Goal: Task Accomplishment & Management: Manage account settings

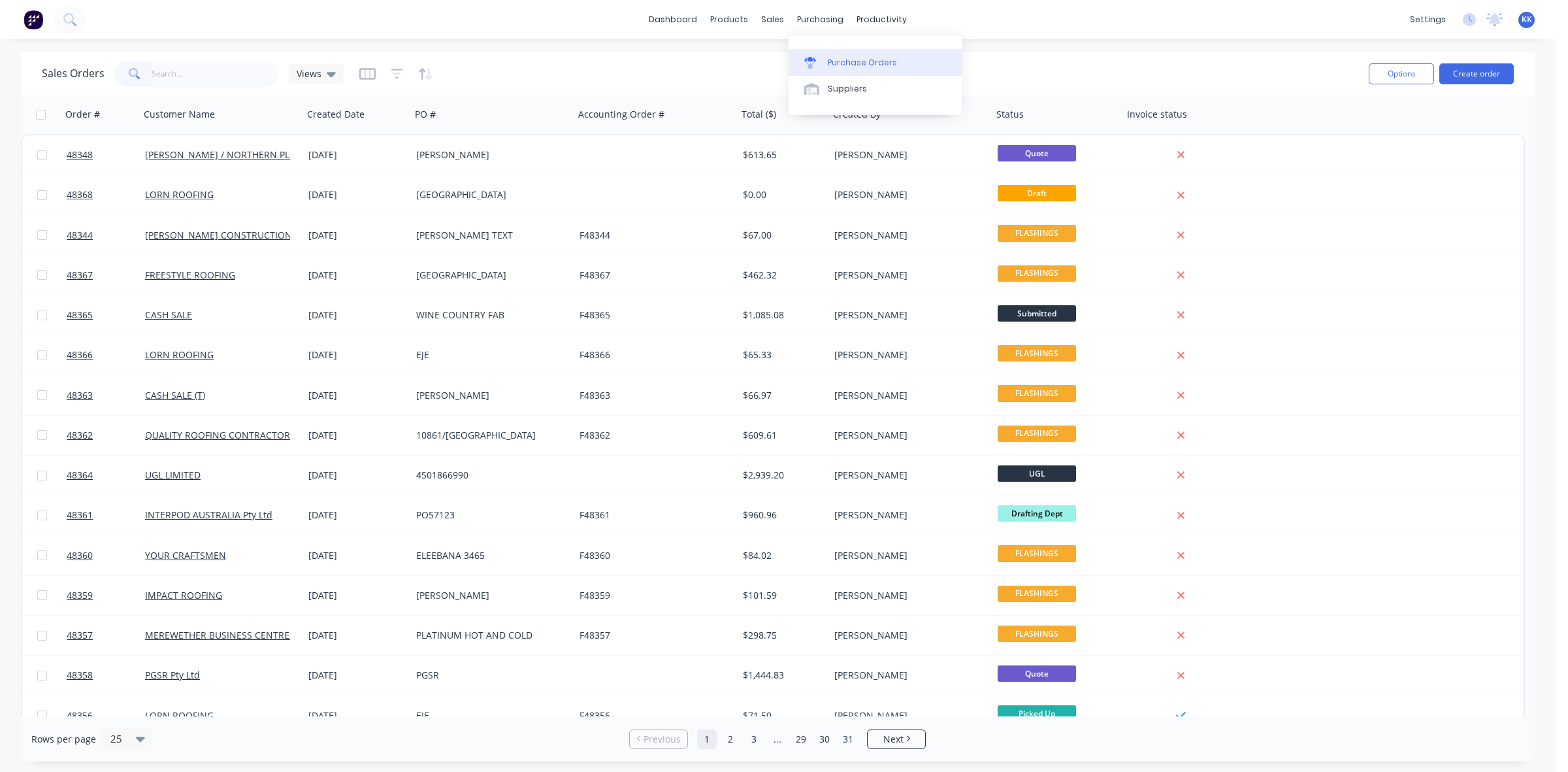
click at [830, 57] on div "Purchase Orders" at bounding box center [862, 63] width 69 height 12
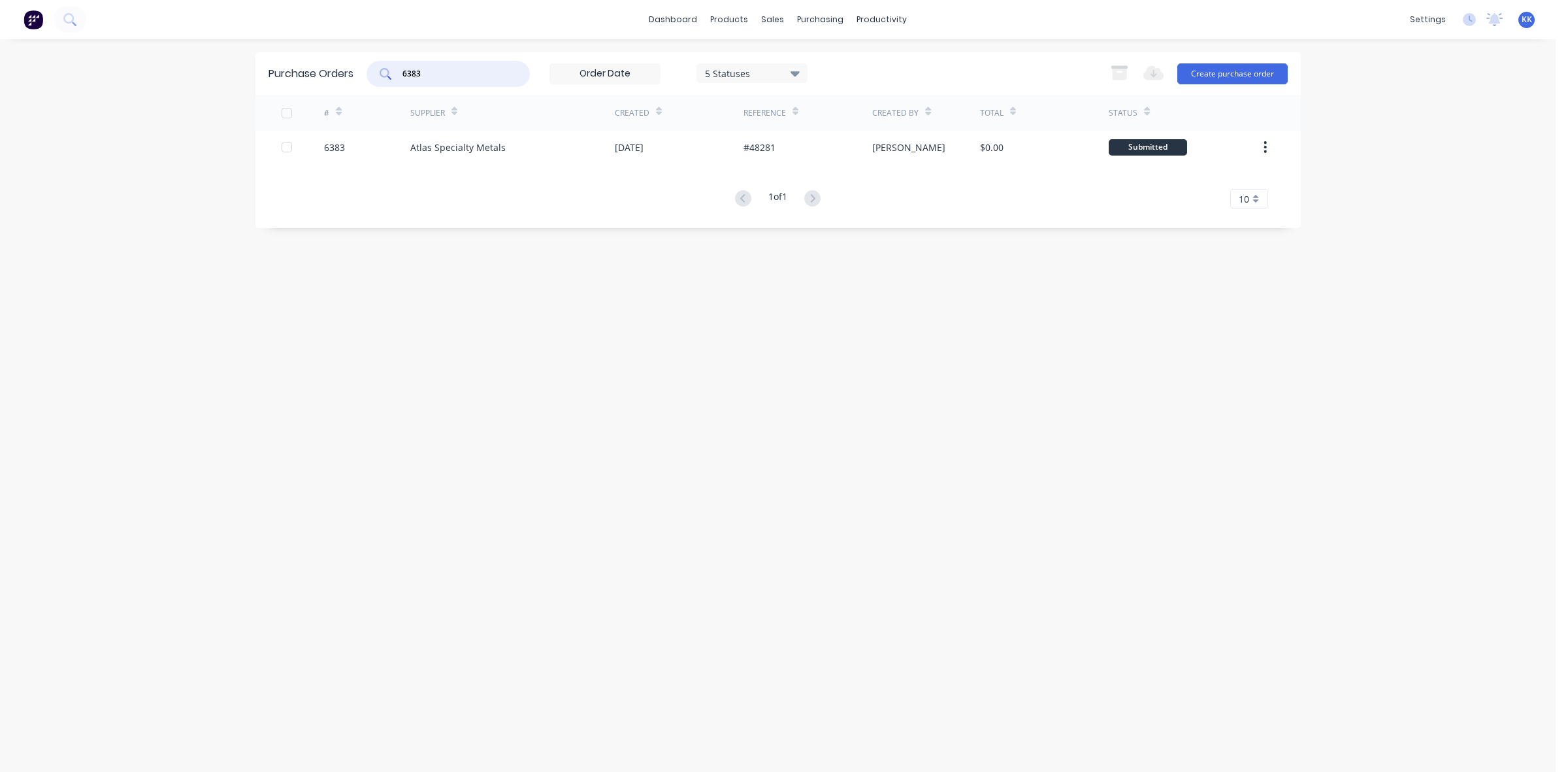
drag, startPoint x: 442, startPoint y: 77, endPoint x: 404, endPoint y: 76, distance: 38.0
click at [404, 76] on input "6383" at bounding box center [455, 74] width 108 height 13
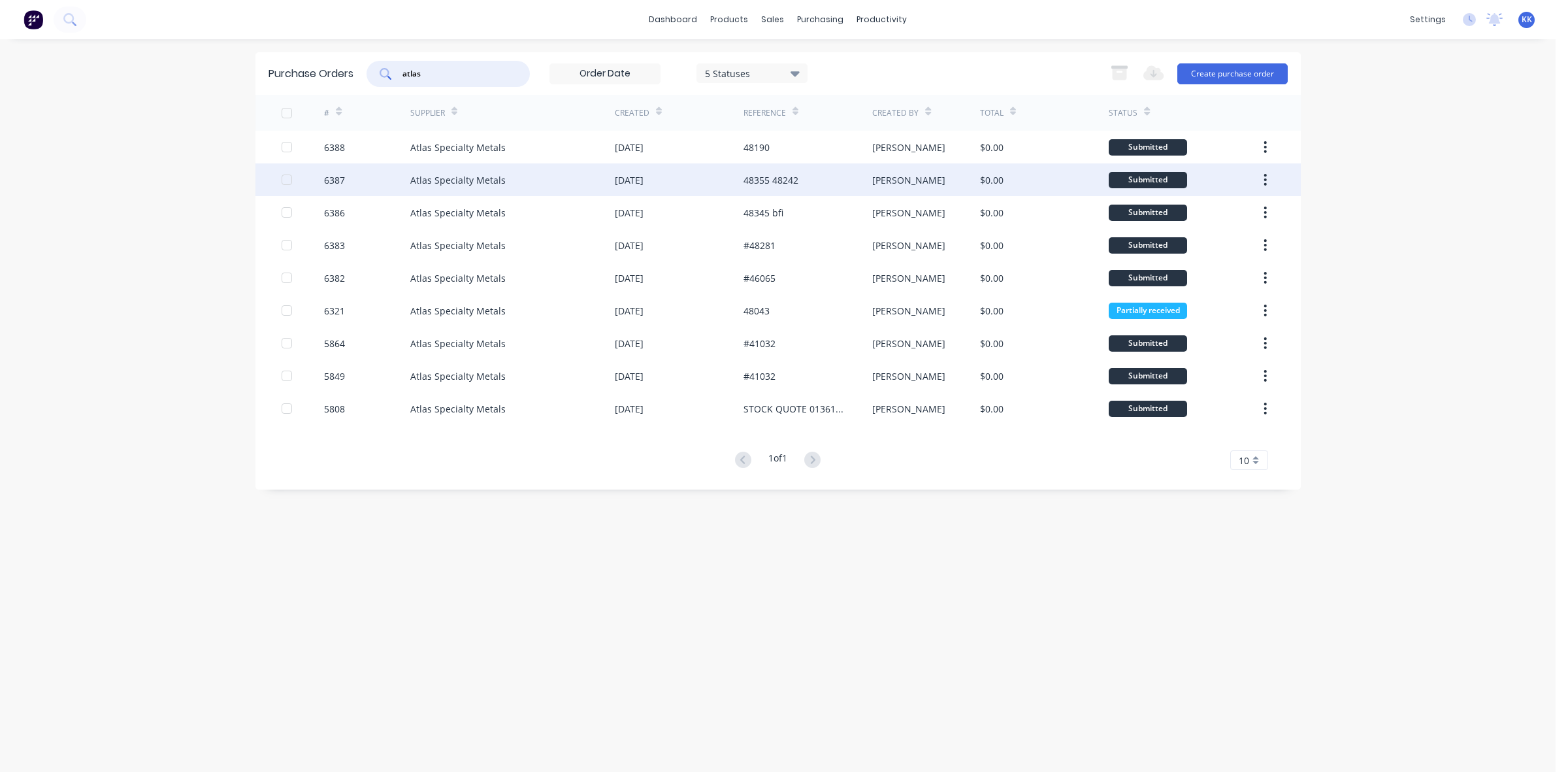
type input "atlas"
click at [451, 192] on div "Atlas Specialty Metals" at bounding box center [512, 179] width 205 height 32
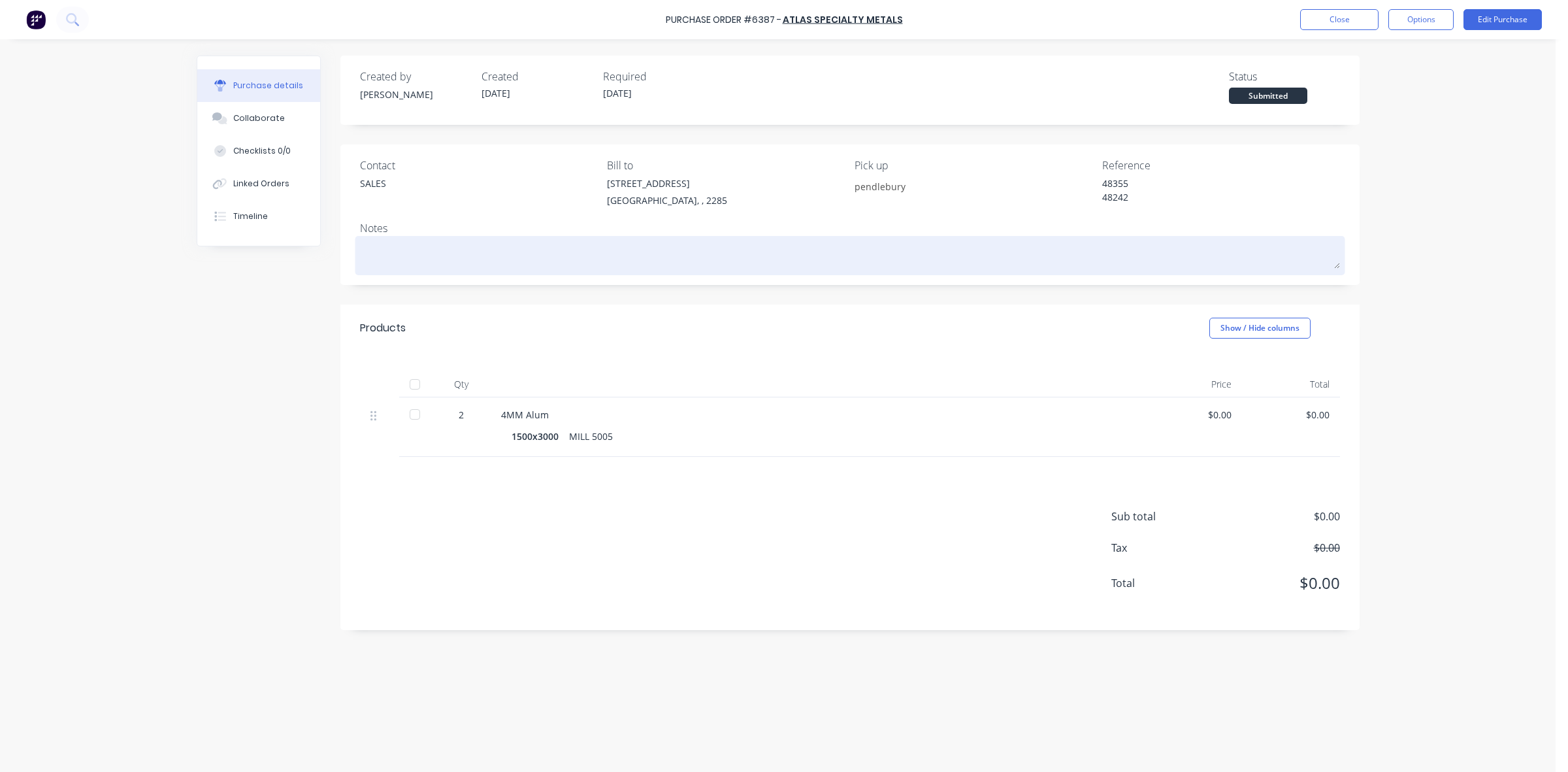
click at [494, 253] on textarea at bounding box center [850, 254] width 980 height 30
type textarea "x"
type textarea "*"
type textarea "x"
type textarea "**"
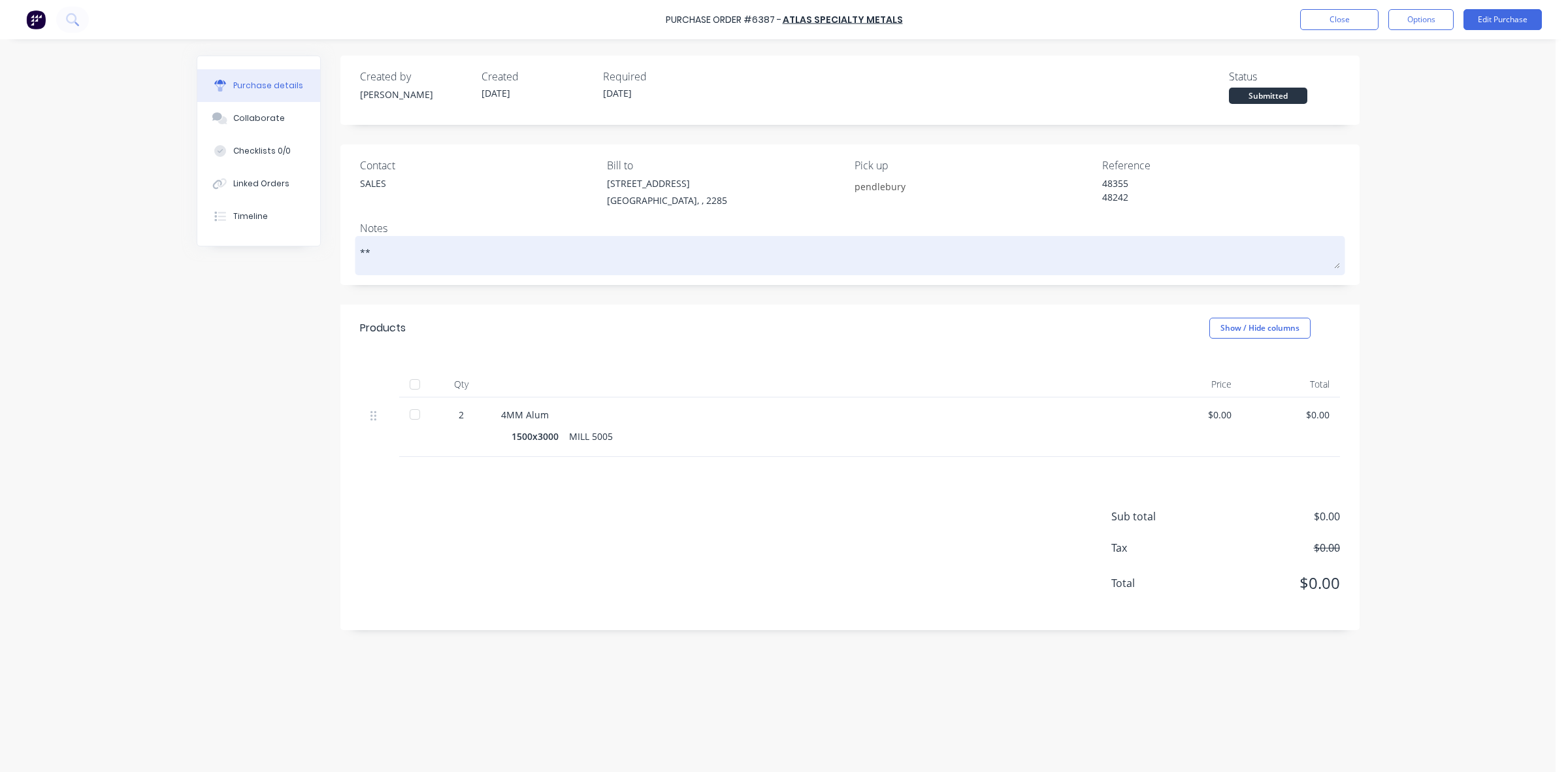
type textarea "x"
type textarea "***"
type textarea "x"
type textarea "***"
type textarea "x"
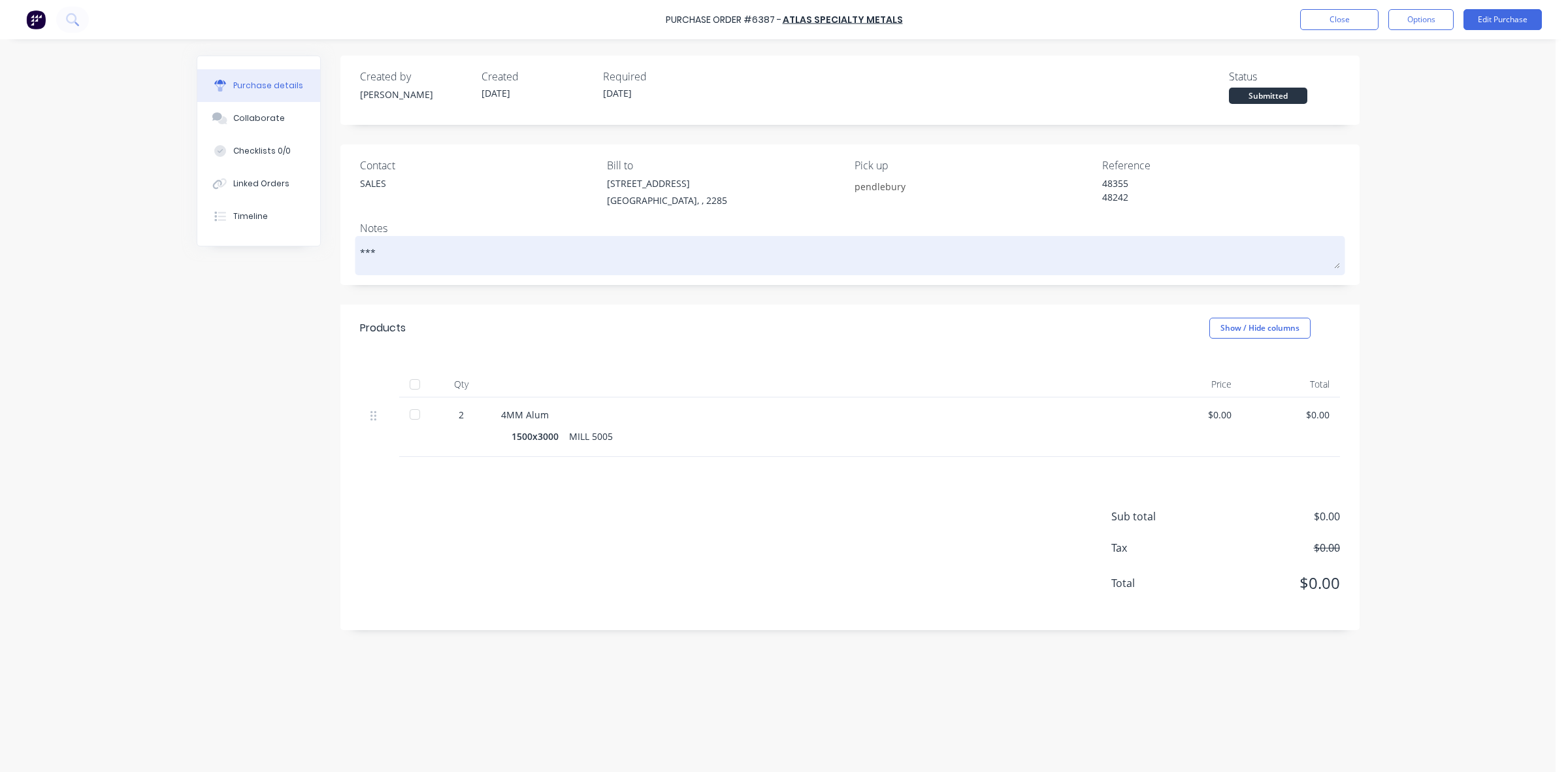
type textarea "*** M"
type textarea "x"
type textarea "*** MI"
type textarea "x"
type textarea "*** MID"
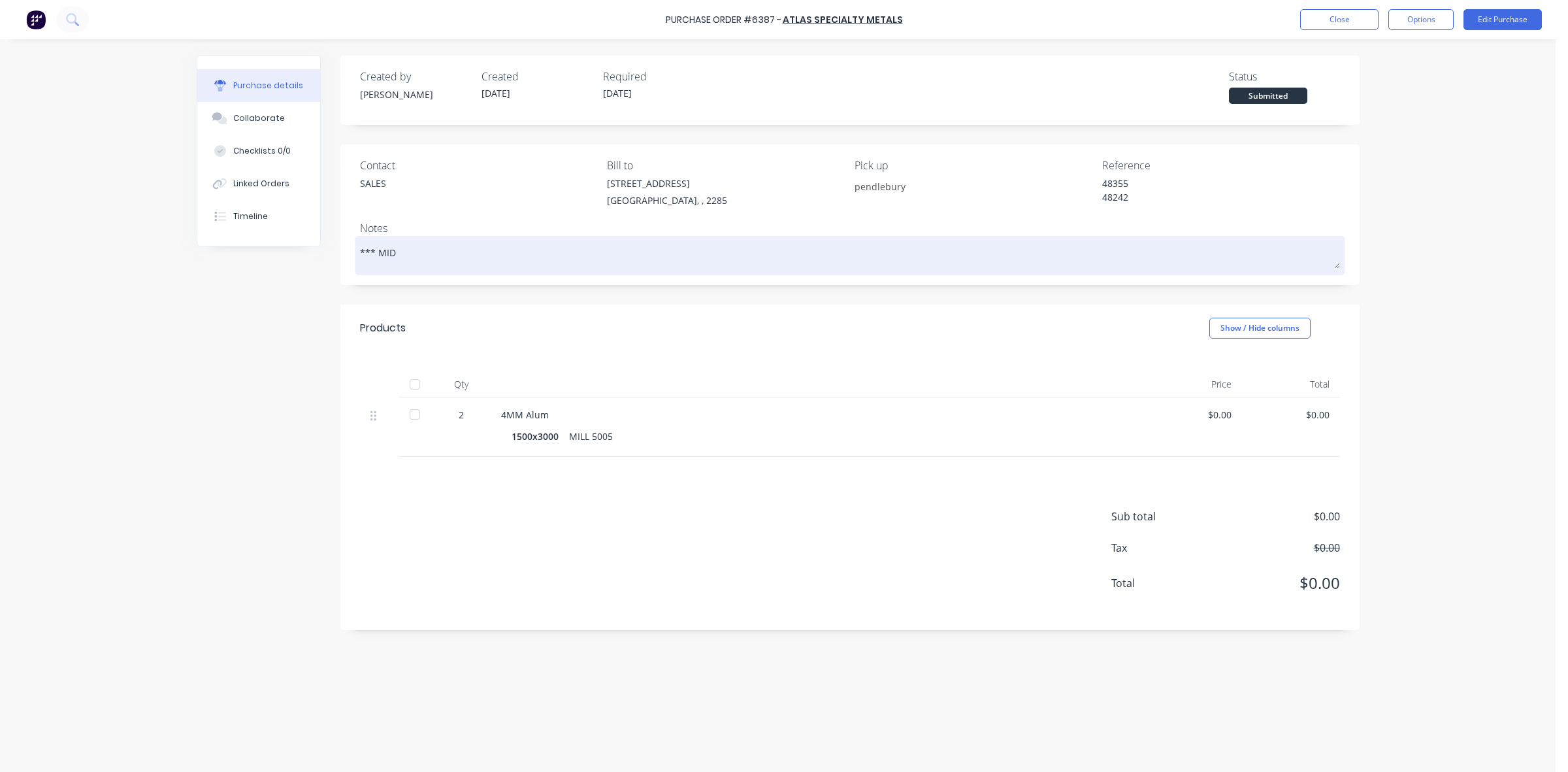
type textarea "x"
type textarea "*** MIDW"
type textarea "x"
type textarea "*** MIDWA"
type textarea "x"
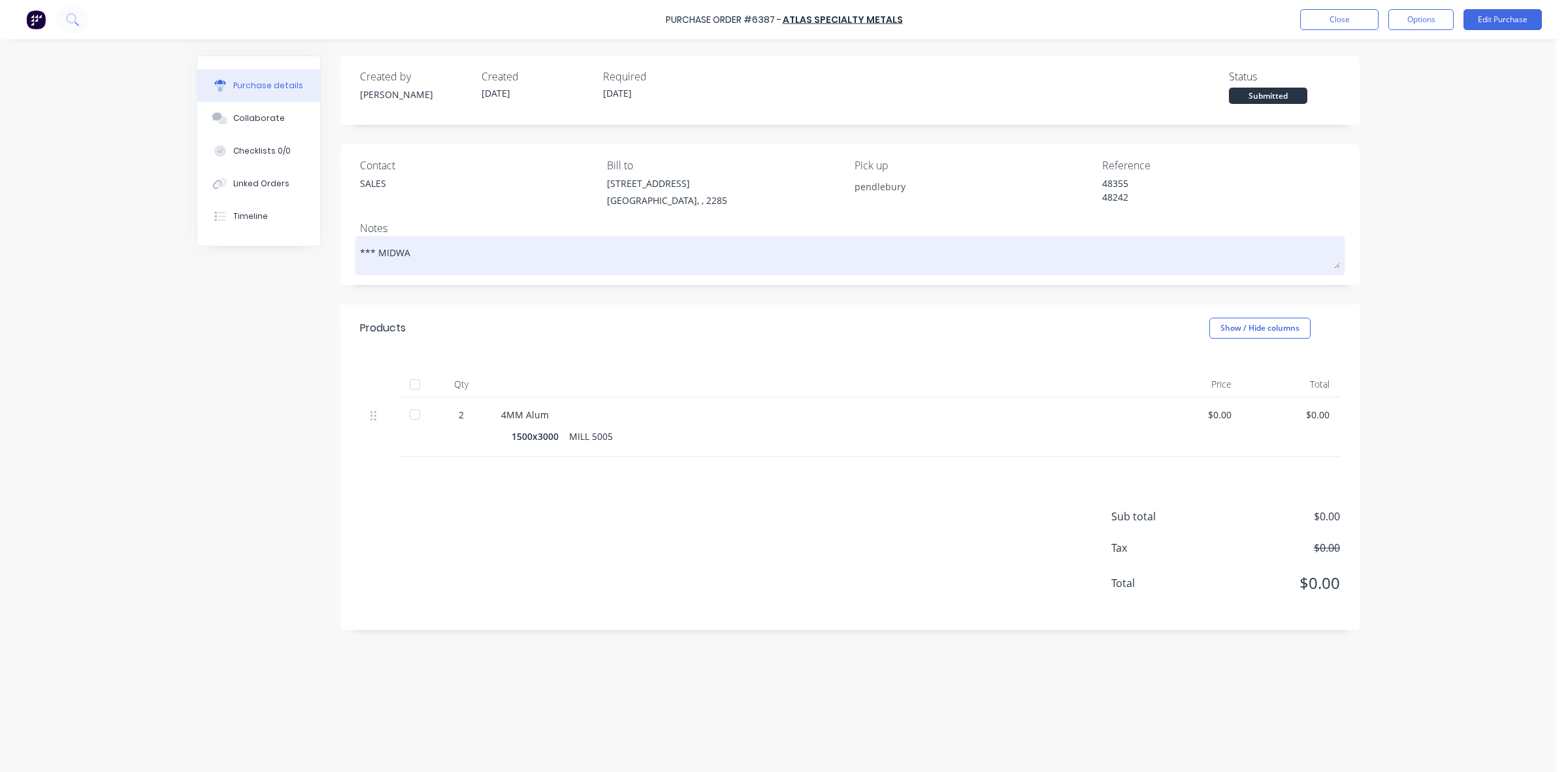
type textarea "*** MIDWAY"
type textarea "x"
type textarea "*** MIDWAY"
type textarea "x"
type textarea "*** MIDWAY Q"
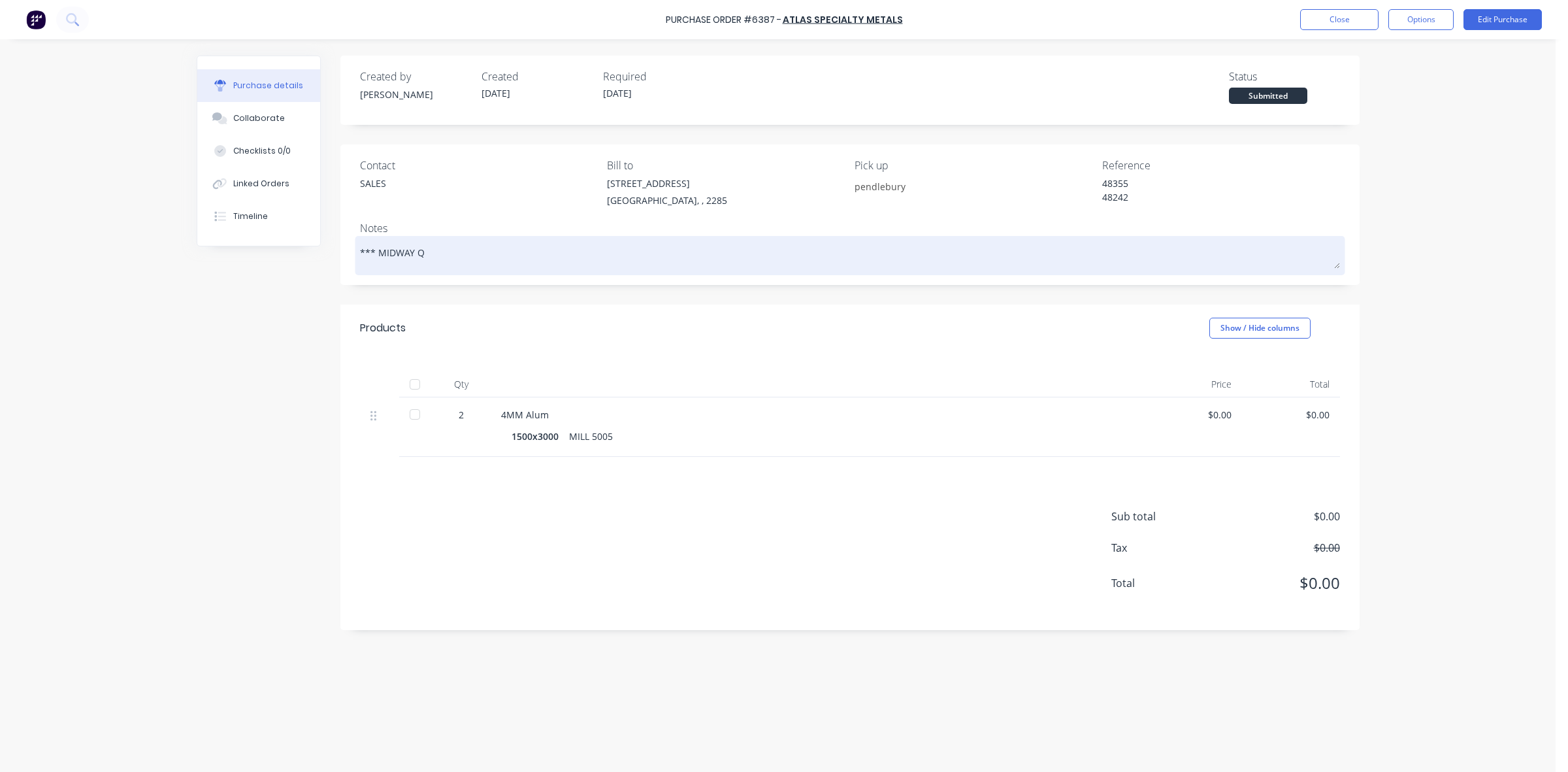
type textarea "x"
type textarea "*** MIDWAY QU"
type textarea "x"
type textarea "*** MIDWAY QUO"
type textarea "x"
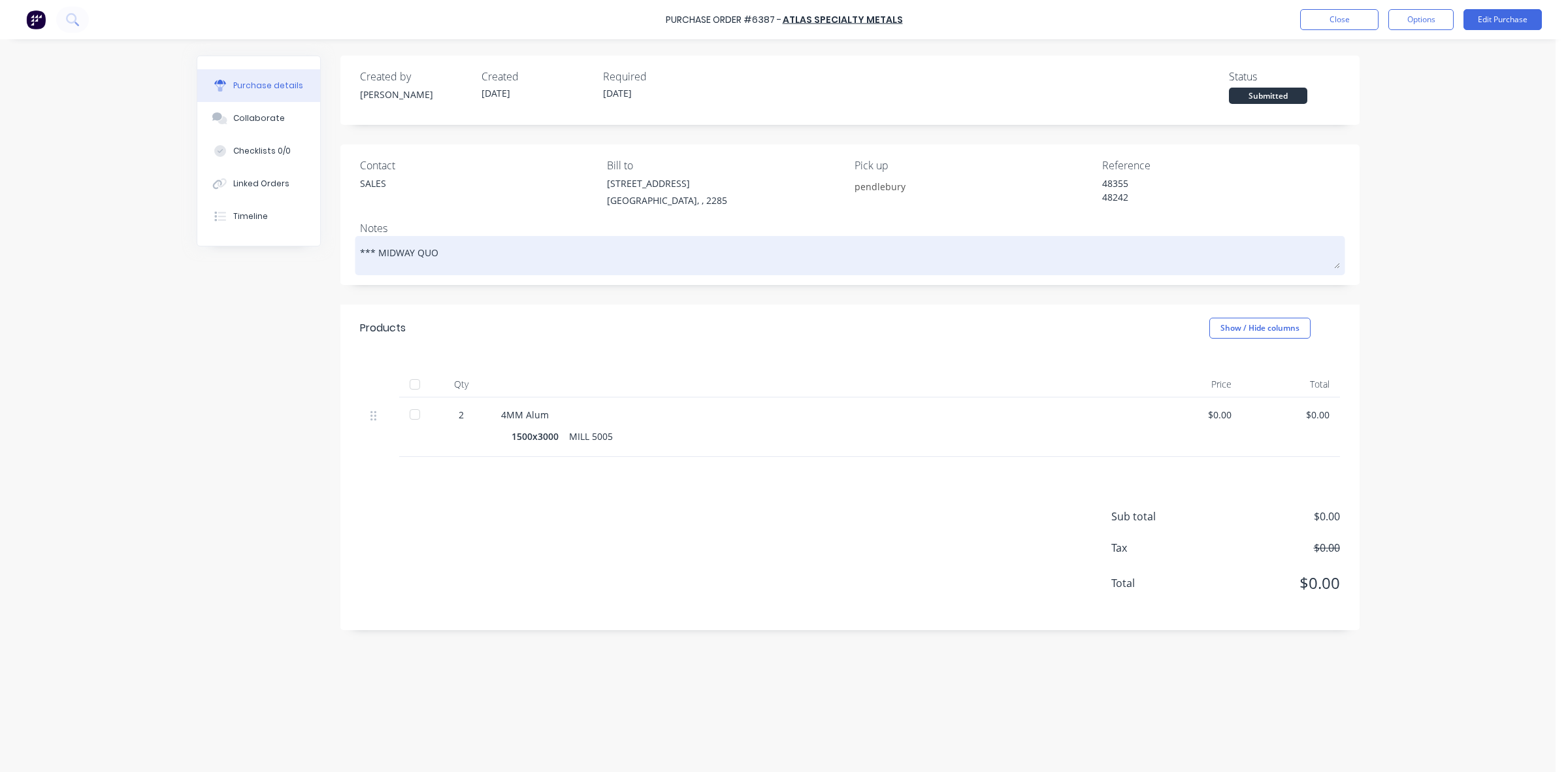
type textarea "*** MIDWAY QUOT"
type textarea "x"
type textarea "*** MIDWAY QUOTE"
type textarea "x"
type textarea "*** MIDWAY QUOTE"
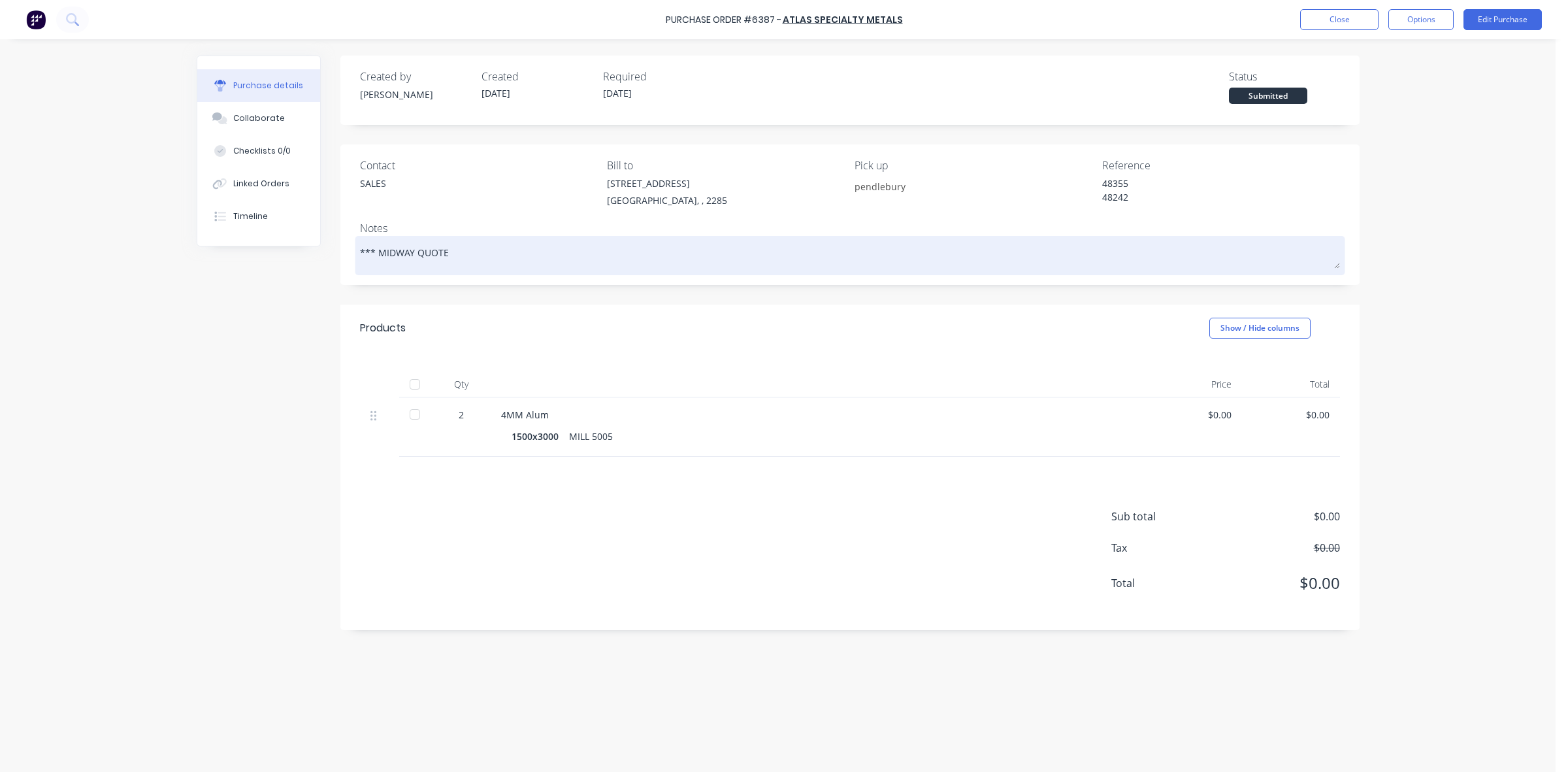
type textarea "x"
type textarea "*** MIDWAY QUOTE 7"
type textarea "x"
type textarea "*** MIDWAY QUOTE 74"
type textarea "x"
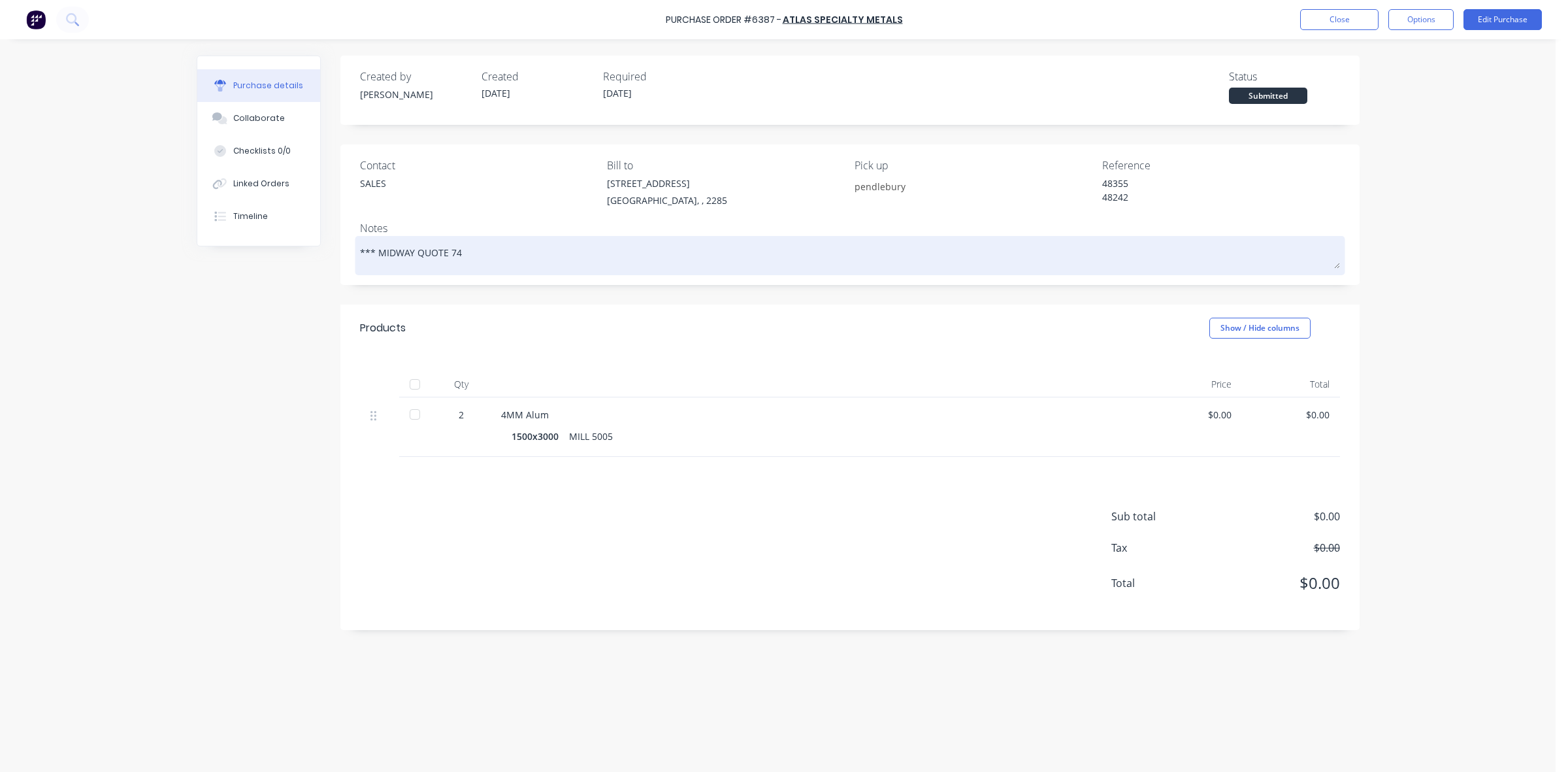
type textarea "*** MIDWAY QUOTE 746"
type textarea "x"
type textarea "*** MIDWAY QUOTE 746,"
type textarea "x"
type textarea "*** MIDWAY QUOTE 746,3"
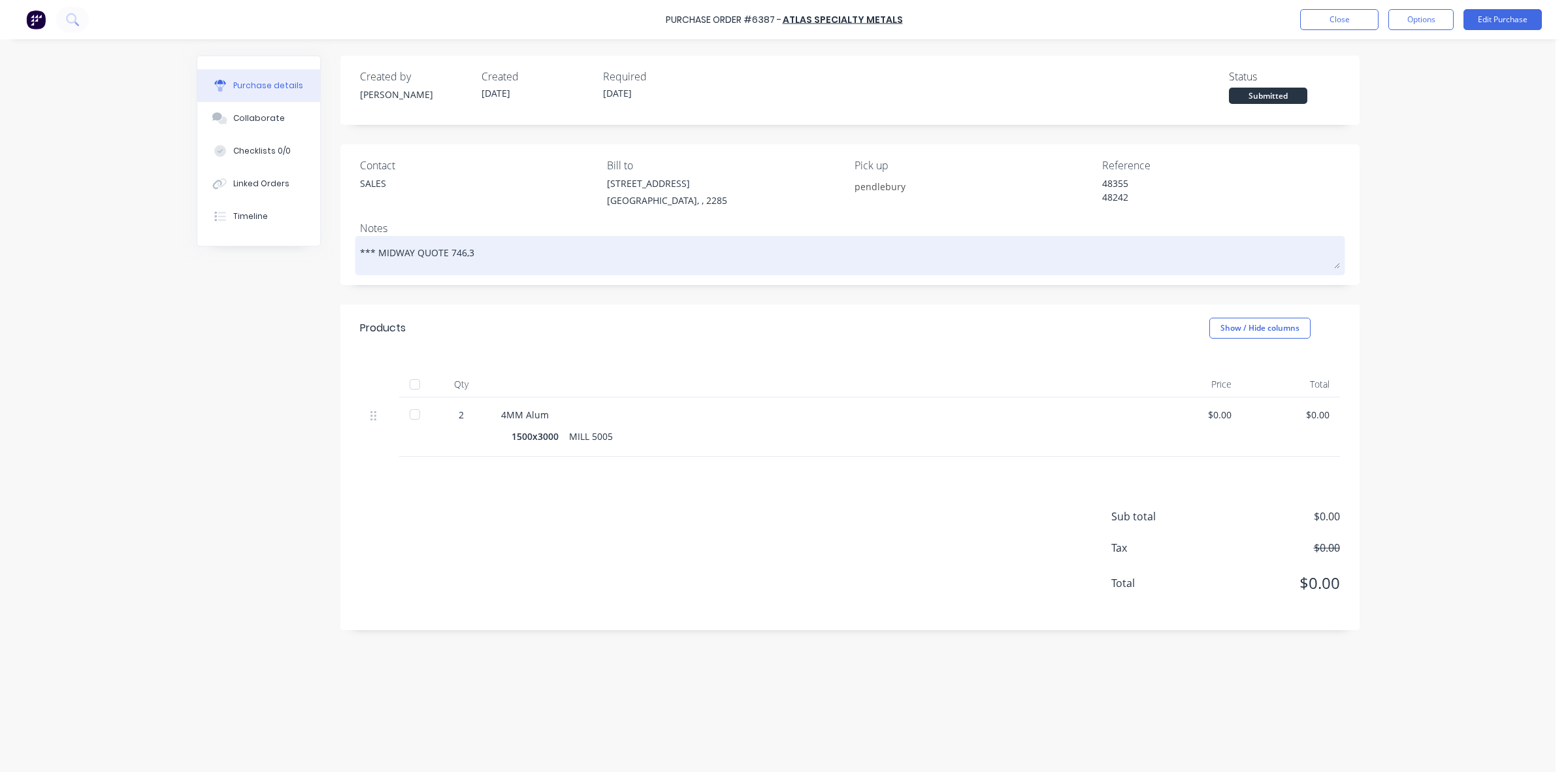
type textarea "x"
type textarea "*** MIDWAY QUOTE 746,39"
type textarea "x"
type textarea "*** MIDWAY QUOTE 746,393"
type textarea "x"
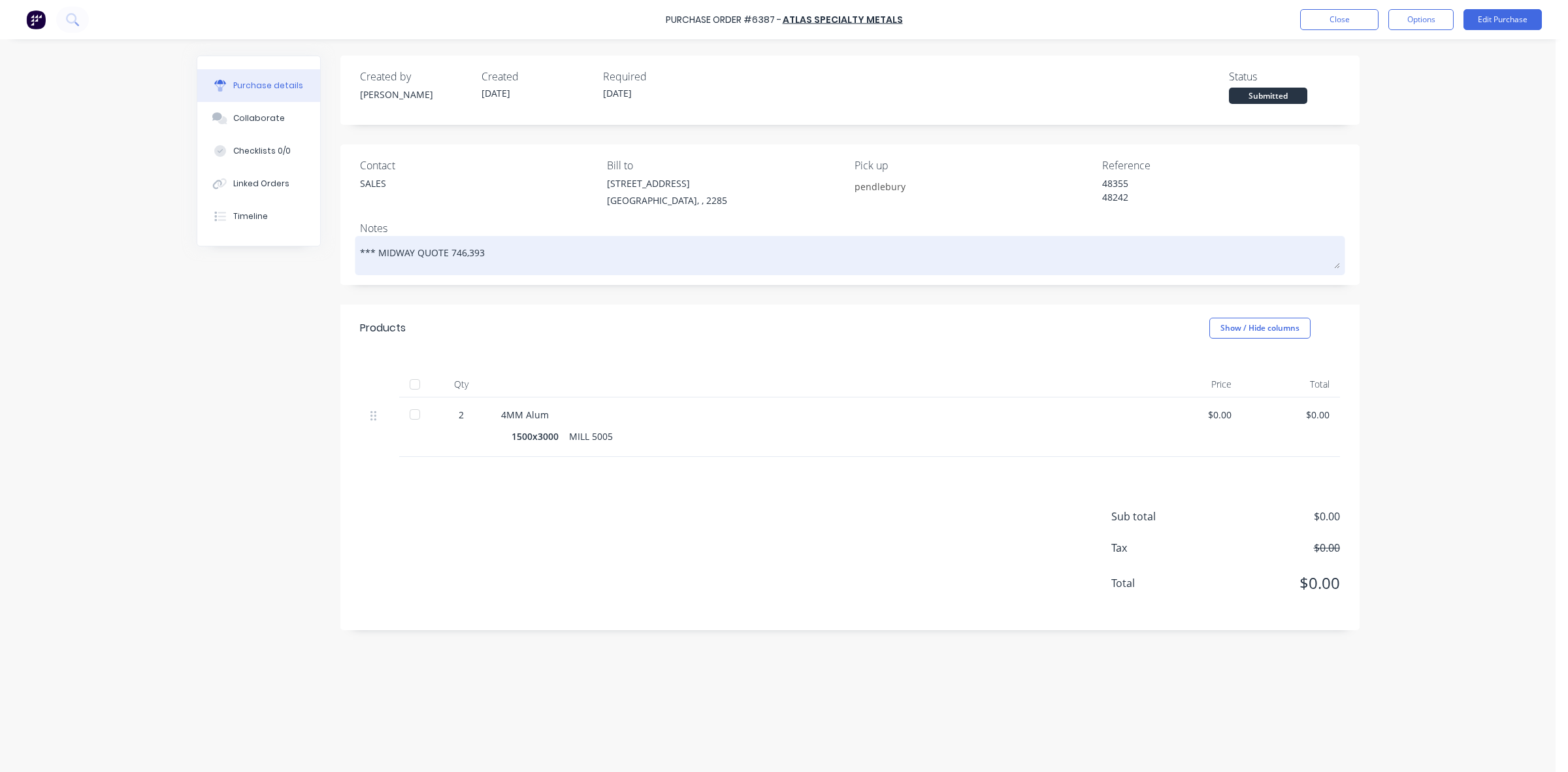
type textarea "*** MIDWAY QUOTE 746,393"
type textarea "x"
type textarea "*** MIDWAY QUOTE 746,393 *"
type textarea "x"
type textarea "*** MIDWAY QUOTE 746,393 **"
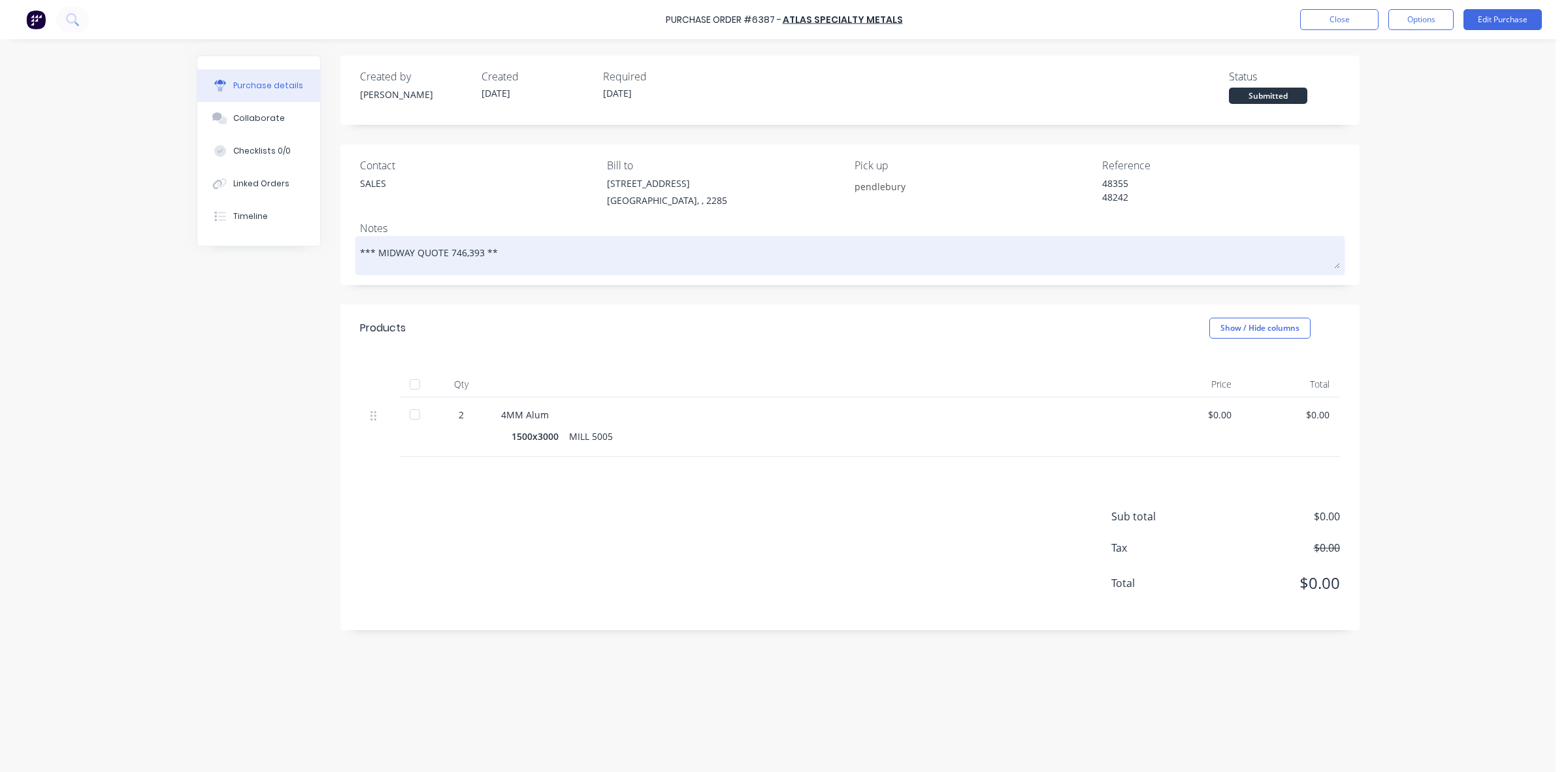
type textarea "x"
type textarea "*** MIDWAY QUOTE 746,393 ***"
type textarea "x"
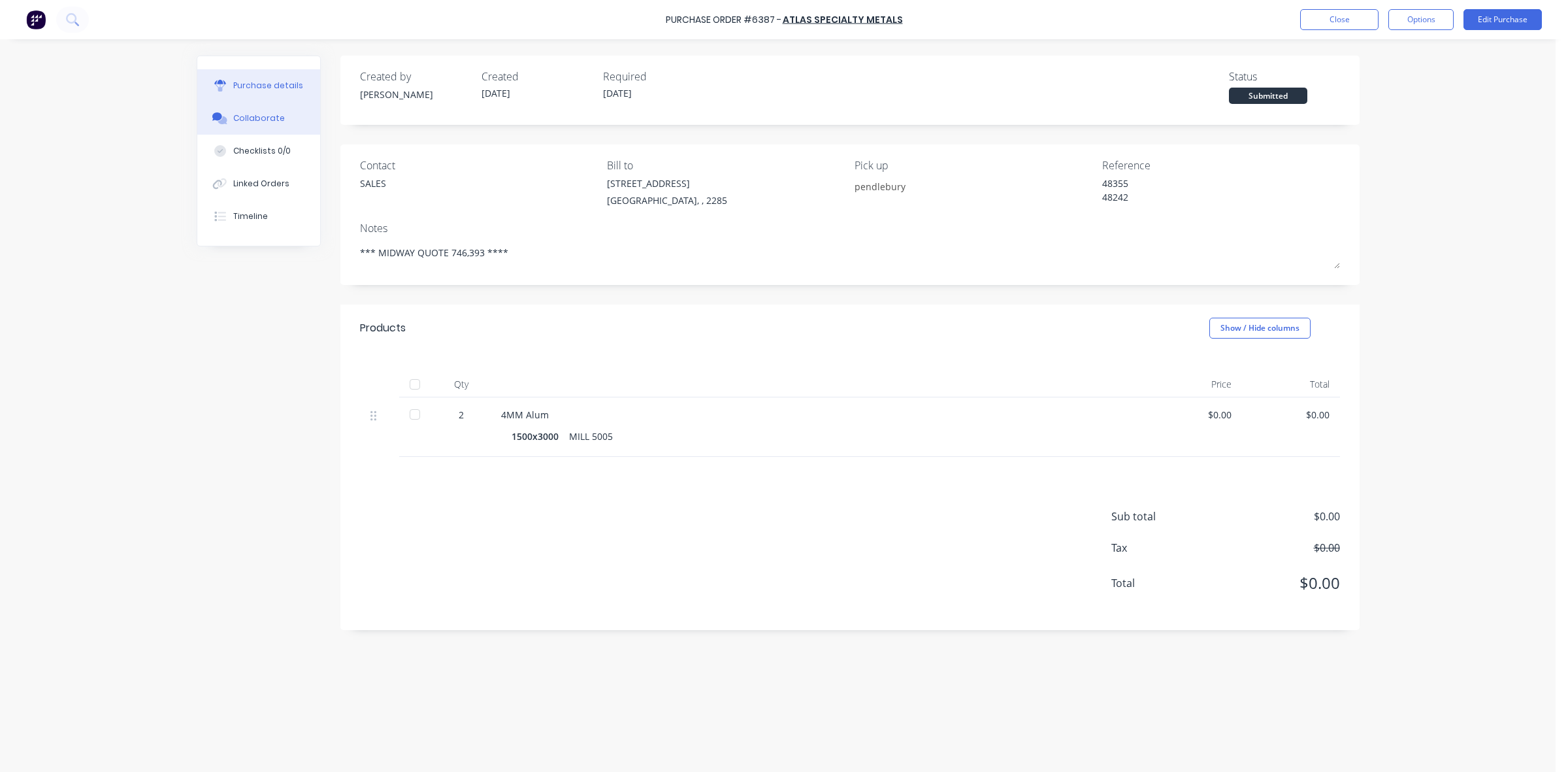
type textarea "*** MIDWAY QUOTE 746,393 ****"
type textarea "x"
type textarea "*** MIDWAY QUOTE 746,393 ****"
click at [273, 119] on div "Collaborate" at bounding box center [259, 118] width 52 height 12
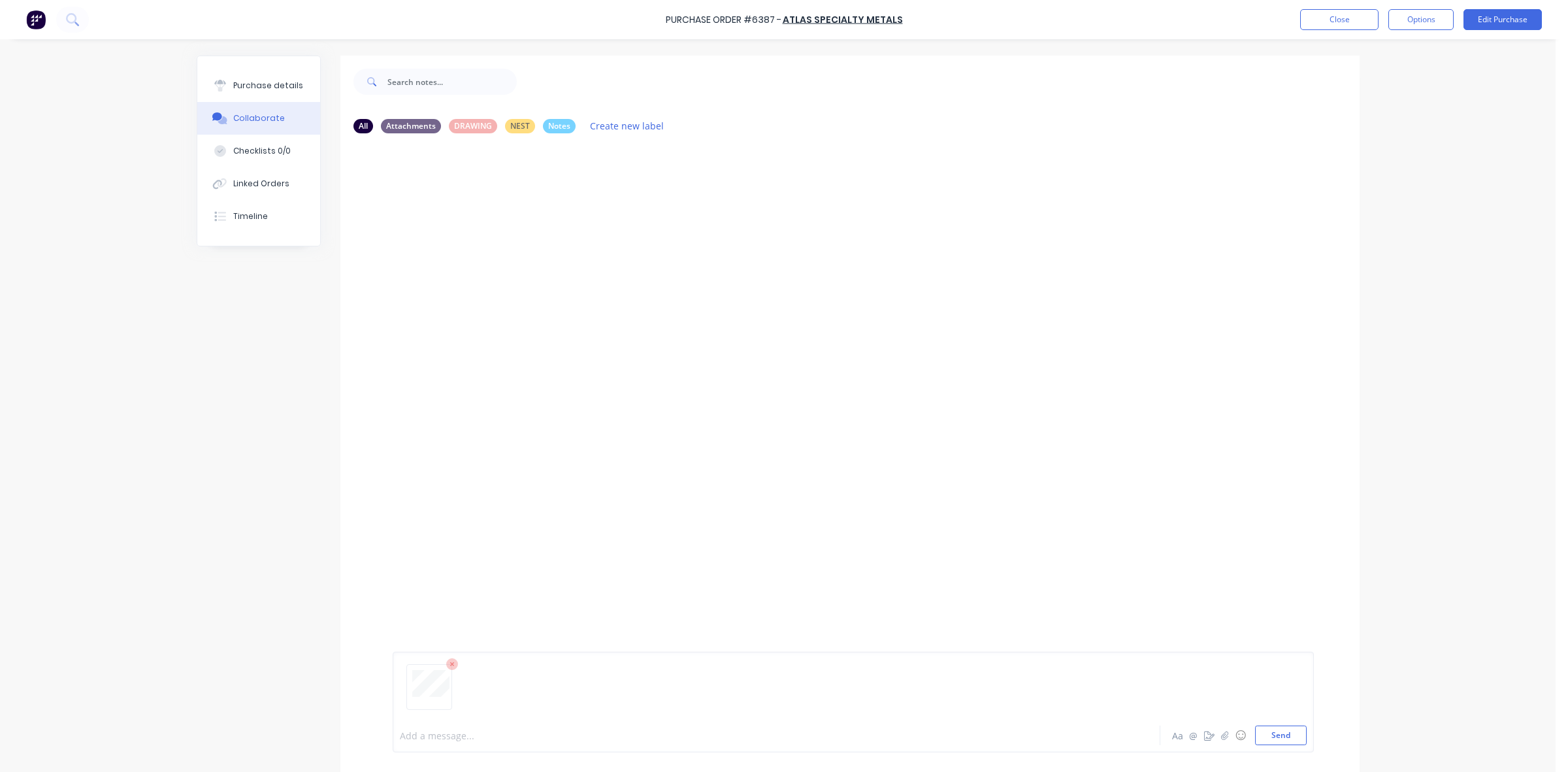
click at [432, 739] on div at bounding box center [740, 735] width 680 height 14
click at [280, 79] on button "Purchase details" at bounding box center [259, 85] width 122 height 32
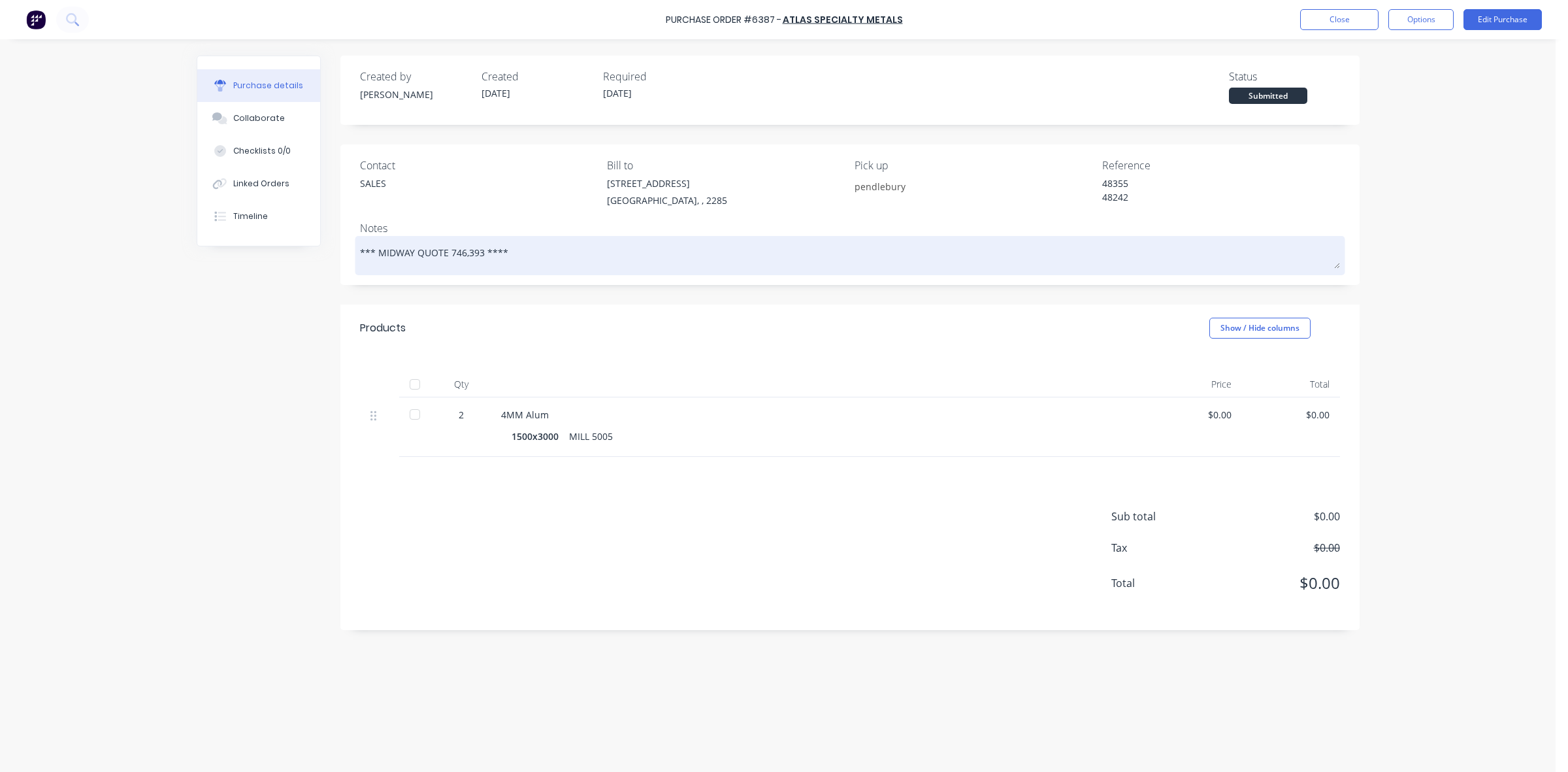
click at [560, 244] on textarea "*** MIDWAY QUOTE 746,393 ****" at bounding box center [850, 254] width 980 height 30
click at [360, 253] on div "*** MIDWAY QUOTE 746,393 ****" at bounding box center [850, 255] width 980 height 32
click at [360, 248] on textarea "*** MIDWAY QUOTE 746,393 ****" at bounding box center [850, 254] width 980 height 30
type textarea "x"
type textarea "C*** MIDWAY QUOTE 746,393 ****"
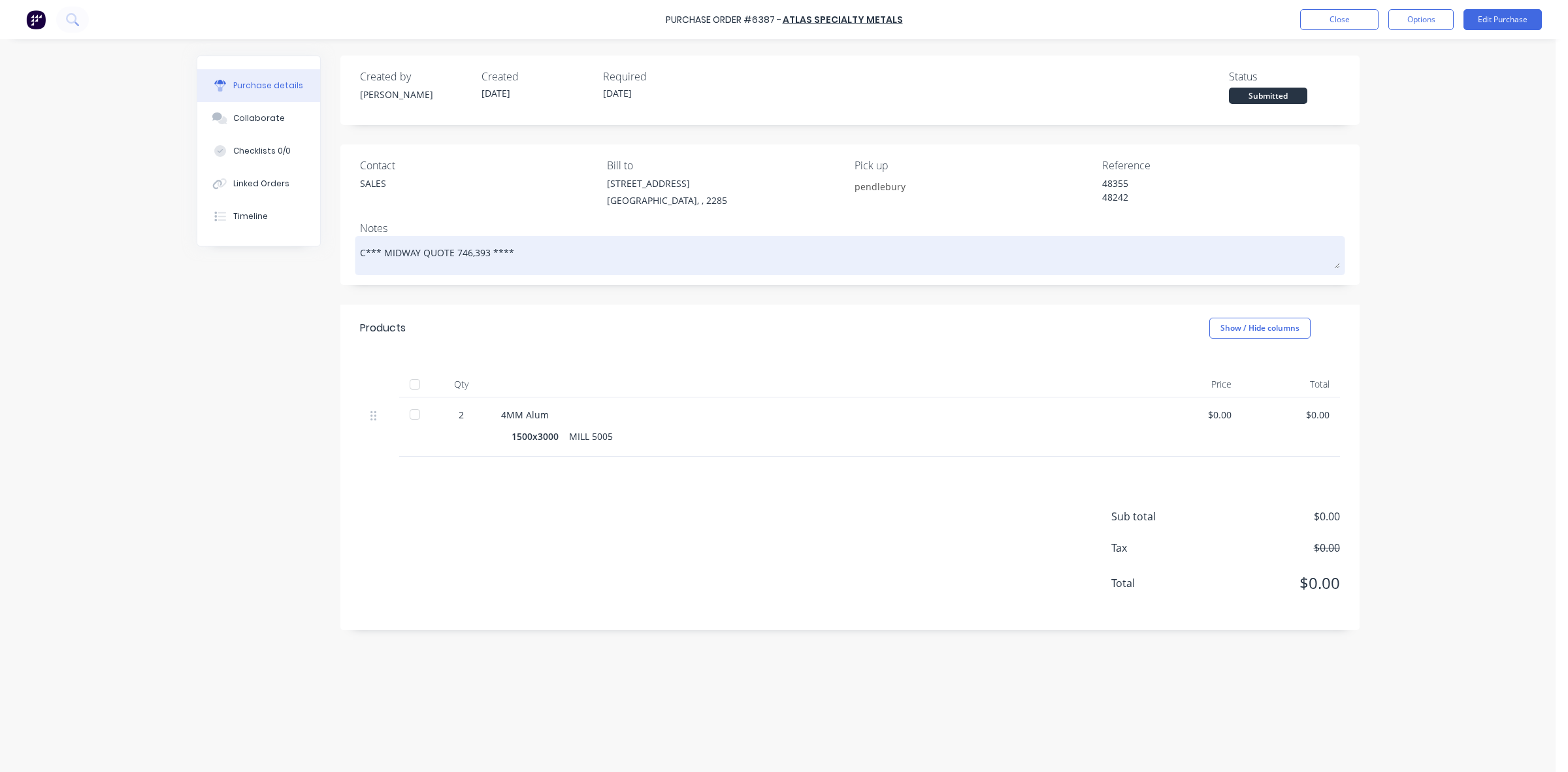
type textarea "x"
type textarea "CH*** MIDWAY QUOTE 746,393 ****"
type textarea "x"
type textarea "CHA*** MIDWAY QUOTE 746,393 ****"
type textarea "x"
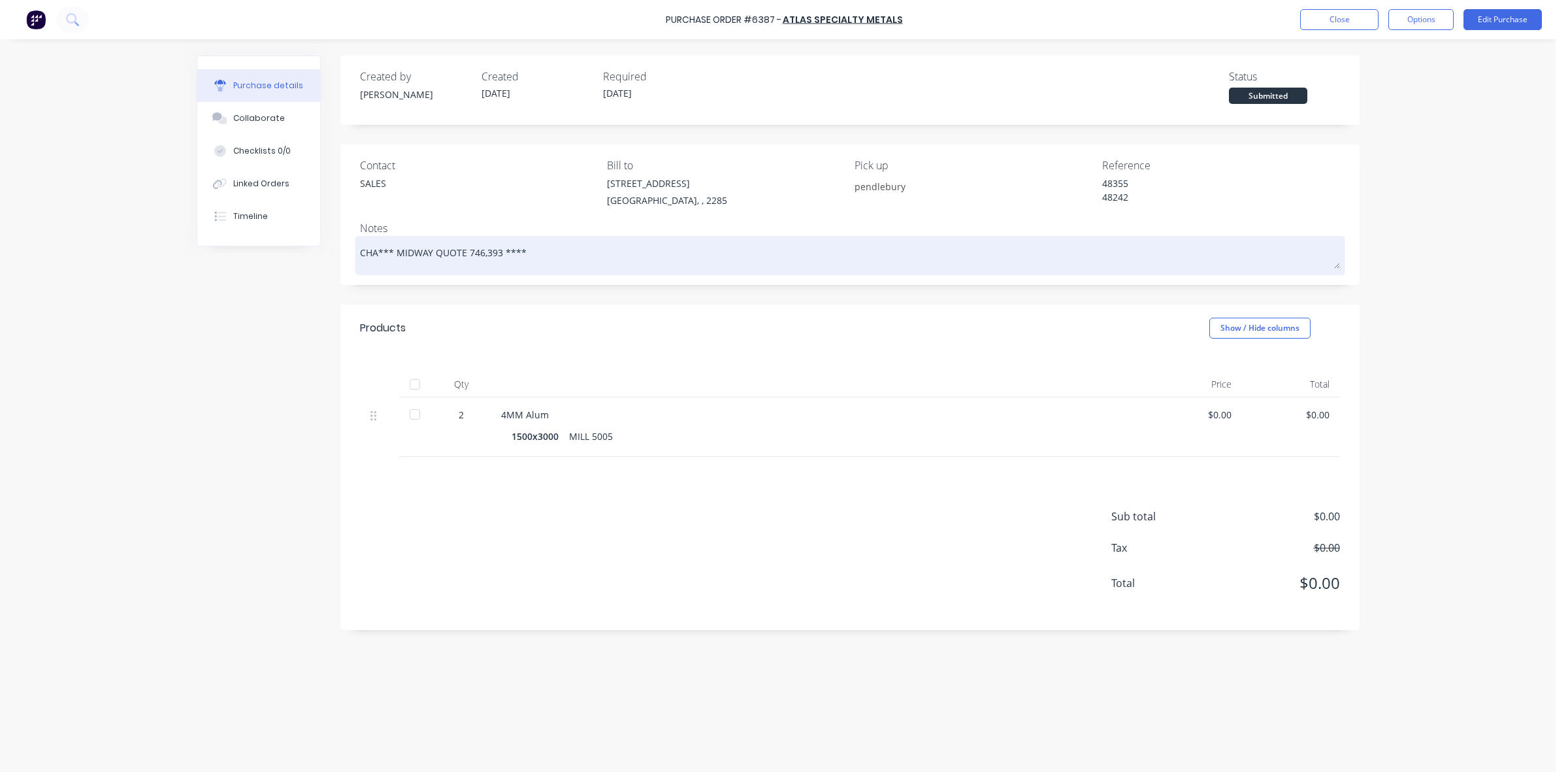
type textarea "CHAN*** MIDWAY QUOTE 746,393 ****"
type textarea "x"
type textarea "CHANG*** MIDWAY QUOTE 746,393 ****"
type textarea "x"
type textarea "CHANGE*** MIDWAY QUOTE 746,393 ****"
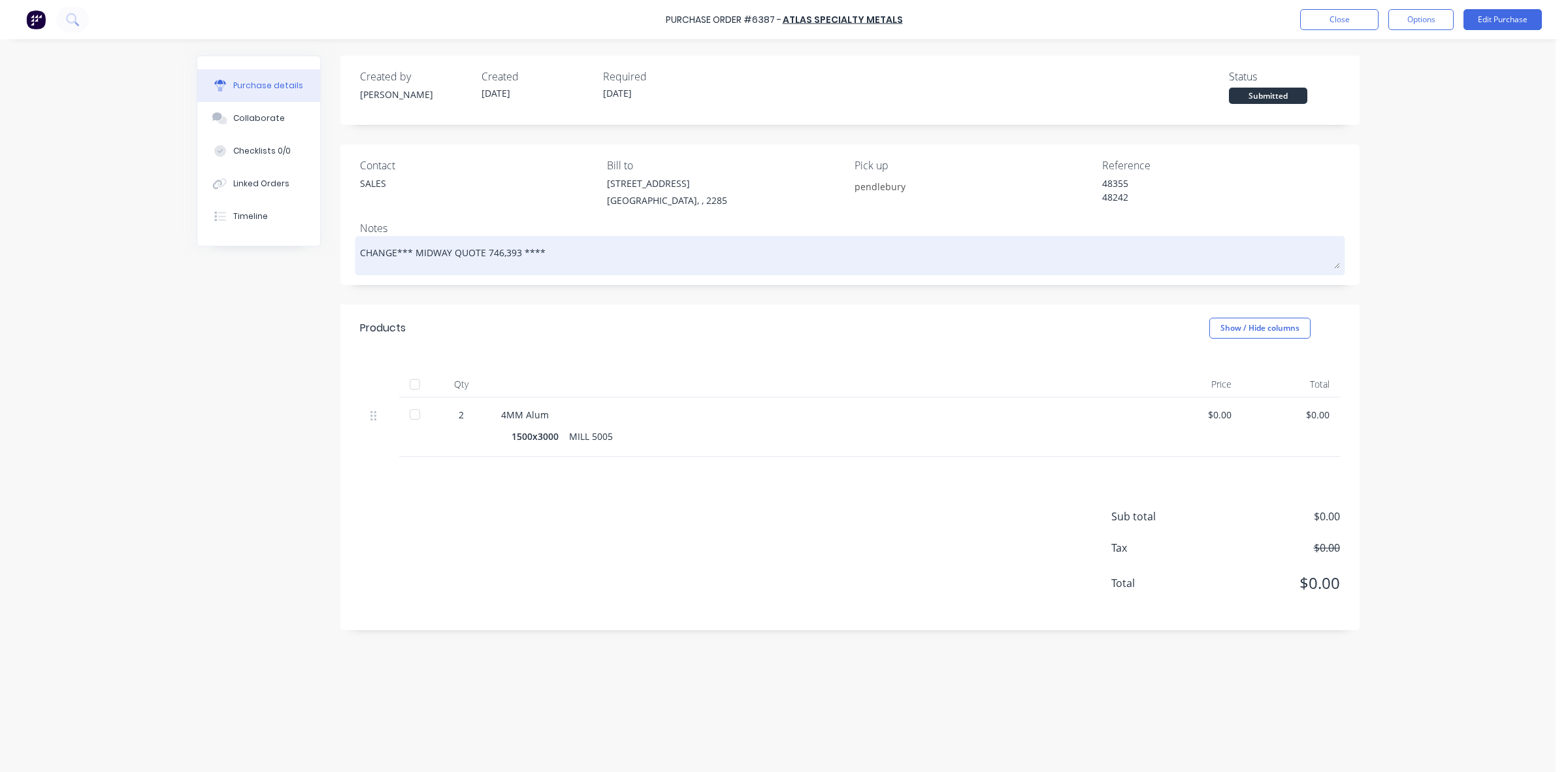
type textarea "x"
type textarea "CHANGED*** MIDWAY QUOTE 746,393 ****"
type textarea "x"
type textarea "CHANGED *** MIDWAY QUOTE 746,393 ****"
type textarea "x"
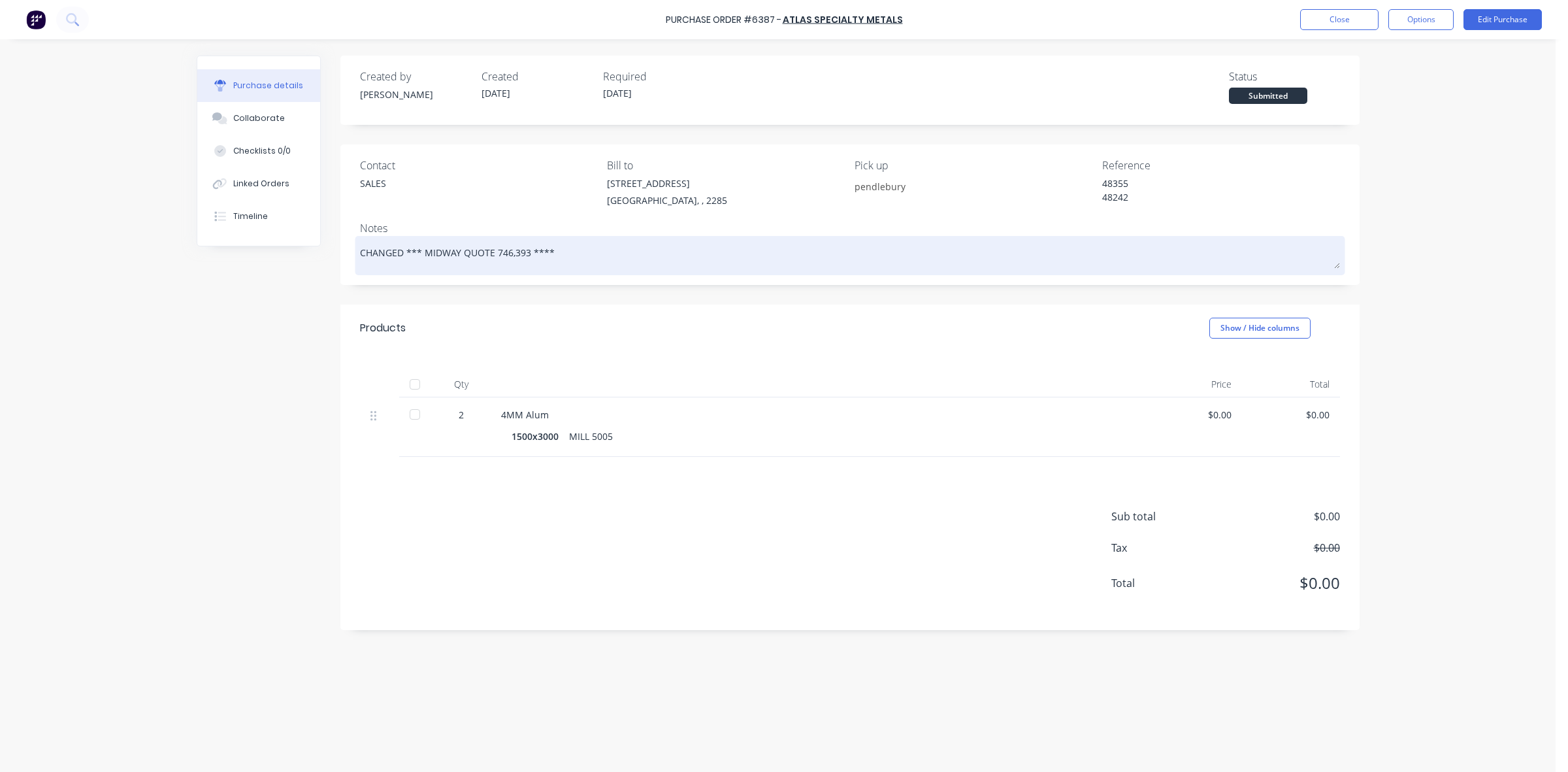
type textarea "CHANGED T*** MIDWAY QUOTE 746,393 ****"
type textarea "x"
type textarea "CHANGED TO*** MIDWAY QUOTE 746,393 ****"
type textarea "x"
type textarea "CHANGED TO *** MIDWAY QUOTE 746,393 ****"
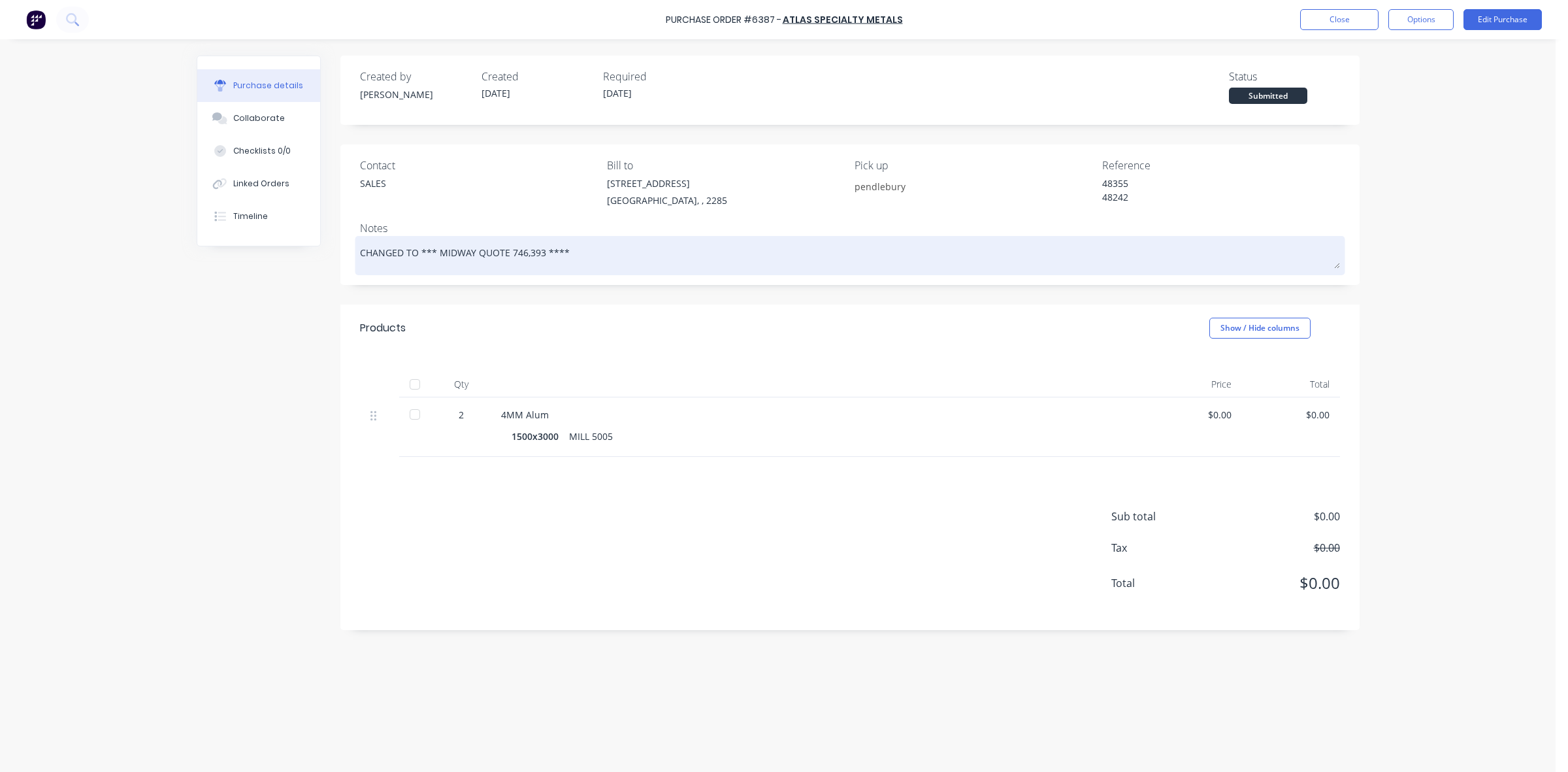
type textarea "x"
type textarea "CHANGED TO M*** MIDWAY QUOTE 746,393 ****"
type textarea "x"
type textarea "CHANGED TO MI*** MIDWAY QUOTE 746,393 ****"
type textarea "x"
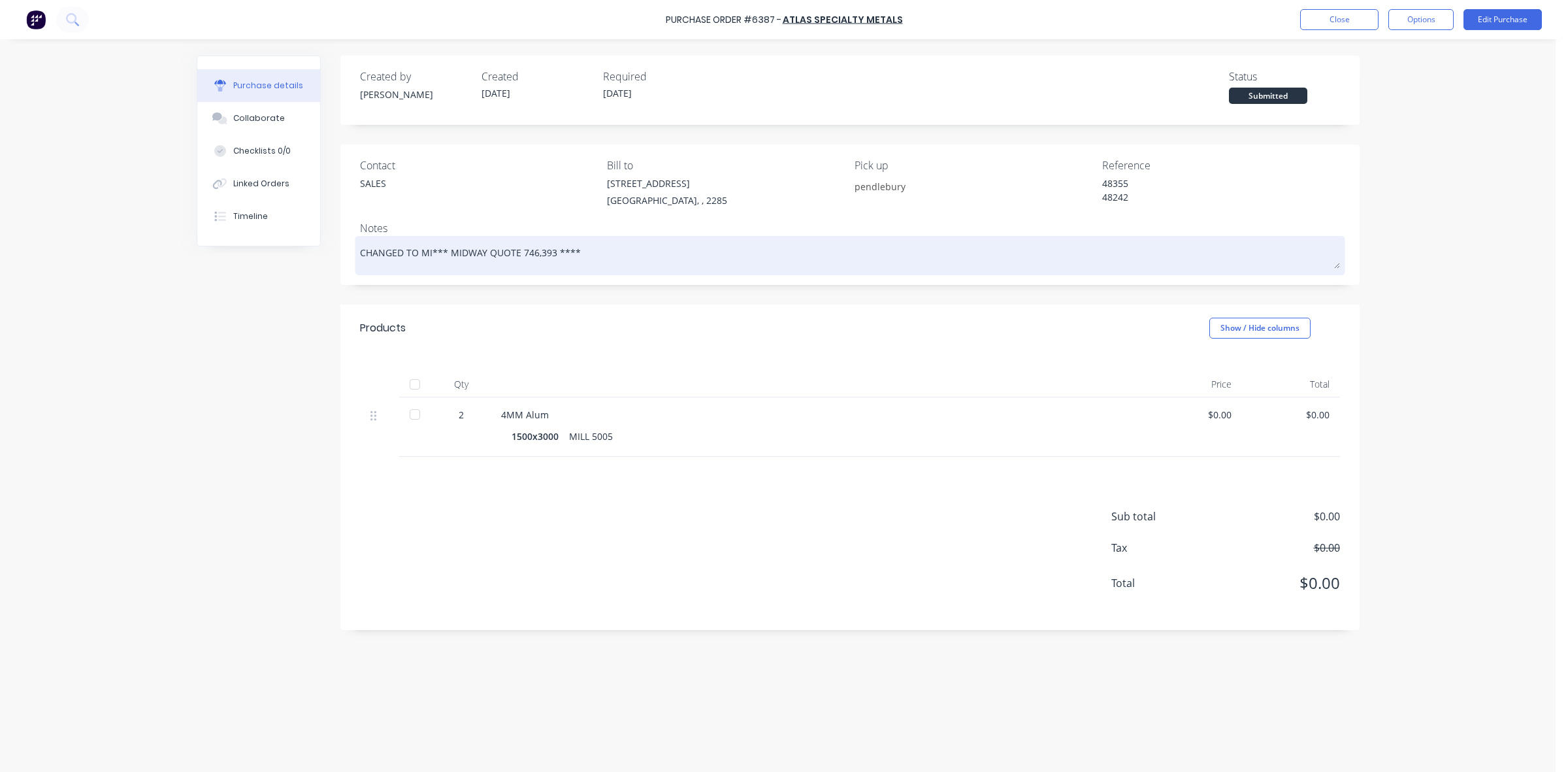
type textarea "CHANGED TO MID*** MIDWAY QUOTE 746,393 ****"
type textarea "x"
type textarea "CHANGED TO MIDW*** MIDWAY QUOTE 746,393 ****"
type textarea "x"
type textarea "CHANGED TO MIDWA*** MIDWAY QUOTE 746,393 ****"
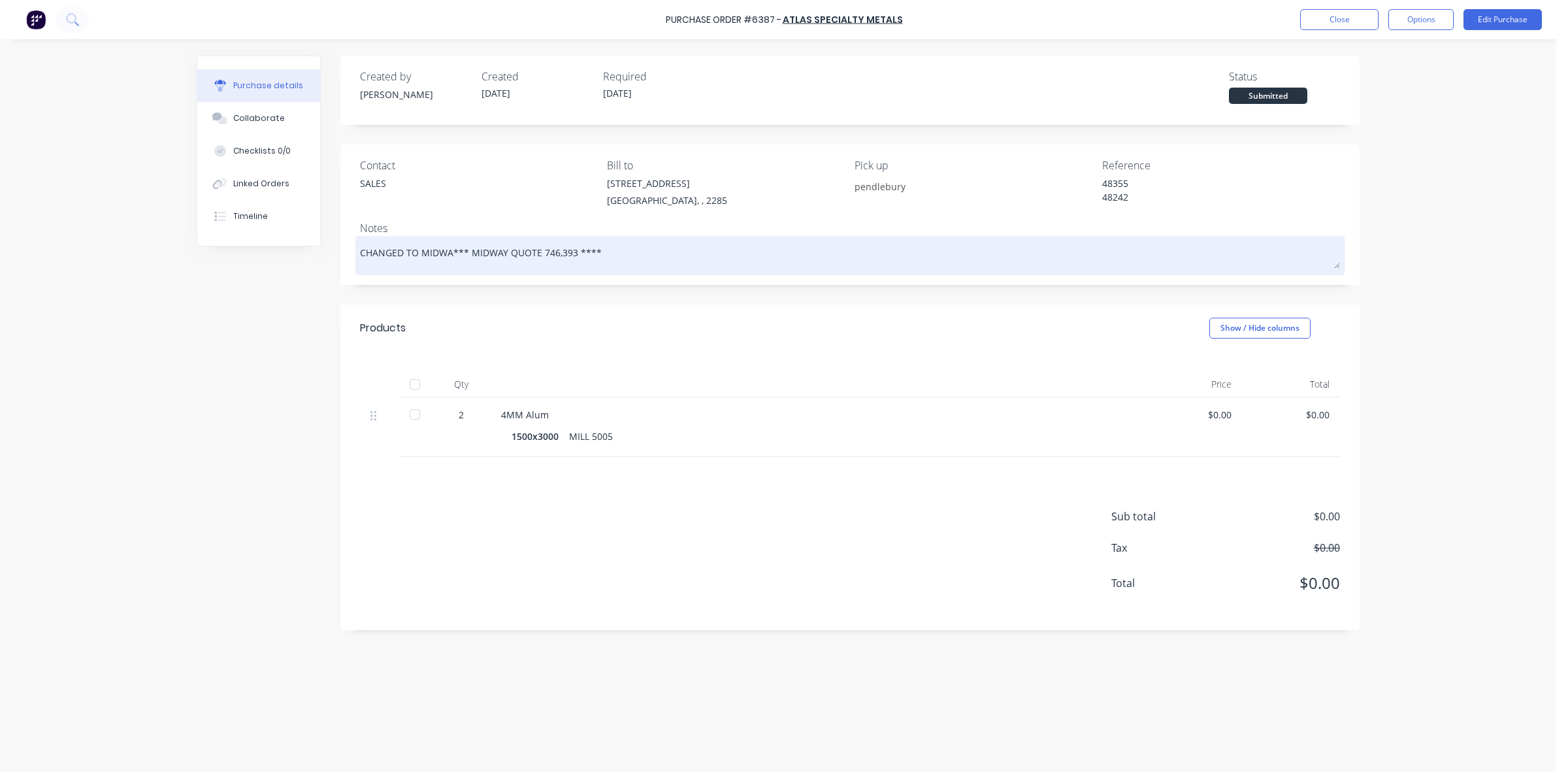
type textarea "x"
type textarea "CHANGED TO MIDWAY*** MIDWAY QUOTE 746,393 ****"
type textarea "x"
type textarea "CHANGED TO MIDWAY *** MIDWAY QUOTE 746,393 ****"
click at [625, 258] on textarea "CHANGED TO MIDWAY *** MIDWAY QUOTE 746,393 ****" at bounding box center [850, 254] width 980 height 30
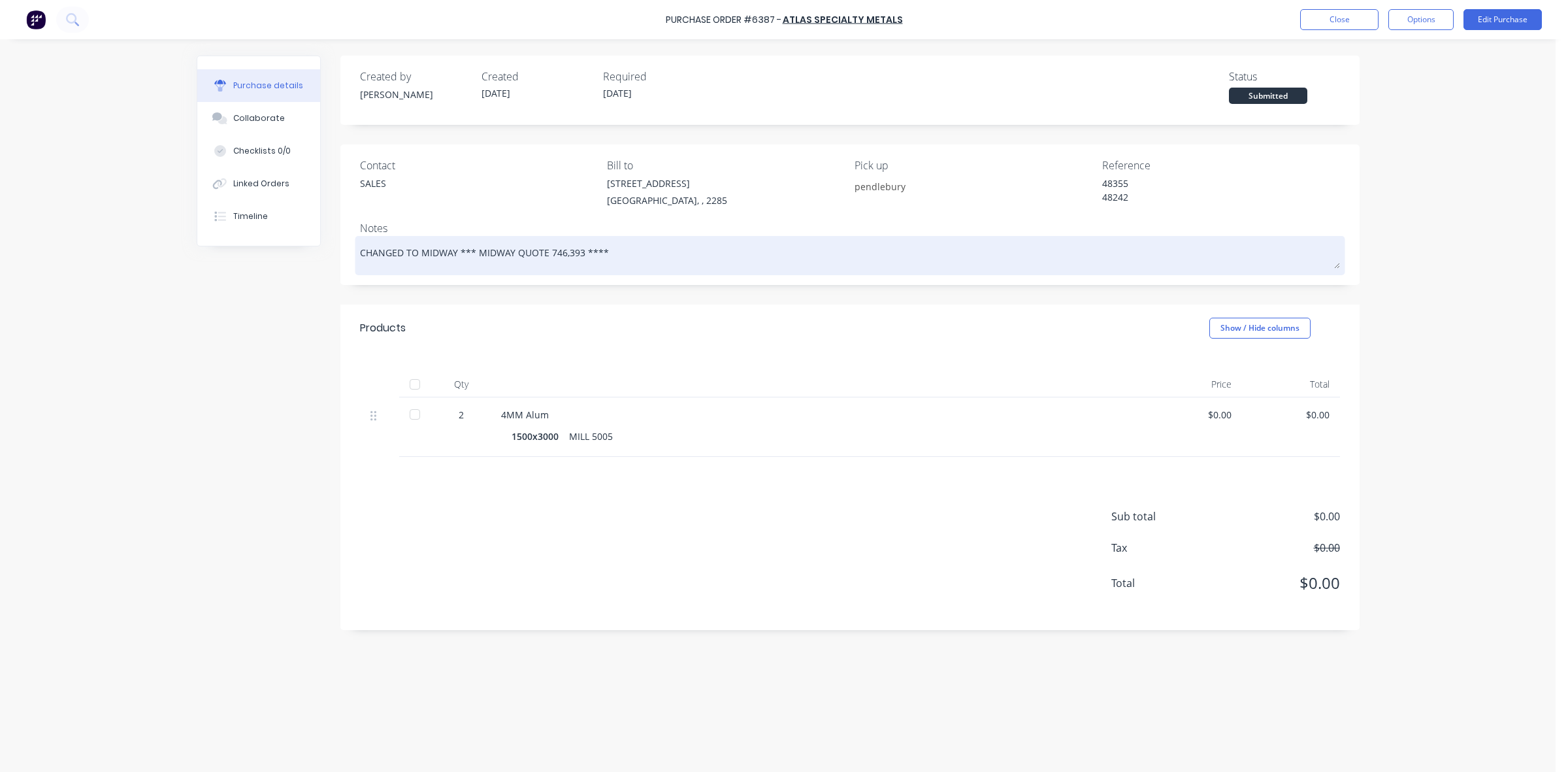
type textarea "x"
type textarea "CHANGED TO MIDWAY *** MIDWAY QUOTE 746,393 ****"
type textarea "x"
type textarea "CHANGED TO MIDWAY *** MIDWAY QUOTE 746,393 **** ("
type textarea "x"
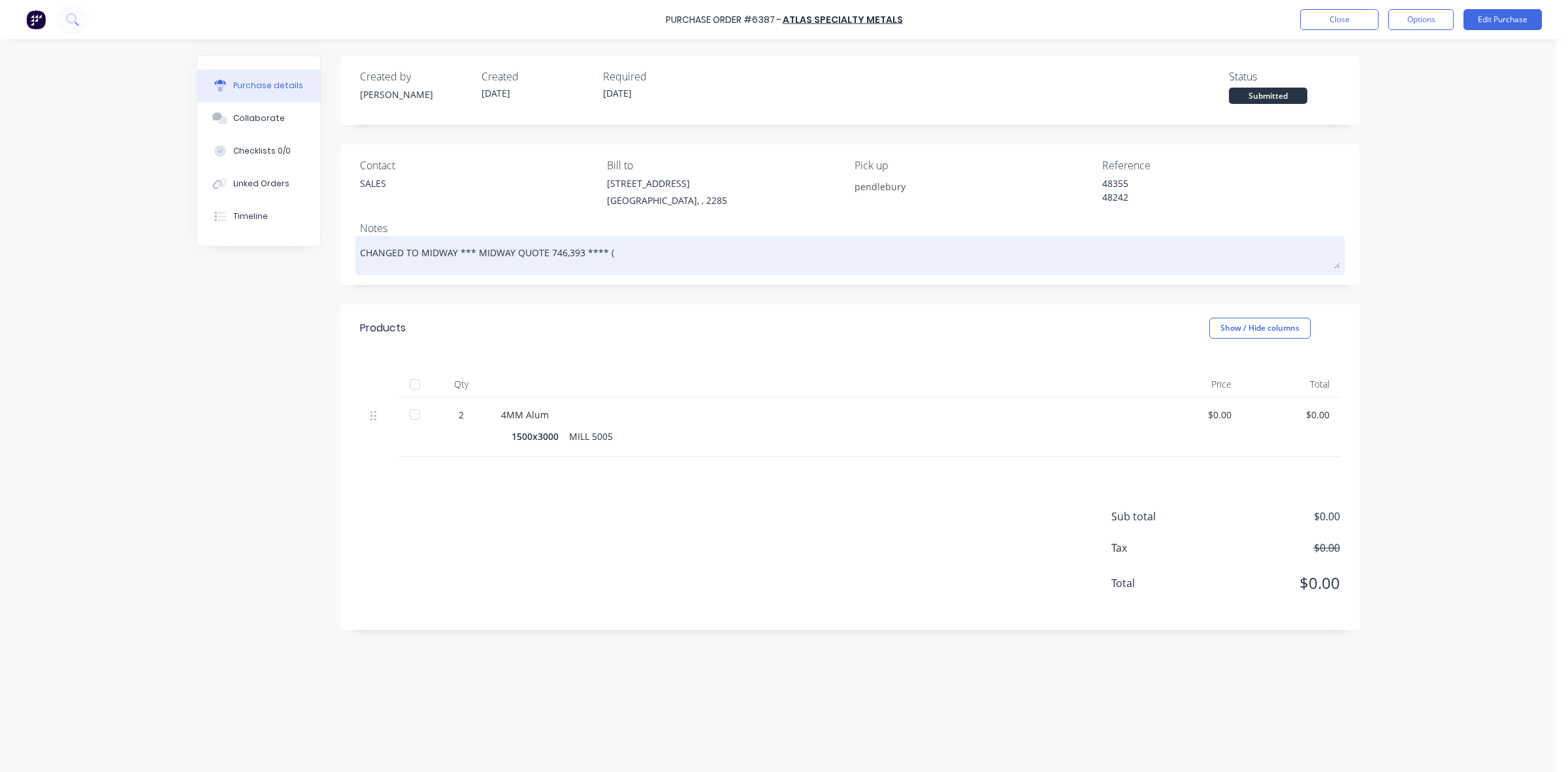
type textarea "CHANGED TO MIDWAY *** MIDWAY QUOTE 746,393 **** (A"
type textarea "x"
type textarea "CHANGED TO MIDWAY *** MIDWAY QUOTE 746,393 **** (AT"
type textarea "x"
type textarea "CHANGED TO MIDWAY *** MIDWAY QUOTE 746,393 **** (ATL"
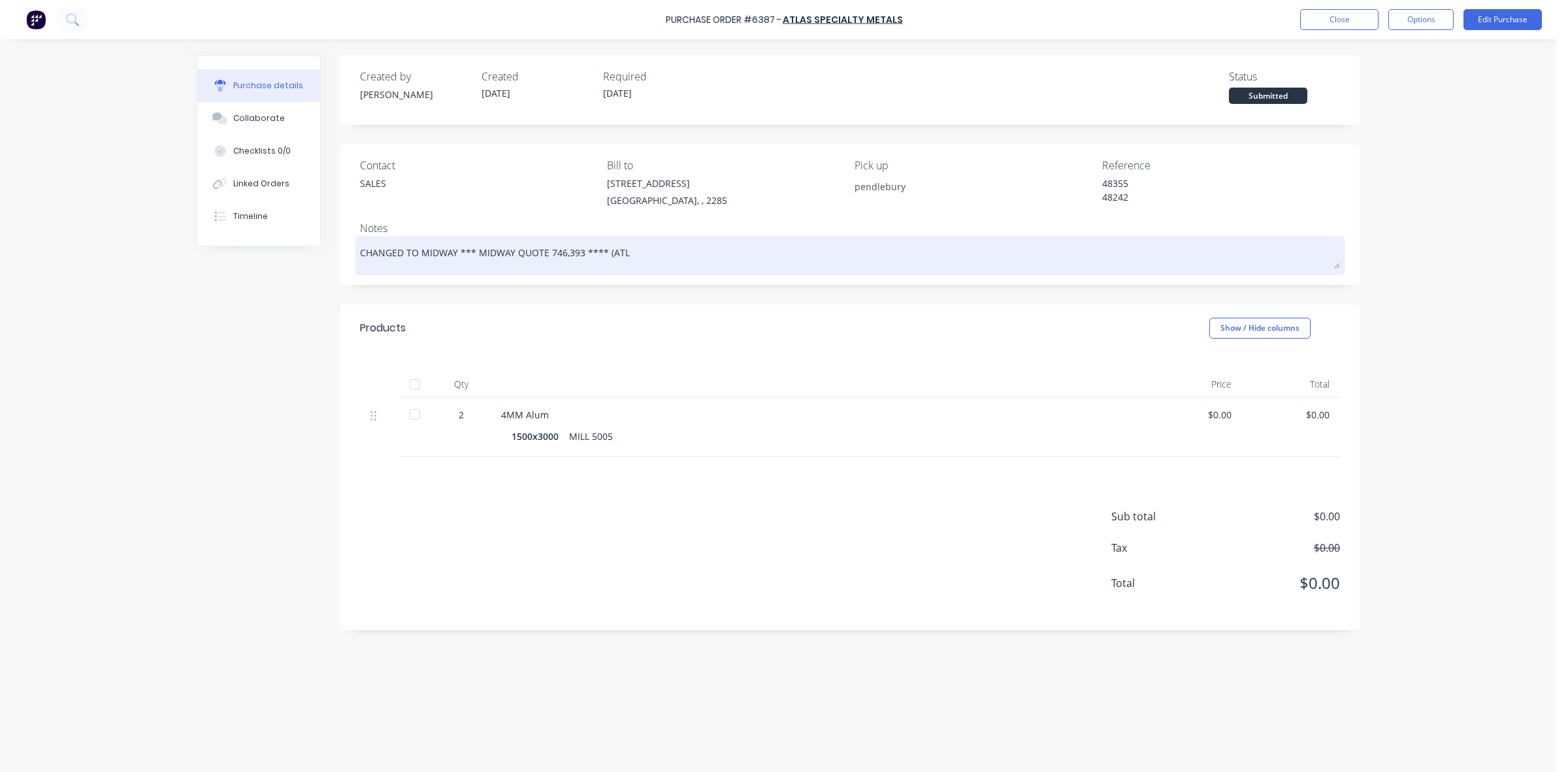
type textarea "x"
type textarea "CHANGED TO MIDWAY *** MIDWAY QUOTE 746,393 **** (ATLA"
type textarea "x"
type textarea "CHANGED TO MIDWAY *** MIDWAY QUOTE 746,393 **** (ATLAS"
type textarea "x"
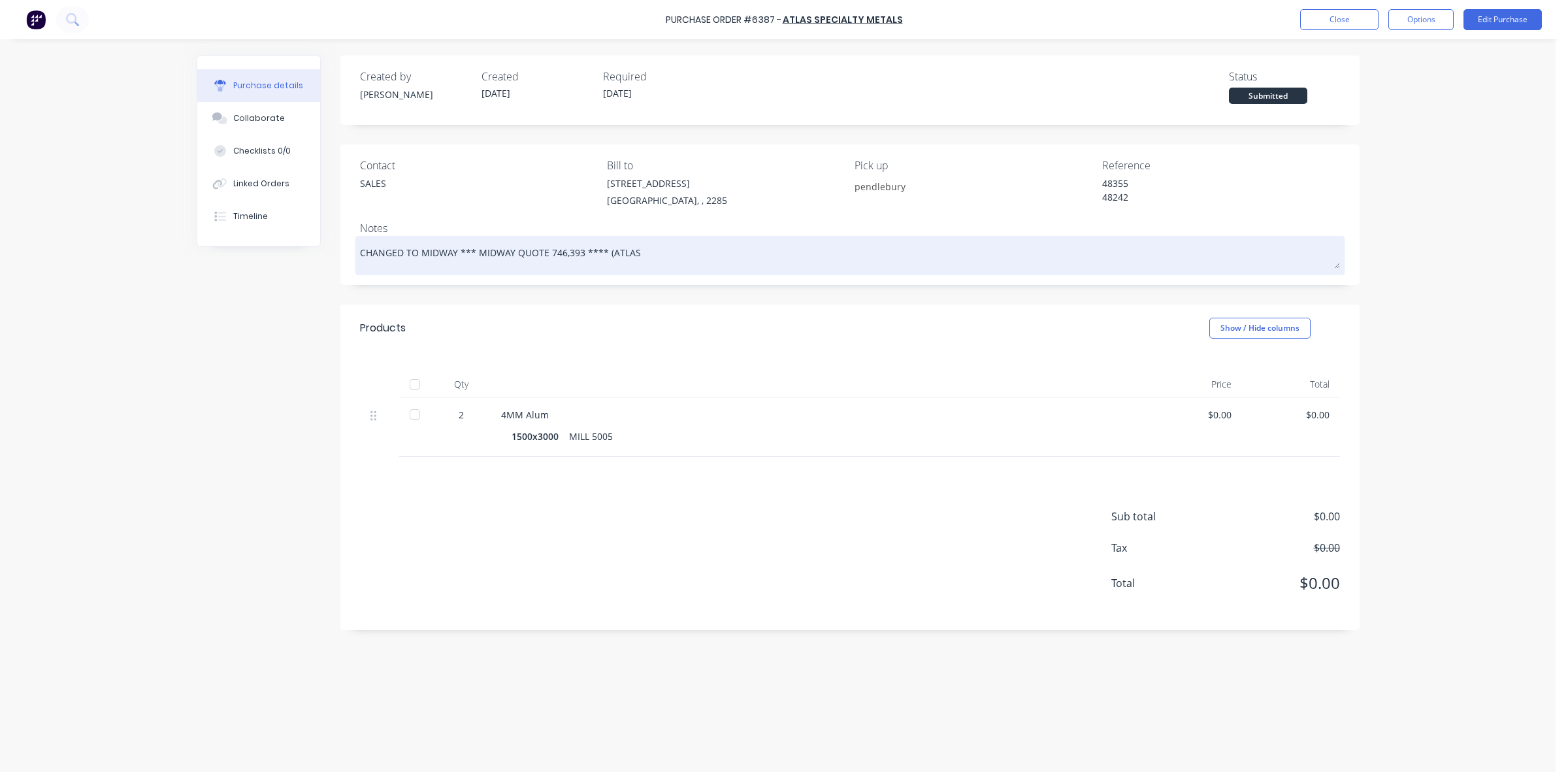
type textarea "CHANGED TO MIDWAY *** MIDWAY QUOTE 746,393 **** (ATLAS"
type textarea "x"
type textarea "CHANGED TO MIDWAY *** MIDWAY QUOTE 746,393 **** (ATLAS N"
type textarea "x"
type textarea "CHANGED TO MIDWAY *** MIDWAY QUOTE 746,393 **** (ATLAS NI"
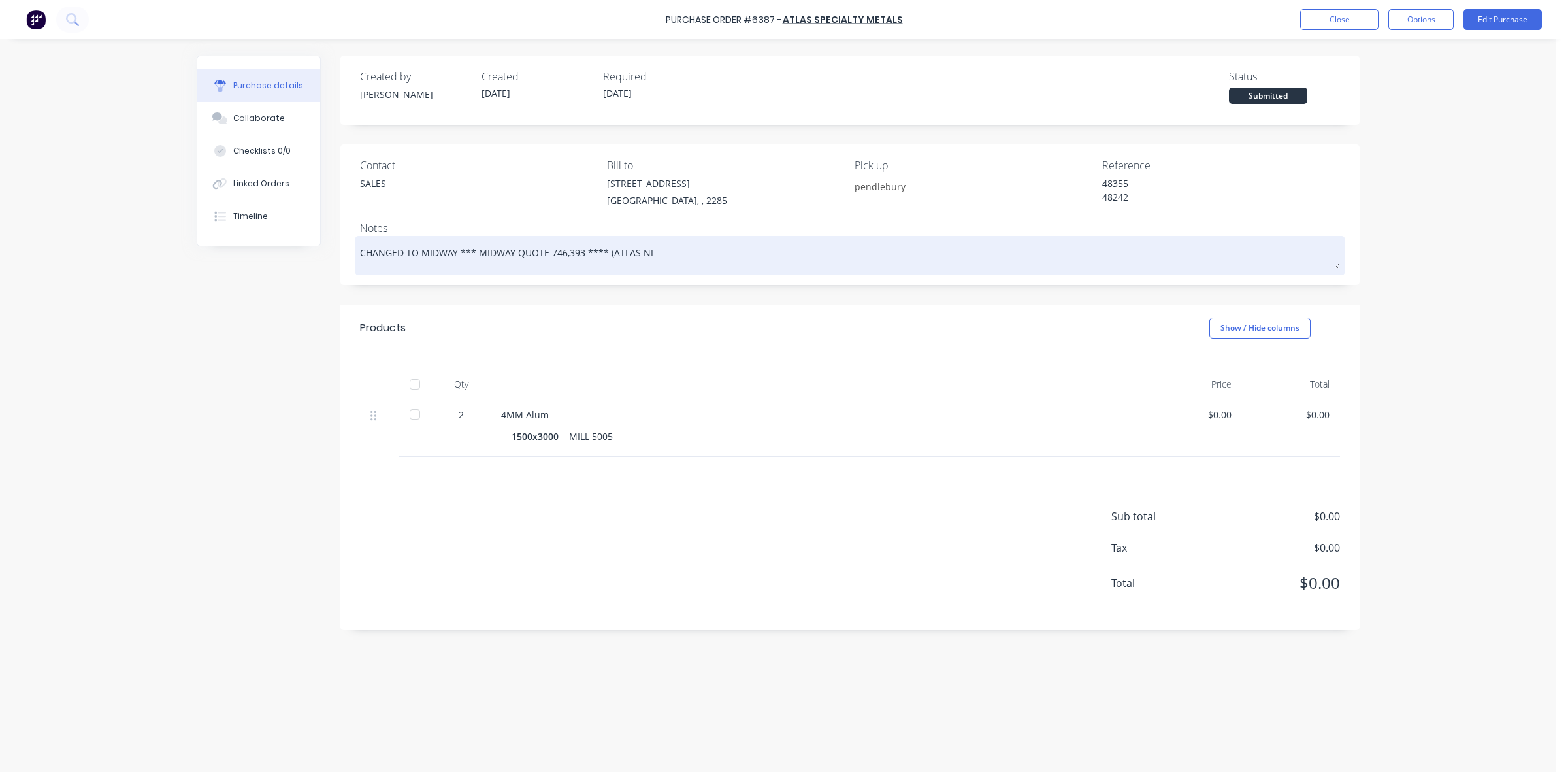
type textarea "x"
type textarea "CHANGED TO MIDWAY *** MIDWAY QUOTE 746,393 **** (ATLAS NIL"
type textarea "x"
type textarea "CHANGED TO MIDWAY *** MIDWAY QUOTE 746,393 **** (ATLAS NIL"
type textarea "x"
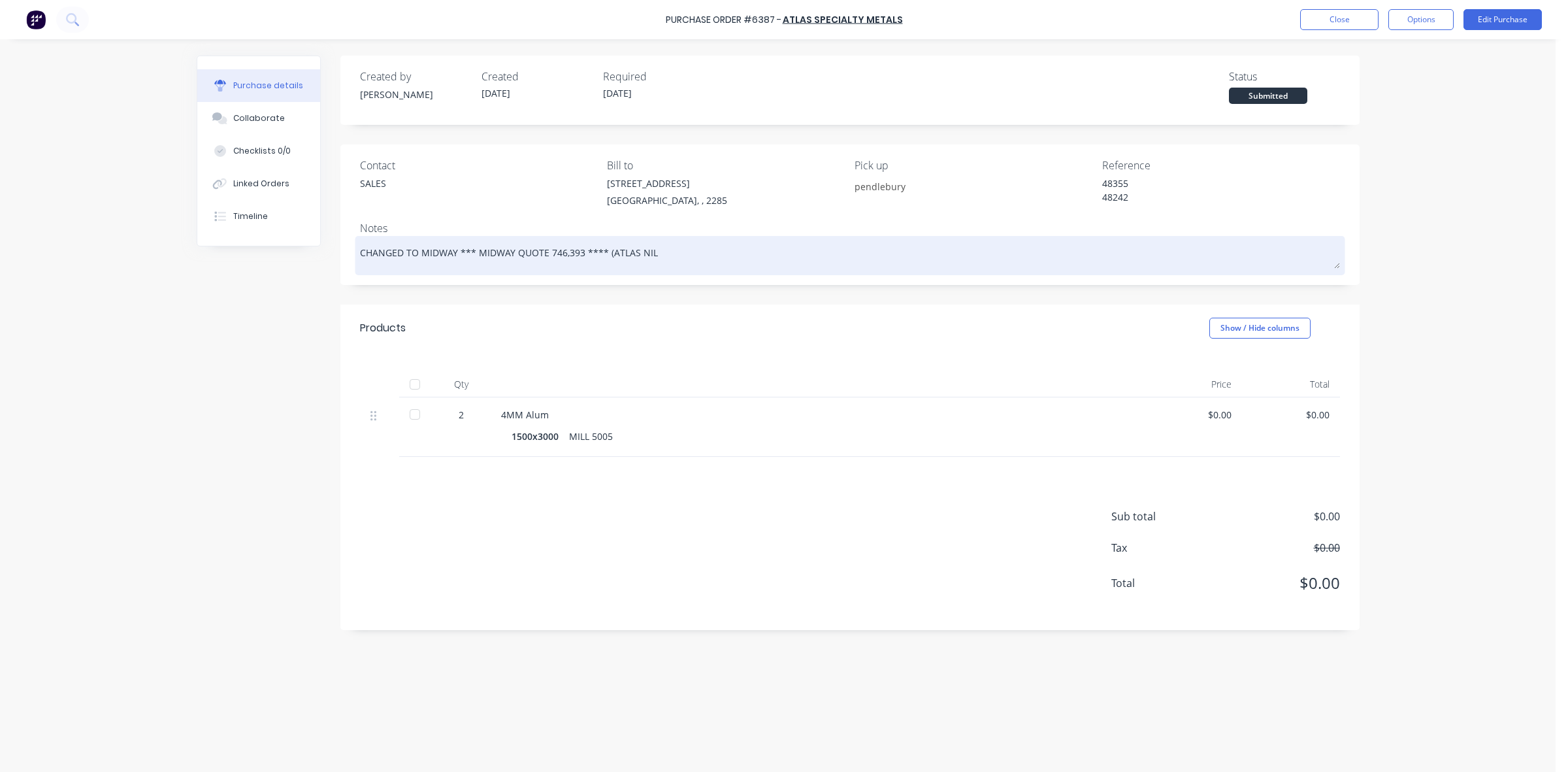
type textarea "CHANGED TO MIDWAY *** MIDWAY QUOTE 746,393 **** (ATLAS [PERSON_NAME]"
type textarea "x"
type textarea "CHANGED TO MIDWAY *** MIDWAY QUOTE 746,393 **** (ATLAS NIL ST"
type textarea "x"
type textarea "CHANGED TO MIDWAY *** MIDWAY QUOTE 746,393 **** (ATLAS NIL STO"
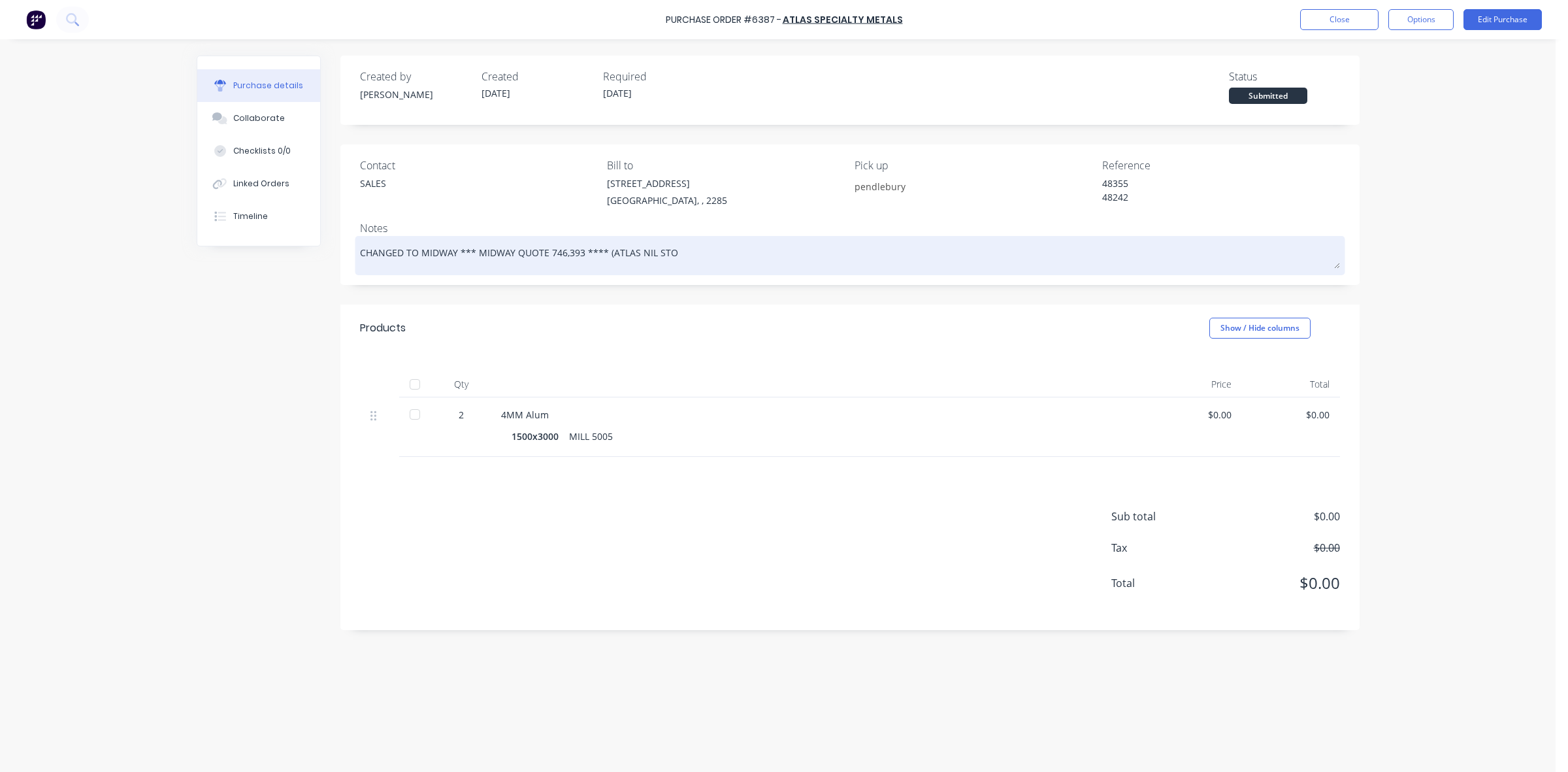
type textarea "x"
type textarea "CHANGED TO MIDWAY *** MIDWAY QUOTE 746,393 **** (ATLAS NIL STOC"
type textarea "x"
type textarea "CHANGED TO MIDWAY *** MIDWAY QUOTE 746,393 **** (ATLAS NIL STOCK"
type textarea "x"
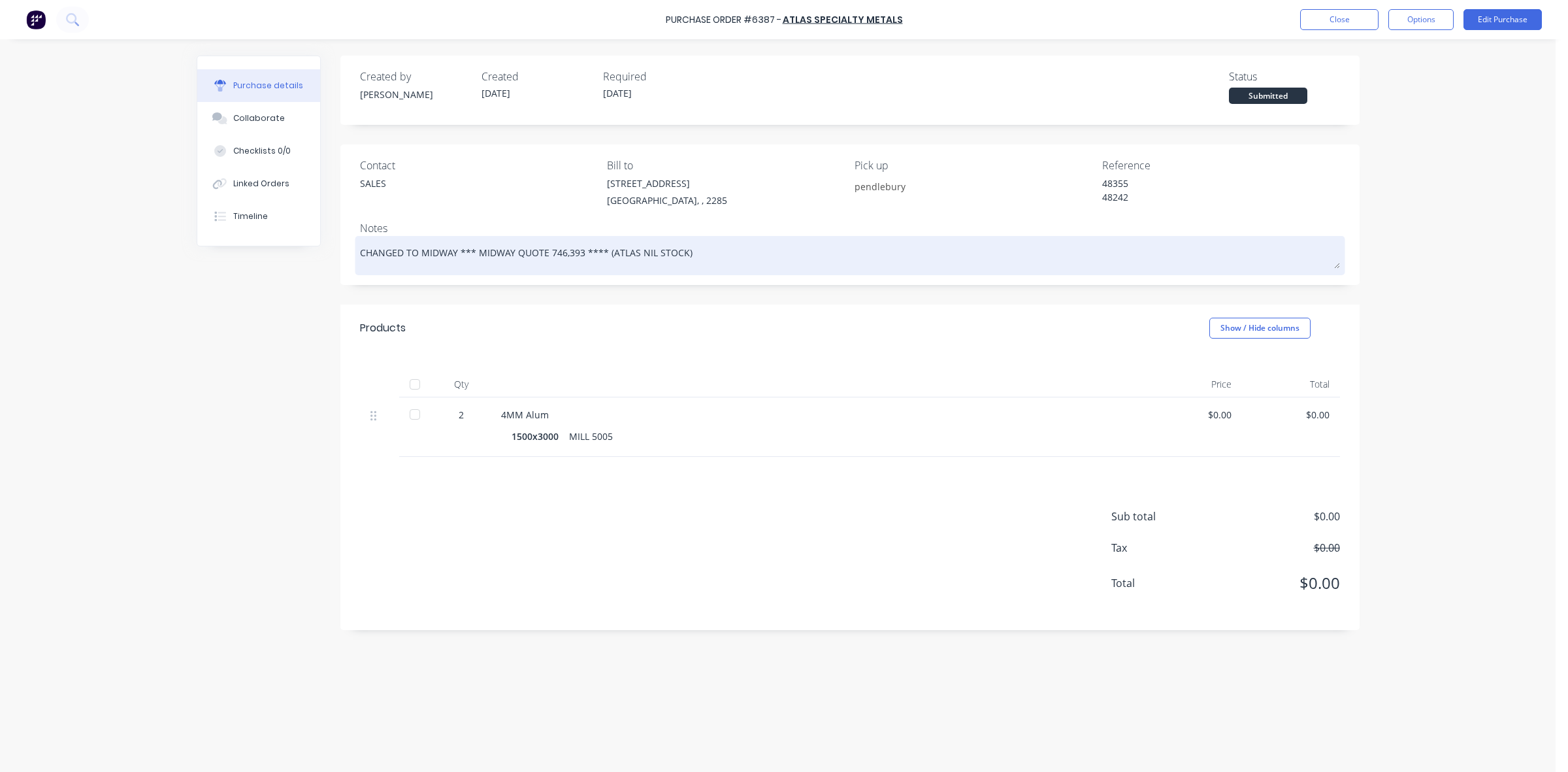
type textarea "CHANGED TO MIDWAY *** MIDWAY QUOTE 746,393 **** (ATLAS NIL STOCK)"
type textarea "x"
type textarea "CHANGED TO MIDWAY *** MIDWAY QUOTE 746,393 **** (ATLAS NIL STOCK)"
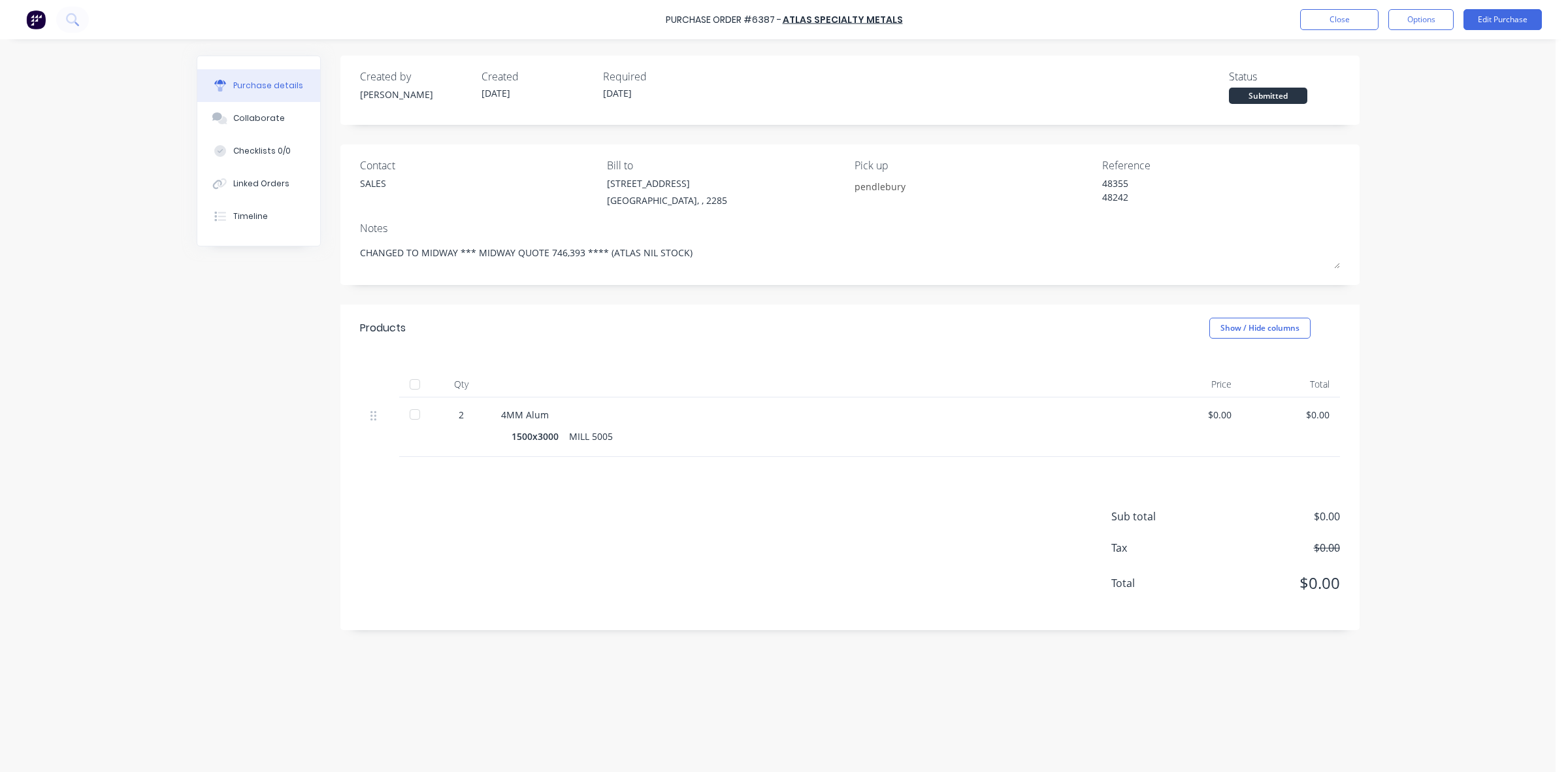
drag, startPoint x: 1324, startPoint y: 24, endPoint x: 1216, endPoint y: 25, distance: 108.0
click at [1324, 25] on button "Close" at bounding box center [1339, 19] width 79 height 21
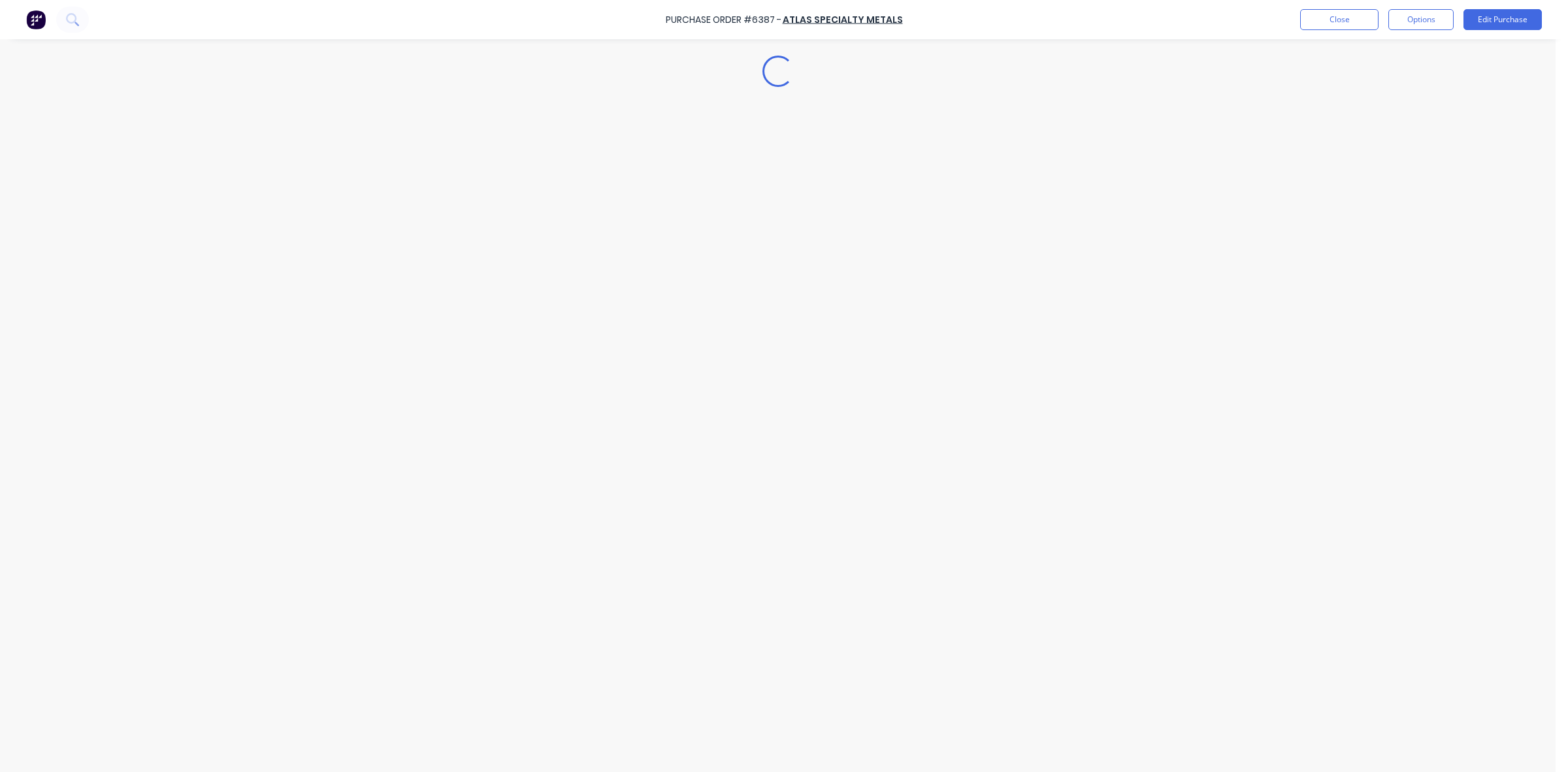
type textarea "x"
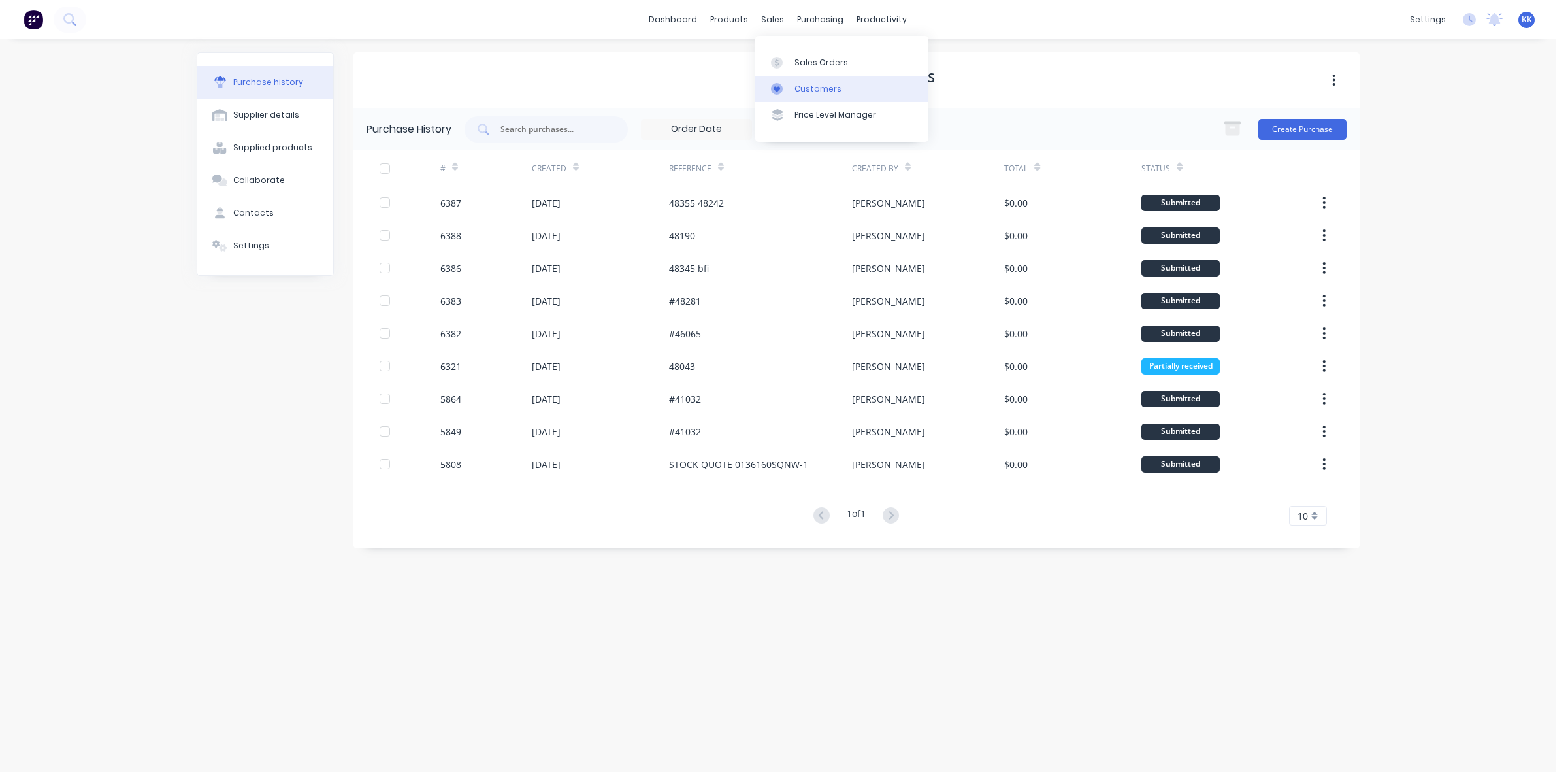
drag, startPoint x: 821, startPoint y: 80, endPoint x: 806, endPoint y: 80, distance: 15.0
click at [820, 81] on link "Customers" at bounding box center [842, 89] width 173 height 26
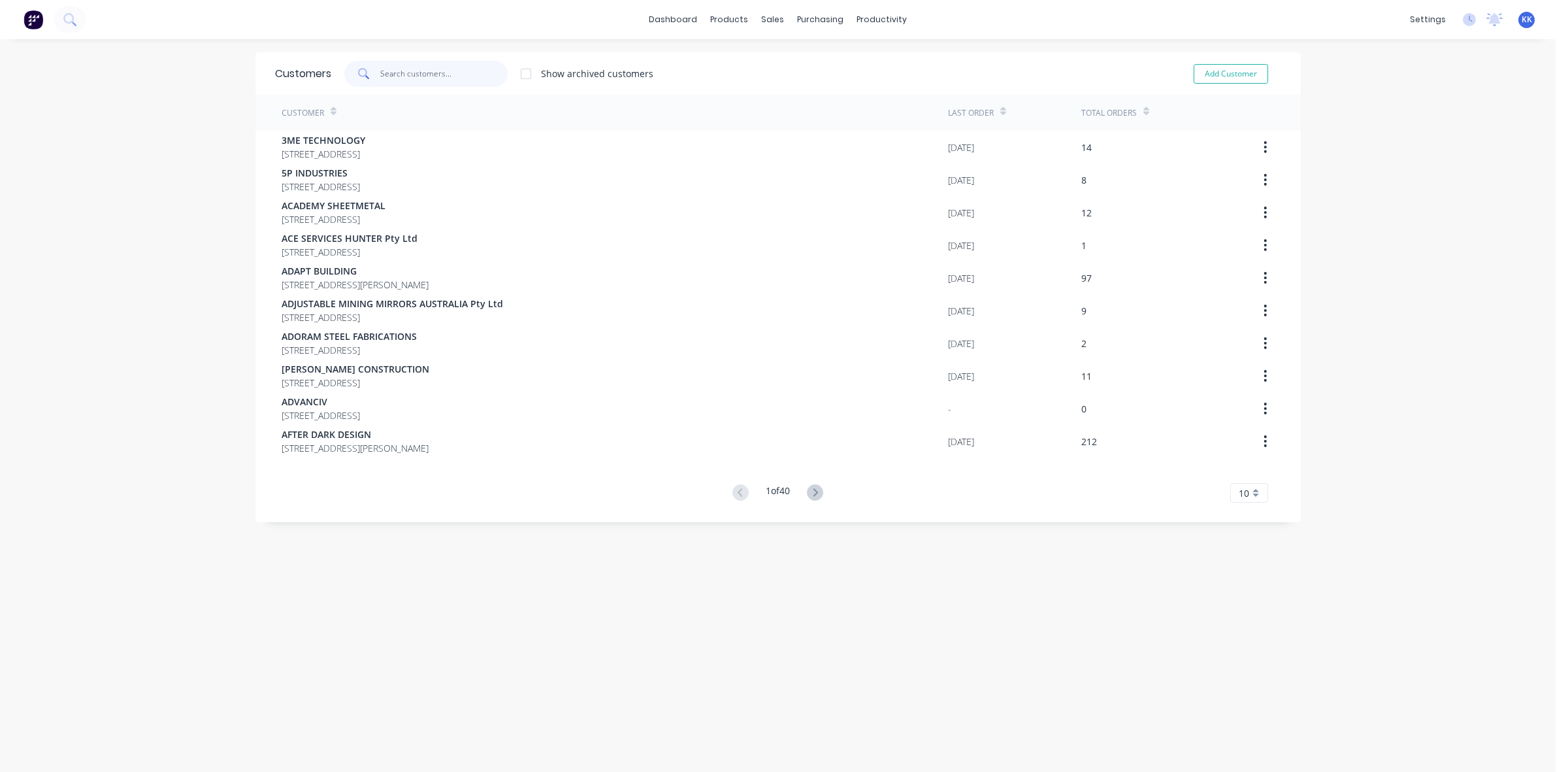
click at [389, 76] on input "text" at bounding box center [444, 74] width 128 height 26
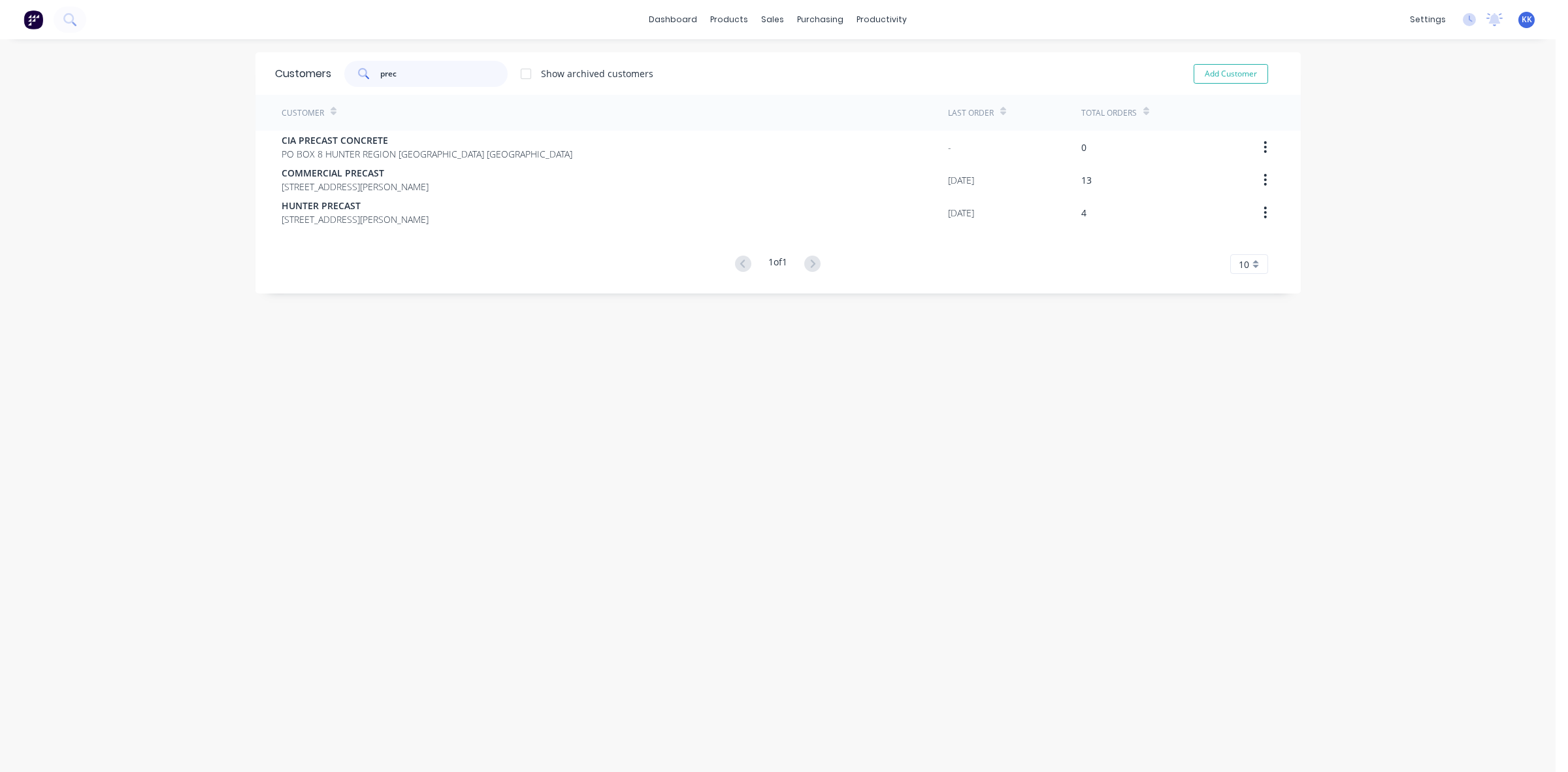
type input "preci"
drag, startPoint x: 376, startPoint y: 75, endPoint x: 360, endPoint y: 77, distance: 16.1
click at [360, 77] on div "preci" at bounding box center [426, 74] width 164 height 26
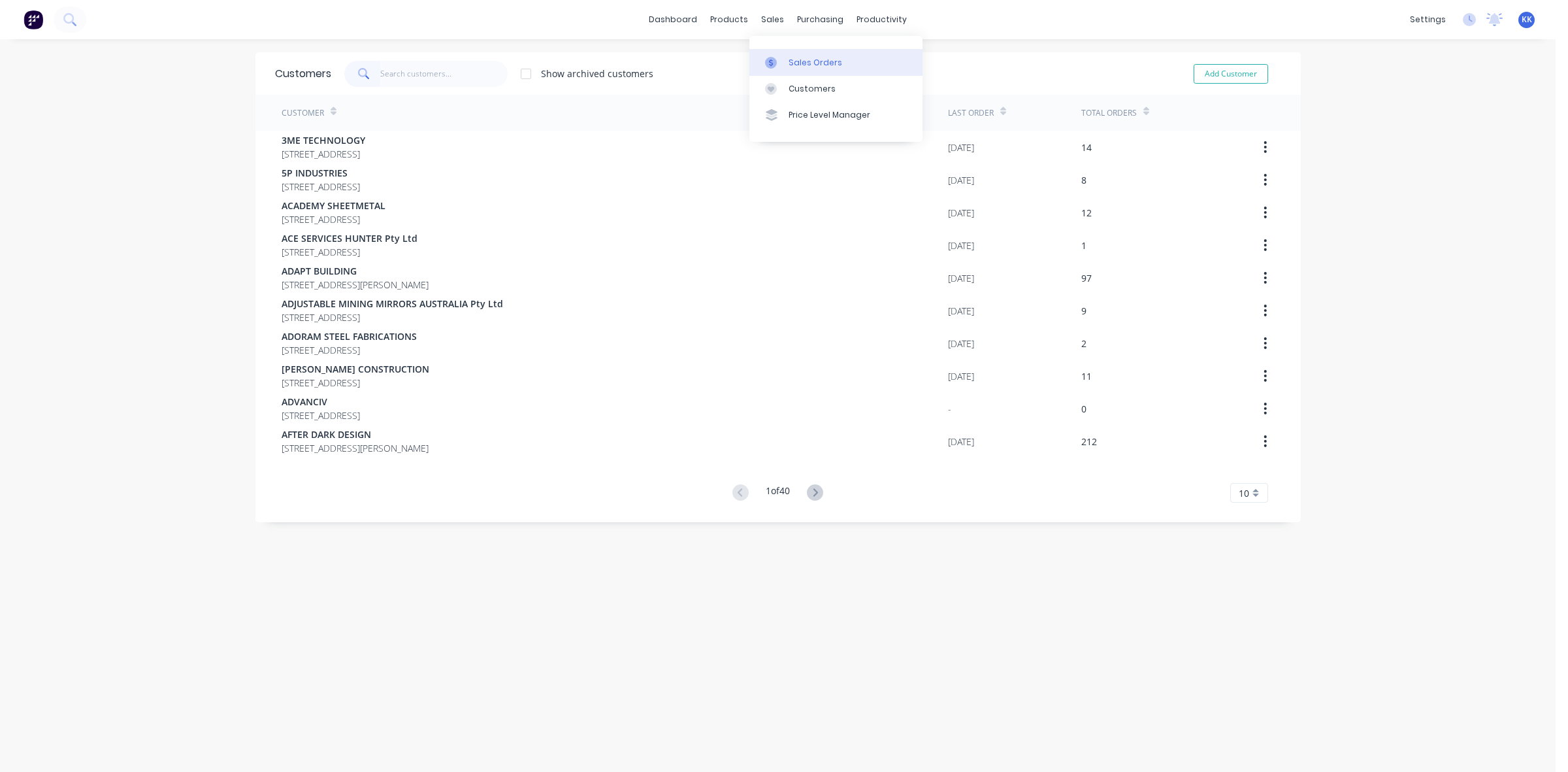
click at [799, 51] on link "Sales Orders" at bounding box center [836, 62] width 173 height 26
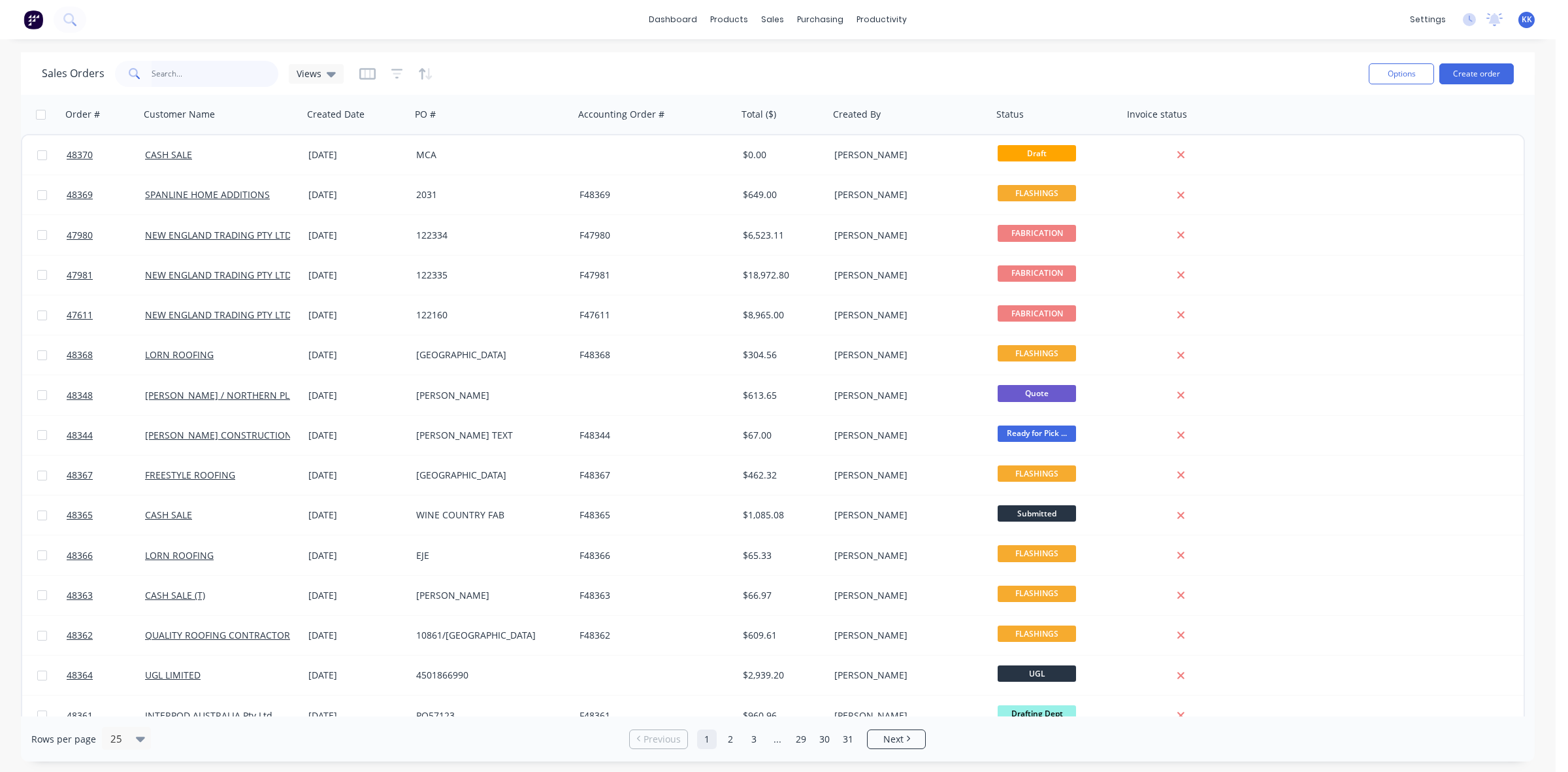
click at [224, 66] on input "text" at bounding box center [215, 74] width 128 height 26
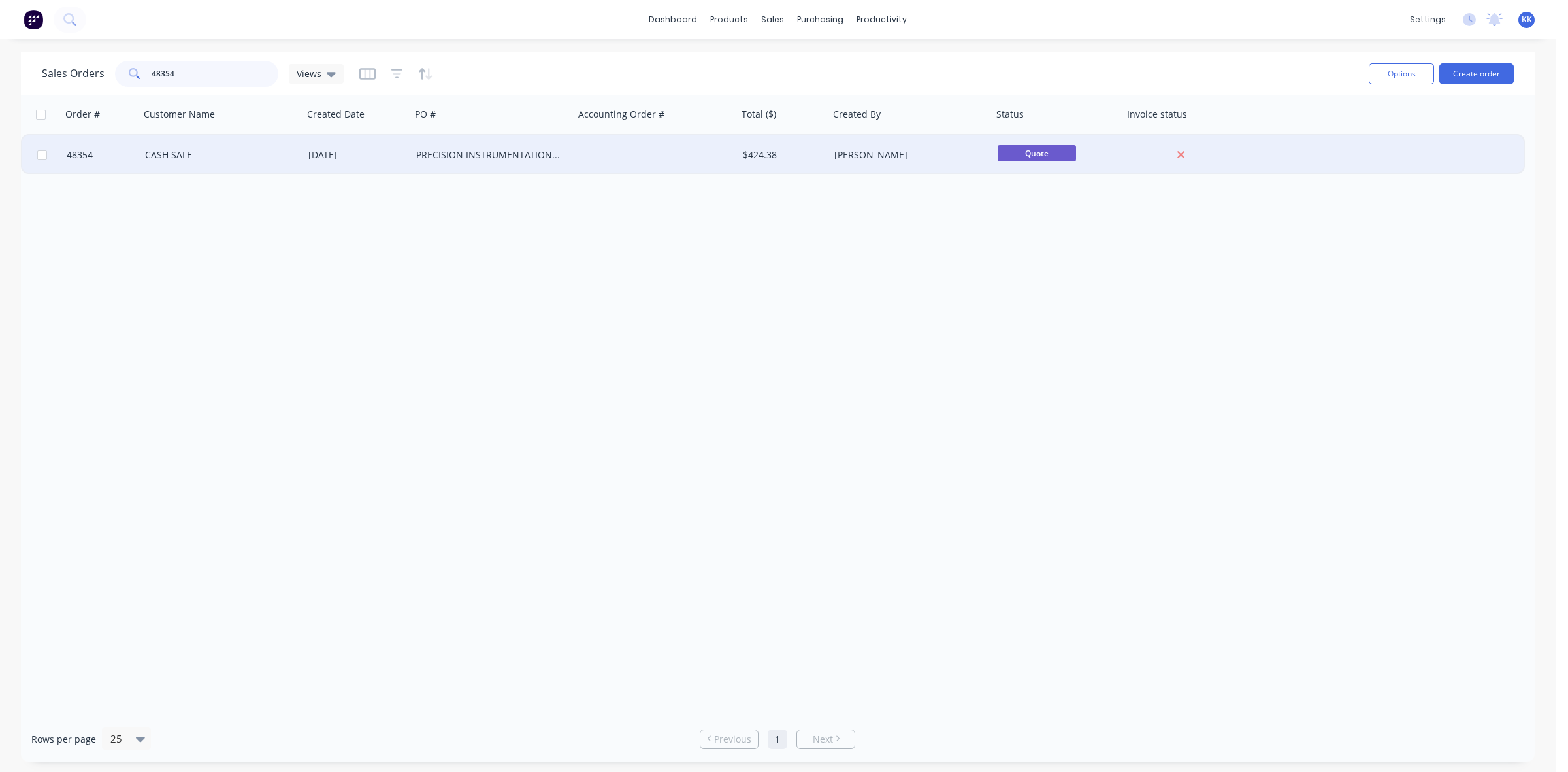
type input "48354"
click at [435, 164] on div "PRECISION INSTRUMENTATION & RADIATION" at bounding box center [492, 155] width 164 height 39
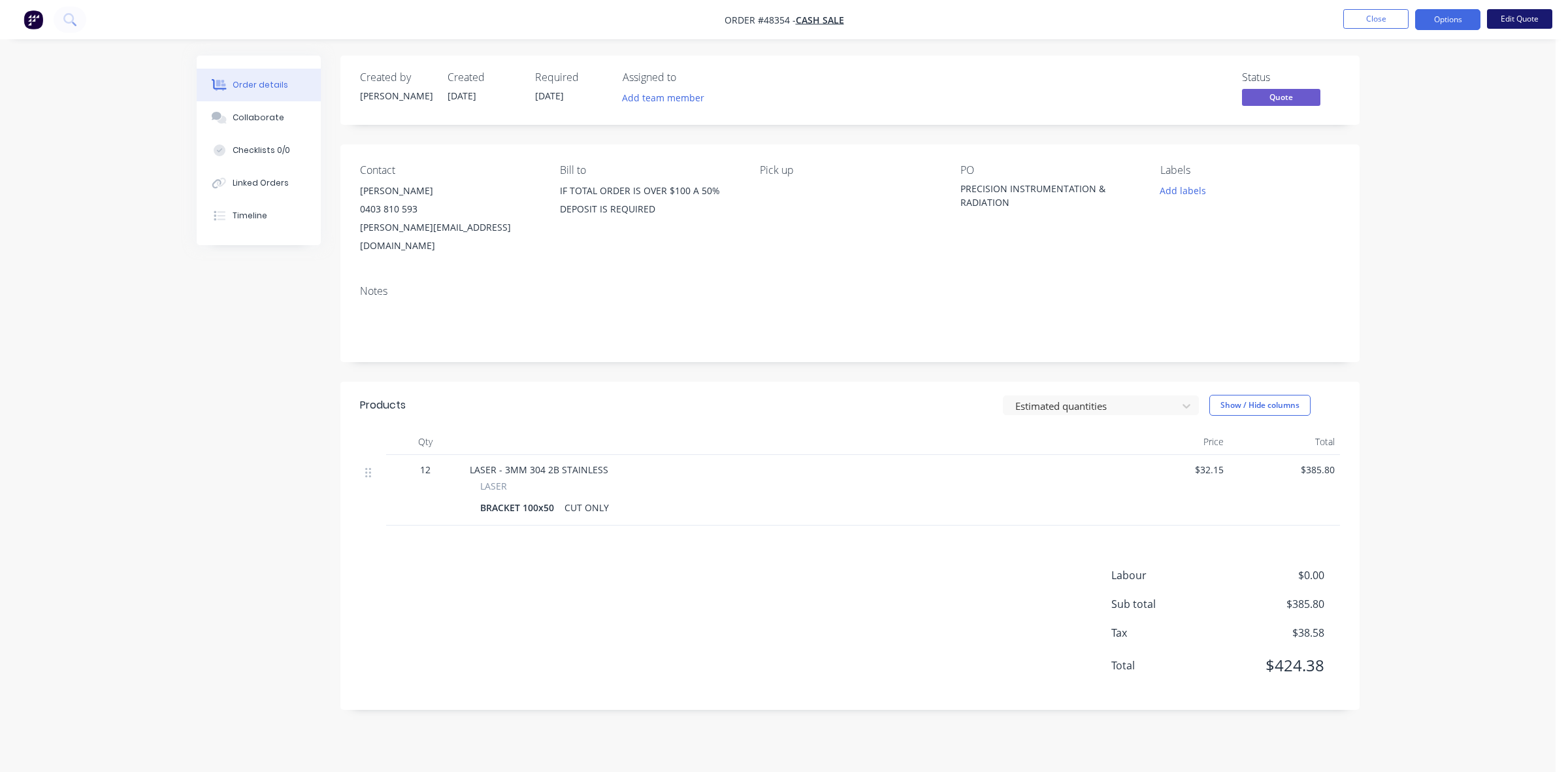
click at [1513, 20] on button "Edit Quote" at bounding box center [1519, 19] width 66 height 19
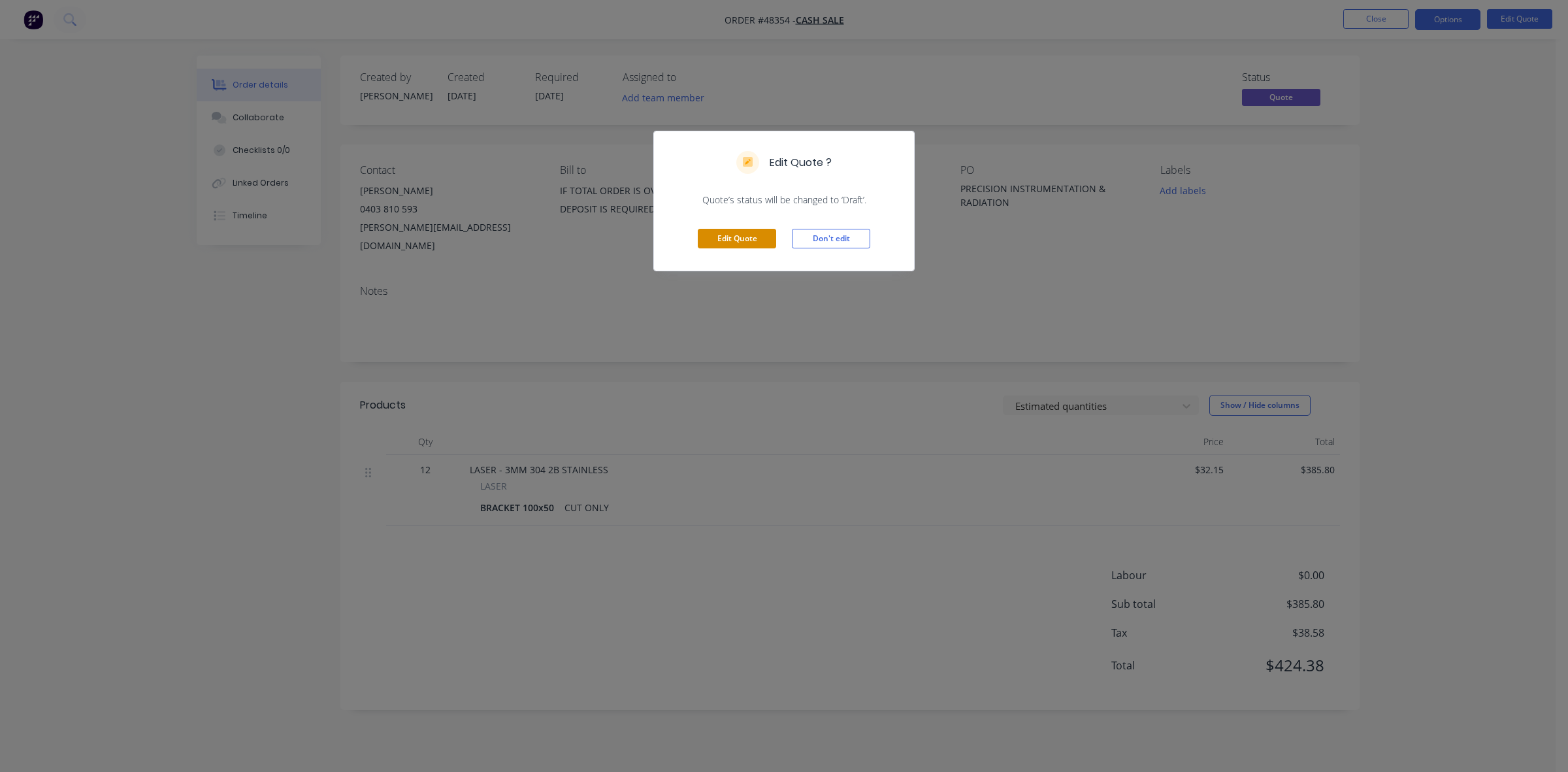
drag, startPoint x: 765, startPoint y: 235, endPoint x: 785, endPoint y: 235, distance: 20.0
click at [765, 235] on button "Edit Quote" at bounding box center [736, 238] width 79 height 19
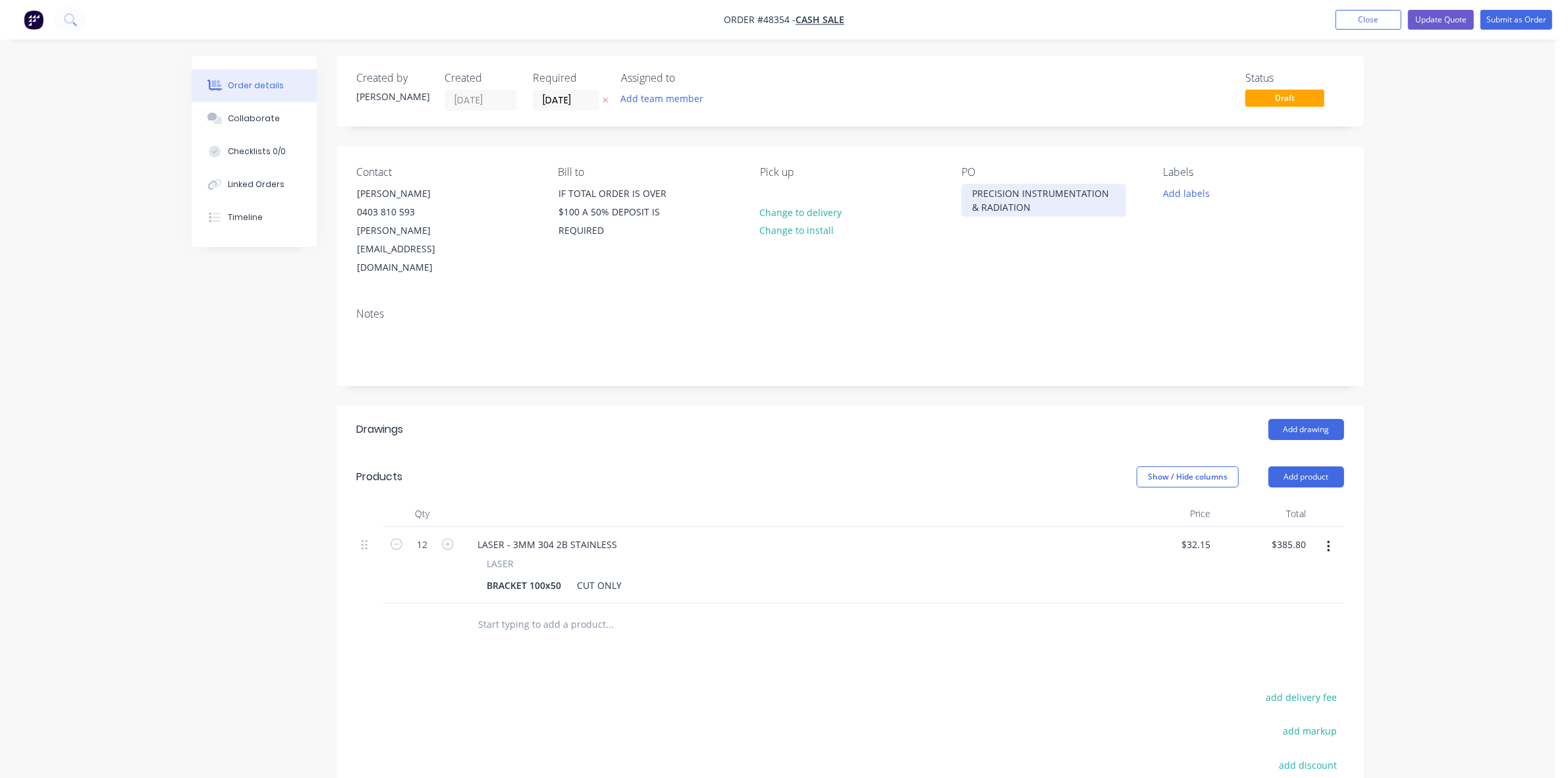
click at [1023, 211] on div "PRECISION INSTRUMENTATION & RADIATION" at bounding box center [1043, 200] width 165 height 33
click at [1032, 212] on div "PRECISION INSTRUMENTATION & RADIATION / 000210" at bounding box center [1043, 200] width 165 height 33
click at [1028, 206] on div "PRECISION INSTRUMENTATION & RADIATION / 000210" at bounding box center [1043, 200] width 165 height 33
click at [1467, 21] on button "Update Quote" at bounding box center [1441, 20] width 66 height 20
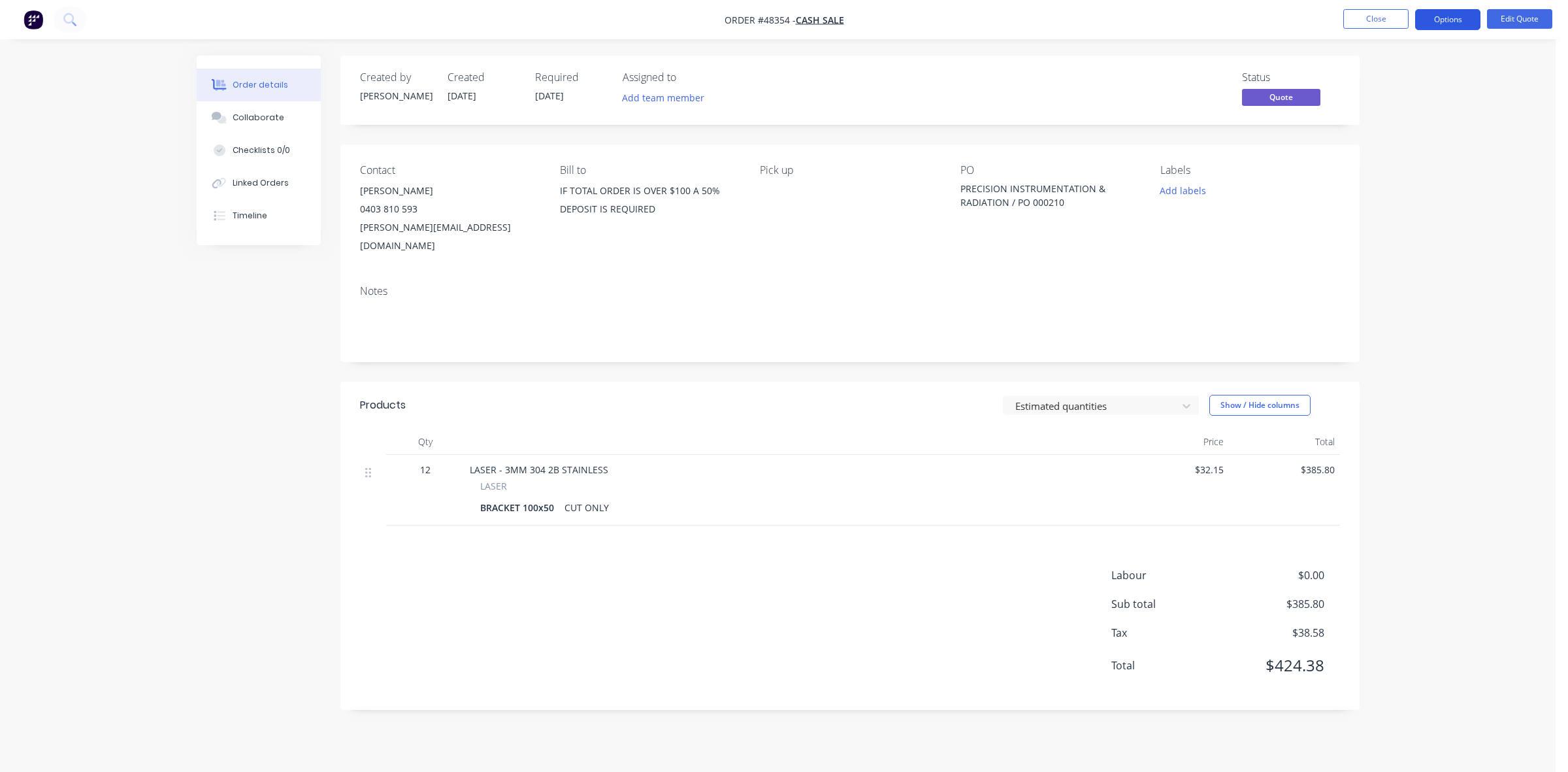
click at [1435, 27] on button "Options" at bounding box center [1447, 19] width 66 height 21
click at [1389, 94] on button "Proforma Invoice" at bounding box center [1408, 105] width 143 height 26
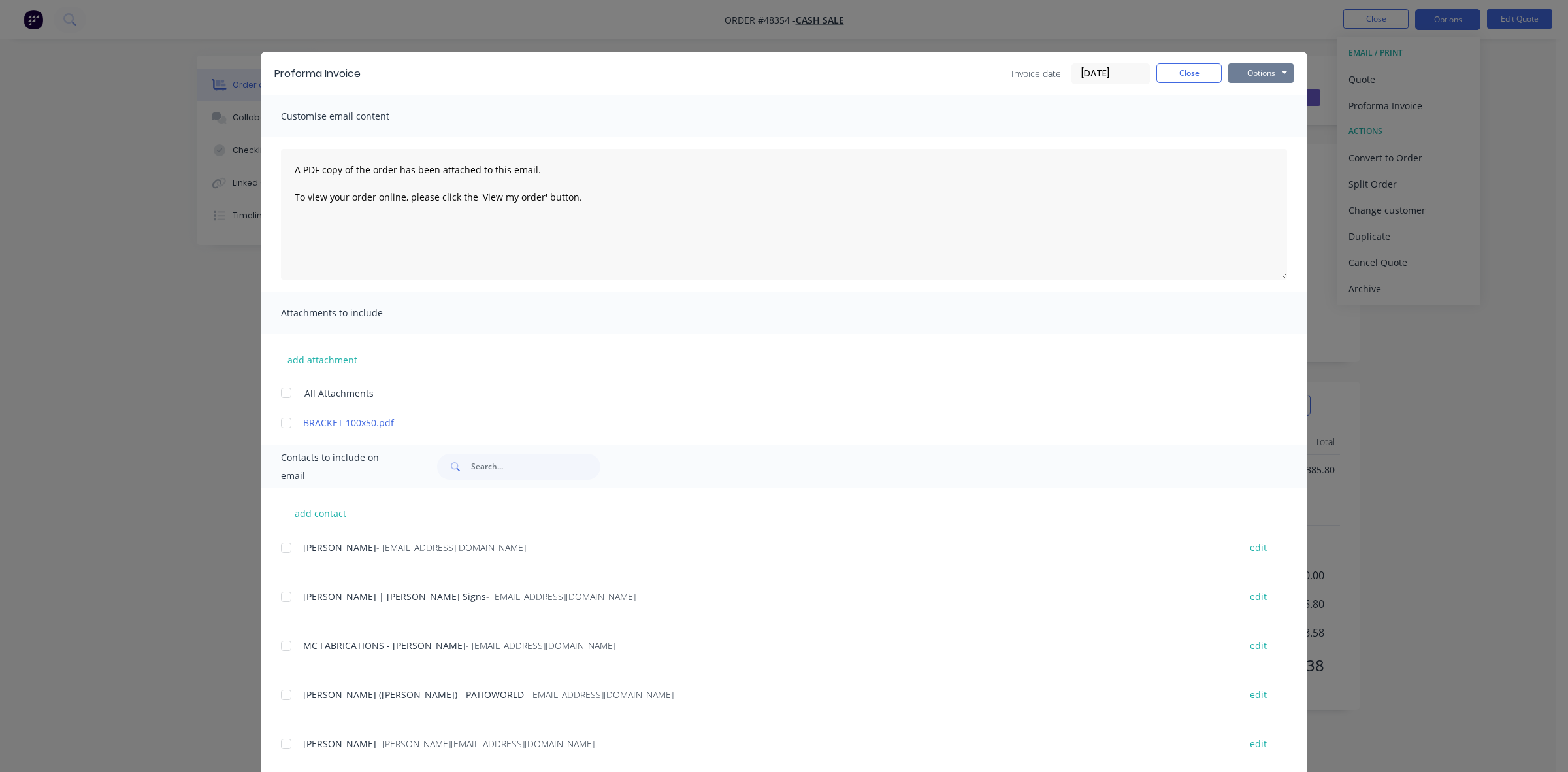
click at [1245, 77] on button "Options" at bounding box center [1260, 73] width 66 height 19
click at [1253, 112] on button "Print" at bounding box center [1270, 119] width 84 height 22
click at [1158, 72] on button "Close" at bounding box center [1188, 73] width 66 height 19
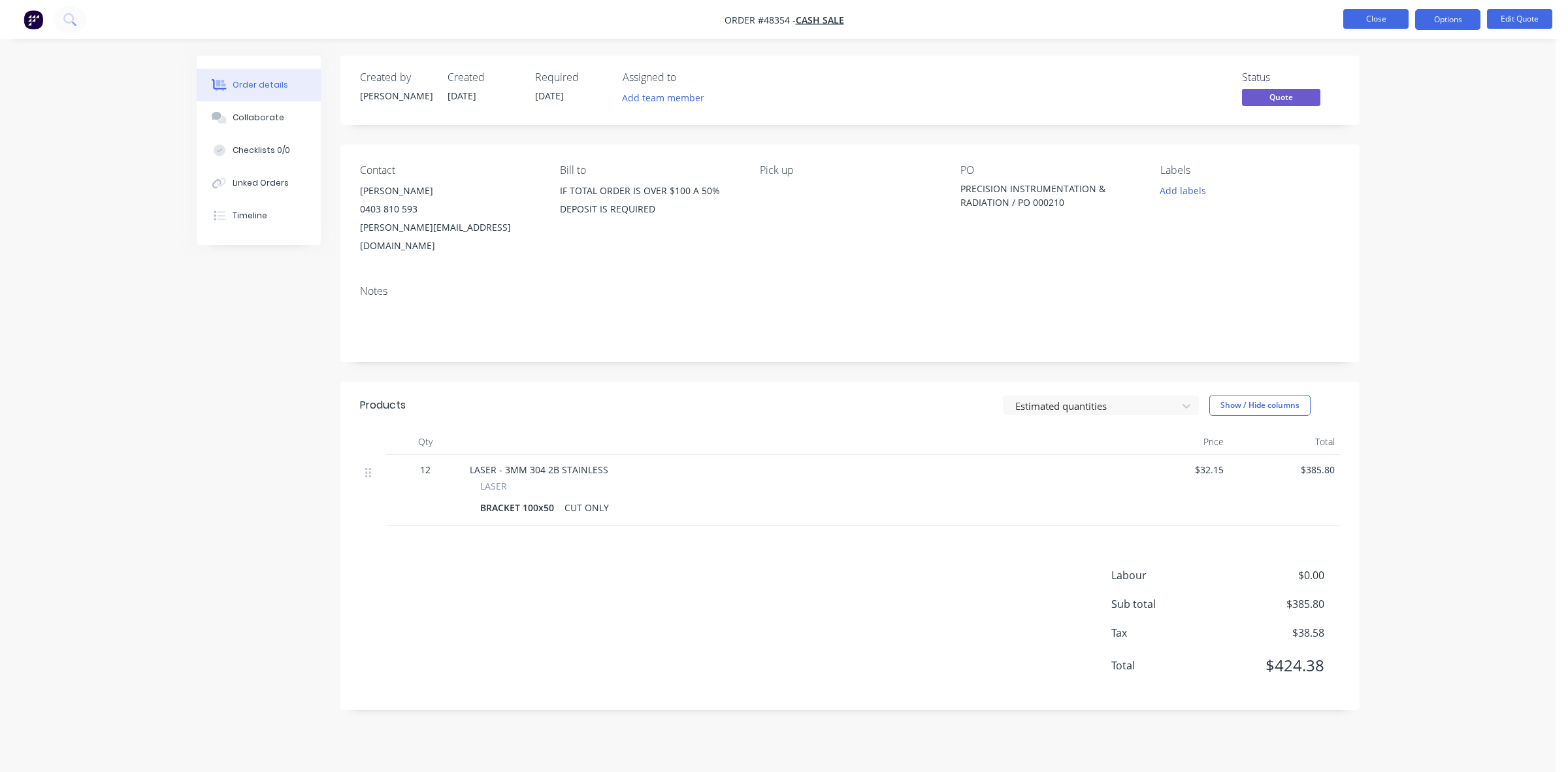
click at [1363, 22] on button "Close" at bounding box center [1376, 19] width 66 height 19
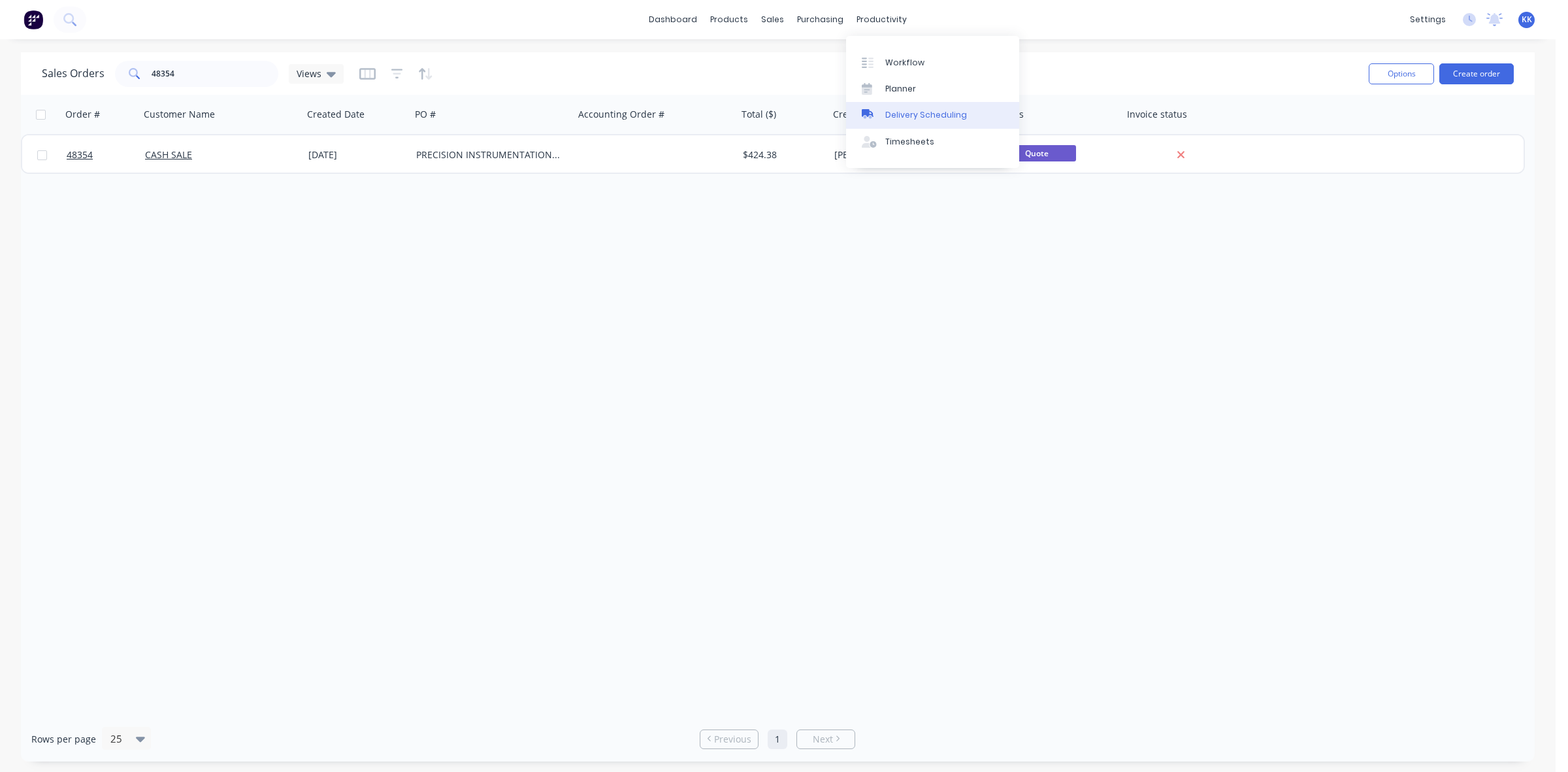
click at [922, 109] on div "Delivery Scheduling" at bounding box center [925, 115] width 81 height 12
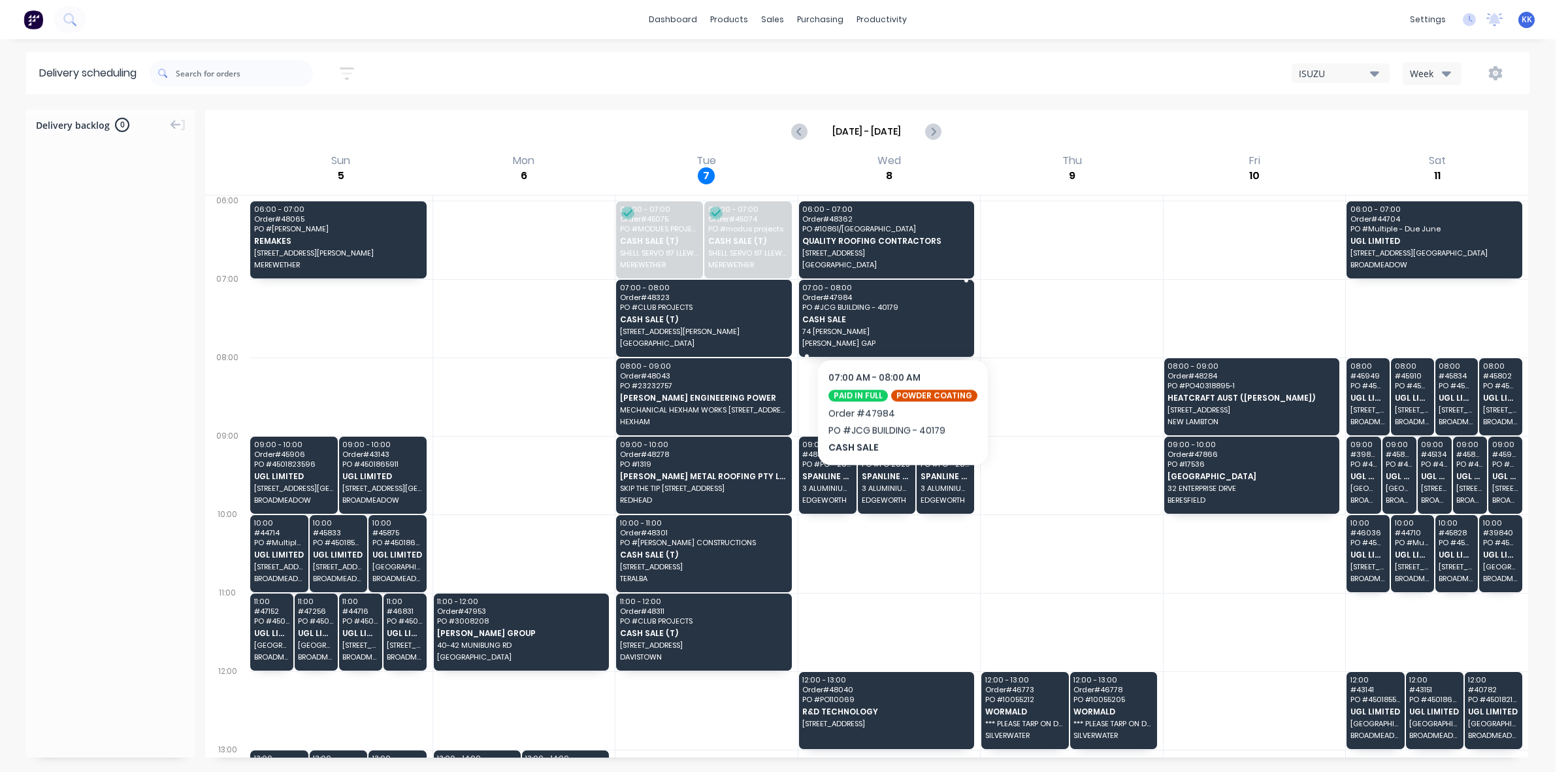
click at [899, 319] on span "CASH SALE" at bounding box center [885, 319] width 166 height 9
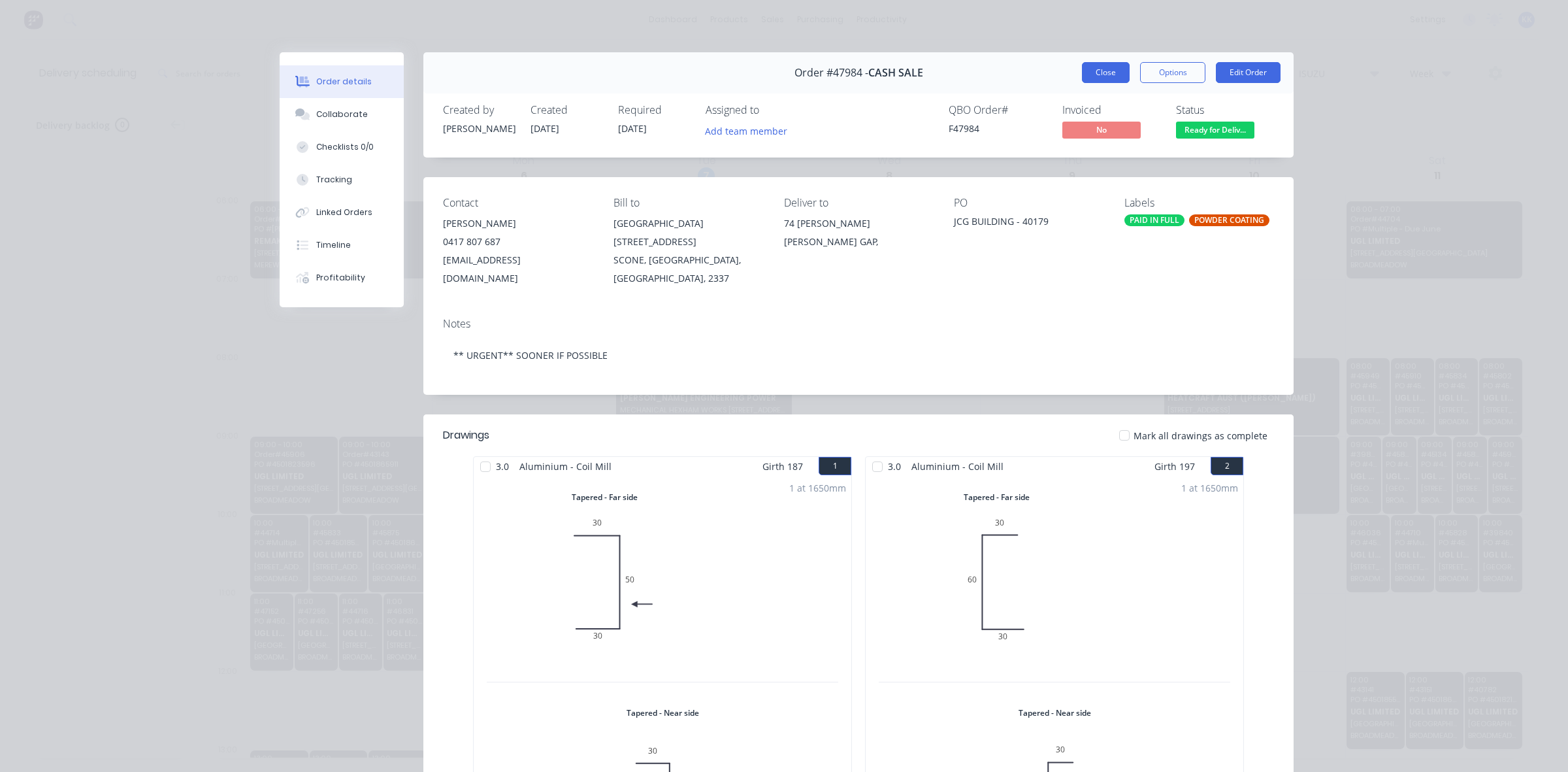
click at [1098, 69] on button "Close" at bounding box center [1105, 72] width 48 height 21
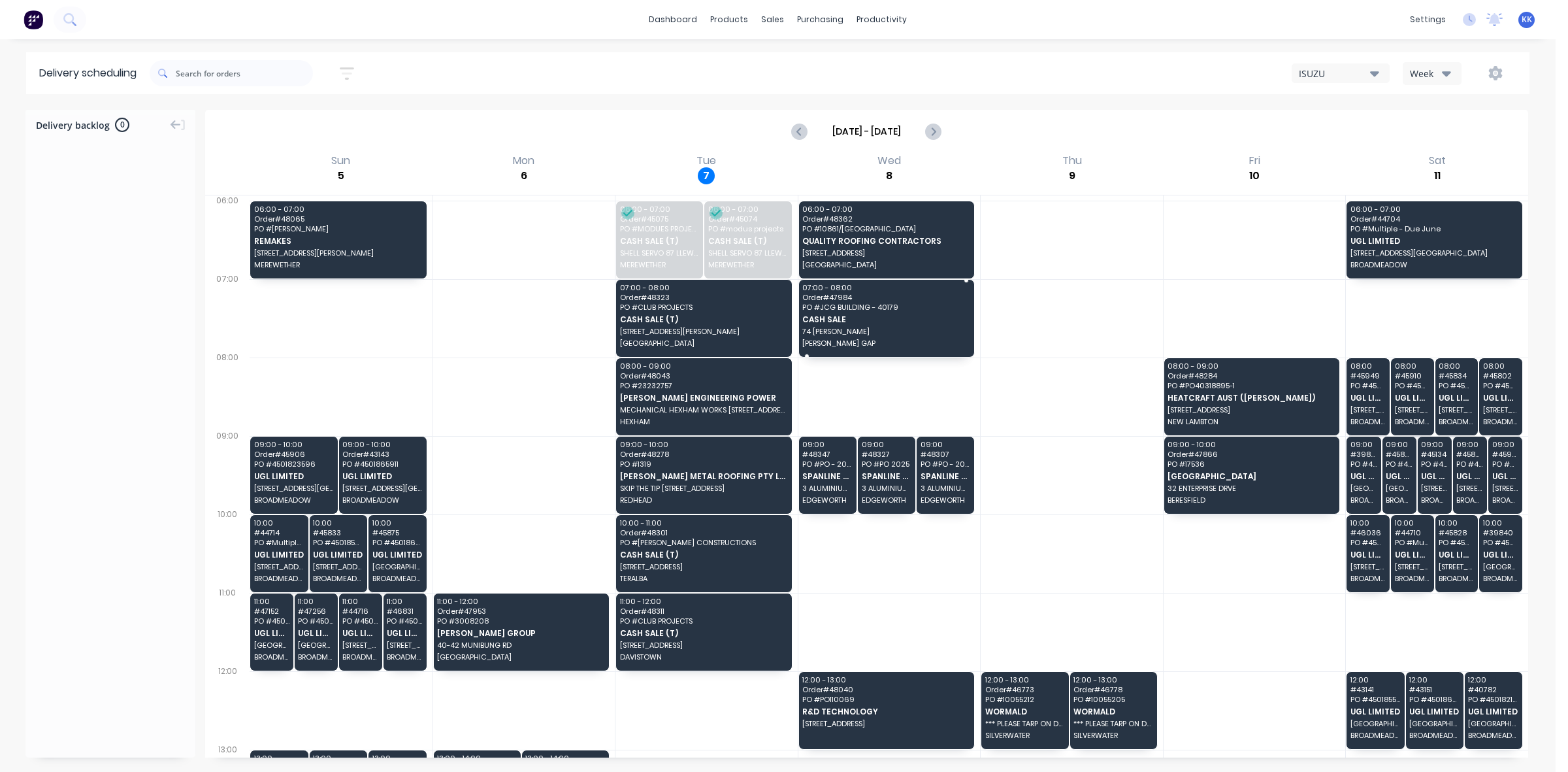
drag, startPoint x: 847, startPoint y: 337, endPoint x: 827, endPoint y: 322, distance: 25.0
click at [793, 56] on link "Sales Orders" at bounding box center [842, 62] width 173 height 26
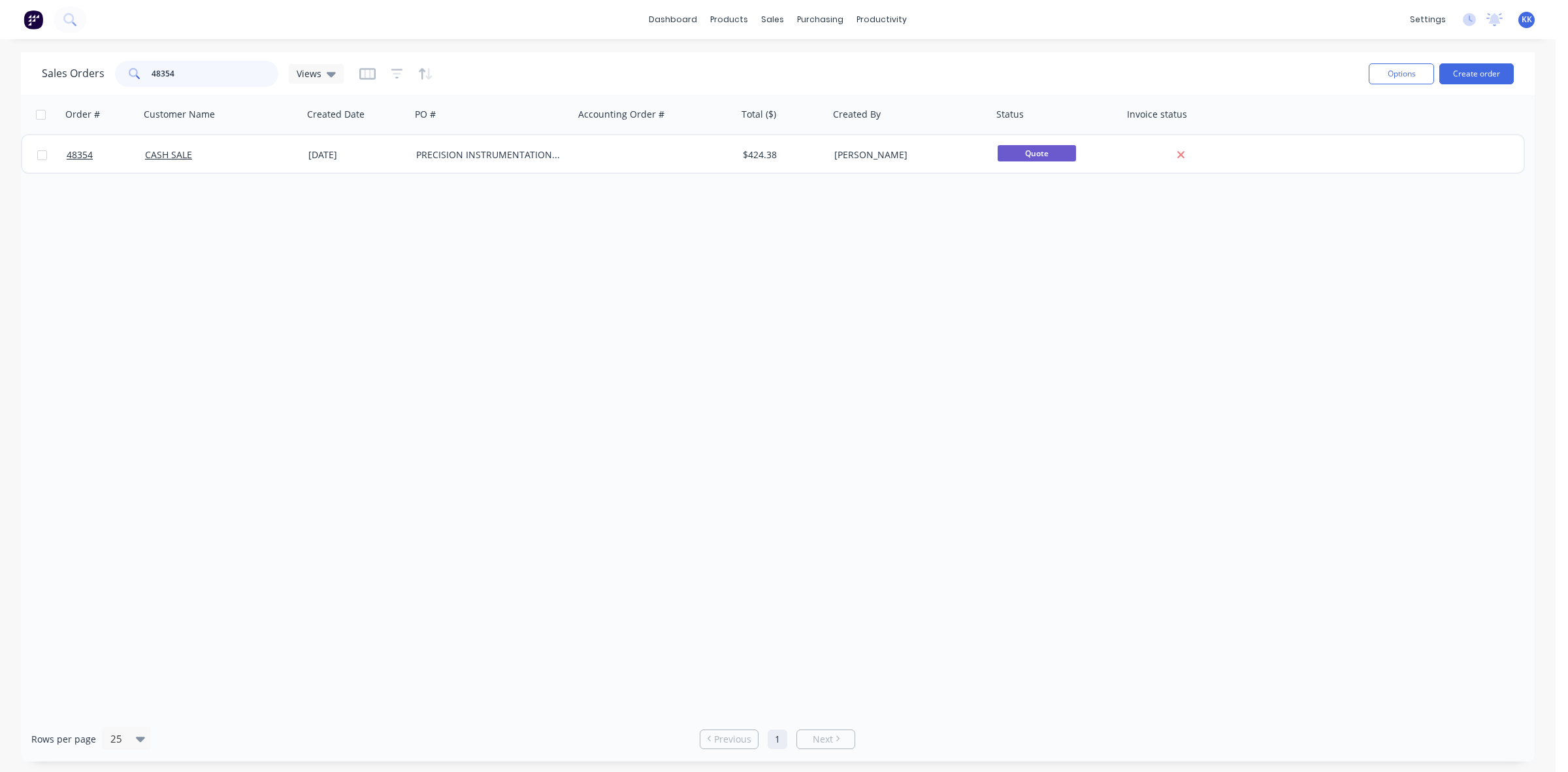
drag, startPoint x: 215, startPoint y: 75, endPoint x: 134, endPoint y: 71, distance: 81.1
click at [135, 71] on div "48354" at bounding box center [197, 74] width 164 height 26
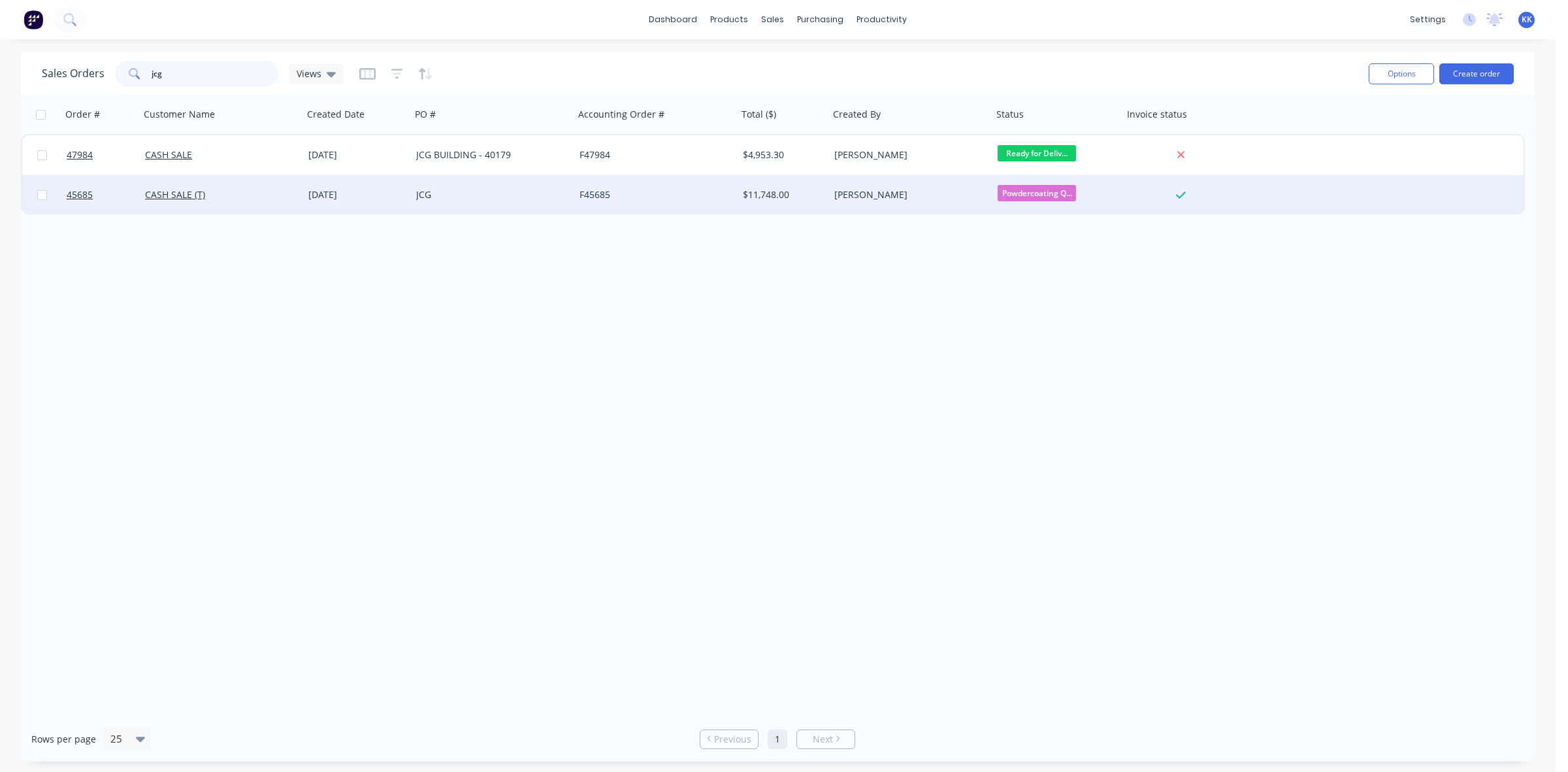
type input "jcg"
click at [360, 182] on div "01 Sep 2025" at bounding box center [357, 195] width 108 height 39
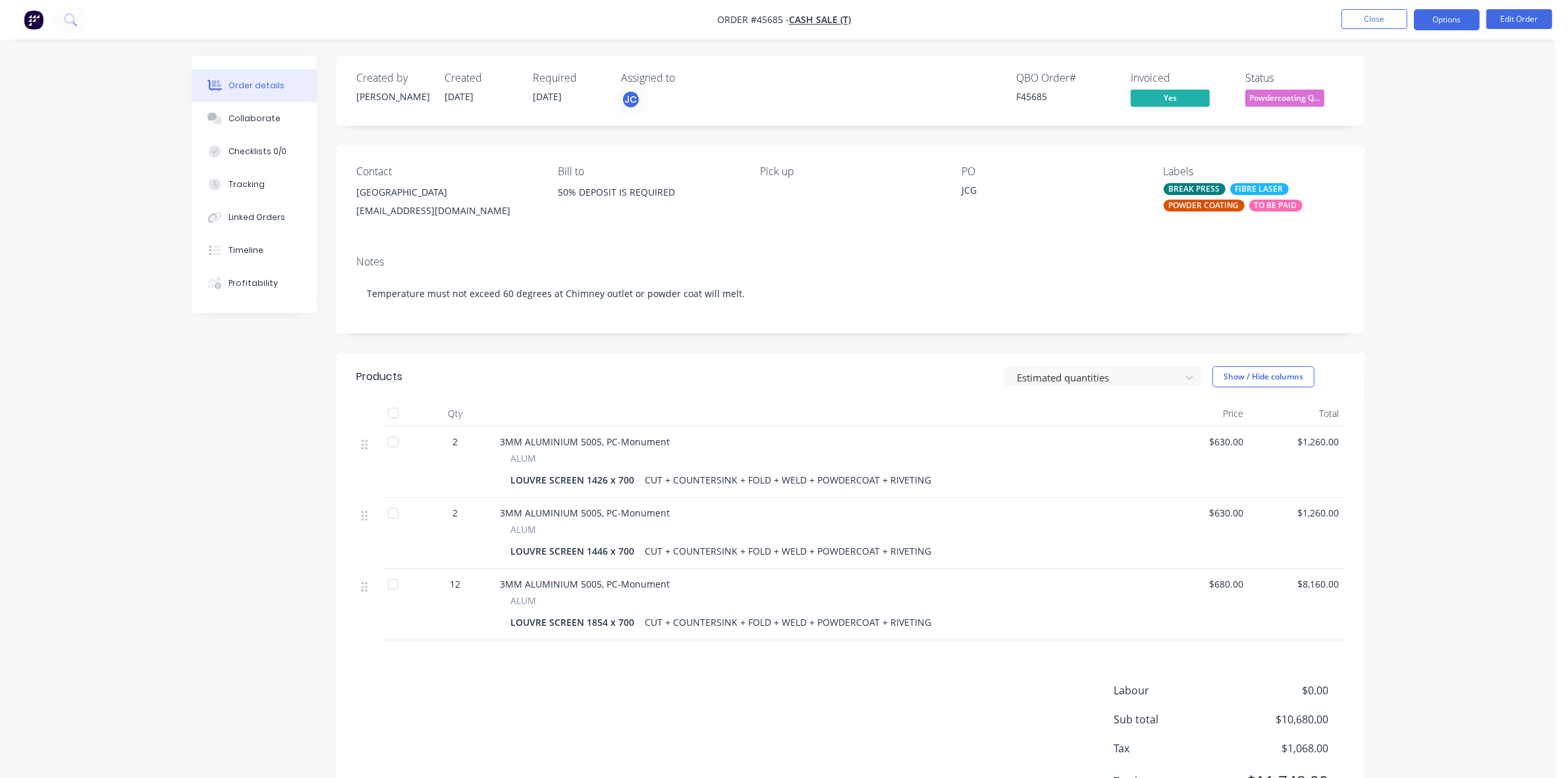
click at [1450, 20] on button "Options" at bounding box center [1447, 20] width 66 height 21
click at [1386, 182] on div "Delivery Docket" at bounding box center [1407, 185] width 121 height 19
click at [1399, 132] on div "Without pricing" at bounding box center [1407, 133] width 121 height 19
click at [1368, 23] on button "Close" at bounding box center [1374, 19] width 66 height 20
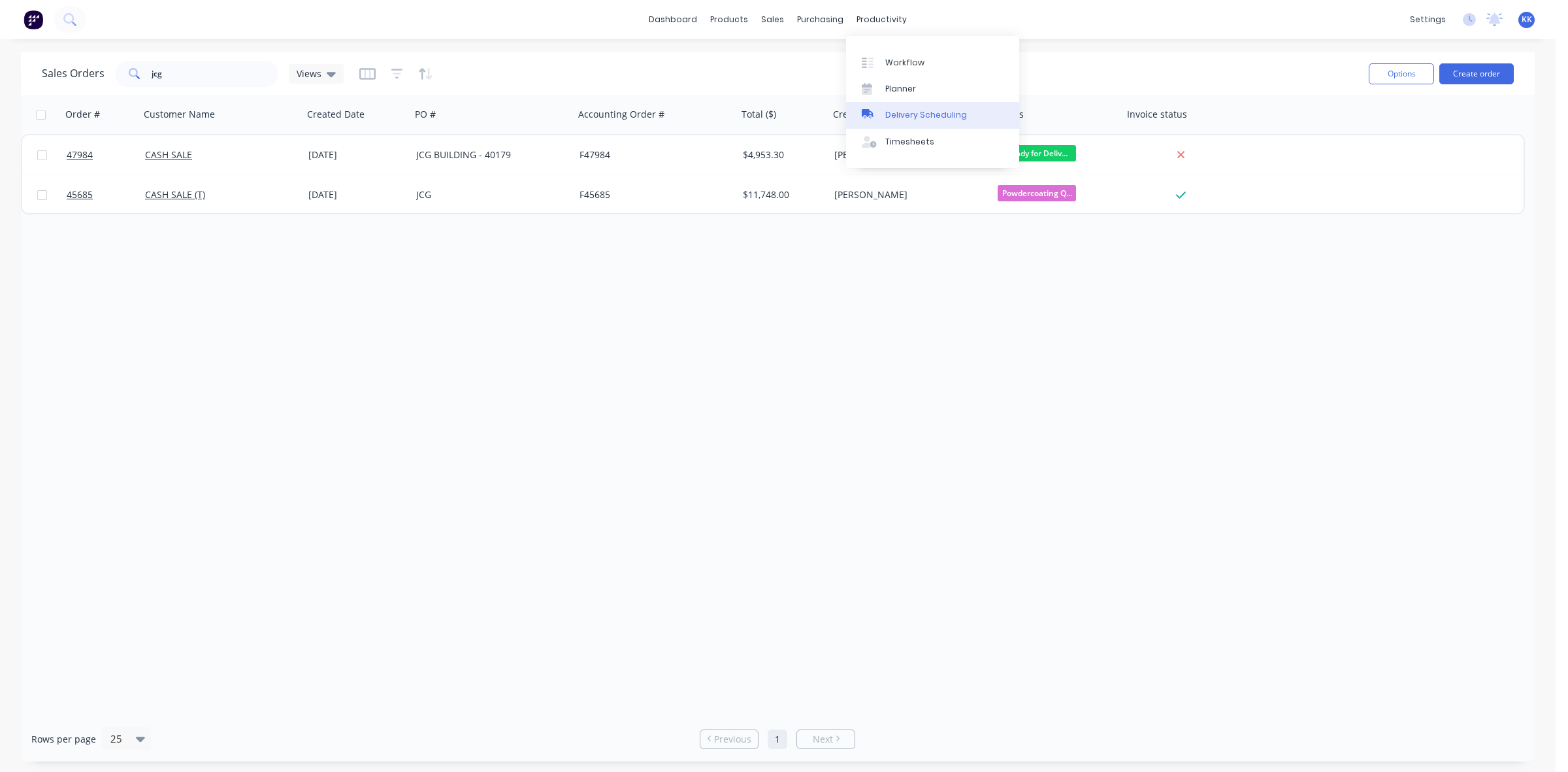
click at [925, 112] on div "Delivery Scheduling" at bounding box center [925, 115] width 81 height 12
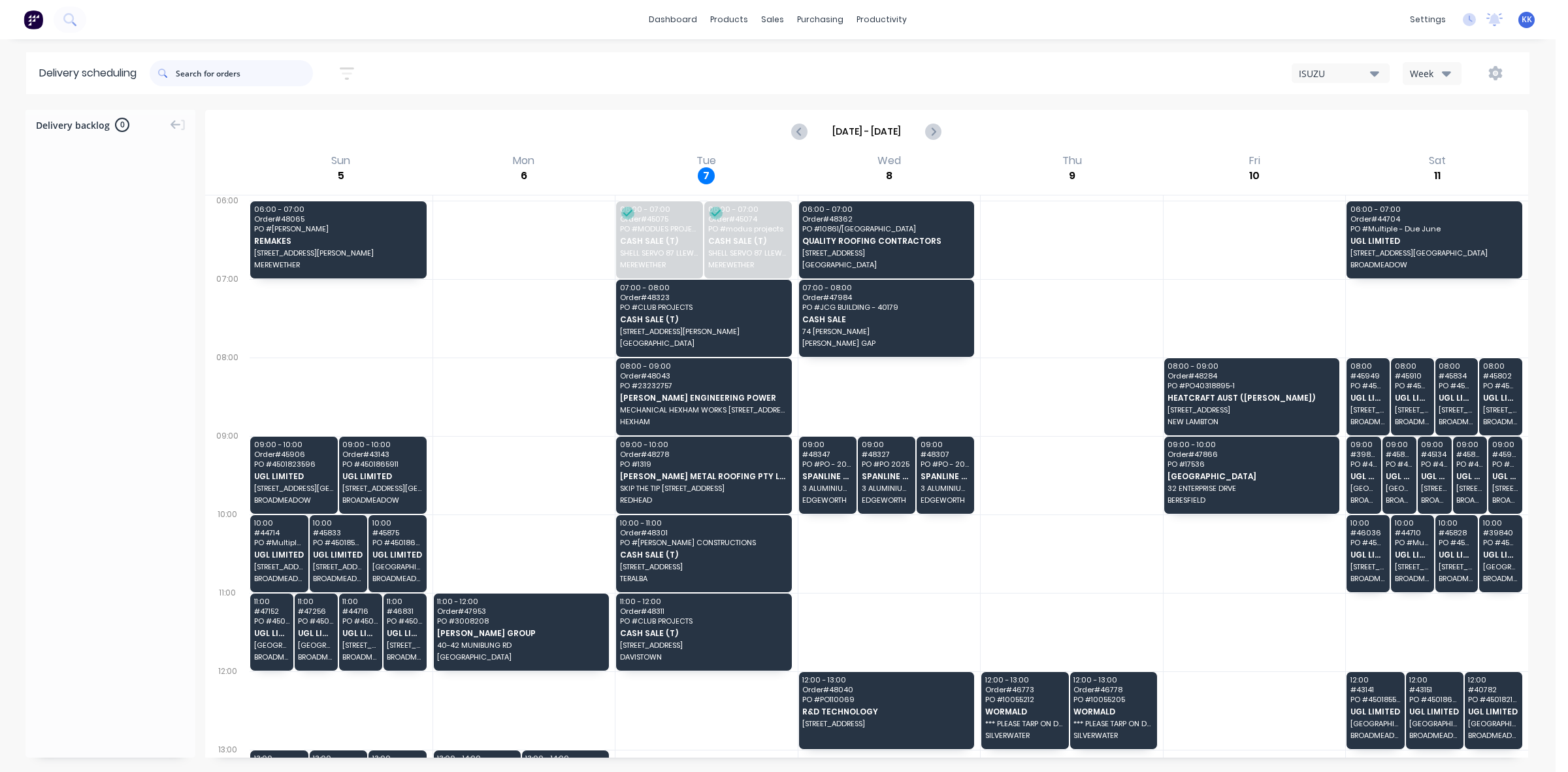
click at [241, 72] on input "text" at bounding box center [244, 73] width 137 height 26
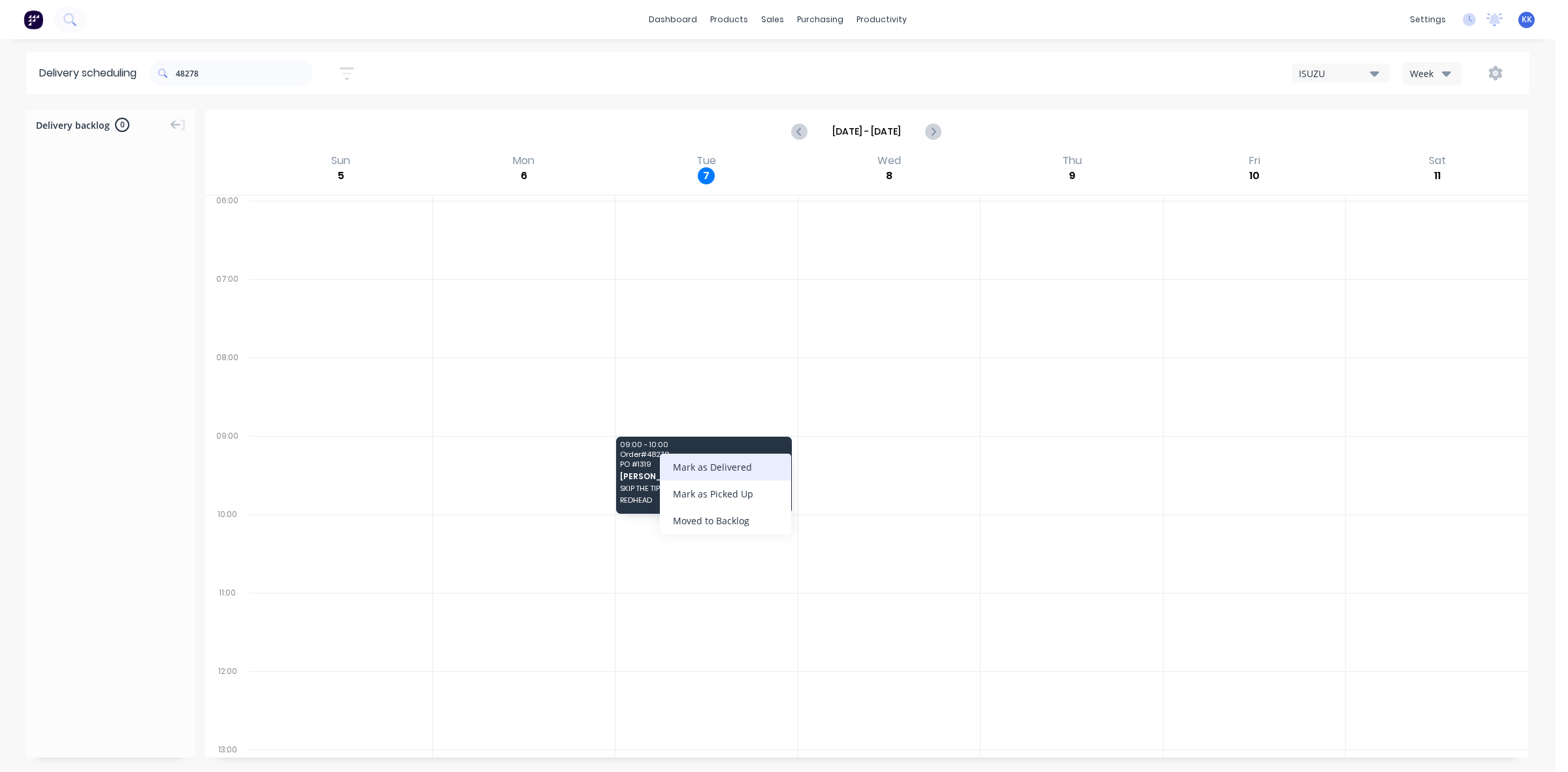
click at [723, 472] on div "Mark as Delivered" at bounding box center [726, 466] width 131 height 27
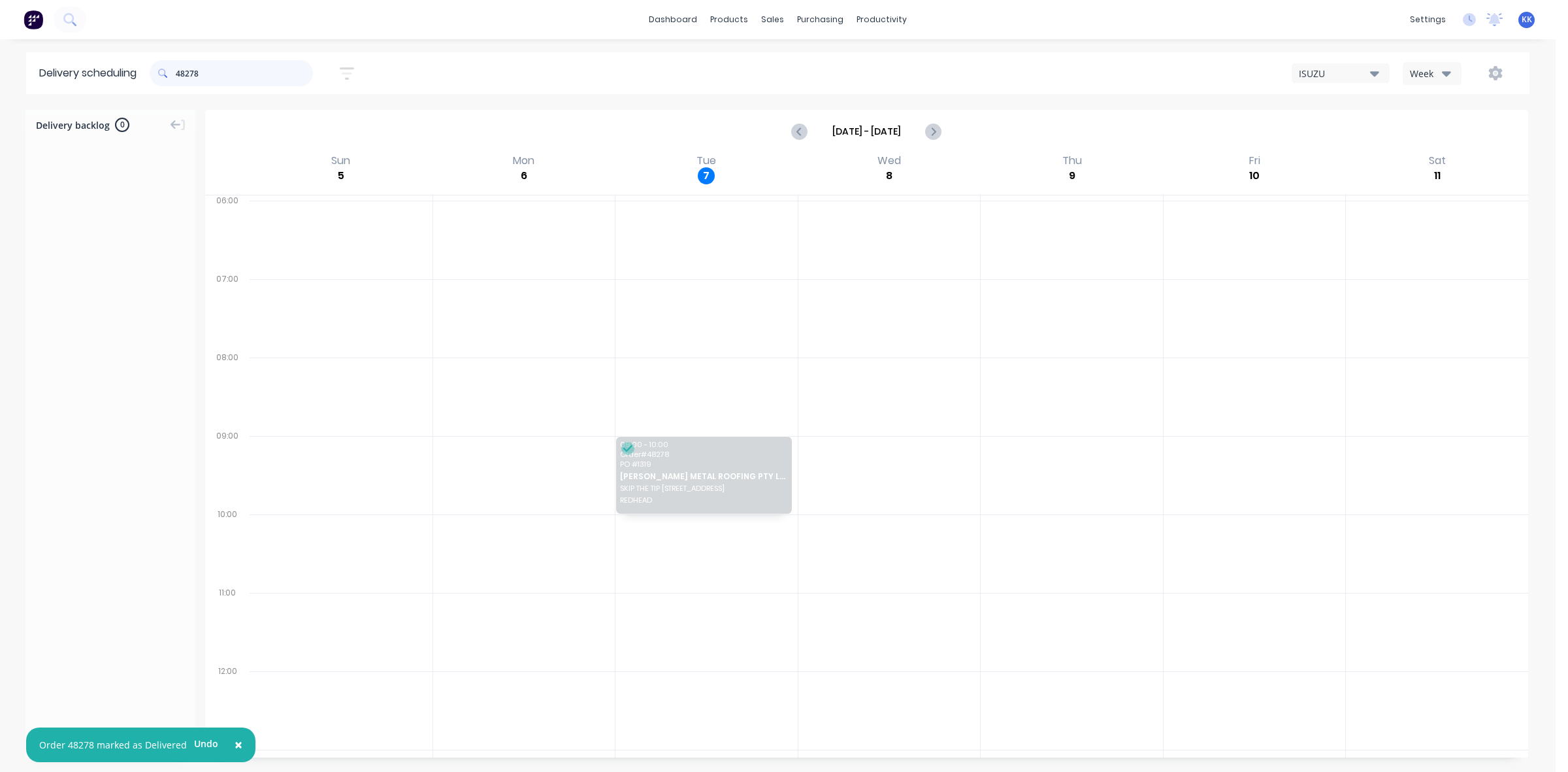
drag, startPoint x: 223, startPoint y: 69, endPoint x: 167, endPoint y: 73, distance: 56.1
click at [167, 73] on div "48278" at bounding box center [231, 73] width 164 height 26
click at [220, 76] on input "48278" at bounding box center [244, 73] width 137 height 26
drag, startPoint x: 213, startPoint y: 75, endPoint x: 188, endPoint y: 72, distance: 25.2
click at [188, 72] on input "48278" at bounding box center [244, 73] width 137 height 26
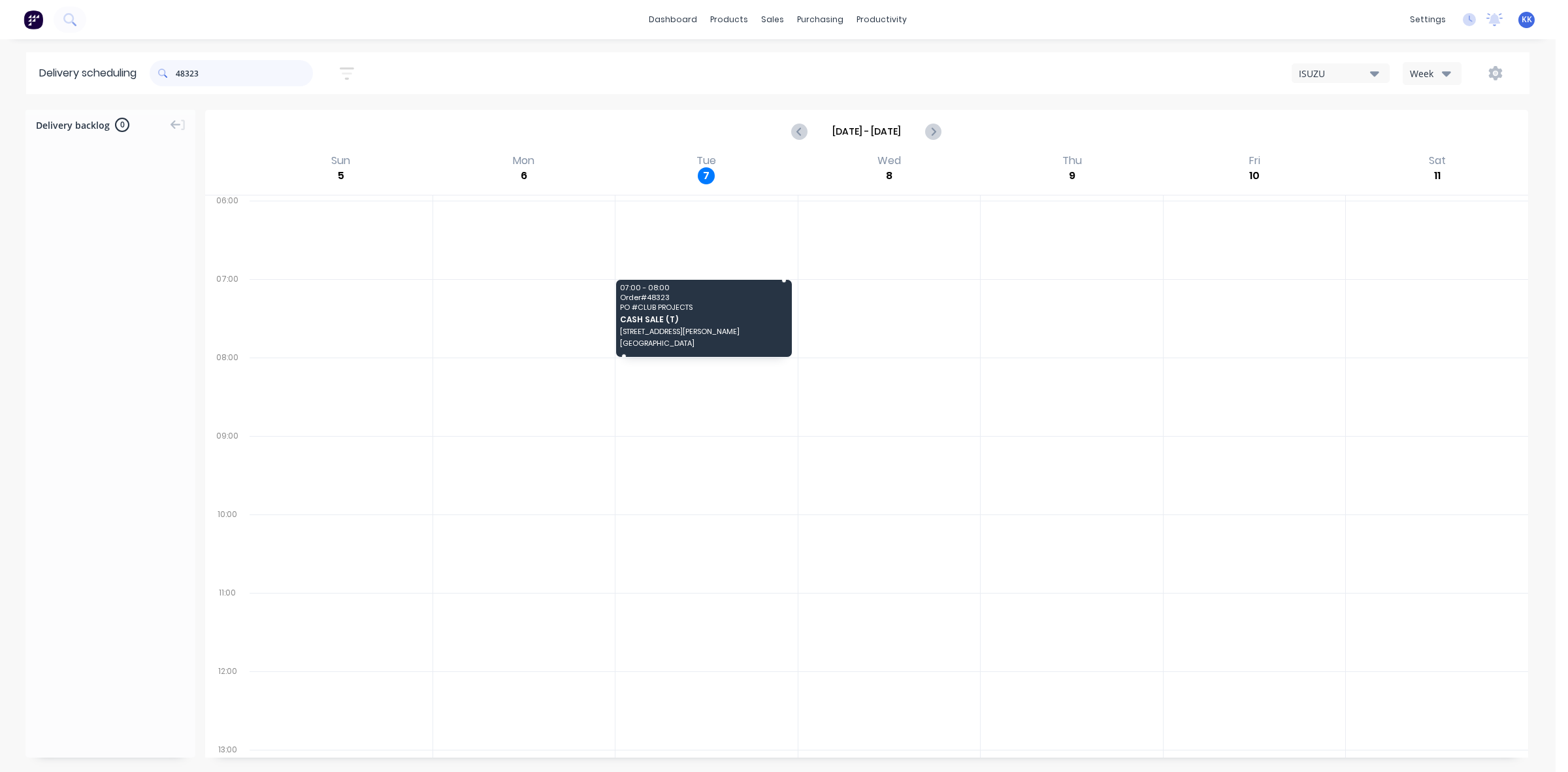
type input "48323"
click at [770, 327] on div "Mark as Delivered" at bounding box center [781, 327] width 131 height 27
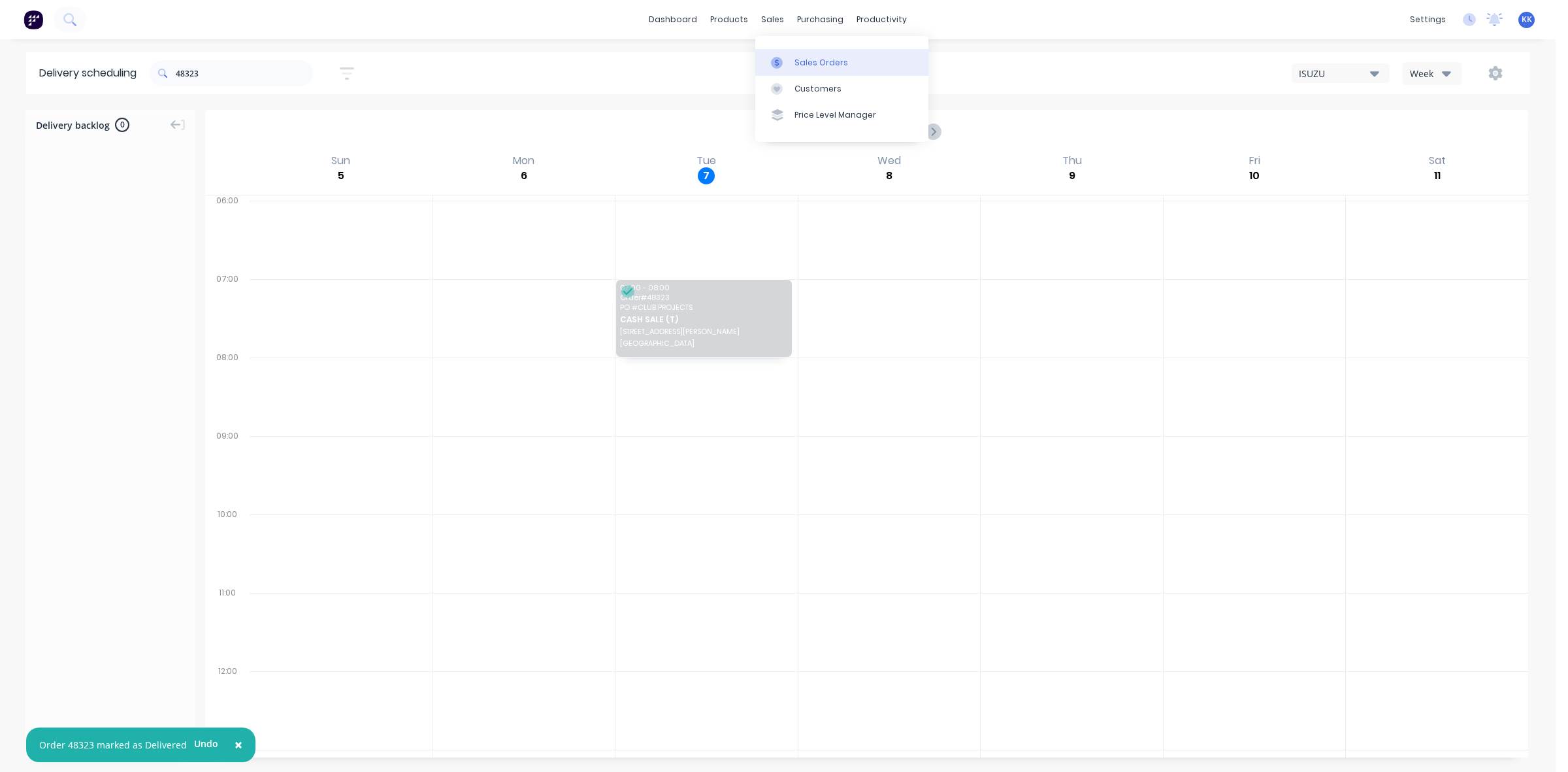
click at [794, 56] on link "Sales Orders" at bounding box center [842, 62] width 173 height 26
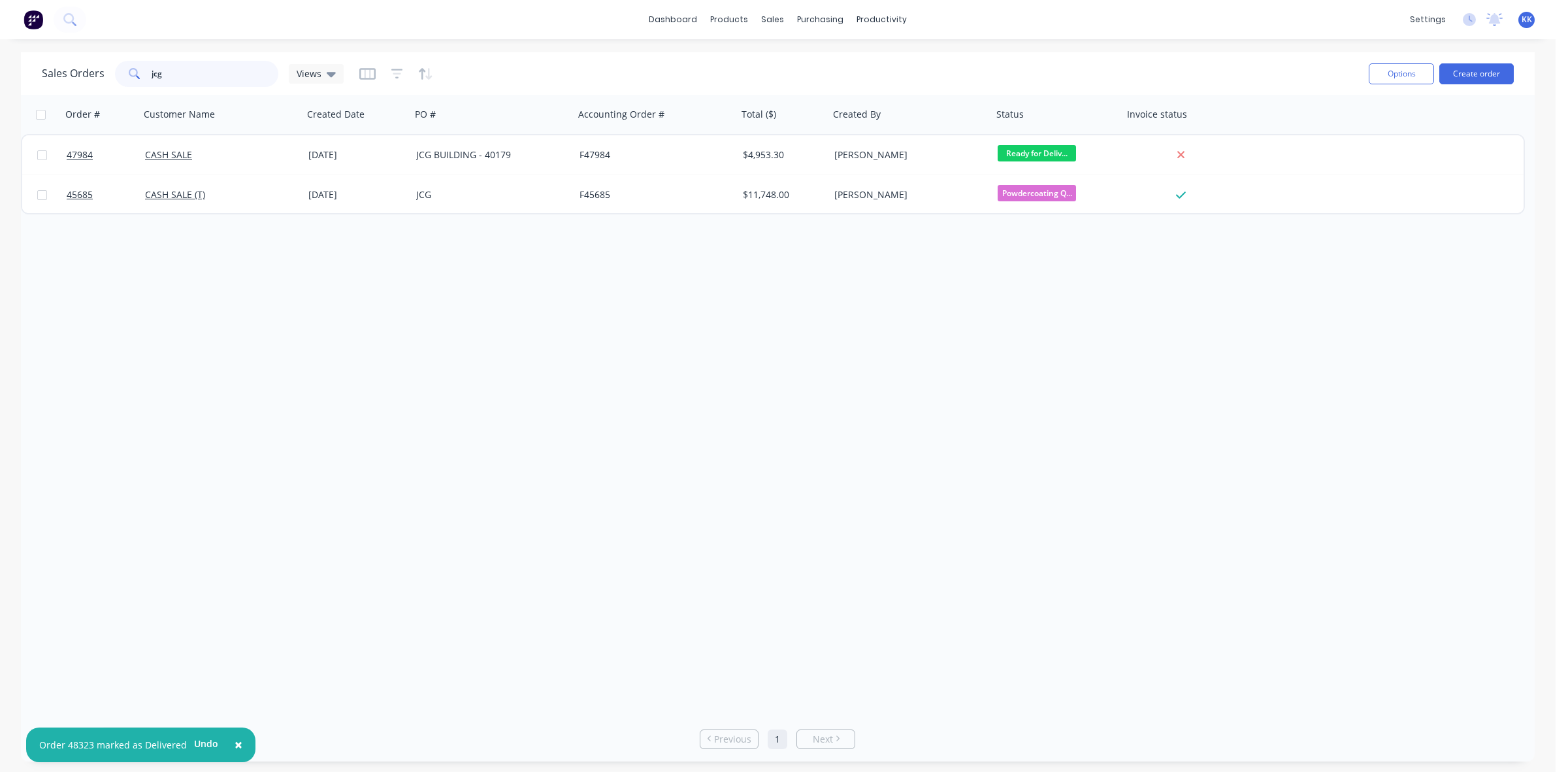
drag, startPoint x: 190, startPoint y: 75, endPoint x: 136, endPoint y: 75, distance: 54.0
click at [136, 75] on div "jcg" at bounding box center [197, 74] width 164 height 26
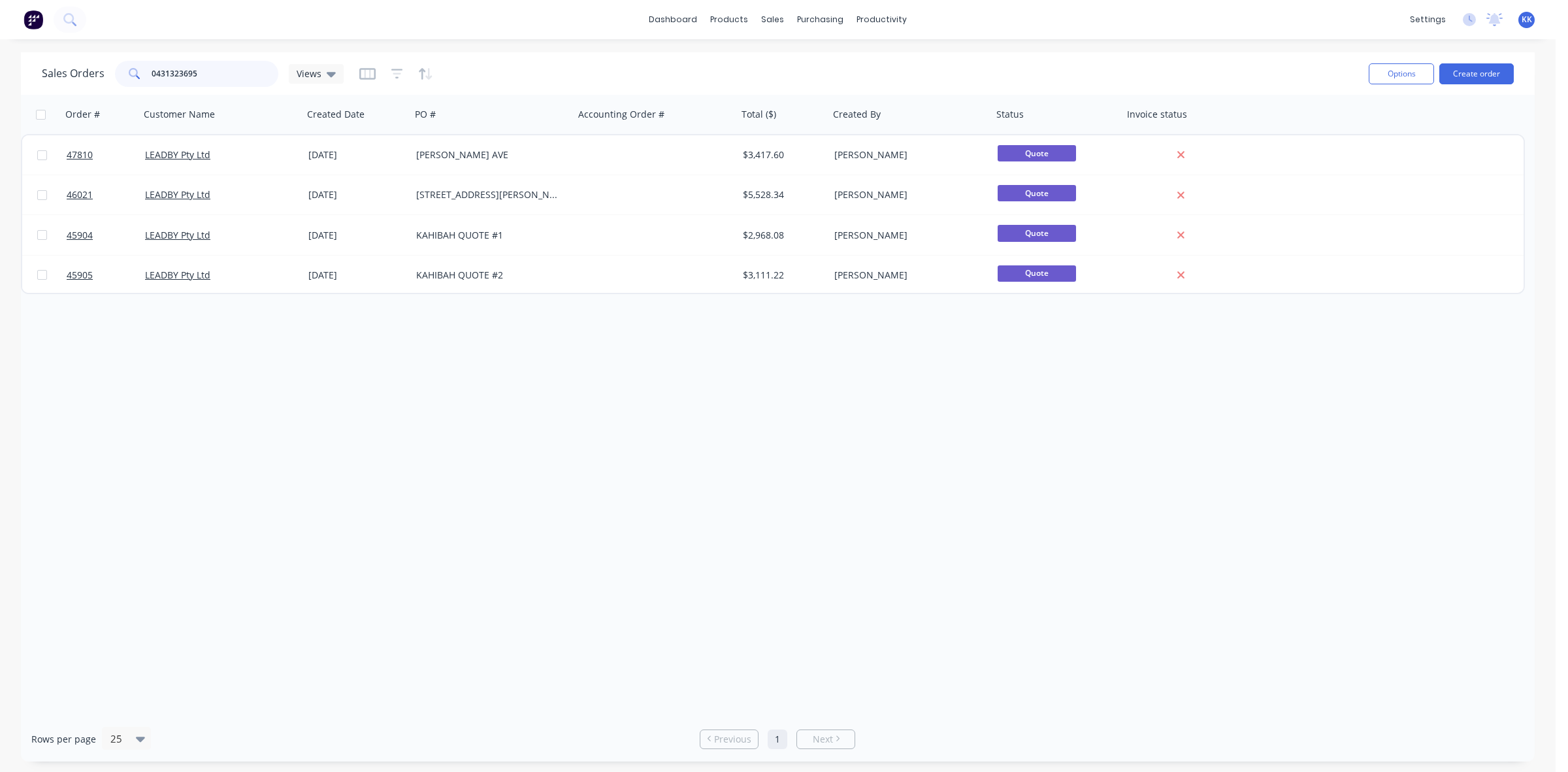
drag, startPoint x: 230, startPoint y: 82, endPoint x: 131, endPoint y: 74, distance: 99.3
click at [131, 74] on div "0431323695" at bounding box center [197, 74] width 164 height 26
type input "jcg"
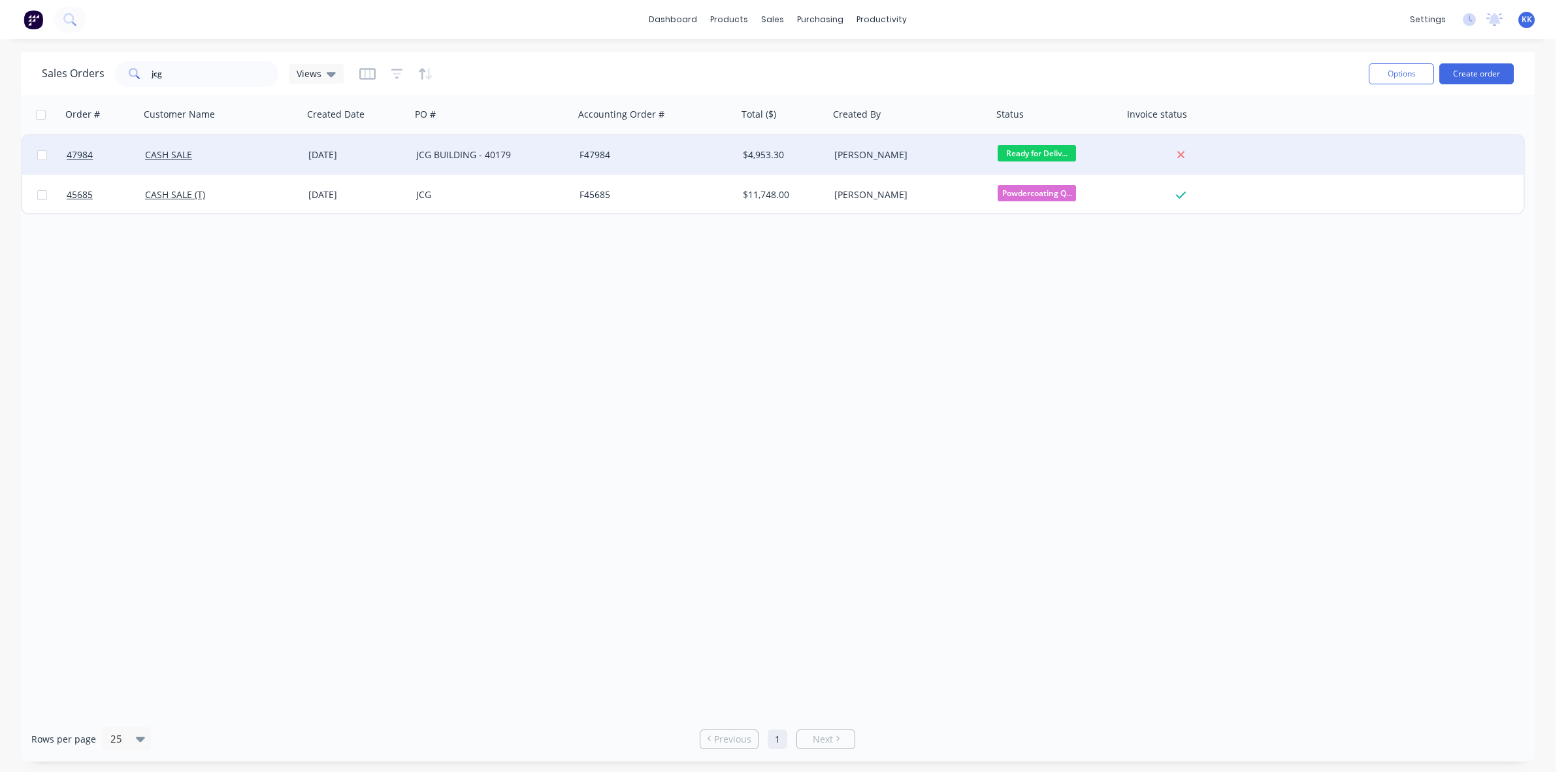
click at [627, 160] on div "F47984" at bounding box center [651, 155] width 145 height 13
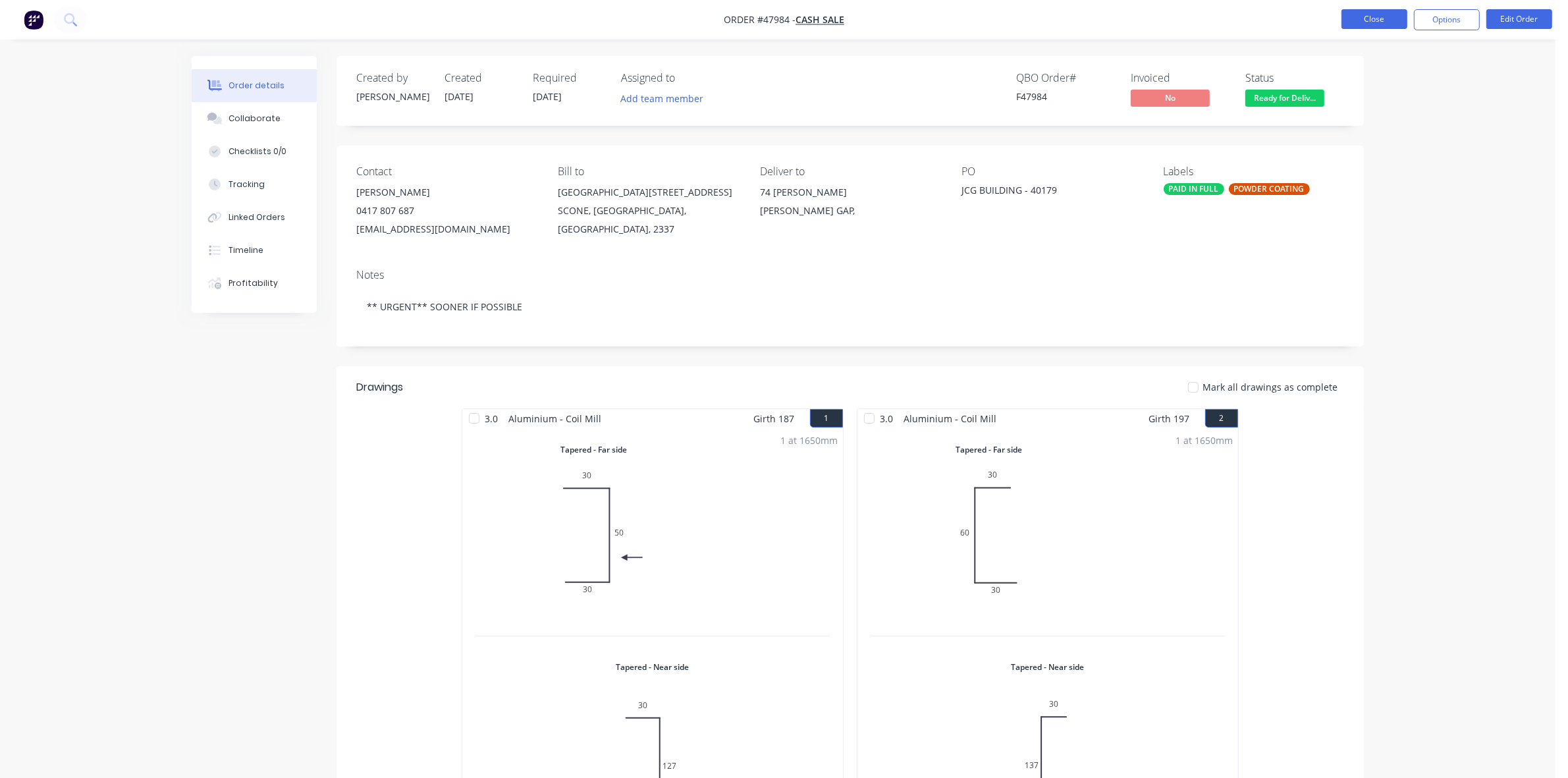
click at [1360, 15] on button "Close" at bounding box center [1374, 19] width 66 height 20
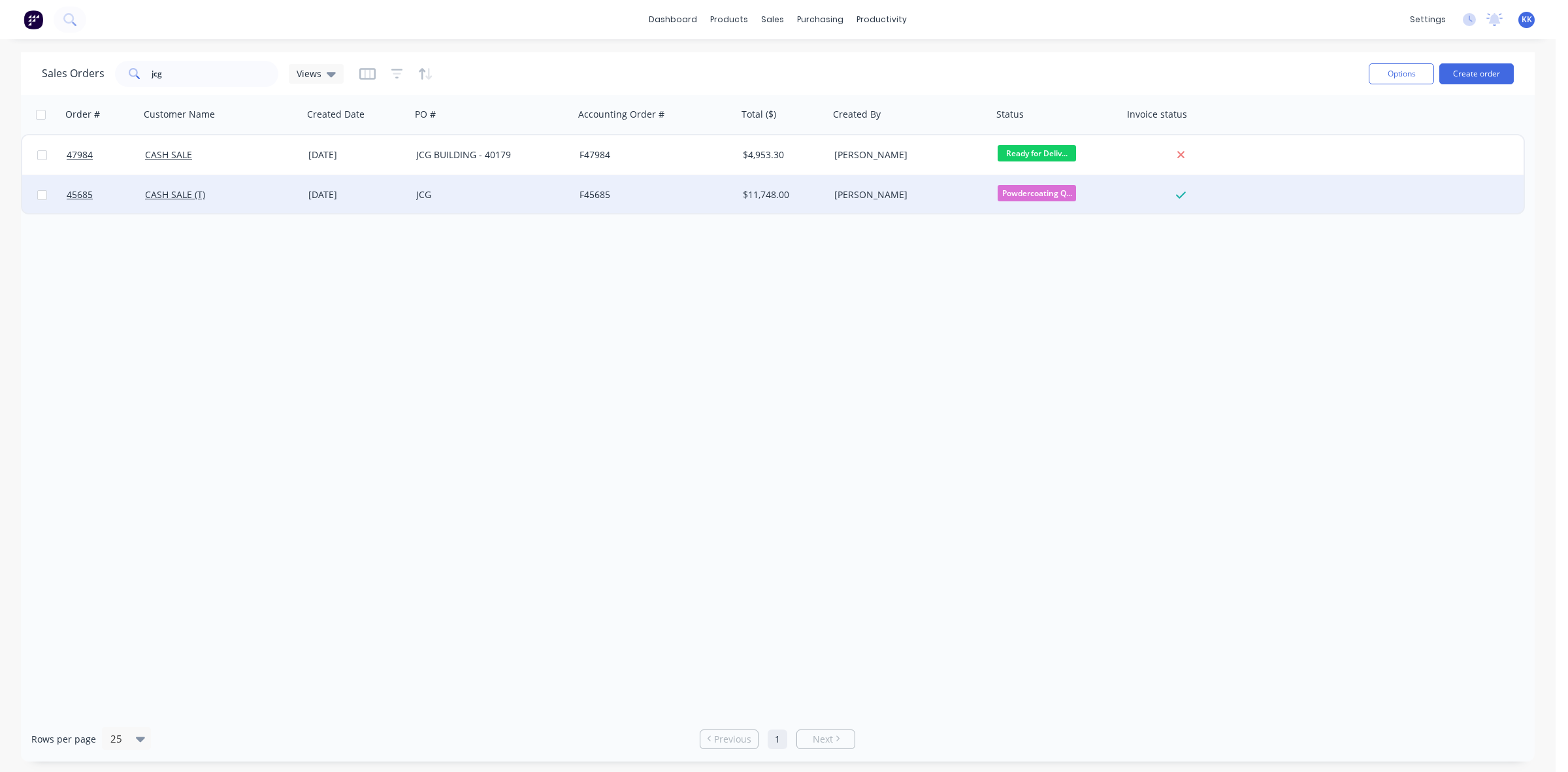
click at [785, 182] on div "$11,748.00" at bounding box center [783, 195] width 92 height 39
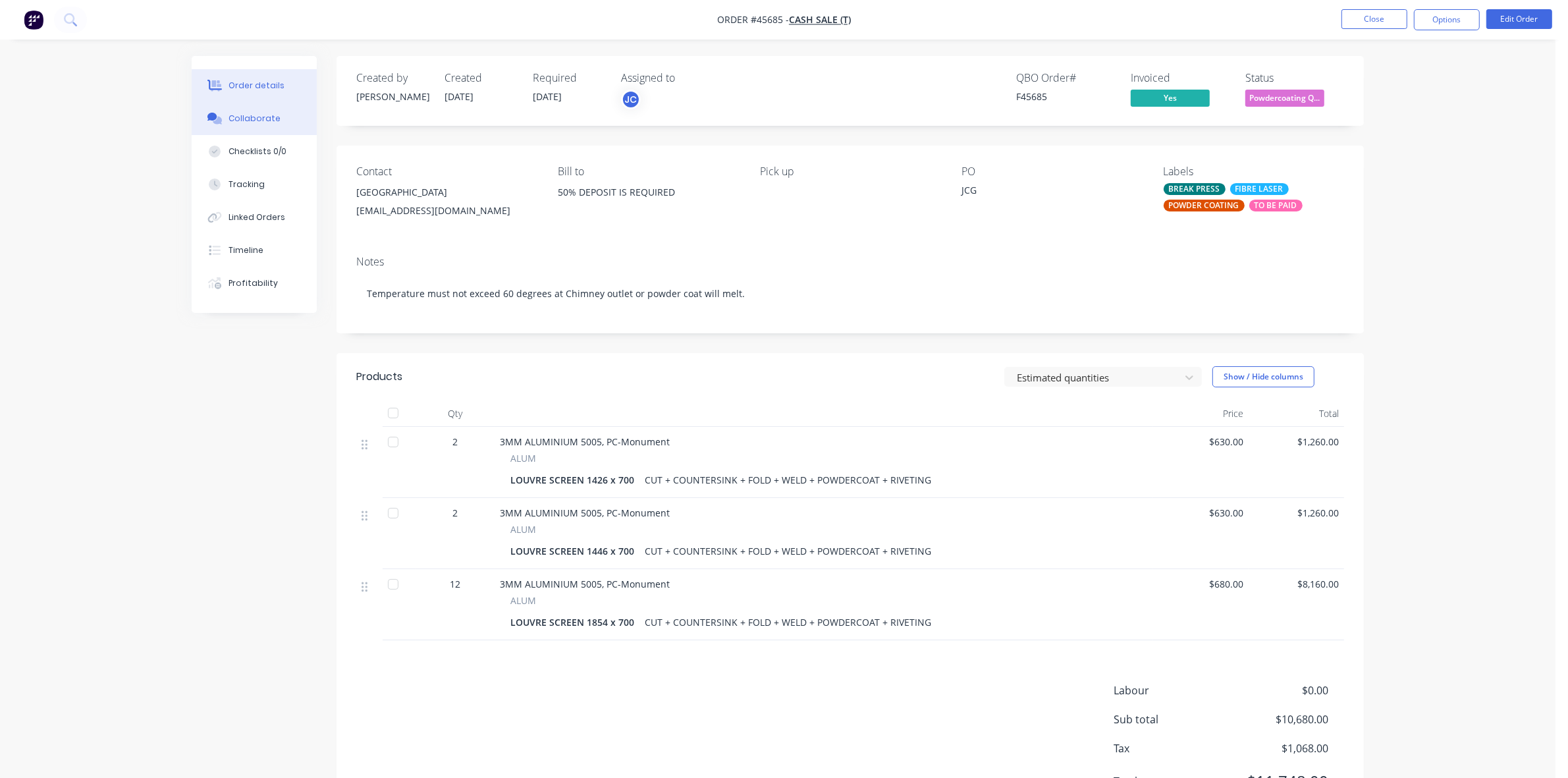
click at [273, 116] on div "Collaborate" at bounding box center [255, 118] width 52 height 12
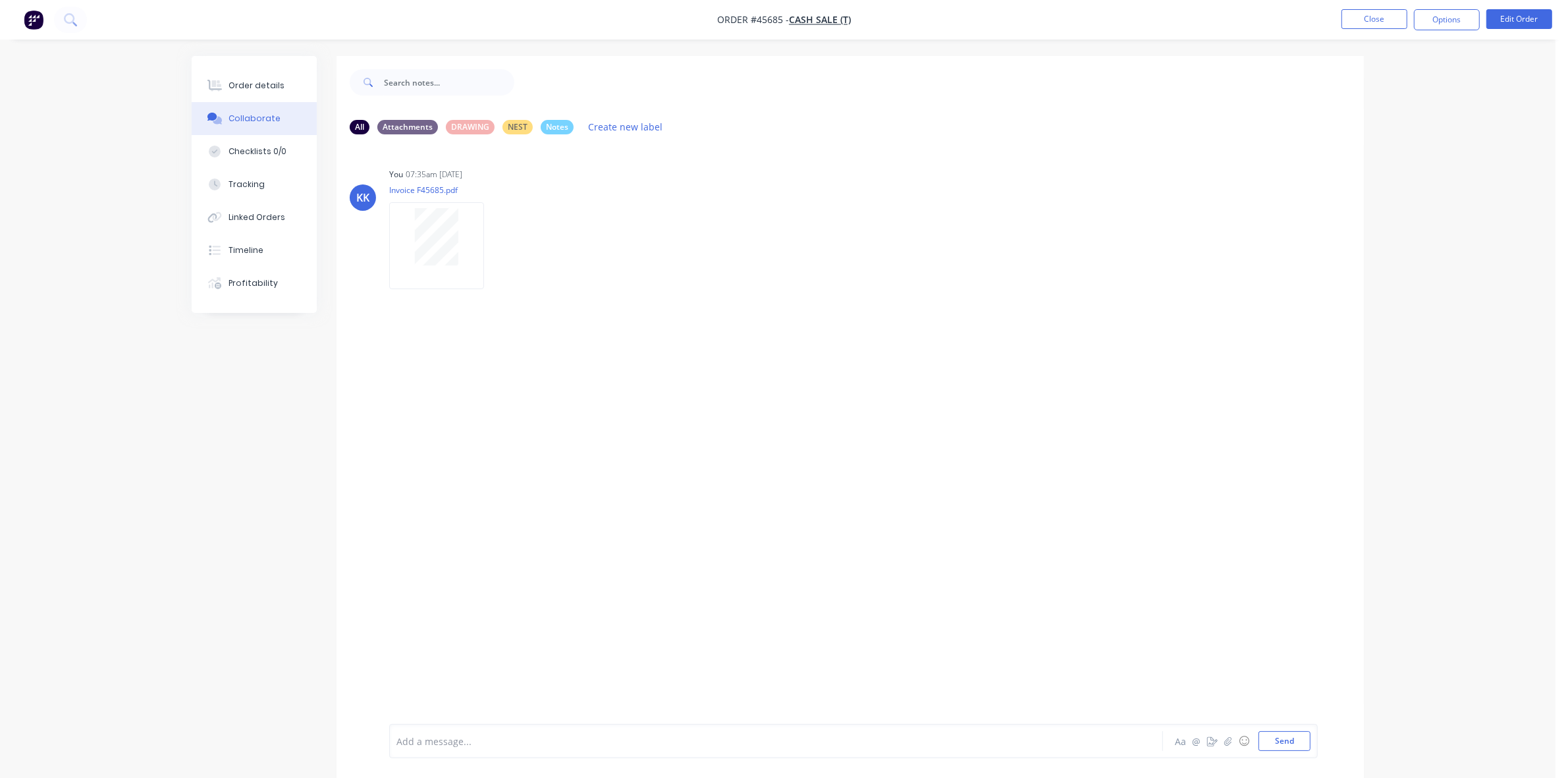
click at [901, 23] on nav "Order #45685 - CASH SALE (T) Close Options Edit Order" at bounding box center [784, 20] width 1568 height 39
click at [1334, 26] on ul "Close Options Edit Order" at bounding box center [1447, 20] width 243 height 21
click at [1343, 23] on button "Close" at bounding box center [1374, 19] width 66 height 20
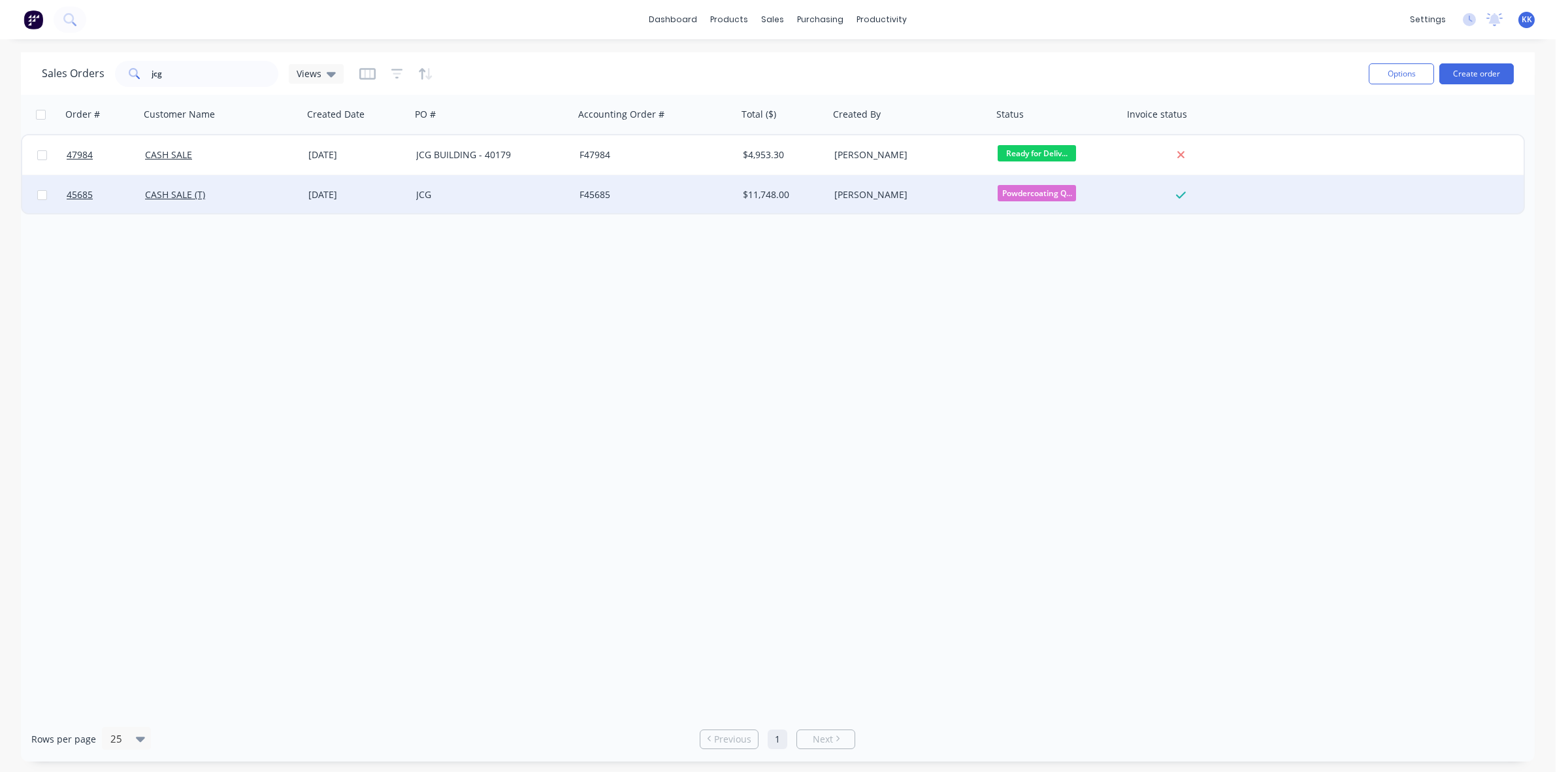
click at [873, 195] on div "Josh Marks" at bounding box center [906, 195] width 145 height 13
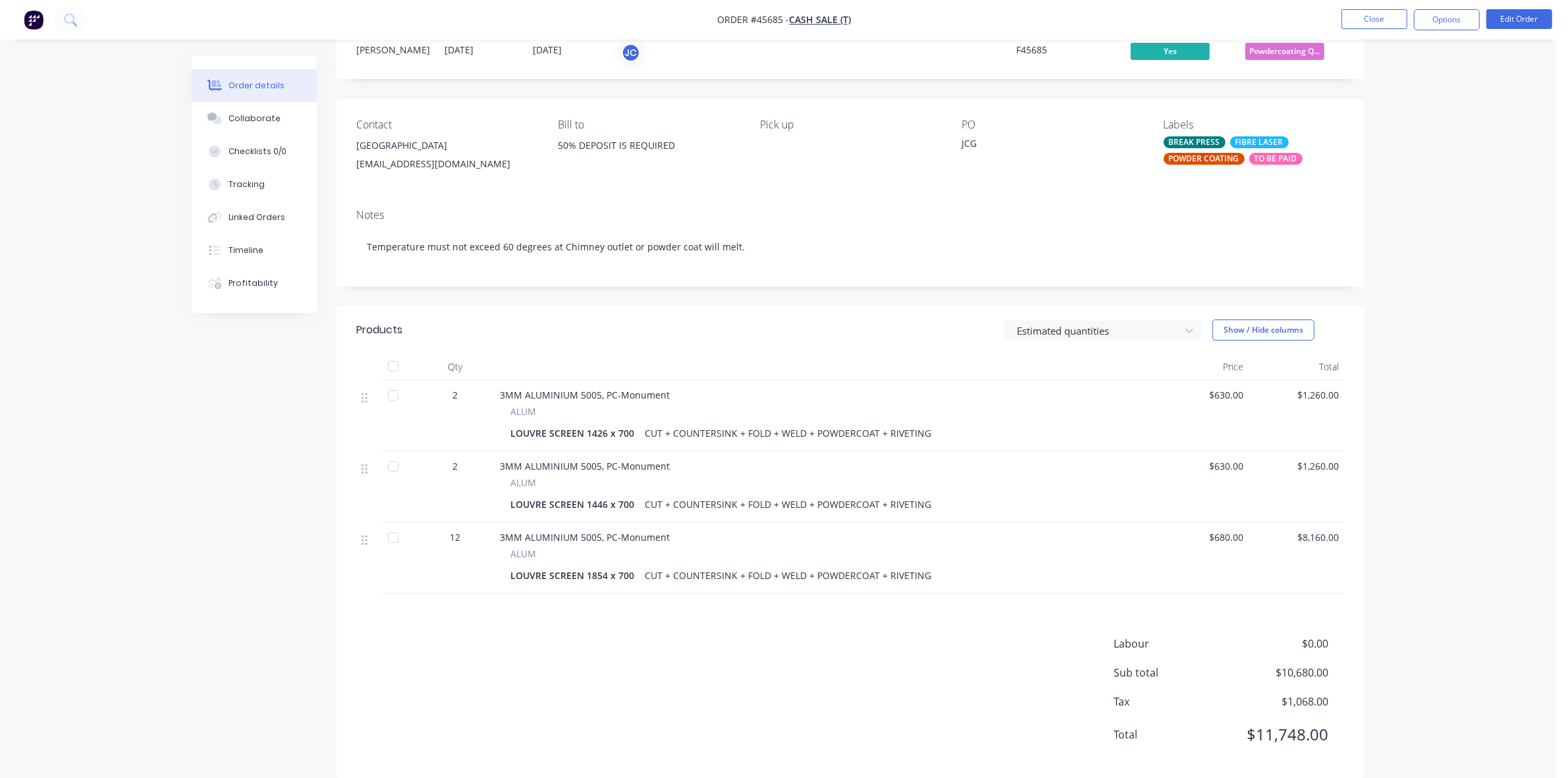
scroll to position [68, 0]
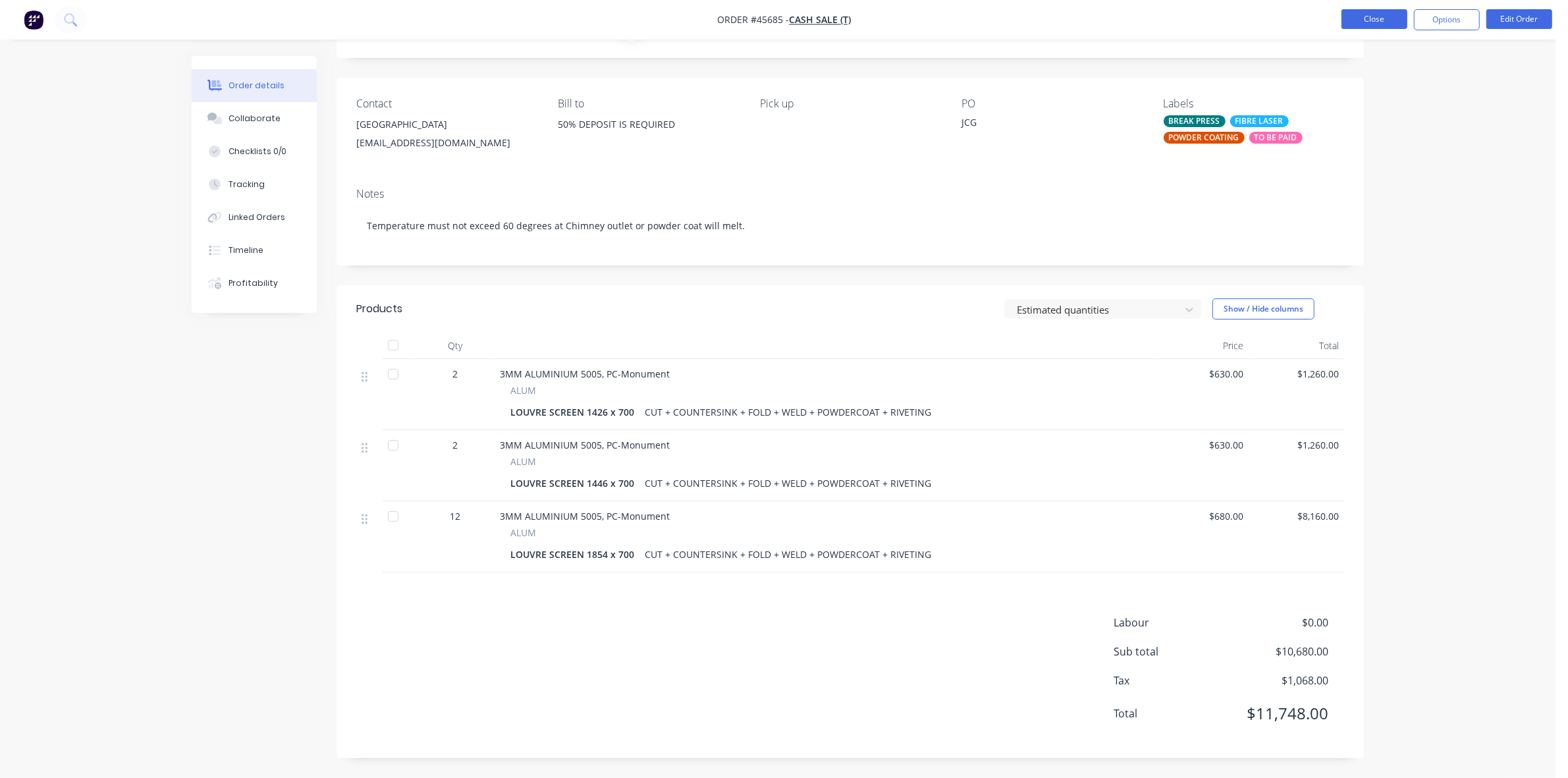
click at [1381, 25] on button "Close" at bounding box center [1374, 19] width 66 height 20
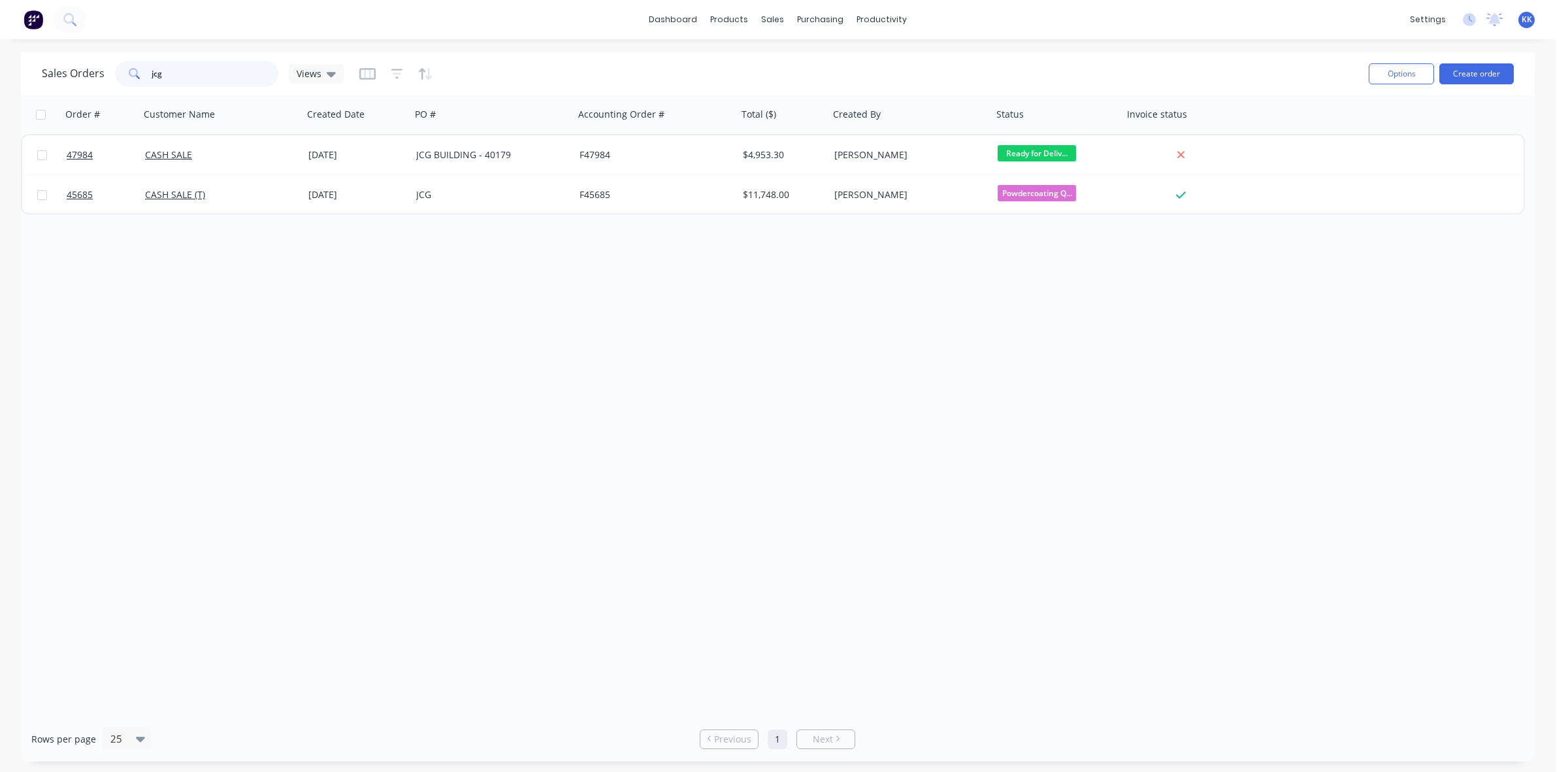
drag, startPoint x: 196, startPoint y: 76, endPoint x: 134, endPoint y: 76, distance: 62.0
click at [134, 76] on div "jcg" at bounding box center [197, 74] width 164 height 26
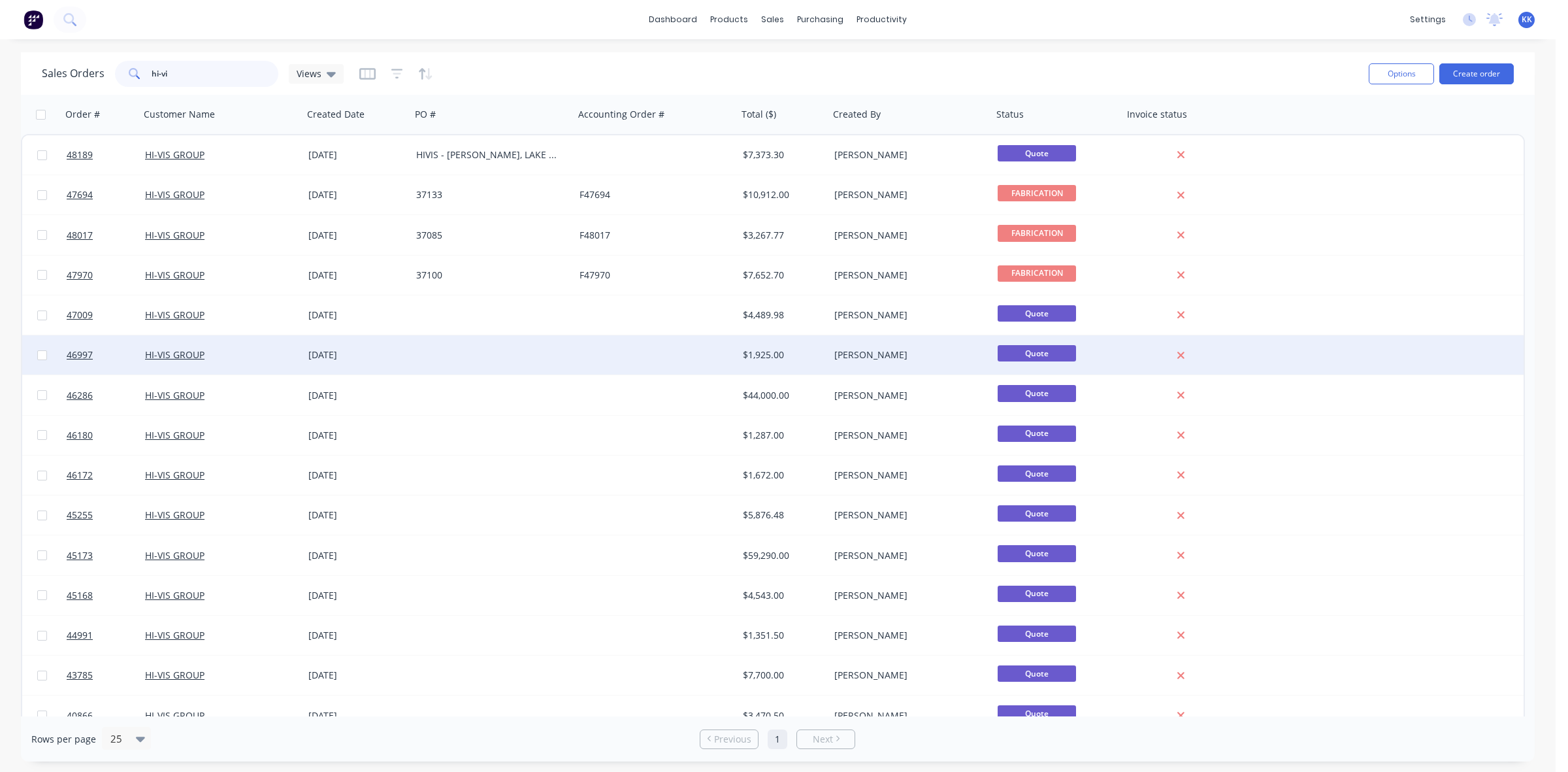
scroll to position [17, 0]
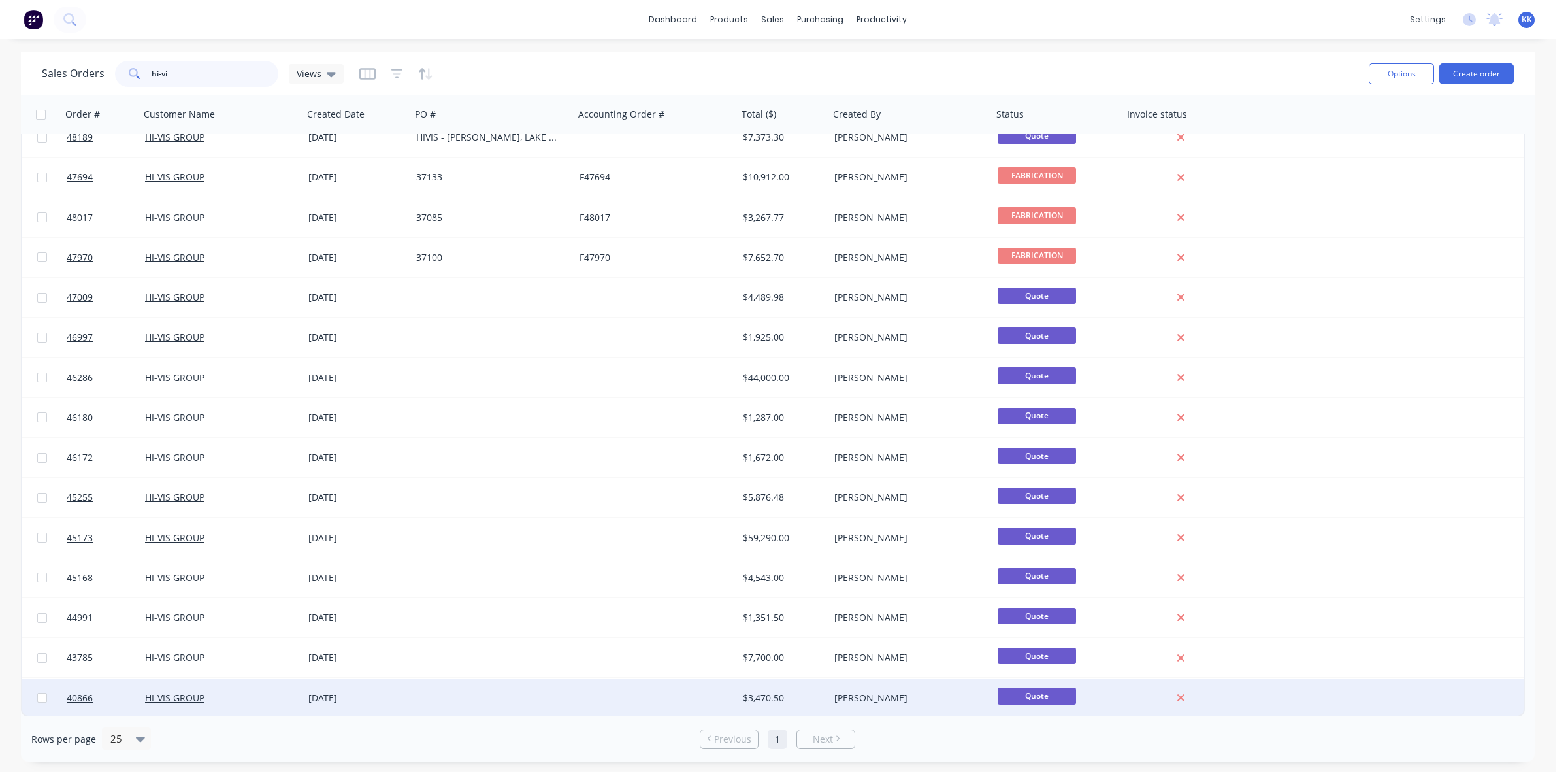
type input "hi-vi"
click at [43, 698] on input "checkbox" at bounding box center [43, 698] width 10 height 10
checkbox input "true"
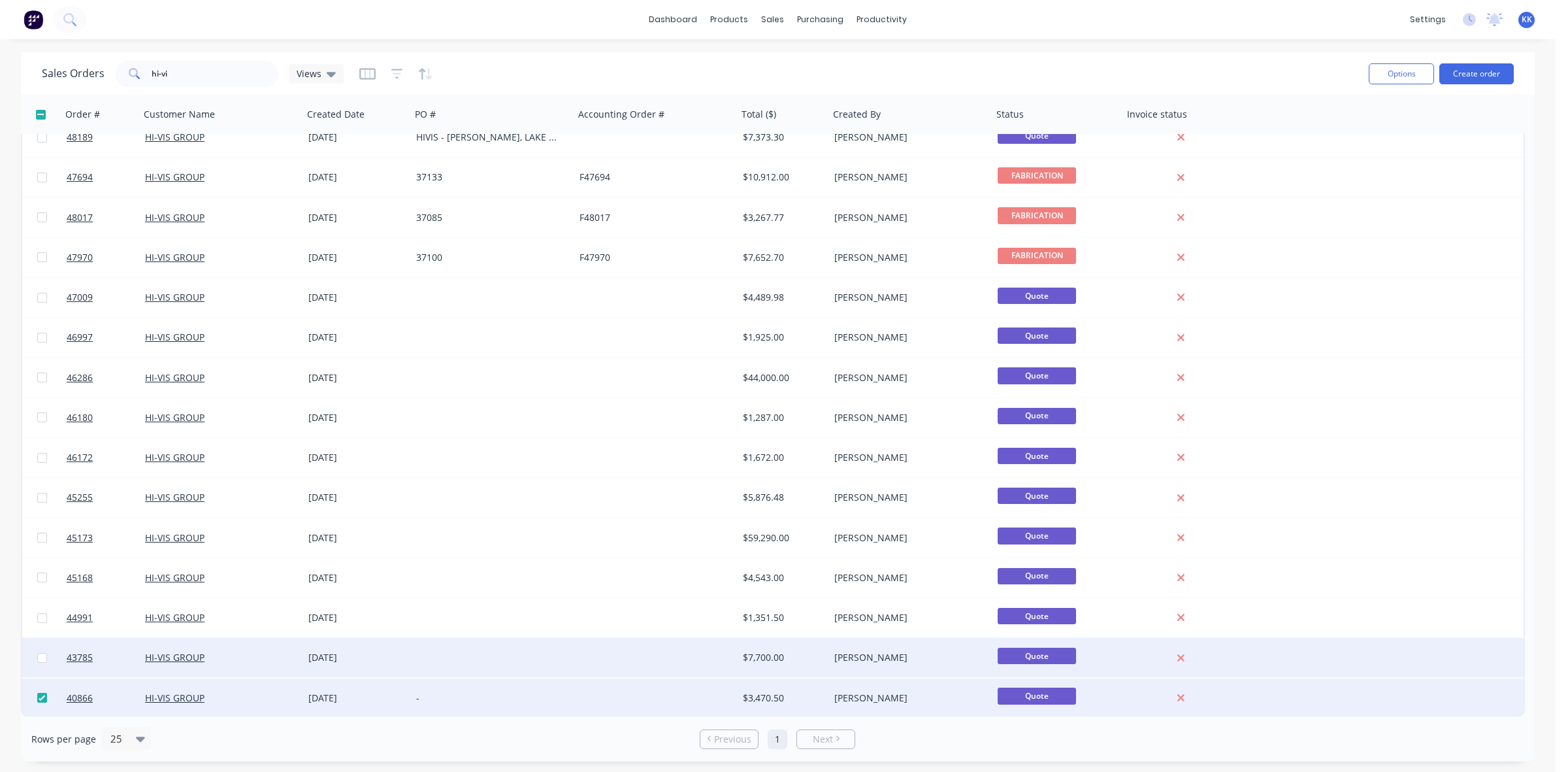
click at [41, 655] on input "checkbox" at bounding box center [43, 658] width 10 height 10
checkbox input "true"
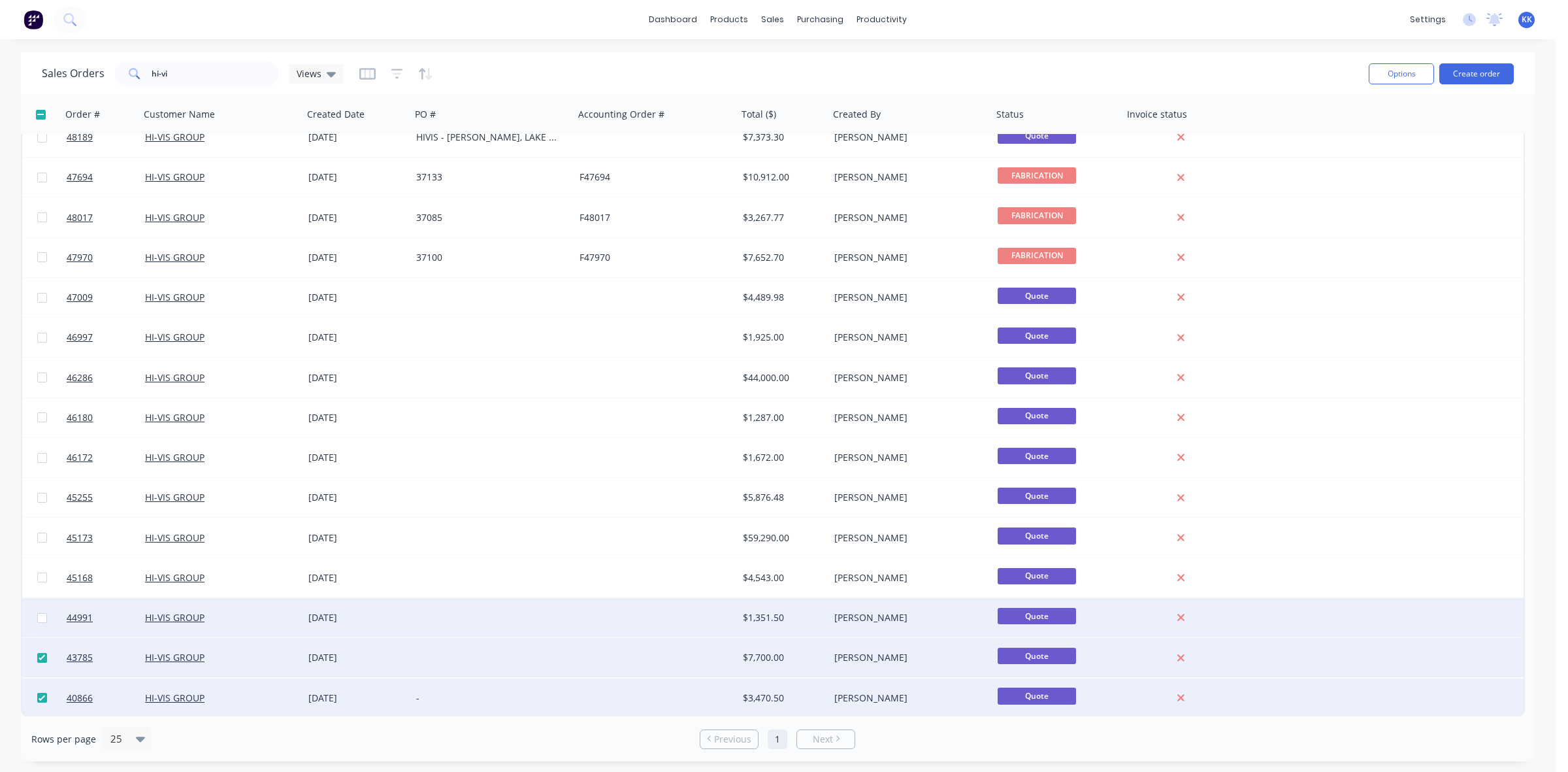
click at [43, 618] on input "checkbox" at bounding box center [43, 618] width 10 height 10
checkbox input "true"
click at [1408, 75] on button "Options" at bounding box center [1401, 74] width 66 height 21
click at [1343, 137] on div "Archive" at bounding box center [1362, 133] width 120 height 19
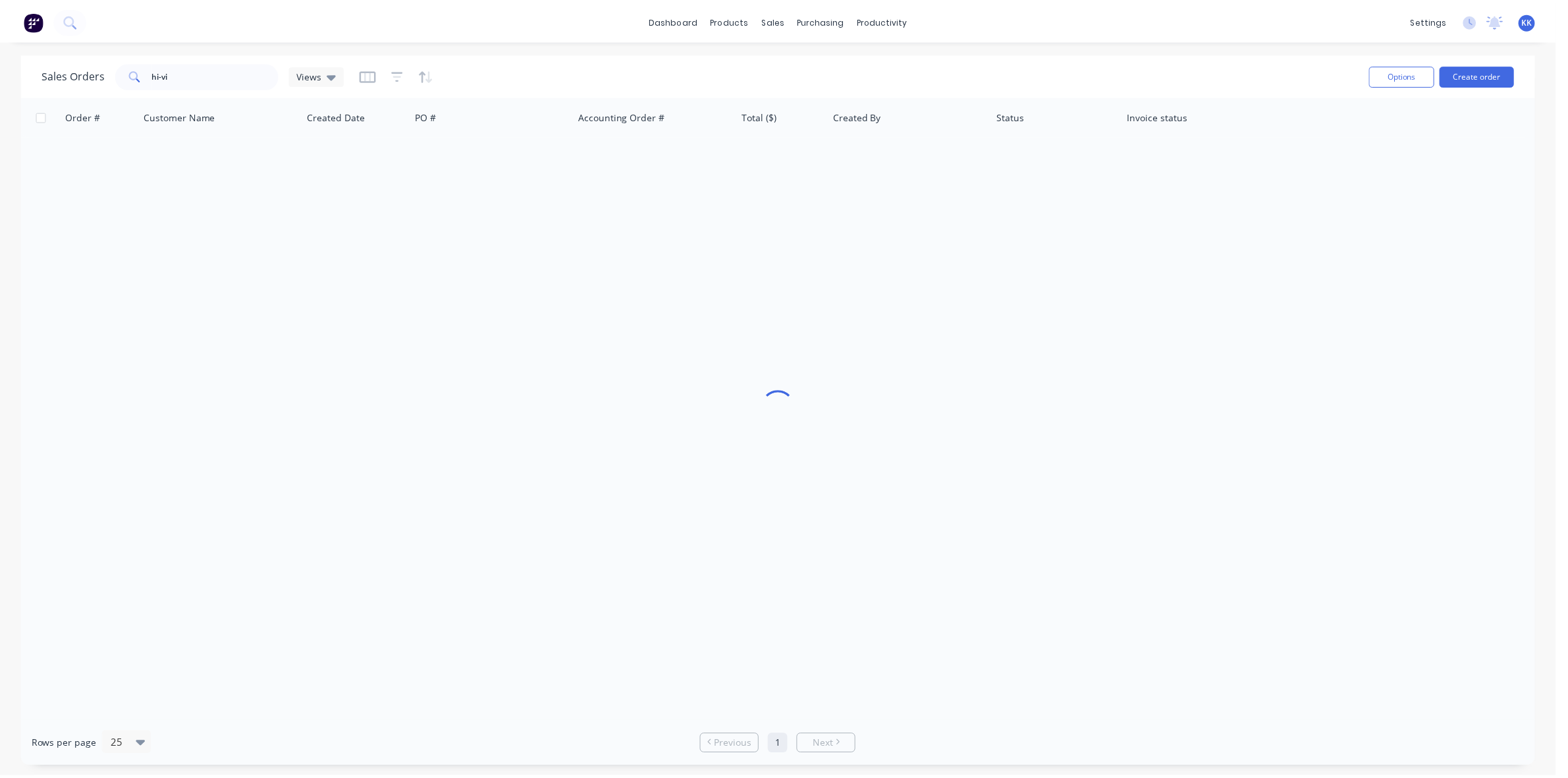
scroll to position [0, 0]
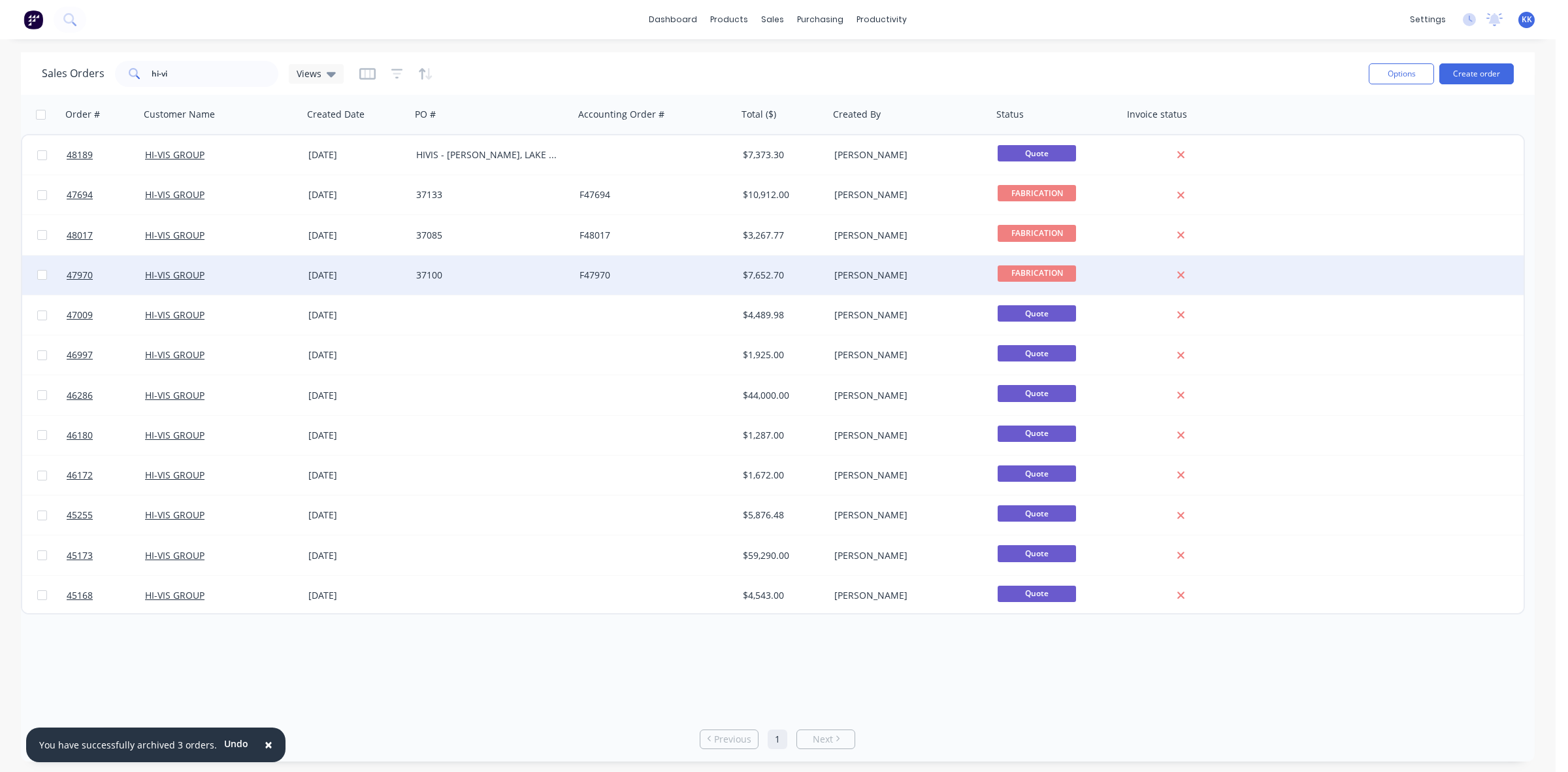
click at [463, 275] on div "37100" at bounding box center [488, 275] width 145 height 13
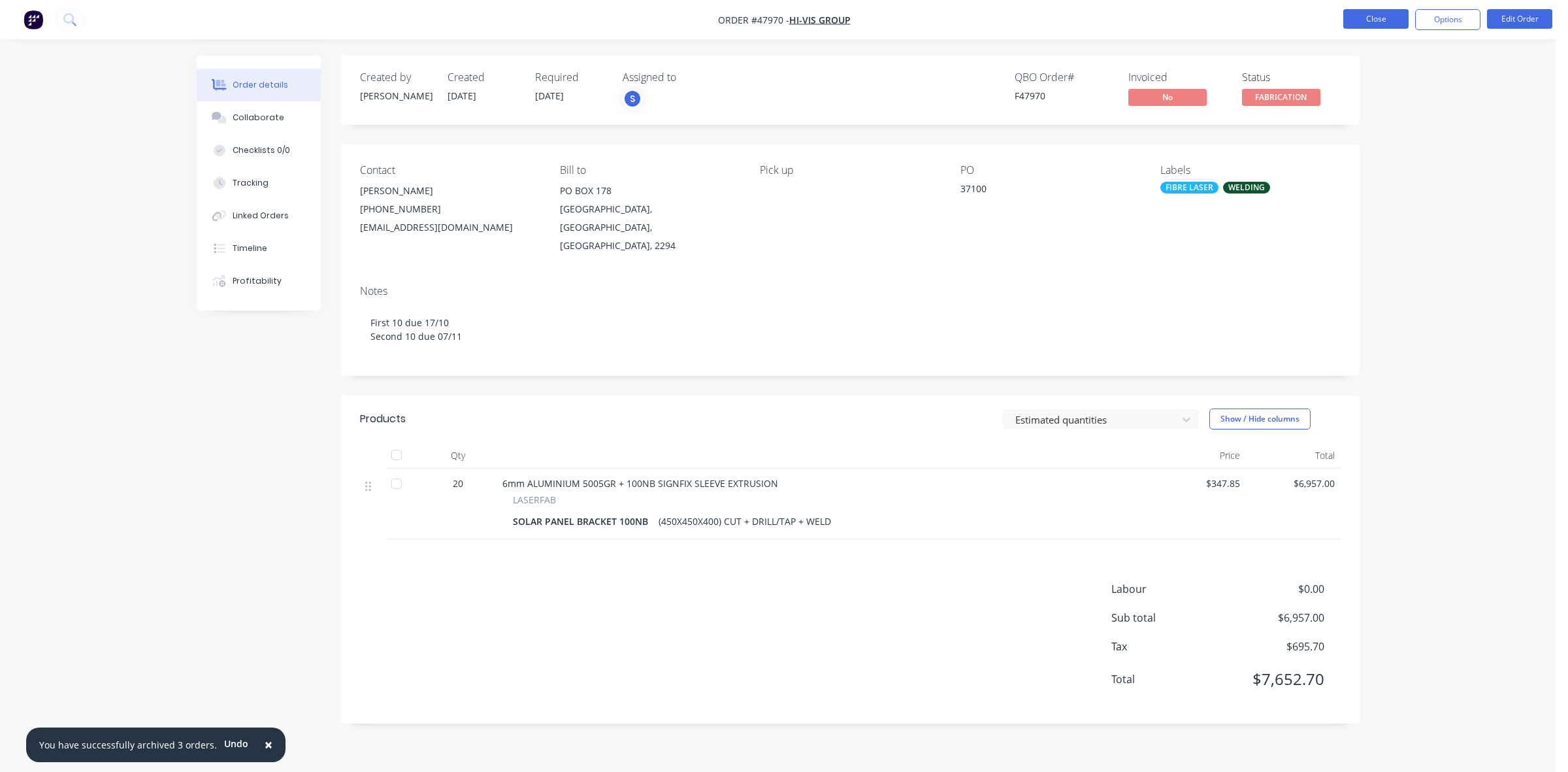
click at [1386, 13] on button "Close" at bounding box center [1376, 19] width 66 height 19
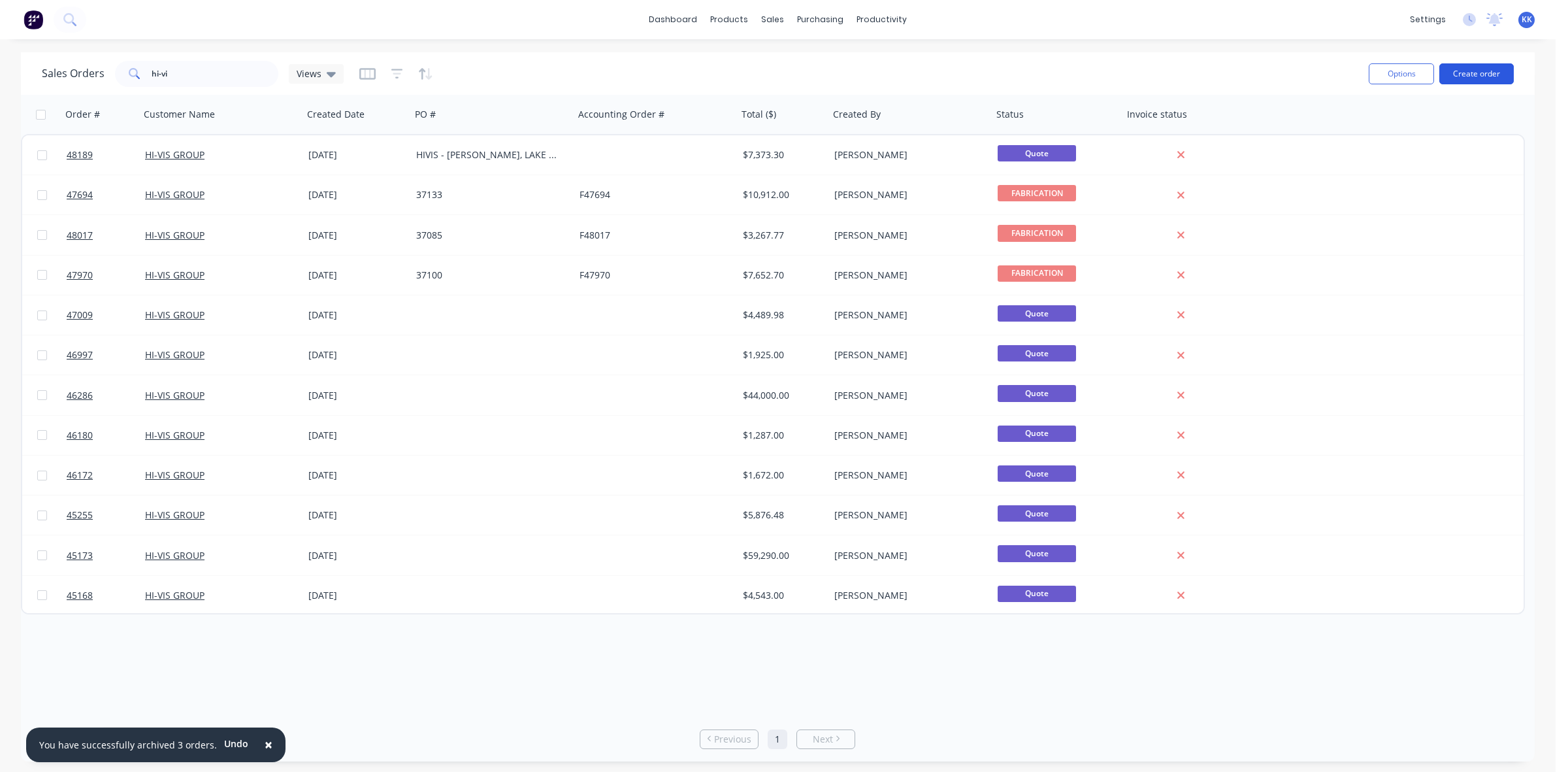
click at [1478, 76] on button "Create order" at bounding box center [1476, 74] width 74 height 21
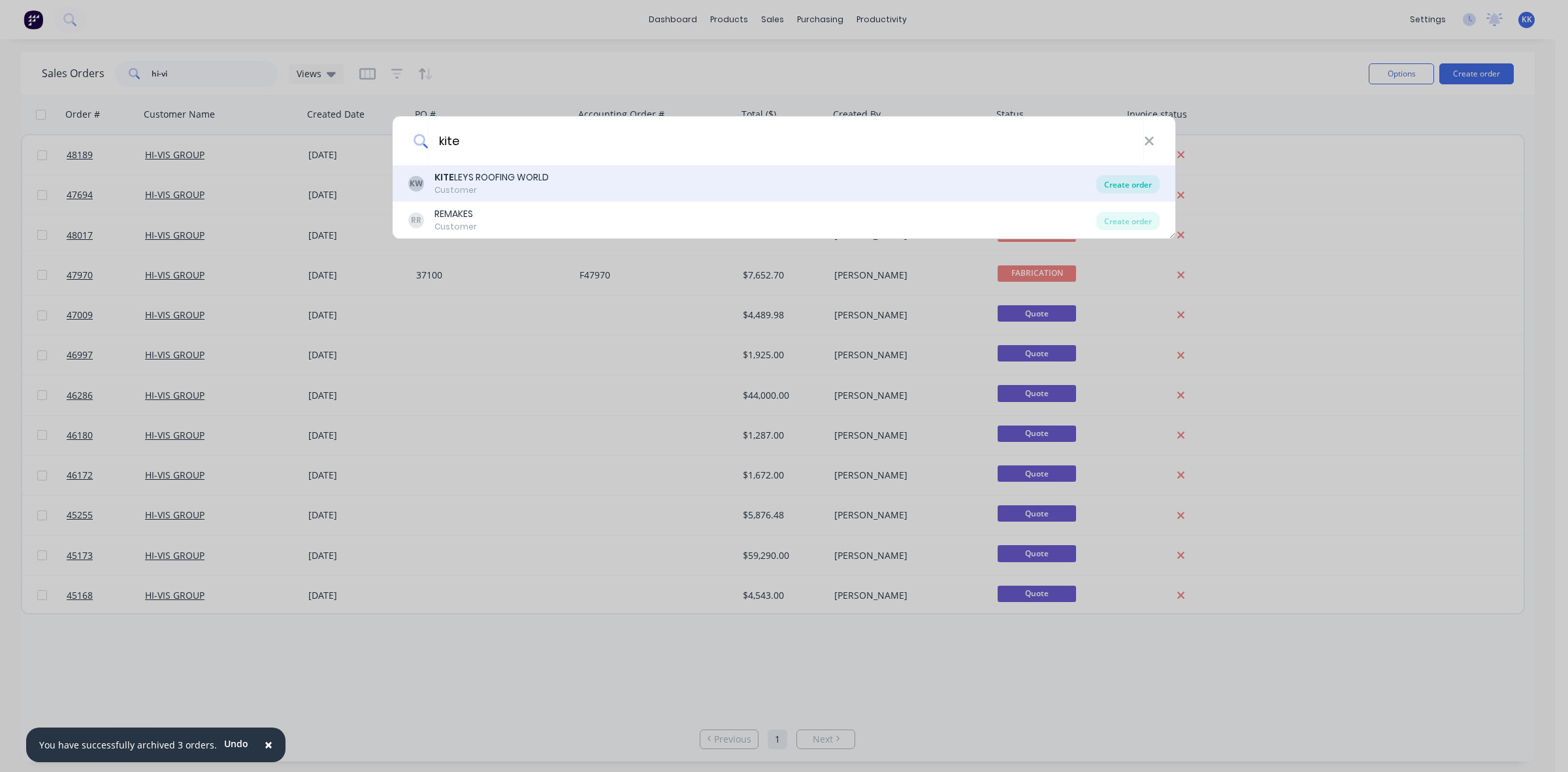
type input "kite"
click at [1143, 182] on div "Create order" at bounding box center [1128, 184] width 63 height 18
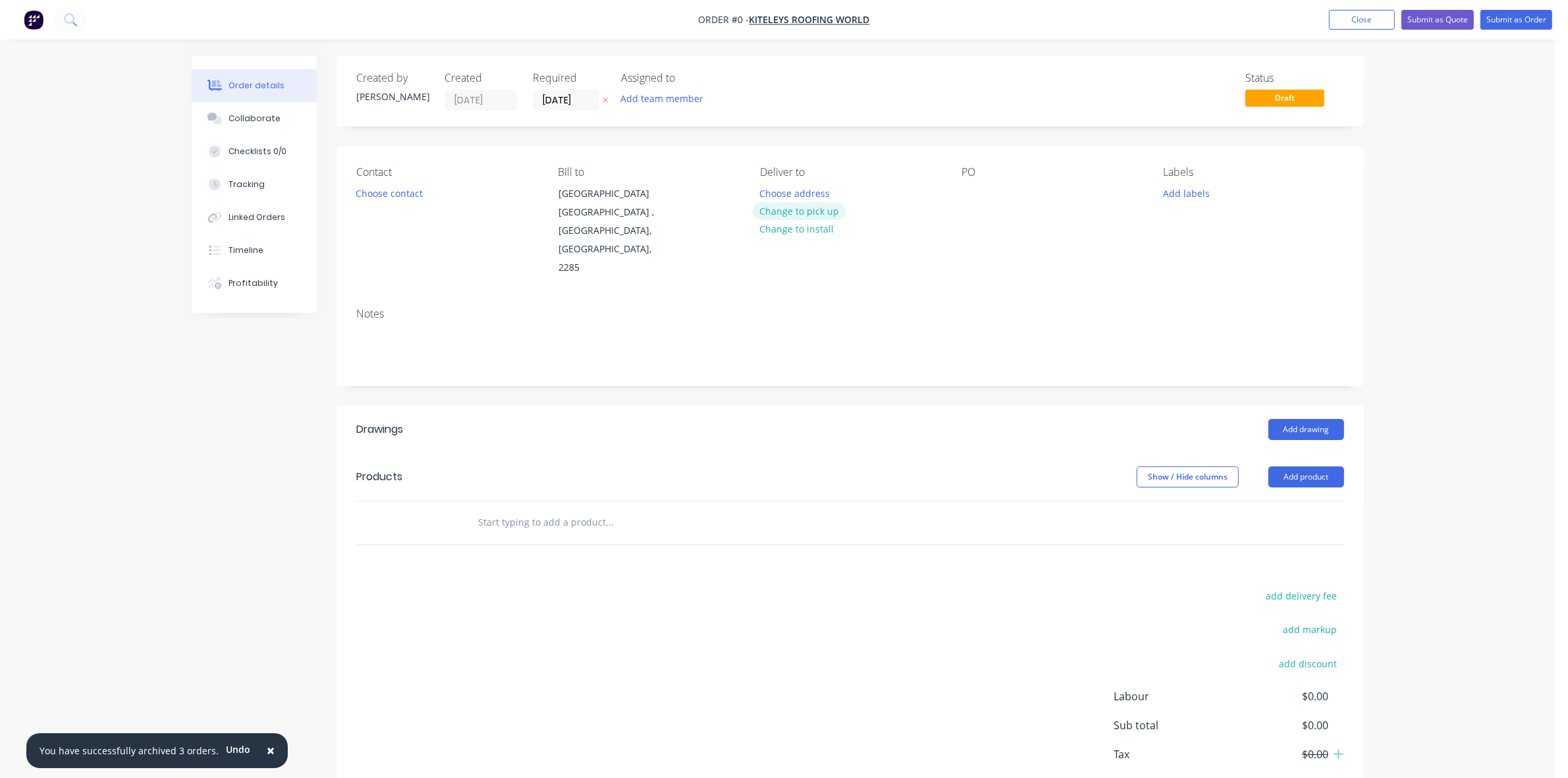
click at [800, 208] on button "Change to pick up" at bounding box center [799, 211] width 94 height 17
click at [973, 196] on div at bounding box center [971, 193] width 21 height 19
click at [561, 103] on input "[DATE]" at bounding box center [565, 100] width 65 height 20
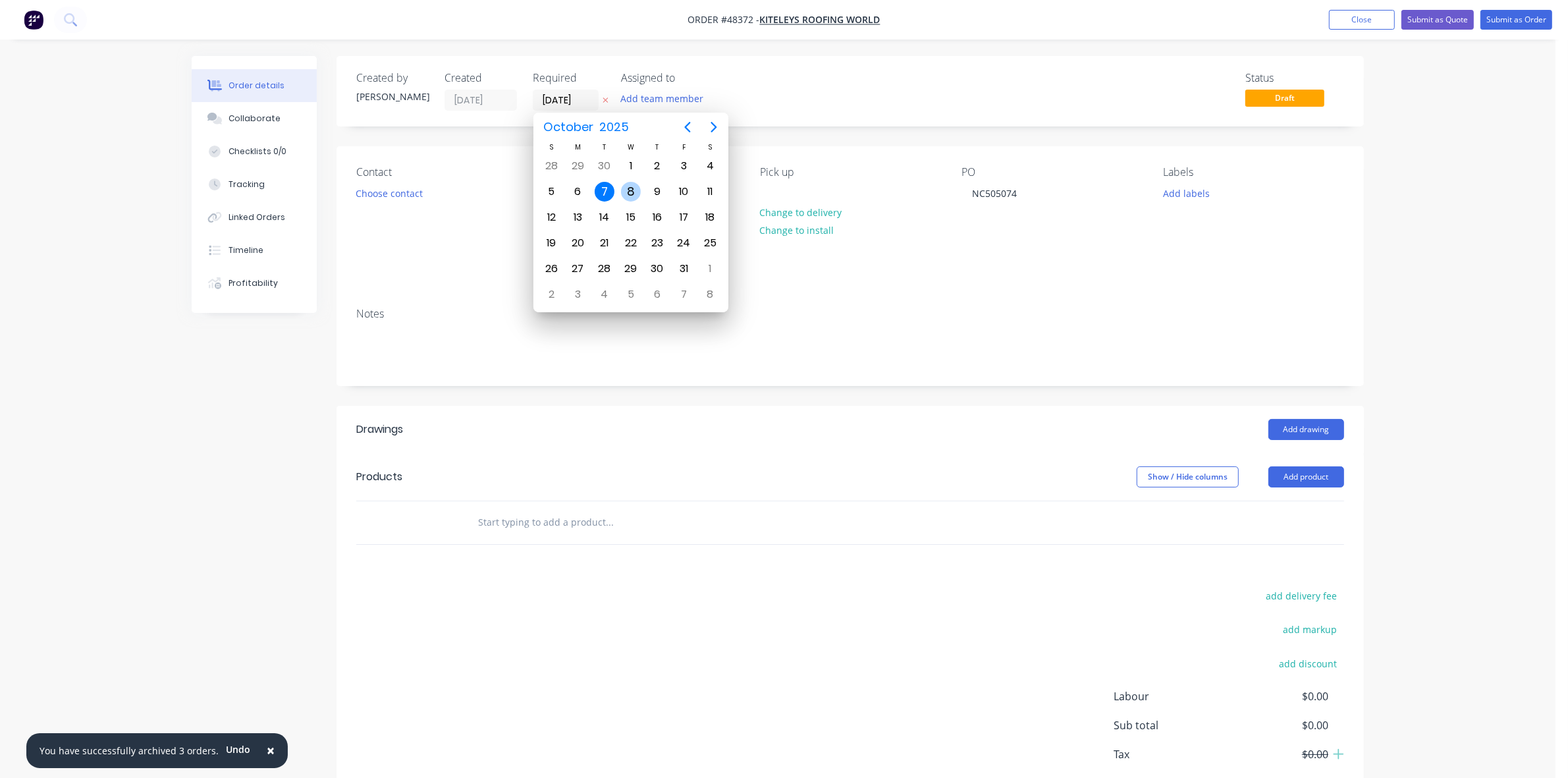
drag, startPoint x: 626, startPoint y: 195, endPoint x: 403, endPoint y: 148, distance: 227.9
click at [626, 195] on div "8" at bounding box center [631, 191] width 20 height 20
type input "08/10/25"
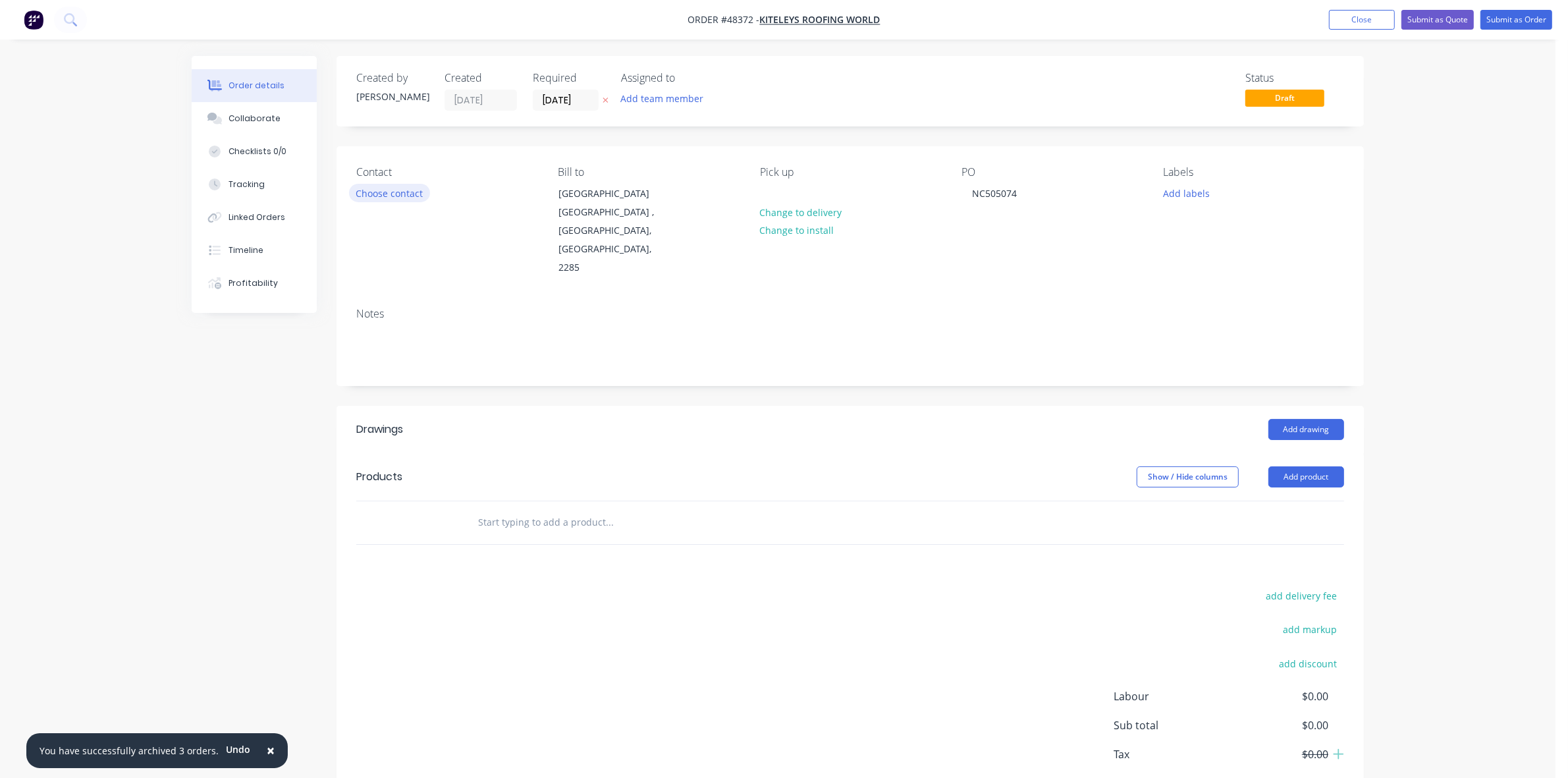
click at [376, 195] on button "Choose contact" at bounding box center [389, 193] width 81 height 17
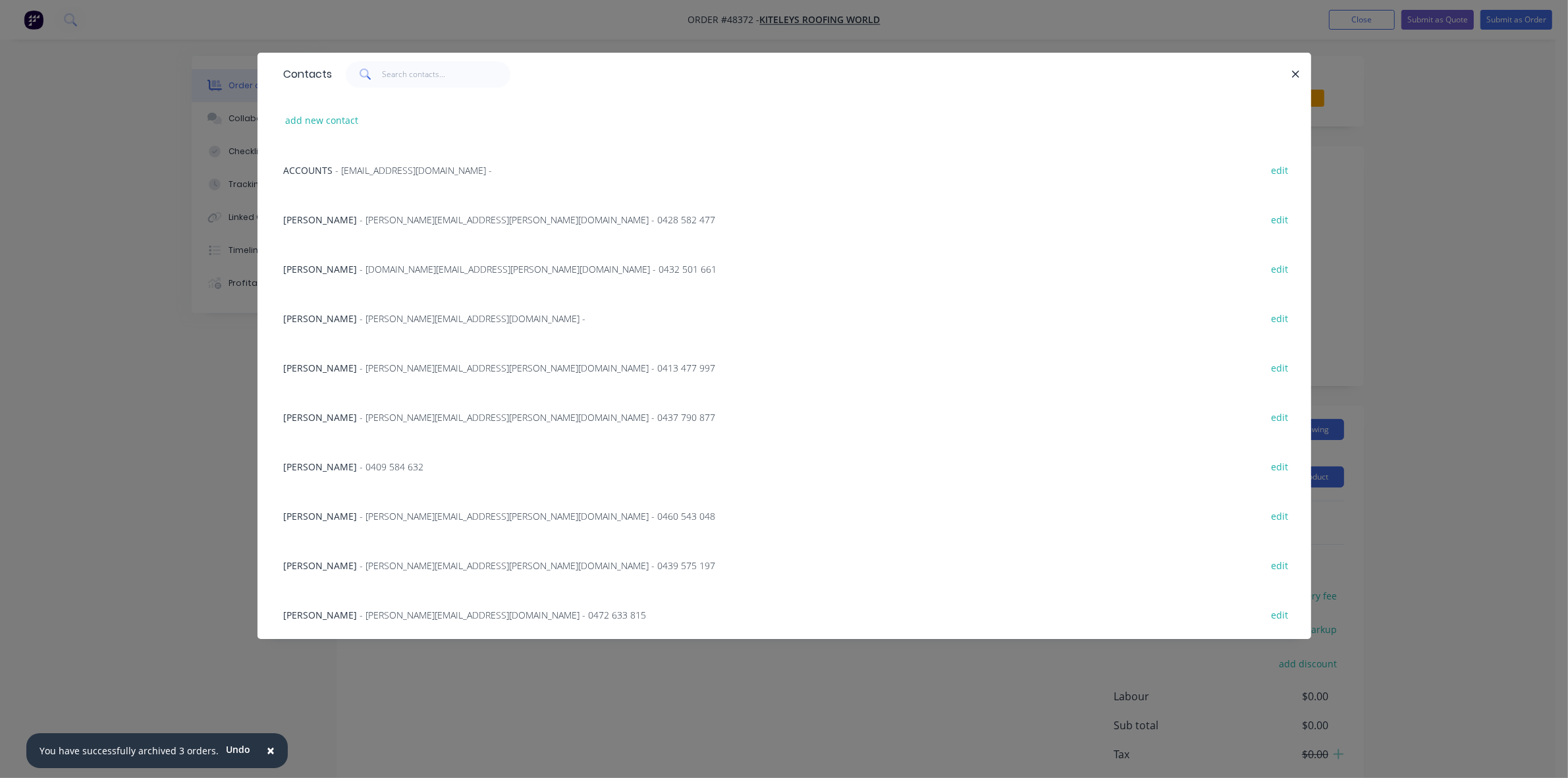
click at [413, 570] on span "- nicholas.turner@kiteleys.com.au - 0439 575 197" at bounding box center [538, 565] width 355 height 12
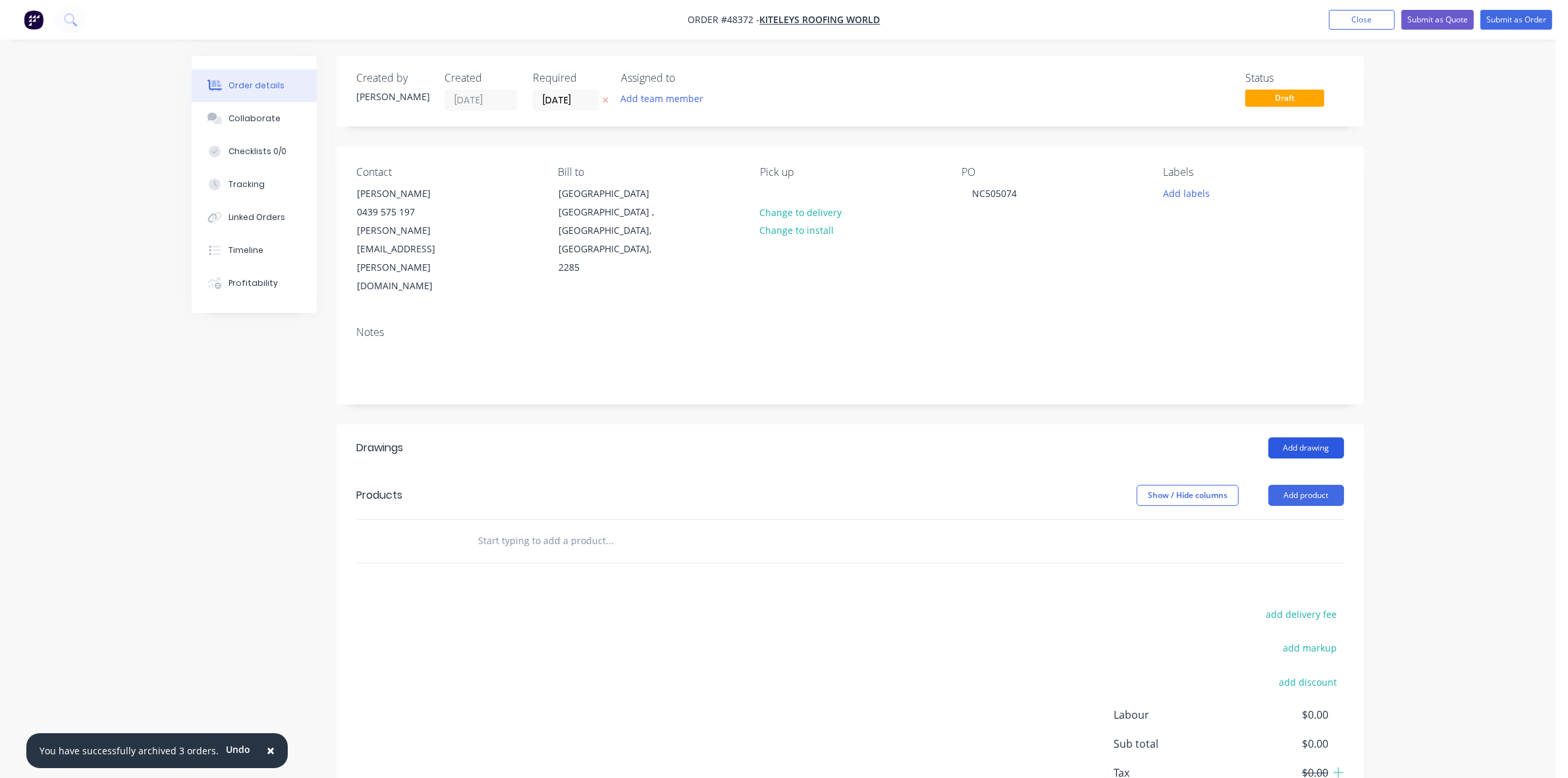
click at [1325, 437] on button "Add drawing" at bounding box center [1306, 447] width 76 height 21
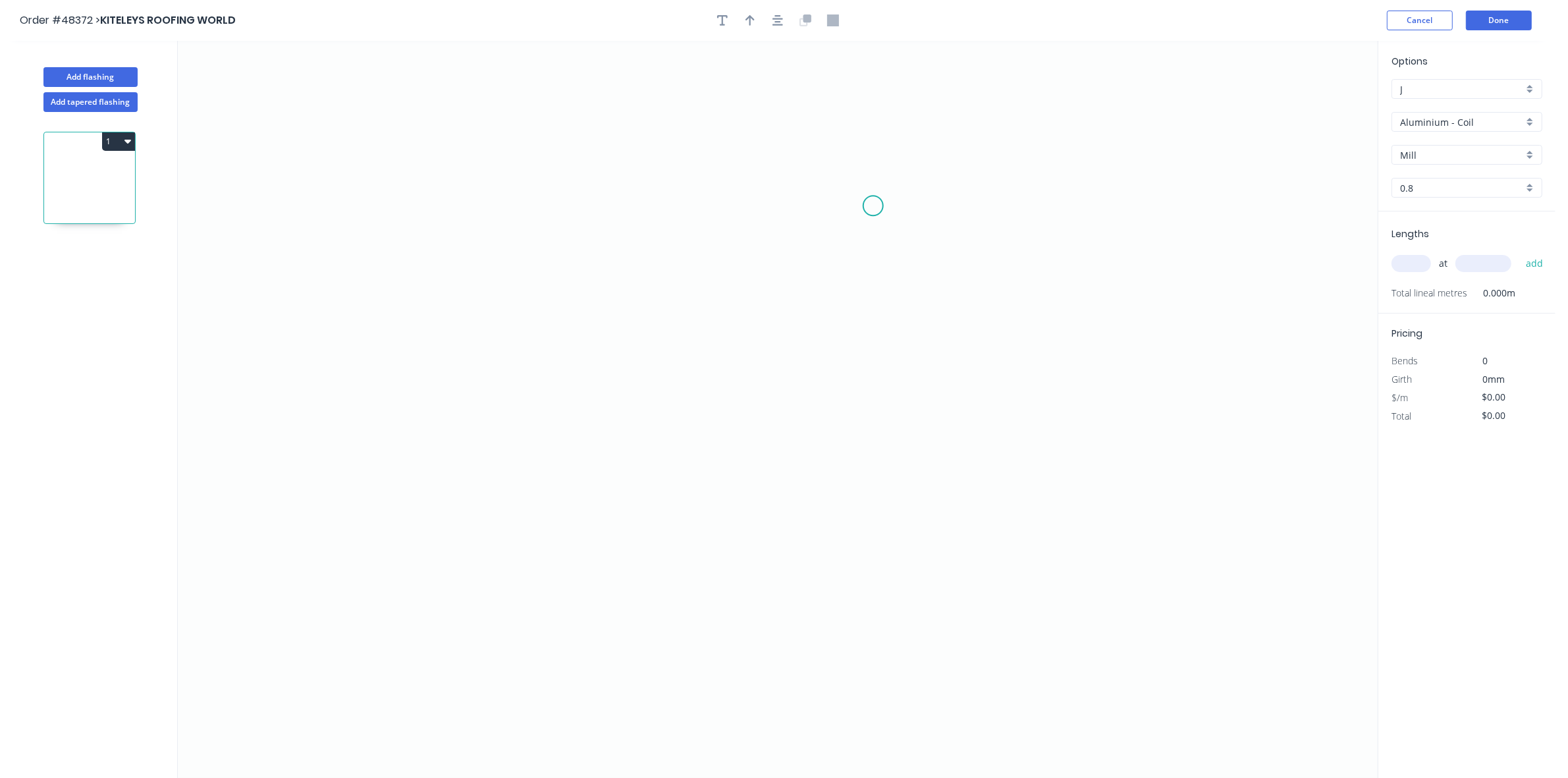
click at [875, 206] on icon "0" at bounding box center [778, 409] width 1200 height 737
click at [752, 199] on icon "0" at bounding box center [778, 409] width 1200 height 737
click at [756, 464] on icon "0 ?" at bounding box center [778, 409] width 1200 height 737
click at [732, 501] on icon "0 ? ?" at bounding box center [778, 409] width 1200 height 737
click at [765, 484] on rect at bounding box center [759, 485] width 26 height 18
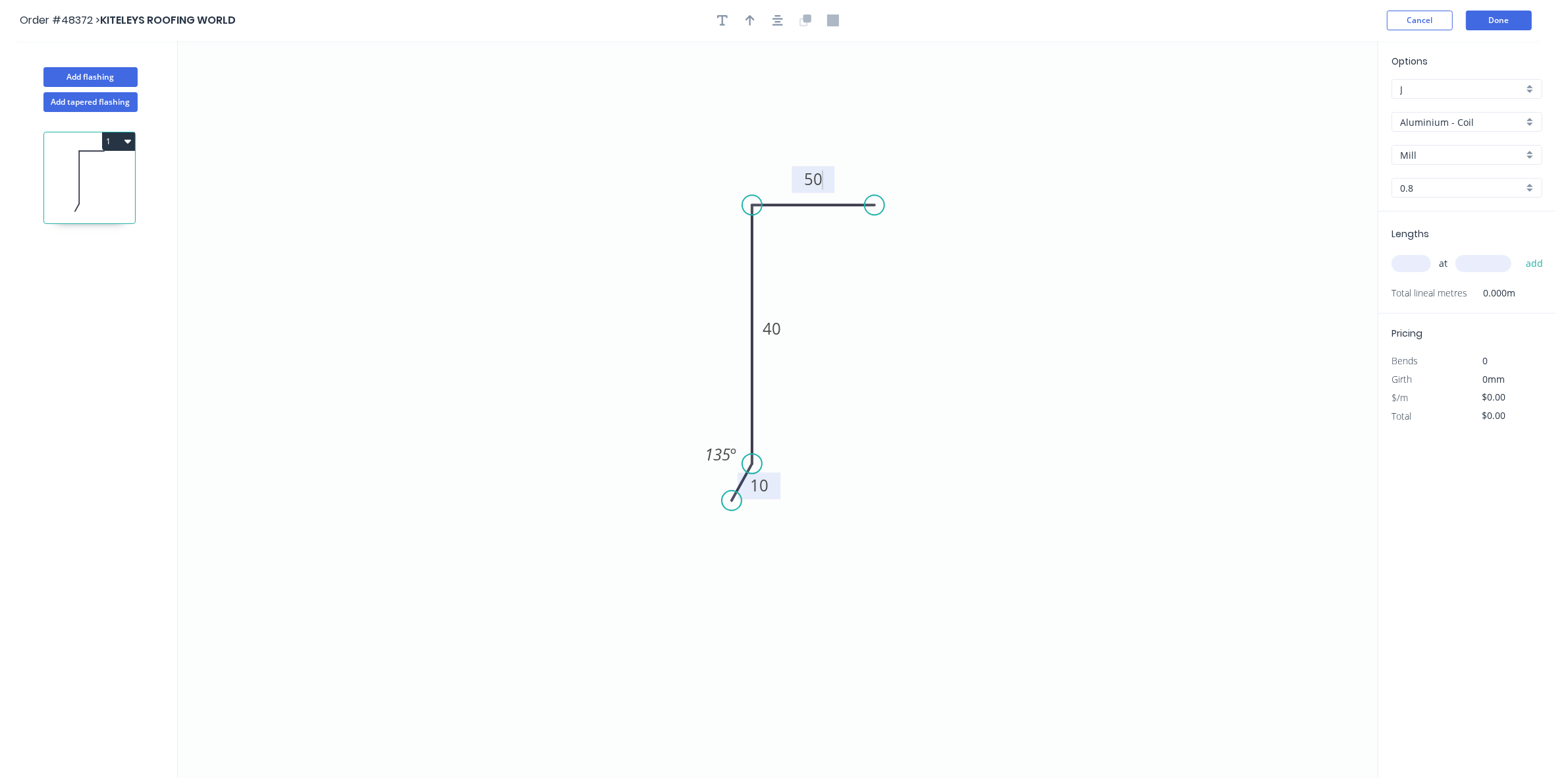
type input "$6.20"
drag, startPoint x: 755, startPoint y: 17, endPoint x: 886, endPoint y: 53, distance: 135.9
click at [755, 17] on button "button" at bounding box center [750, 20] width 20 height 20
drag, startPoint x: 1313, startPoint y: 102, endPoint x: 1036, endPoint y: 173, distance: 286.0
click at [772, 187] on icon at bounding box center [772, 171] width 12 height 42
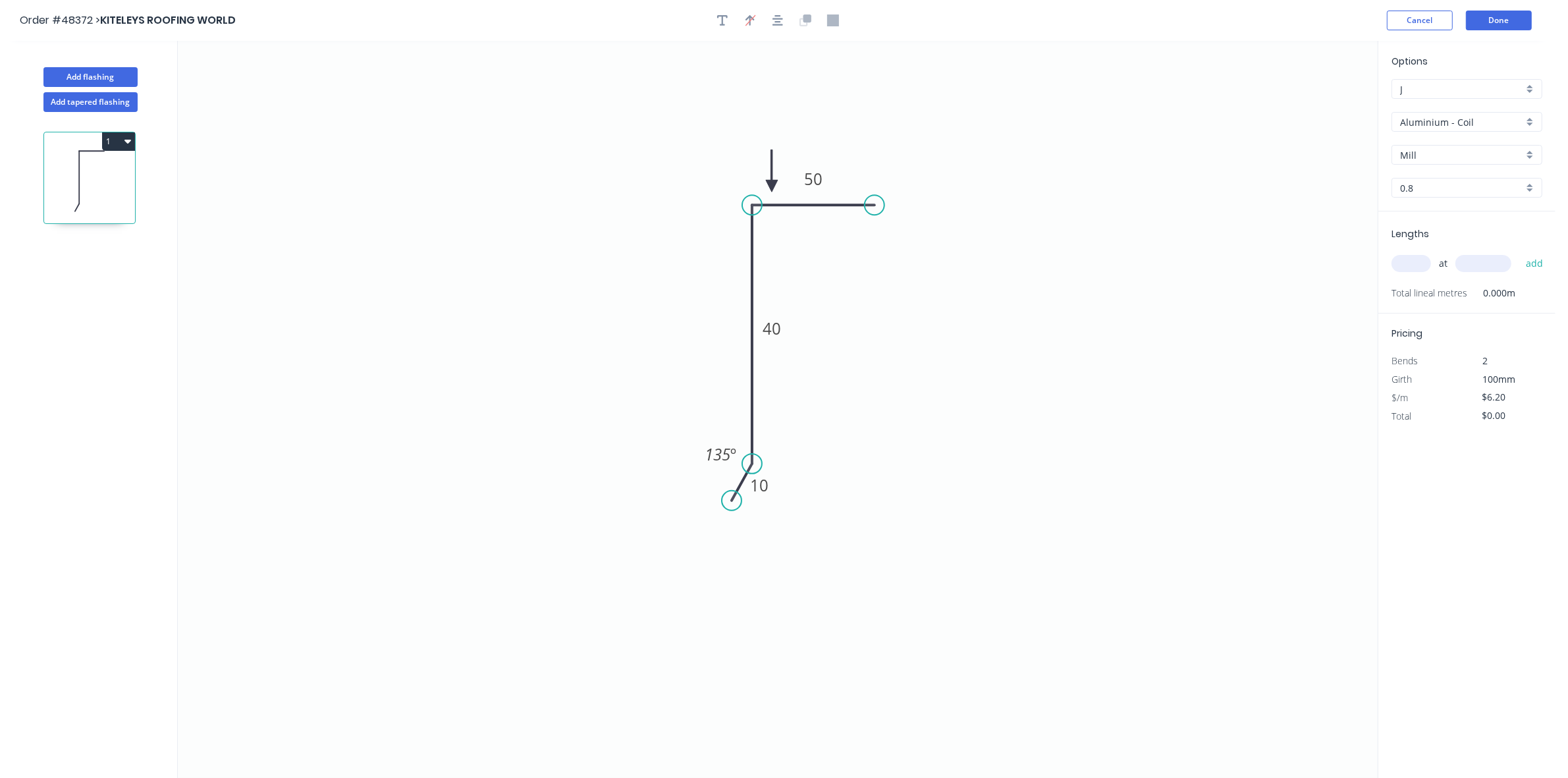
click at [1426, 125] on input "Aluminium - Coil" at bounding box center [1462, 122] width 124 height 14
click at [1450, 222] on div "Colorbond" at bounding box center [1467, 217] width 150 height 23
type input "Colorbond"
type input "Basalt"
type input "0.55"
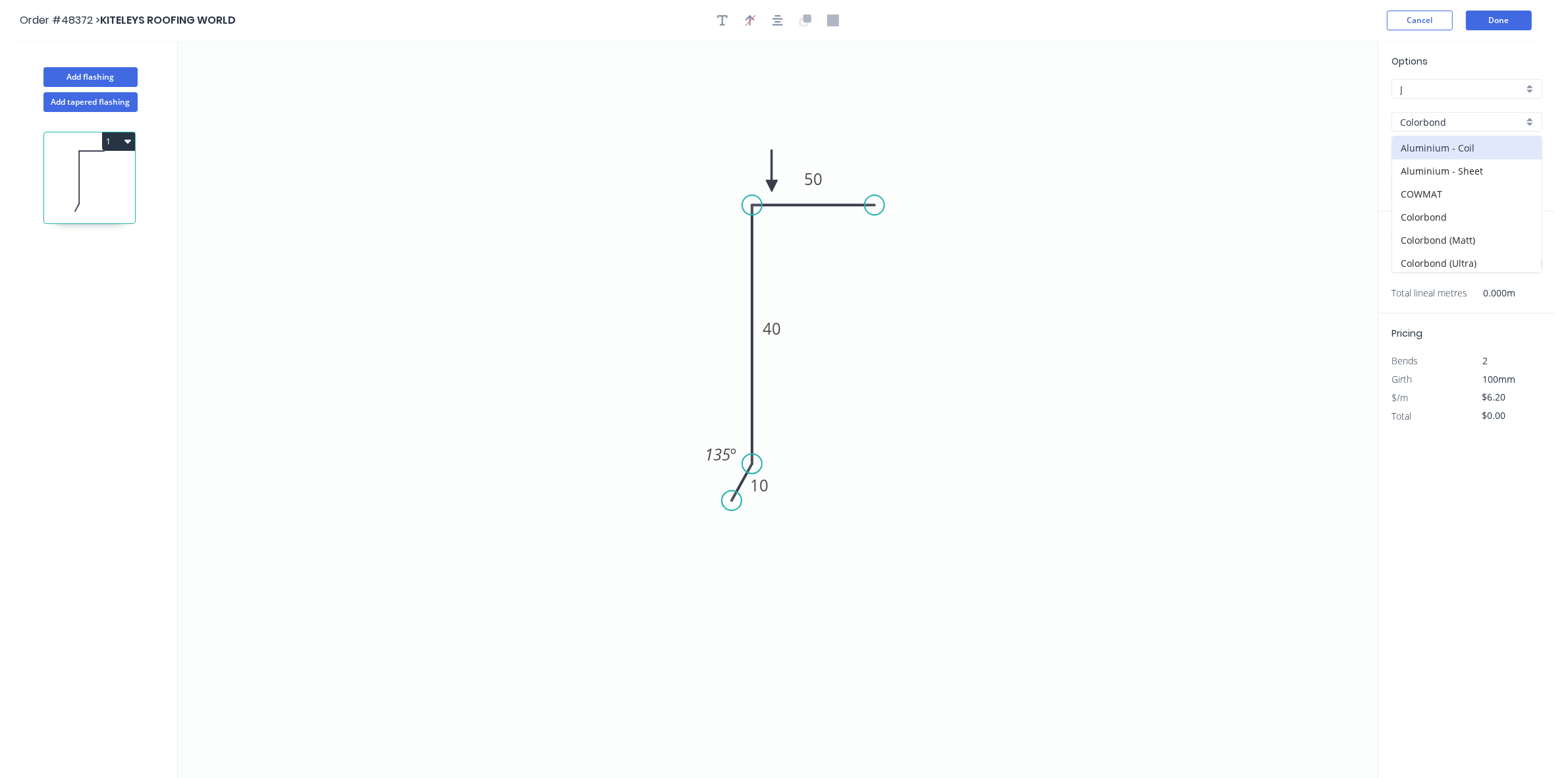
type input "$4.17"
click at [1447, 142] on div "Options J J Colorbond Colorbond Colorbond (Matt) Colorbond (Ultra) Basalt Basal…" at bounding box center [1467, 132] width 177 height 158
click at [1447, 158] on input "Basalt" at bounding box center [1462, 155] width 124 height 14
click at [1466, 175] on div "Monument" at bounding box center [1467, 181] width 150 height 23
type input "Monument"
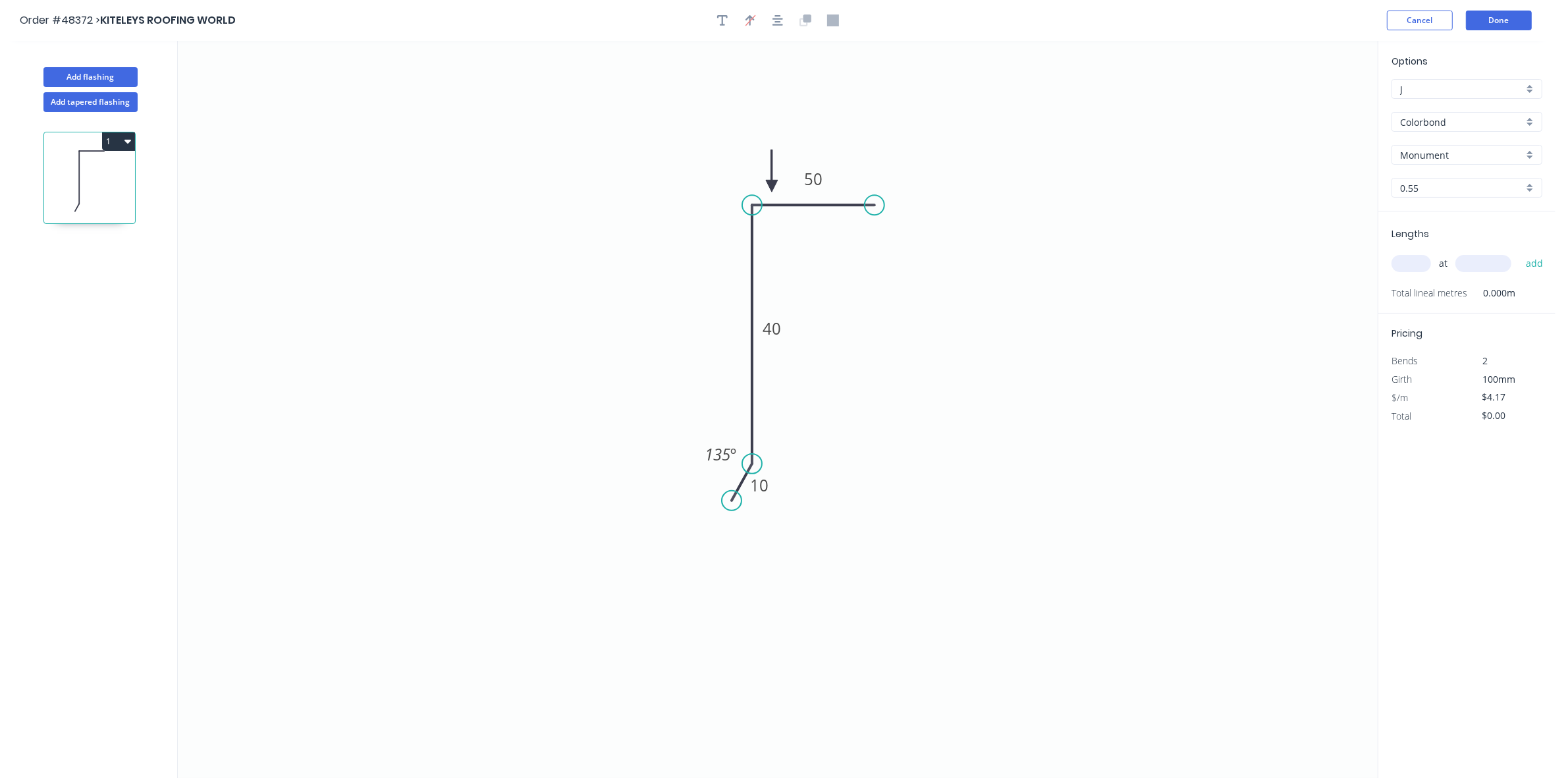
click at [1421, 262] on input "text" at bounding box center [1411, 264] width 39 height 17
type input "6"
type input "5000"
click at [1519, 252] on button "add" at bounding box center [1535, 263] width 31 height 23
type input "$125.10"
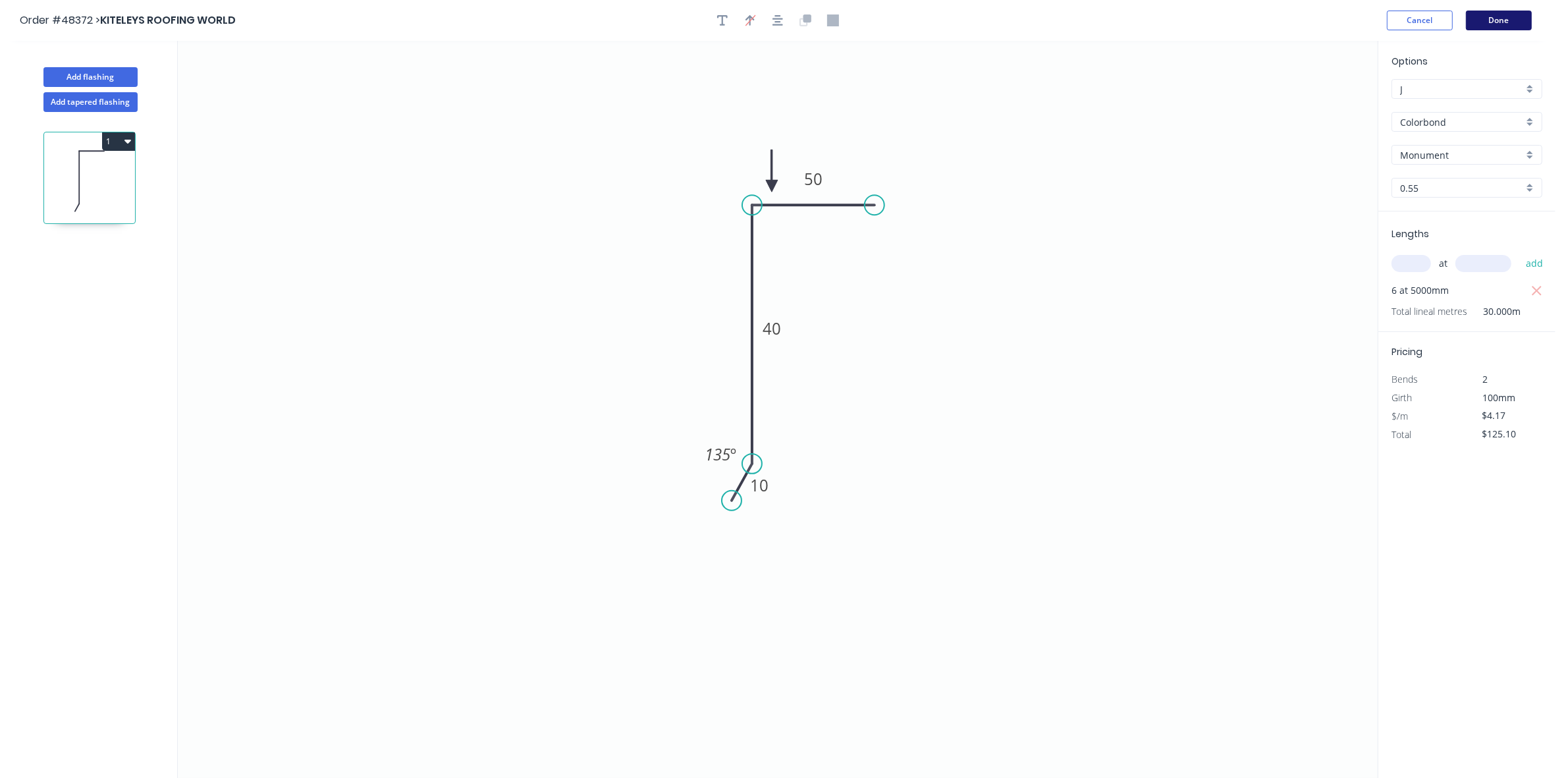
click at [1490, 17] on button "Done" at bounding box center [1499, 20] width 66 height 20
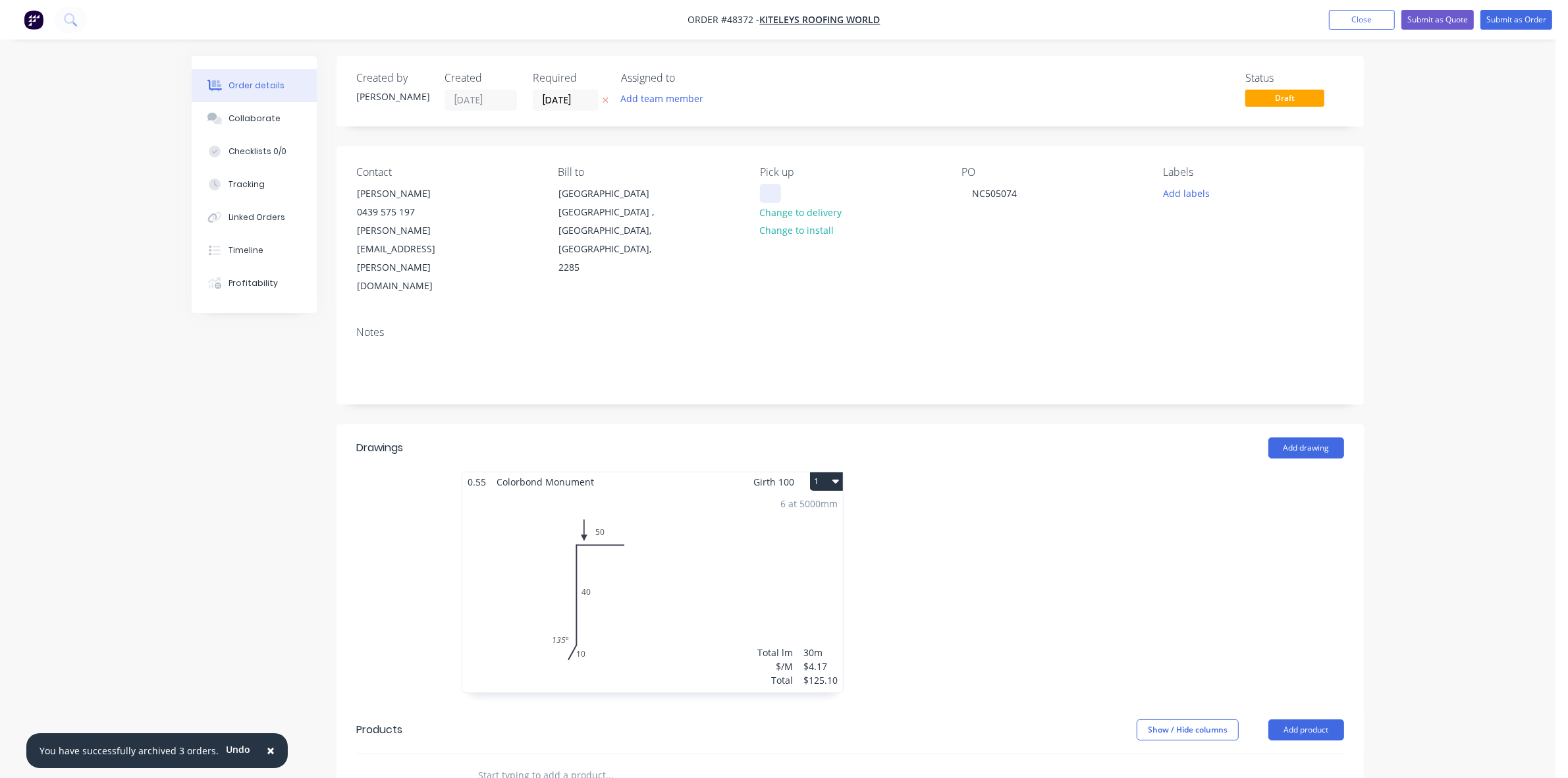
click at [775, 185] on div at bounding box center [770, 193] width 21 height 19
click at [1527, 23] on button "Submit as Order" at bounding box center [1516, 20] width 72 height 20
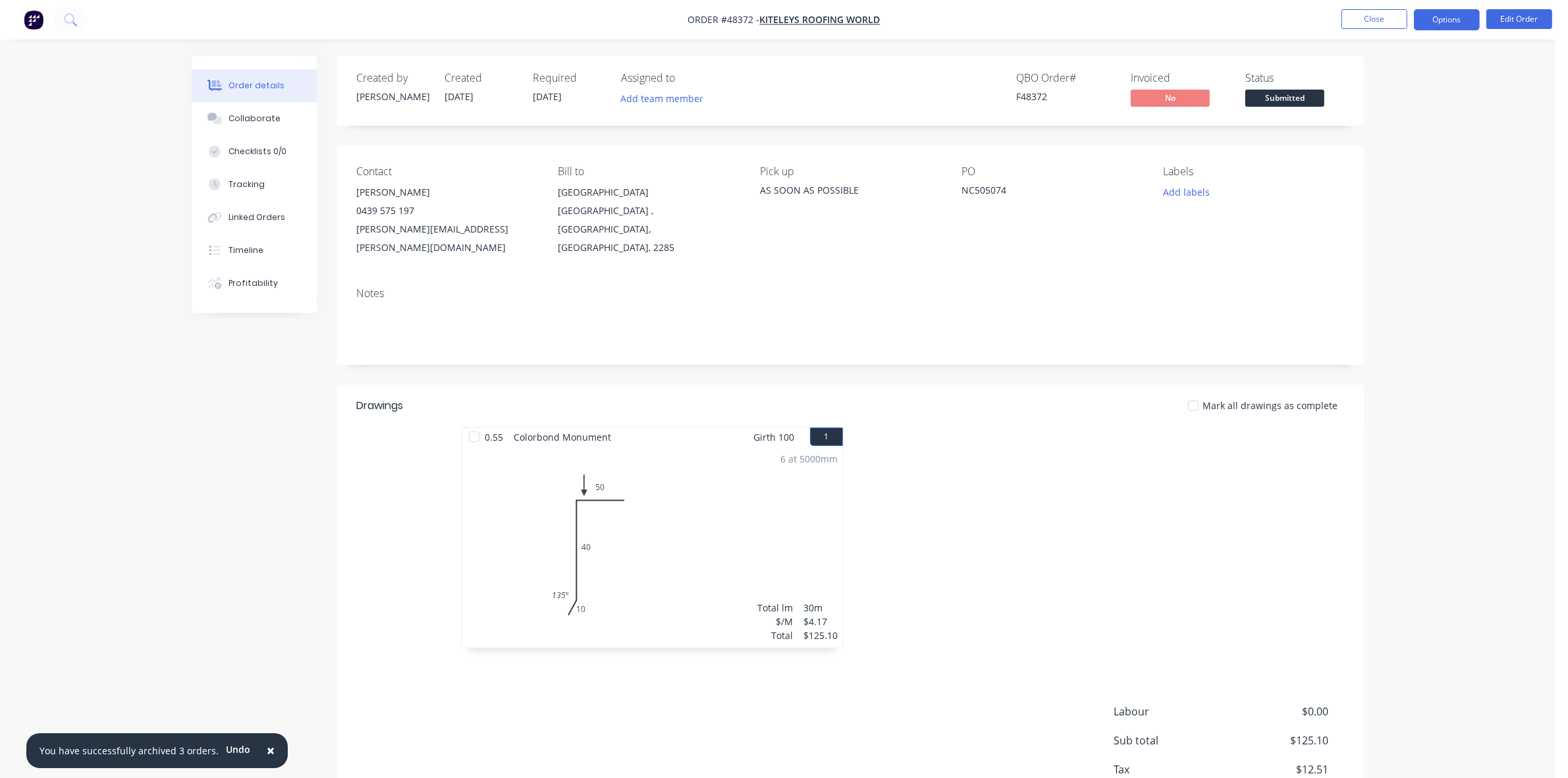
click at [1450, 23] on button "Options" at bounding box center [1447, 20] width 66 height 21
click at [1365, 163] on div "Work Order" at bounding box center [1407, 159] width 121 height 19
click at [1383, 139] on div "Without pricing" at bounding box center [1407, 133] width 121 height 19
click at [1261, 97] on span "Submitted" at bounding box center [1285, 97] width 79 height 17
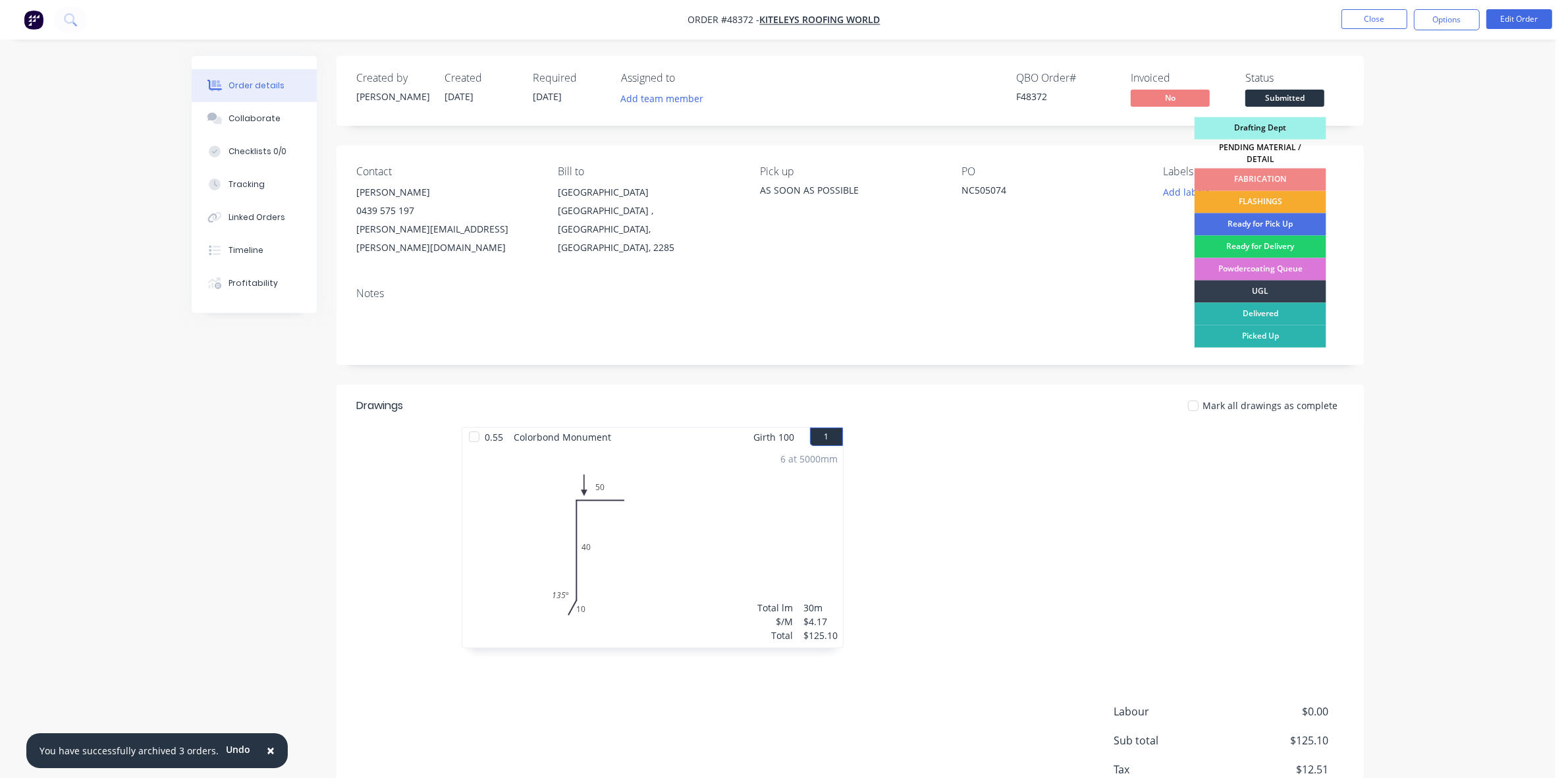
click at [1271, 191] on div "FLASHINGS" at bounding box center [1260, 202] width 132 height 23
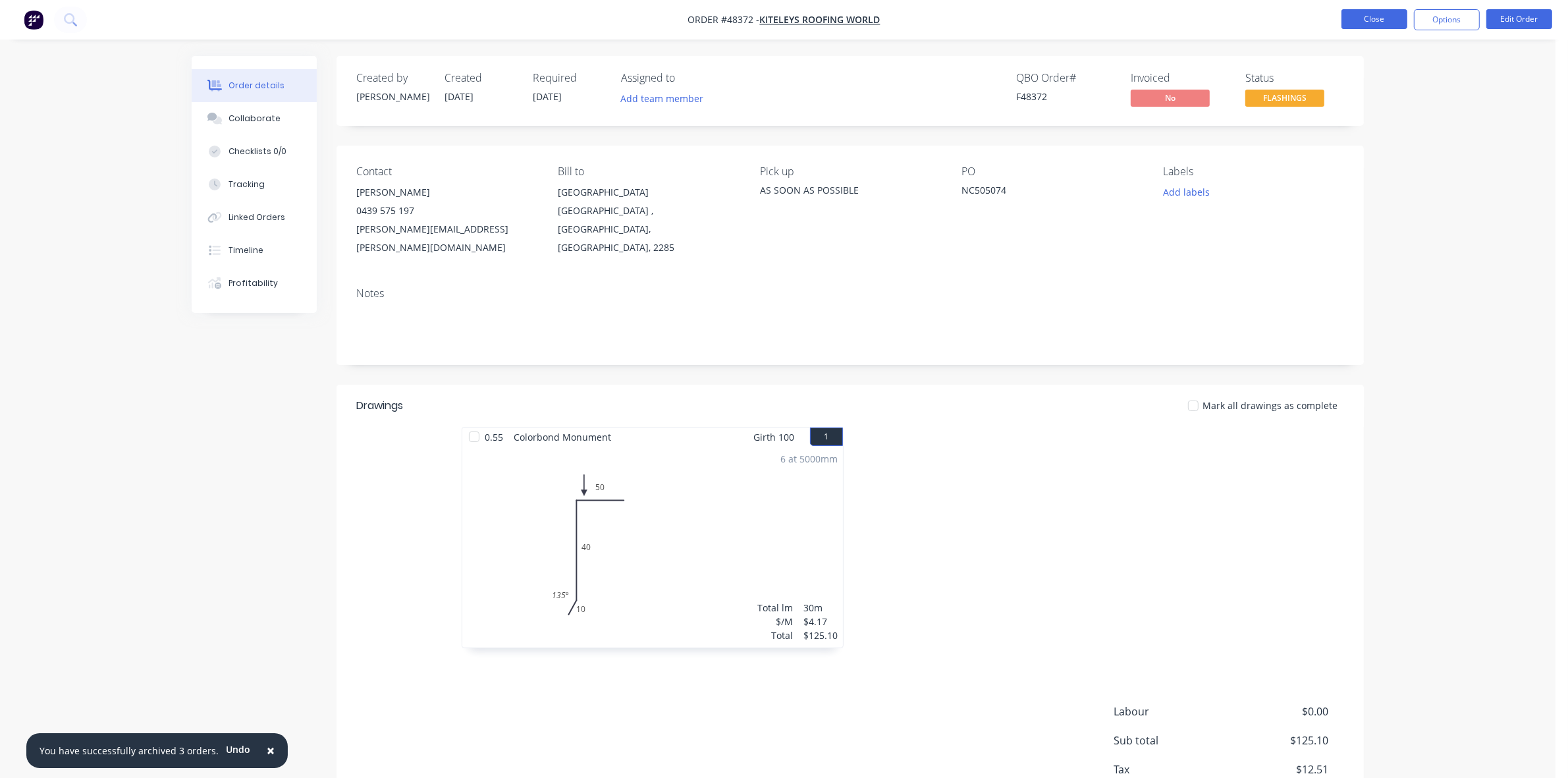
click at [1352, 23] on button "Close" at bounding box center [1374, 19] width 66 height 20
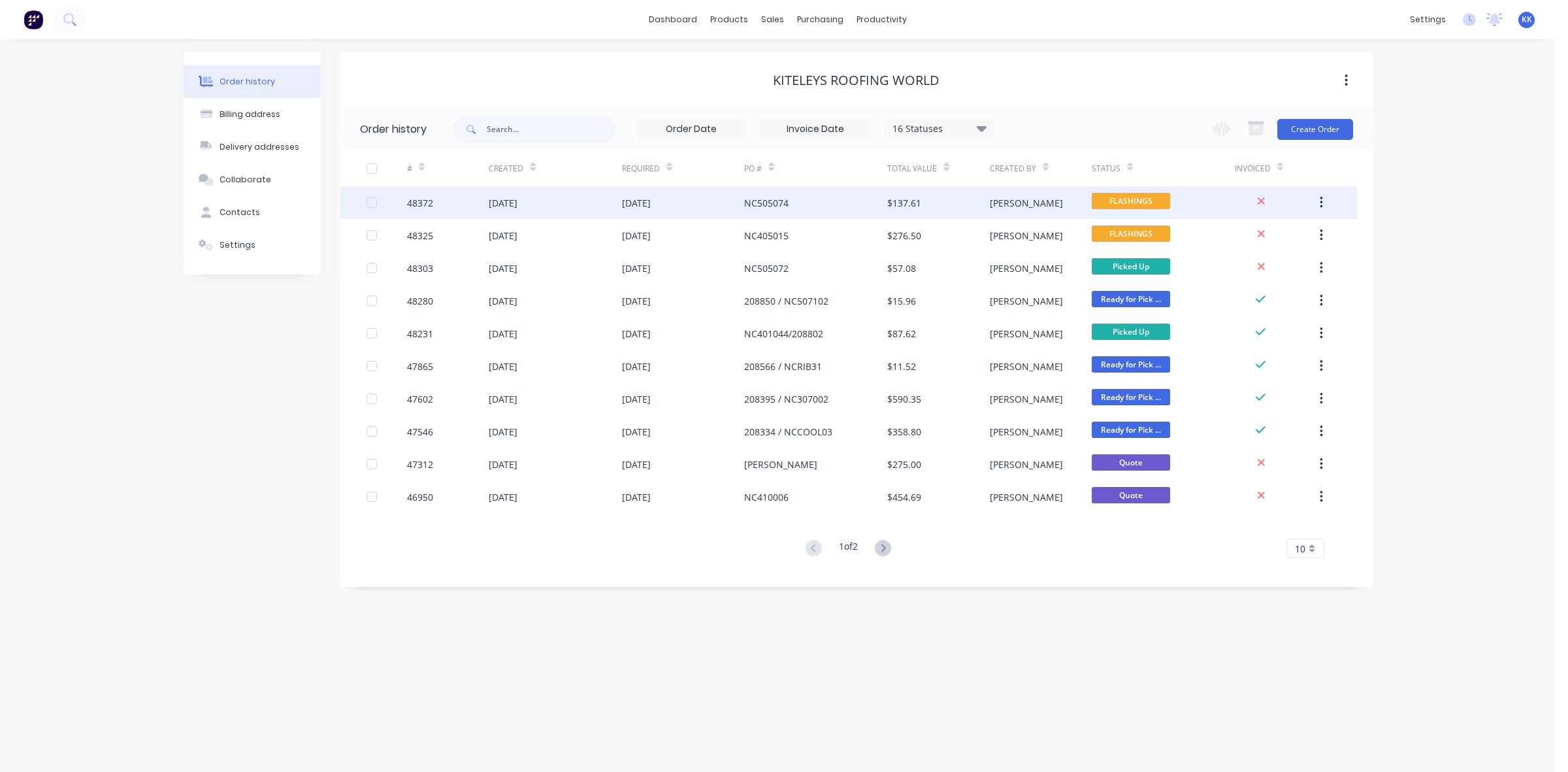
click at [599, 205] on div "[DATE]" at bounding box center [555, 202] width 133 height 32
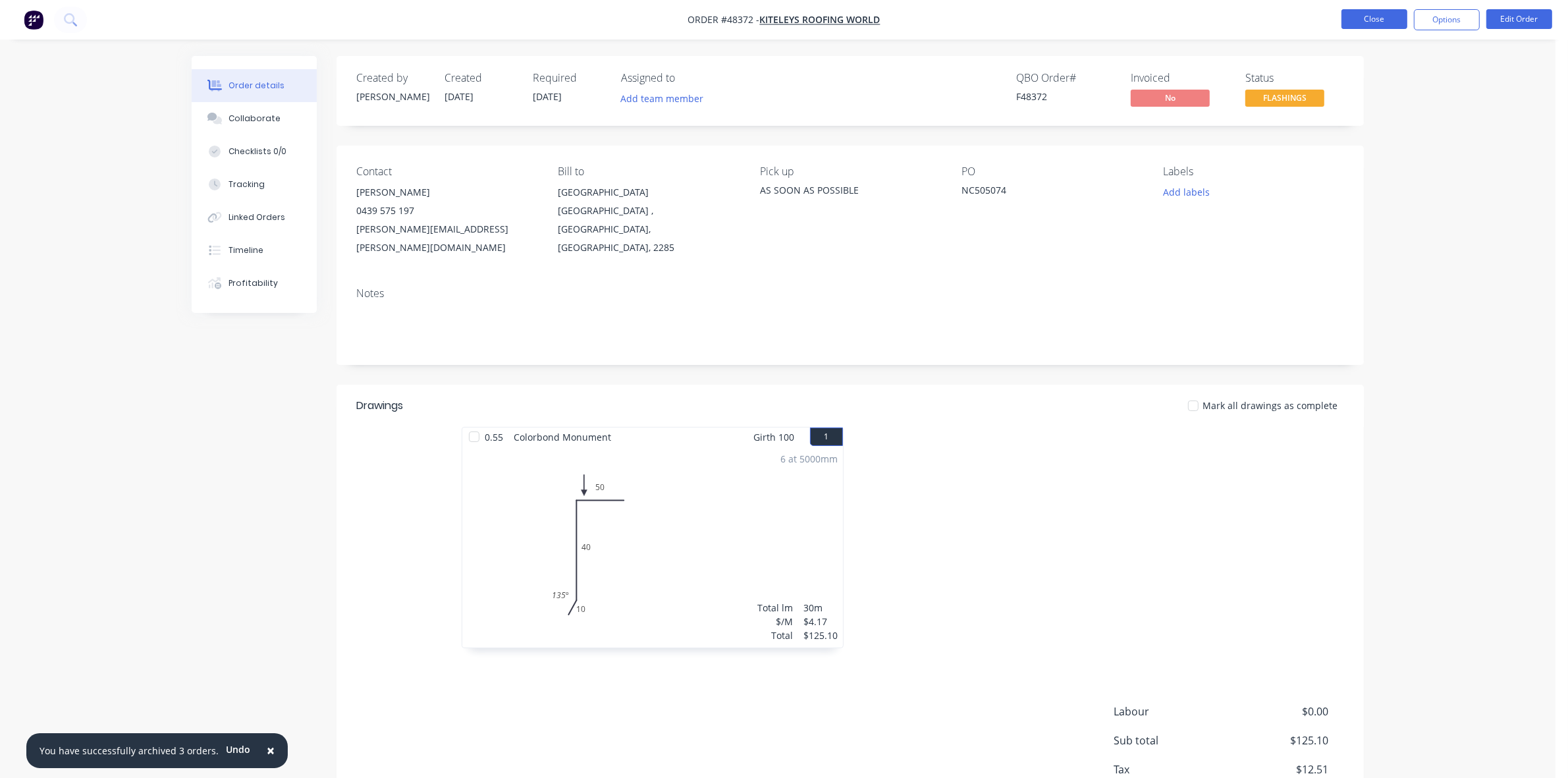
click at [1384, 17] on button "Close" at bounding box center [1374, 19] width 66 height 20
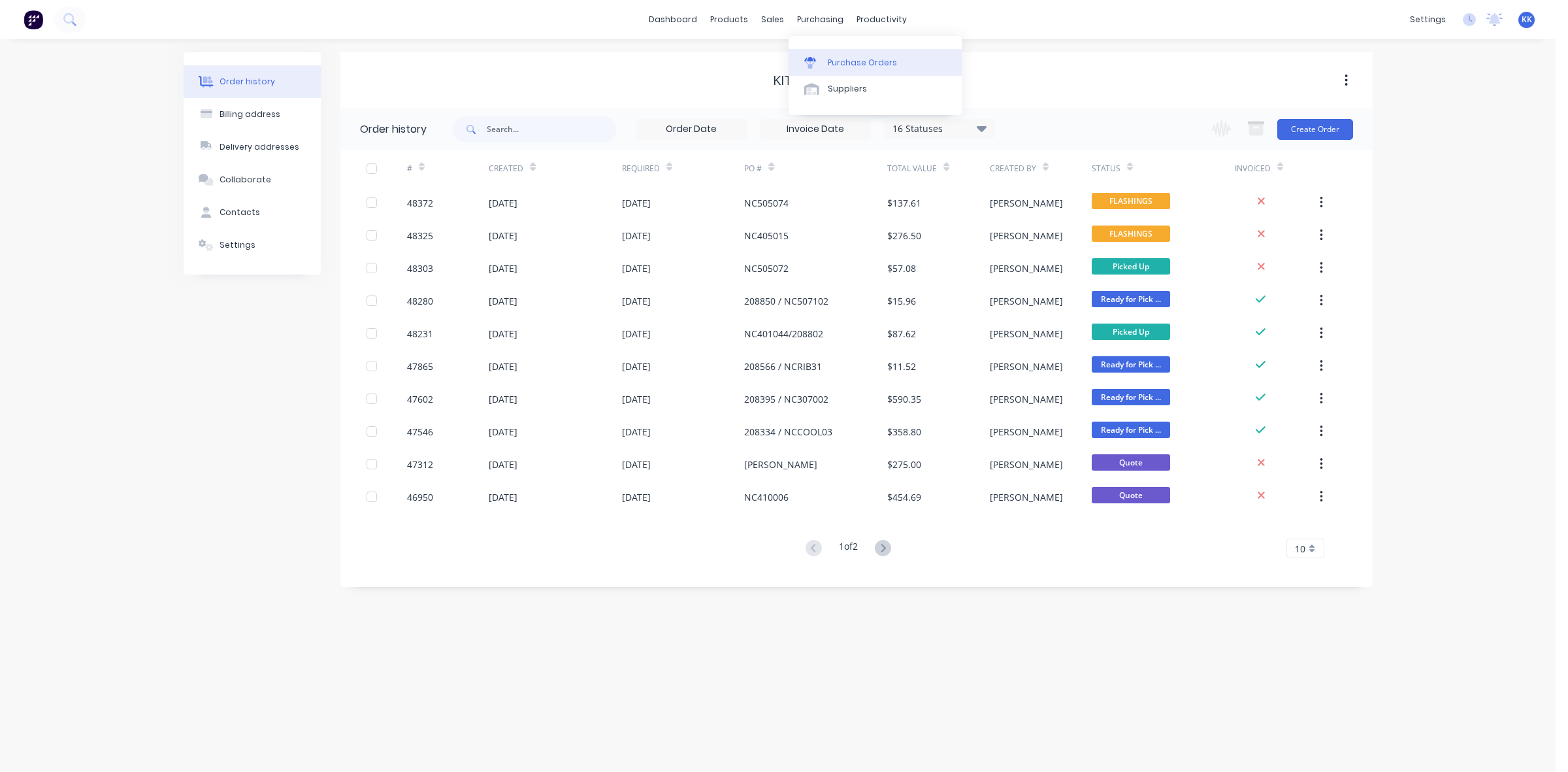
click at [847, 57] on div "Purchase Orders" at bounding box center [862, 63] width 69 height 12
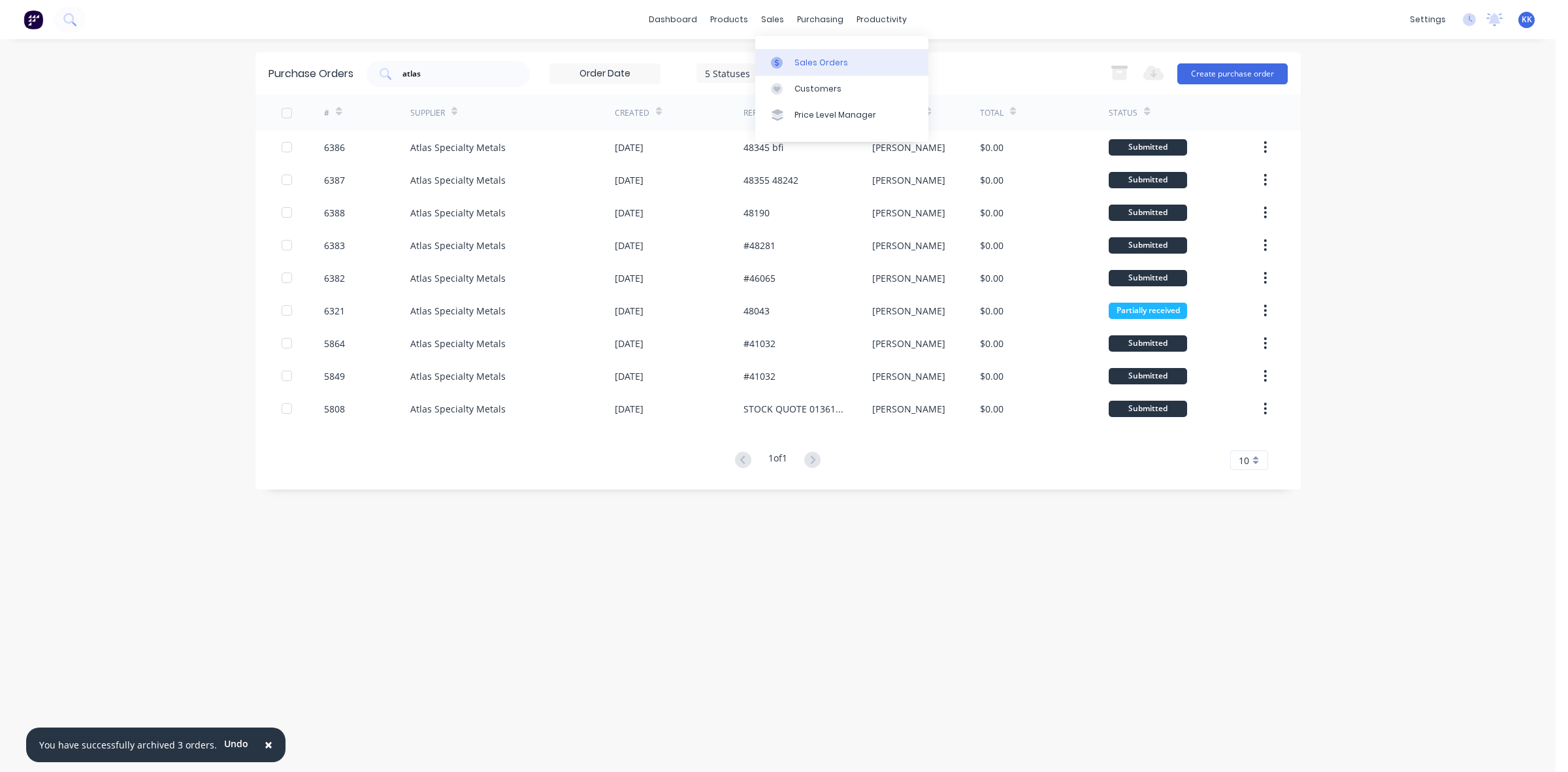
click at [792, 47] on div "Sales Orders Customers Price Level Manager" at bounding box center [842, 89] width 173 height 105
click at [797, 60] on div "Sales Orders" at bounding box center [821, 63] width 53 height 12
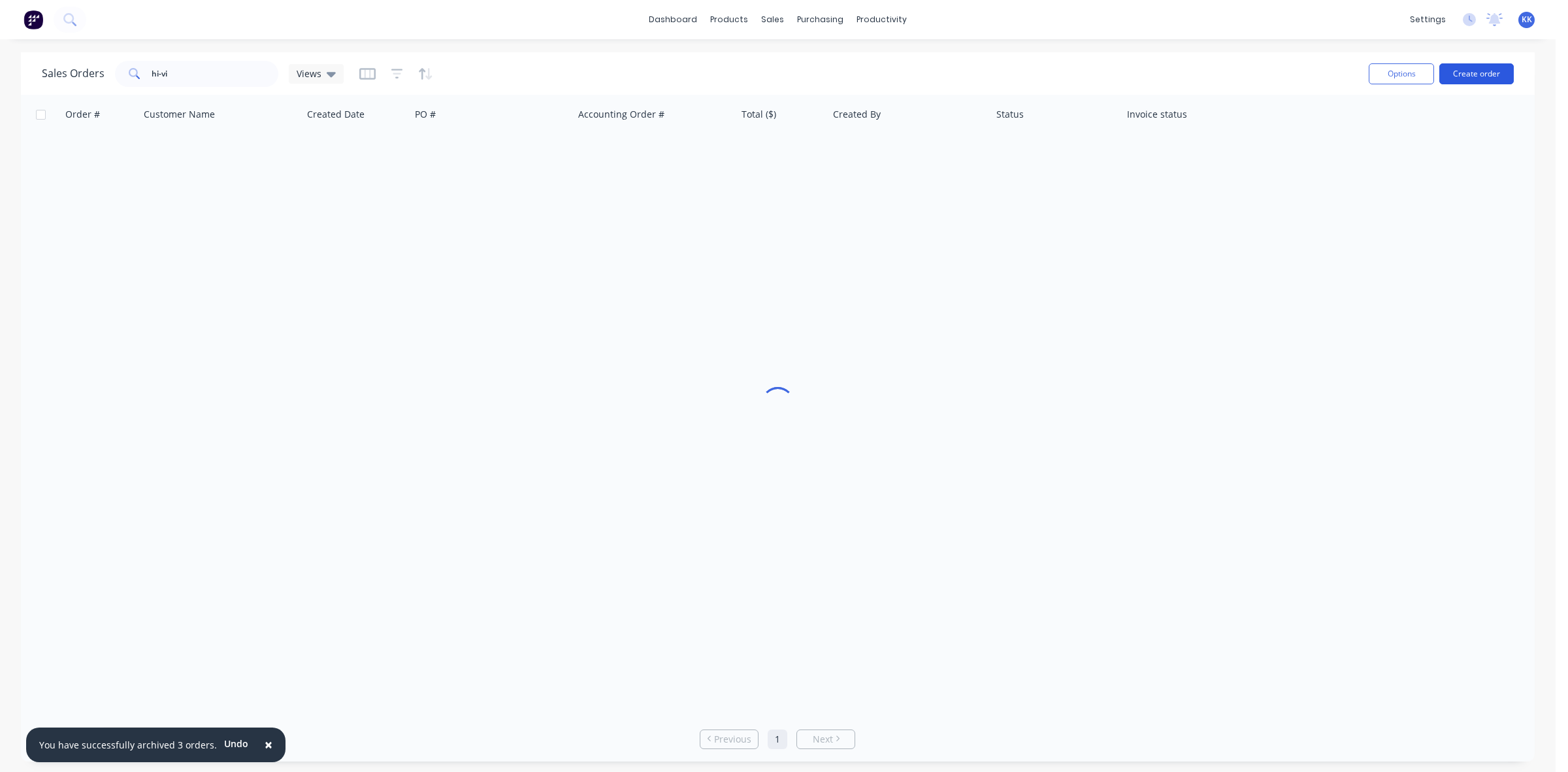
click at [1494, 81] on button "Create order" at bounding box center [1476, 74] width 74 height 21
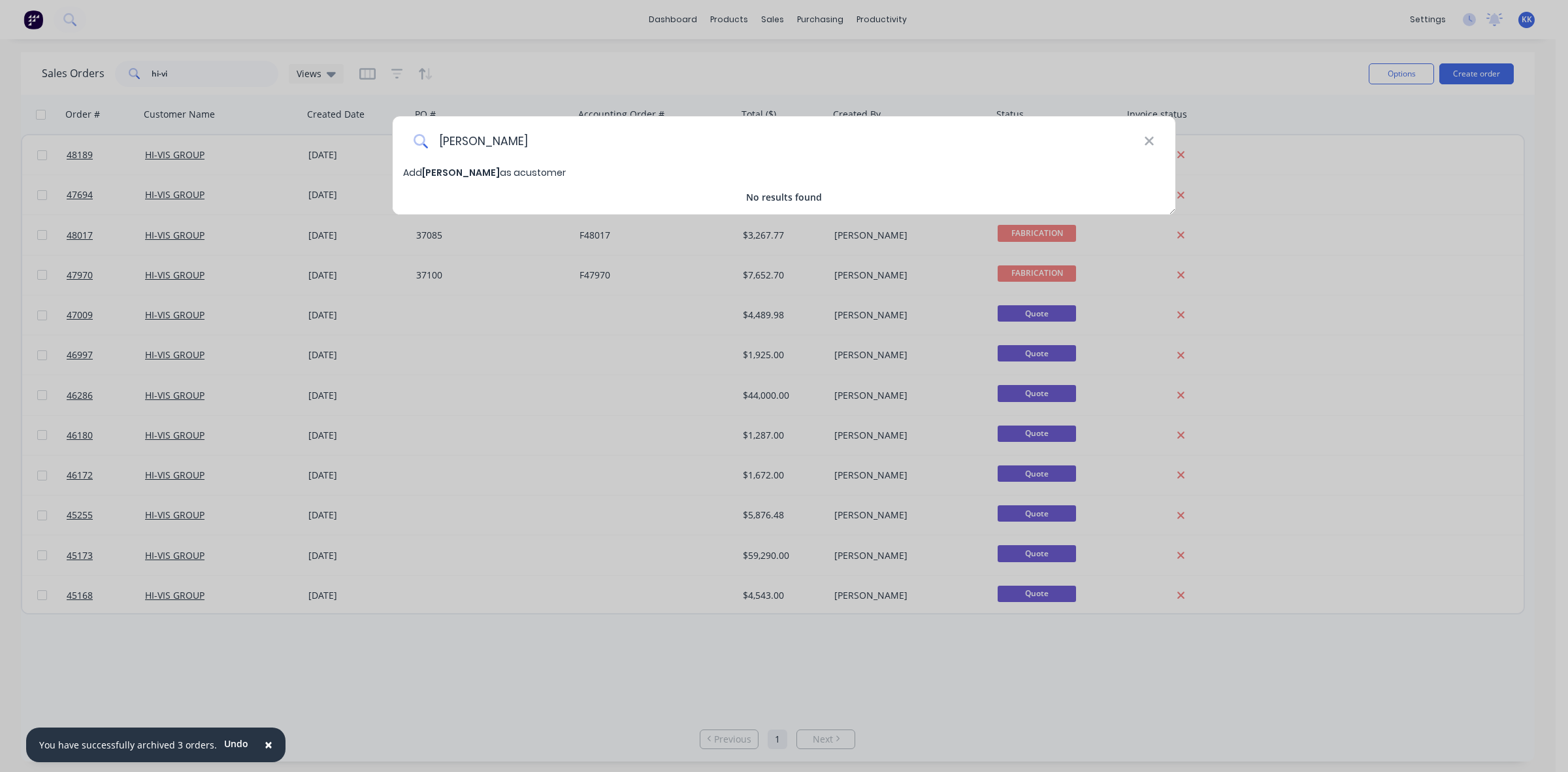
drag, startPoint x: 531, startPoint y: 137, endPoint x: 435, endPoint y: 136, distance: 96.0
click at [435, 136] on input "john rigby" at bounding box center [785, 141] width 716 height 49
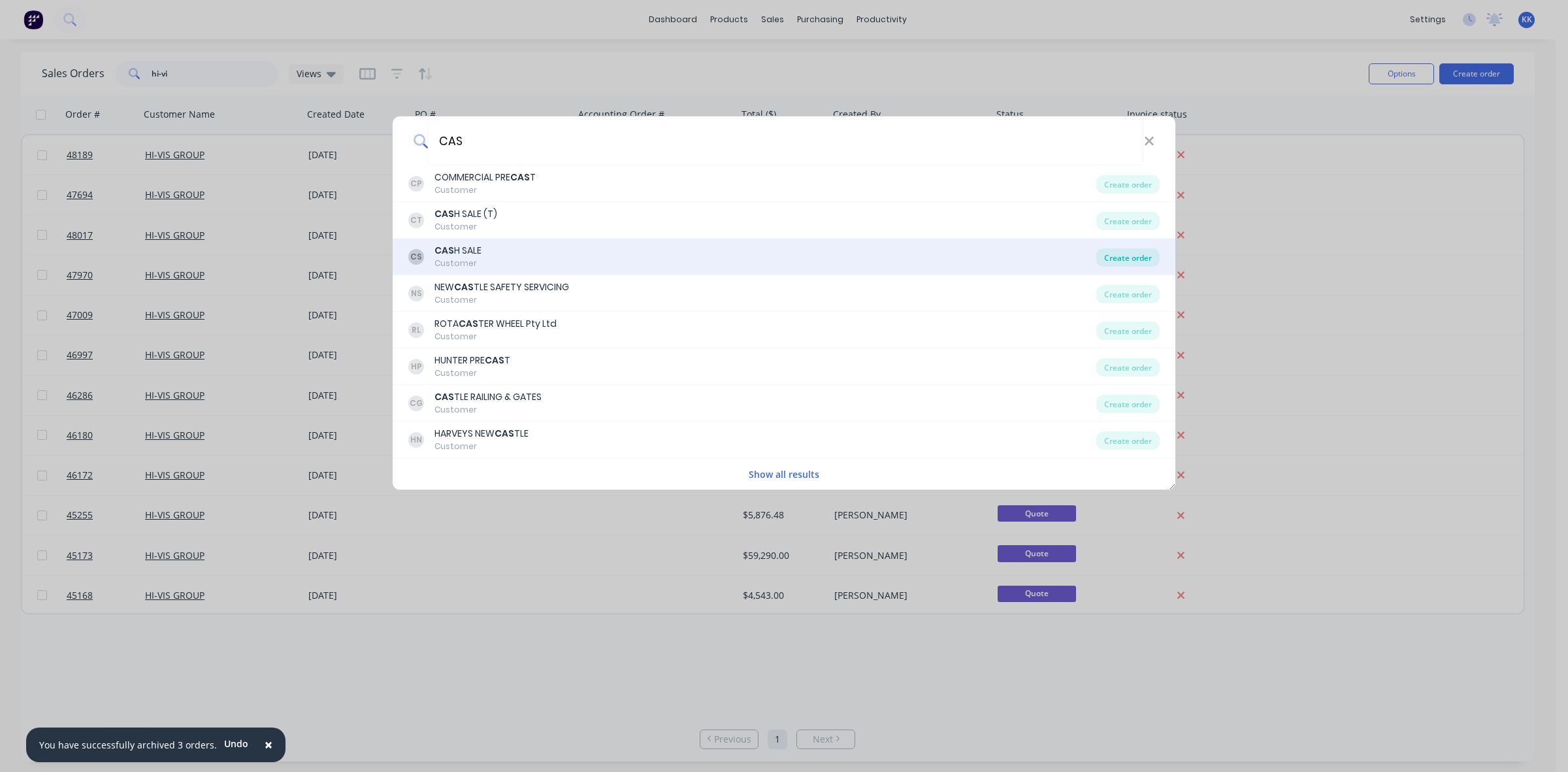
type input "CAS"
click at [1131, 258] on div "Create order" at bounding box center [1128, 257] width 63 height 18
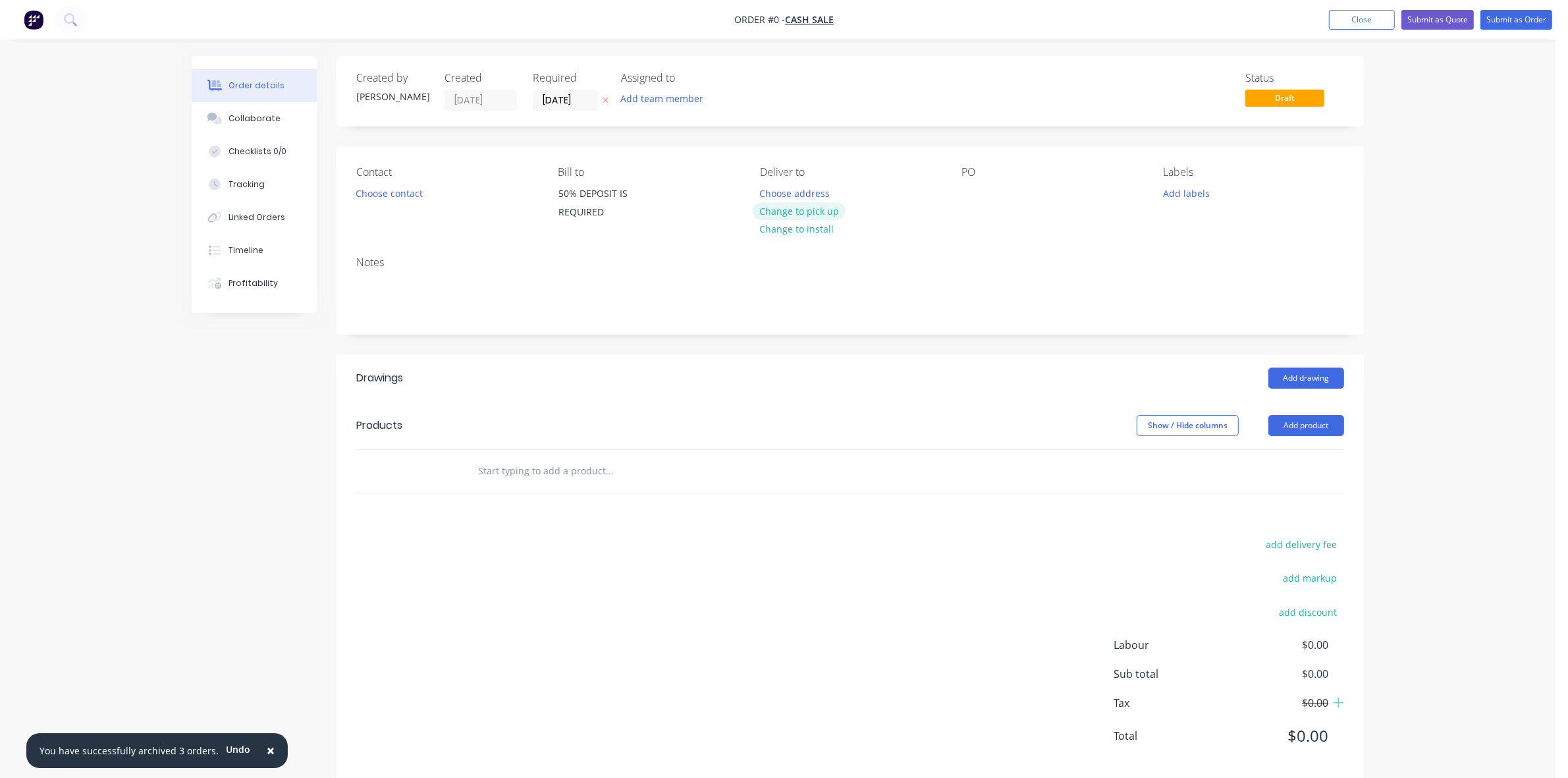
click at [830, 208] on button "Change to pick up" at bounding box center [799, 211] width 94 height 17
click at [416, 194] on button "Choose contact" at bounding box center [389, 193] width 81 height 17
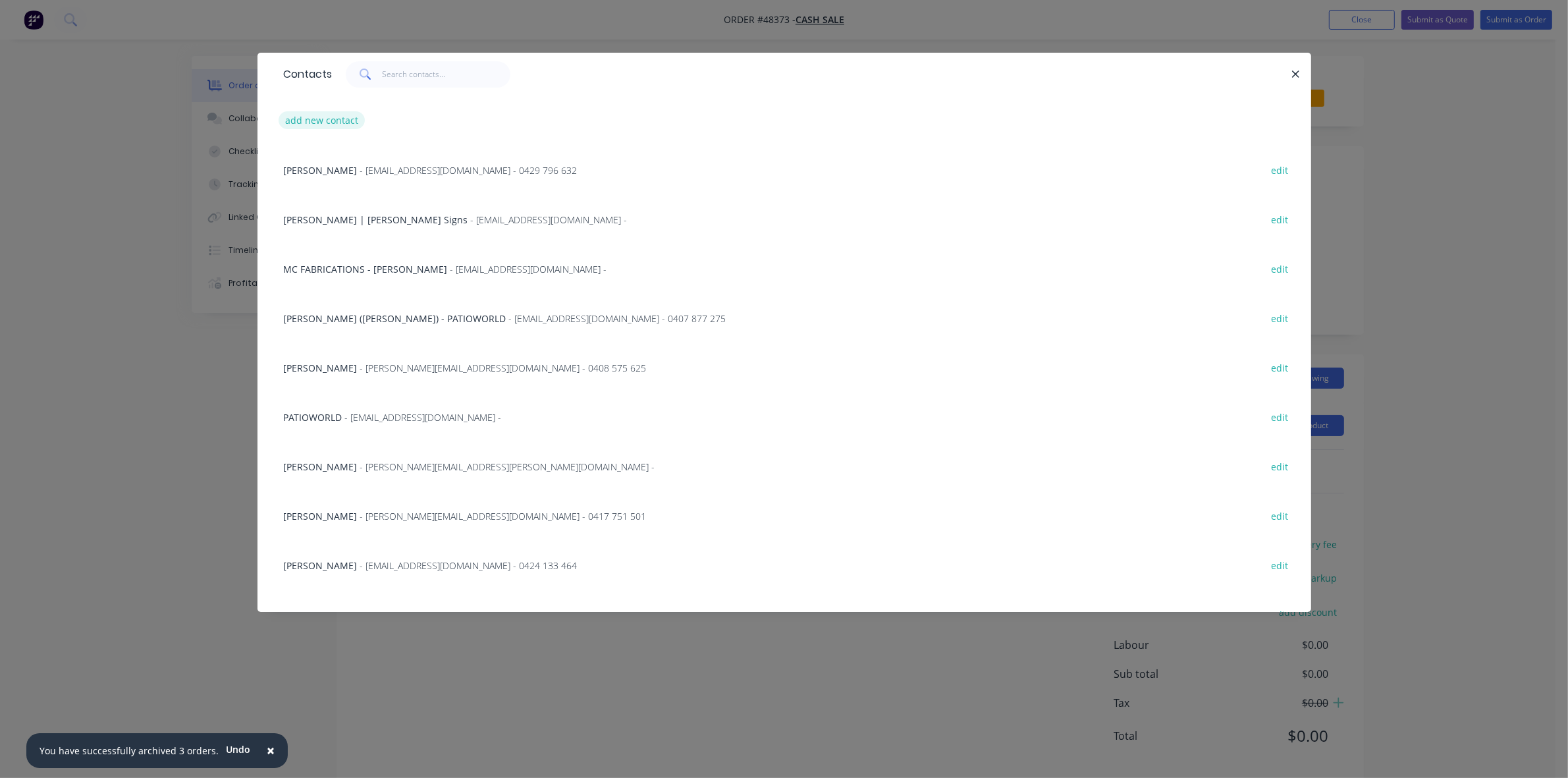
click at [327, 121] on button "add new contact" at bounding box center [322, 120] width 87 height 17
select select "AU"
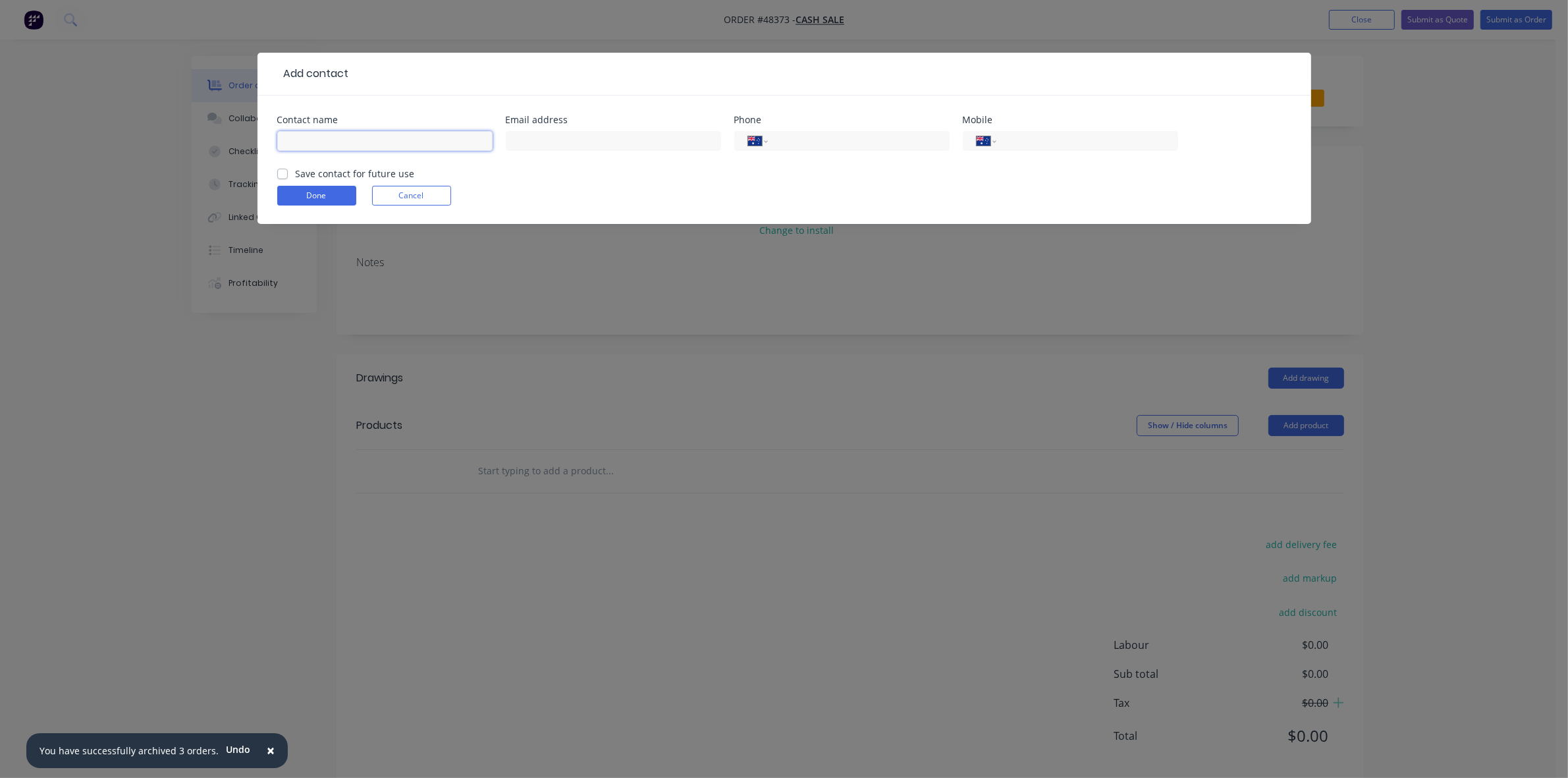
drag, startPoint x: 327, startPoint y: 121, endPoint x: 328, endPoint y: 137, distance: 16.0
click at [328, 137] on input "text" at bounding box center [385, 140] width 215 height 20
type input "JOHN RIGBY"
click at [1090, 139] on input "tel" at bounding box center [1085, 141] width 158 height 15
paste input "0439 401 680"
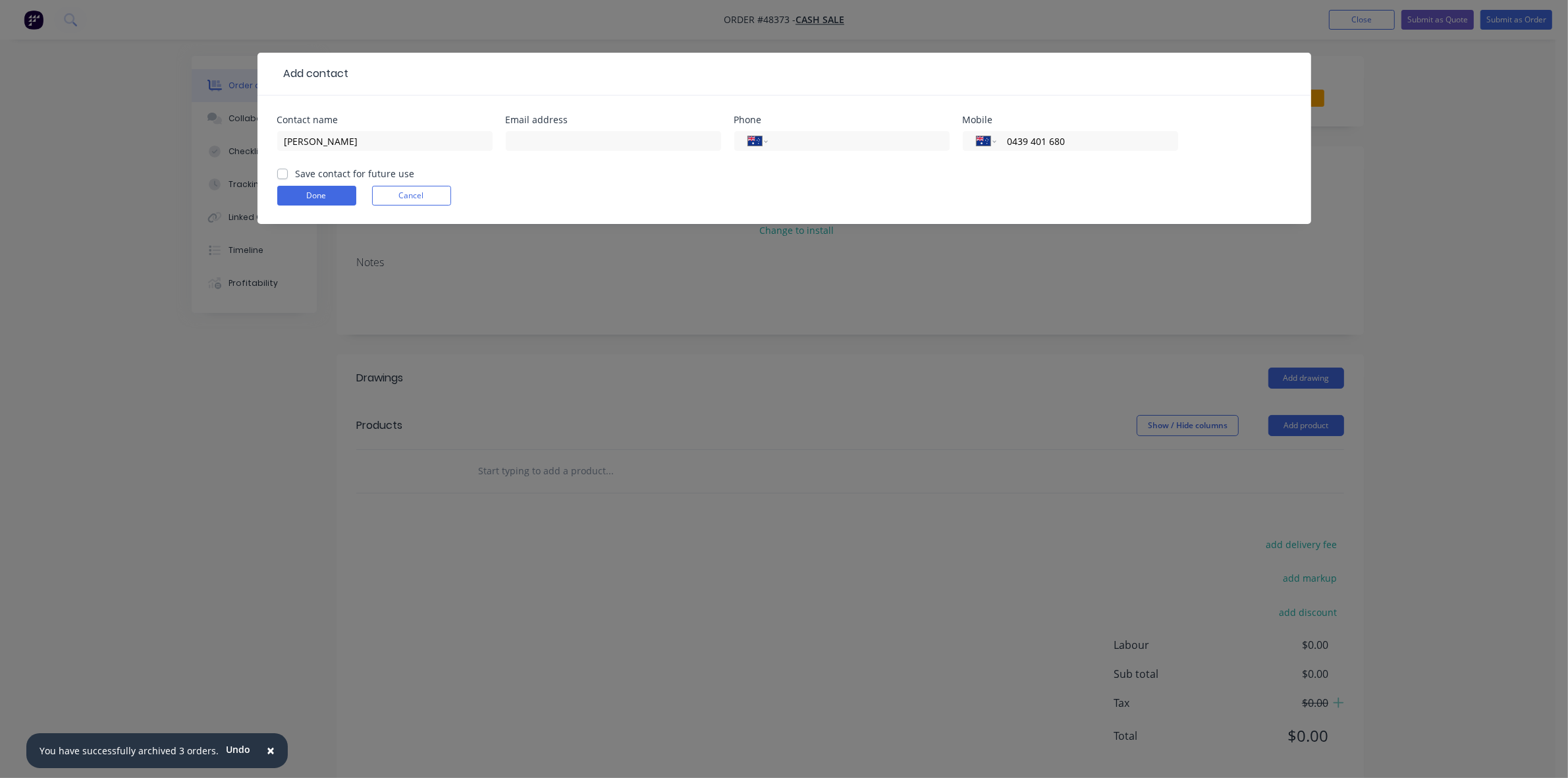
type input "0439 401 680"
drag, startPoint x: 870, startPoint y: 145, endPoint x: 836, endPoint y: 149, distance: 34.2
click at [870, 145] on input "tel" at bounding box center [857, 141] width 158 height 15
click at [571, 144] on input "text" at bounding box center [613, 140] width 215 height 20
paste input "mailto:johnrigby69@bigpond.com"
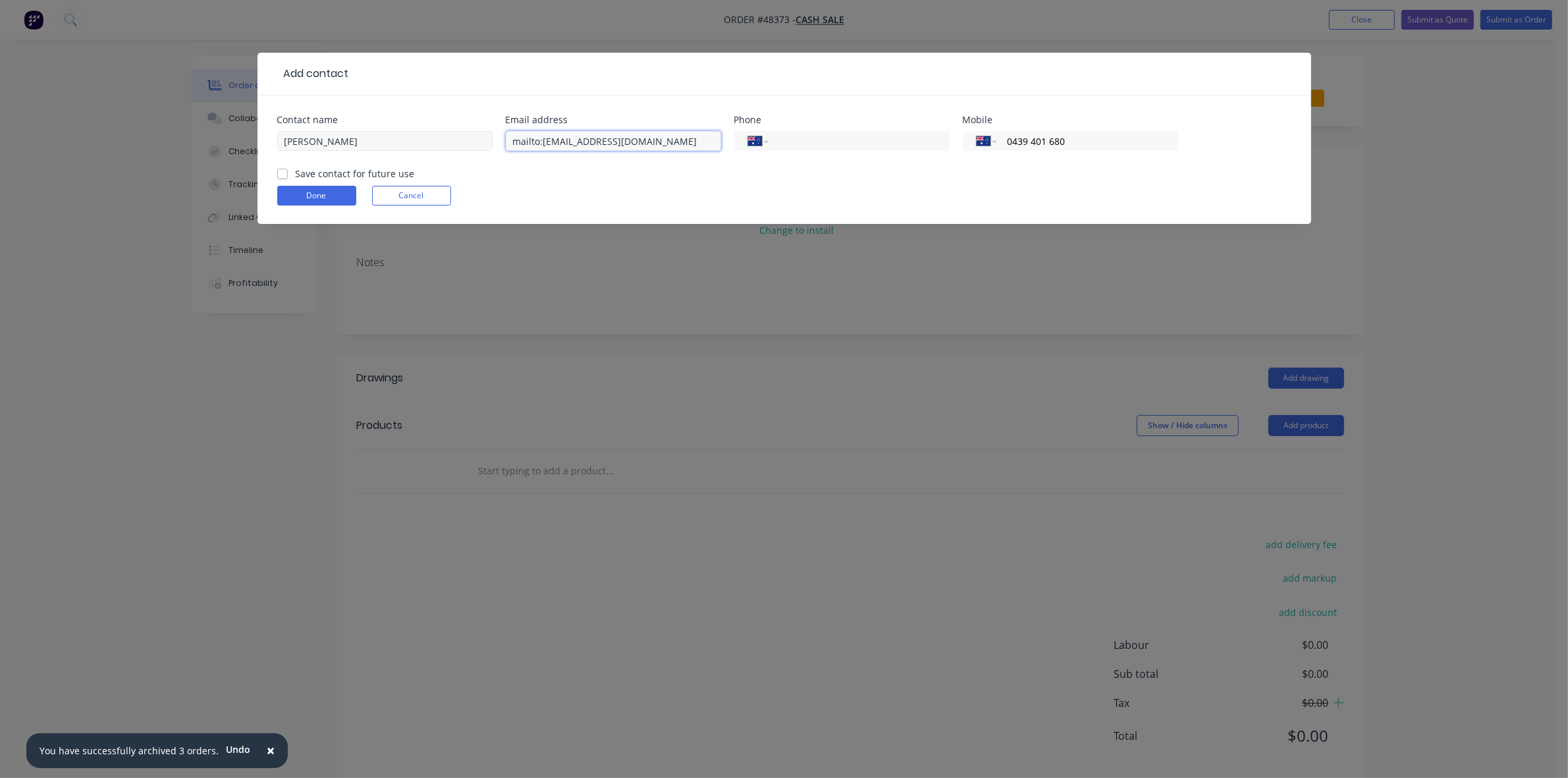
drag, startPoint x: 541, startPoint y: 139, endPoint x: 491, endPoint y: 139, distance: 50.0
click at [493, 139] on div "Contact name JOHN RIGBY Email address mailto:johnrigby69@bigpond.com Phone Inte…" at bounding box center [785, 141] width 1014 height 52
type input "johnrigby69@bigpond.com"
click at [324, 198] on button "Done" at bounding box center [317, 195] width 79 height 20
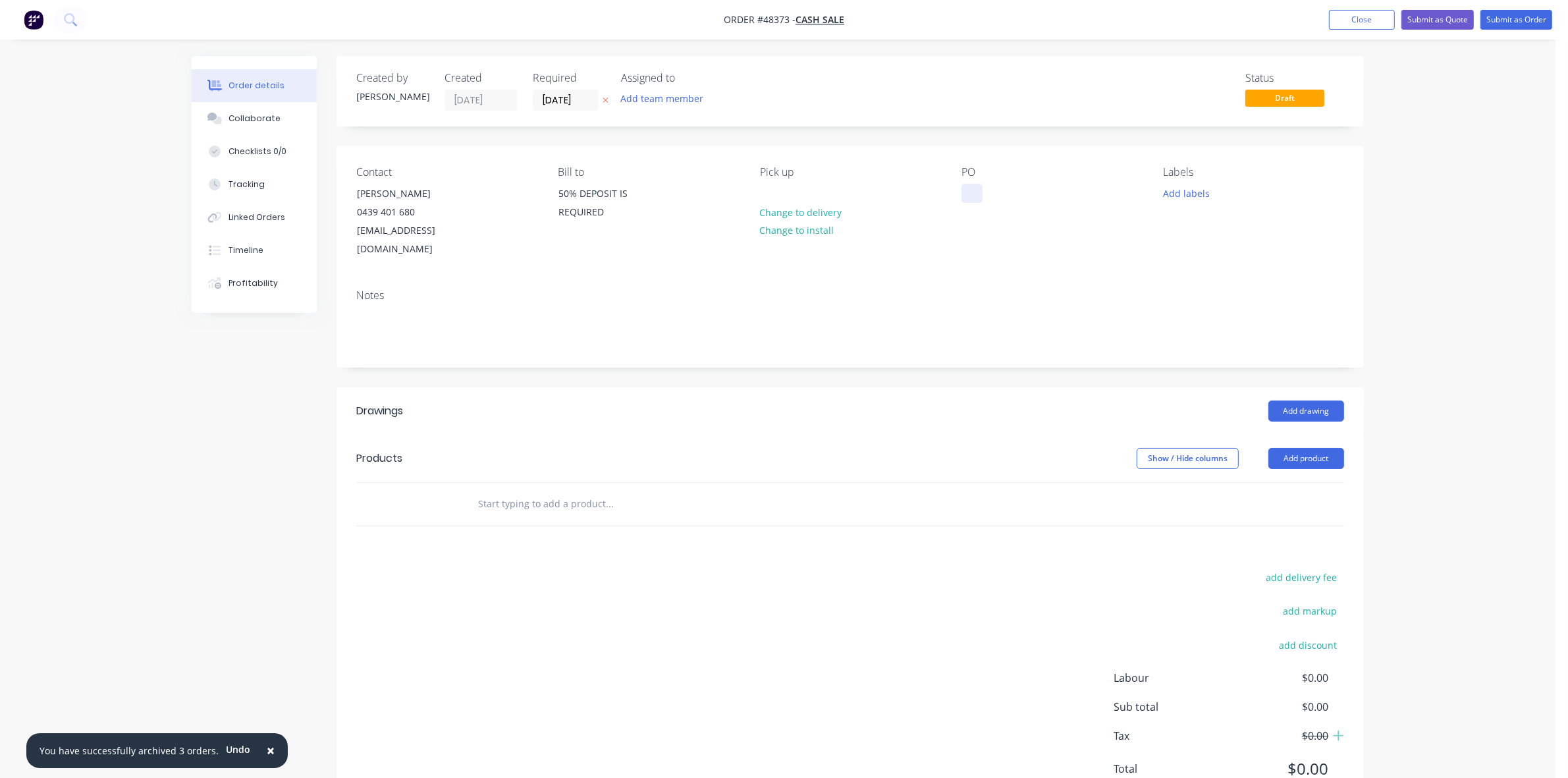
click at [978, 192] on div at bounding box center [971, 193] width 21 height 19
click at [1304, 400] on button "Add drawing" at bounding box center [1306, 410] width 76 height 21
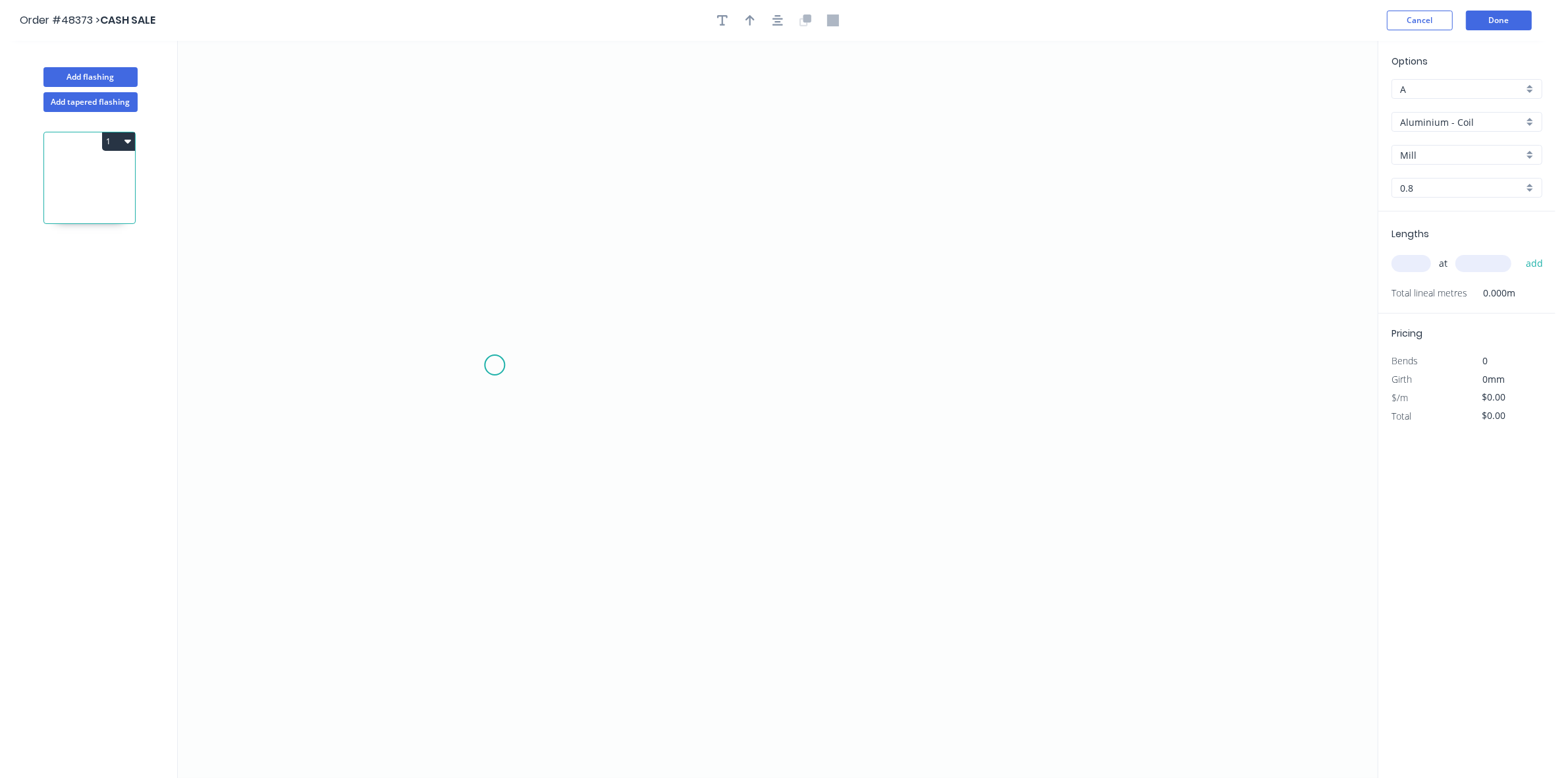
click at [486, 367] on icon "0" at bounding box center [778, 409] width 1200 height 737
click at [512, 338] on icon "0" at bounding box center [778, 409] width 1200 height 737
click at [812, 338] on icon "0 ?" at bounding box center [778, 409] width 1200 height 737
click at [812, 208] on icon at bounding box center [812, 272] width 0 height 129
click at [1440, 118] on input "Aluminium - Coil" at bounding box center [1462, 122] width 124 height 14
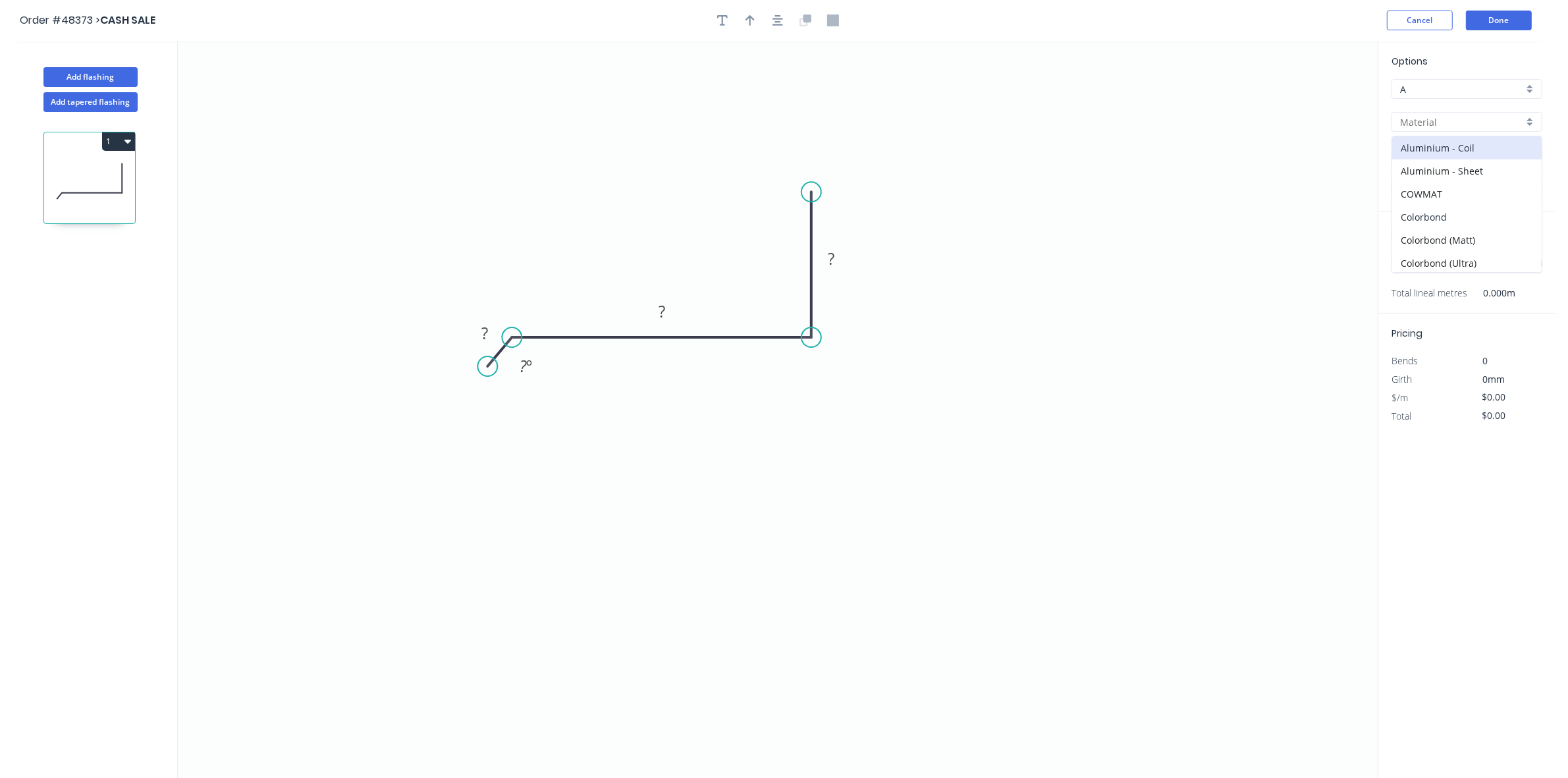
drag, startPoint x: 1428, startPoint y: 211, endPoint x: 1440, endPoint y: 176, distance: 37.0
click at [1428, 212] on div "Colorbond" at bounding box center [1467, 217] width 150 height 23
type input "Colorbond"
type input "Basalt"
type input "0.55"
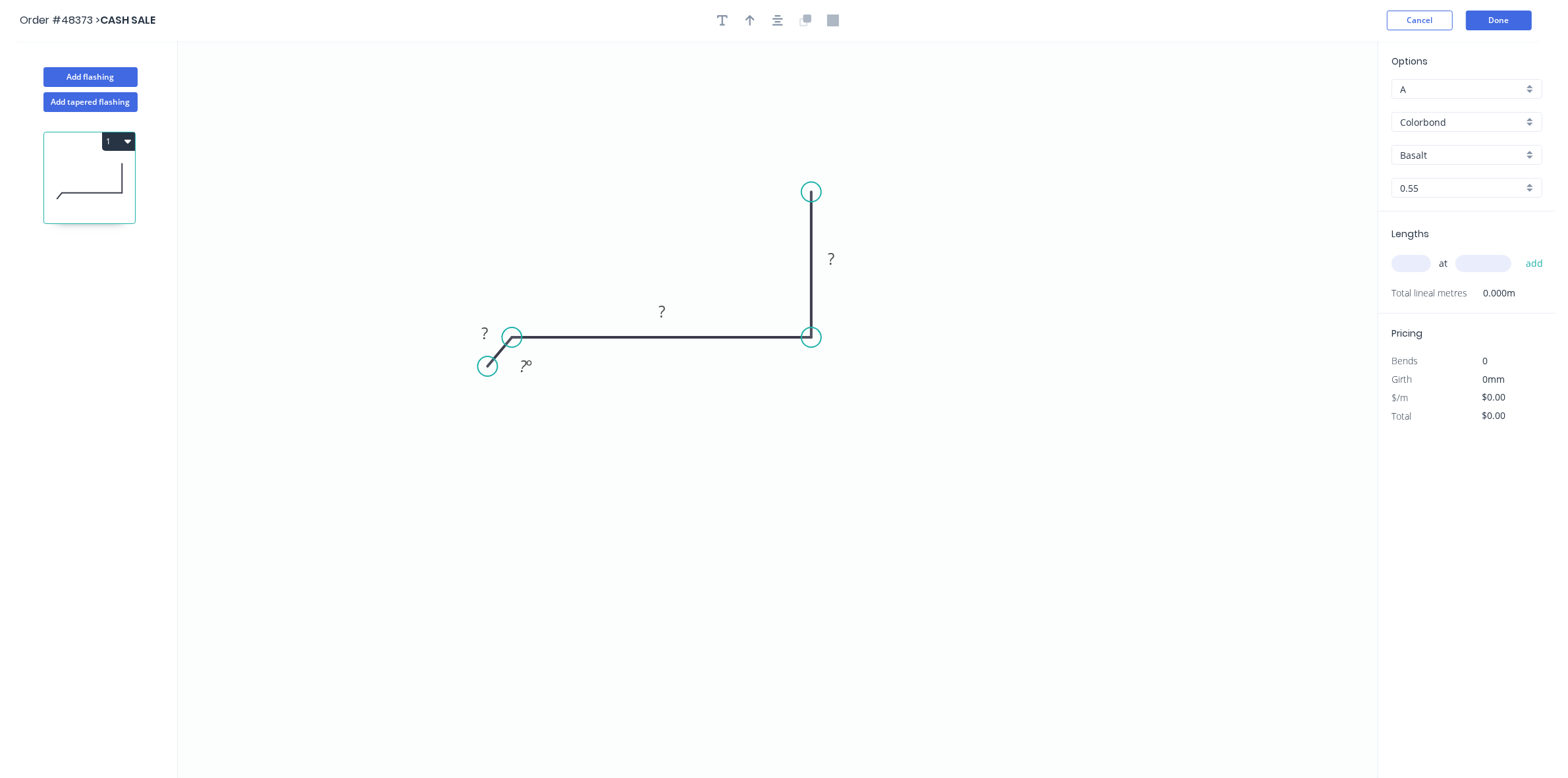
click at [1444, 150] on input "Basalt" at bounding box center [1462, 155] width 124 height 14
click at [1447, 177] on div "Monument" at bounding box center [1467, 181] width 150 height 23
type input "Monument"
click at [1407, 257] on input "text" at bounding box center [1411, 264] width 39 height 17
type input "2"
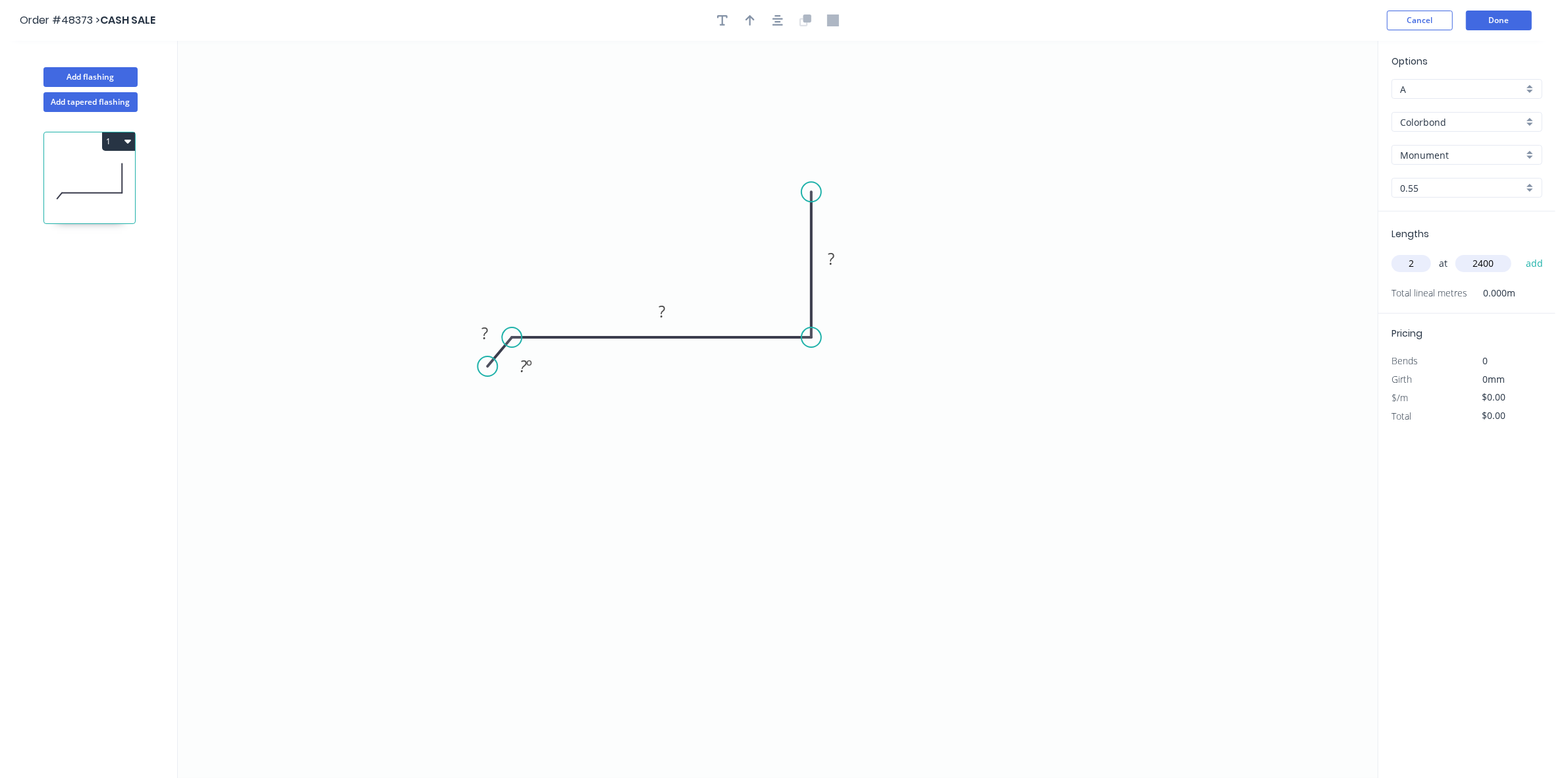
type input "2400"
click at [1519, 252] on button "add" at bounding box center [1535, 263] width 31 height 23
click at [485, 330] on tspan "?" at bounding box center [485, 333] width 7 height 22
drag, startPoint x: 555, startPoint y: 385, endPoint x: 660, endPoint y: 330, distance: 118.5
click at [557, 386] on div "Hide angle" at bounding box center [582, 382] width 132 height 27
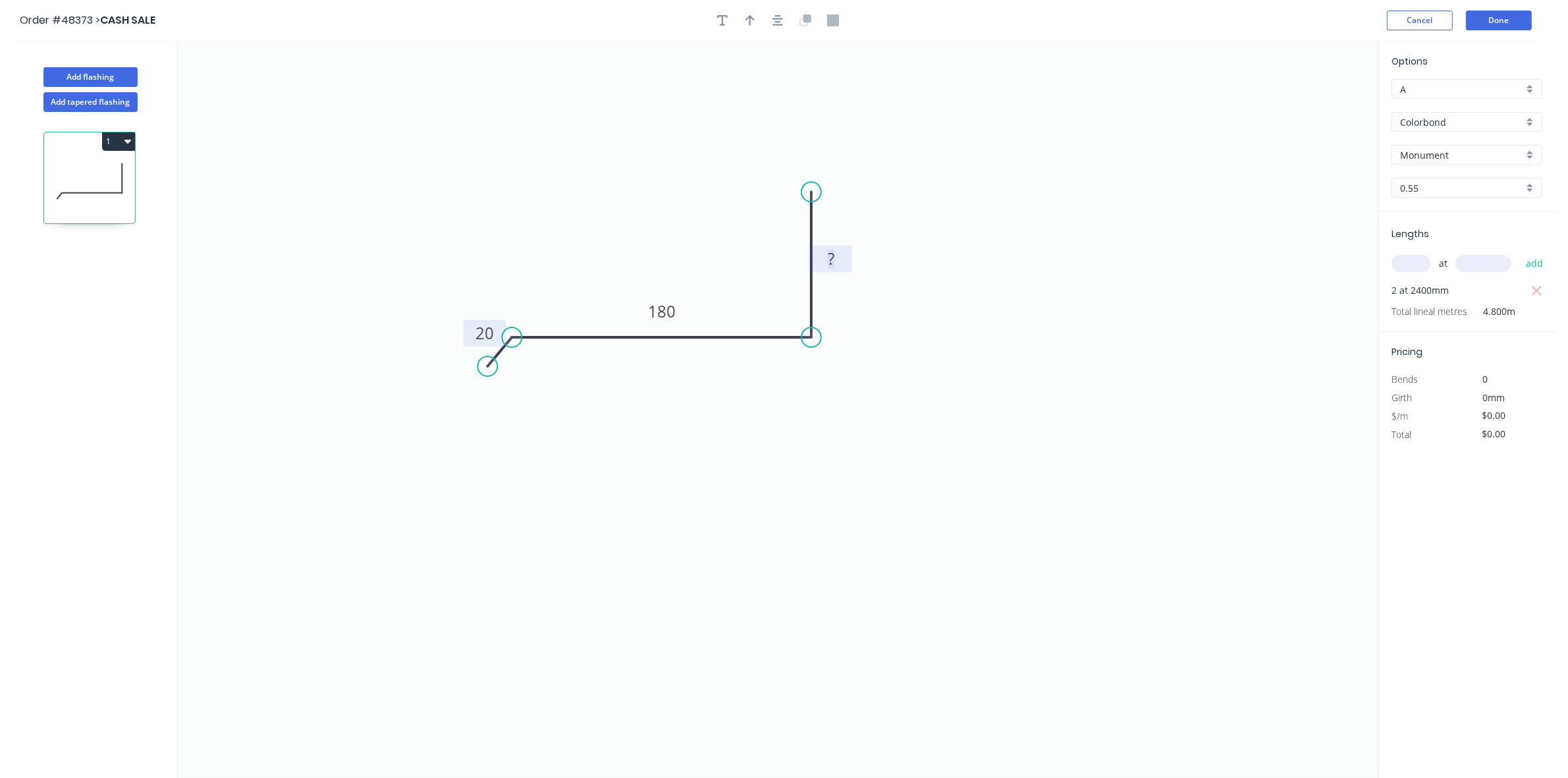
click at [831, 256] on tspan "?" at bounding box center [831, 259] width 7 height 22
type input "$17.05"
type input "$81.84"
click at [751, 20] on icon "button" at bounding box center [750, 20] width 9 height 12
drag, startPoint x: 1312, startPoint y: 105, endPoint x: 766, endPoint y: 288, distance: 575.9
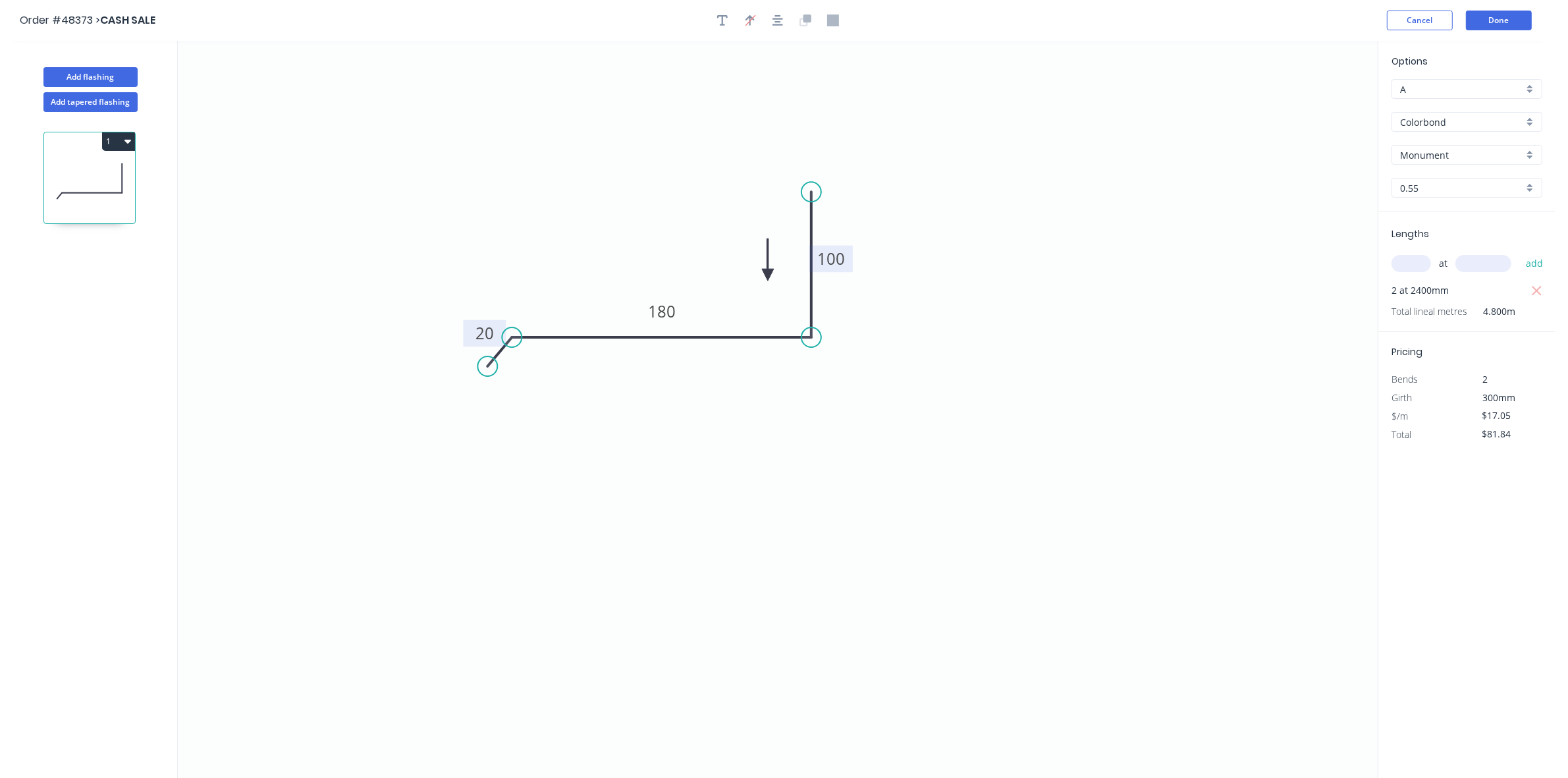
click at [763, 280] on icon at bounding box center [768, 259] width 12 height 42
click at [1513, 18] on button "Done" at bounding box center [1499, 20] width 66 height 20
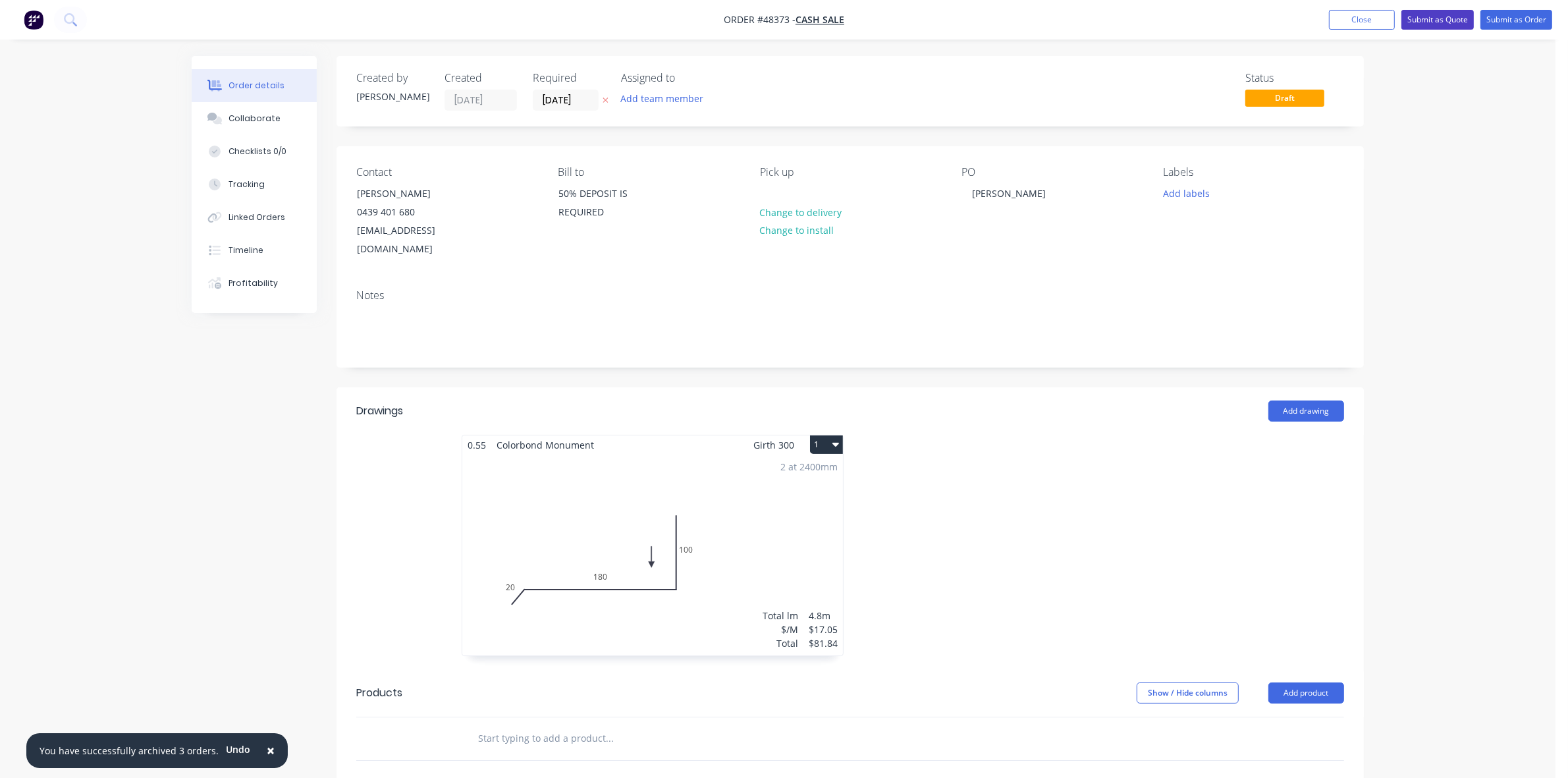
click at [1441, 12] on button "Submit as Quote" at bounding box center [1438, 20] width 73 height 20
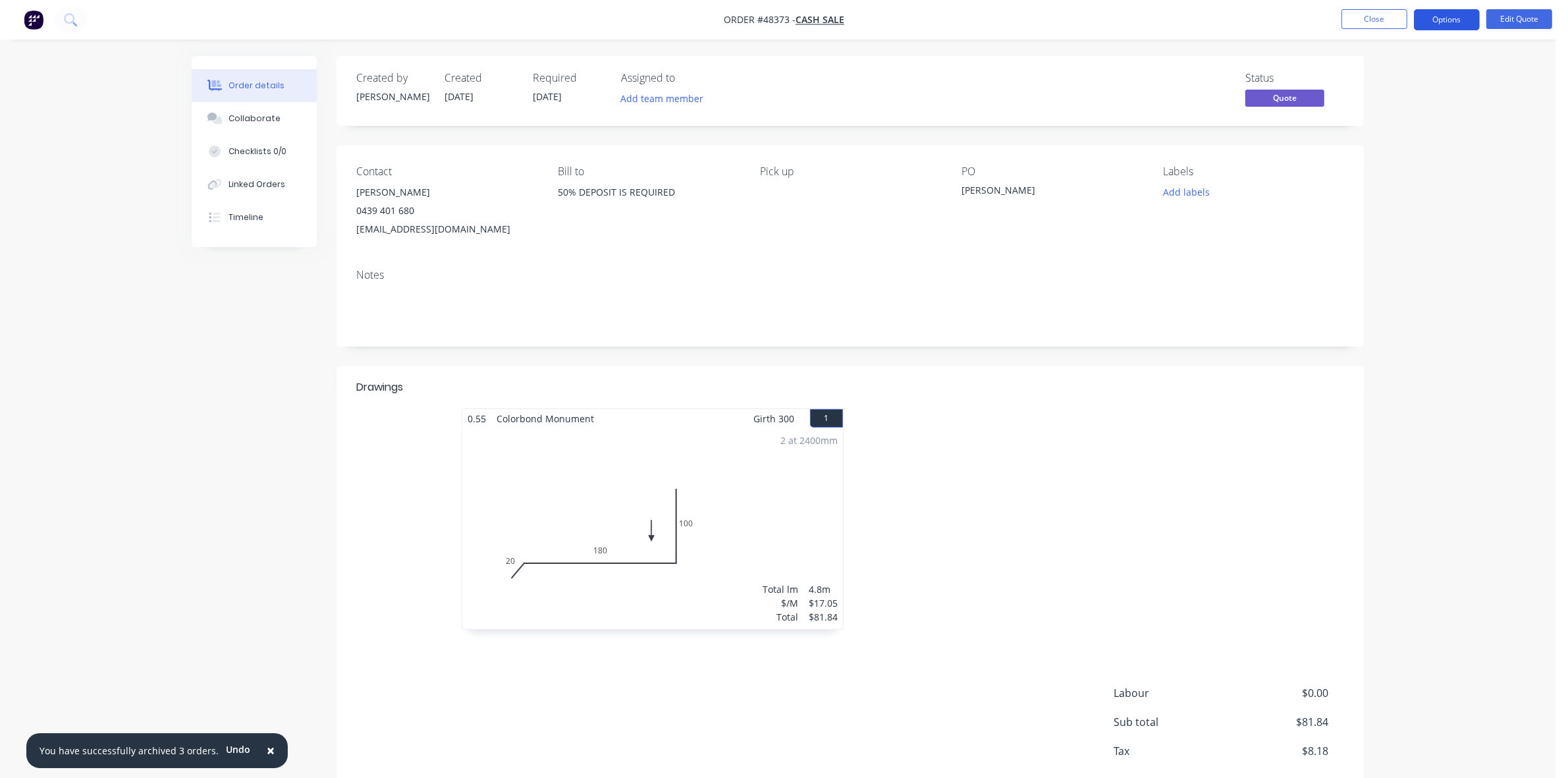
click at [1455, 20] on button "Options" at bounding box center [1447, 20] width 66 height 21
click at [1407, 84] on div "Quote" at bounding box center [1407, 80] width 121 height 19
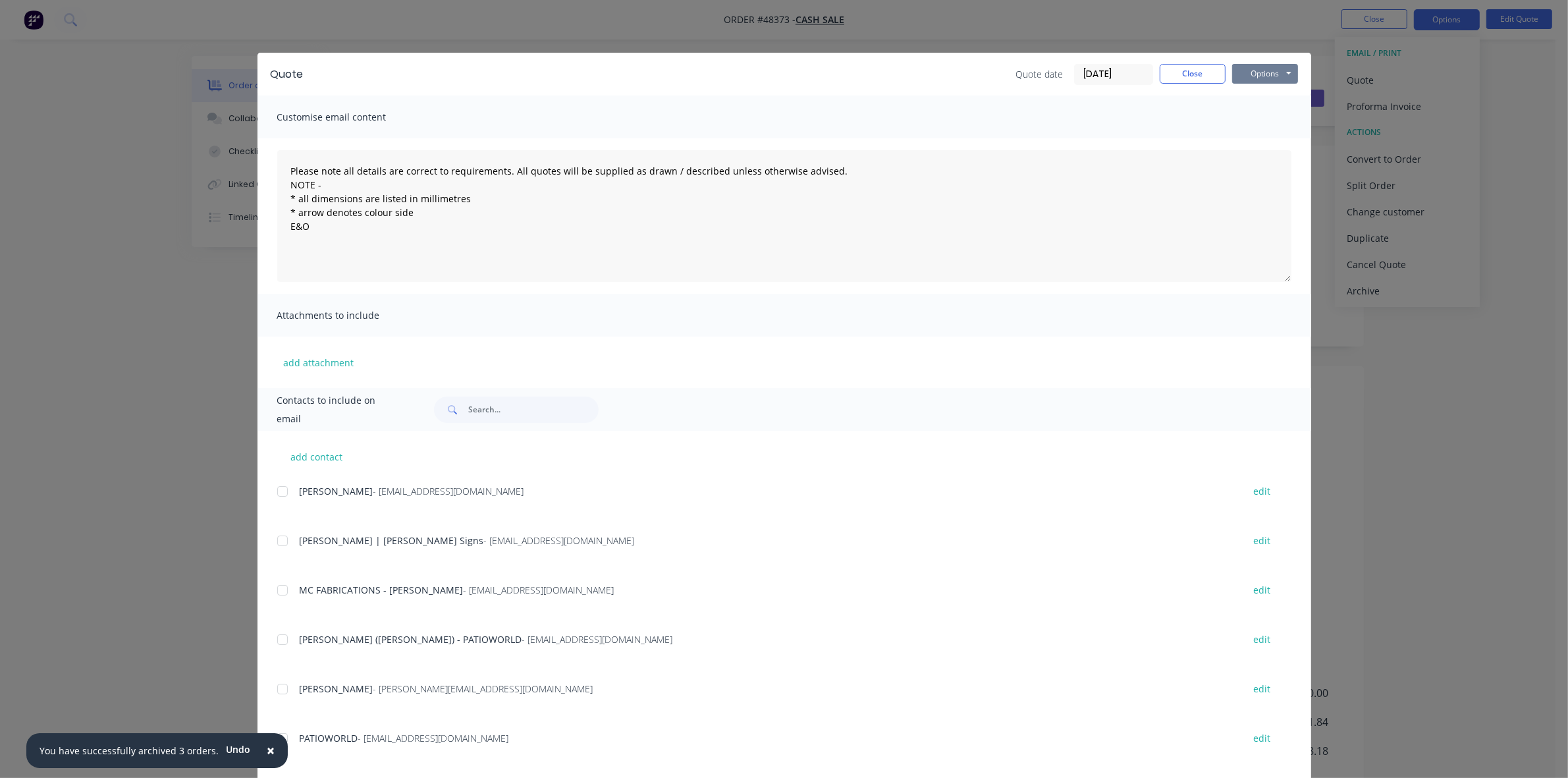
drag, startPoint x: 1264, startPoint y: 68, endPoint x: 1262, endPoint y: 86, distance: 18.1
click at [1263, 71] on button "Options" at bounding box center [1265, 73] width 66 height 20
click at [1263, 112] on button "Print" at bounding box center [1274, 120] width 84 height 22
drag, startPoint x: 1176, startPoint y: 73, endPoint x: 1163, endPoint y: 74, distance: 13.0
click at [1176, 74] on button "Close" at bounding box center [1192, 73] width 66 height 20
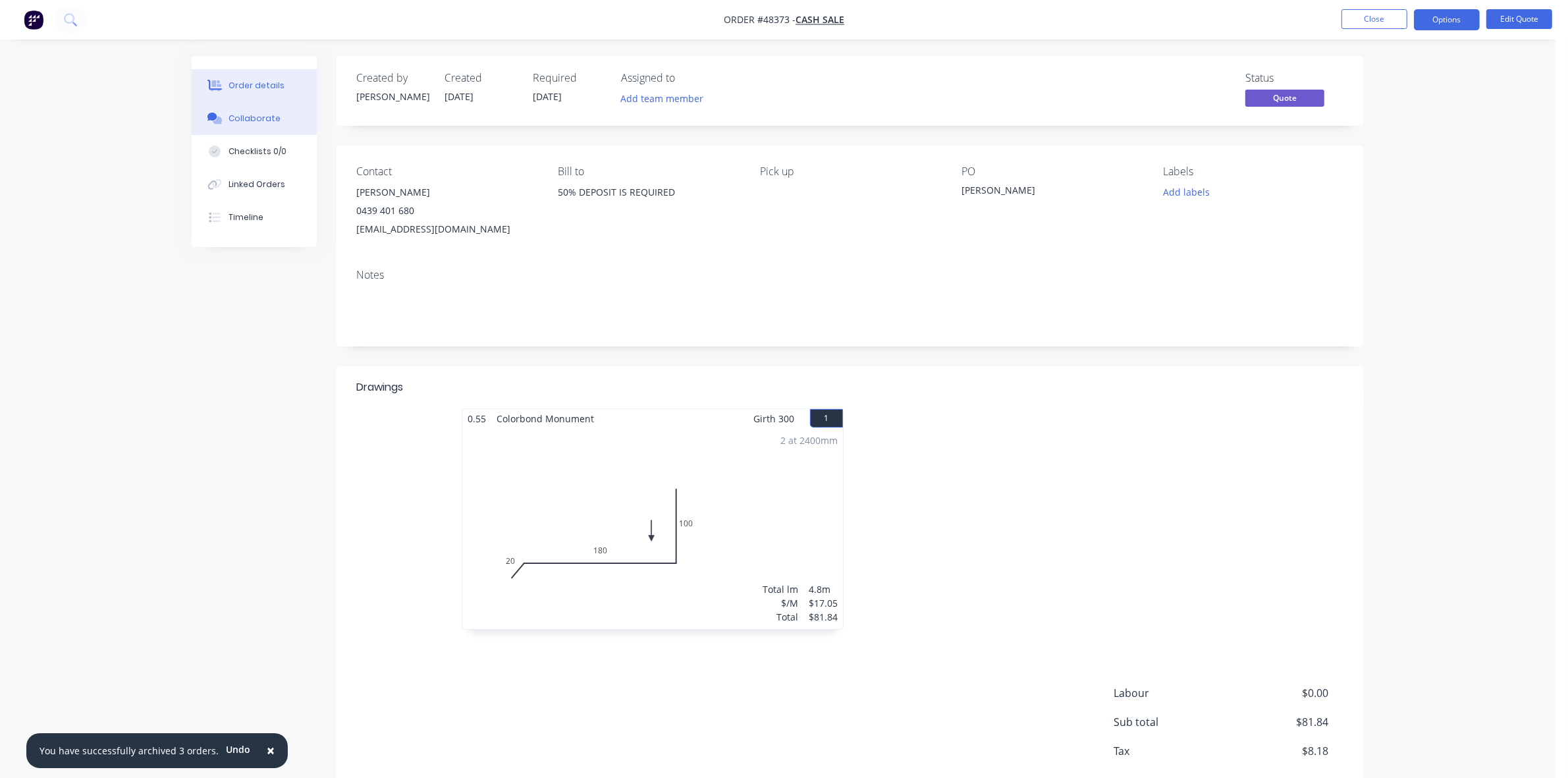
click at [291, 120] on button "Collaborate" at bounding box center [254, 118] width 125 height 33
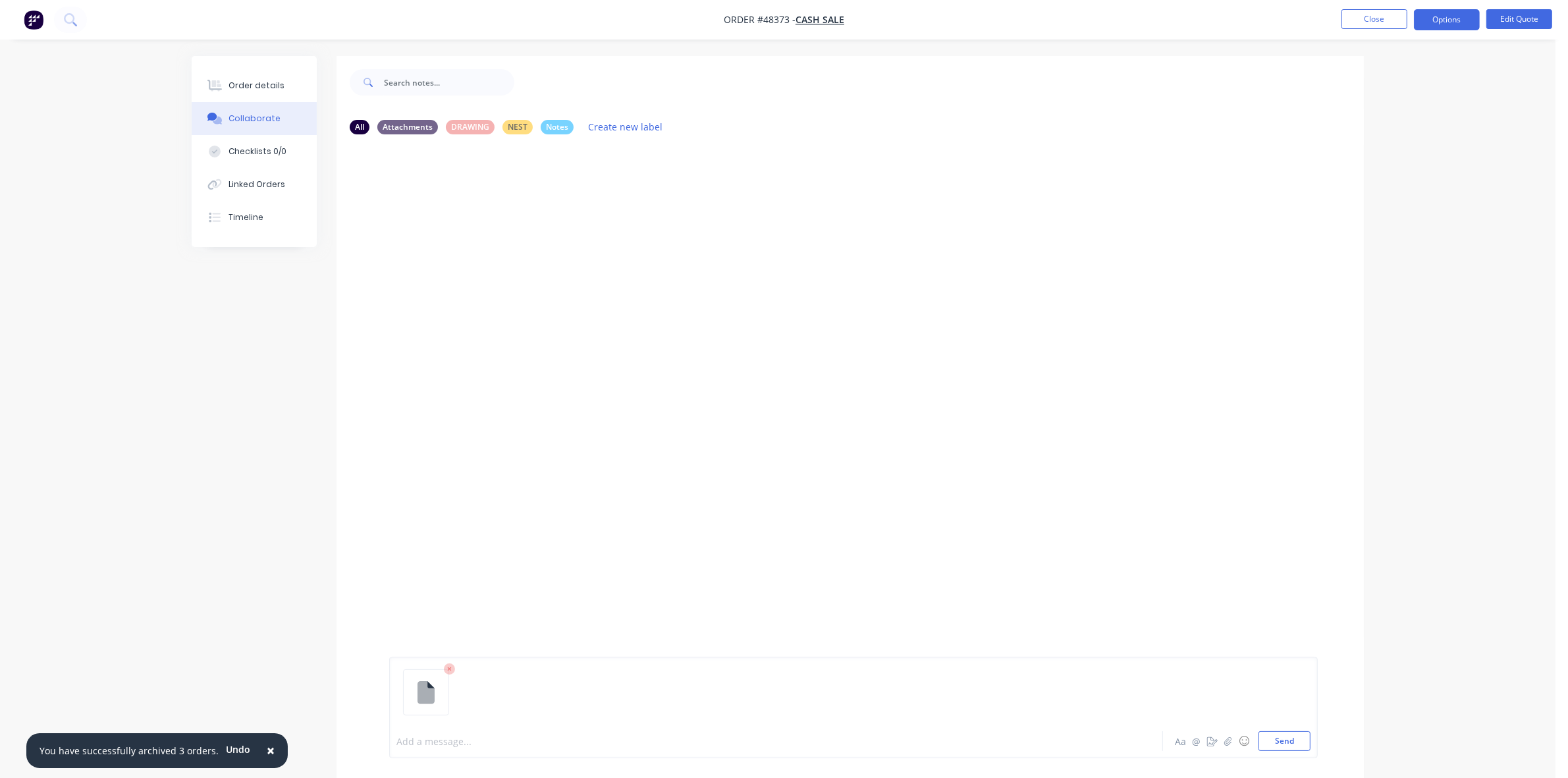
click at [410, 736] on div at bounding box center [740, 741] width 685 height 14
click at [1358, 20] on button "Close" at bounding box center [1374, 19] width 66 height 20
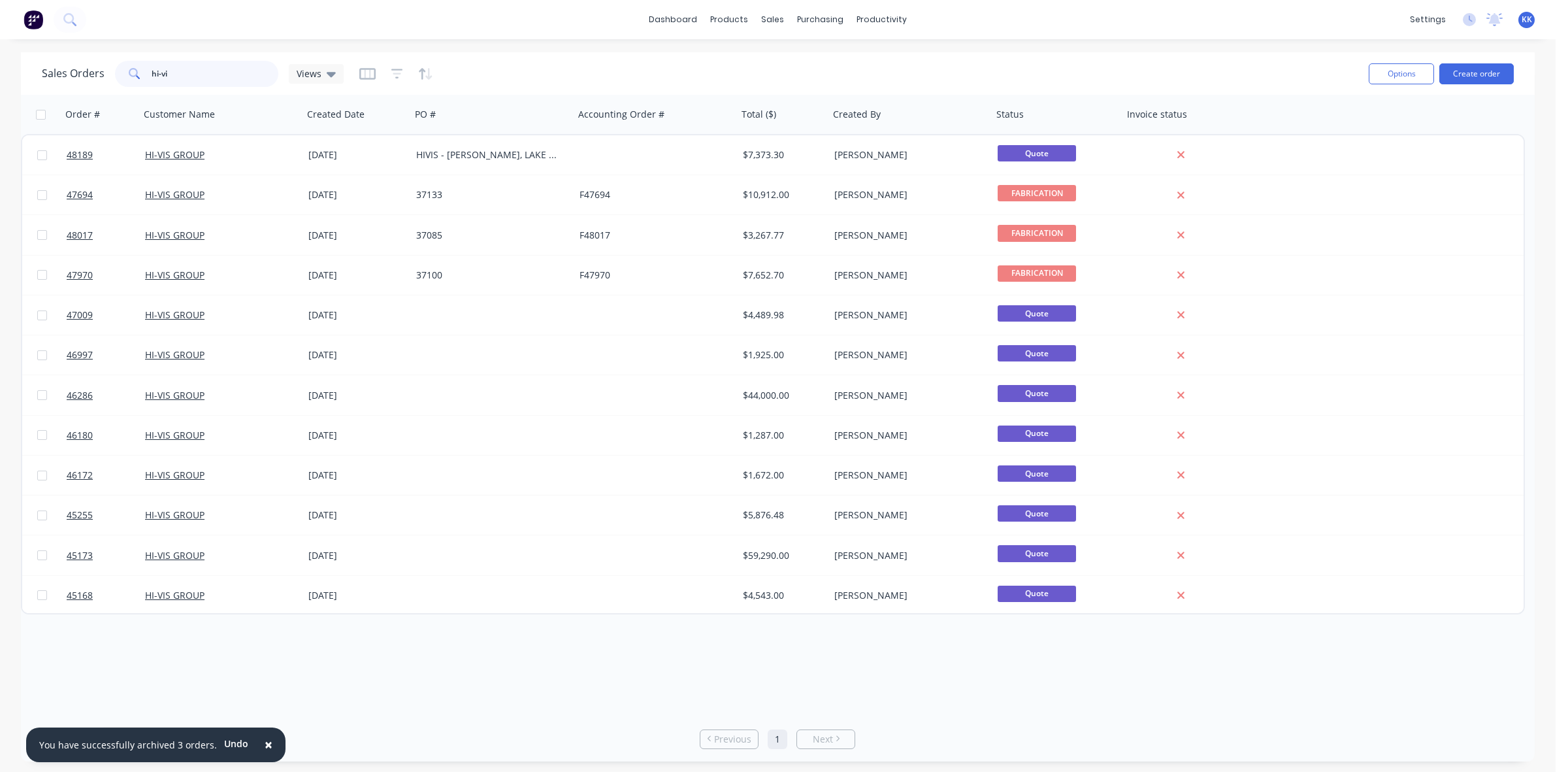
drag, startPoint x: 175, startPoint y: 66, endPoint x: 115, endPoint y: 68, distance: 60.0
click at [115, 68] on div "hi-vi" at bounding box center [197, 74] width 164 height 26
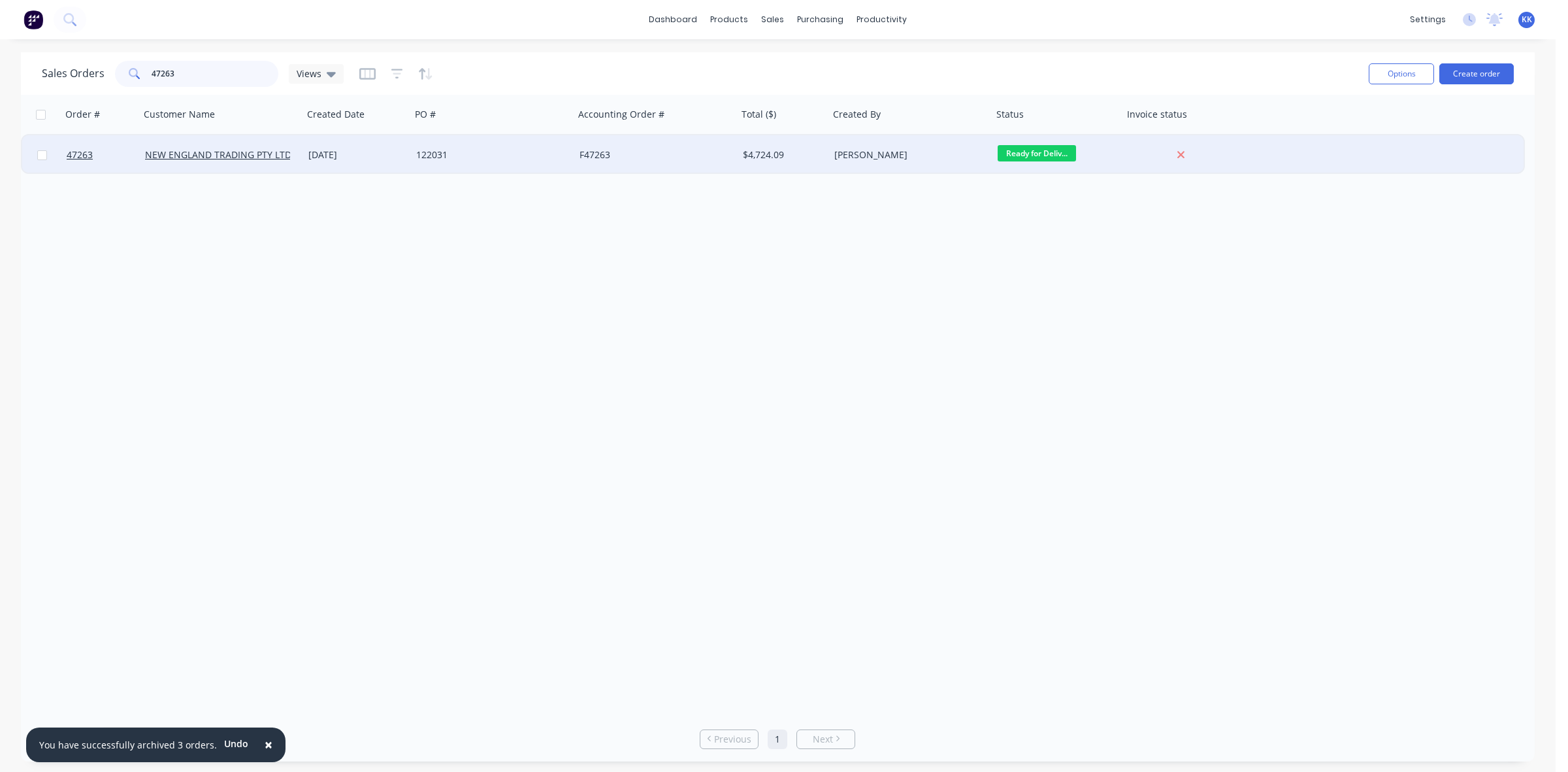
type input "47263"
click at [428, 147] on div "122031" at bounding box center [492, 155] width 164 height 39
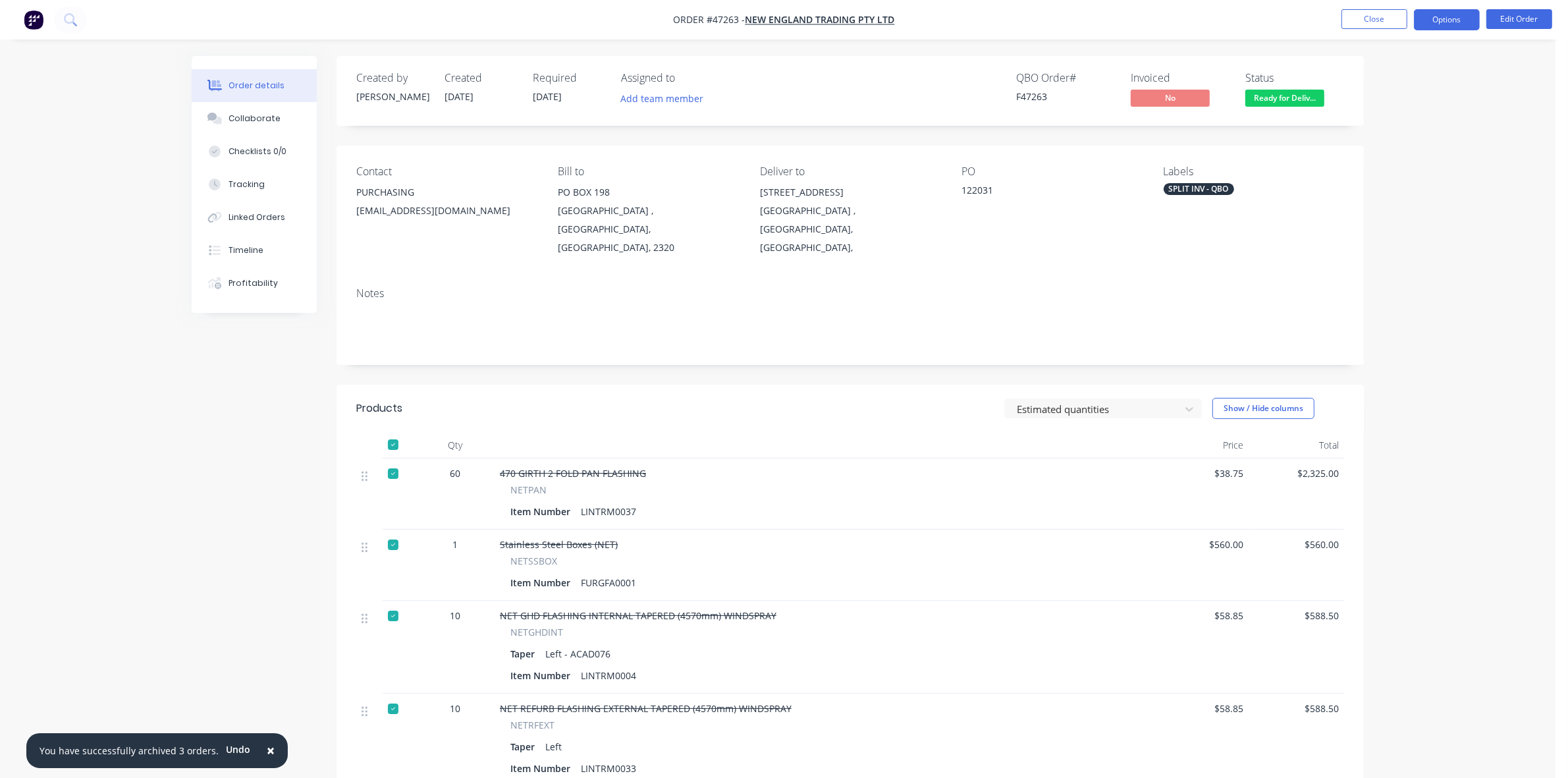
click at [1430, 25] on button "Options" at bounding box center [1447, 20] width 66 height 21
drag, startPoint x: 1405, startPoint y: 179, endPoint x: 1397, endPoint y: 172, distance: 10.6
click at [1403, 181] on div "Delivery Docket" at bounding box center [1407, 185] width 121 height 19
click at [1390, 160] on div "Custom" at bounding box center [1407, 159] width 121 height 19
click at [1394, 137] on div "Without pricing" at bounding box center [1407, 133] width 121 height 19
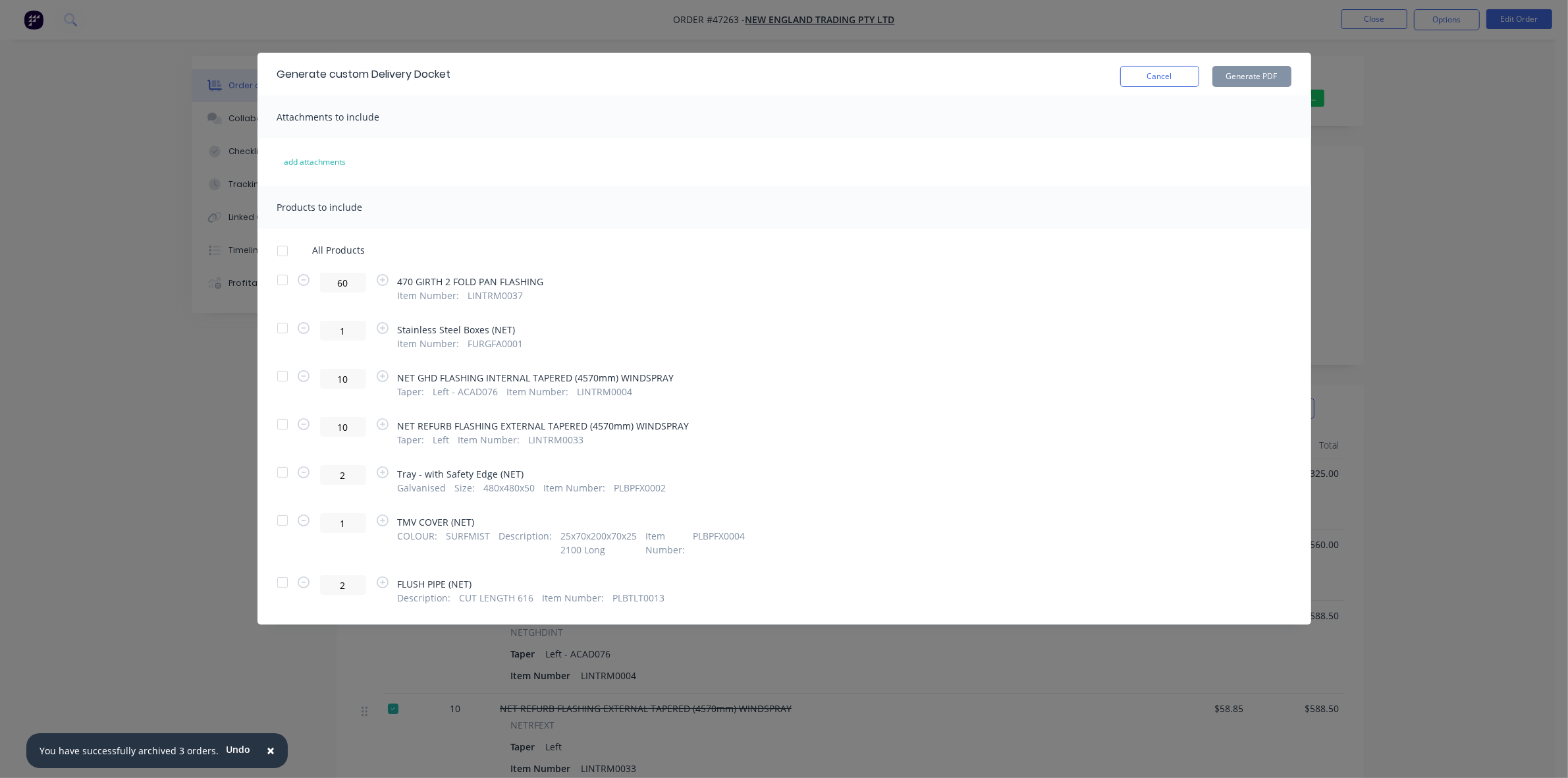
click at [278, 331] on div at bounding box center [283, 328] width 26 height 26
click at [1251, 73] on button "Generate PDF" at bounding box center [1252, 76] width 79 height 21
drag, startPoint x: 1176, startPoint y: 74, endPoint x: 1263, endPoint y: 57, distance: 88.6
click at [1176, 76] on button "Cancel" at bounding box center [1160, 76] width 79 height 21
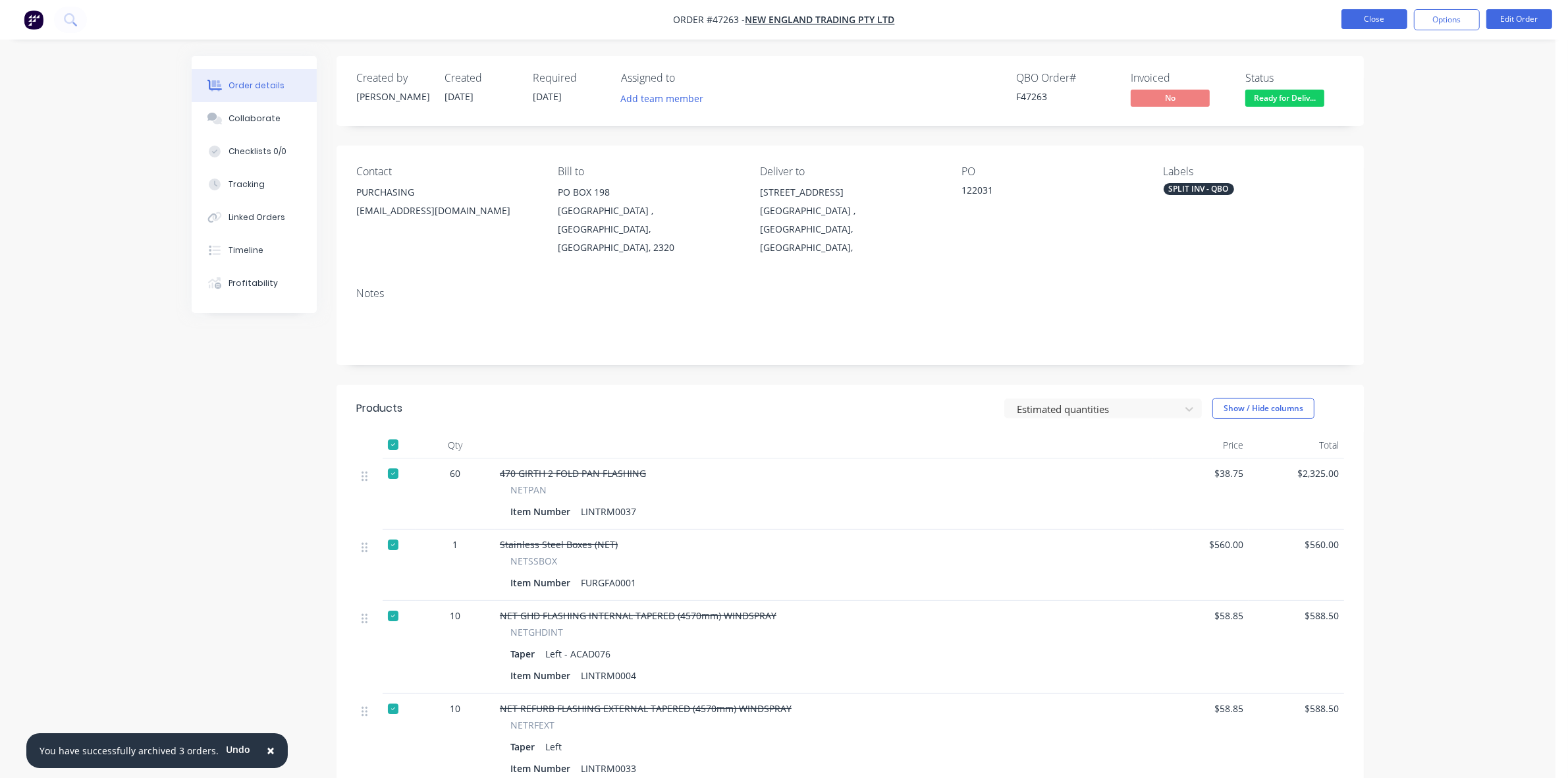
click at [1365, 18] on button "Close" at bounding box center [1374, 19] width 66 height 20
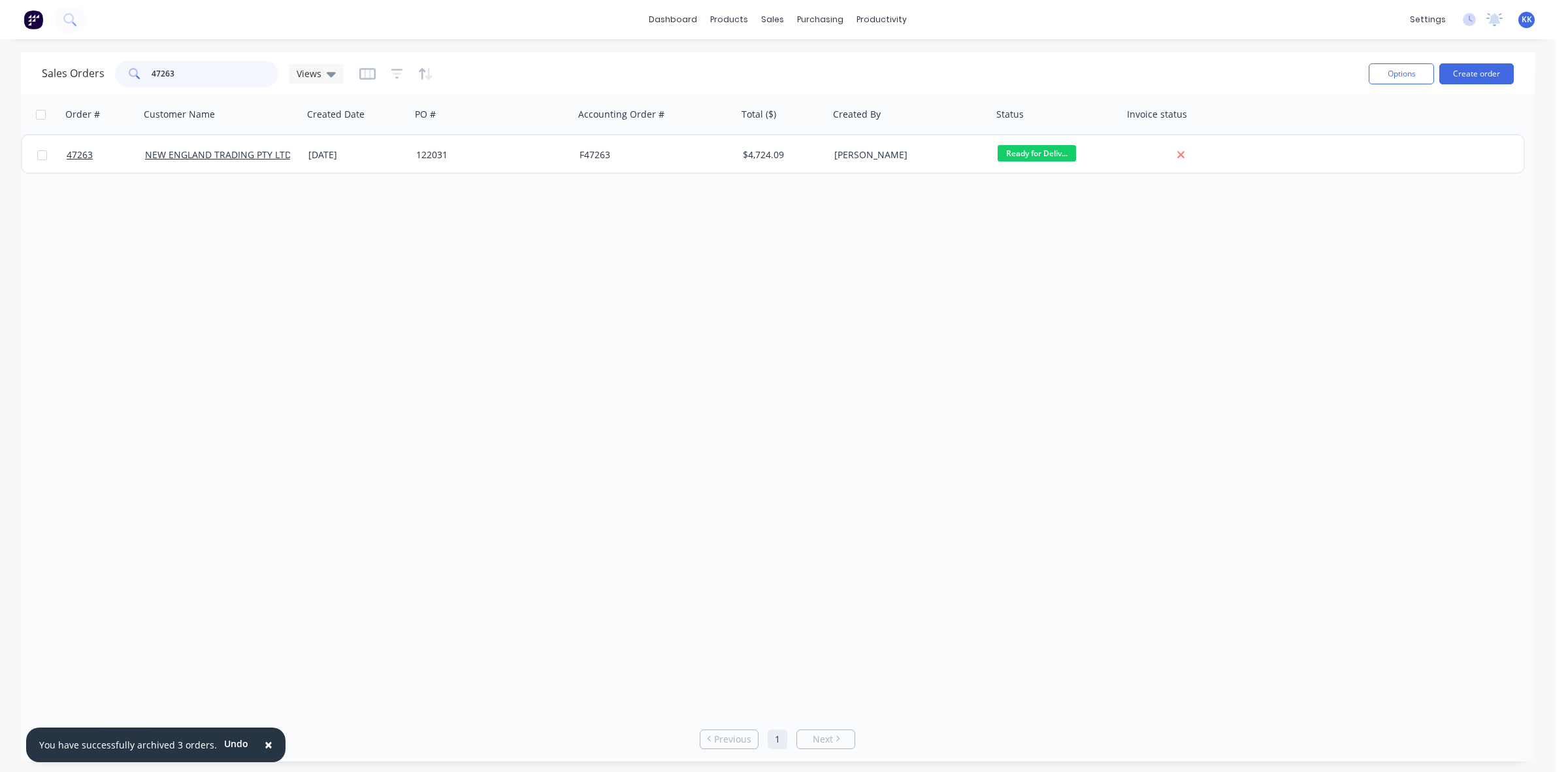
drag, startPoint x: 146, startPoint y: 71, endPoint x: 138, endPoint y: 71, distance: 8.0
click at [138, 71] on div "47263" at bounding box center [197, 74] width 164 height 26
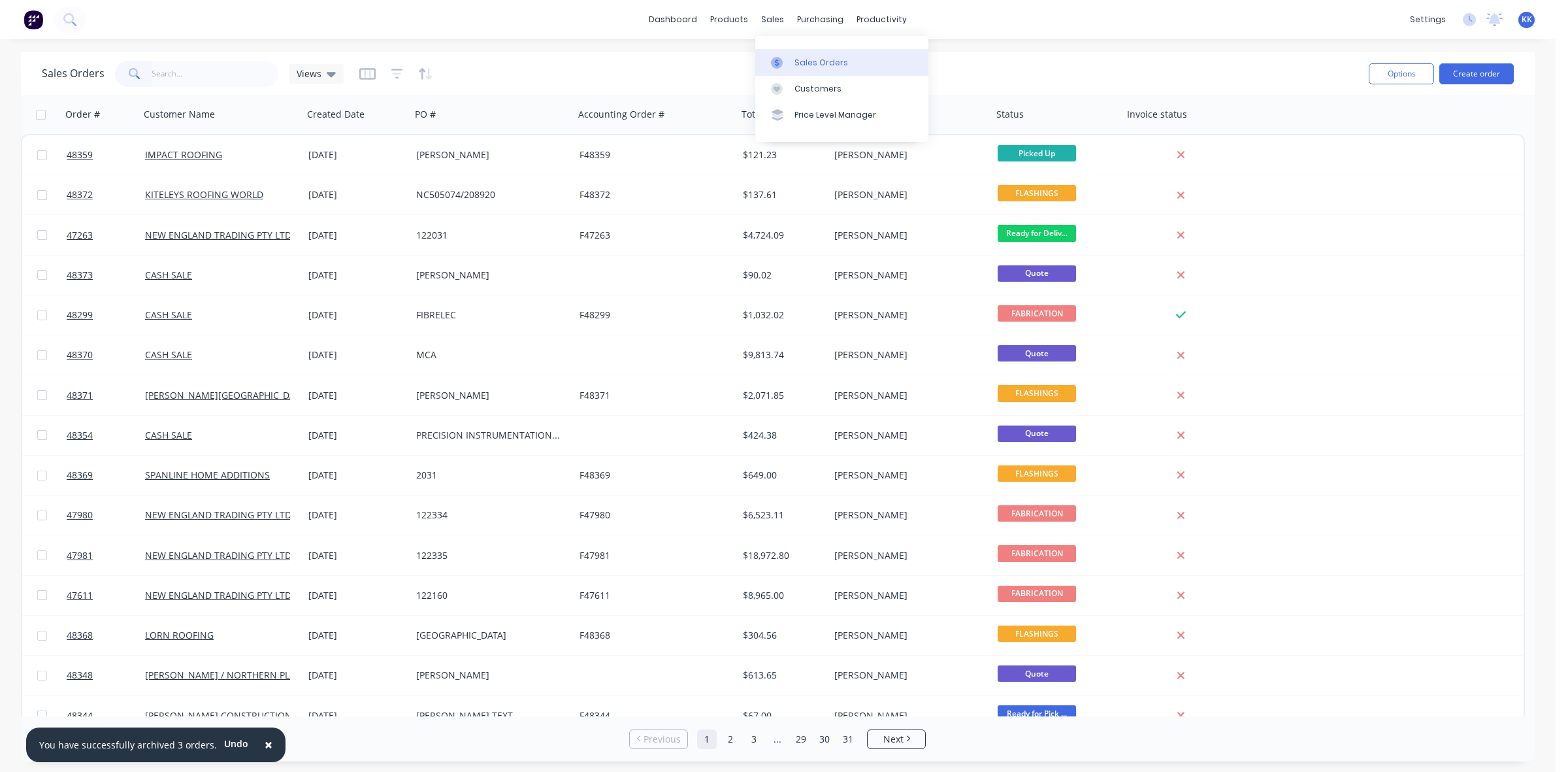
click at [799, 57] on div "Sales Orders" at bounding box center [821, 63] width 53 height 12
click at [787, 59] on div at bounding box center [780, 63] width 19 height 12
click at [801, 58] on div "Sales Orders" at bounding box center [821, 63] width 53 height 12
click at [210, 74] on input "text" at bounding box center [215, 74] width 128 height 26
type input "toshiba"
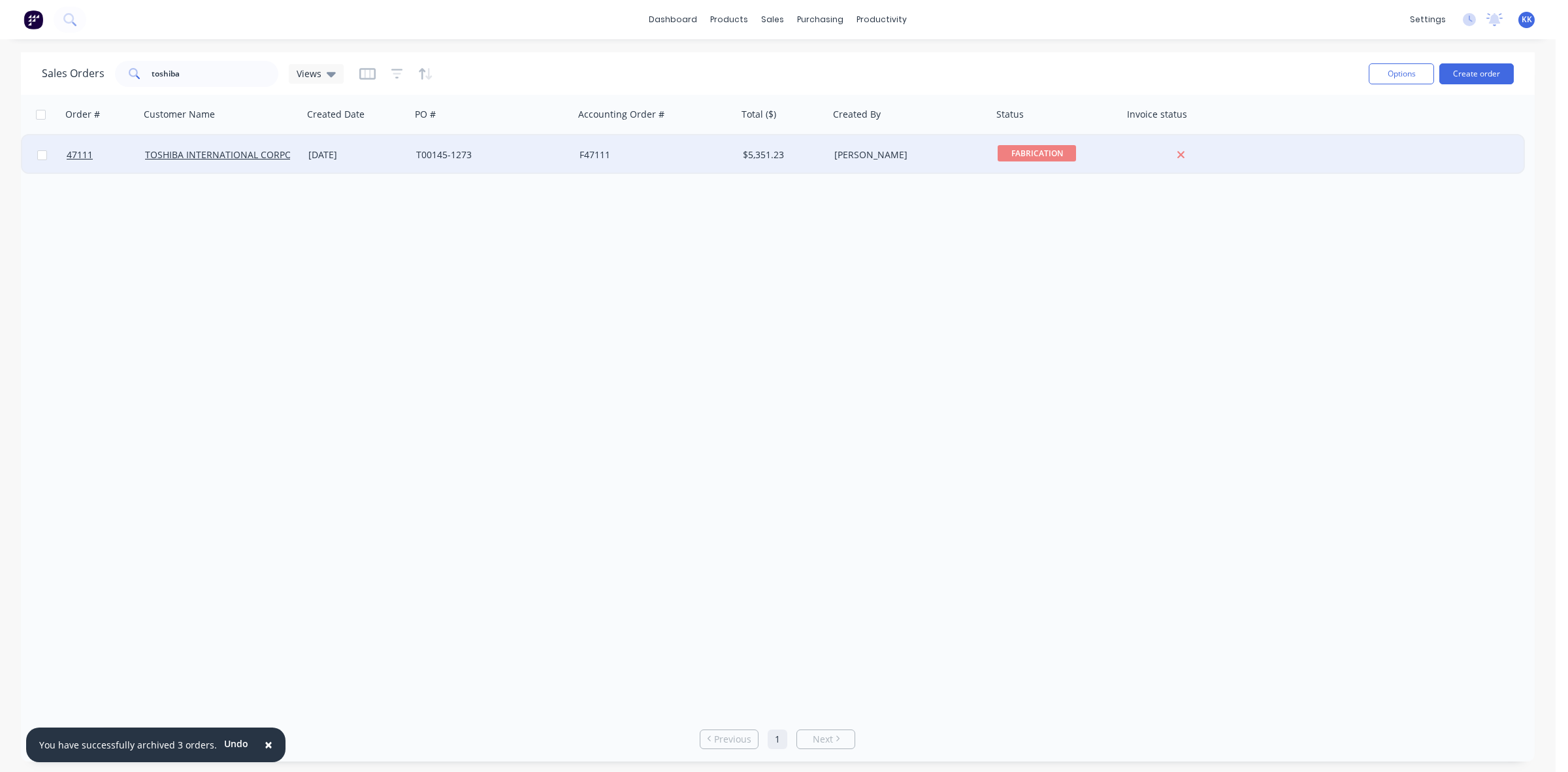
click at [416, 162] on div "T00145-1273" at bounding box center [492, 155] width 164 height 39
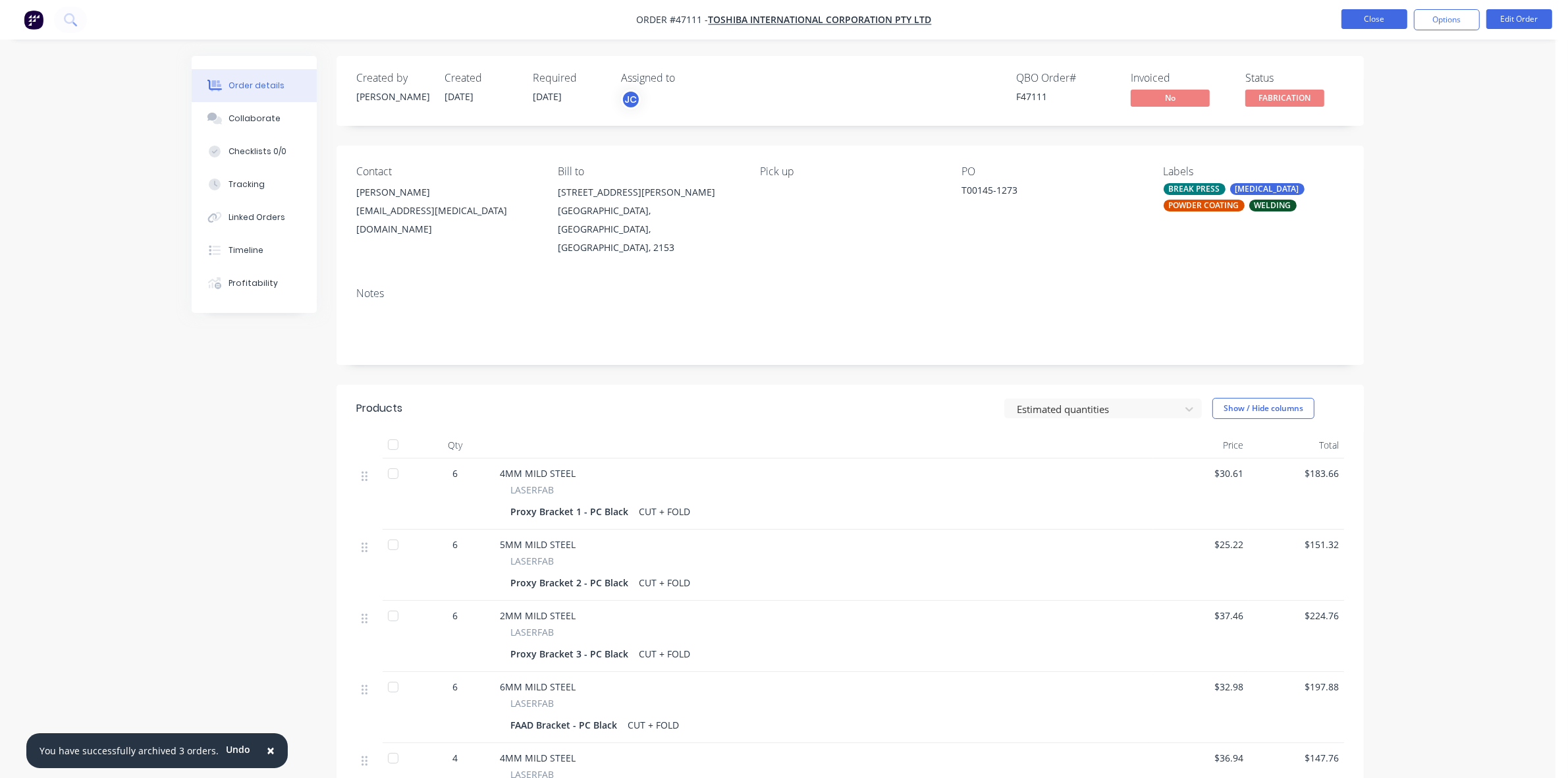
click at [1355, 15] on button "Close" at bounding box center [1374, 19] width 66 height 20
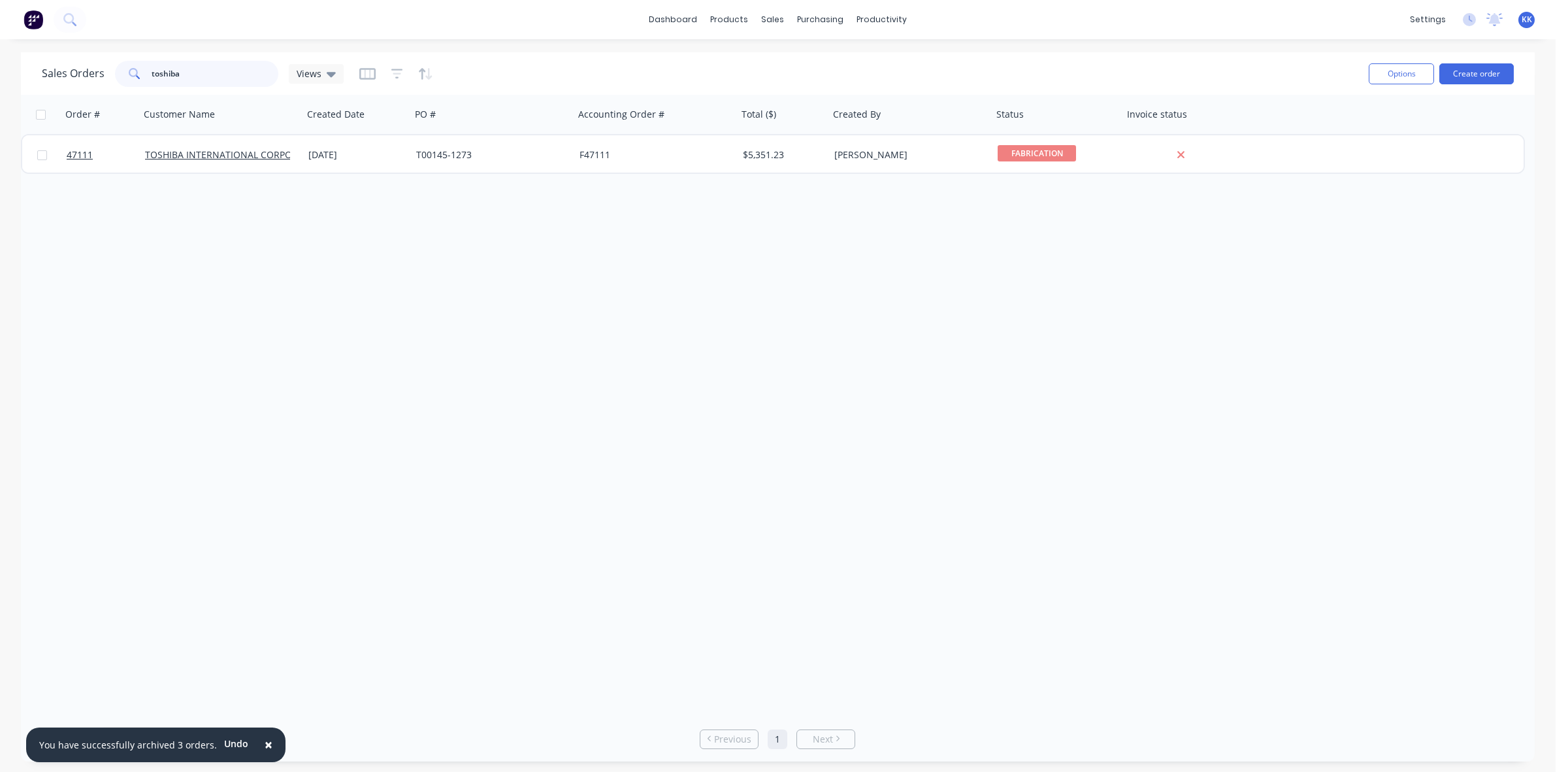
drag, startPoint x: 204, startPoint y: 79, endPoint x: 143, endPoint y: 79, distance: 61.0
click at [143, 79] on div "toshiba" at bounding box center [197, 74] width 164 height 26
click at [326, 76] on icon at bounding box center [331, 74] width 9 height 14
click at [175, 158] on div "Order # Customer Name Created Date PO # Accounting Order # Total ($) Created By…" at bounding box center [778, 405] width 1513 height 621
drag, startPoint x: 143, startPoint y: 76, endPoint x: 129, endPoint y: 76, distance: 14.0
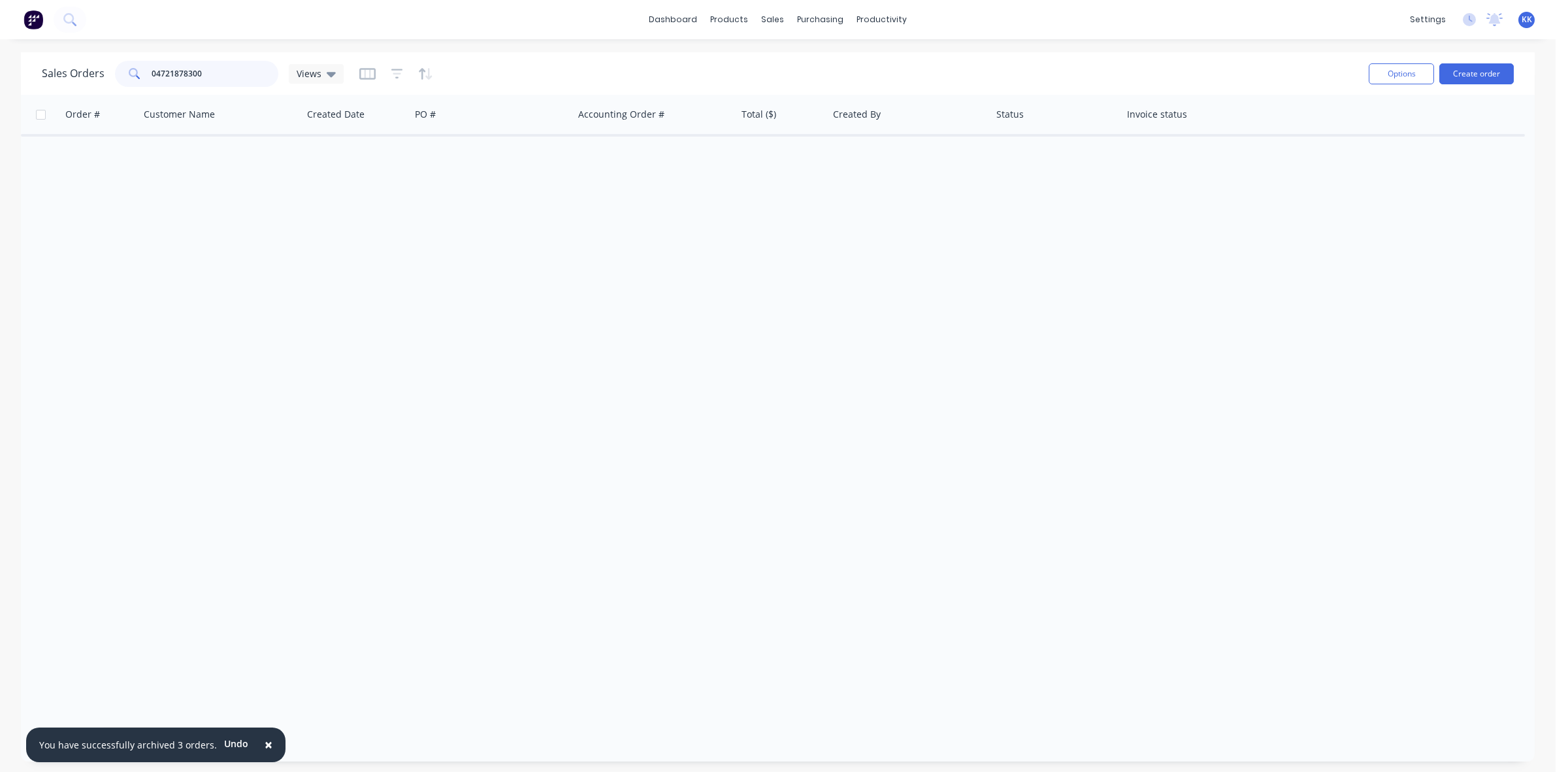
click at [129, 76] on div "04721878300" at bounding box center [197, 74] width 164 height 26
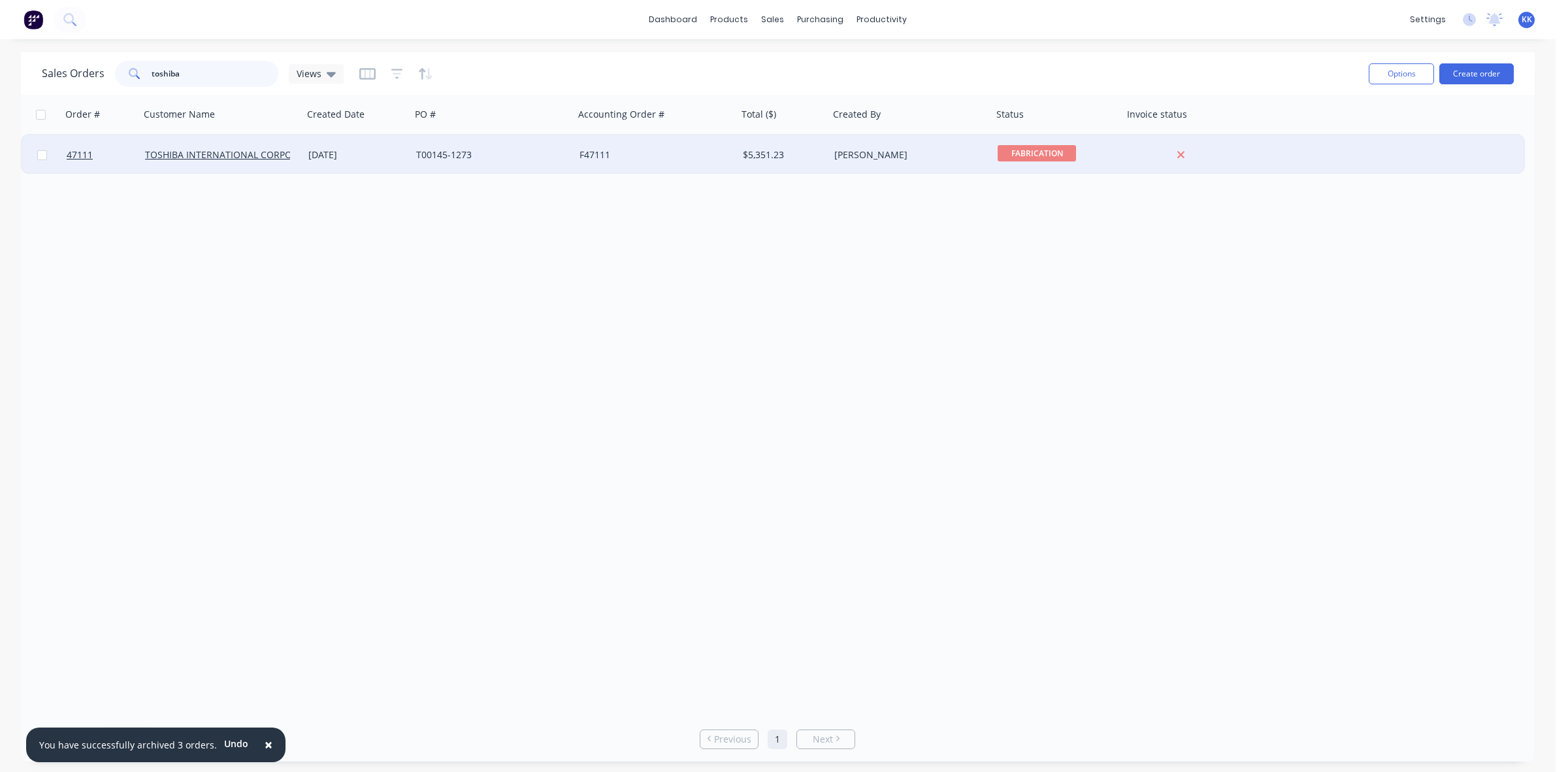
type input "toshiba"
click at [451, 155] on div "T00145-1273" at bounding box center [488, 155] width 145 height 13
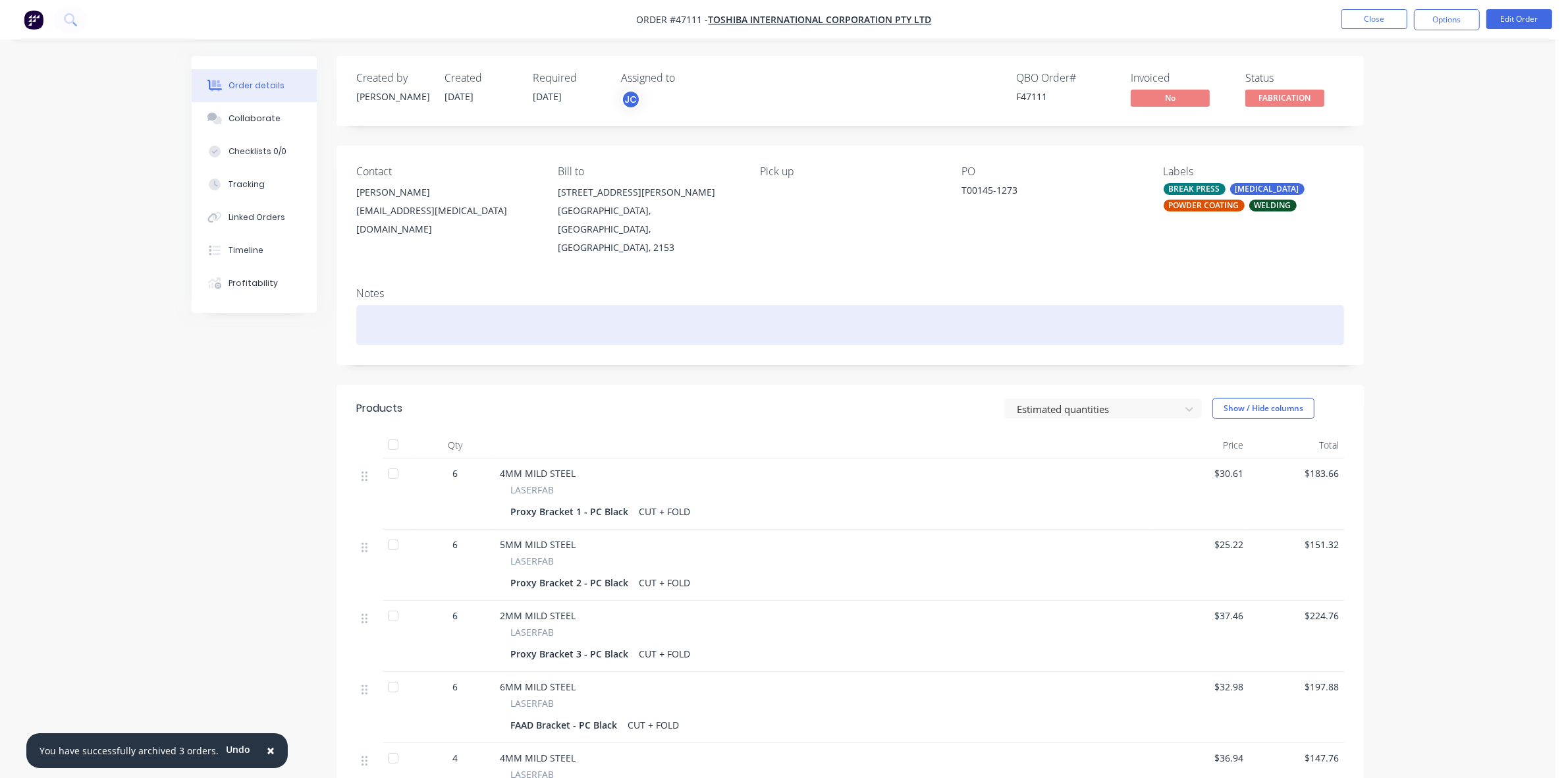
click at [403, 305] on div at bounding box center [850, 325] width 988 height 40
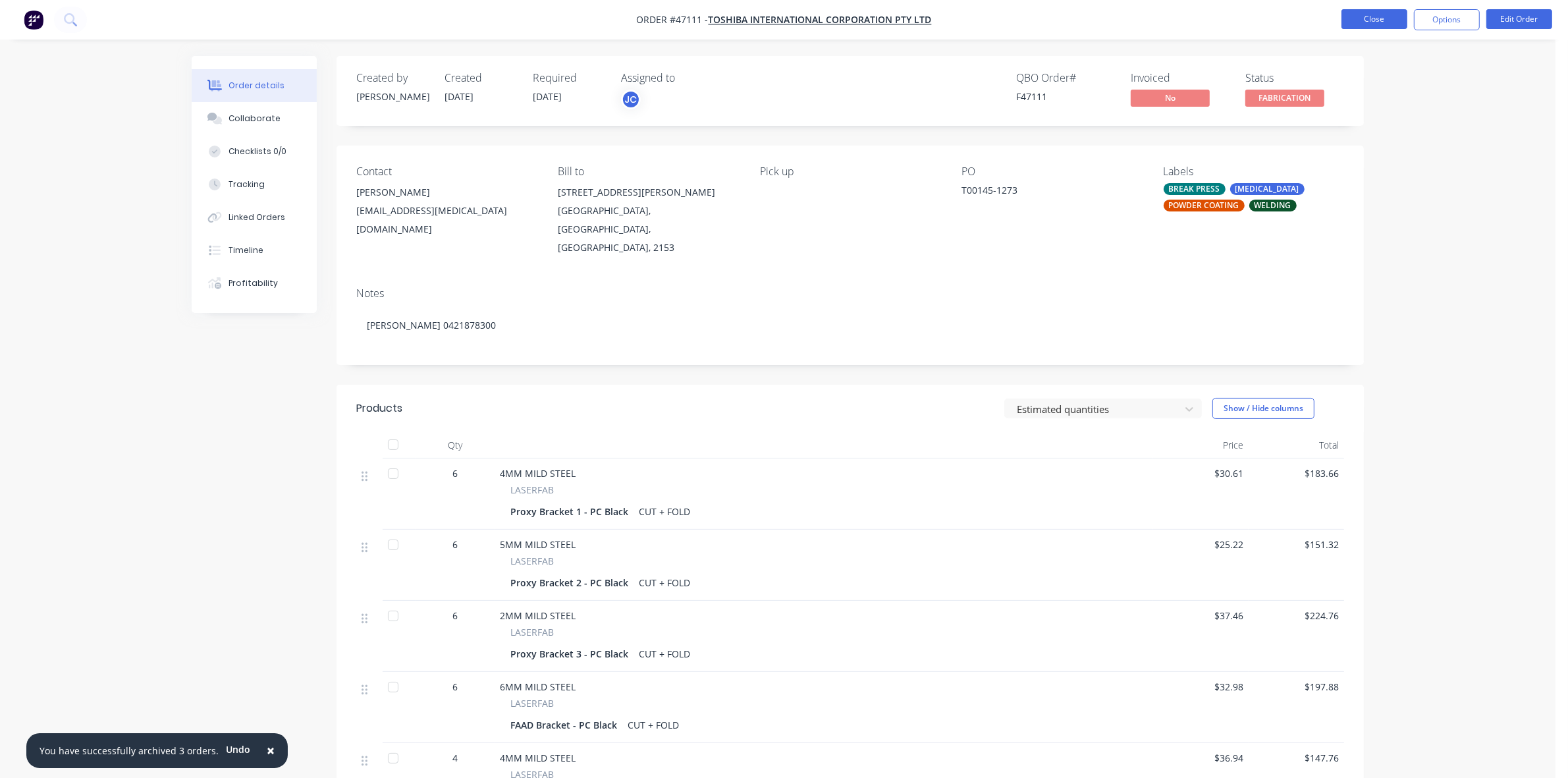
click at [1377, 23] on button "Close" at bounding box center [1374, 19] width 66 height 20
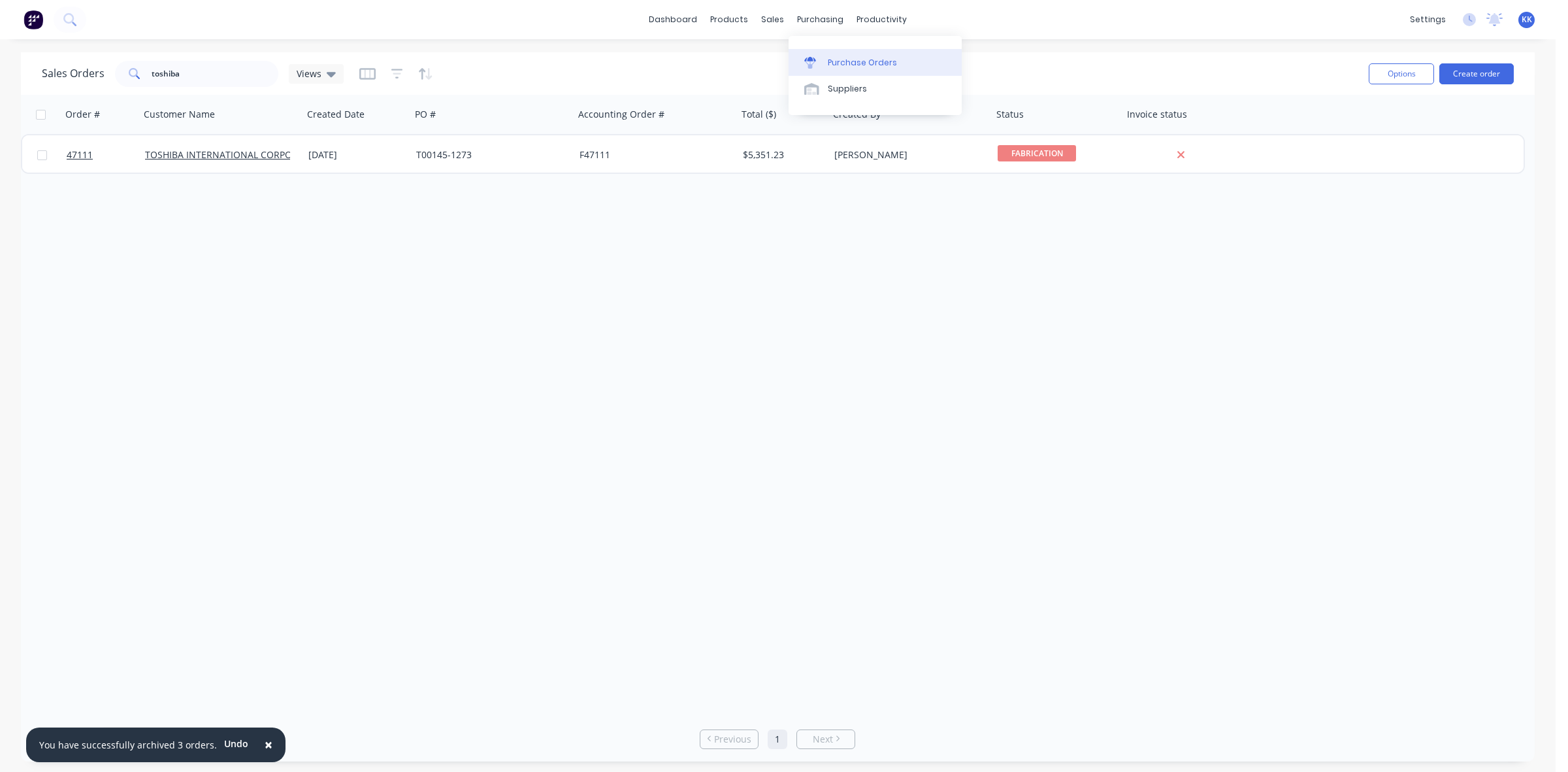
click at [846, 67] on div "Purchase Orders" at bounding box center [862, 63] width 69 height 12
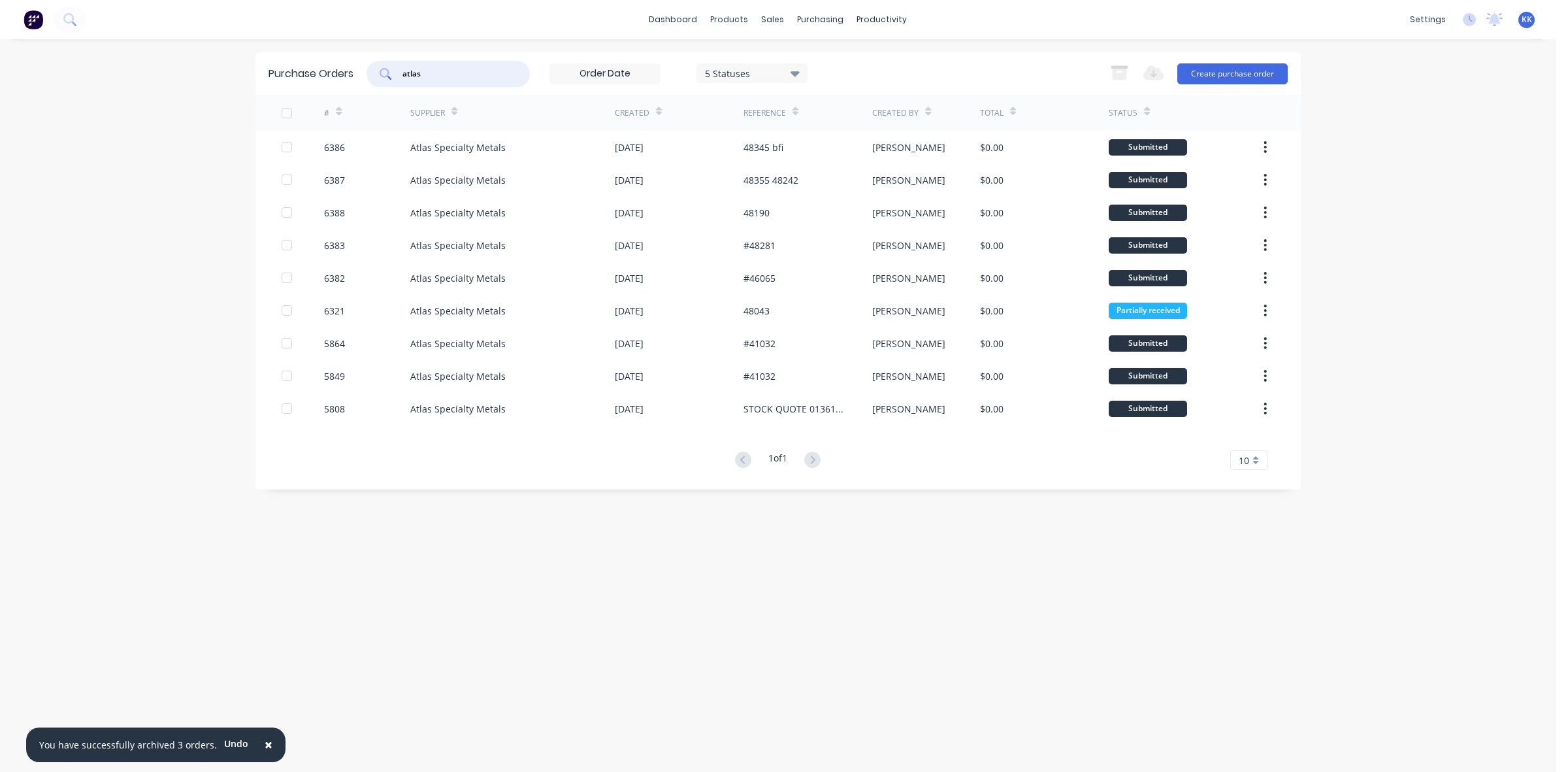
click at [389, 74] on div "atlas" at bounding box center [448, 74] width 164 height 26
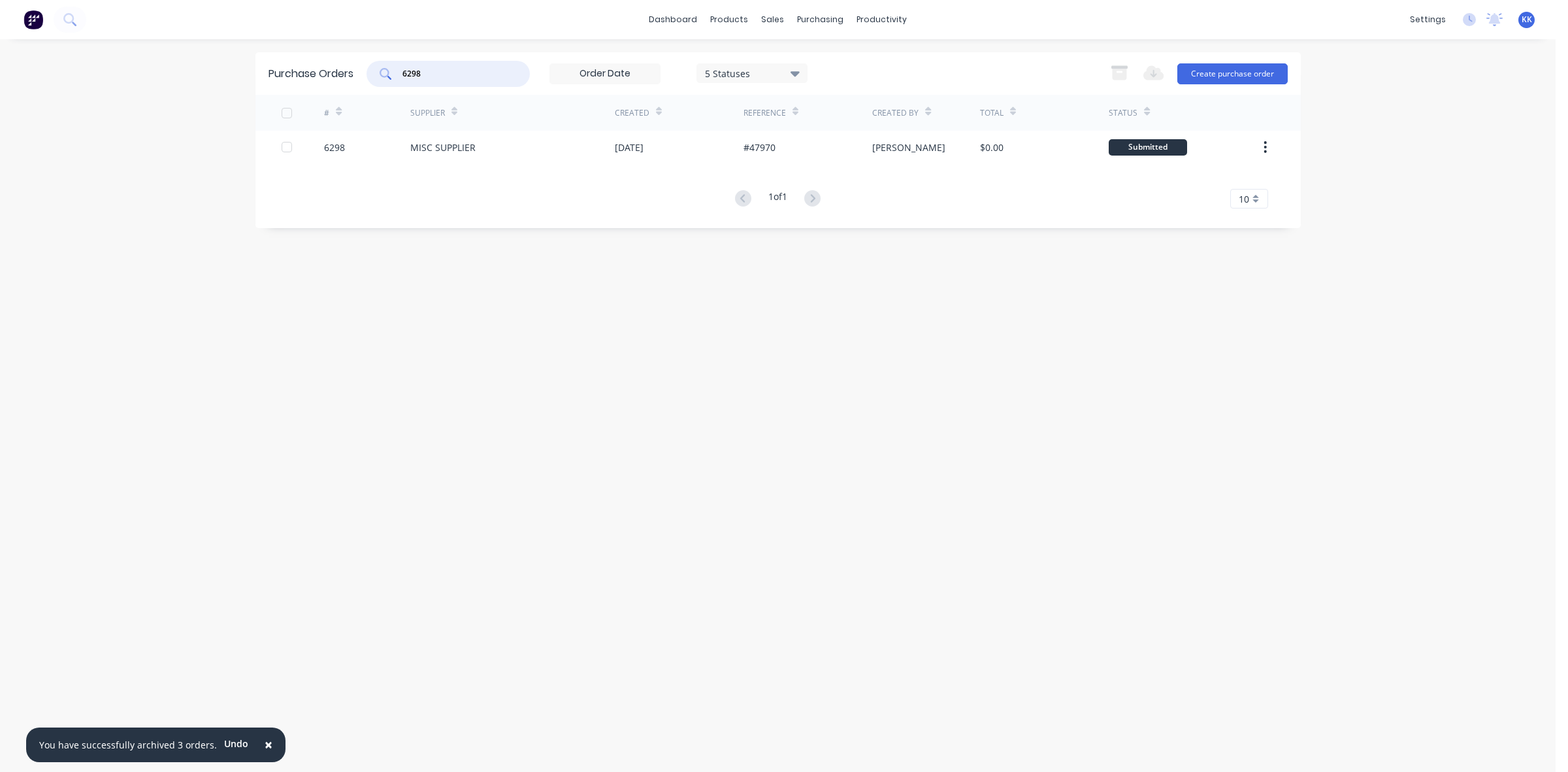
type input "6298"
click at [530, 148] on div "MISC SUPPLIER" at bounding box center [512, 146] width 205 height 32
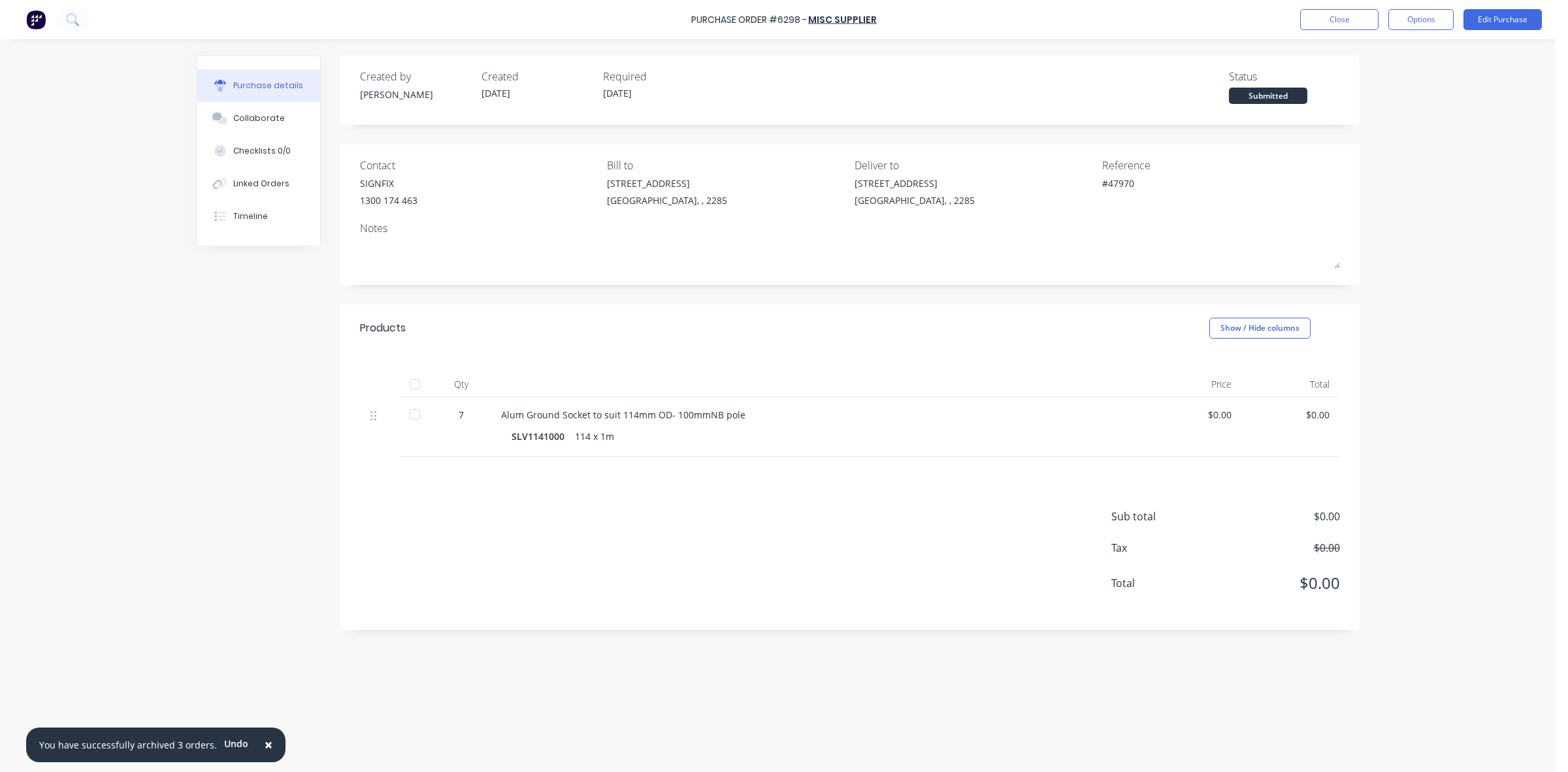
click at [415, 415] on div at bounding box center [414, 414] width 26 height 26
type textarea "x"
click at [1366, 17] on button "Close" at bounding box center [1339, 19] width 79 height 21
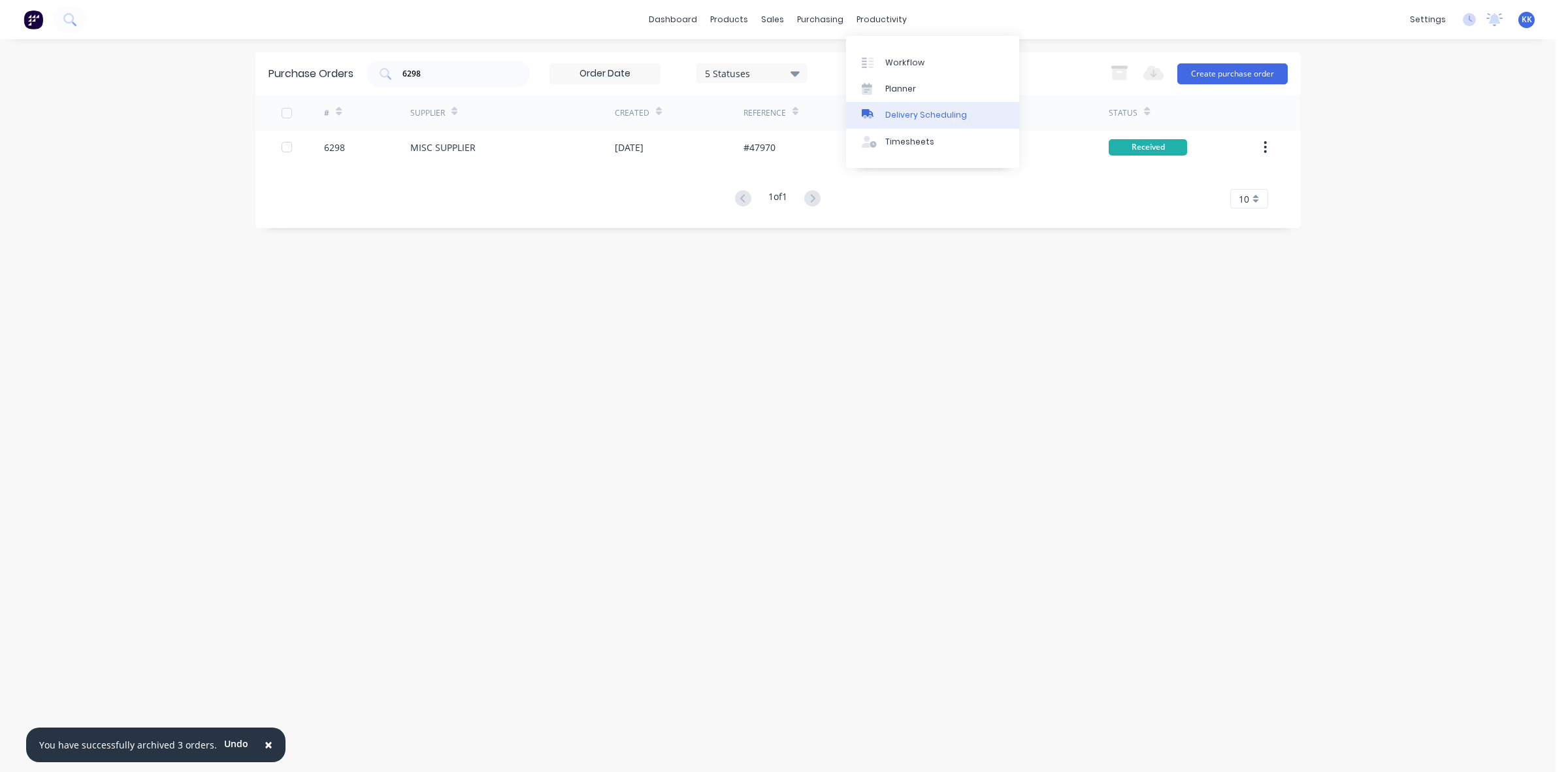
click at [925, 109] on div "Delivery Scheduling" at bounding box center [925, 115] width 81 height 12
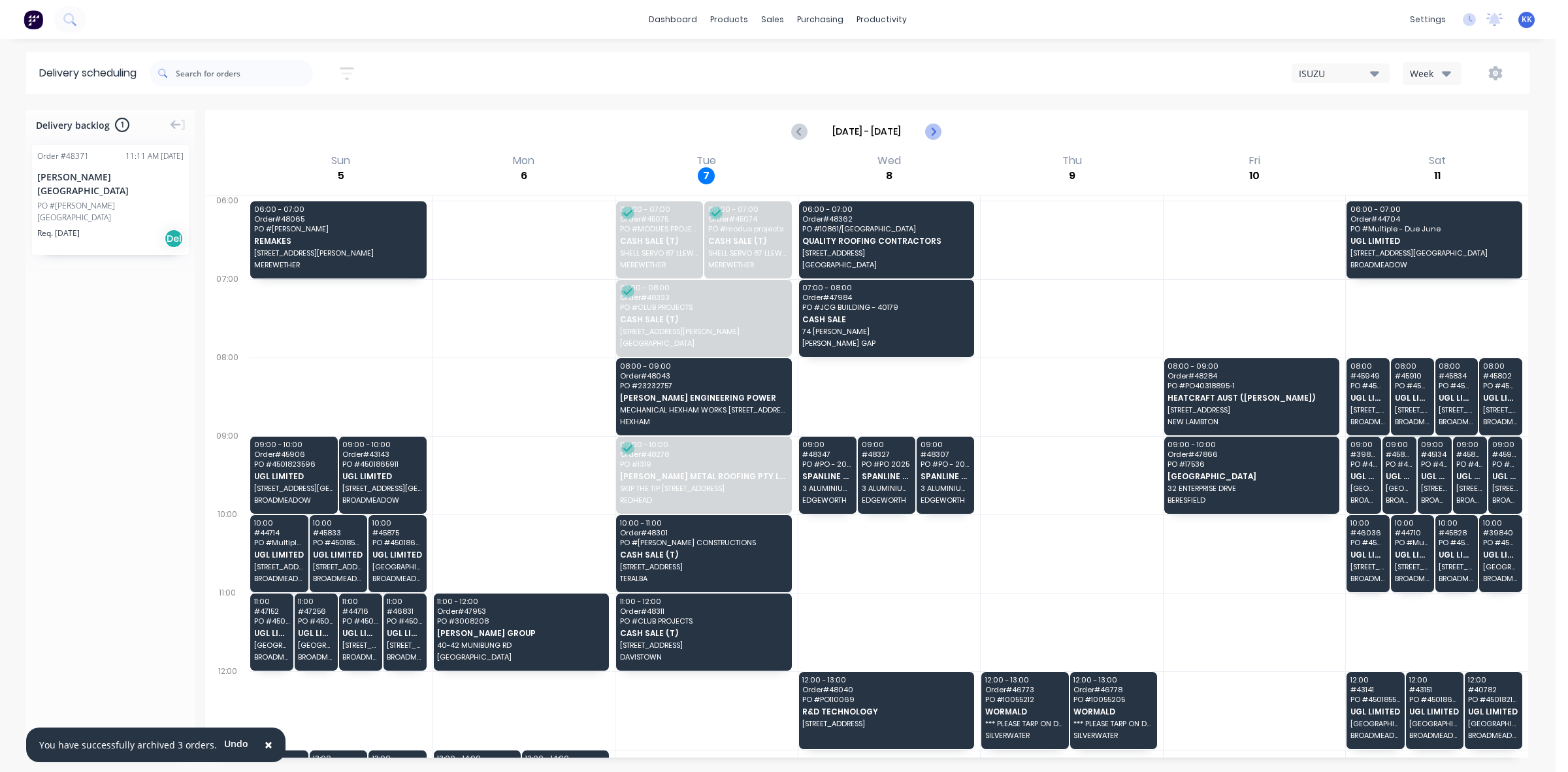
click at [935, 132] on icon "Next page" at bounding box center [932, 131] width 6 height 11
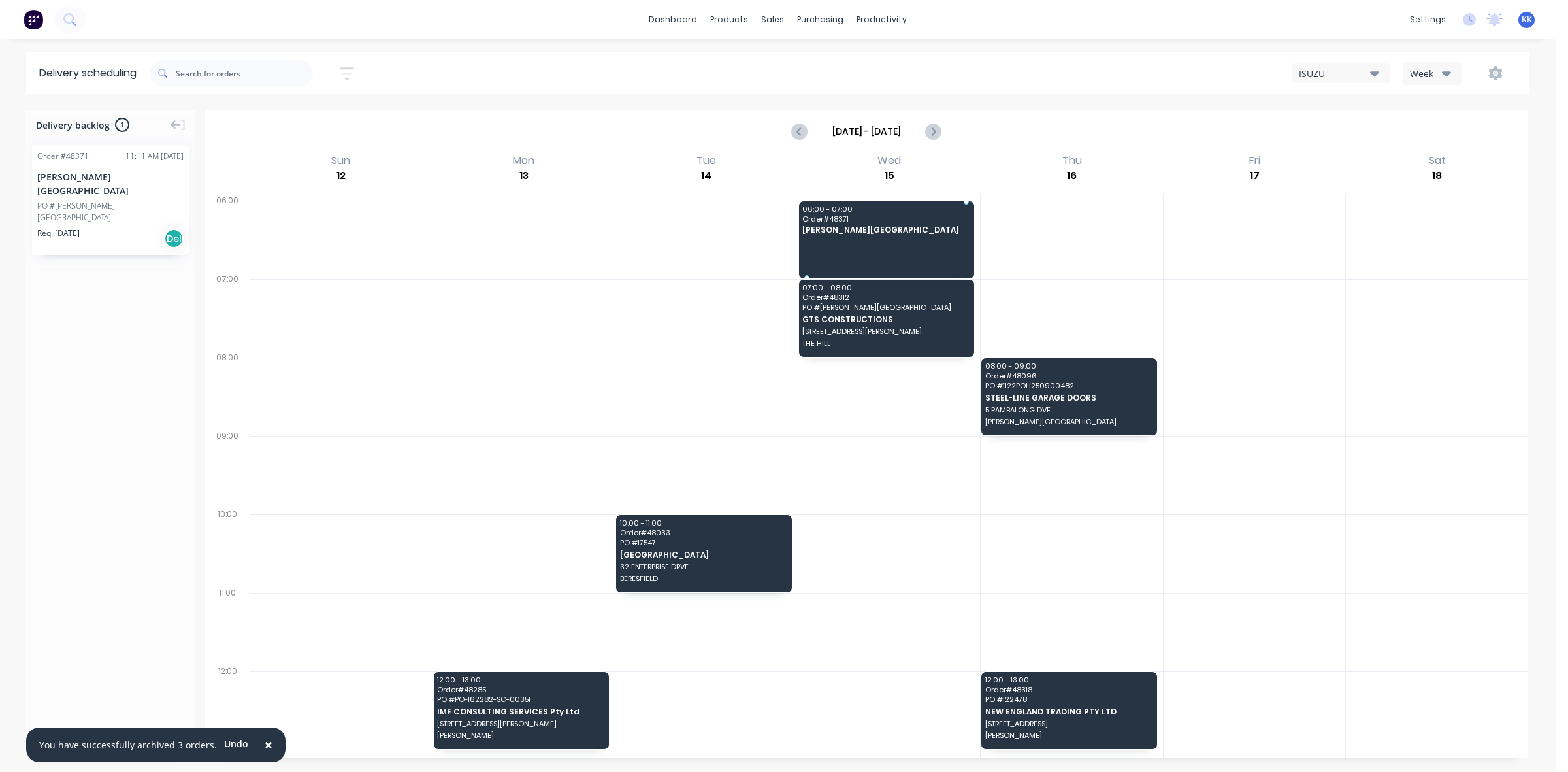
drag, startPoint x: 57, startPoint y: 206, endPoint x: 894, endPoint y: 208, distance: 837.0
click at [801, 129] on icon "Previous page" at bounding box center [801, 131] width 16 height 16
type input "Oct 5 - Oct 11"
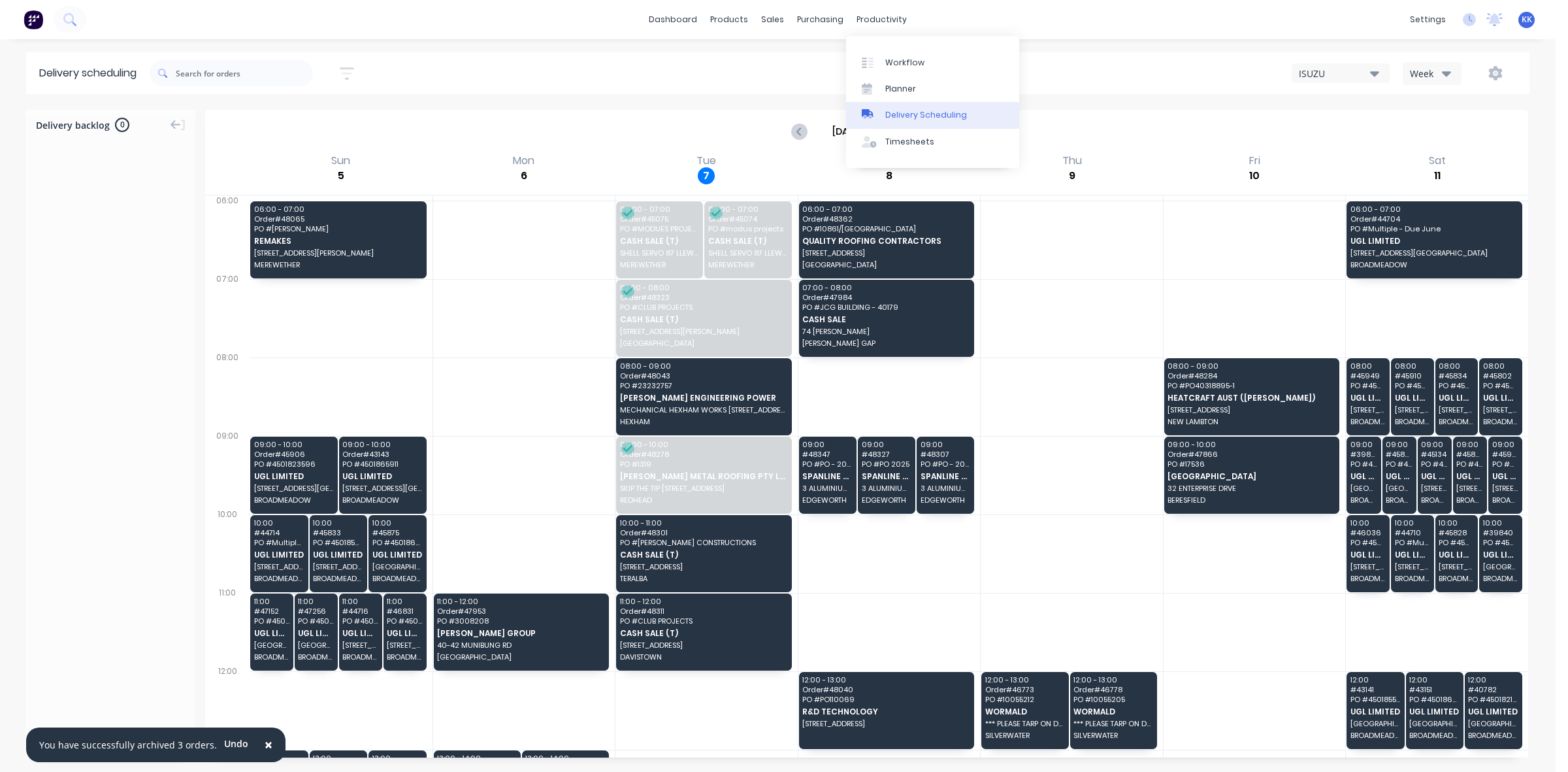
click at [912, 109] on div "Delivery Scheduling" at bounding box center [925, 115] width 81 height 12
click at [918, 106] on link "Delivery Scheduling" at bounding box center [932, 115] width 173 height 26
click at [837, 49] on link "Purchase Orders" at bounding box center [875, 62] width 173 height 26
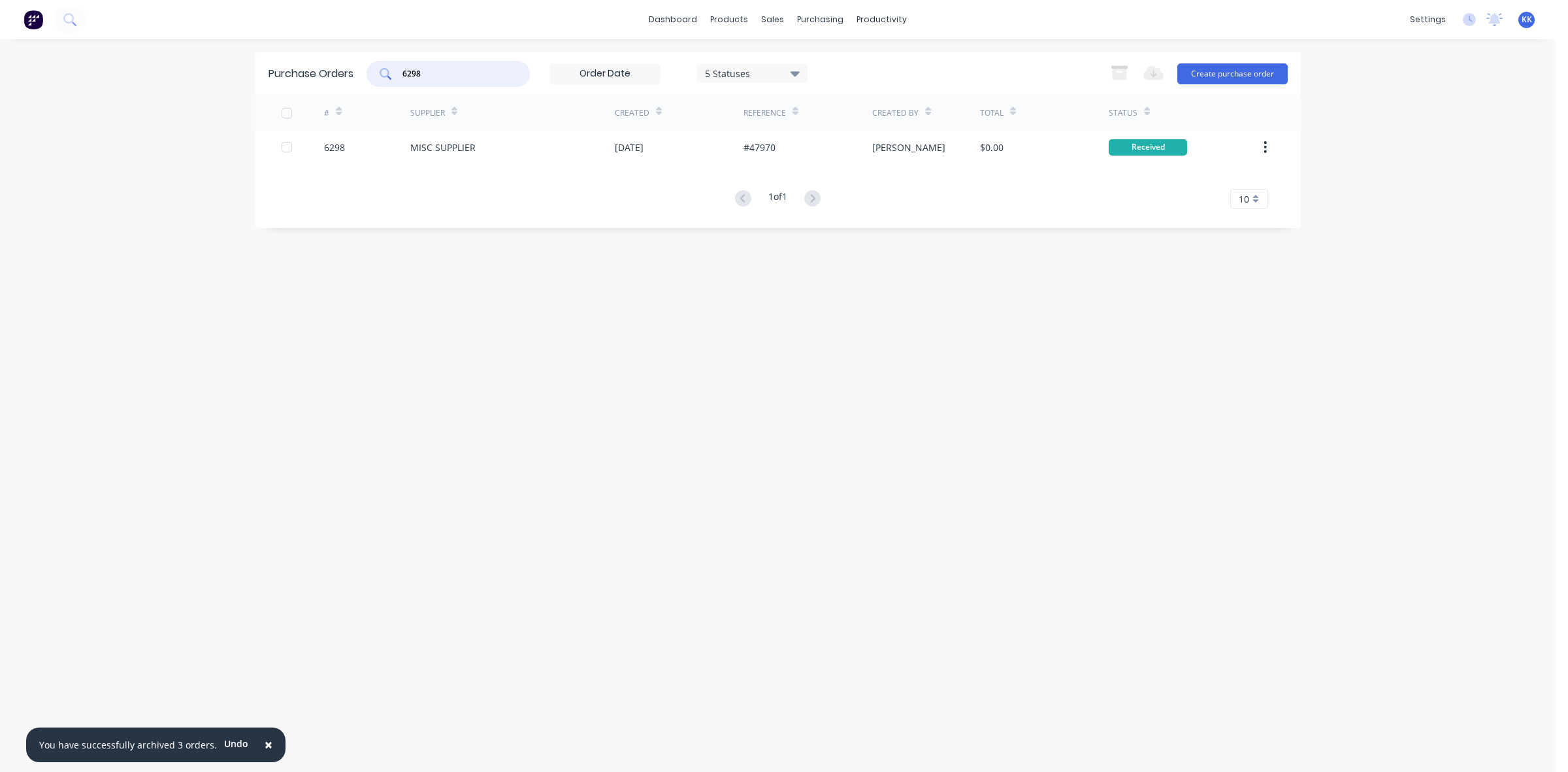
drag, startPoint x: 441, startPoint y: 73, endPoint x: 393, endPoint y: 73, distance: 48.0
click at [393, 73] on div "6298" at bounding box center [448, 74] width 164 height 26
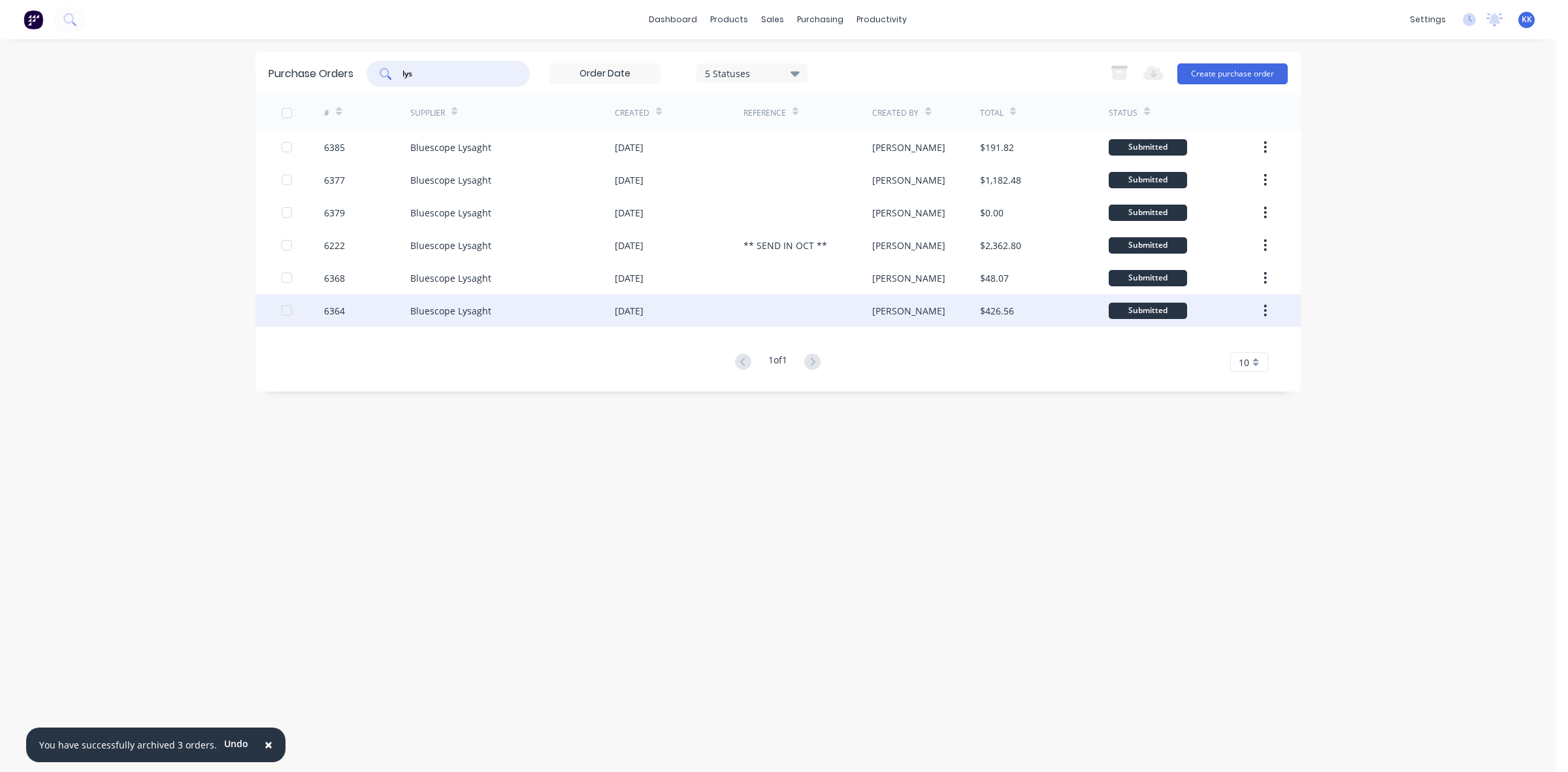
type input "lys"
click at [621, 320] on div "01 Oct 2025" at bounding box center [679, 310] width 129 height 32
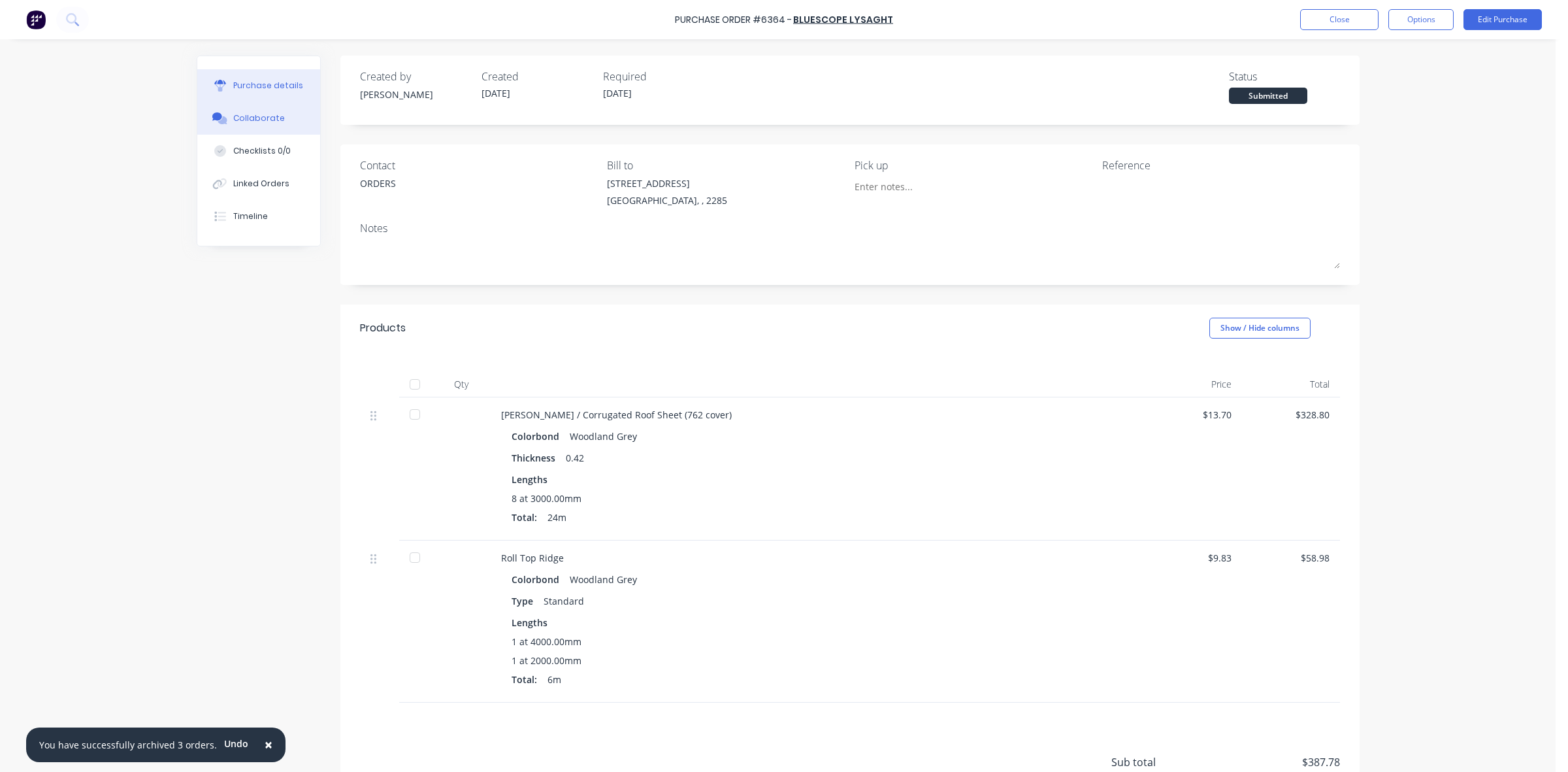
click at [273, 120] on div "Collaborate" at bounding box center [259, 118] width 52 height 12
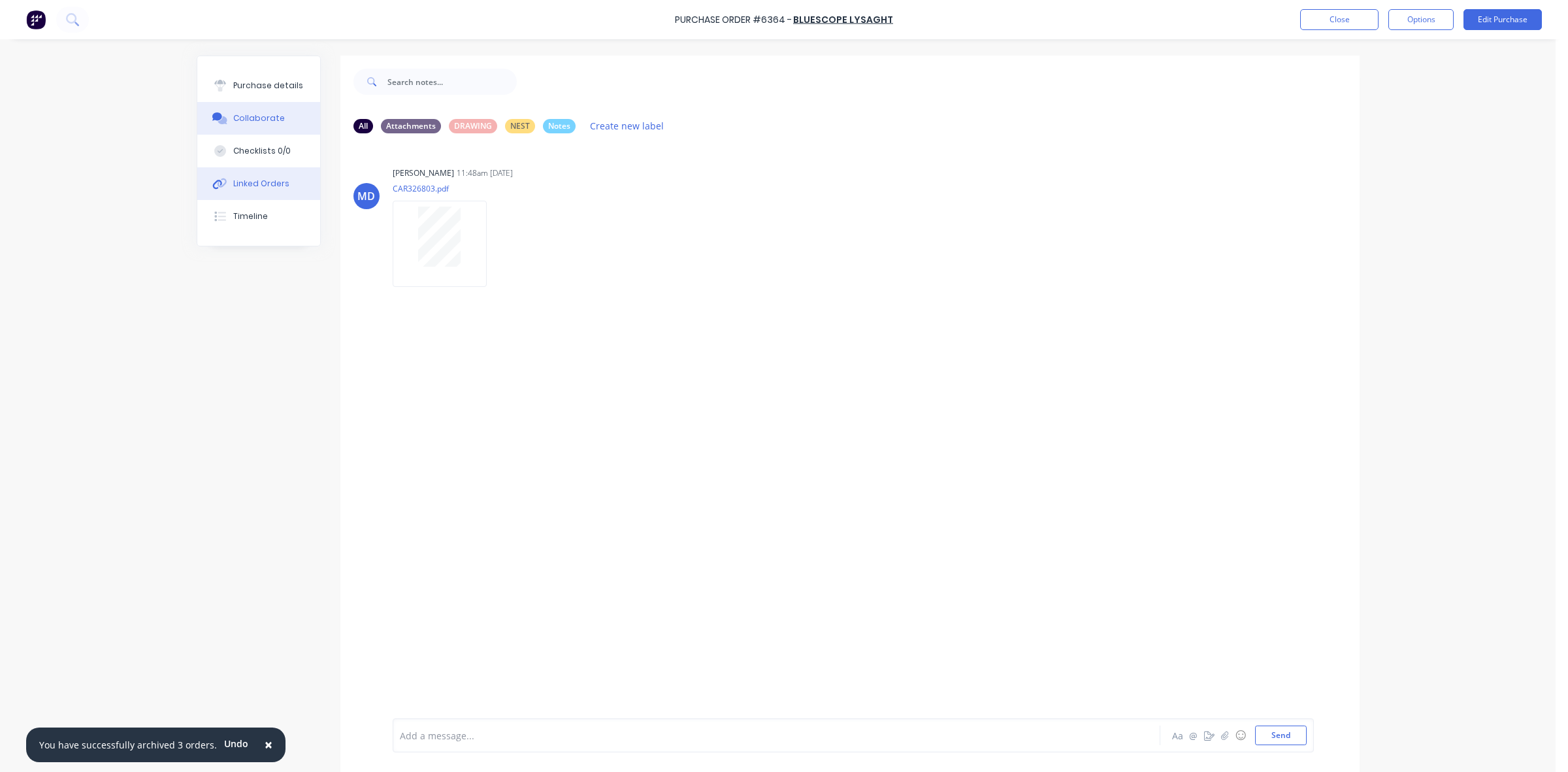
click at [273, 178] on div "Linked Orders" at bounding box center [262, 184] width 56 height 12
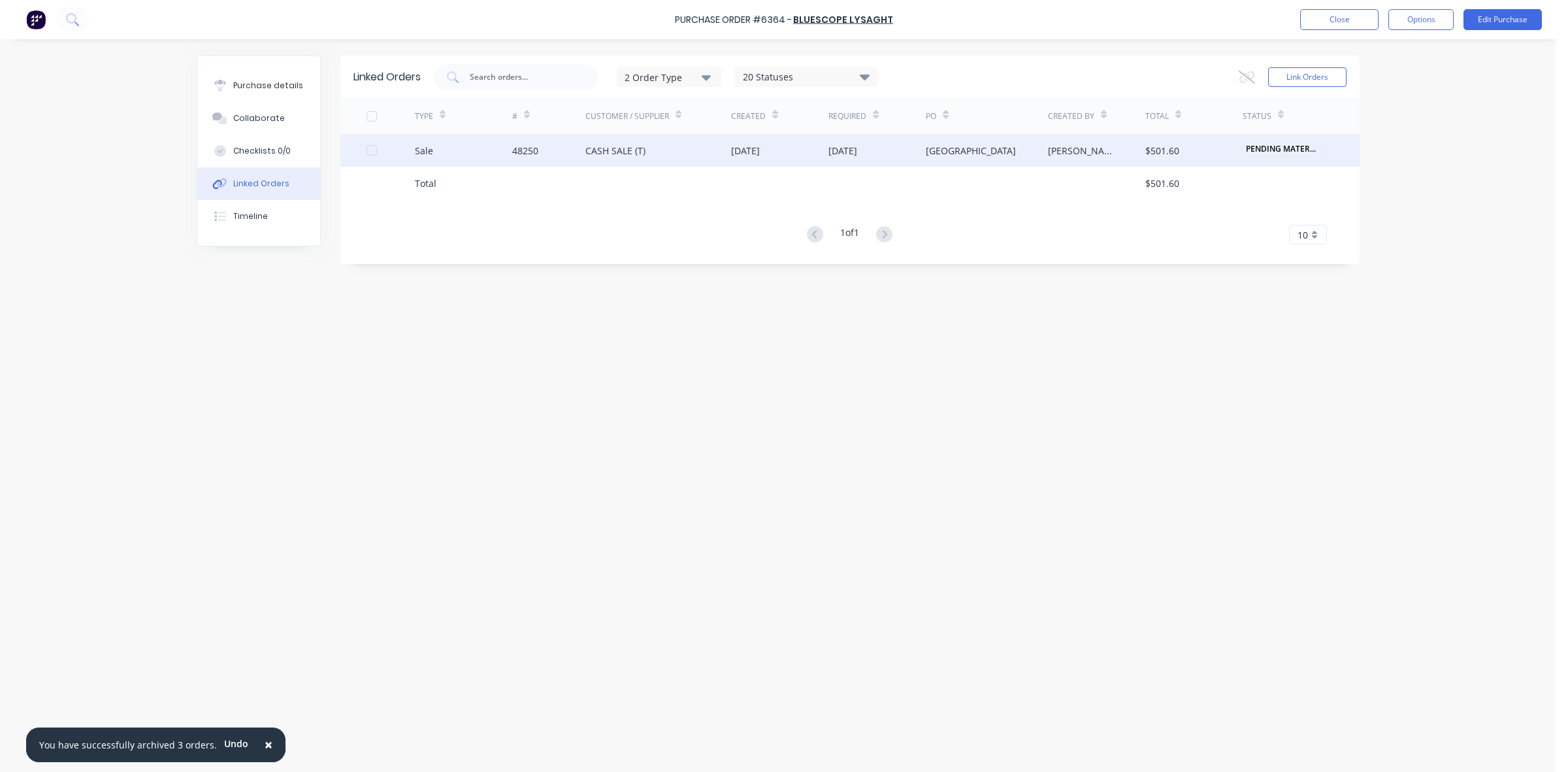
click at [504, 149] on div "Sale" at bounding box center [463, 150] width 97 height 32
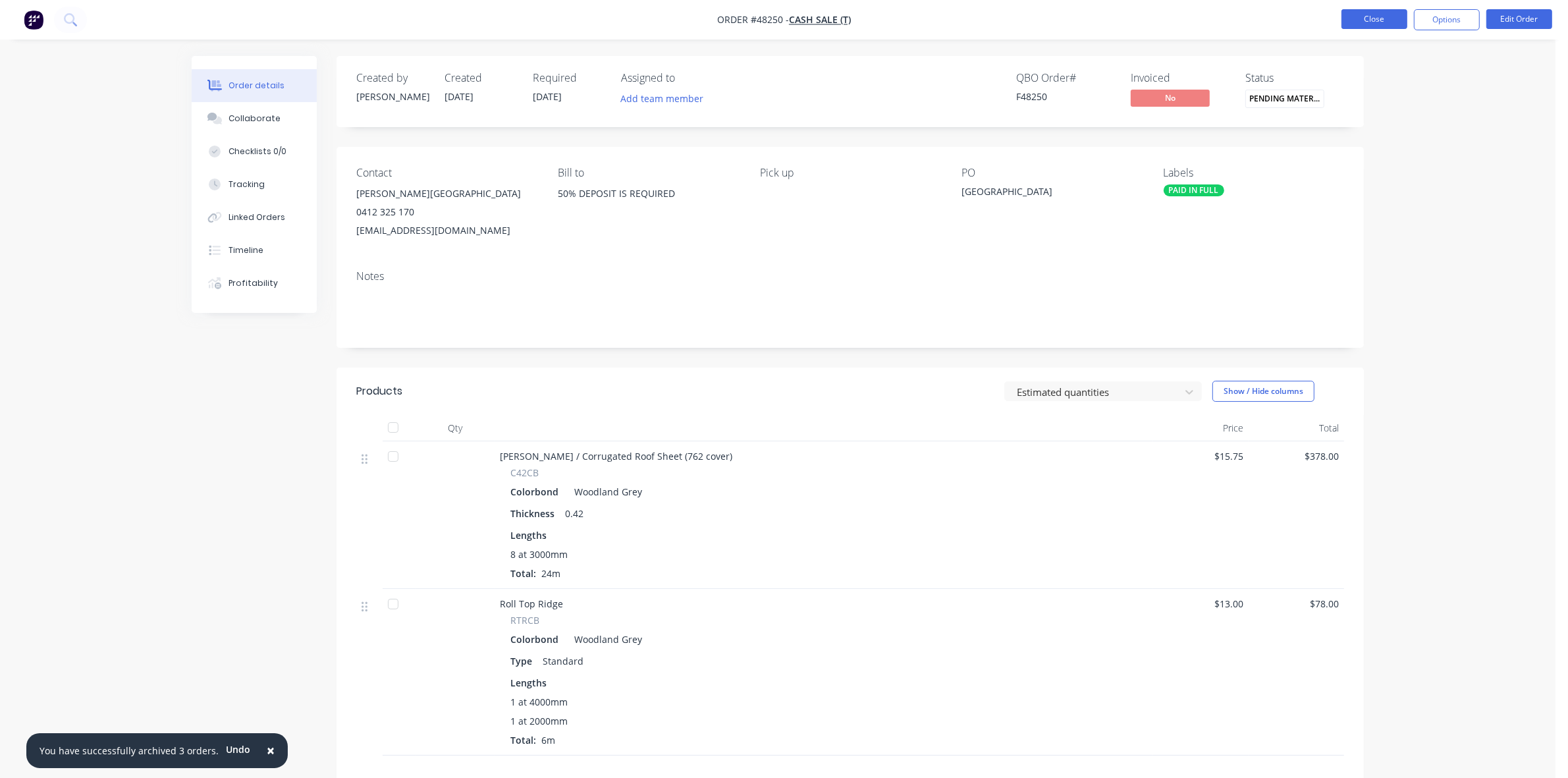
click at [1369, 17] on button "Close" at bounding box center [1374, 19] width 66 height 20
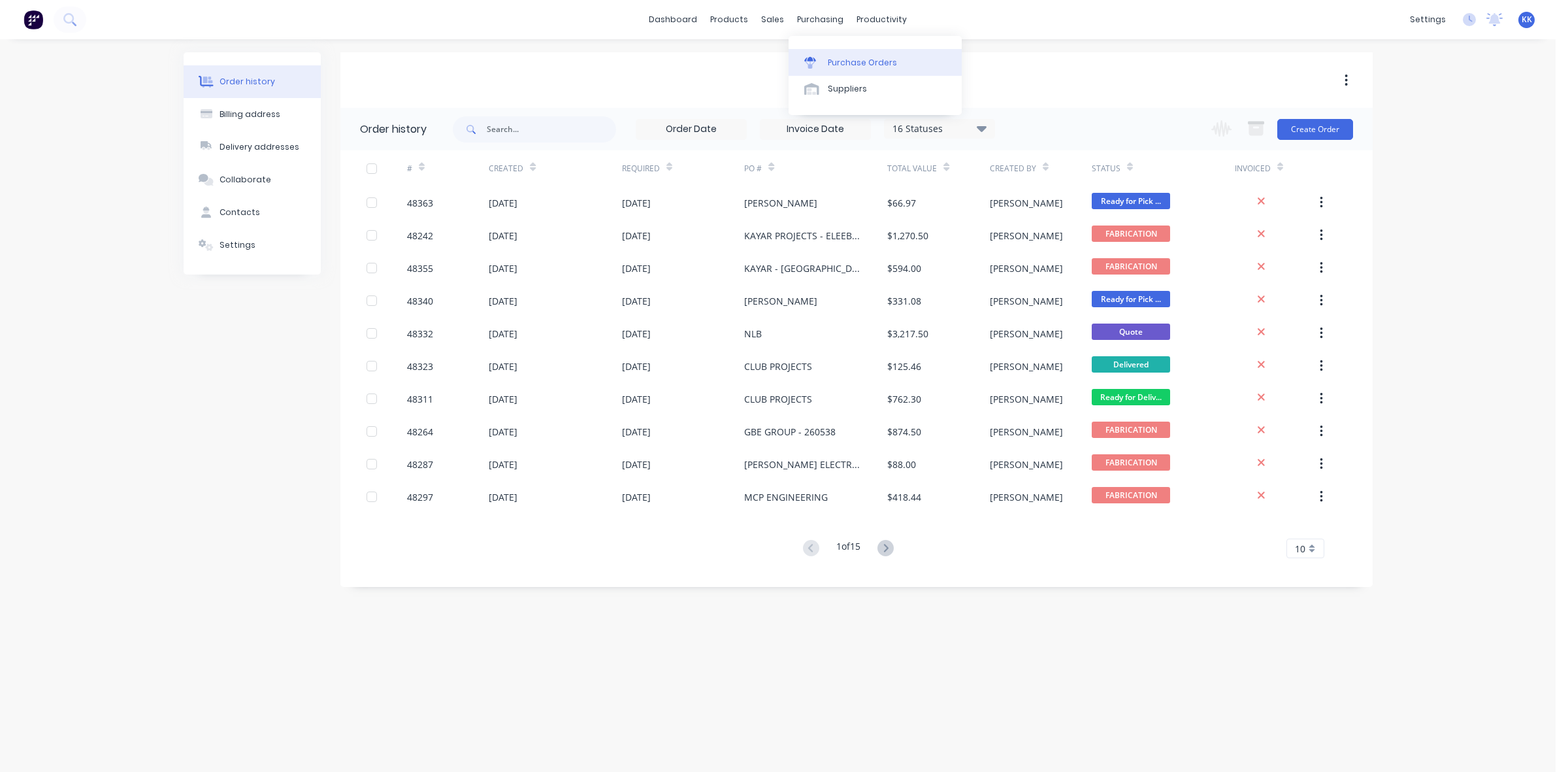
click at [859, 66] on div "Purchase Orders" at bounding box center [862, 63] width 69 height 12
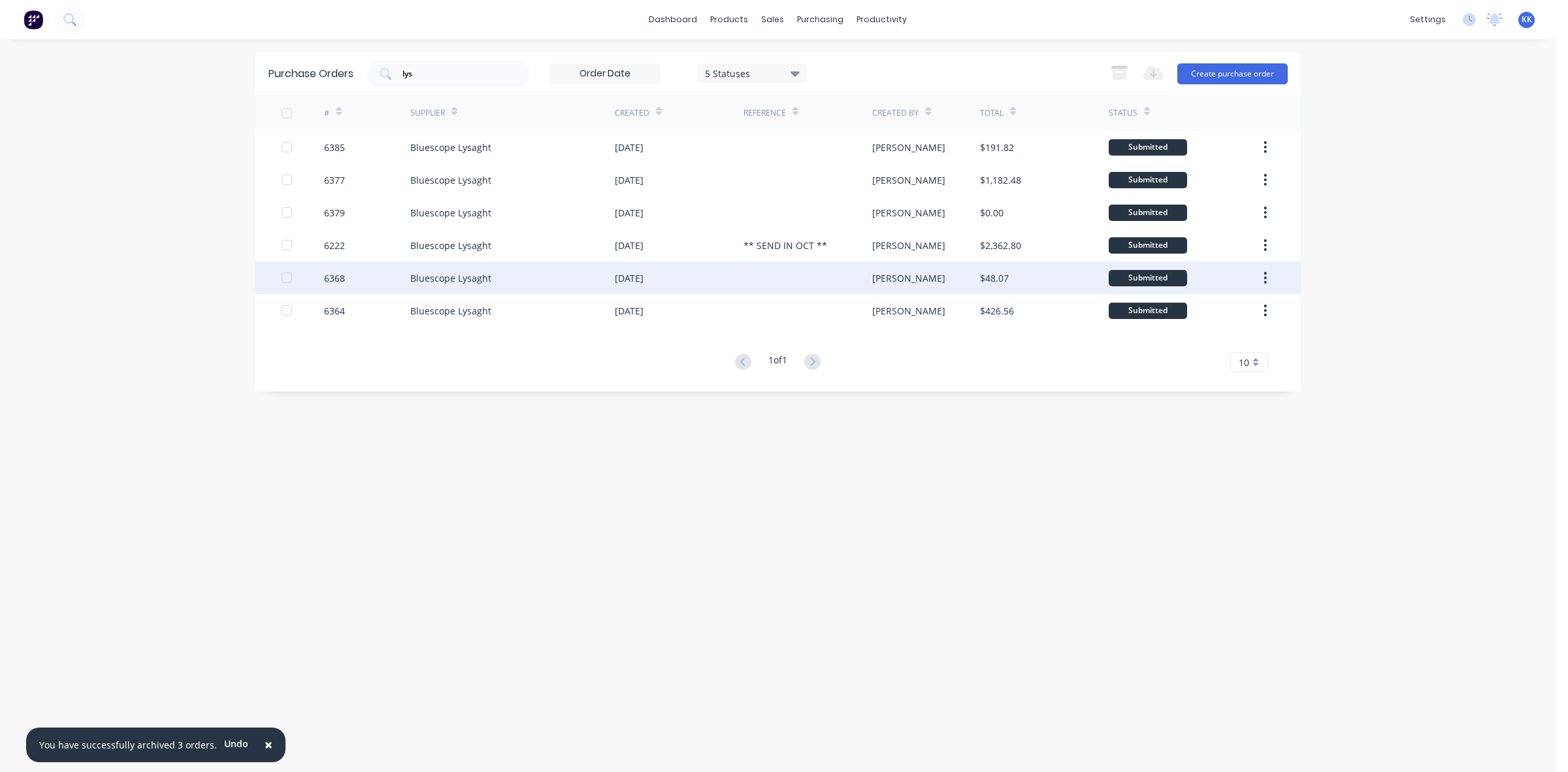
click at [775, 263] on div at bounding box center [808, 278] width 129 height 32
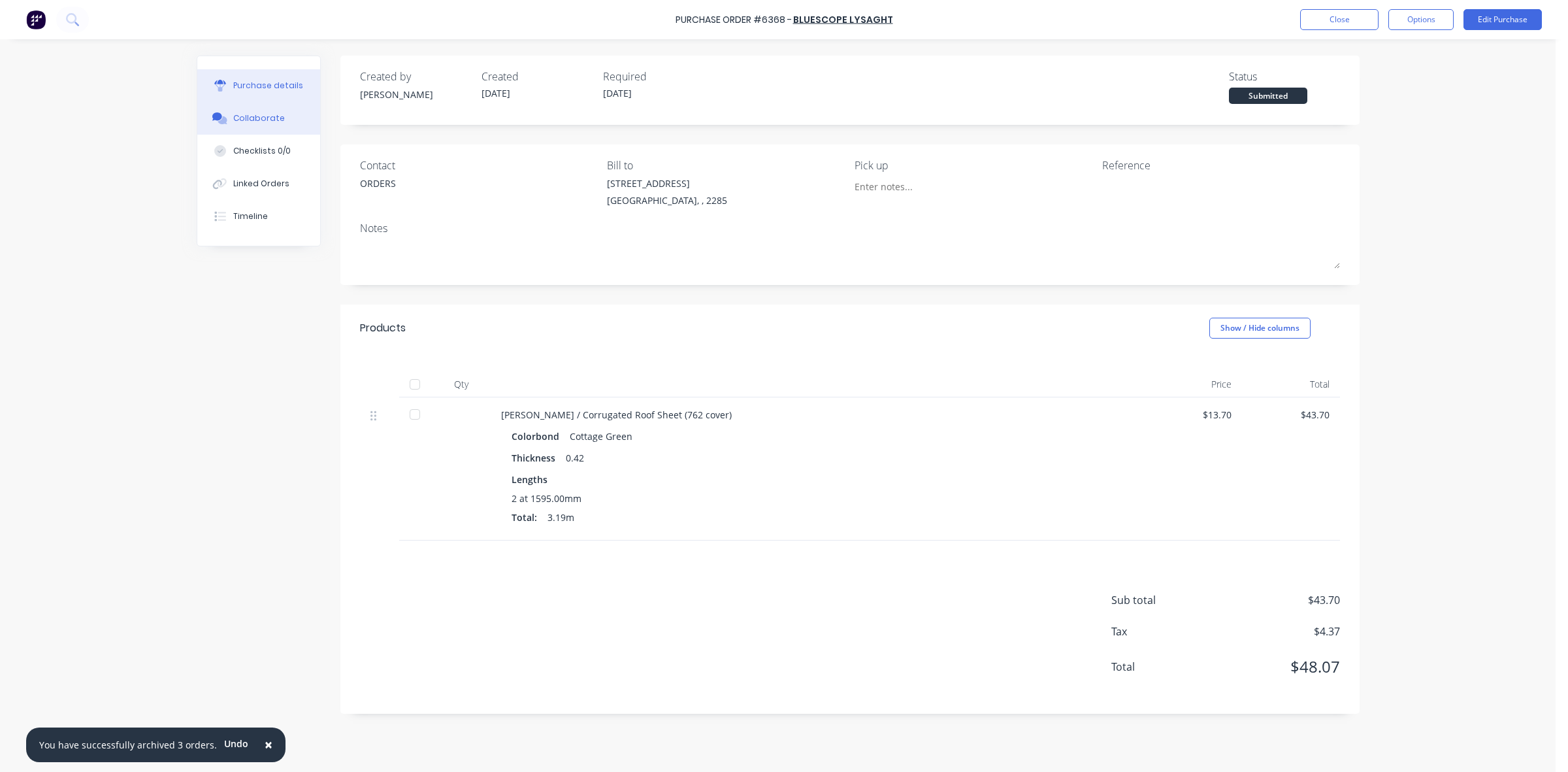
click at [240, 117] on div "Collaborate" at bounding box center [259, 118] width 52 height 12
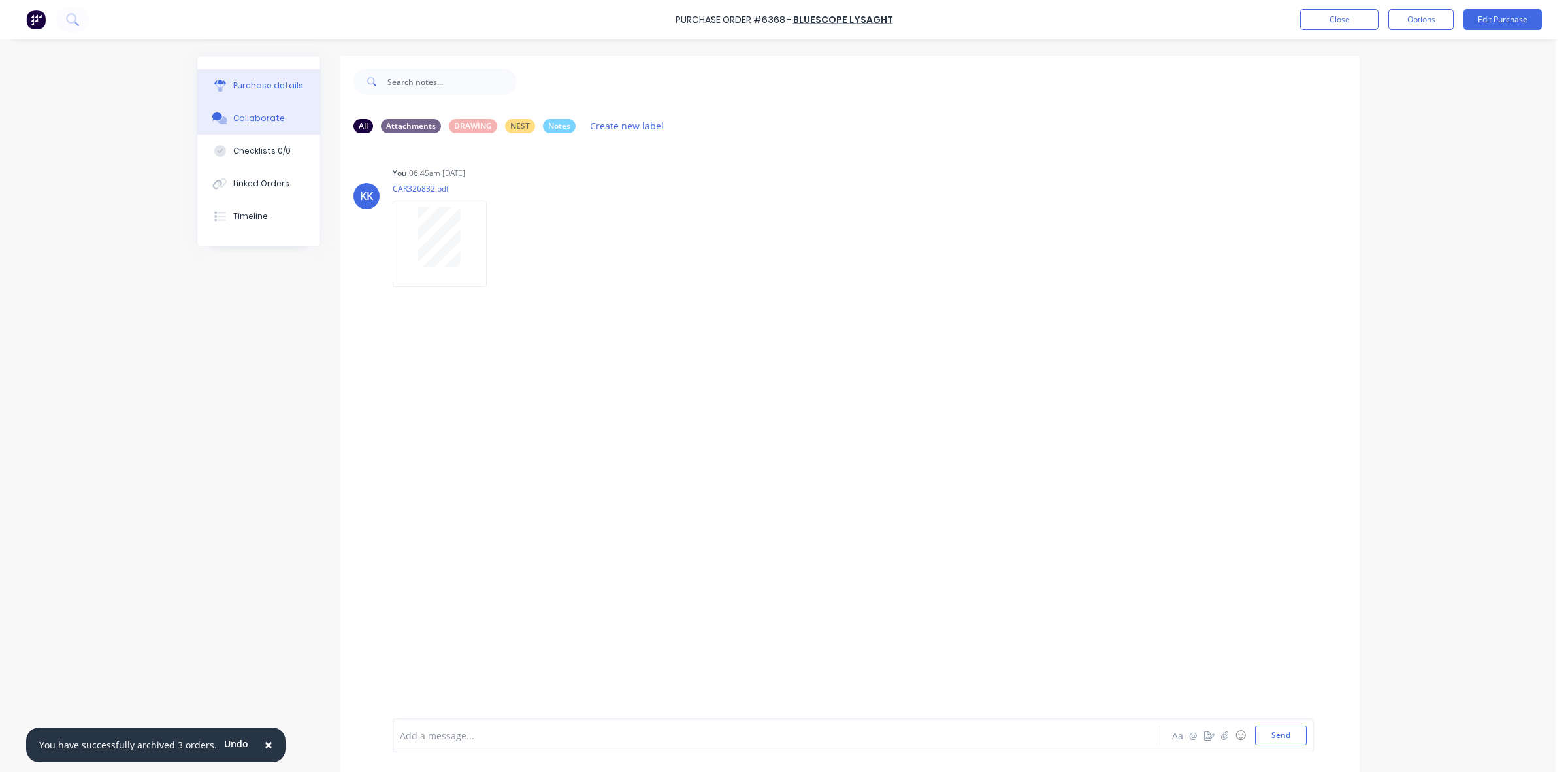
click at [275, 87] on div "Purchase details" at bounding box center [268, 86] width 70 height 12
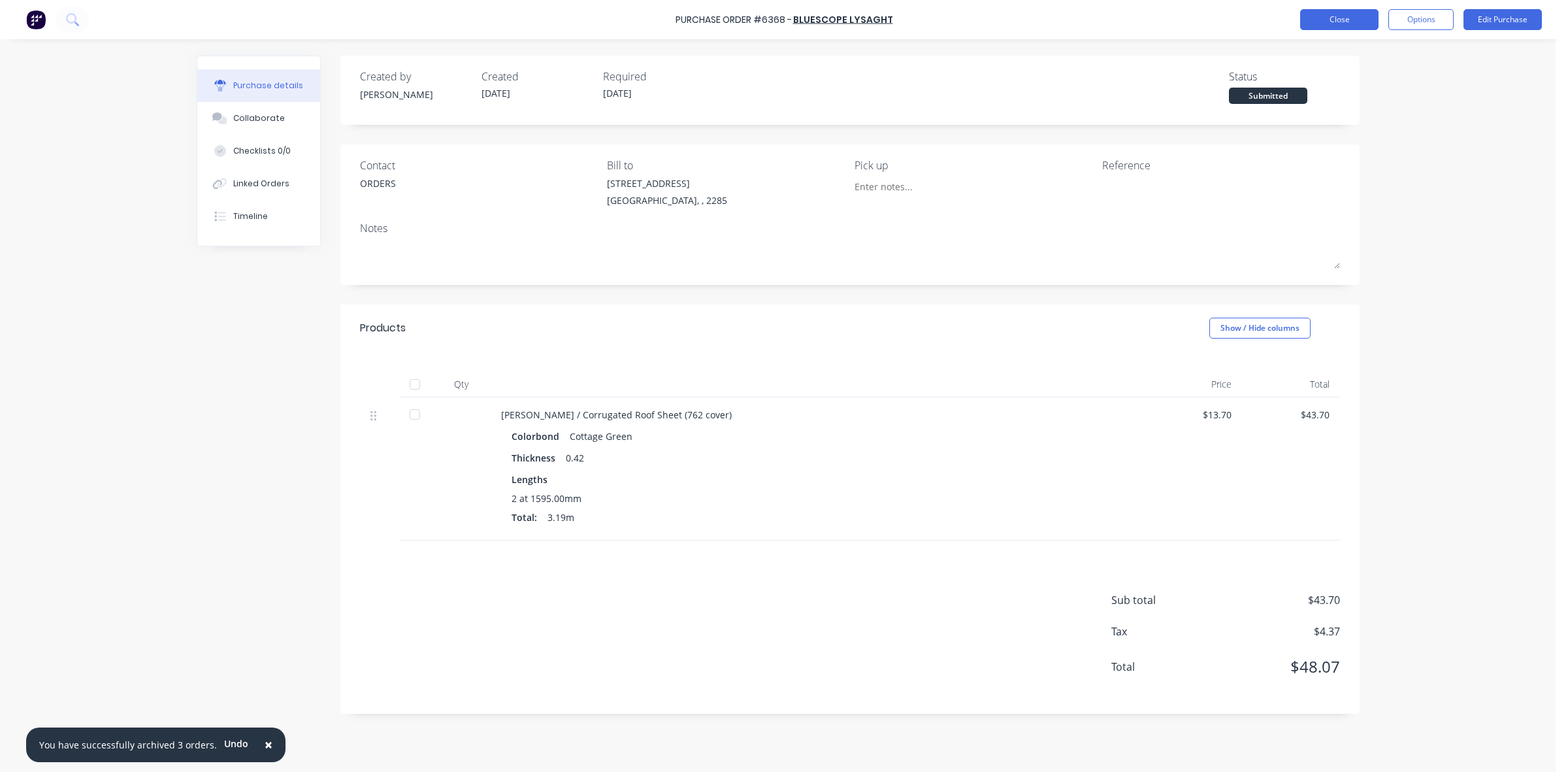
click at [1346, 13] on button "Close" at bounding box center [1339, 19] width 79 height 21
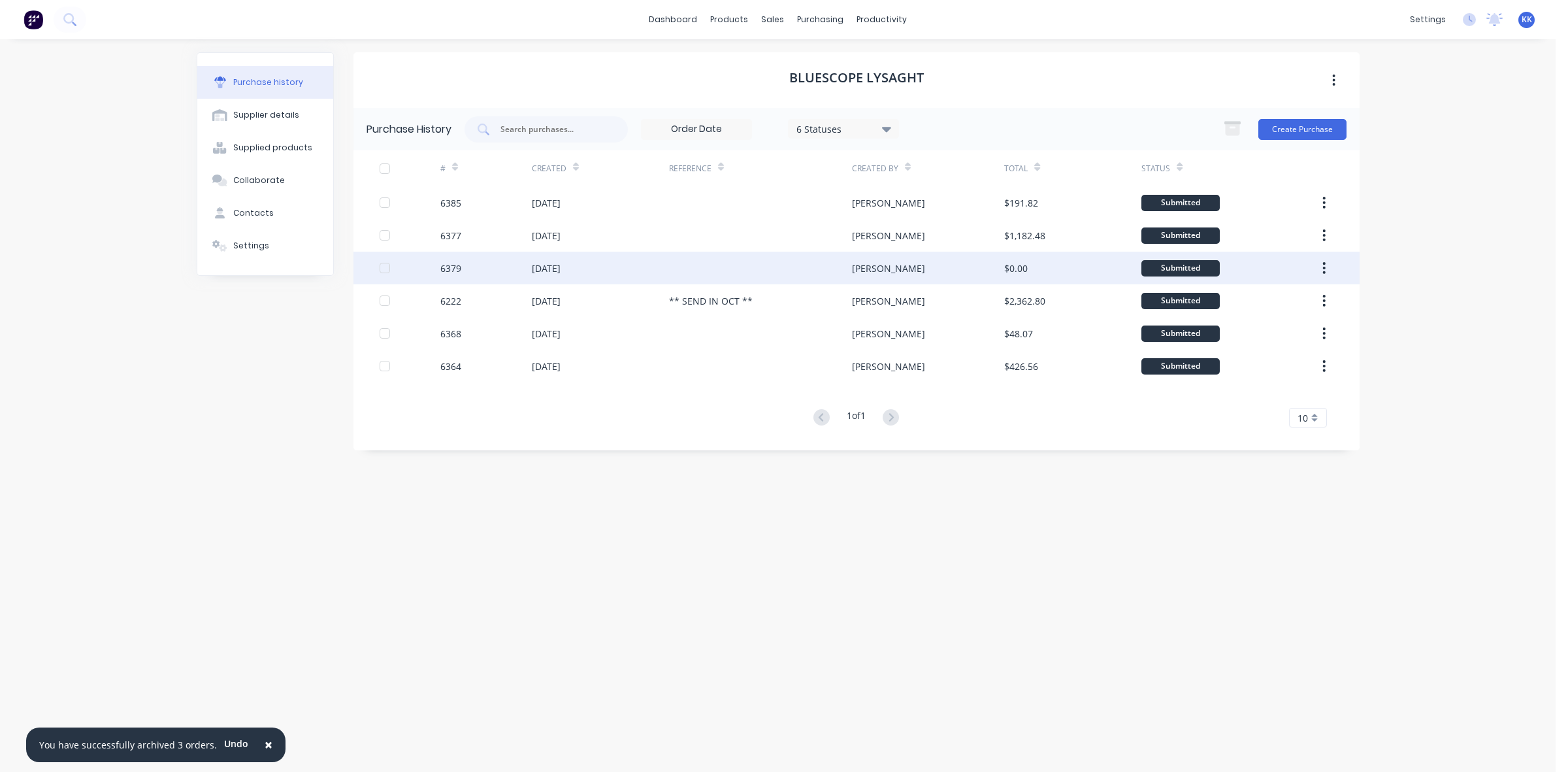
click at [678, 252] on div at bounding box center [760, 267] width 183 height 32
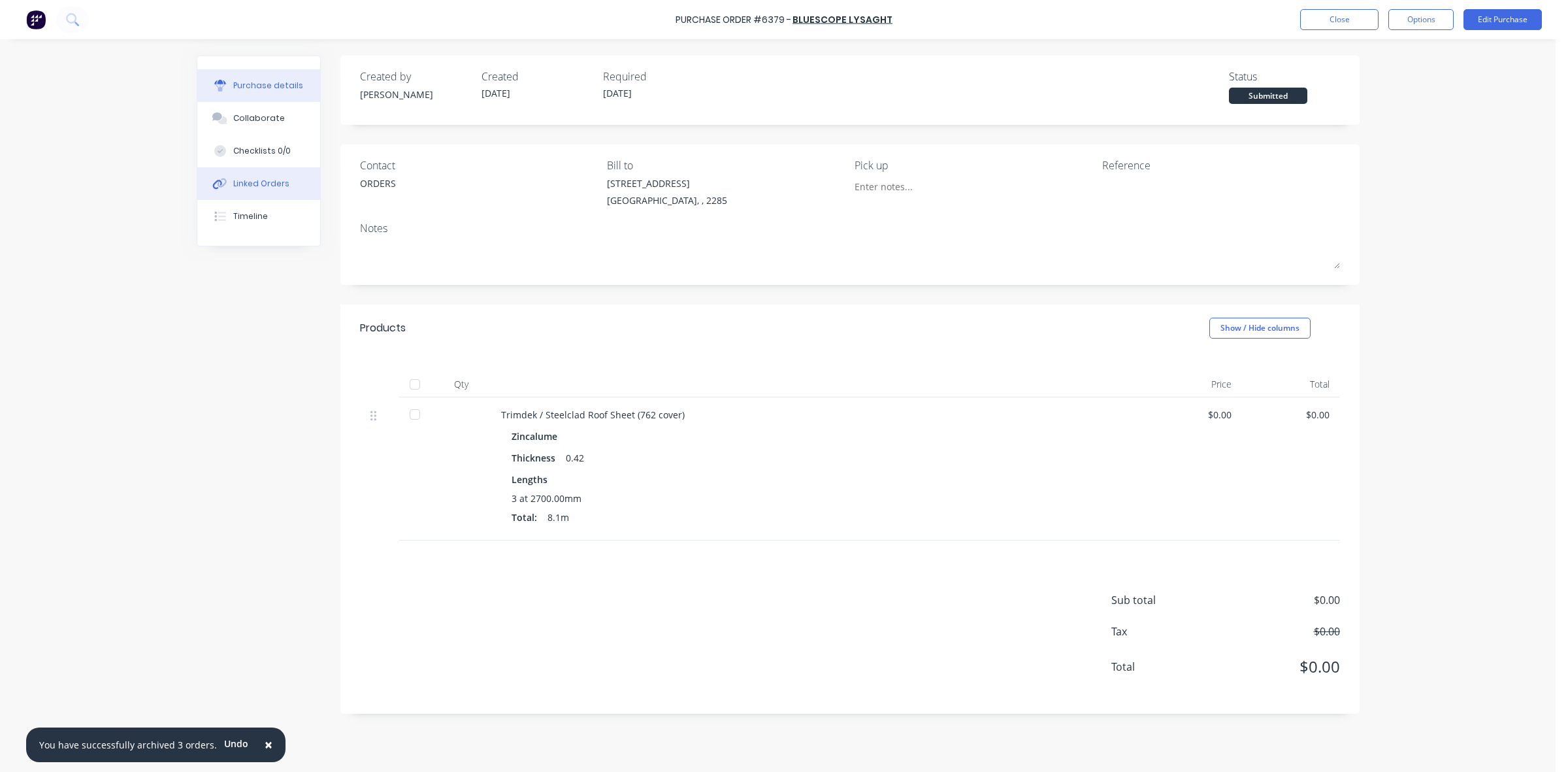
click at [239, 183] on div "Linked Orders" at bounding box center [262, 184] width 56 height 12
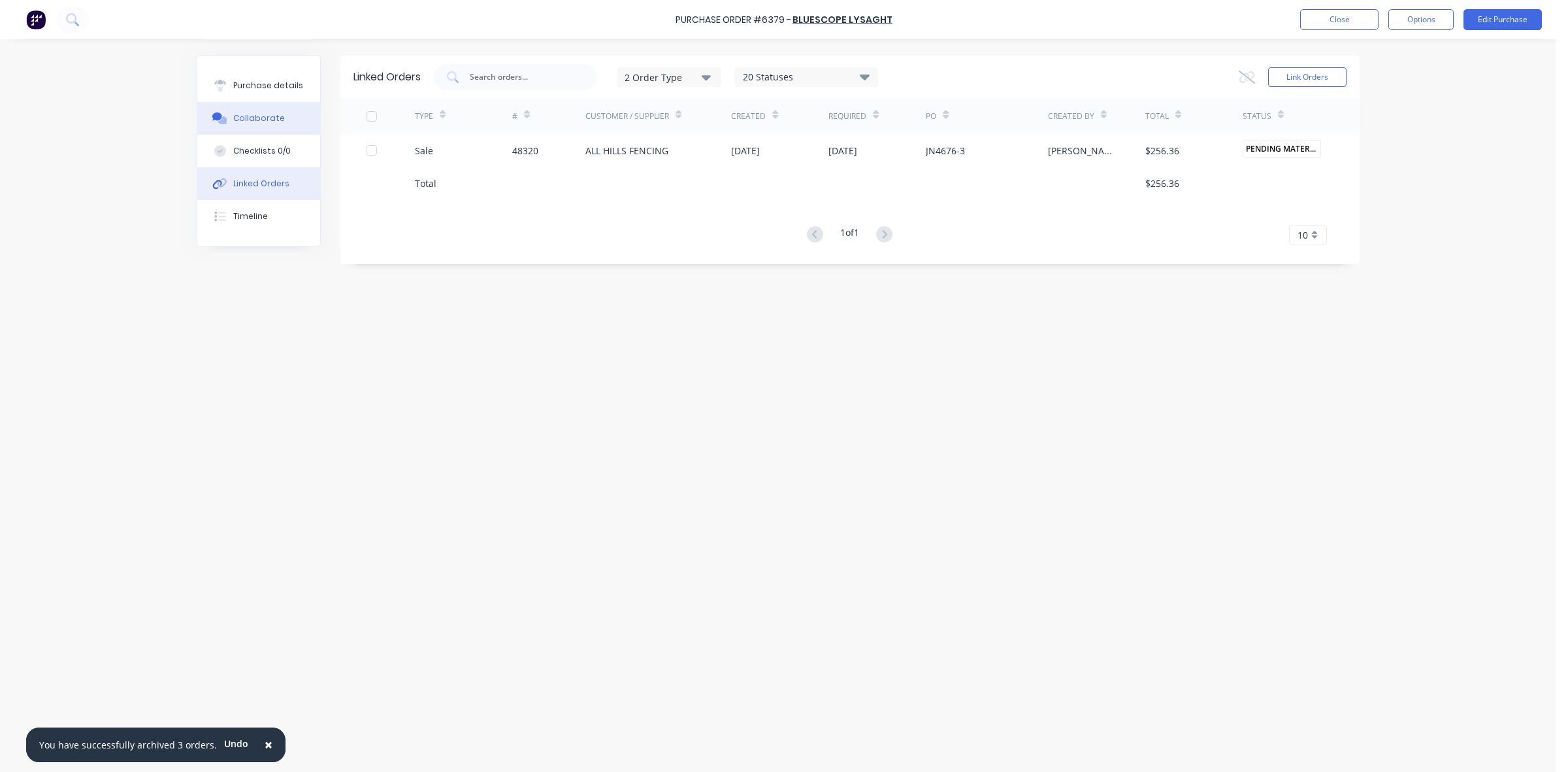
click at [279, 108] on button "Collaborate" at bounding box center [259, 117] width 122 height 32
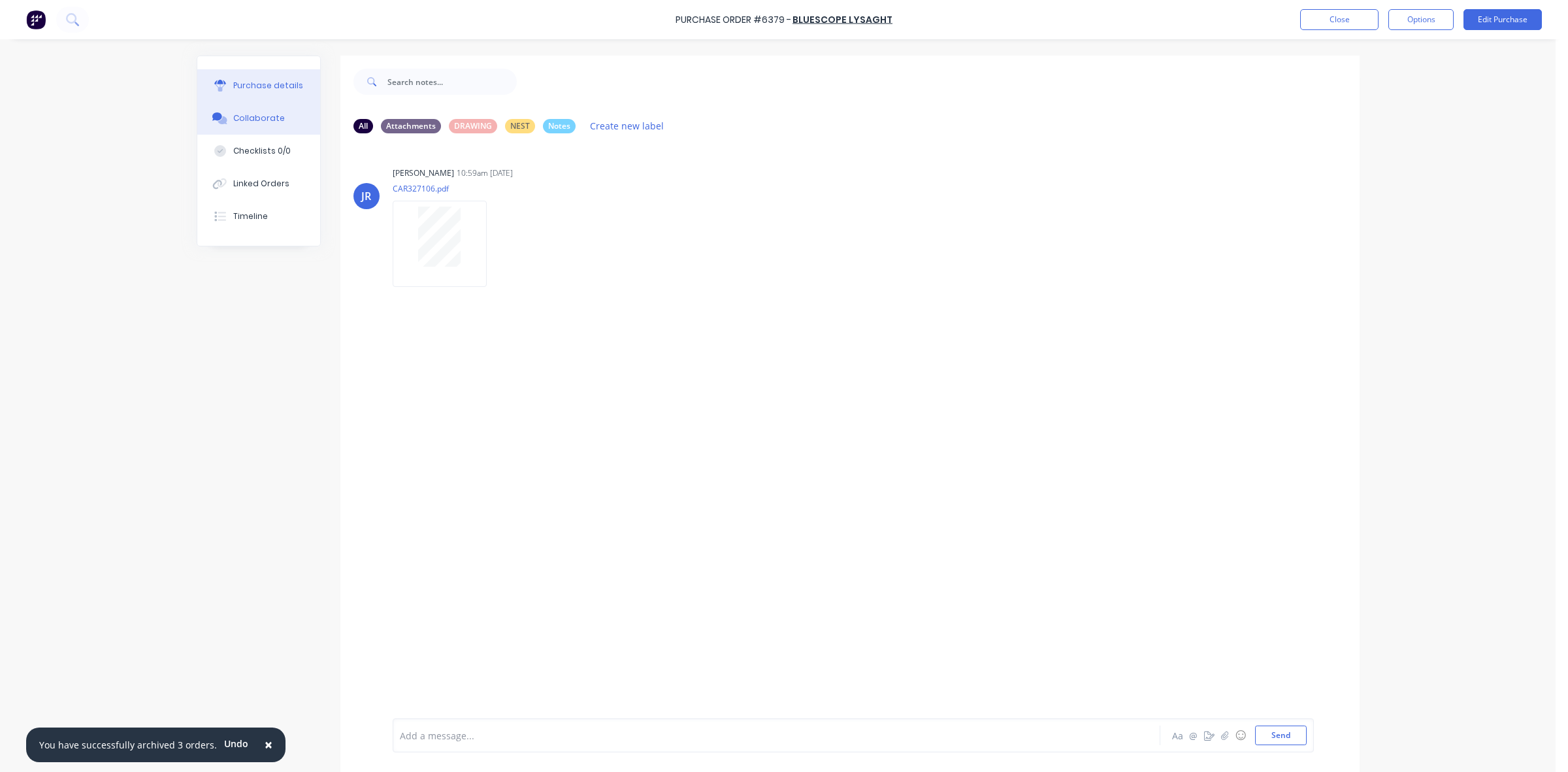
click at [237, 84] on div "Purchase details" at bounding box center [268, 86] width 70 height 12
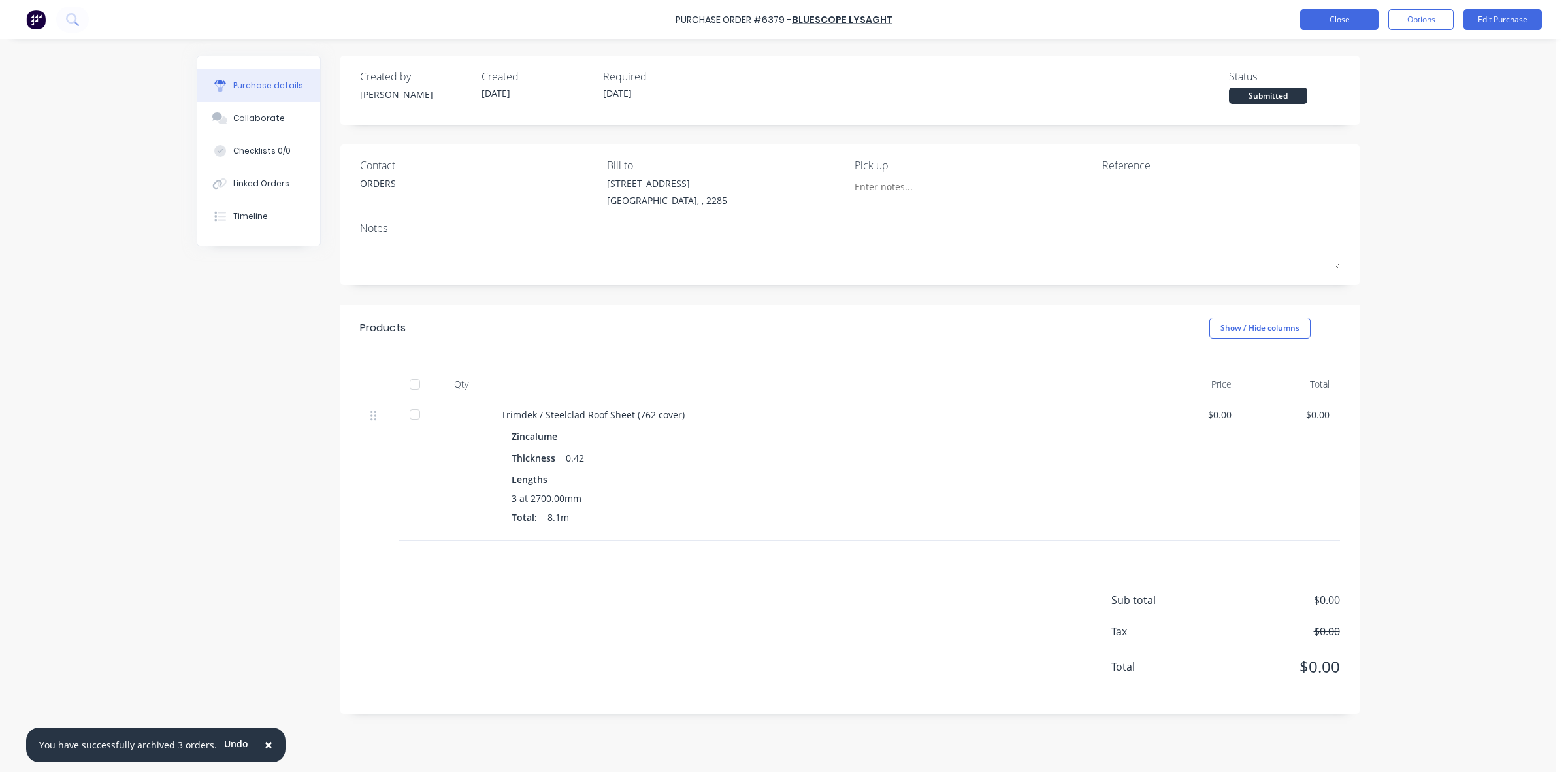
click at [1323, 23] on button "Close" at bounding box center [1339, 19] width 79 height 21
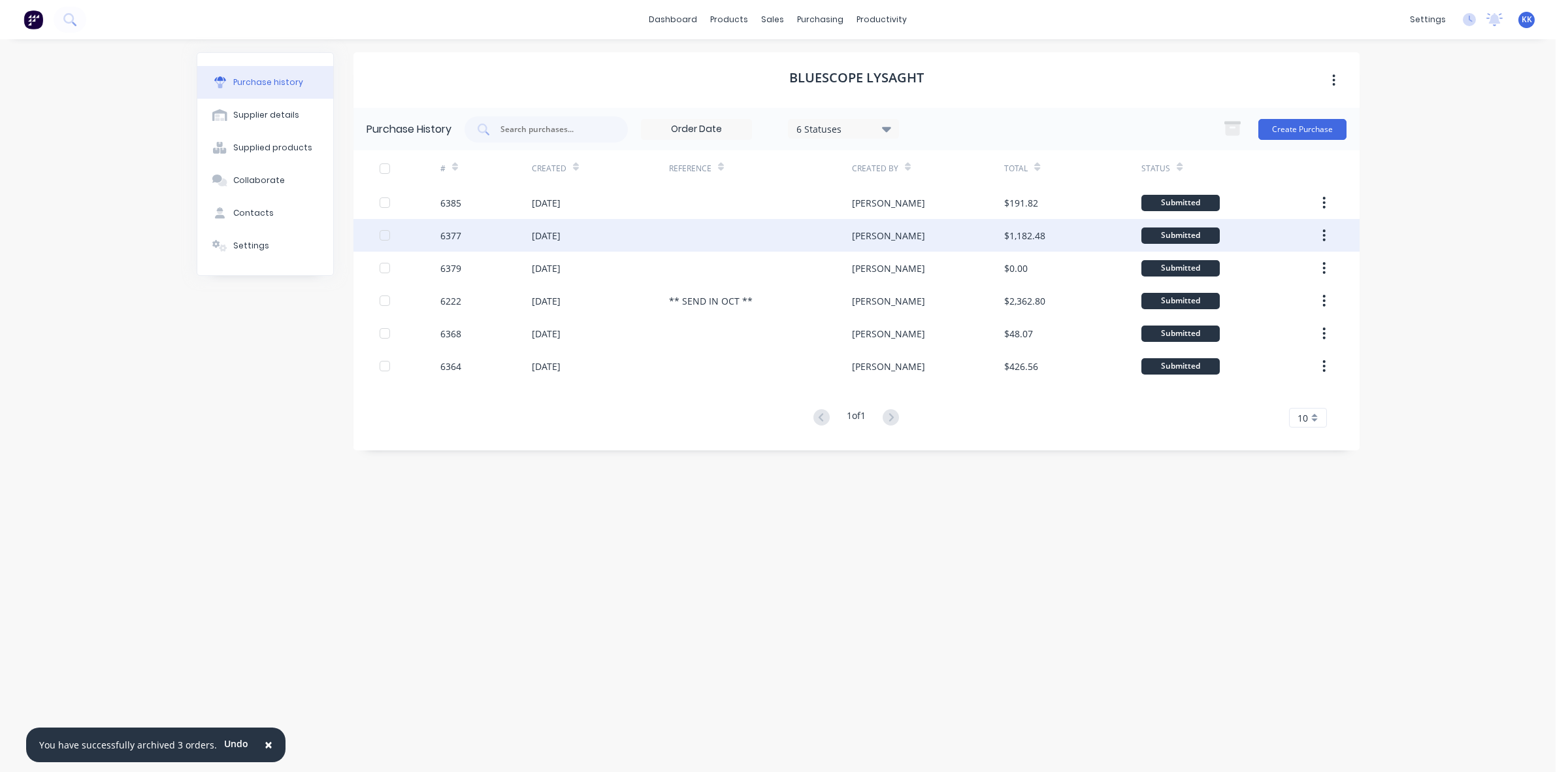
click at [648, 240] on div "[DATE]" at bounding box center [600, 235] width 137 height 32
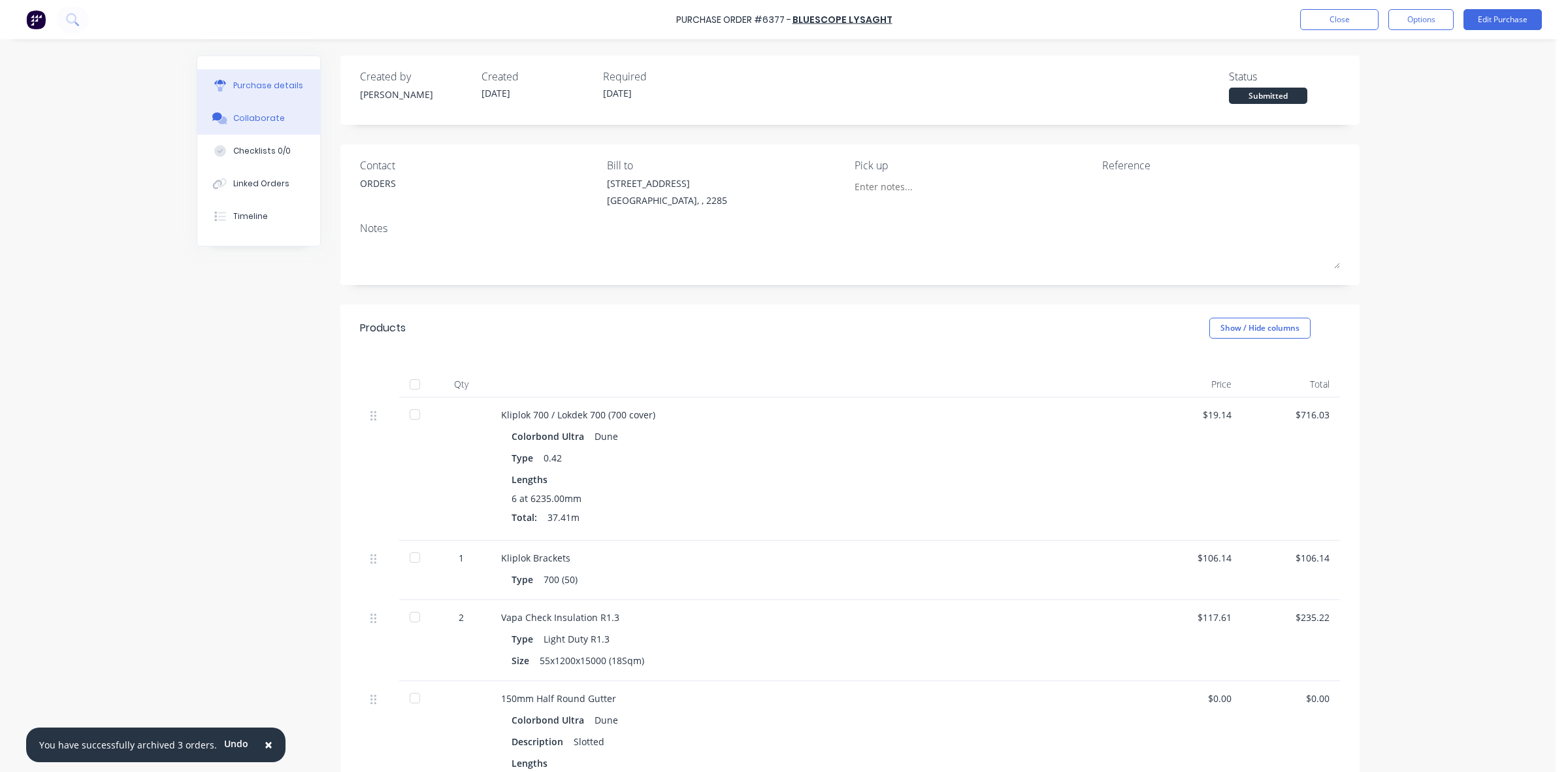
click at [263, 126] on button "Collaborate" at bounding box center [259, 117] width 122 height 32
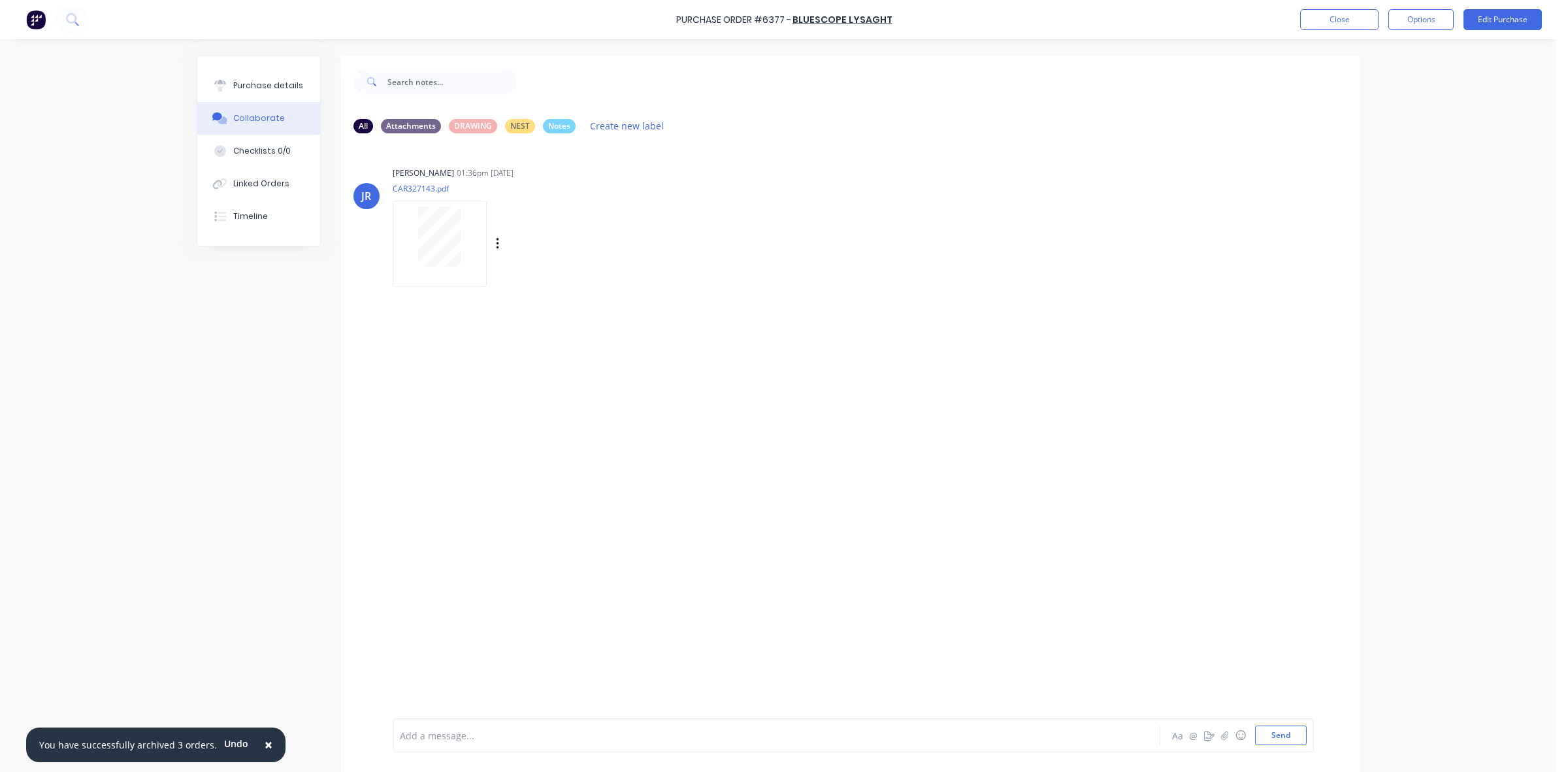
click at [458, 246] on div at bounding box center [440, 236] width 82 height 60
click at [1363, 14] on button "Close" at bounding box center [1339, 19] width 79 height 21
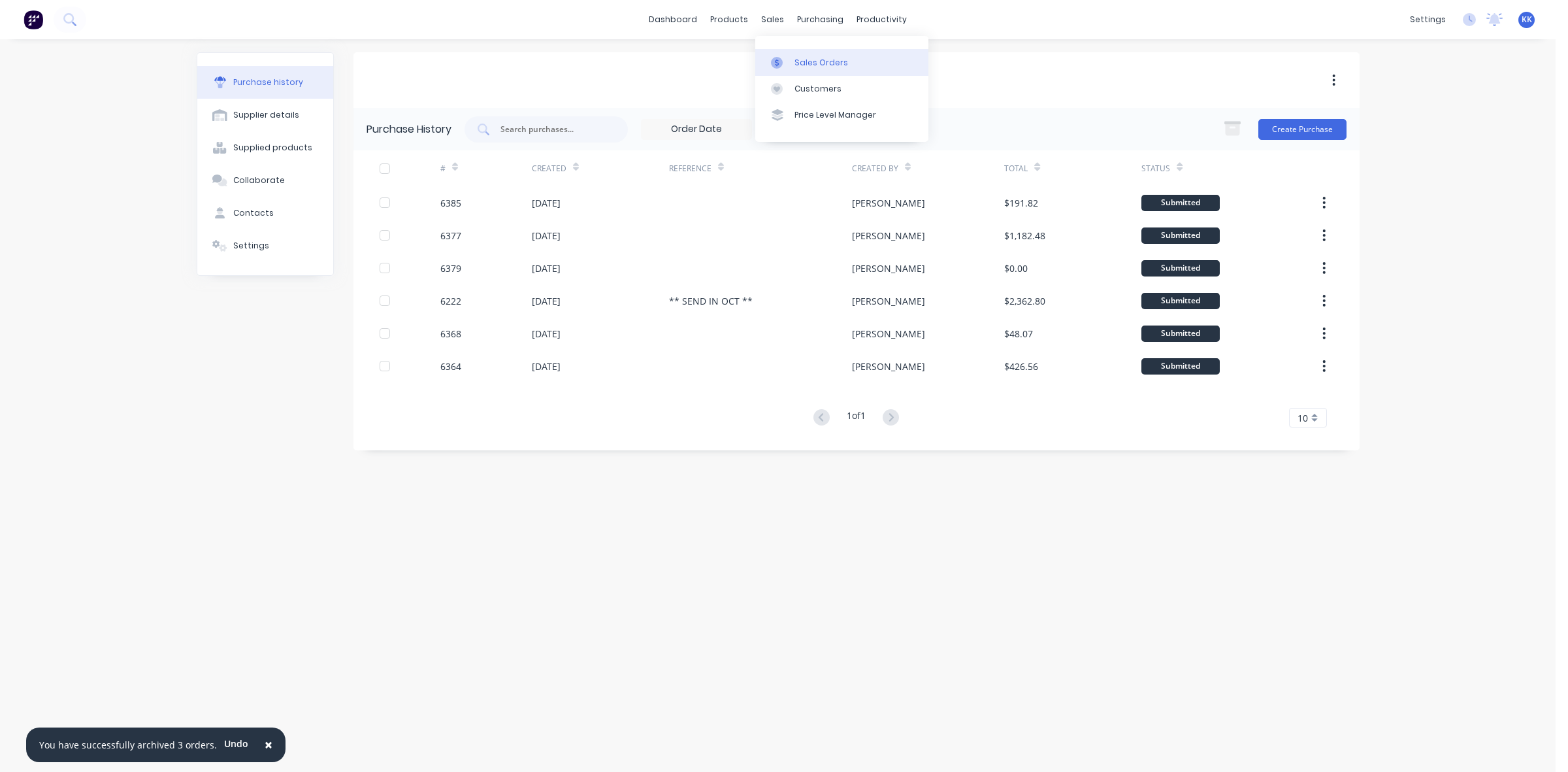
click at [808, 54] on link "Sales Orders" at bounding box center [842, 62] width 173 height 26
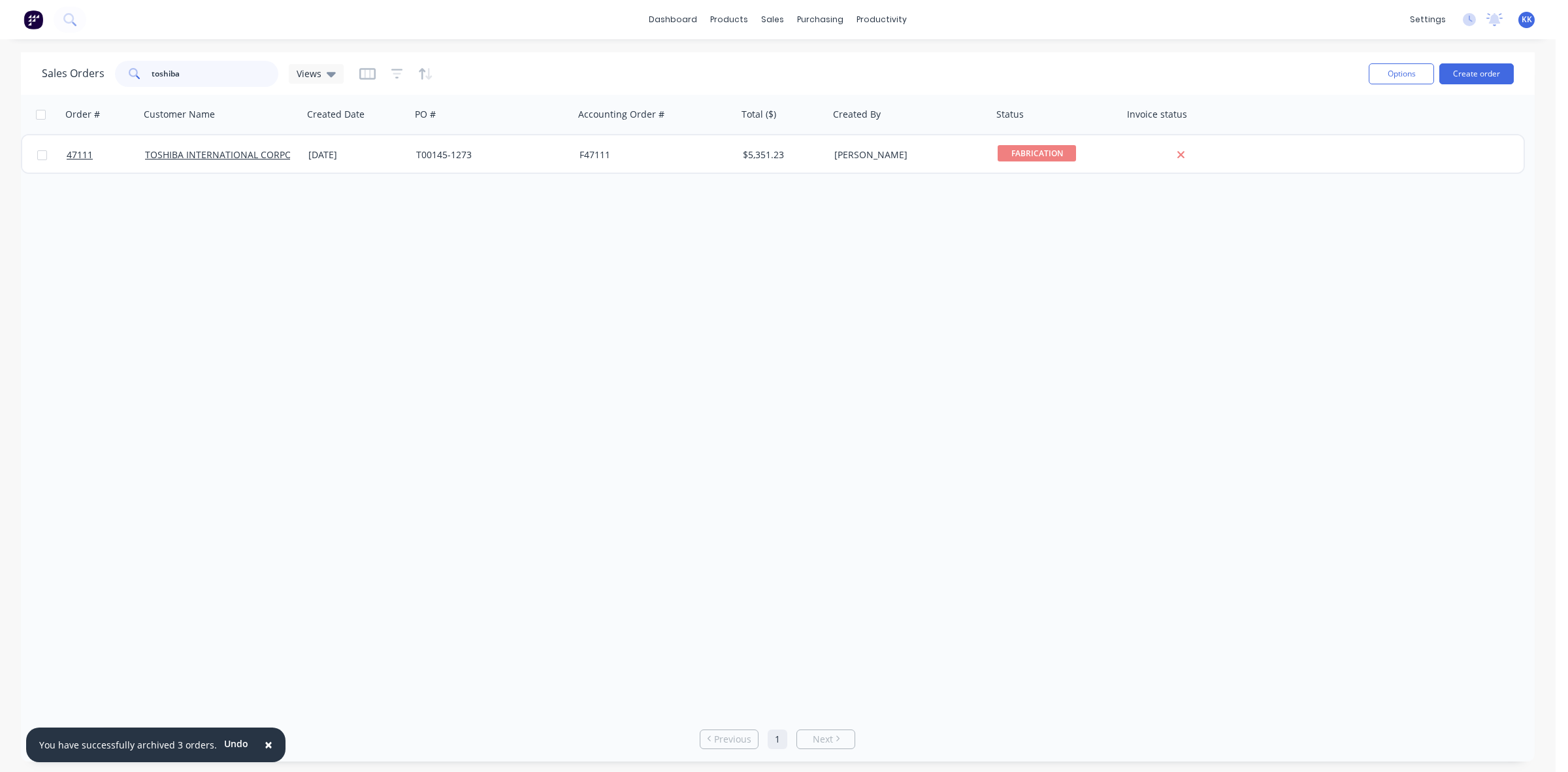
drag, startPoint x: 169, startPoint y: 79, endPoint x: 137, endPoint y: 76, distance: 32.1
click at [137, 76] on div "toshiba" at bounding box center [197, 74] width 164 height 26
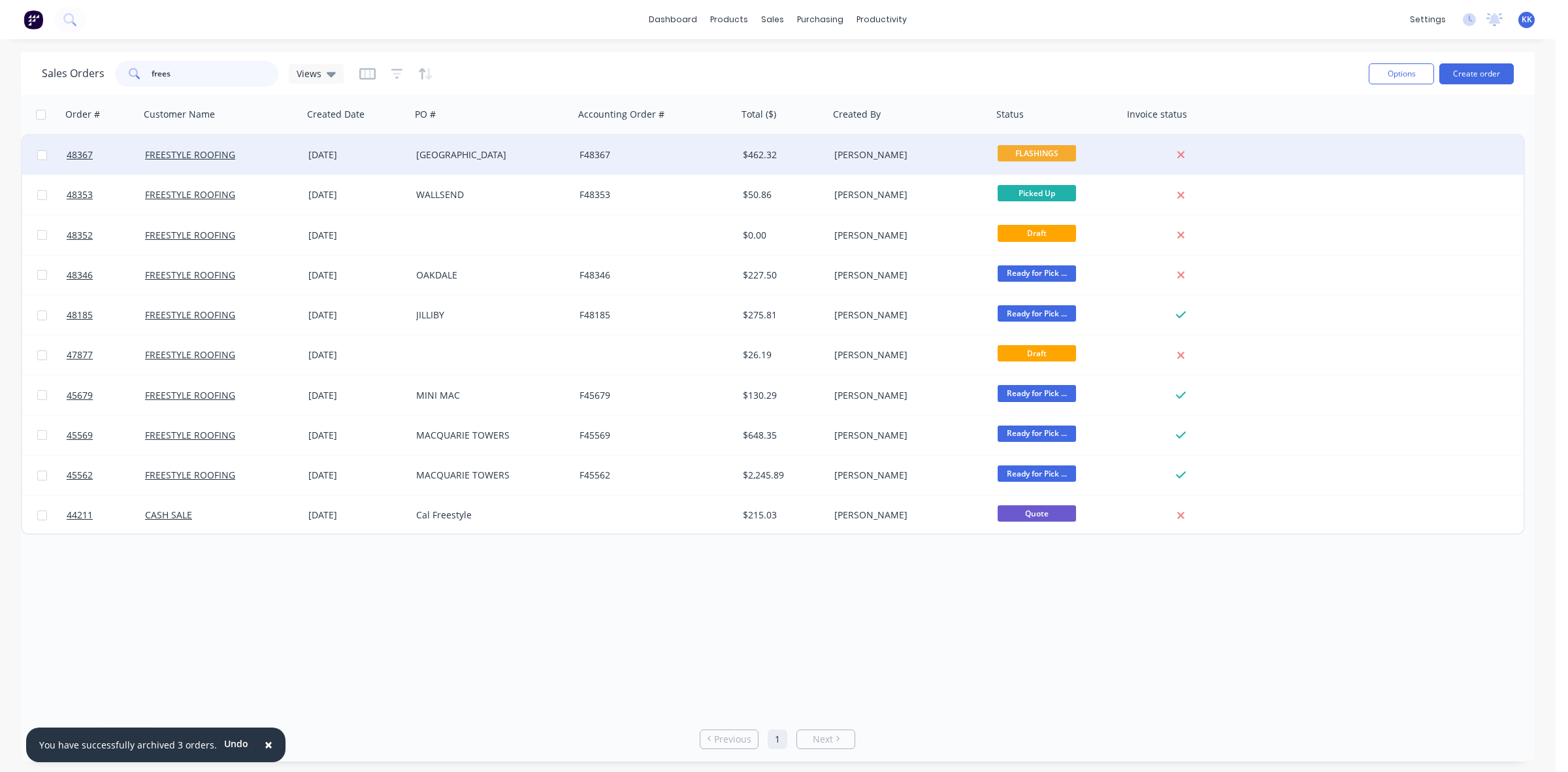
type input "frees"
click at [475, 151] on div "WHITEBRIDGE" at bounding box center [488, 155] width 145 height 13
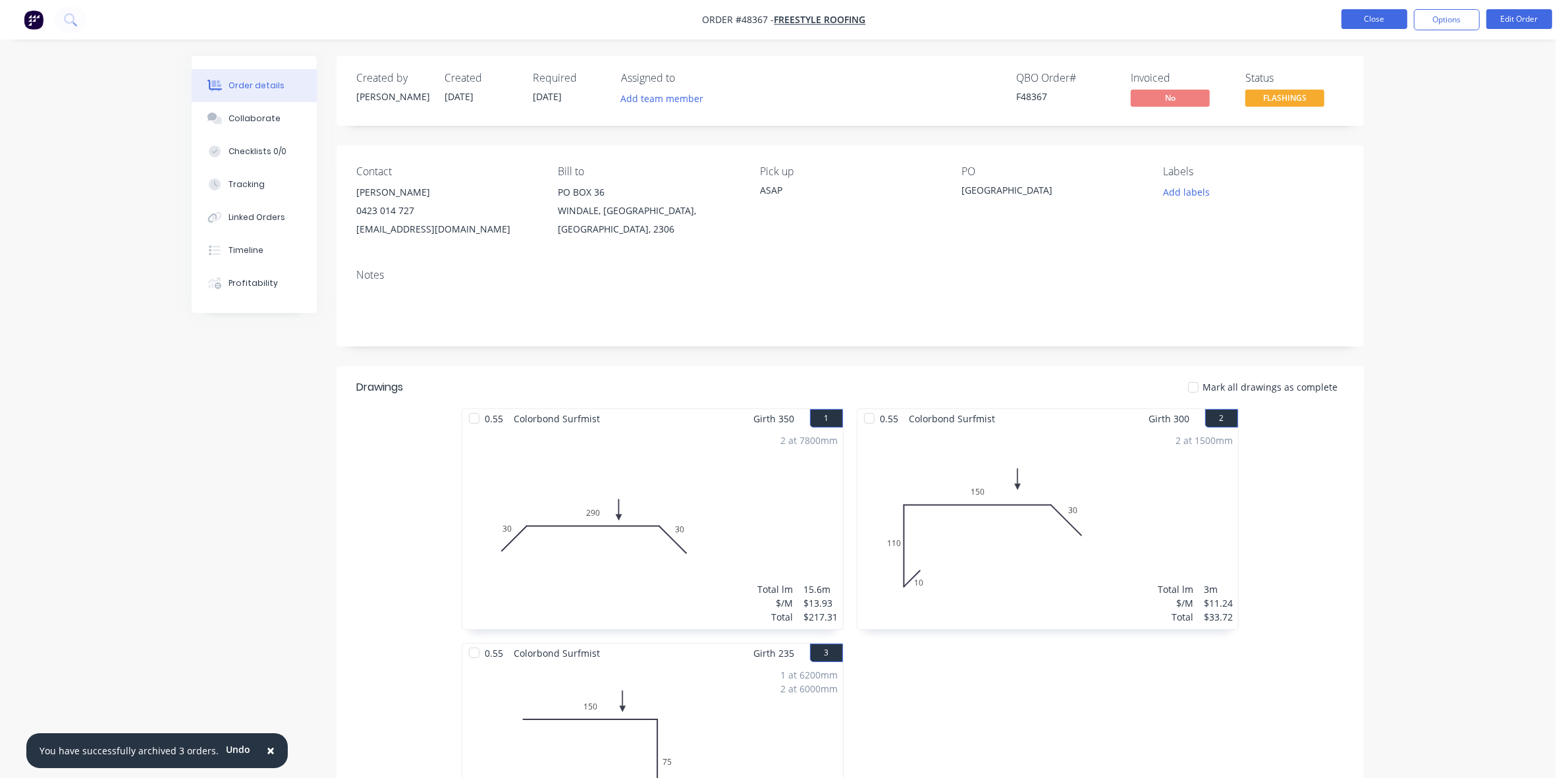
click at [1374, 23] on button "Close" at bounding box center [1374, 19] width 66 height 20
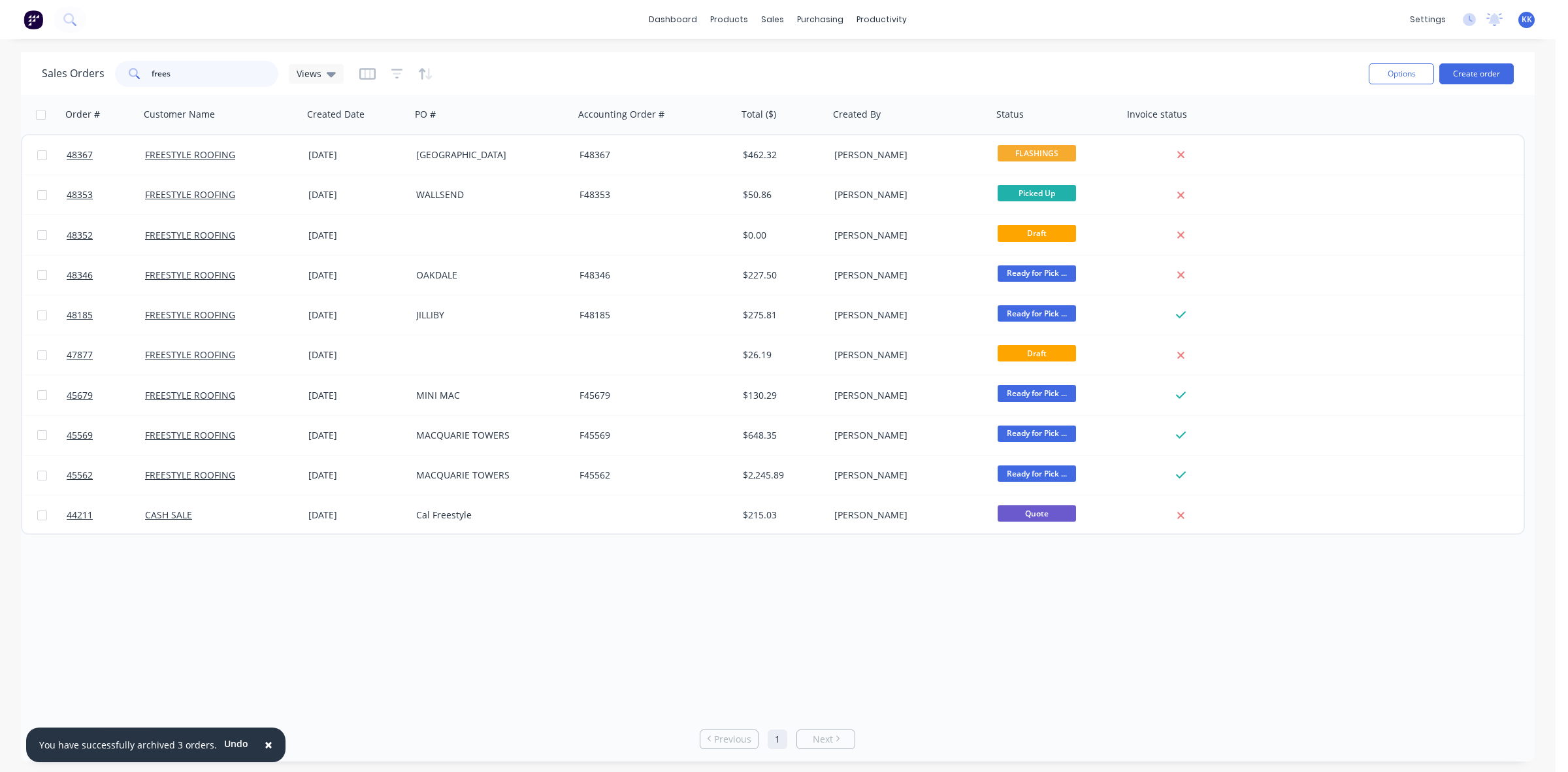
drag, startPoint x: 192, startPoint y: 71, endPoint x: 135, endPoint y: 79, distance: 57.6
click at [143, 76] on div "frees" at bounding box center [197, 74] width 164 height 26
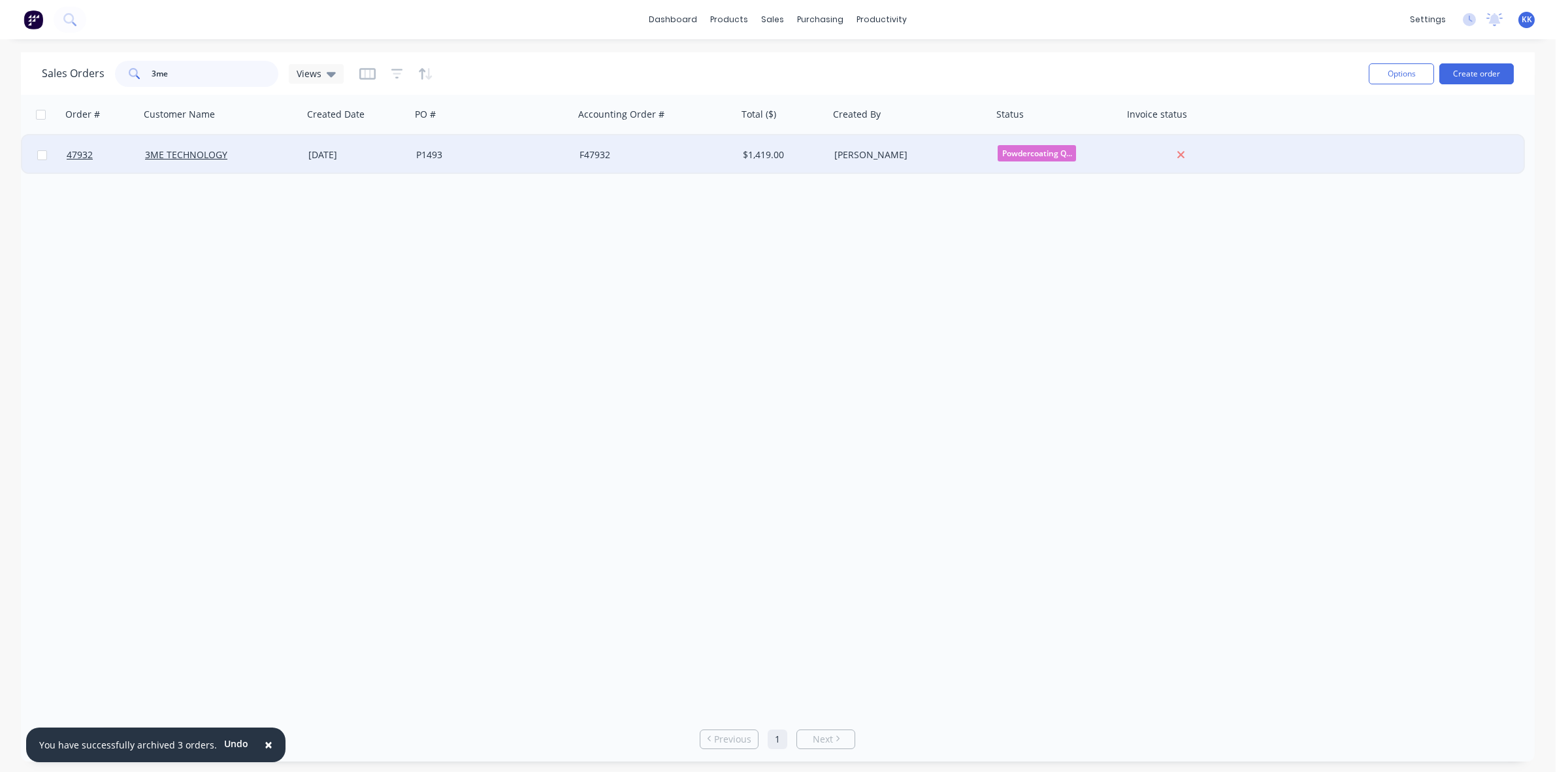
type input "3me"
click at [320, 155] on div "25 Sep 2025" at bounding box center [357, 155] width 97 height 13
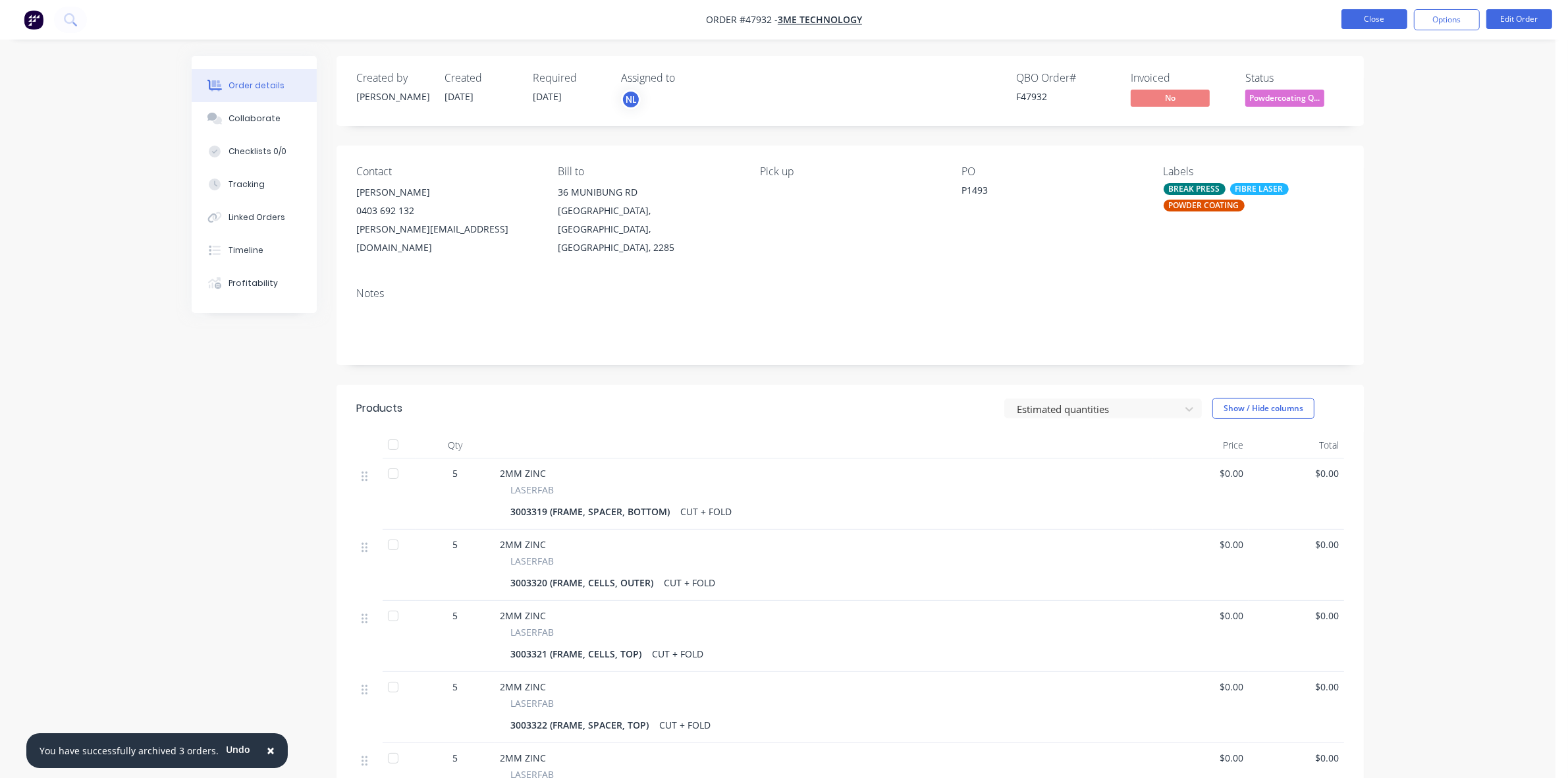
click at [1369, 20] on button "Close" at bounding box center [1374, 19] width 66 height 20
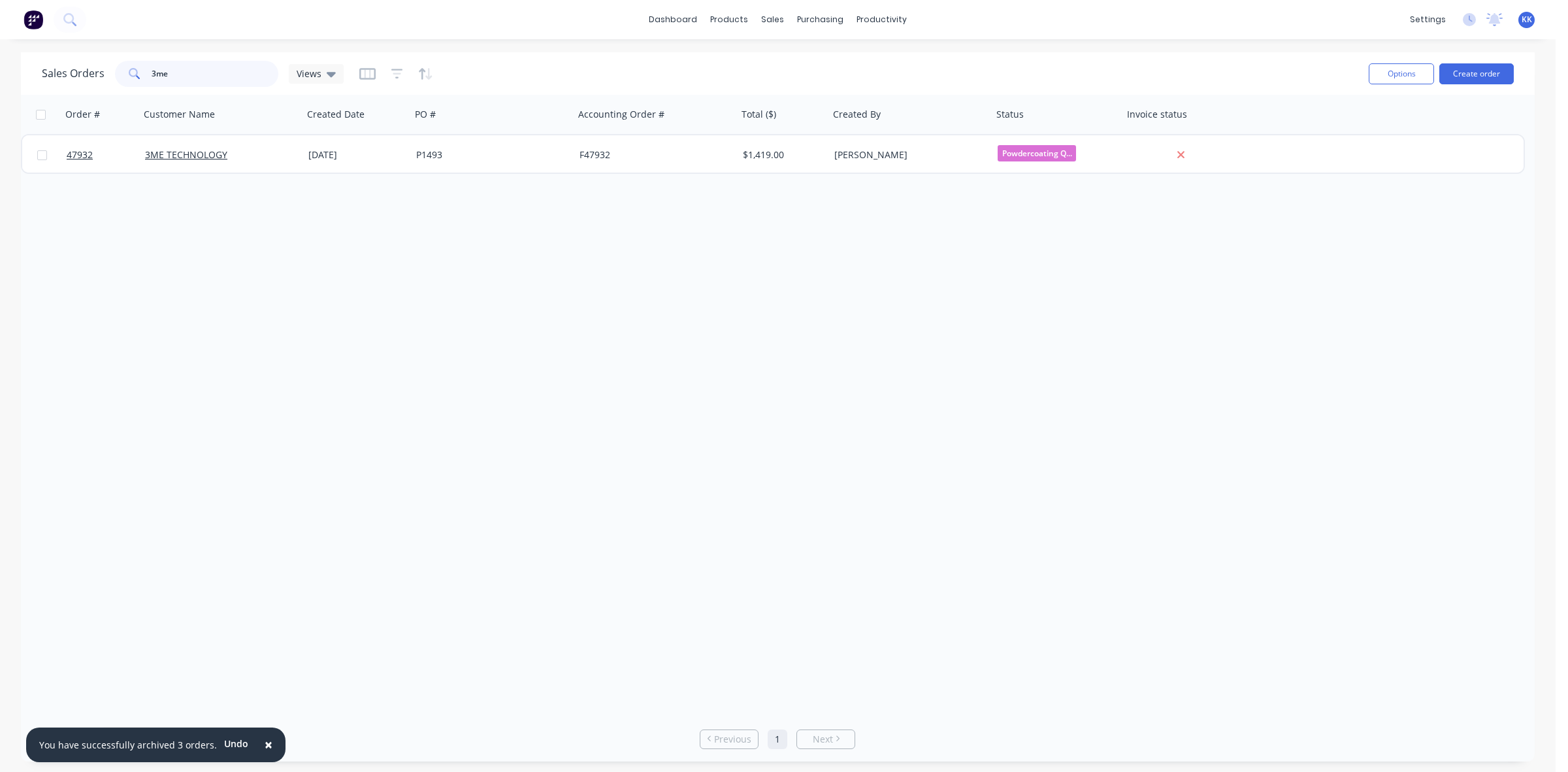
drag, startPoint x: 222, startPoint y: 84, endPoint x: 143, endPoint y: 75, distance: 79.5
click at [143, 75] on div "3me" at bounding box center [197, 74] width 164 height 26
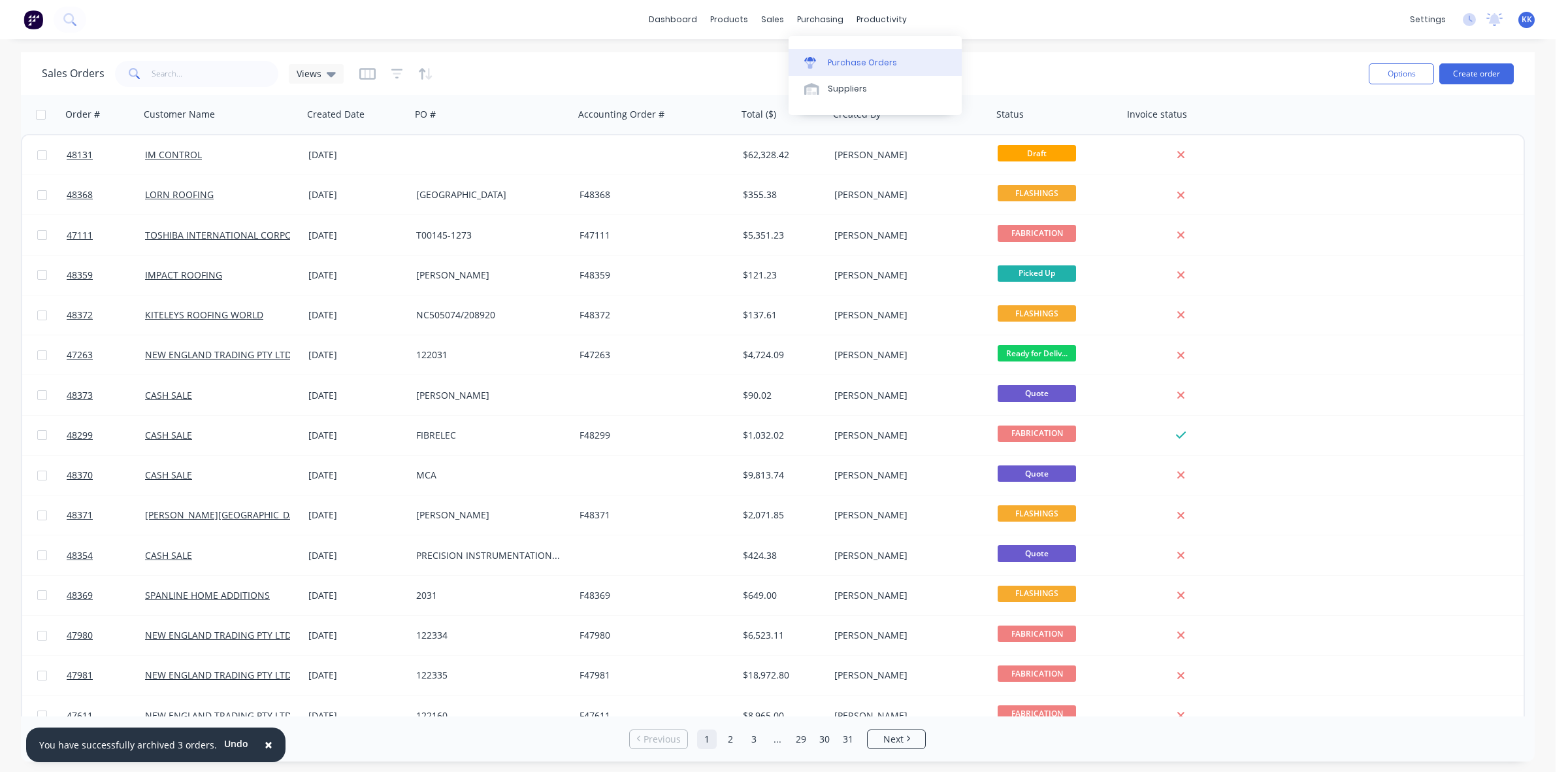
click at [838, 61] on div "Purchase Orders" at bounding box center [862, 63] width 69 height 12
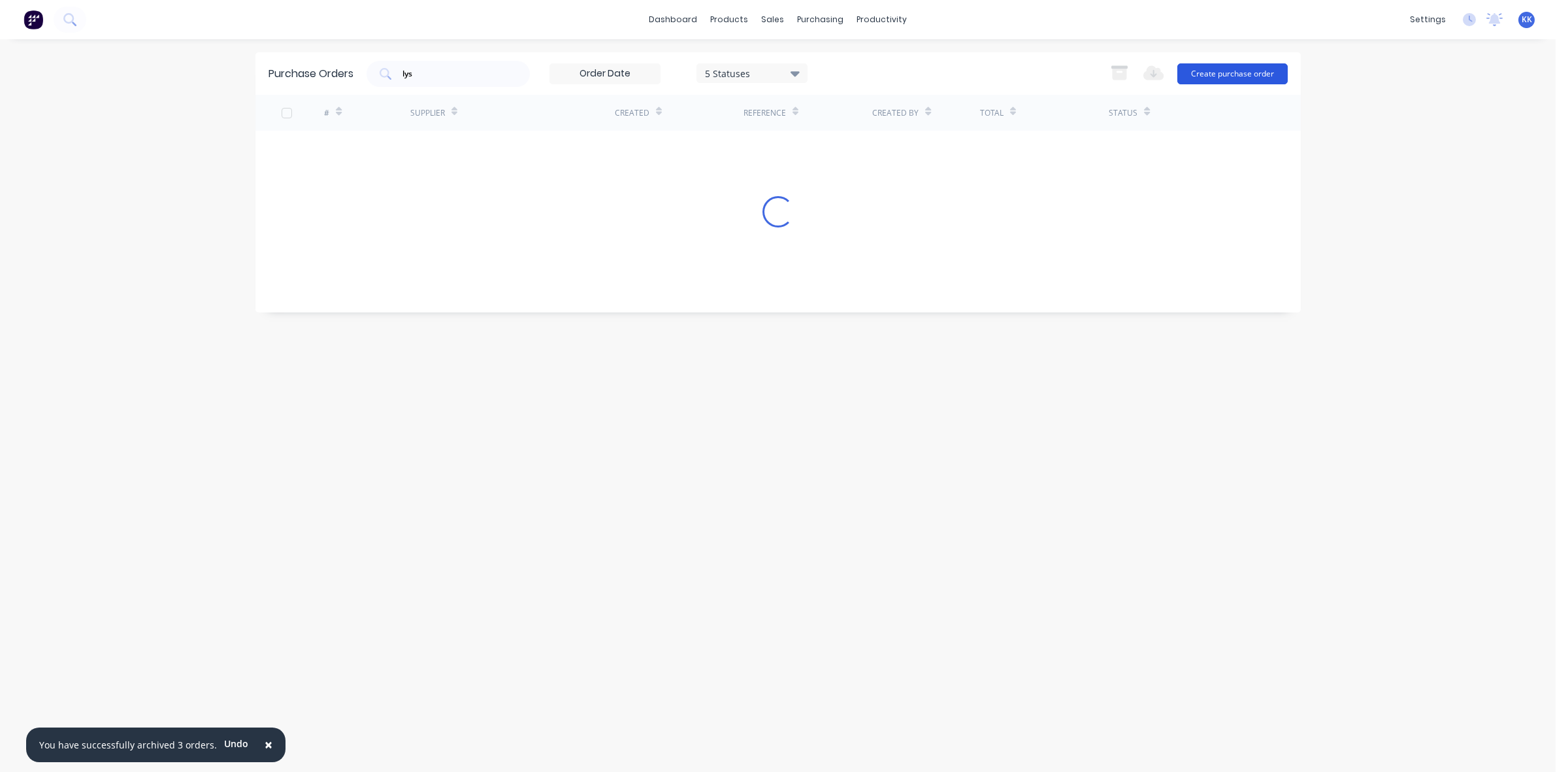
click at [1223, 71] on button "Create purchase order" at bounding box center [1231, 74] width 110 height 21
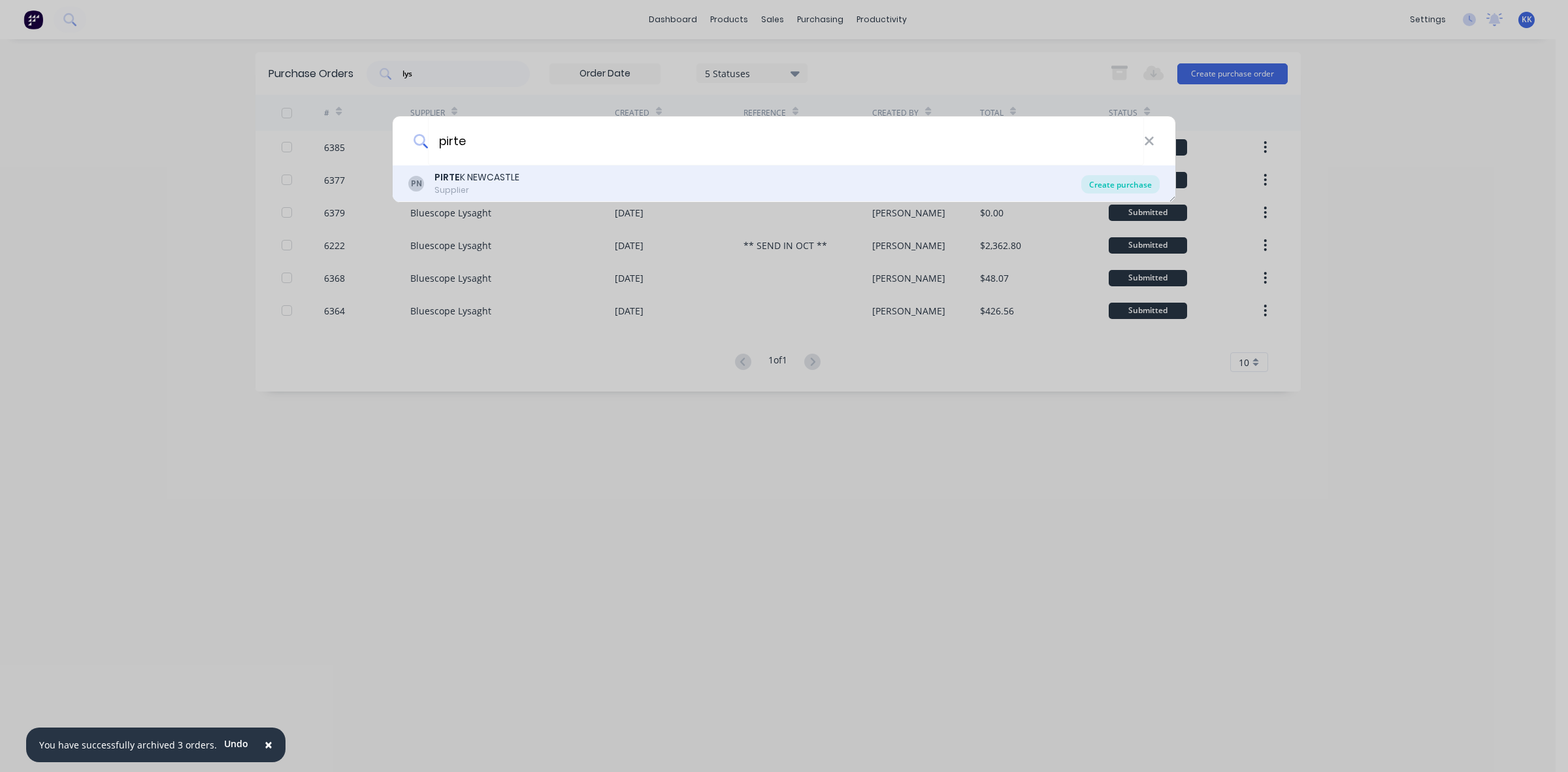
type input "pirte"
click at [1145, 190] on div "Create purchase" at bounding box center [1120, 184] width 79 height 18
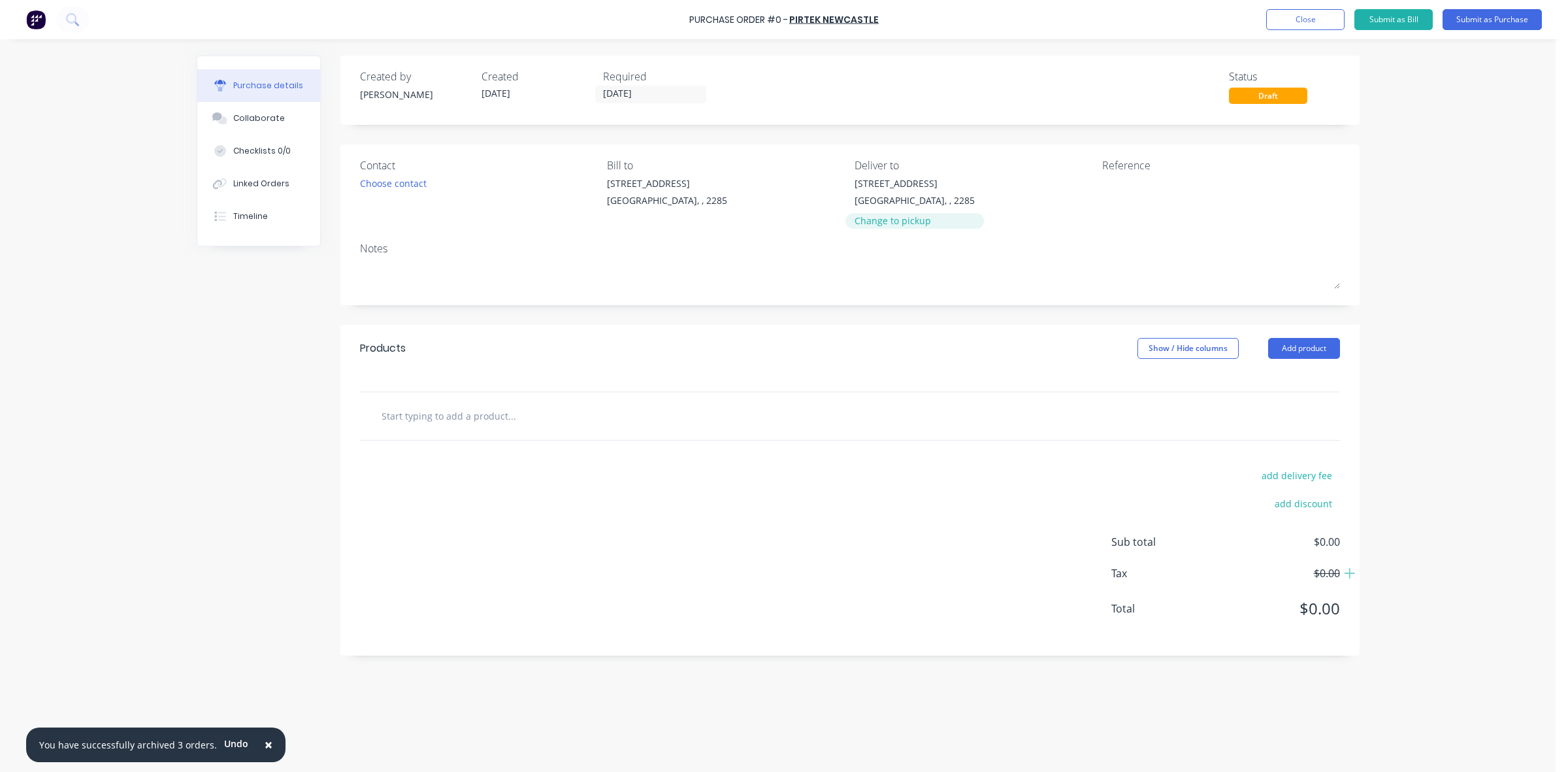
click at [917, 213] on div "Change to pickup" at bounding box center [914, 220] width 120 height 14
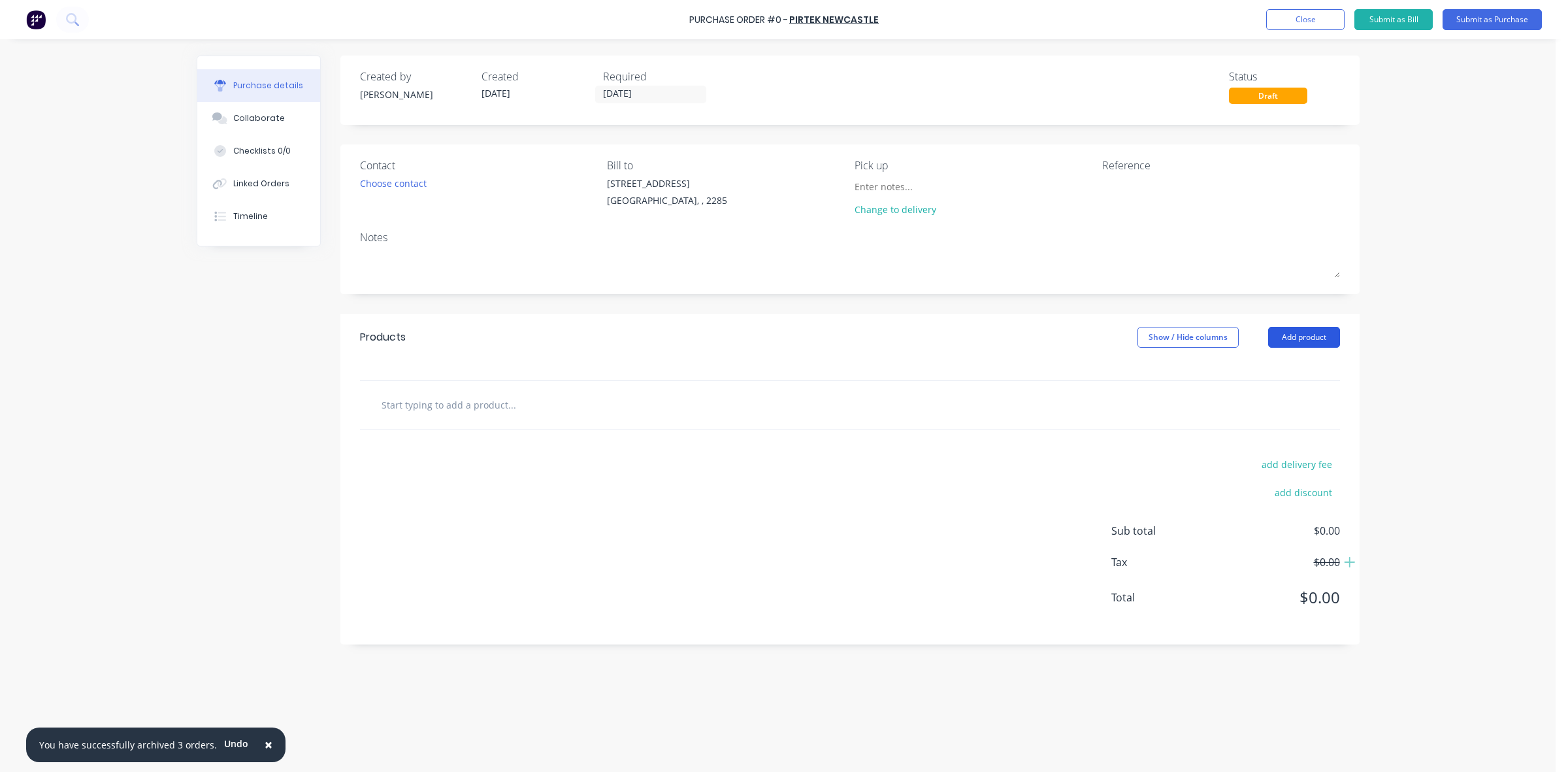
click at [1313, 334] on button "Add product" at bounding box center [1304, 337] width 72 height 21
click at [1311, 373] on div "Product catalogue" at bounding box center [1278, 371] width 101 height 19
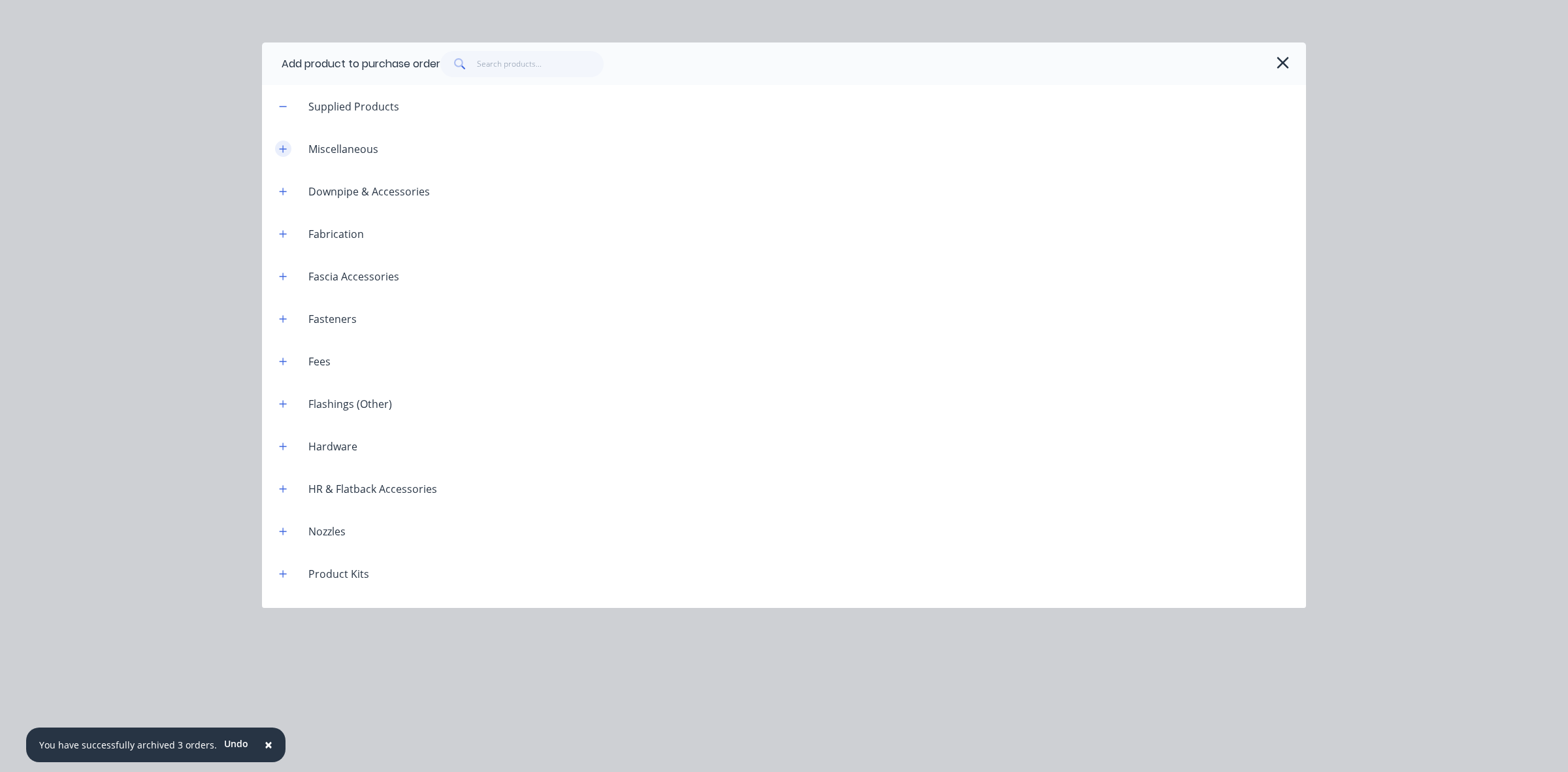
click at [288, 146] on button "button" at bounding box center [283, 148] width 17 height 17
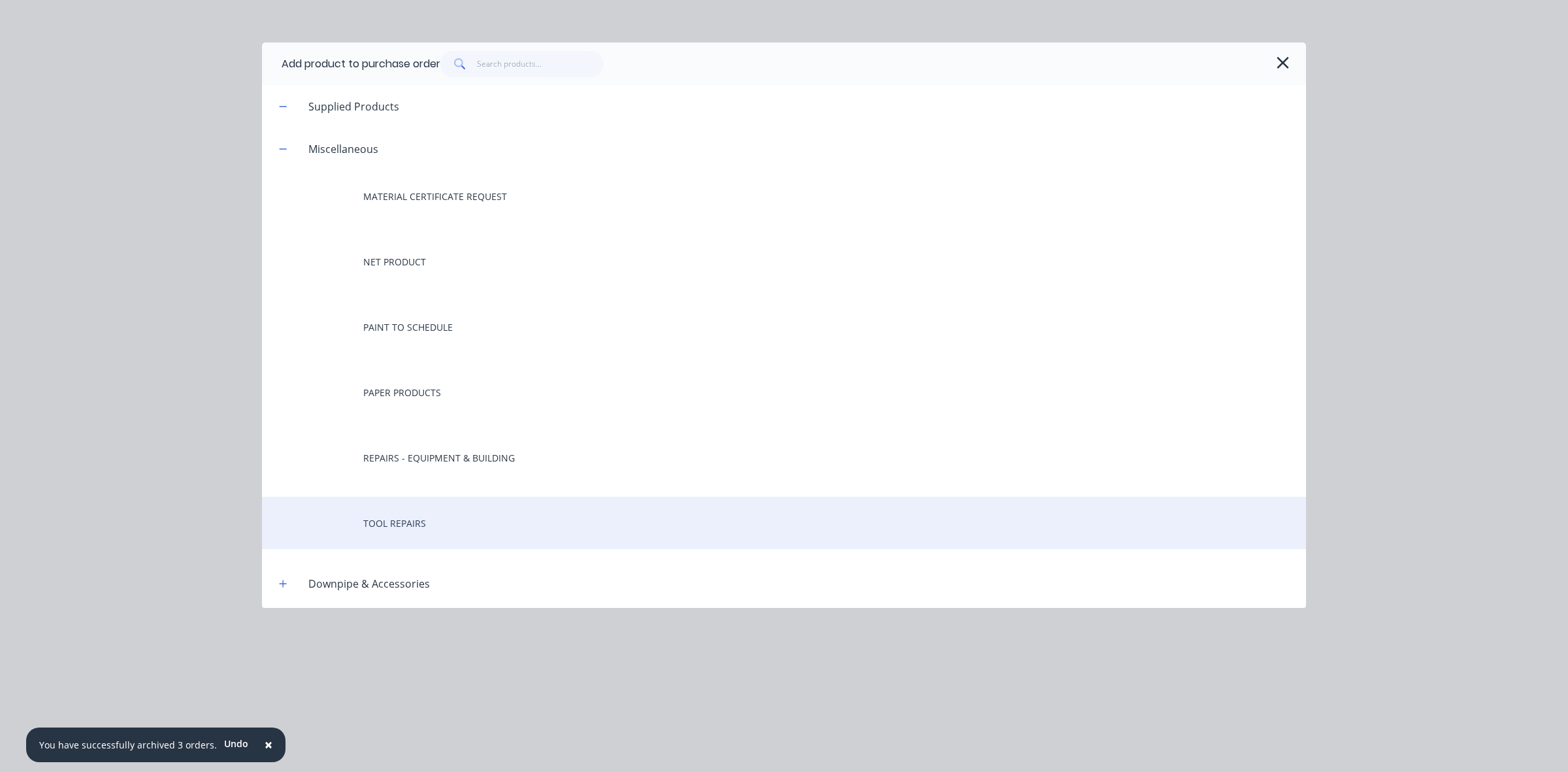
click at [439, 526] on div "TOOL REPAIRS" at bounding box center [783, 523] width 1044 height 53
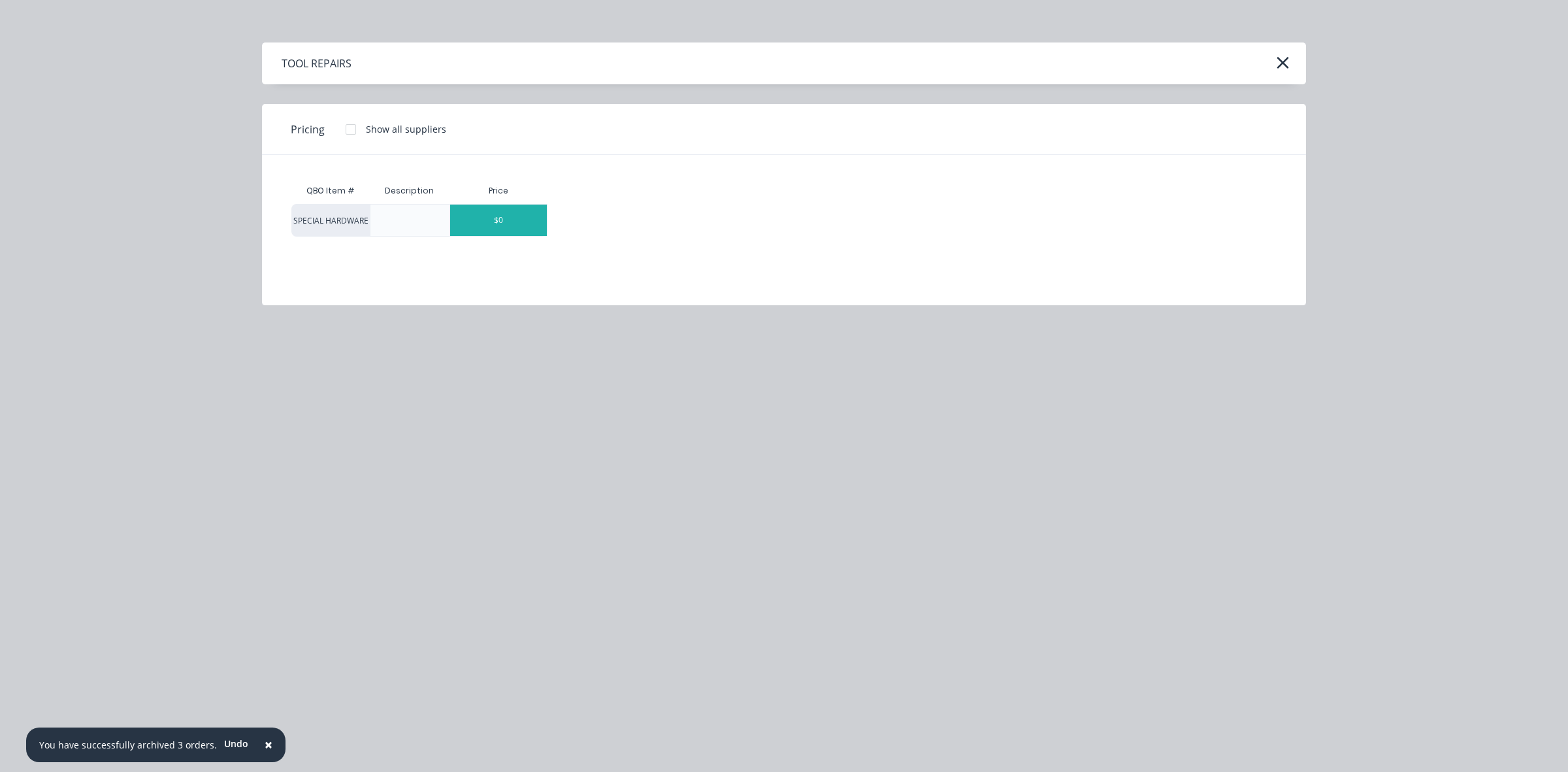
click at [507, 223] on div "$0" at bounding box center [499, 221] width 97 height 32
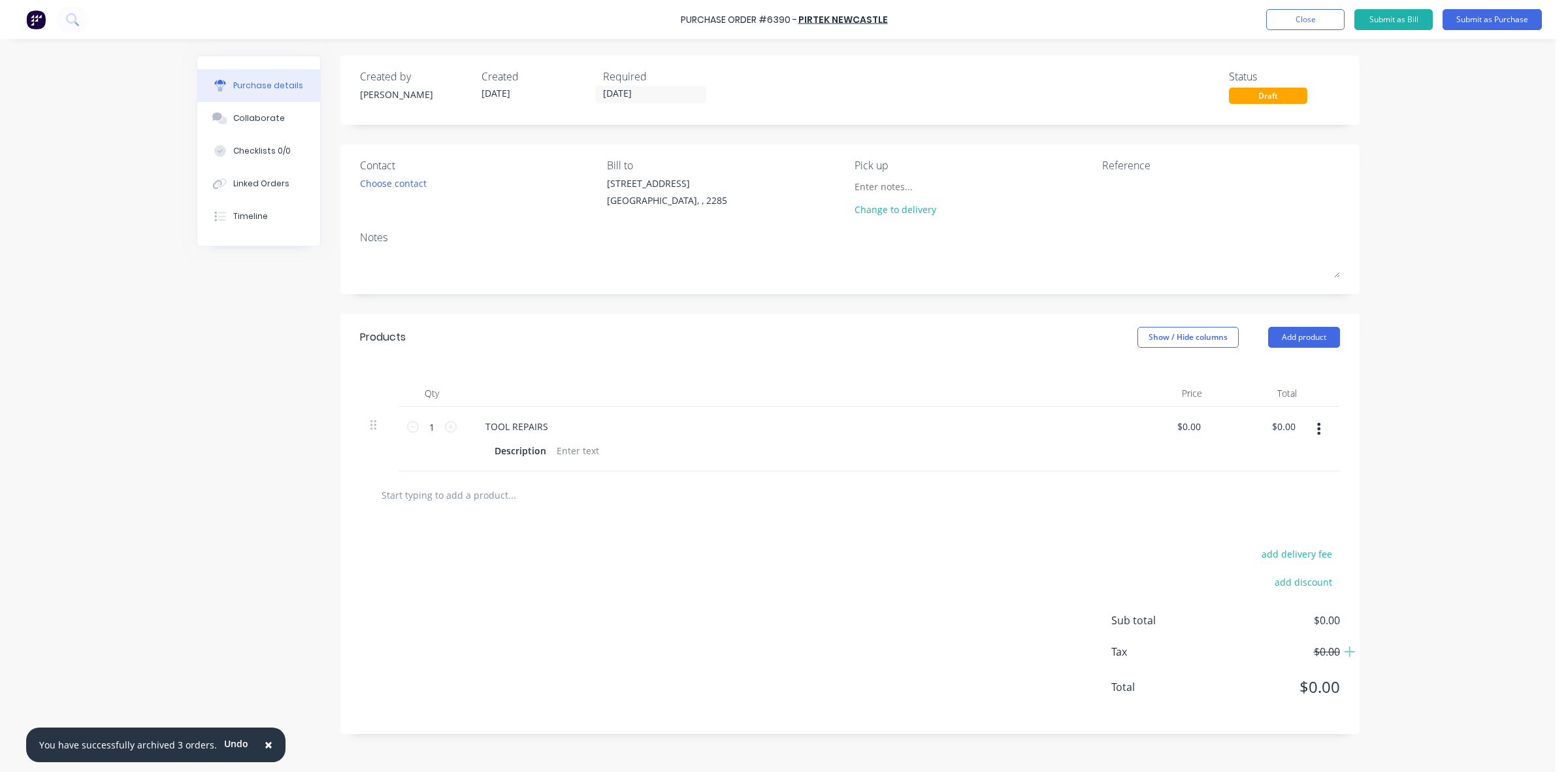
drag, startPoint x: 1298, startPoint y: 345, endPoint x: 1292, endPoint y: 370, distance: 25.7
click at [1297, 351] on div "Products Show / Hide columns Add product" at bounding box center [850, 337] width 1019 height 47
drag, startPoint x: 1295, startPoint y: 341, endPoint x: 1294, endPoint y: 347, distance: 6.1
click at [1296, 344] on button "Add product" at bounding box center [1304, 337] width 72 height 21
click at [1291, 370] on div "Product catalogue" at bounding box center [1278, 371] width 101 height 19
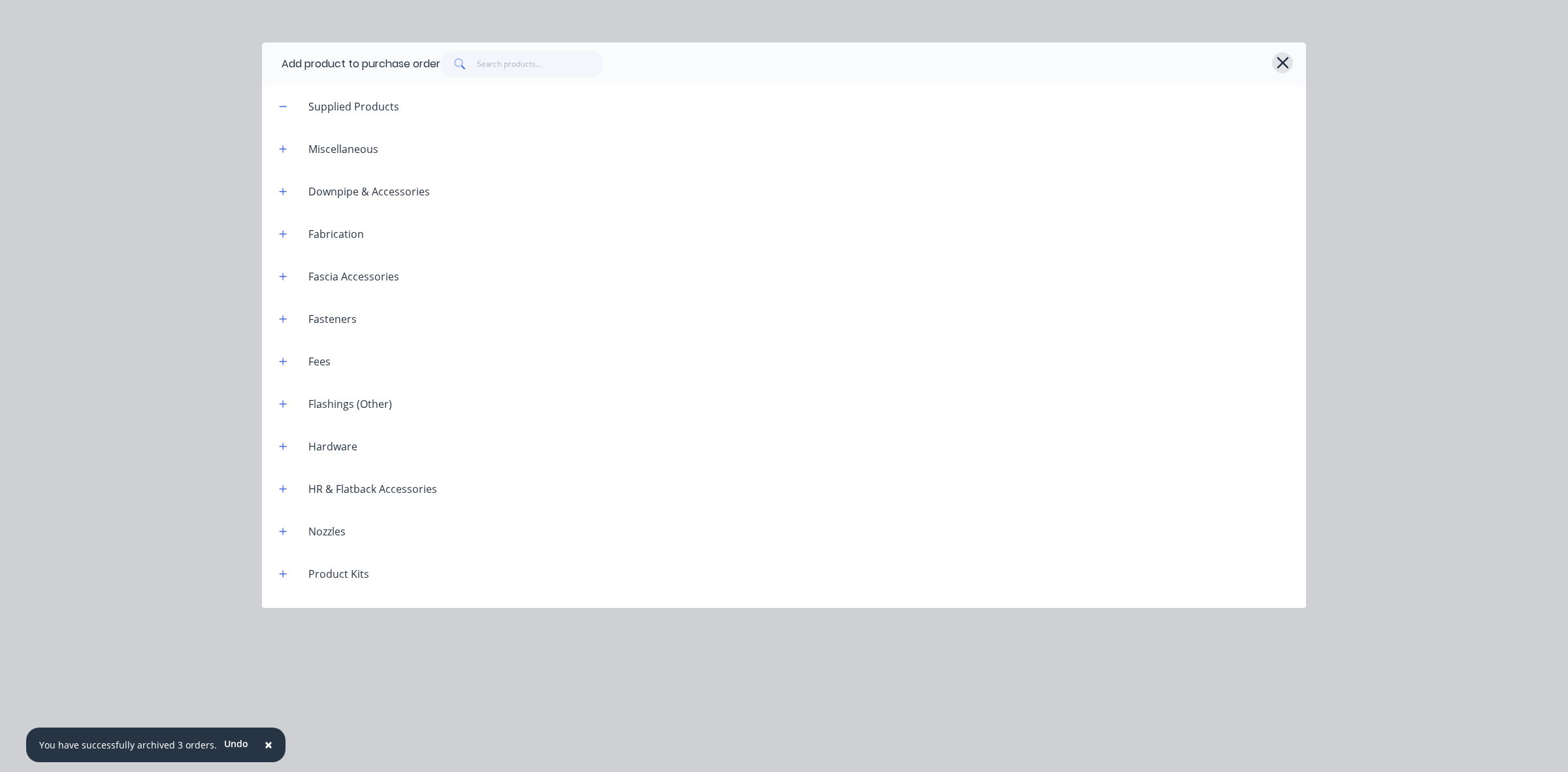
click at [1284, 59] on icon "button" at bounding box center [1282, 63] width 12 height 12
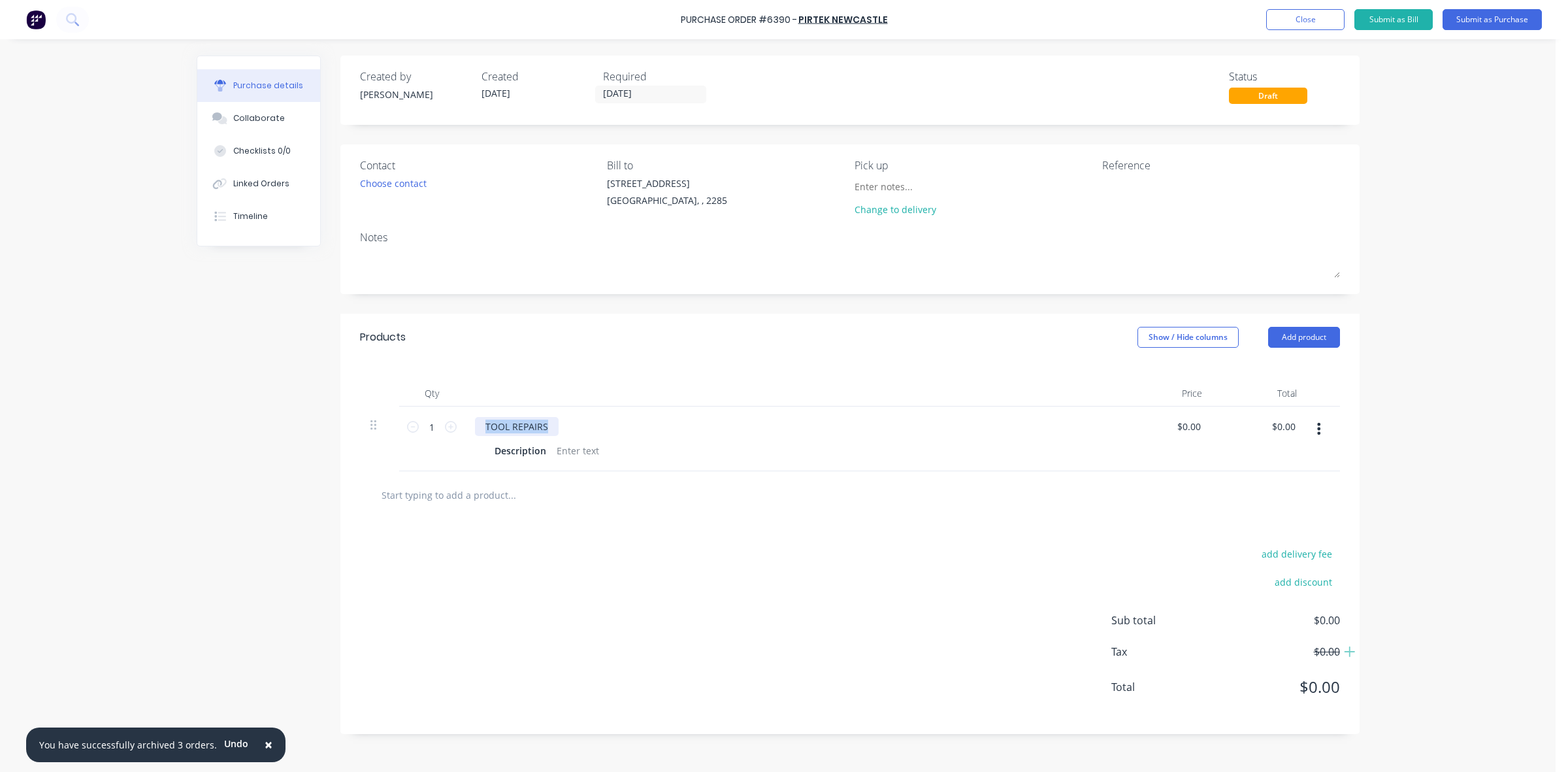
drag, startPoint x: 544, startPoint y: 426, endPoint x: 481, endPoint y: 430, distance: 63.1
click at [481, 430] on div "TOOL REPAIRS" at bounding box center [517, 426] width 84 height 19
click at [1489, 20] on button "Submit as Purchase" at bounding box center [1492, 19] width 99 height 21
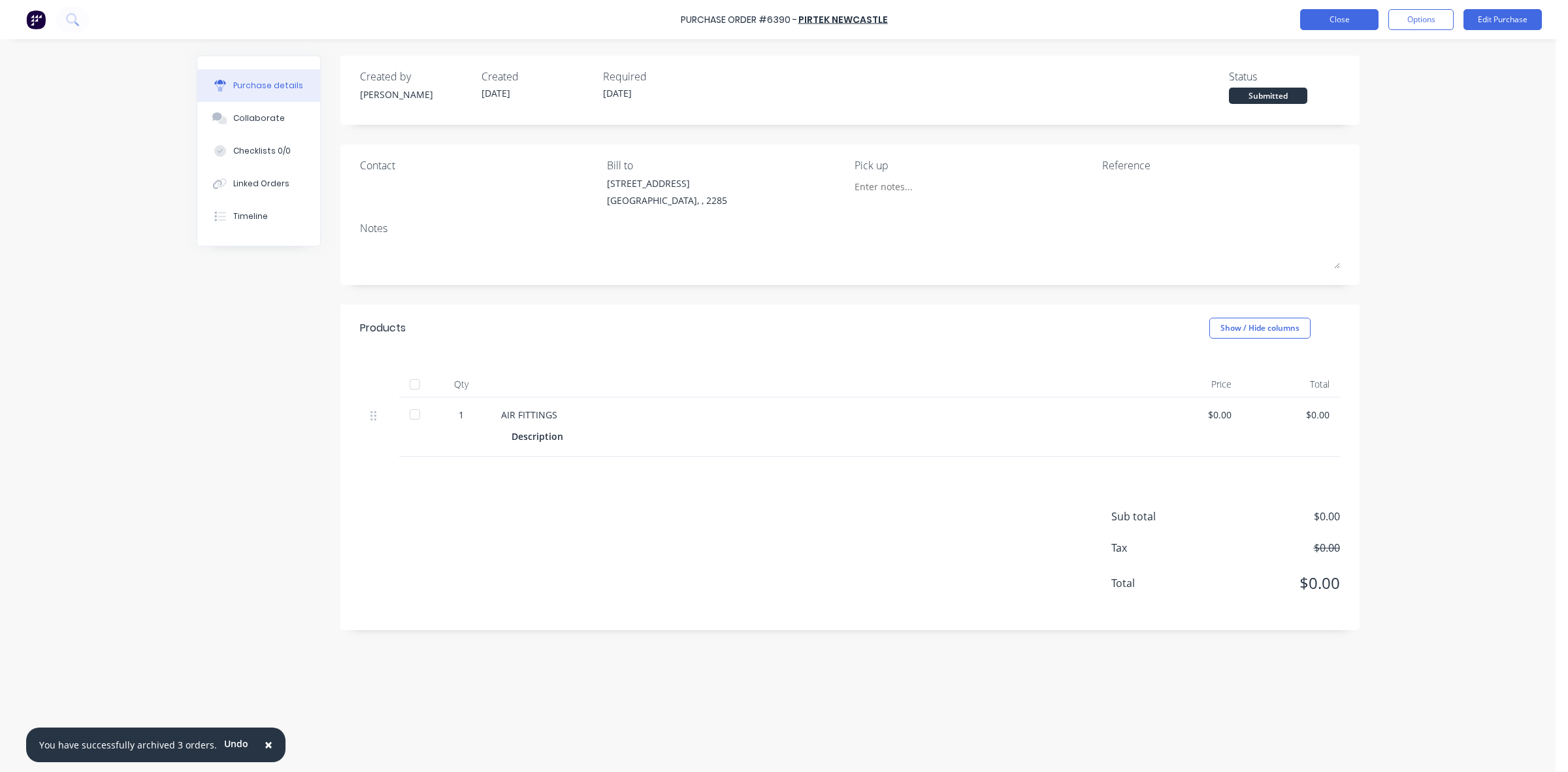
click at [1311, 24] on button "Close" at bounding box center [1339, 19] width 79 height 21
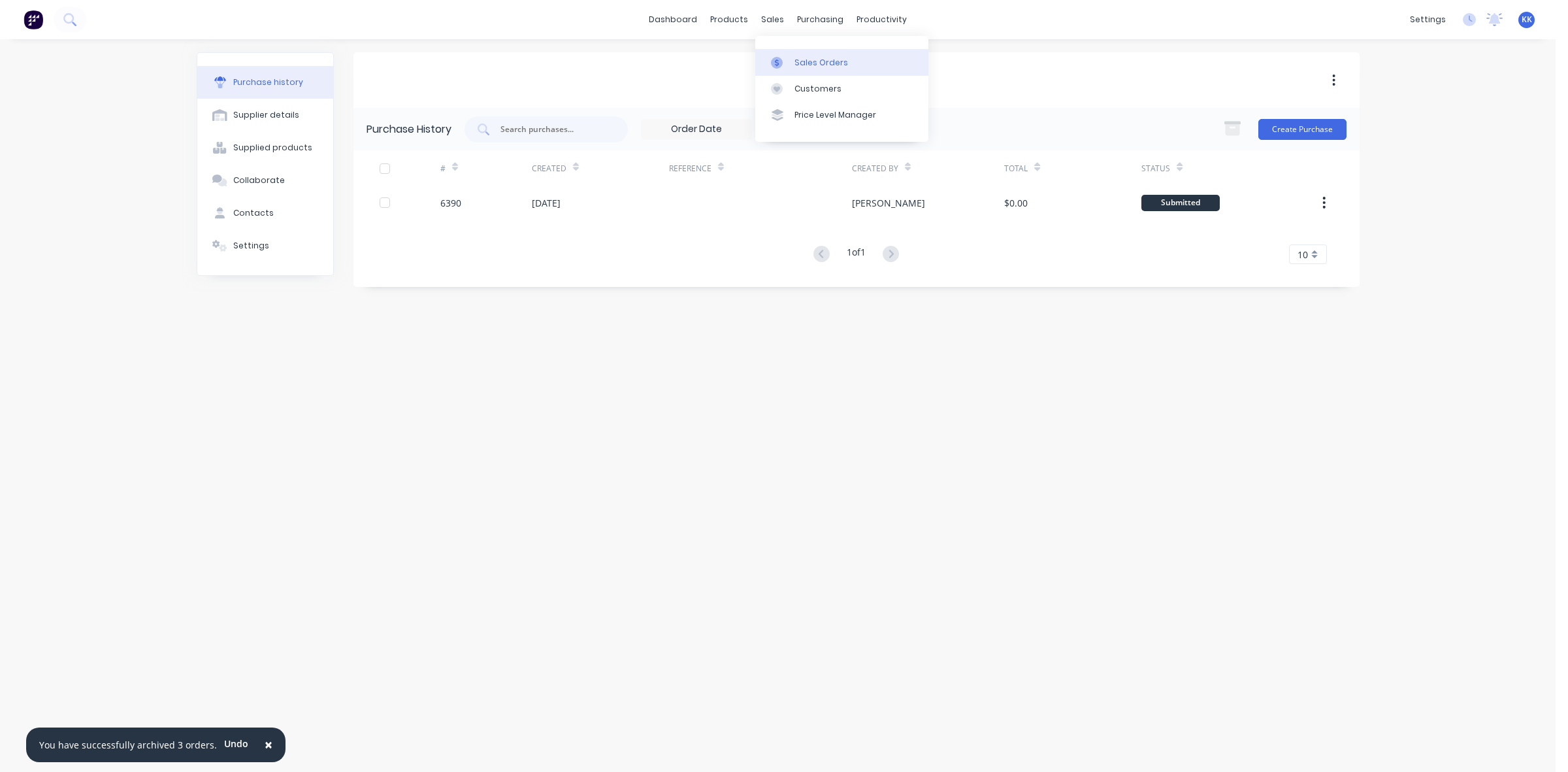
click at [794, 57] on div "Sales Orders" at bounding box center [821, 63] width 53 height 12
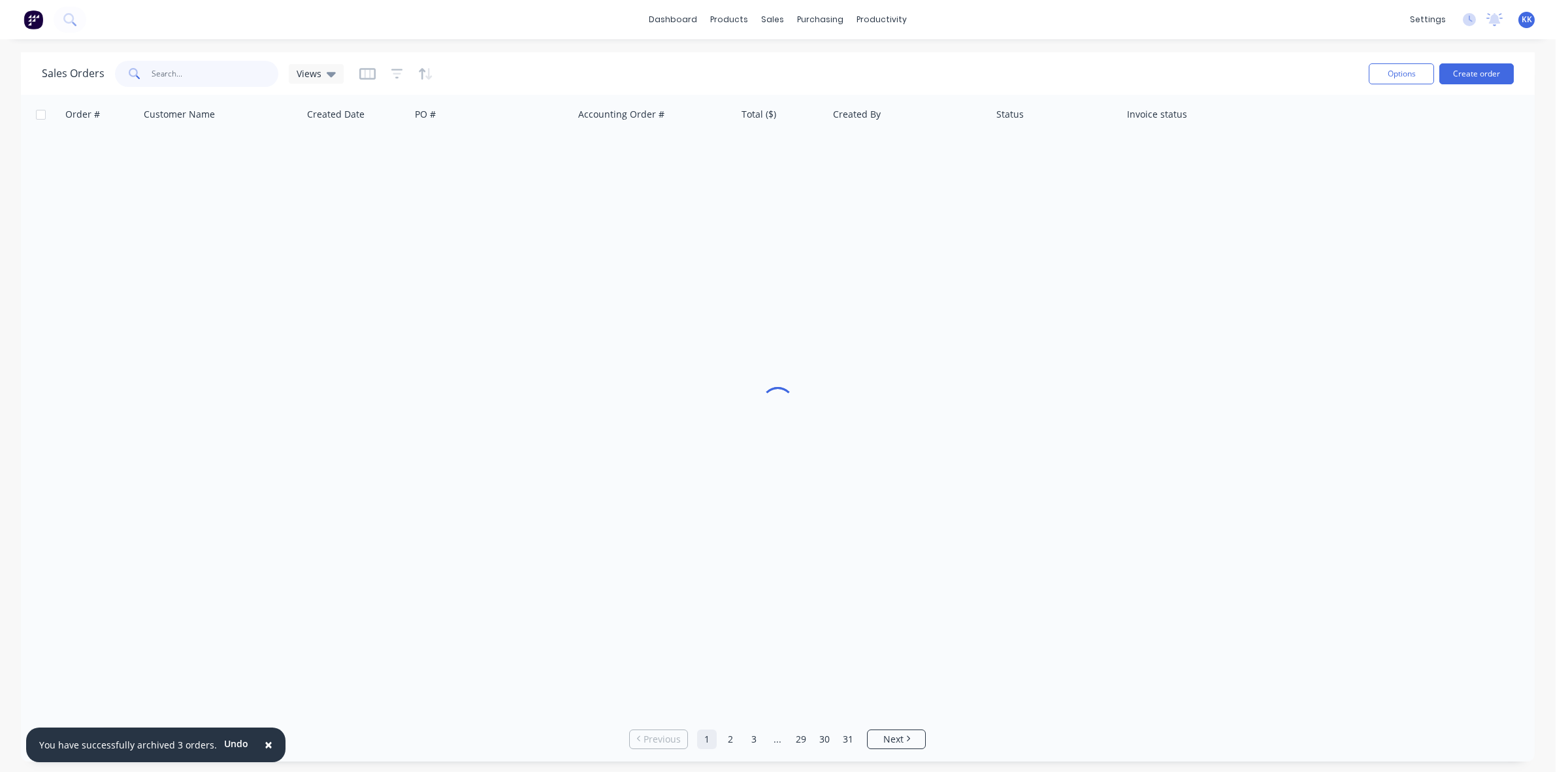
click at [197, 63] on input "text" at bounding box center [215, 74] width 128 height 26
drag, startPoint x: 223, startPoint y: 74, endPoint x: 138, endPoint y: 66, distance: 85.4
click at [138, 66] on div "47255" at bounding box center [197, 74] width 164 height 26
type input "MCA"
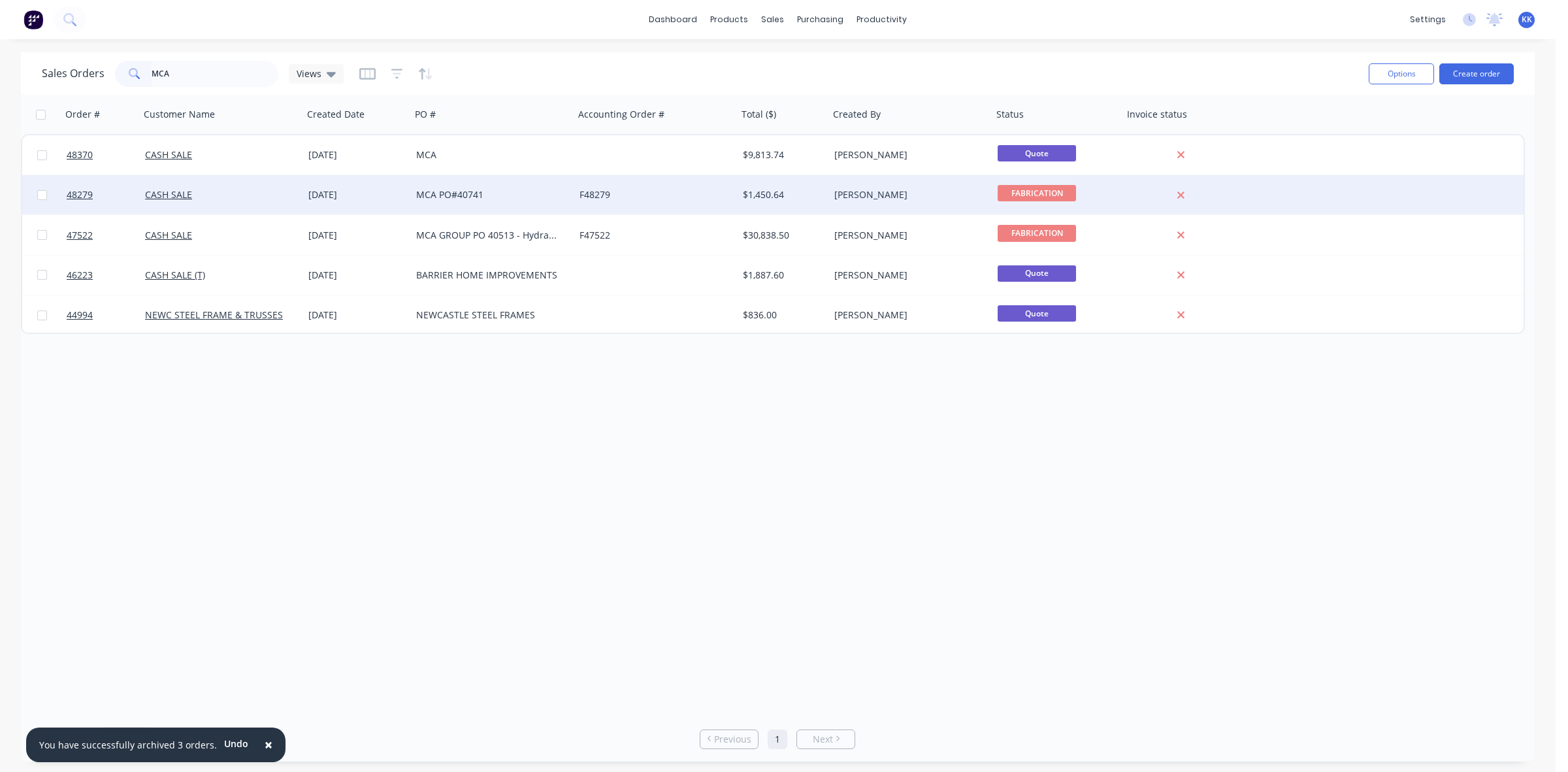
click at [468, 203] on div "MCA PO#40741" at bounding box center [492, 195] width 164 height 39
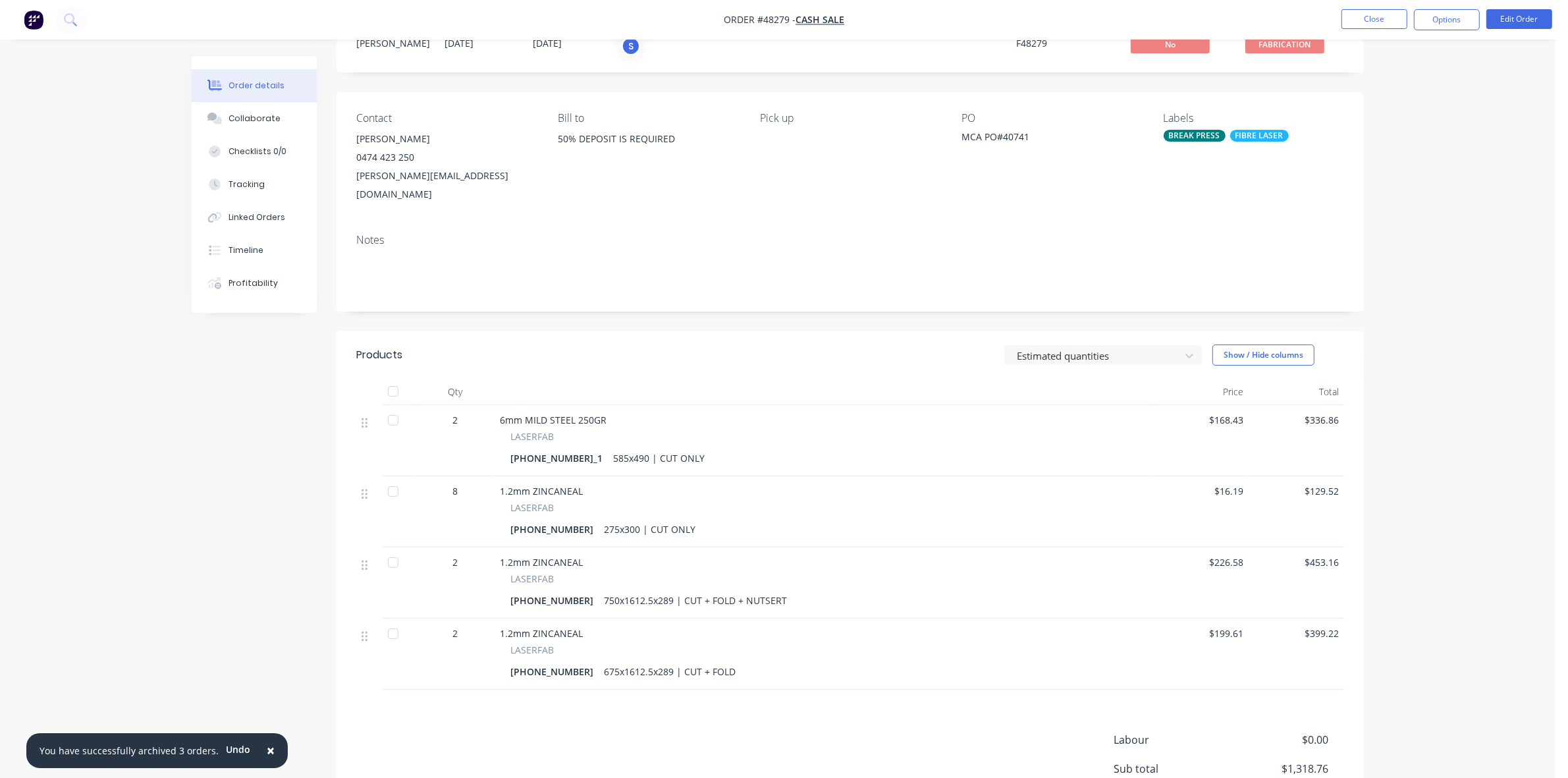
scroll to position [82, 0]
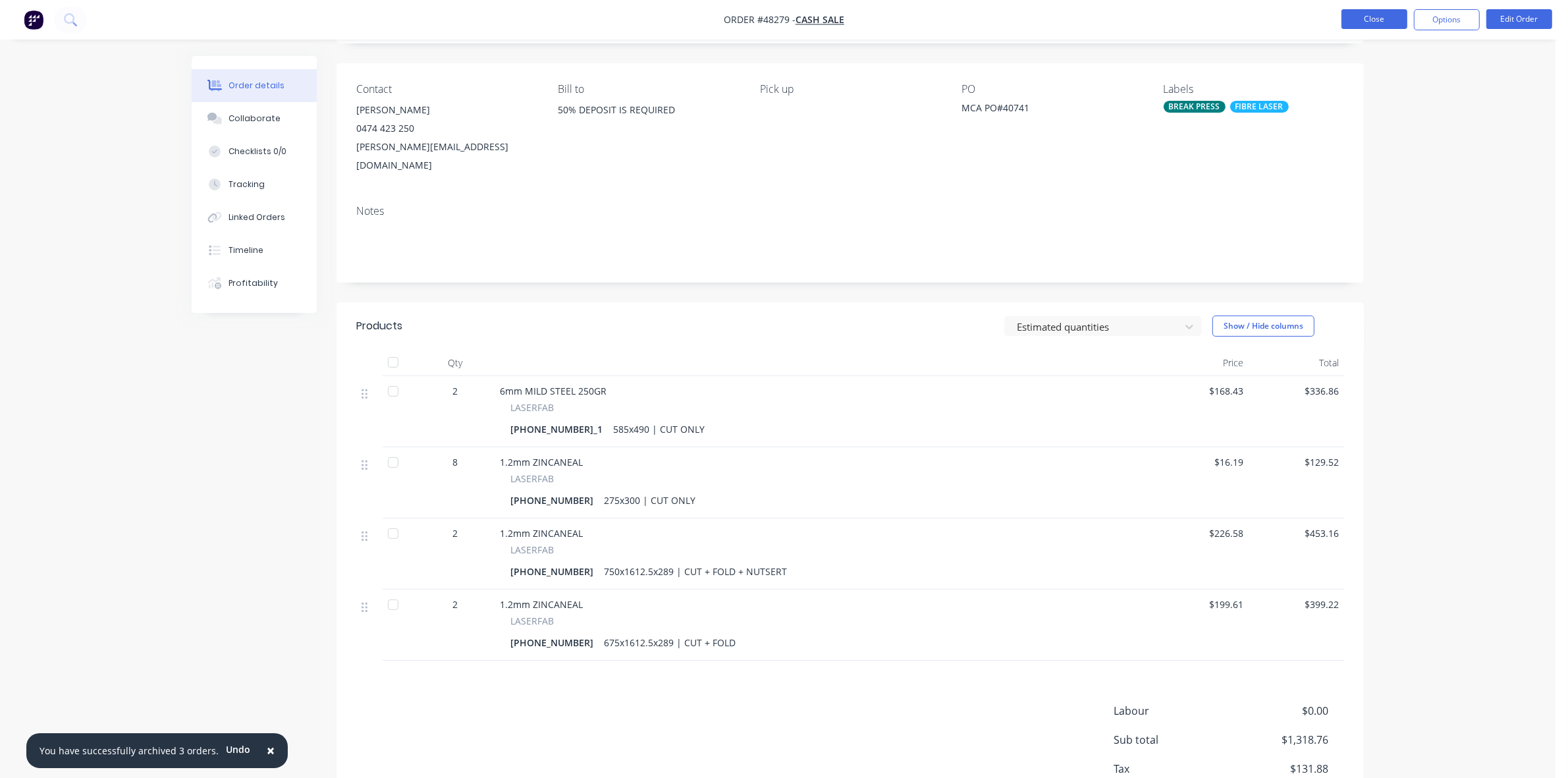
click at [1362, 17] on button "Close" at bounding box center [1374, 19] width 66 height 20
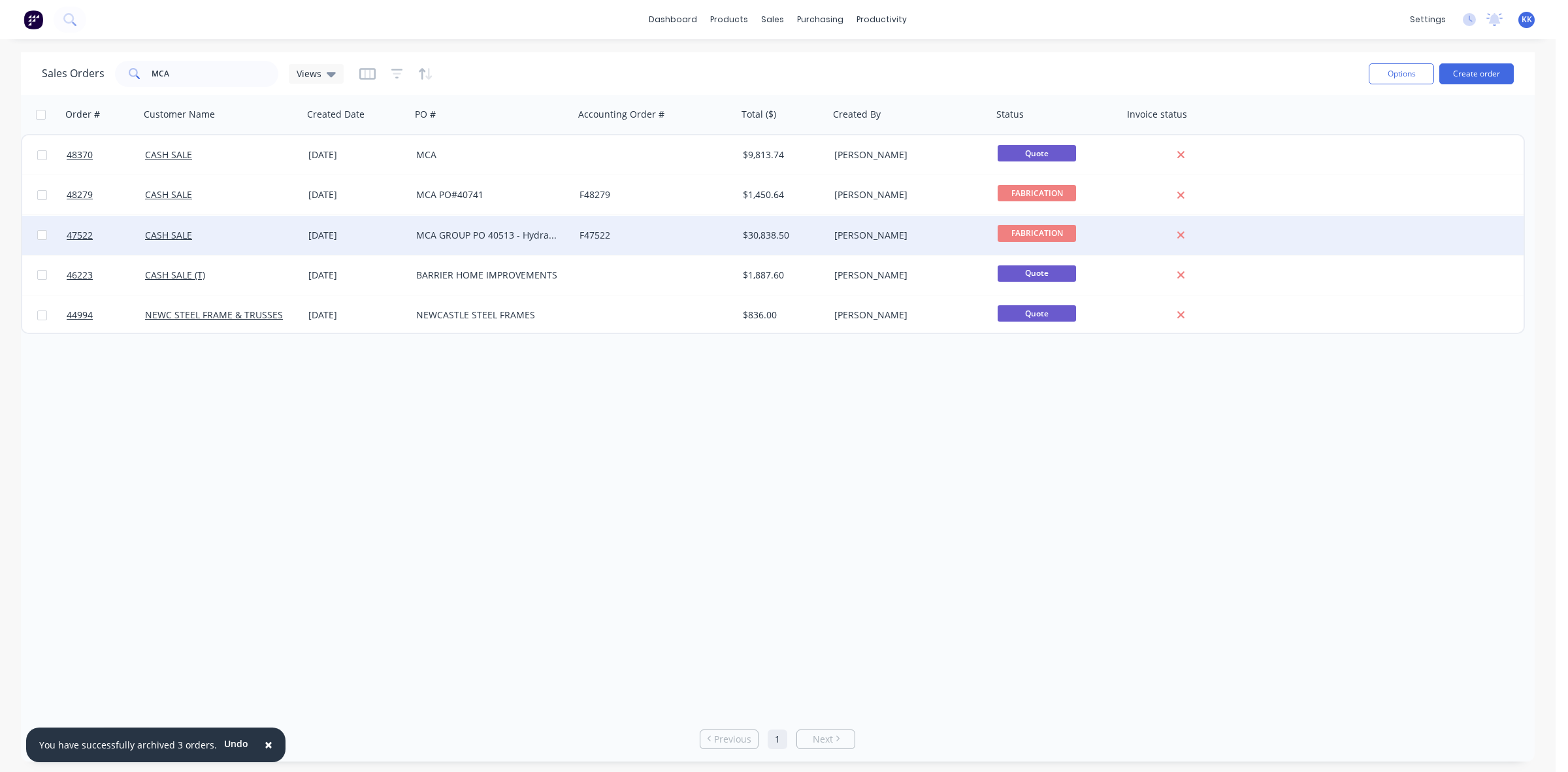
click at [424, 229] on div "MCA GROUP PO 40513 - Hydraulic Tanks" at bounding box center [488, 235] width 145 height 13
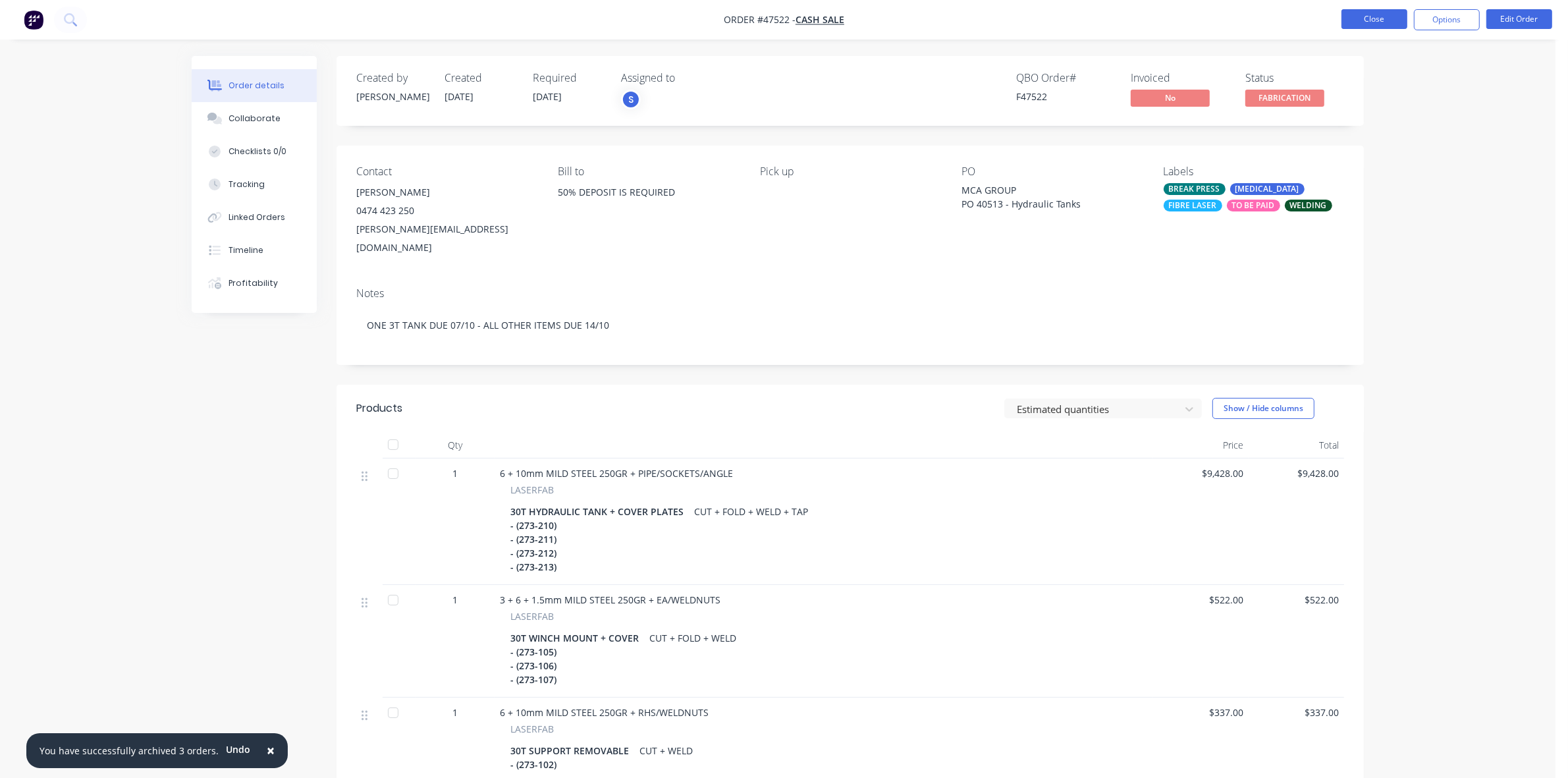
click at [1385, 26] on button "Close" at bounding box center [1374, 19] width 66 height 20
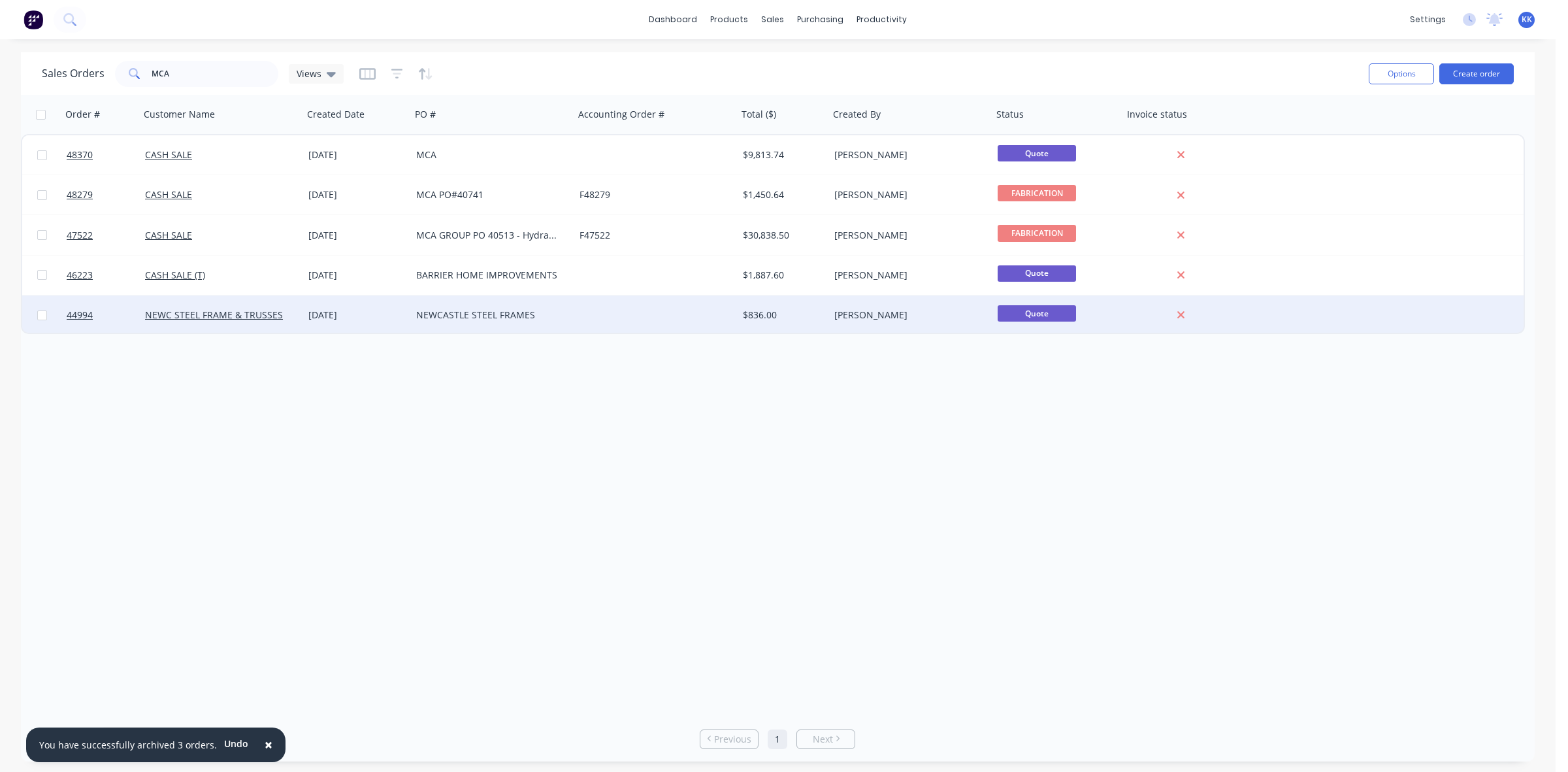
click at [40, 316] on input "checkbox" at bounding box center [43, 316] width 10 height 10
checkbox input "true"
click at [1401, 70] on button "Options" at bounding box center [1401, 74] width 66 height 21
click at [1334, 136] on div "Archive" at bounding box center [1362, 133] width 120 height 19
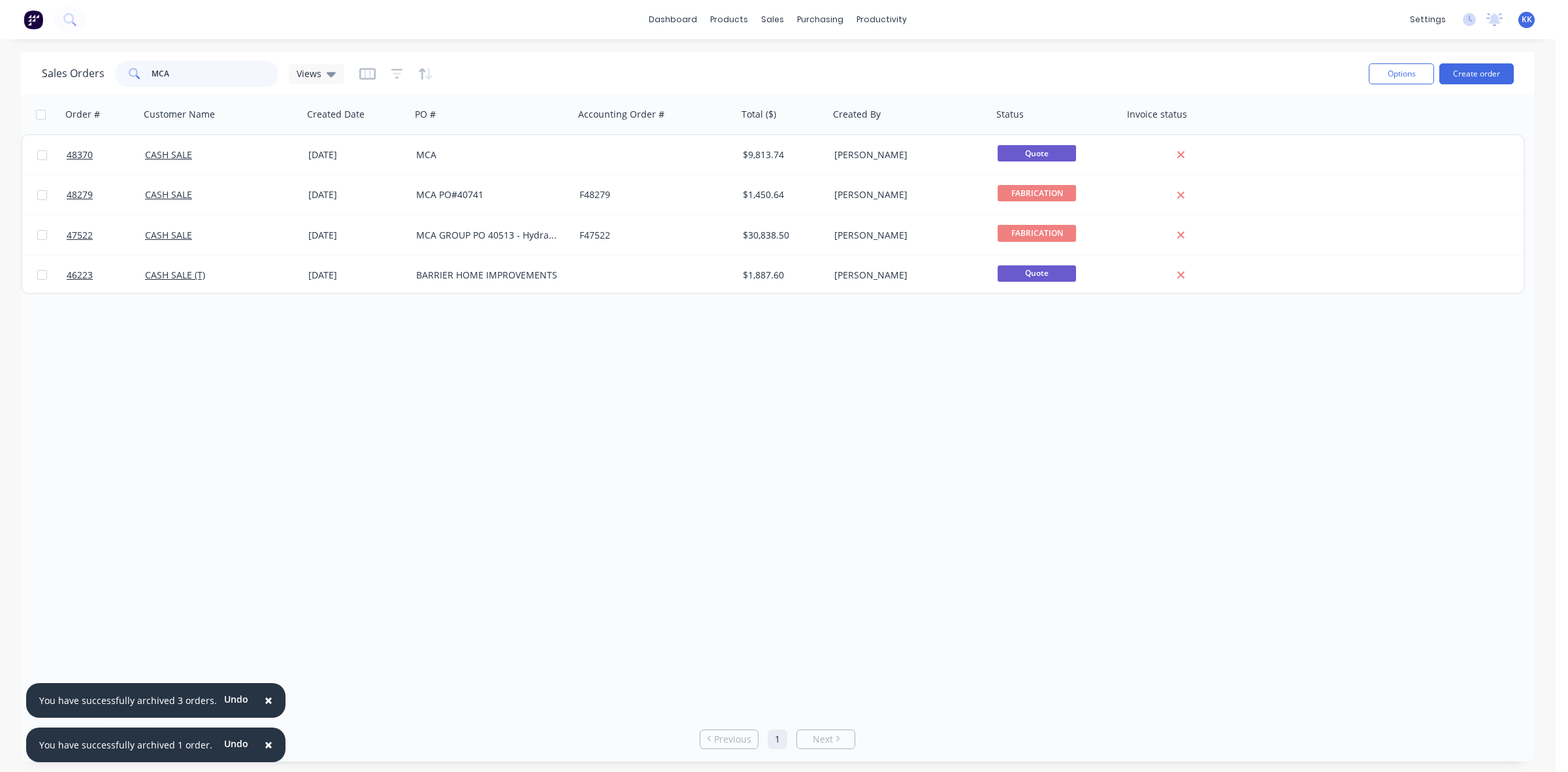
drag, startPoint x: 200, startPoint y: 75, endPoint x: 105, endPoint y: 71, distance: 95.1
click at [105, 71] on div "Sales Orders MCA Views" at bounding box center [192, 74] width 302 height 26
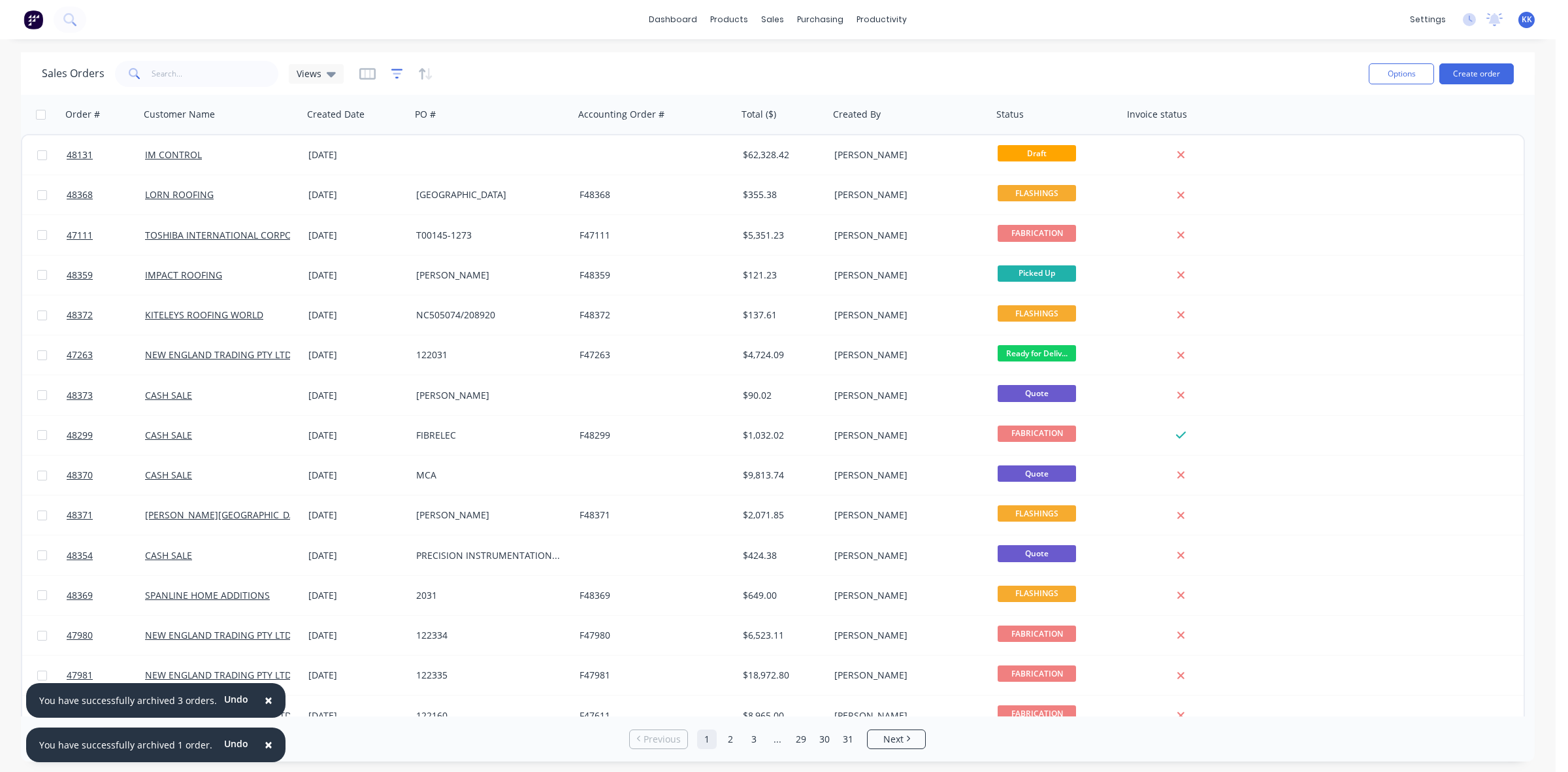
click at [393, 74] on icon "button" at bounding box center [397, 74] width 9 height 2
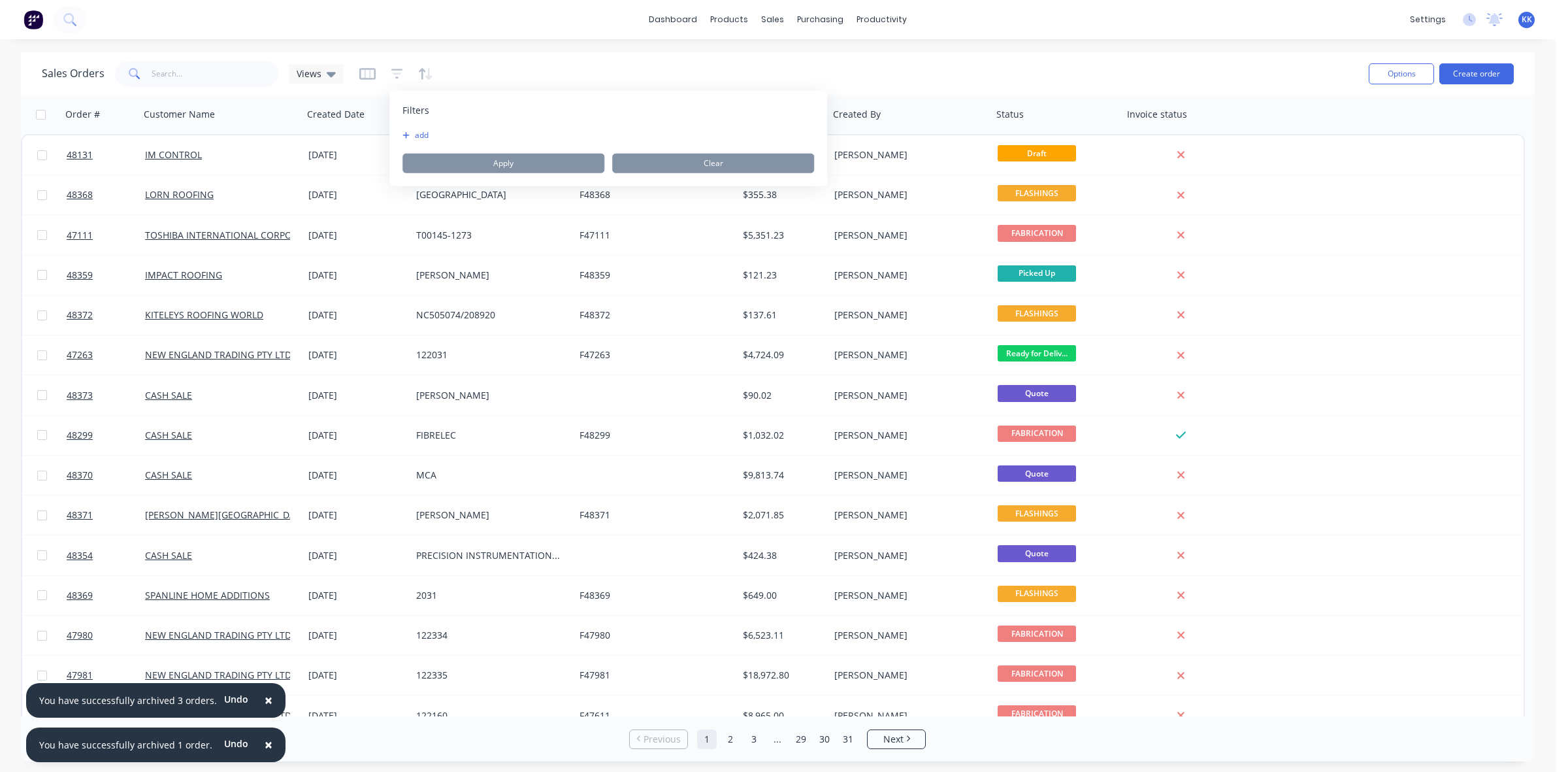
click at [423, 134] on button "add" at bounding box center [418, 135] width 32 height 11
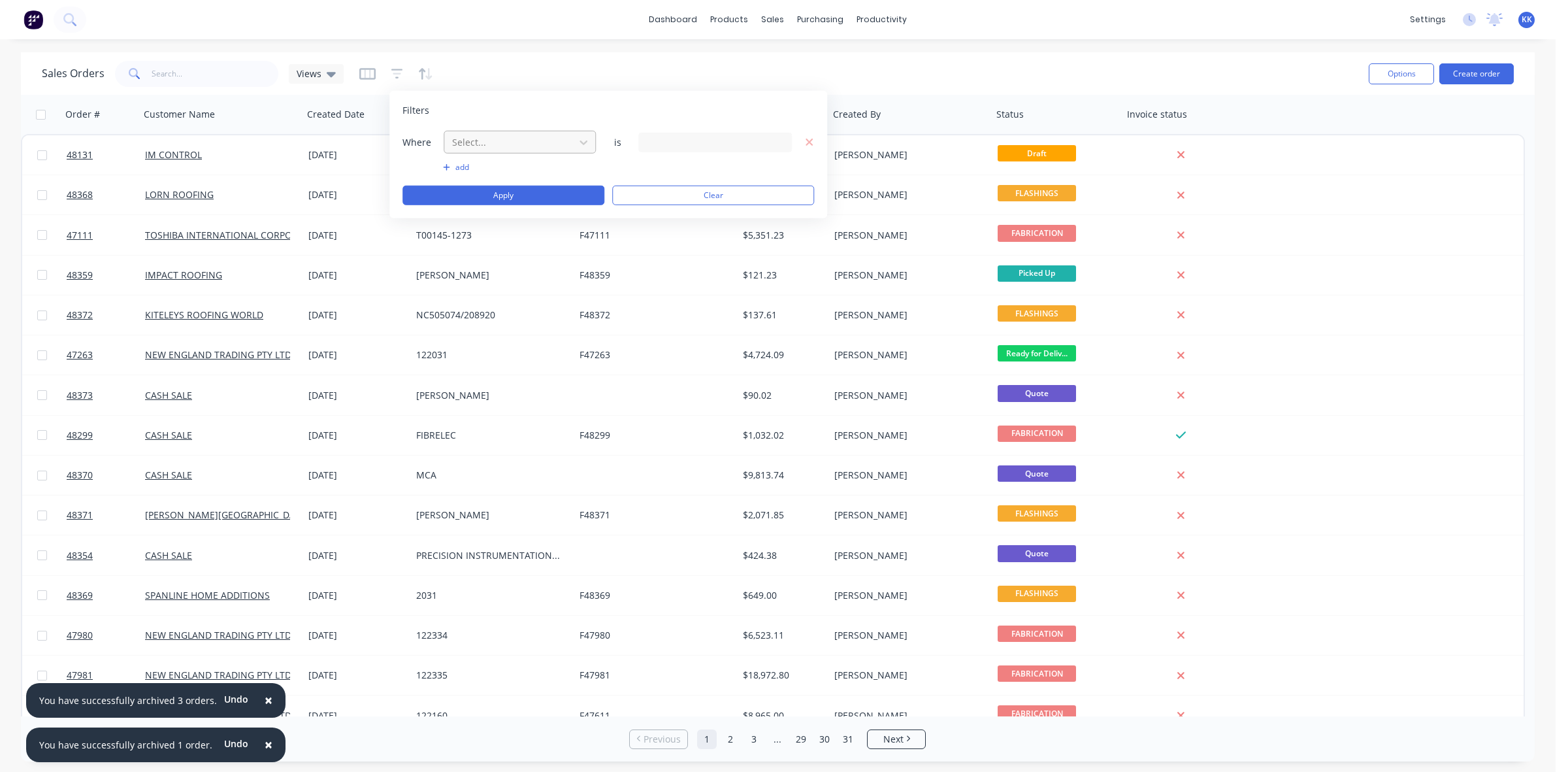
click at [458, 138] on div at bounding box center [509, 142] width 117 height 17
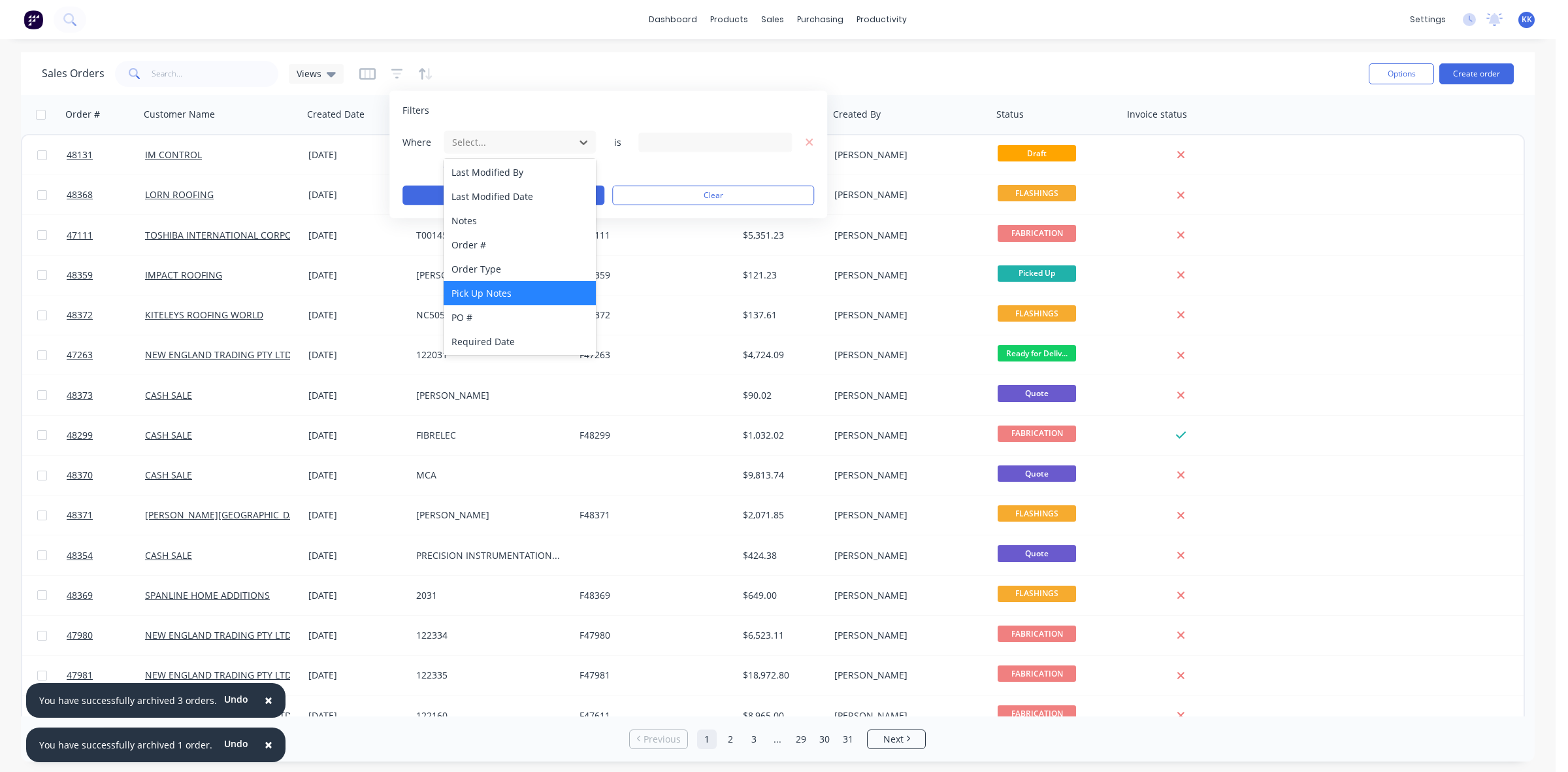
scroll to position [316, 0]
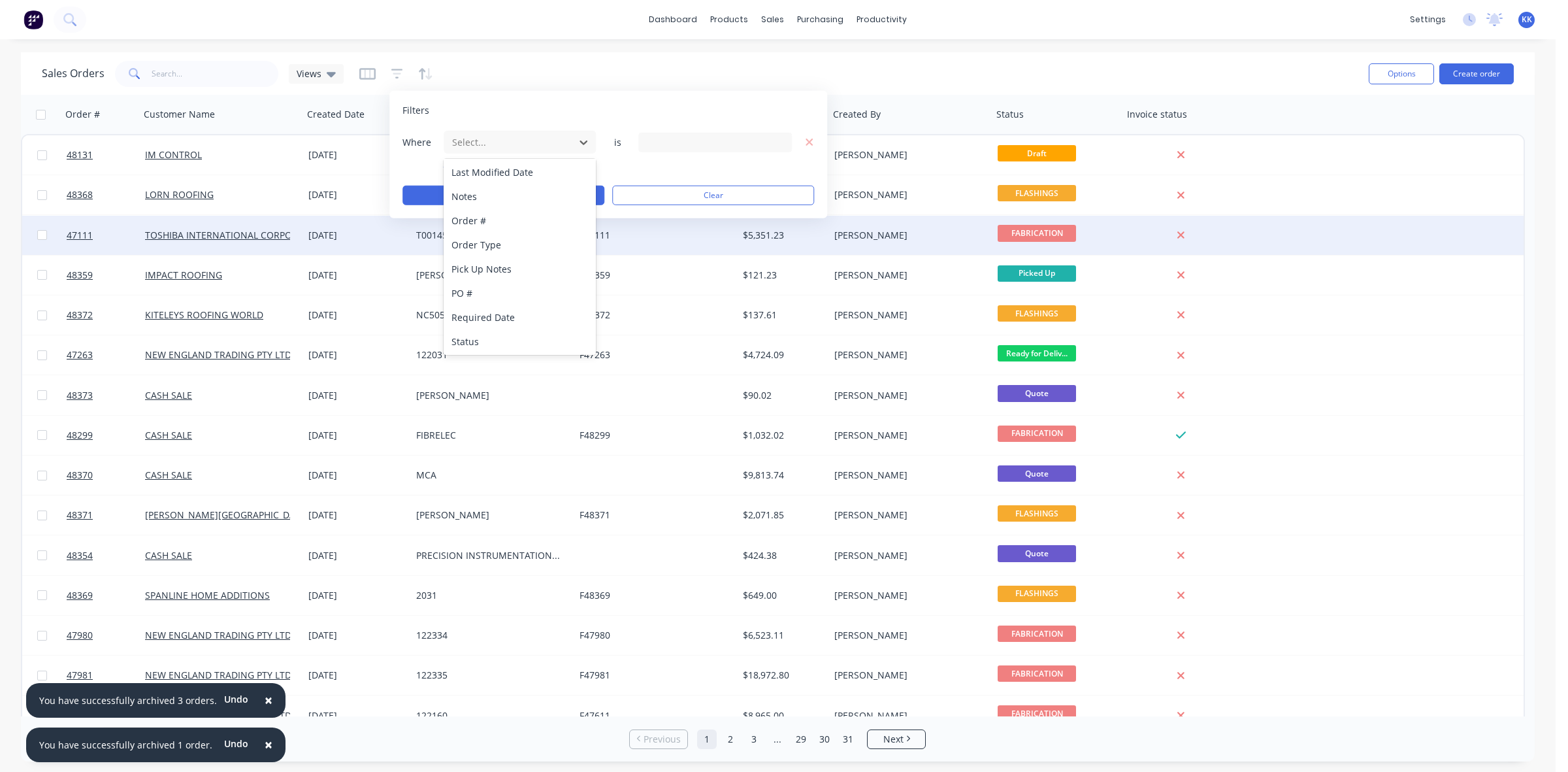
drag, startPoint x: 473, startPoint y: 334, endPoint x: 638, endPoint y: 220, distance: 200.6
click at [473, 335] on div "Status" at bounding box center [519, 342] width 152 height 25
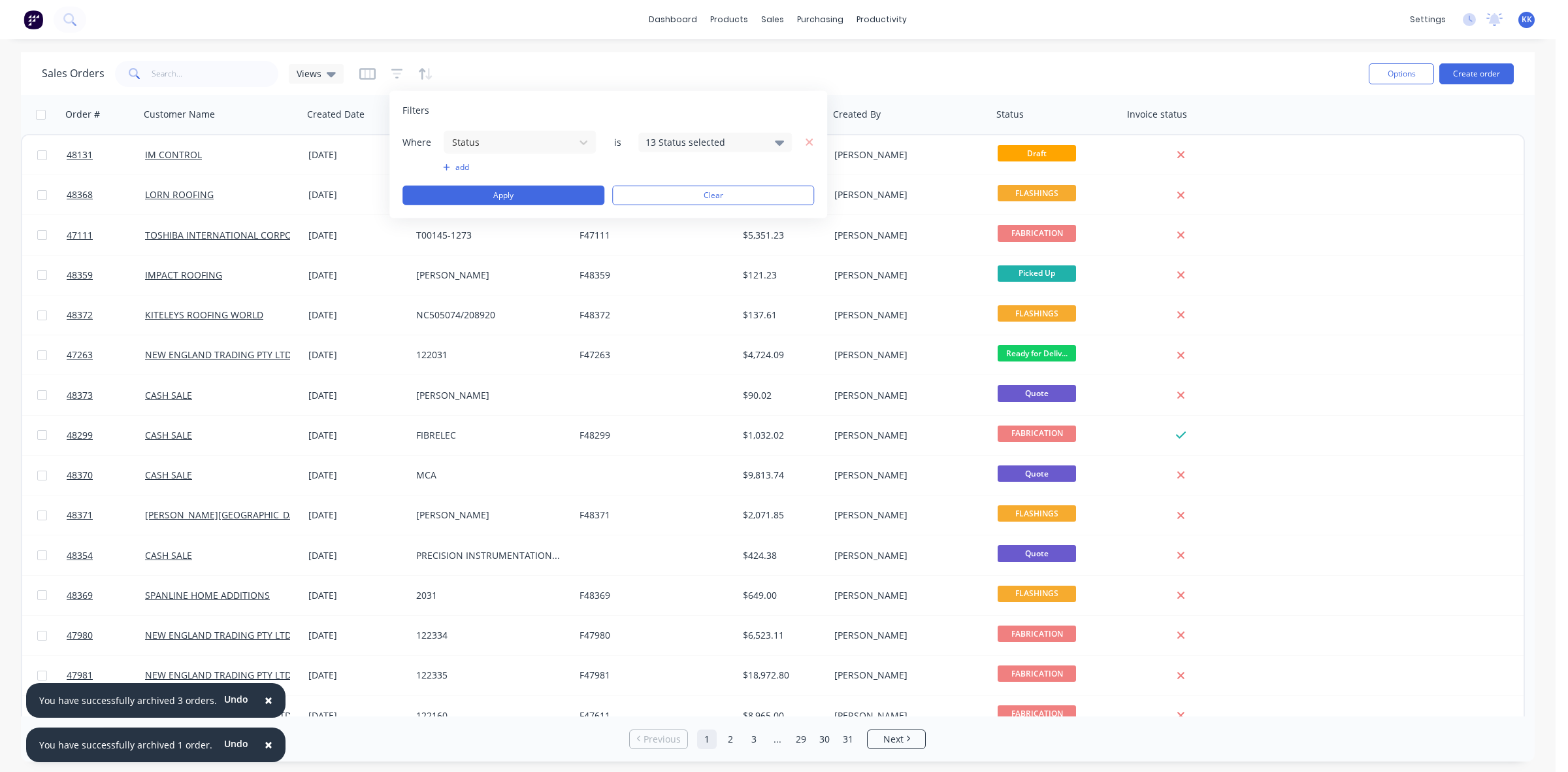
click at [657, 146] on div "13 Status selected" at bounding box center [705, 142] width 118 height 14
click at [658, 213] on div at bounding box center [660, 214] width 26 height 26
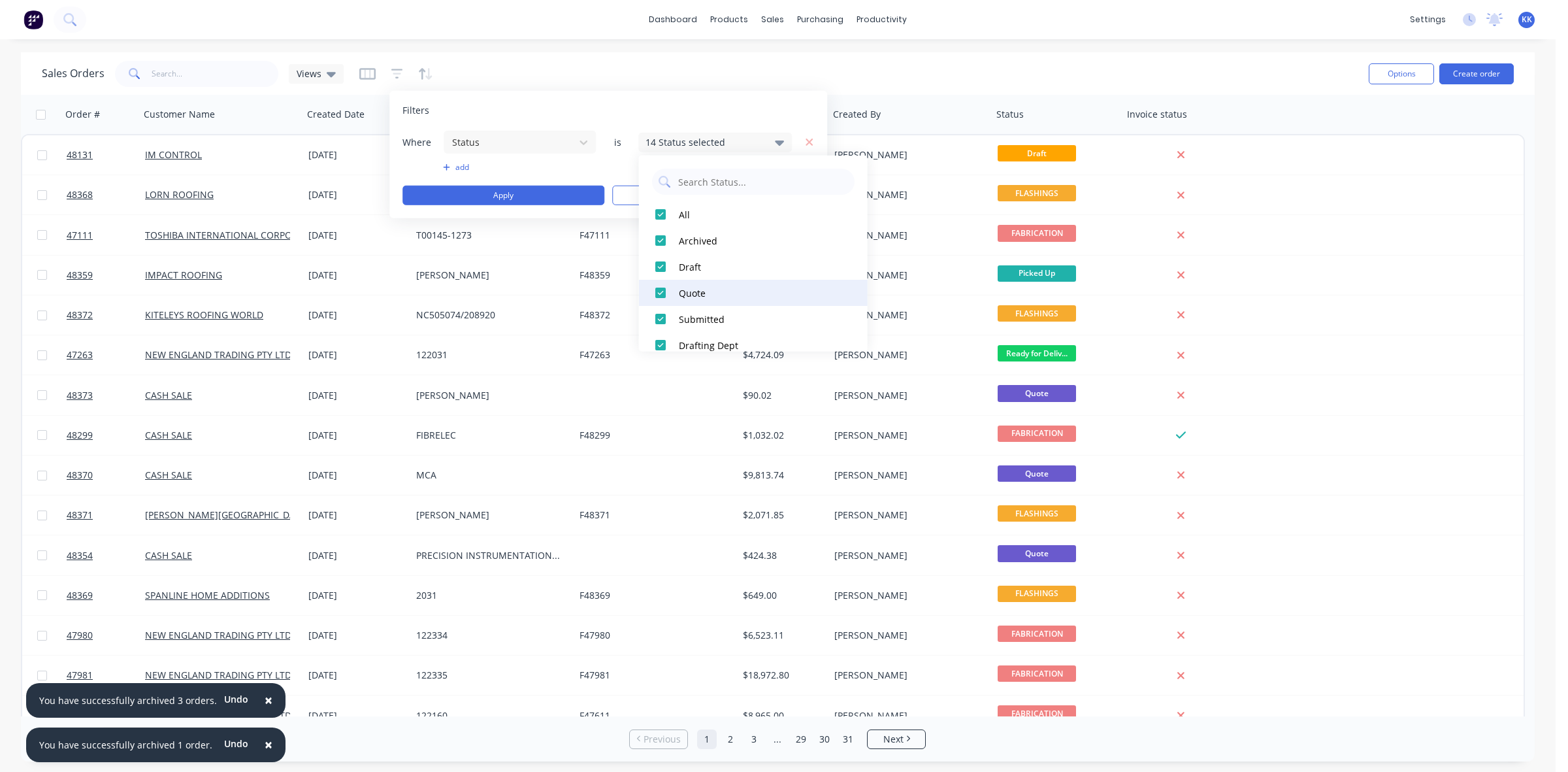
click at [655, 290] on div at bounding box center [660, 293] width 26 height 26
click at [656, 216] on div at bounding box center [660, 214] width 26 height 26
click at [663, 290] on div at bounding box center [660, 293] width 26 height 26
click at [548, 200] on button "Apply" at bounding box center [503, 195] width 202 height 19
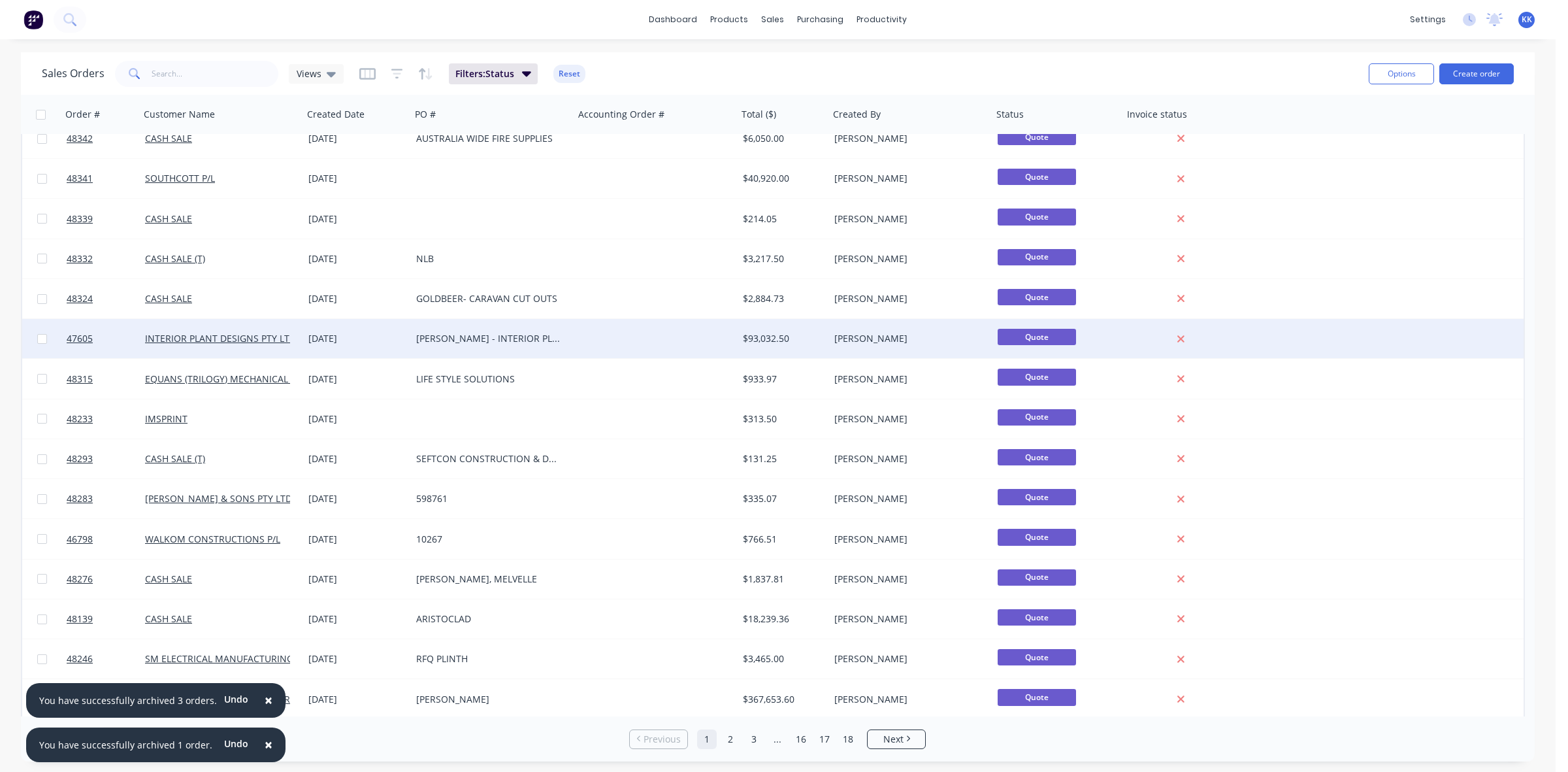
scroll to position [418, 0]
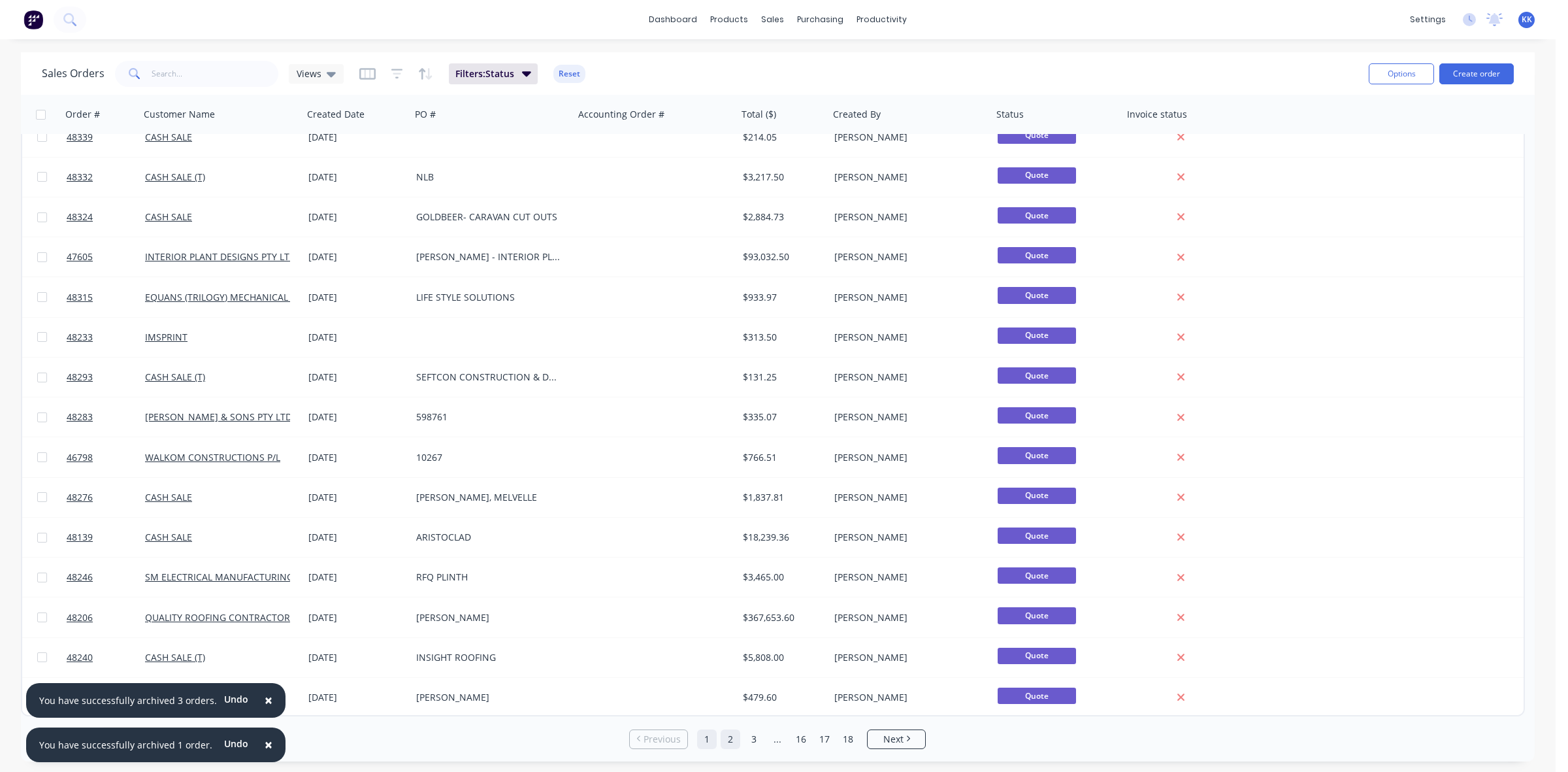
click at [732, 740] on link "2" at bounding box center [730, 739] width 19 height 19
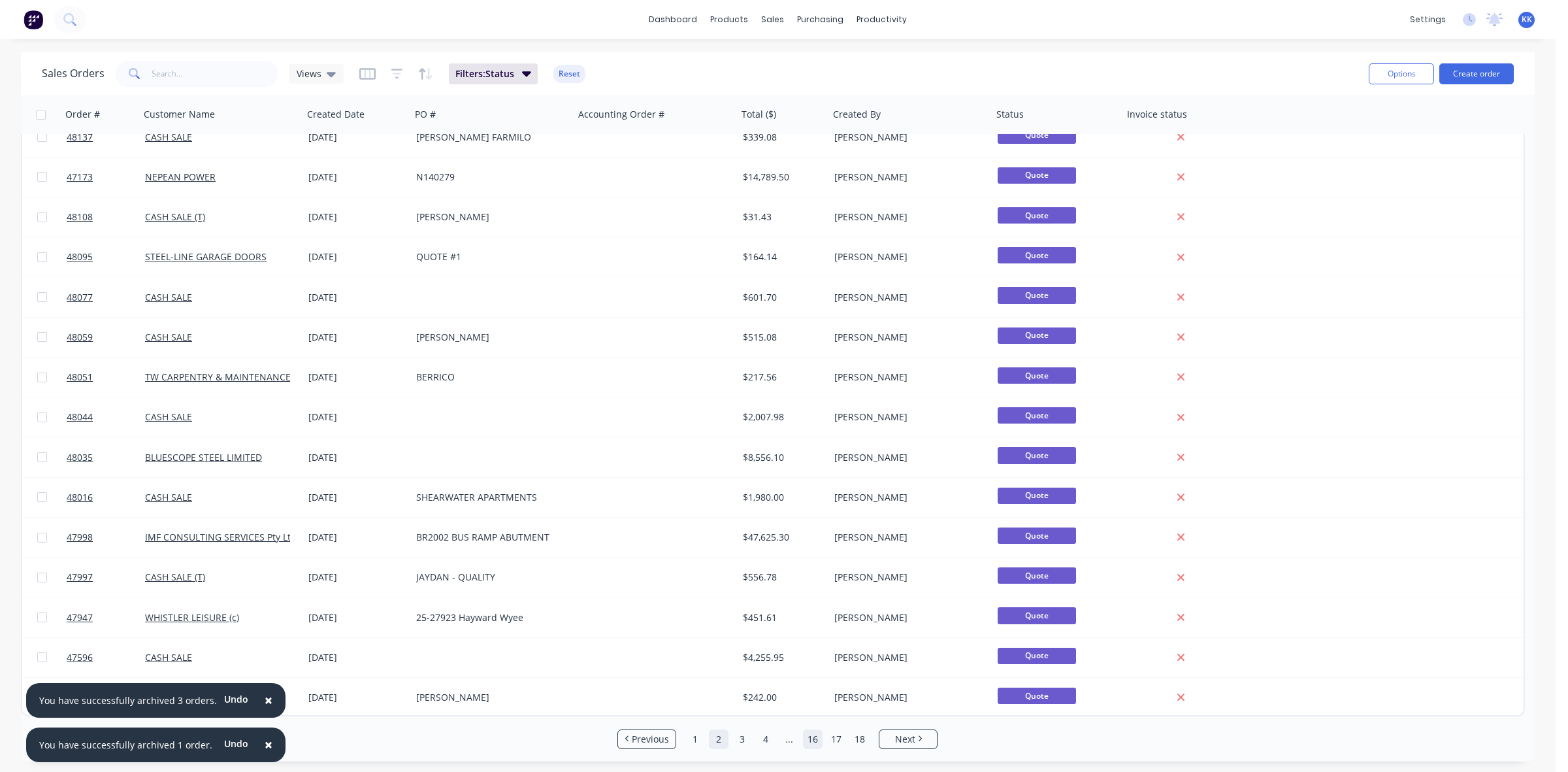
click at [814, 742] on link "16" at bounding box center [812, 739] width 19 height 19
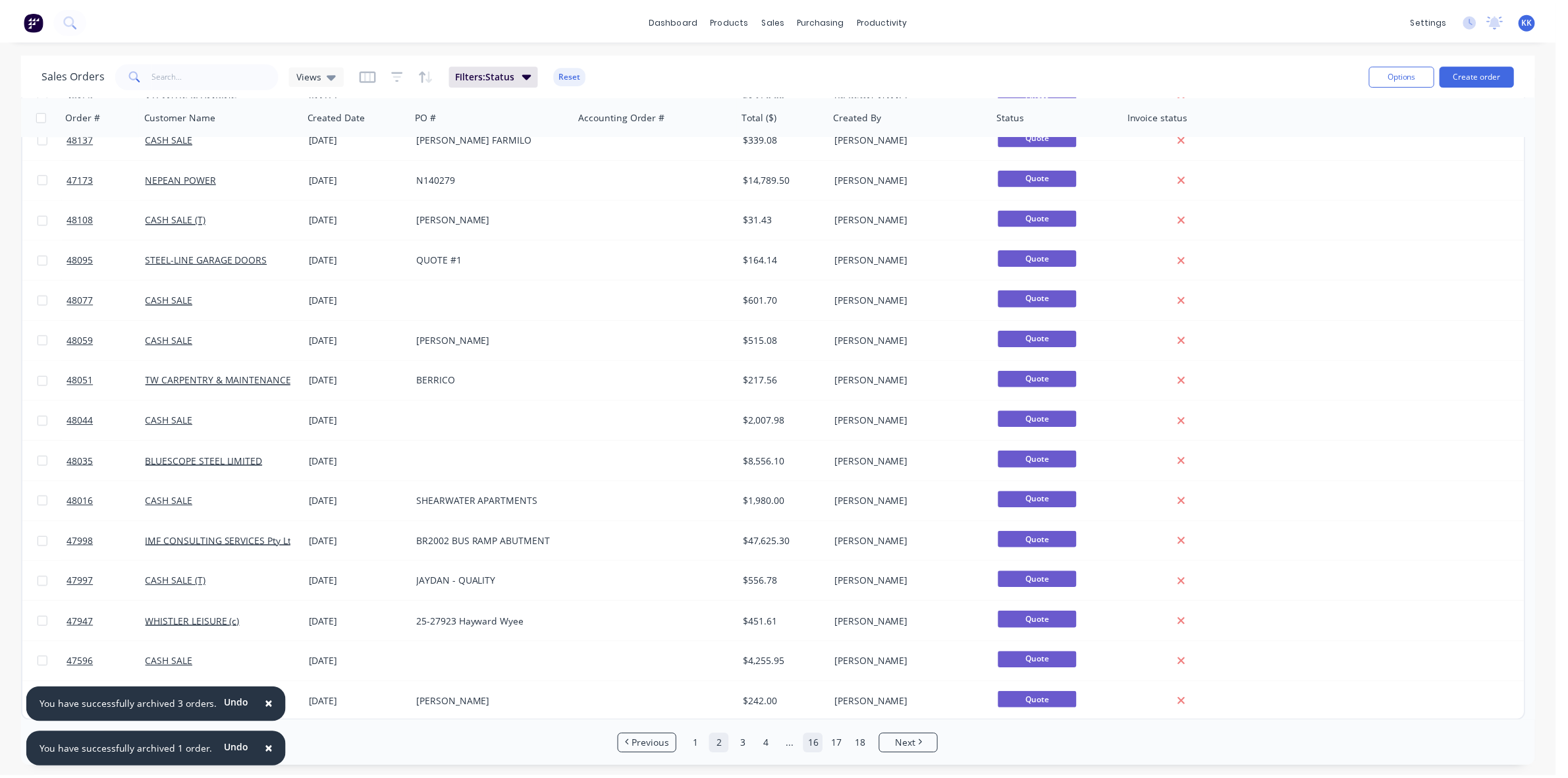
scroll to position [0, 0]
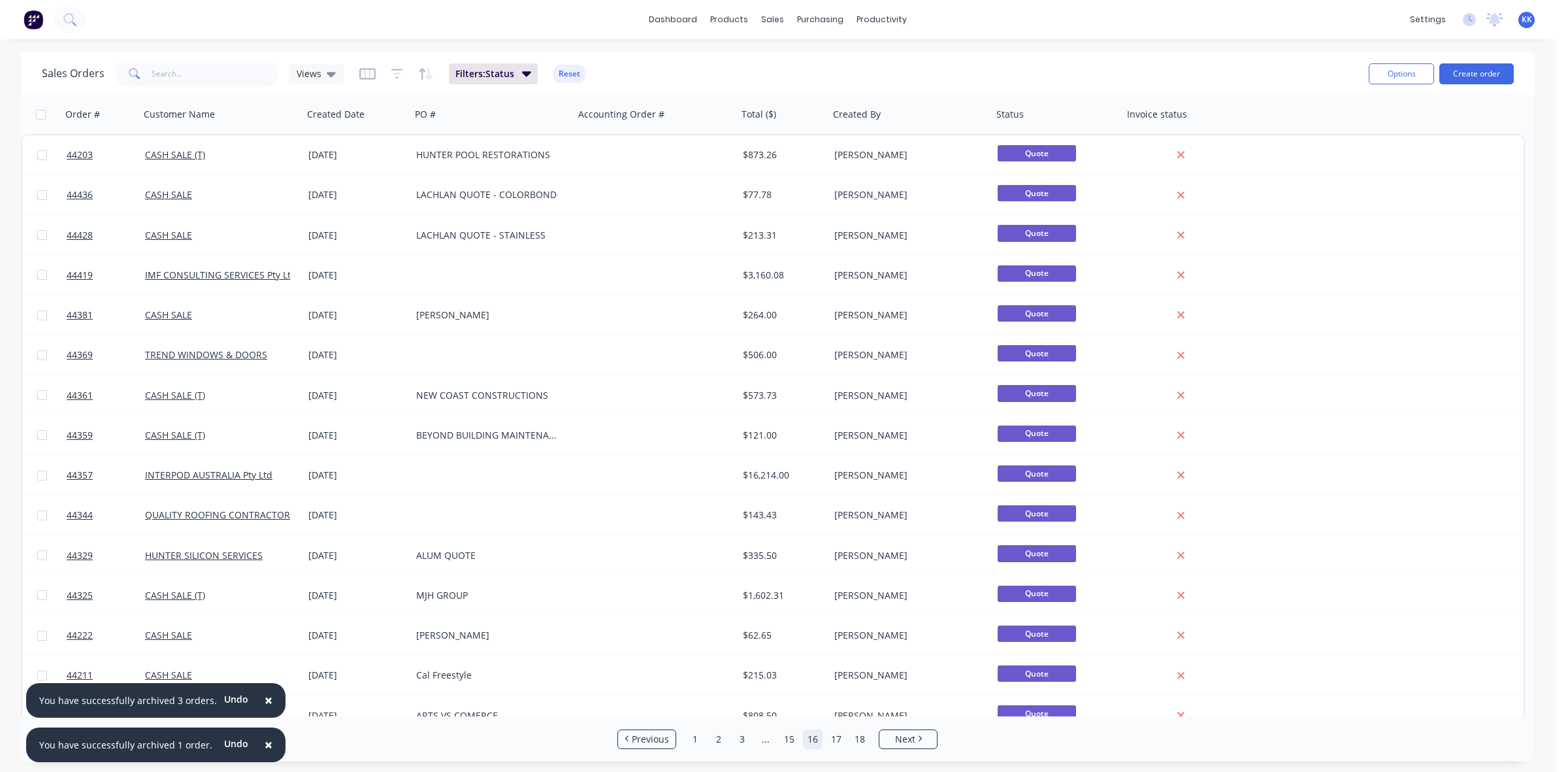
click at [40, 113] on input "checkbox" at bounding box center [41, 115] width 10 height 10
checkbox input "true"
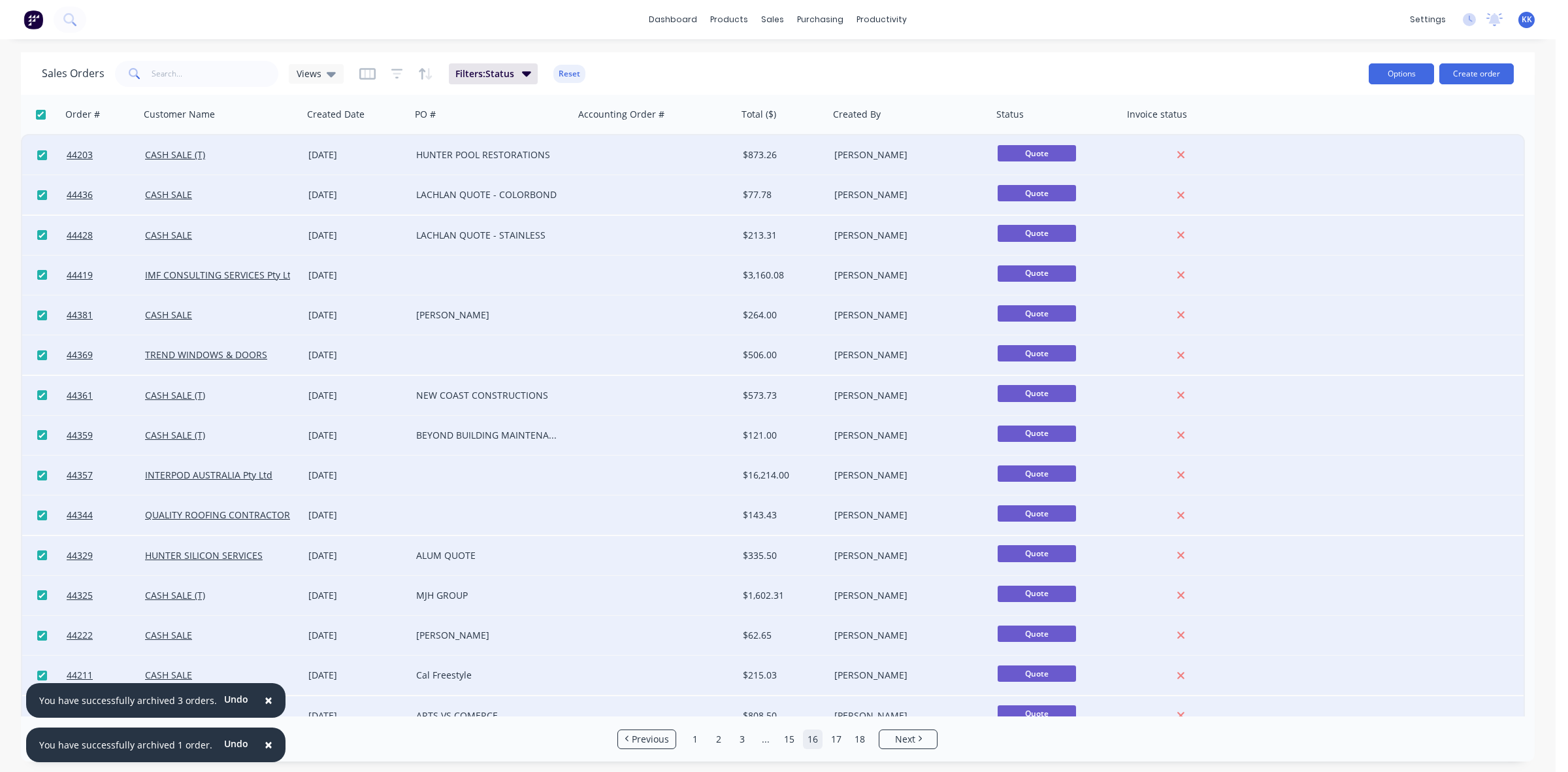
click at [1392, 74] on button "Options" at bounding box center [1401, 74] width 66 height 21
click at [1350, 138] on div "Archive" at bounding box center [1362, 133] width 120 height 19
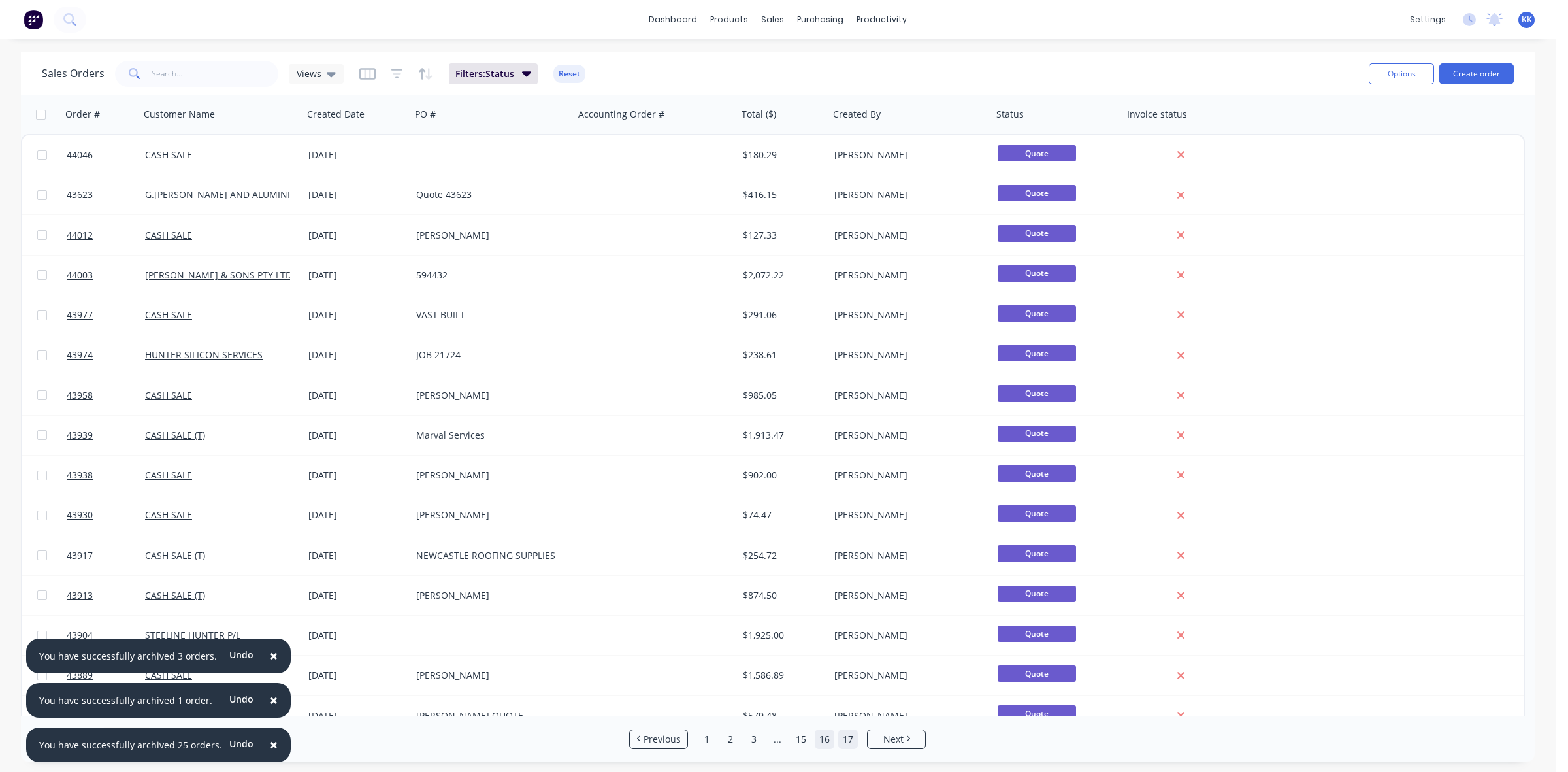
click at [843, 742] on link "17" at bounding box center [847, 739] width 19 height 19
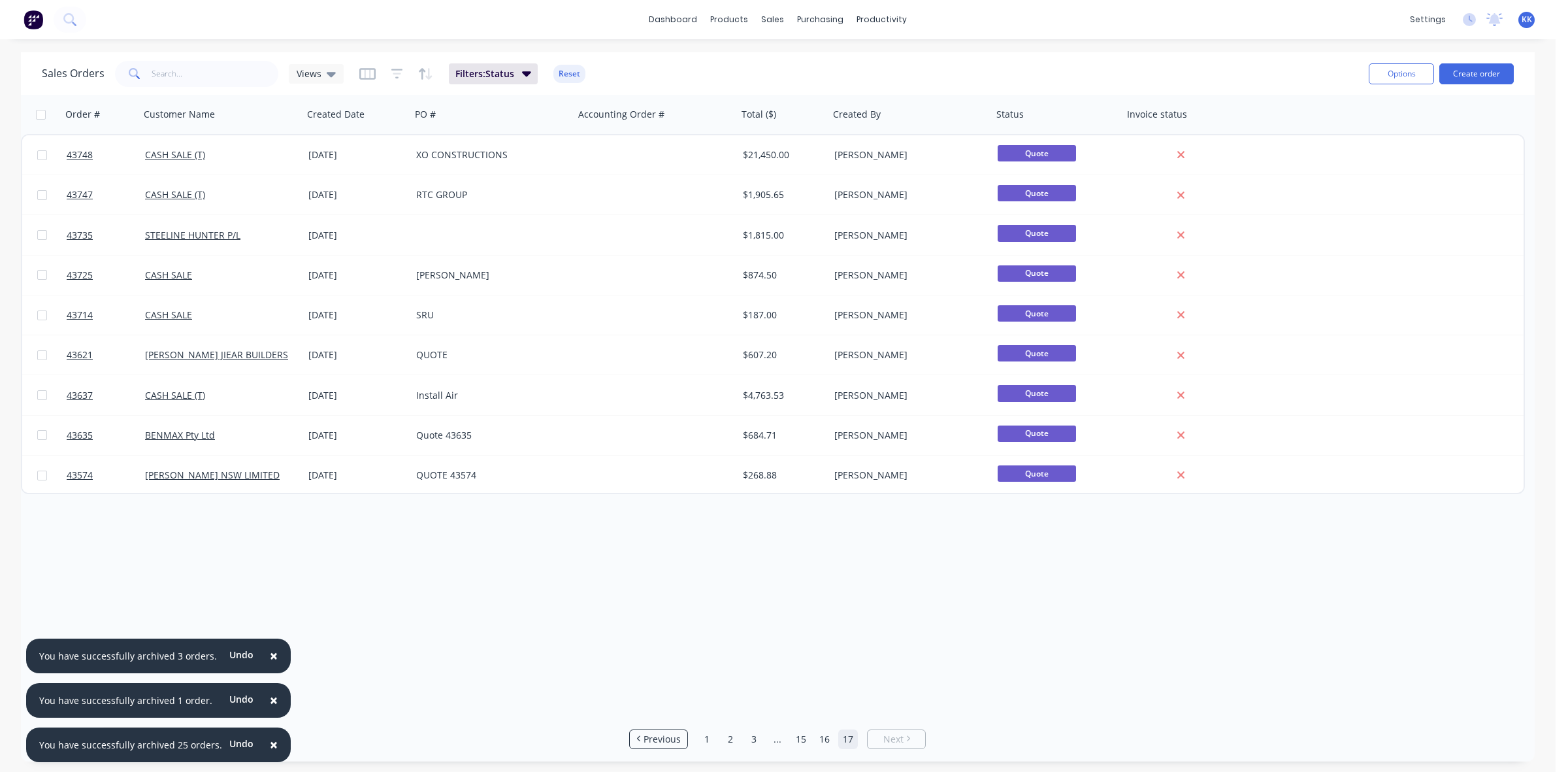
click at [40, 111] on input "checkbox" at bounding box center [41, 115] width 10 height 10
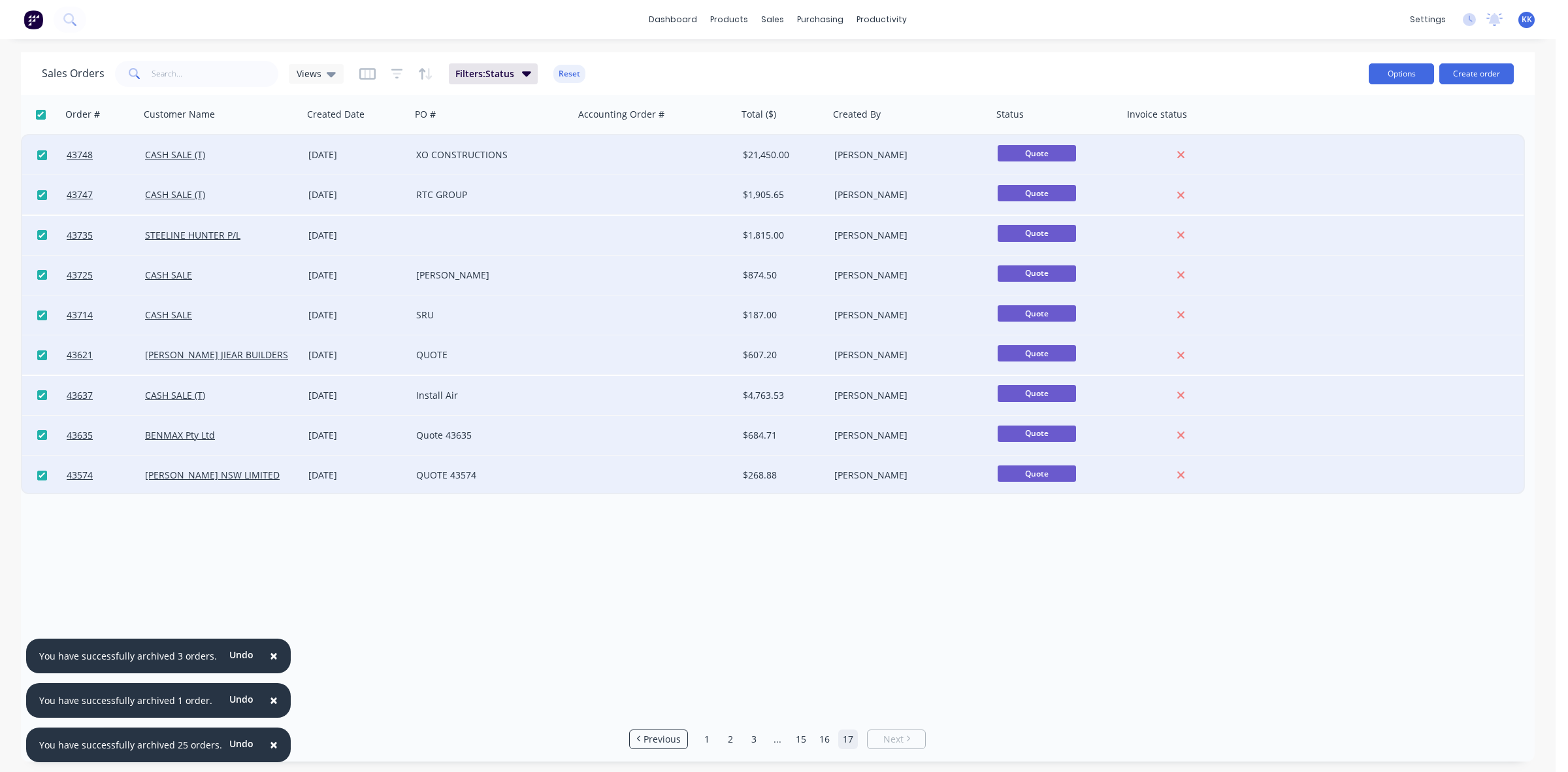
click at [1401, 82] on button "Options" at bounding box center [1401, 74] width 66 height 21
click at [1373, 122] on button "Archive" at bounding box center [1361, 133] width 143 height 26
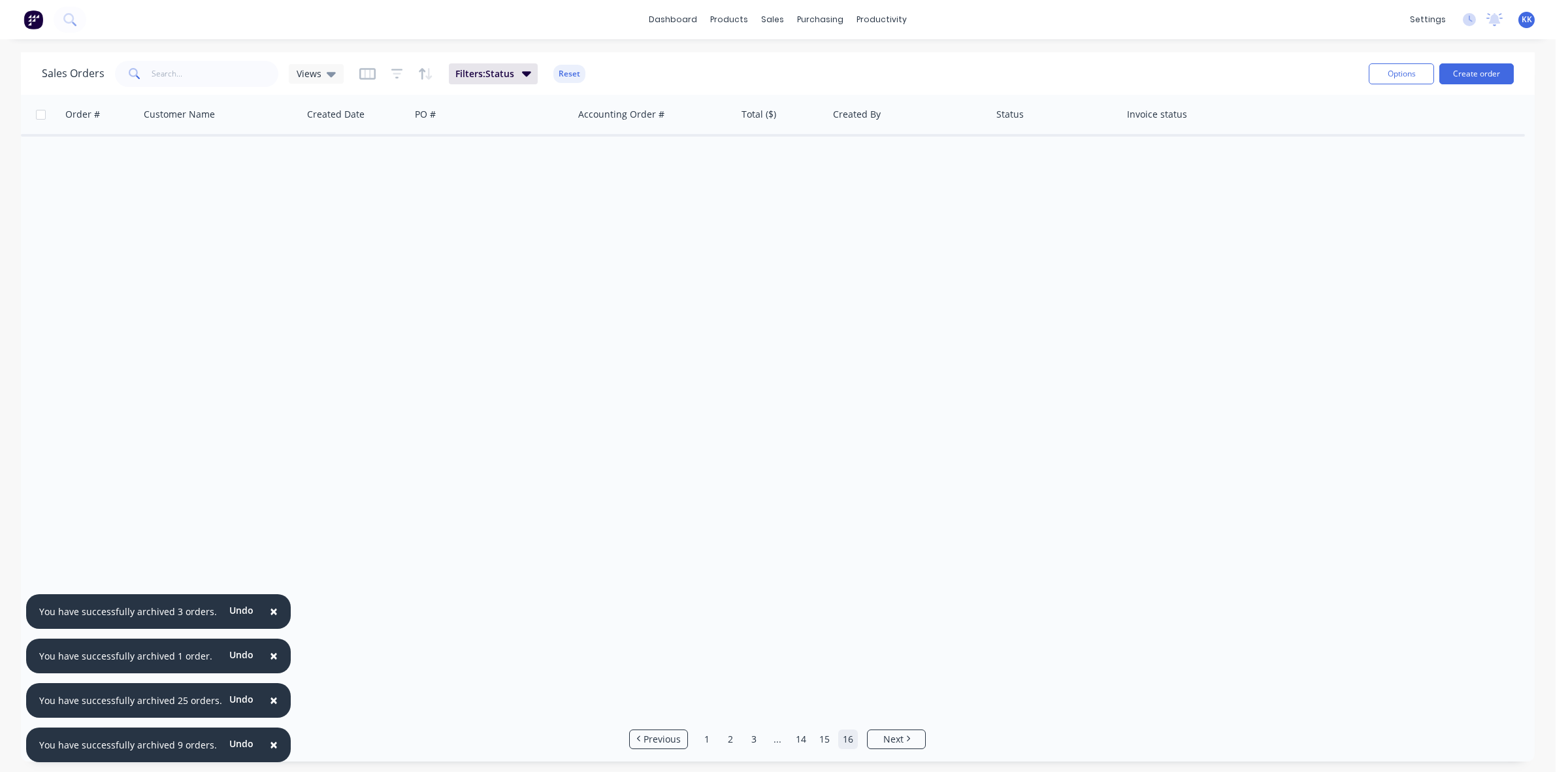
click at [847, 734] on link "16" at bounding box center [847, 739] width 19 height 19
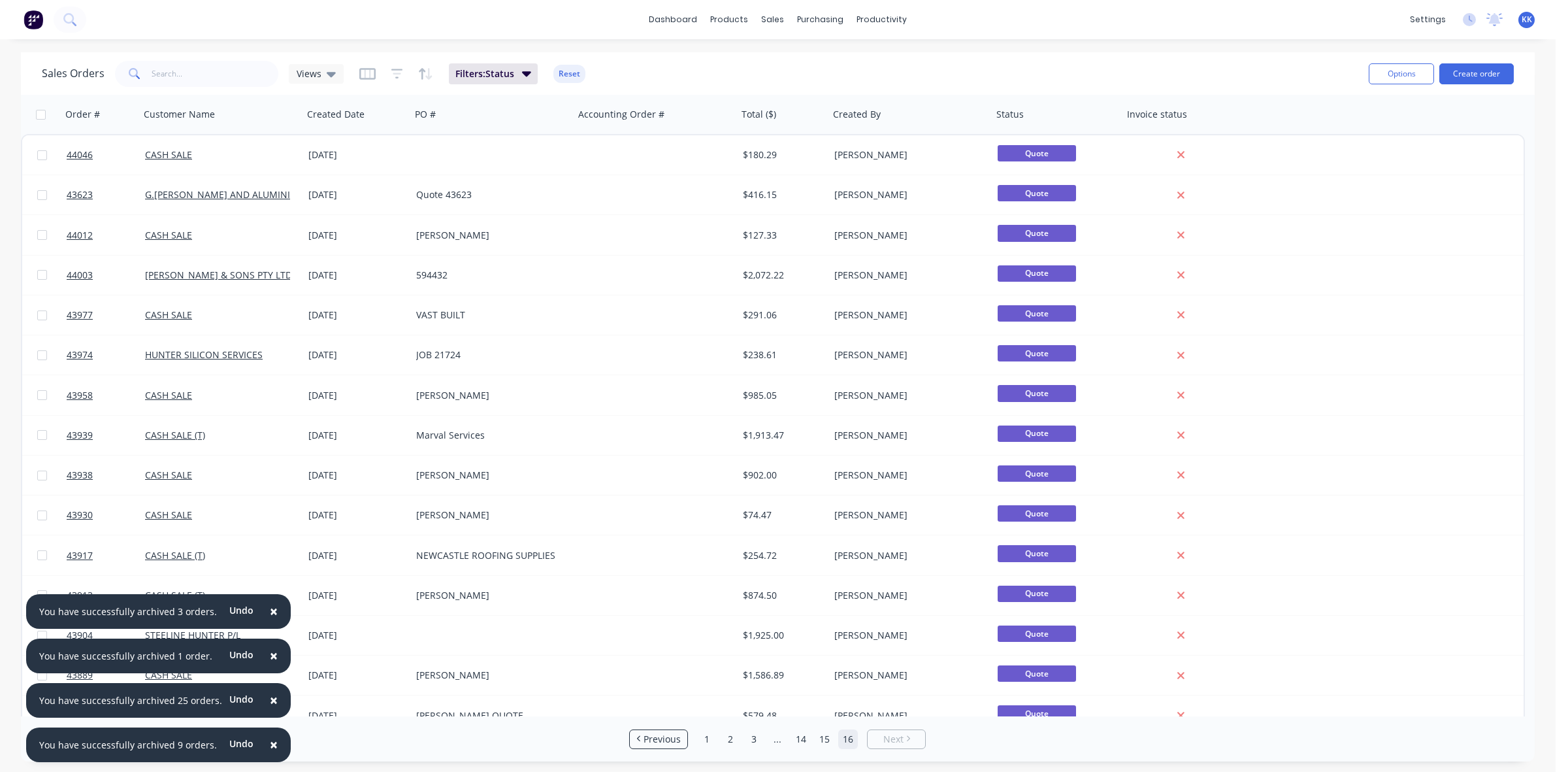
click at [40, 108] on div at bounding box center [40, 115] width 27 height 26
click at [40, 113] on input "checkbox" at bounding box center [41, 115] width 10 height 10
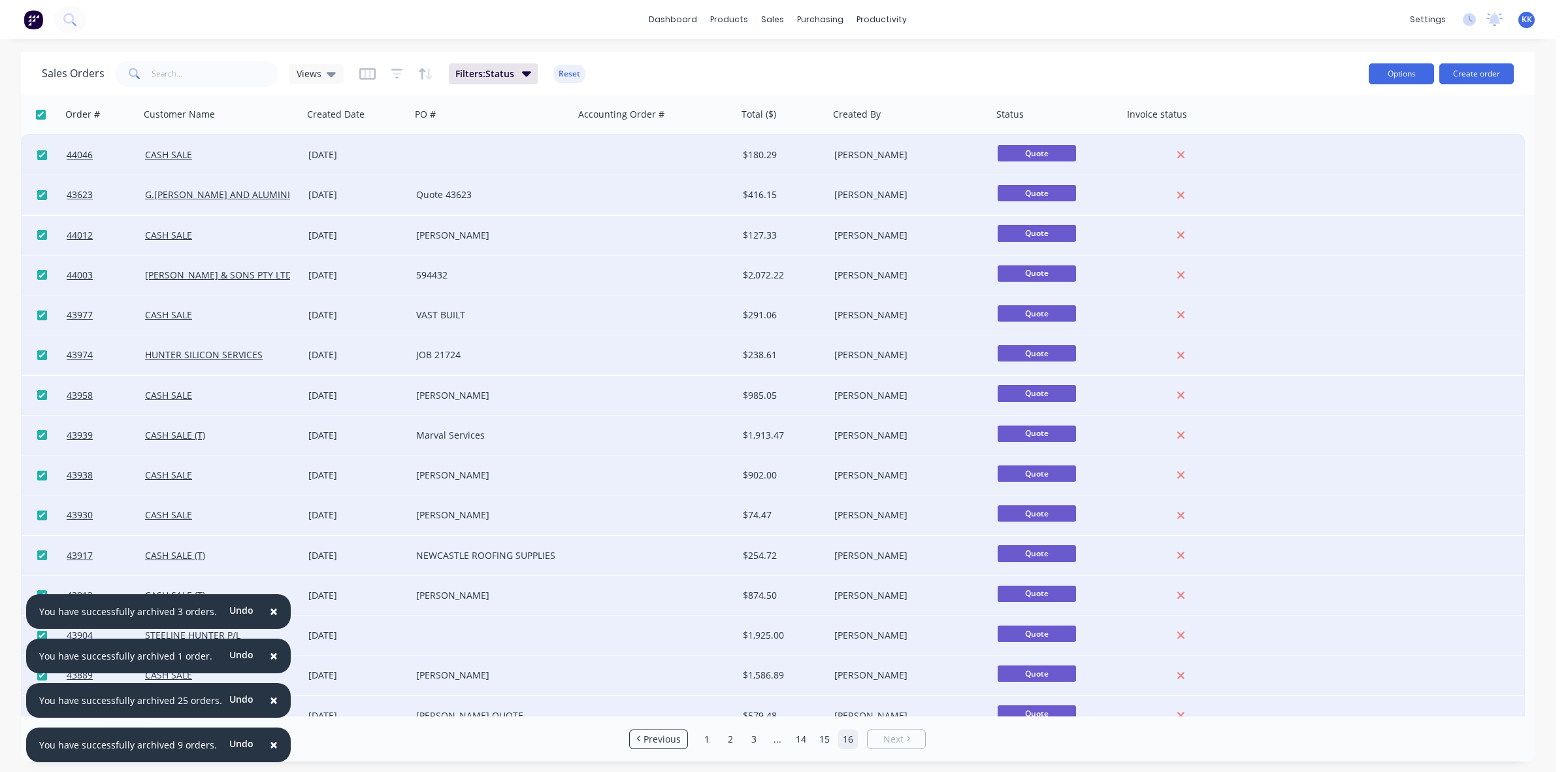
click at [1386, 79] on button "Options" at bounding box center [1401, 74] width 66 height 21
click at [1350, 129] on div "Archive" at bounding box center [1362, 133] width 120 height 19
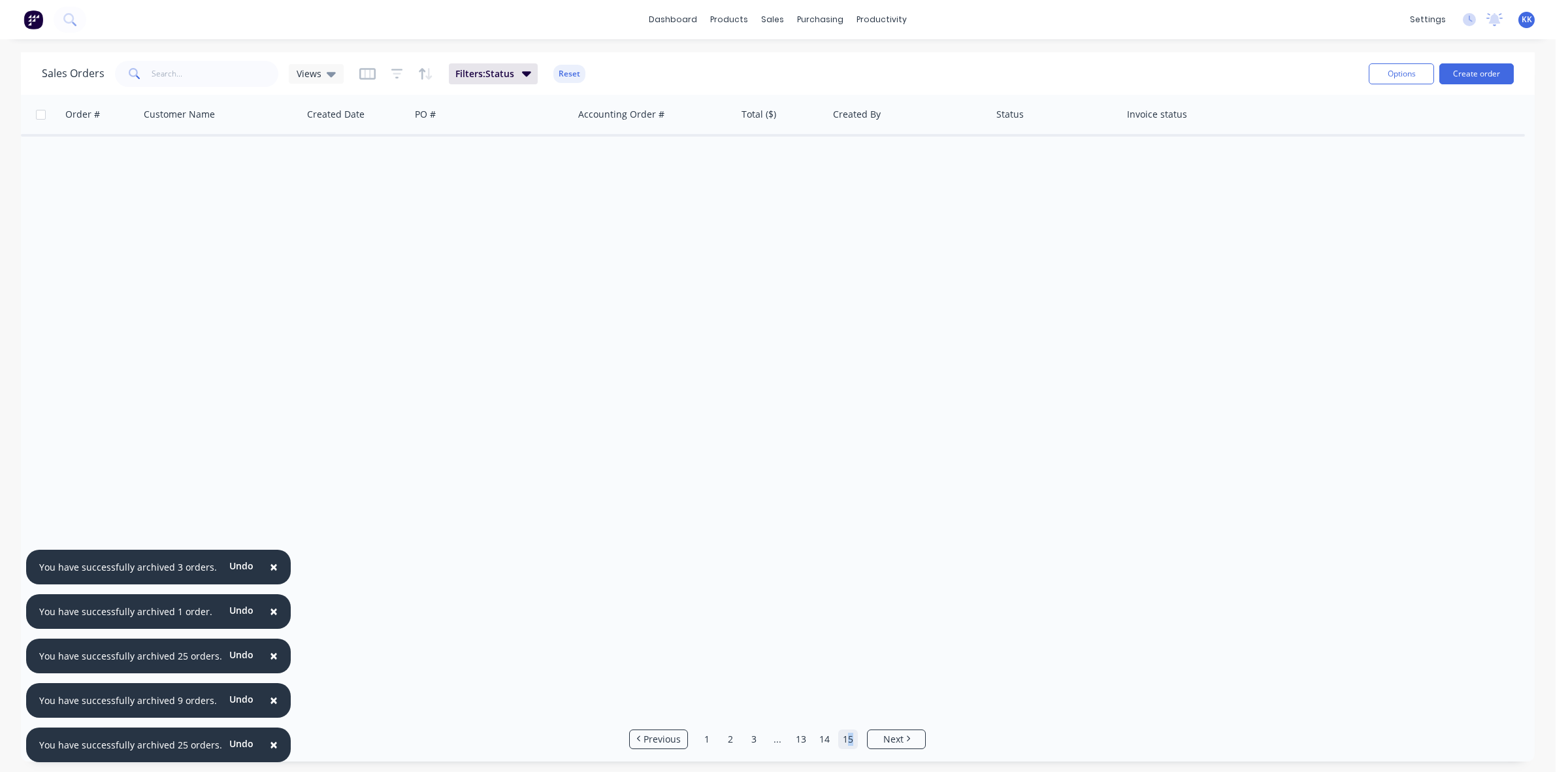
click at [850, 738] on link "15" at bounding box center [847, 739] width 19 height 19
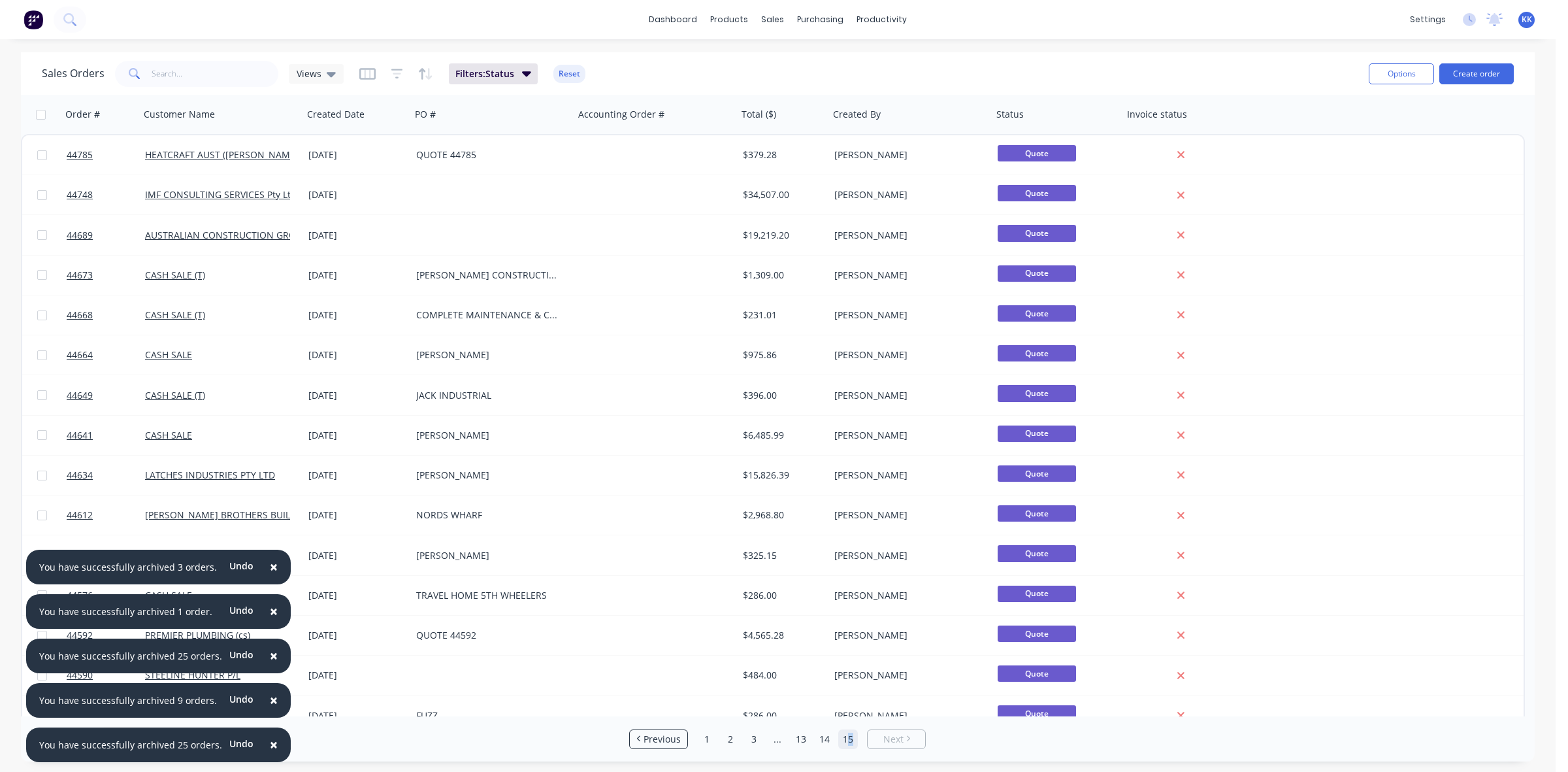
click at [270, 742] on span "×" at bounding box center [273, 744] width 8 height 18
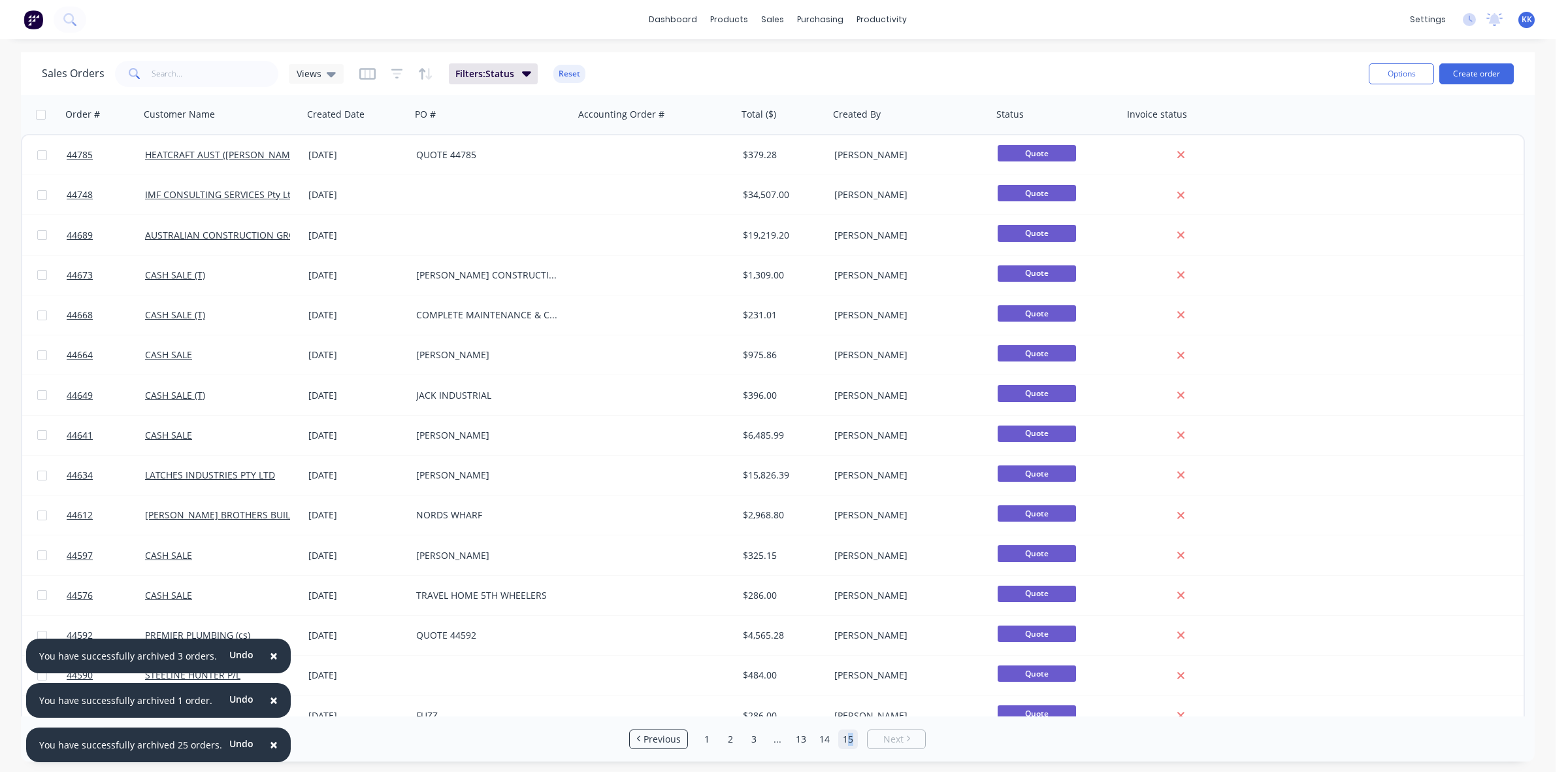
click at [270, 742] on span "×" at bounding box center [273, 744] width 8 height 18
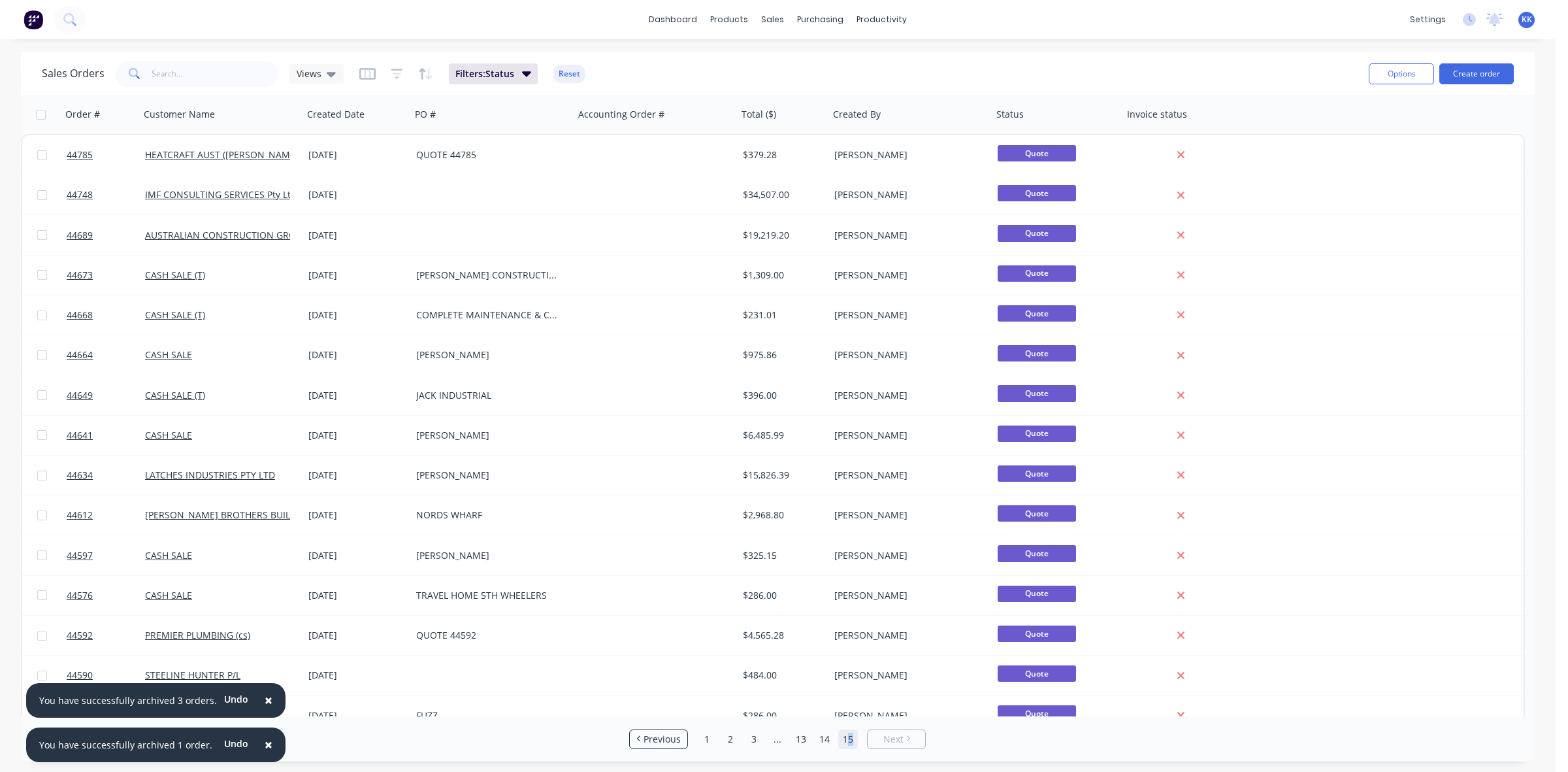
click at [264, 742] on span "×" at bounding box center [268, 744] width 8 height 18
click at [264, 745] on span "×" at bounding box center [268, 744] width 8 height 18
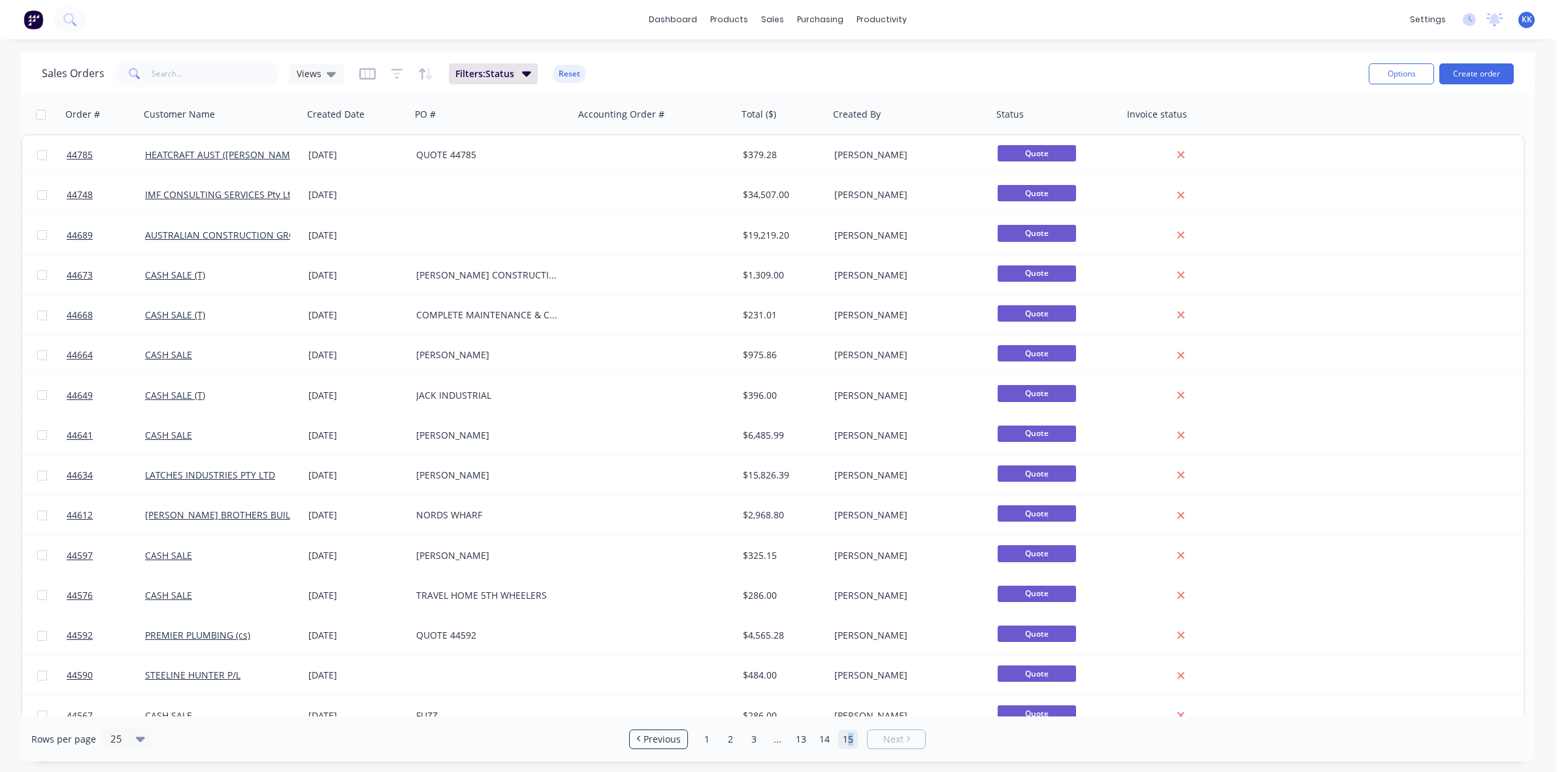
click at [41, 115] on input "checkbox" at bounding box center [41, 115] width 10 height 10
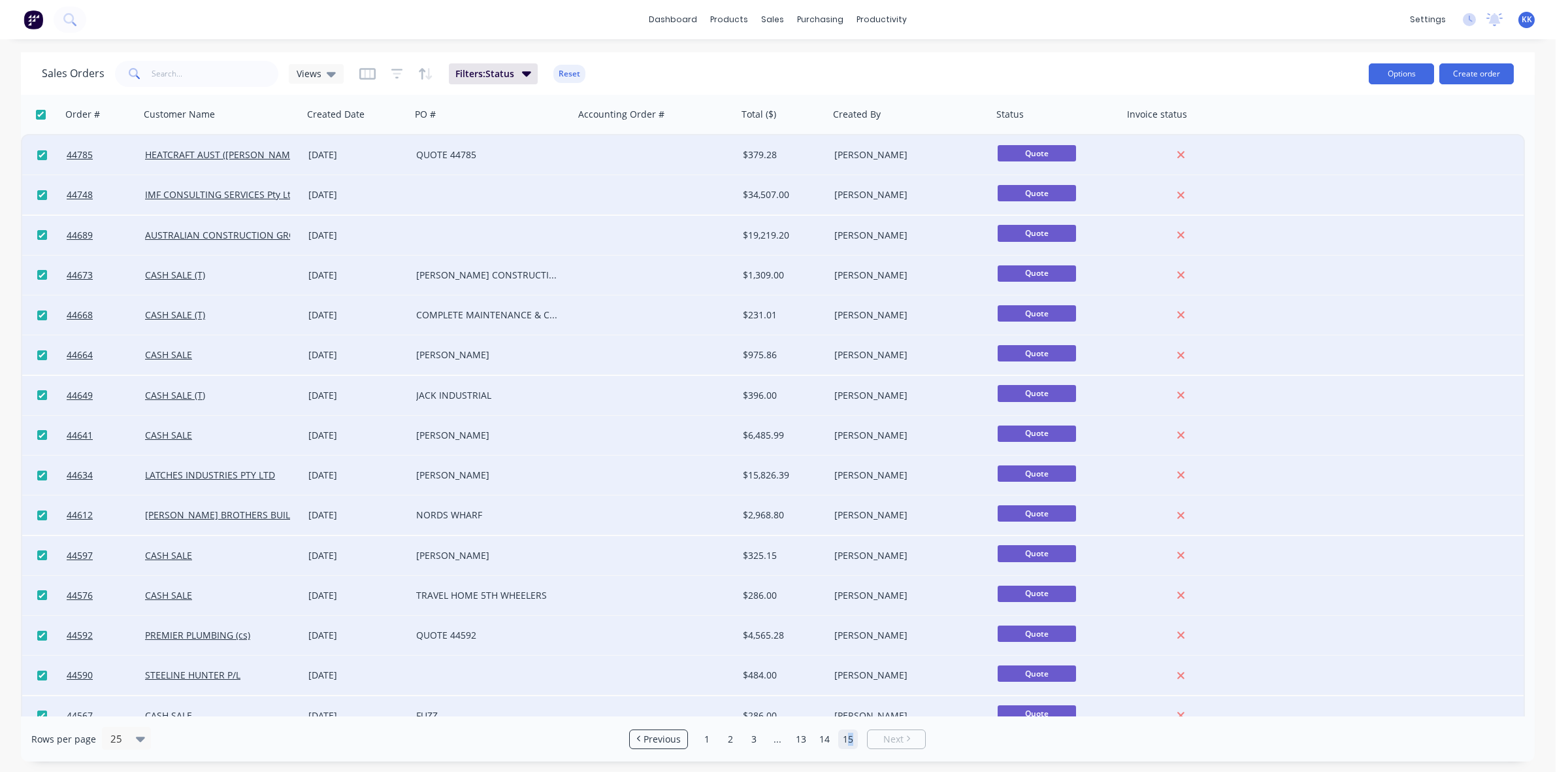
click at [1389, 75] on button "Options" at bounding box center [1401, 74] width 66 height 21
click at [1353, 134] on div "Archive" at bounding box center [1362, 133] width 120 height 19
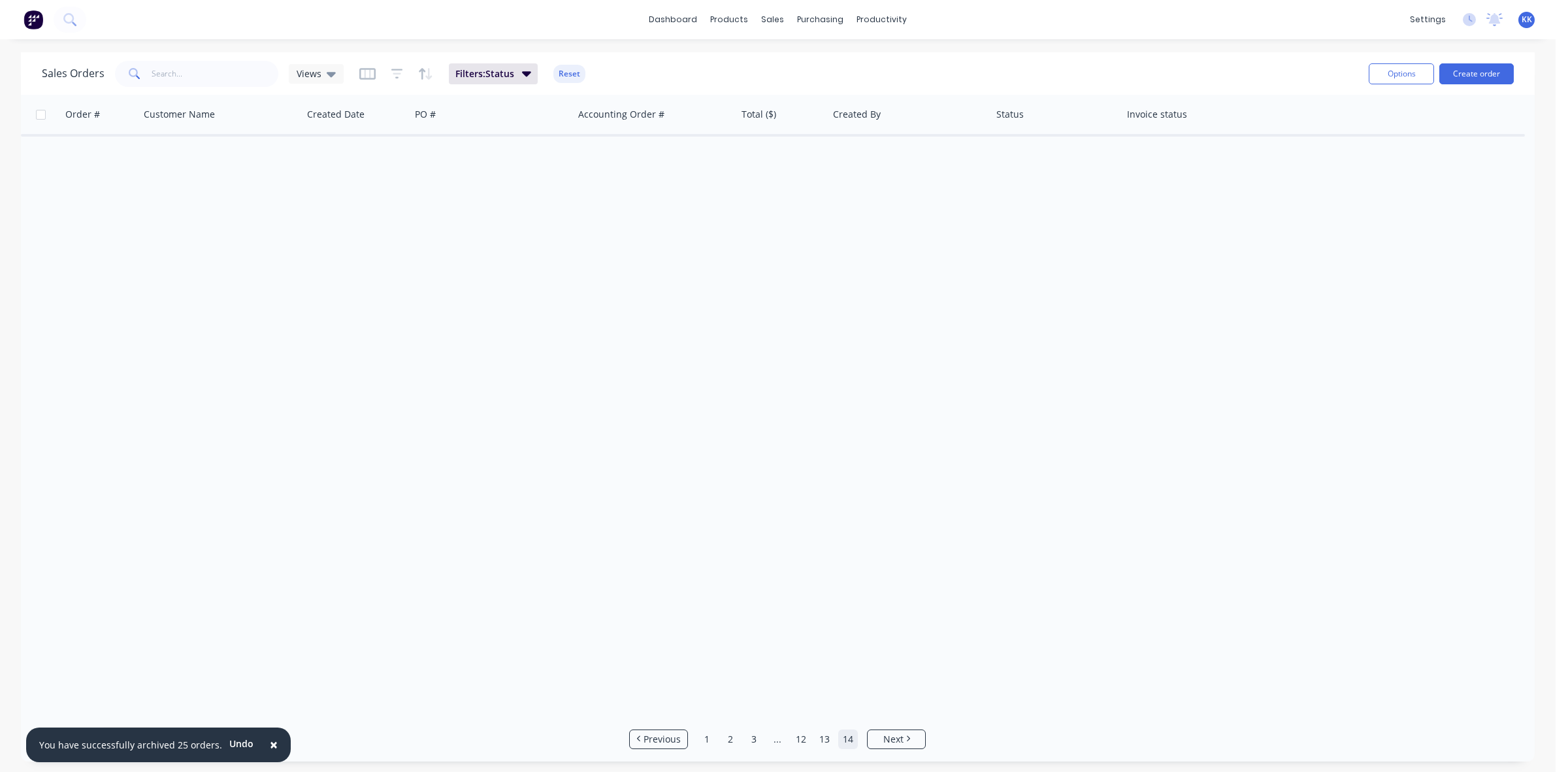
click at [847, 744] on link "14" at bounding box center [847, 739] width 19 height 19
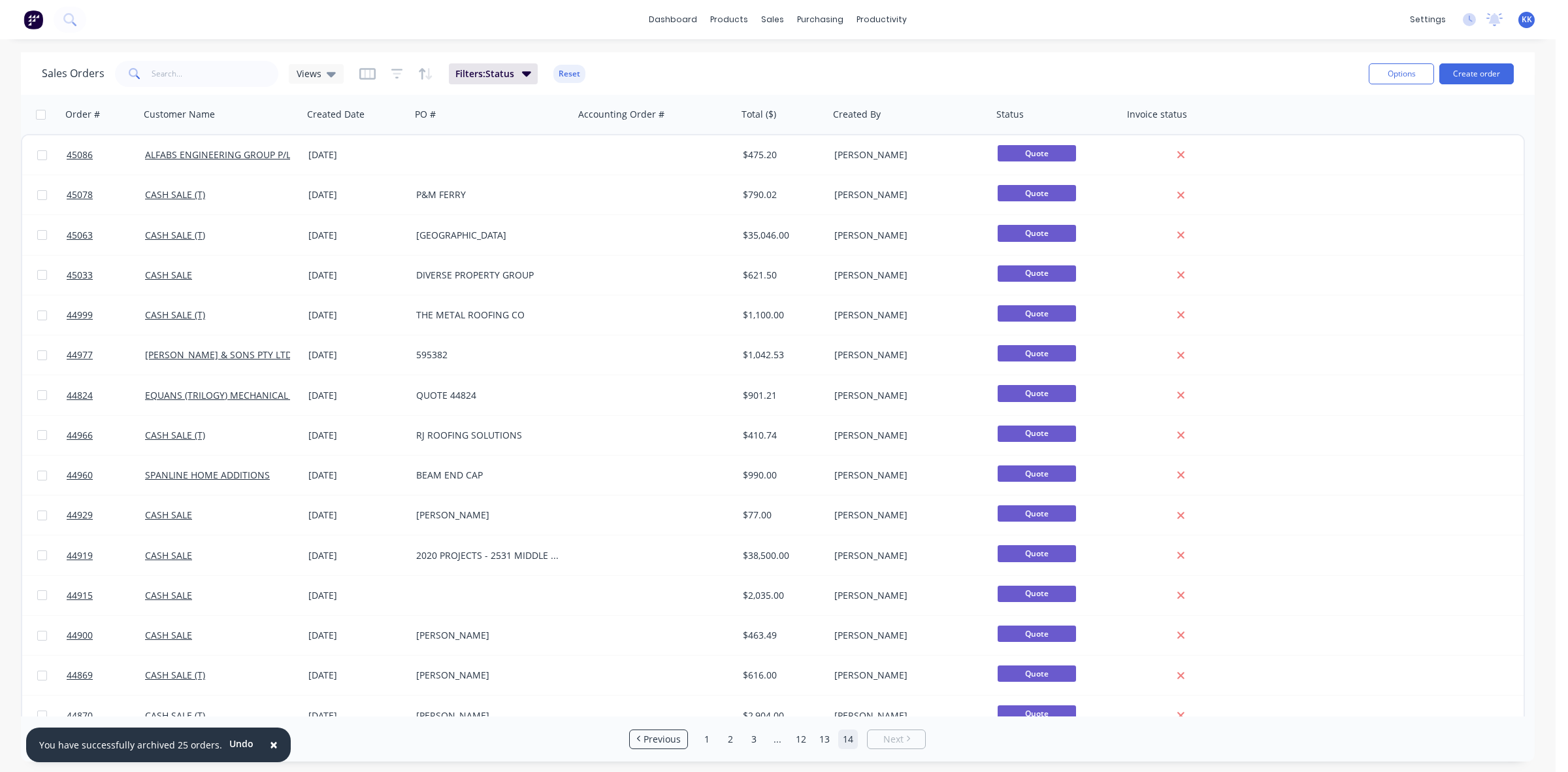
click at [37, 111] on input "checkbox" at bounding box center [41, 115] width 10 height 10
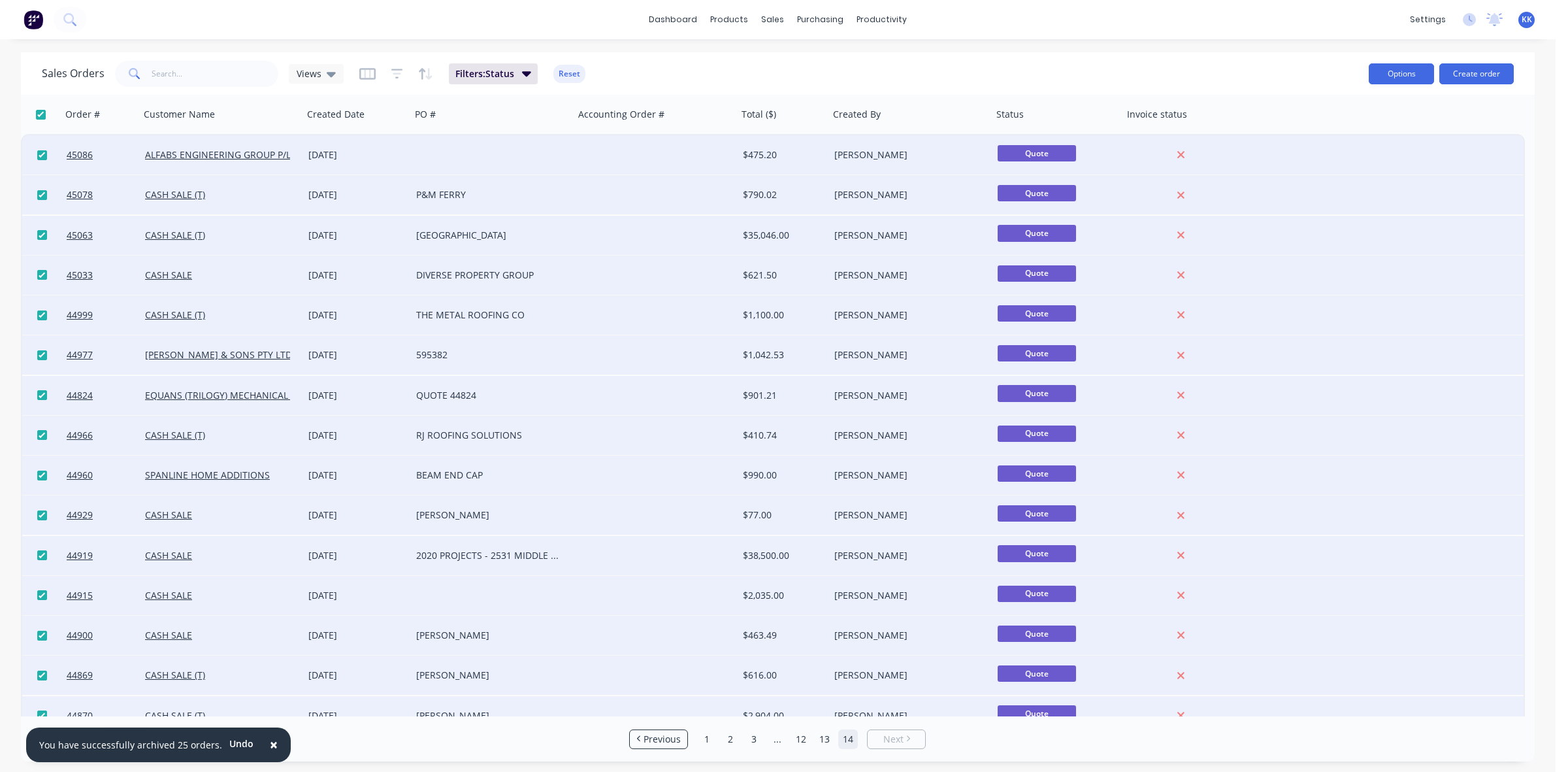
click at [1379, 76] on button "Options" at bounding box center [1401, 74] width 66 height 21
click at [1327, 128] on div "Archive" at bounding box center [1362, 133] width 120 height 19
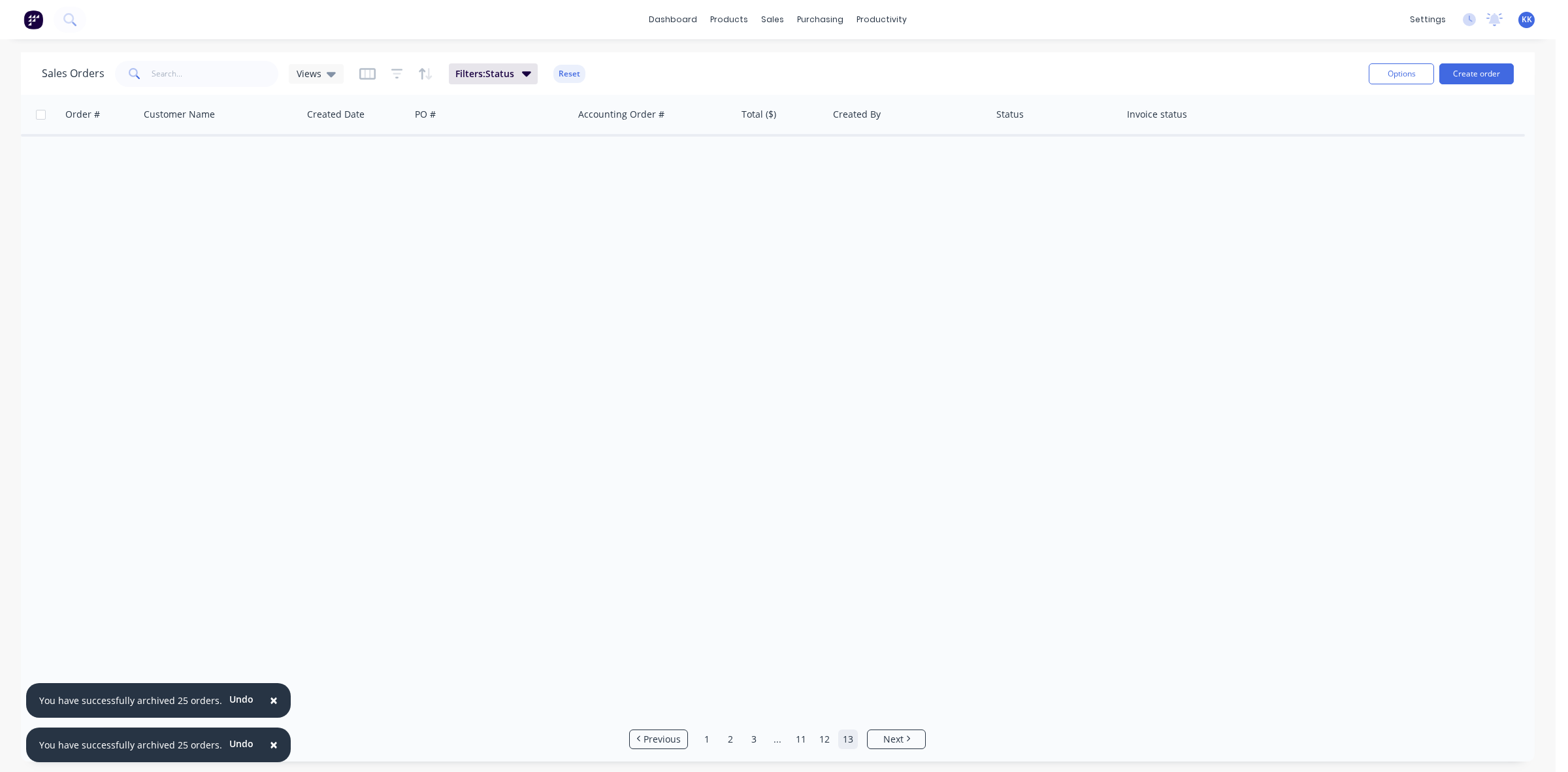
click at [850, 745] on link "13" at bounding box center [847, 739] width 19 height 19
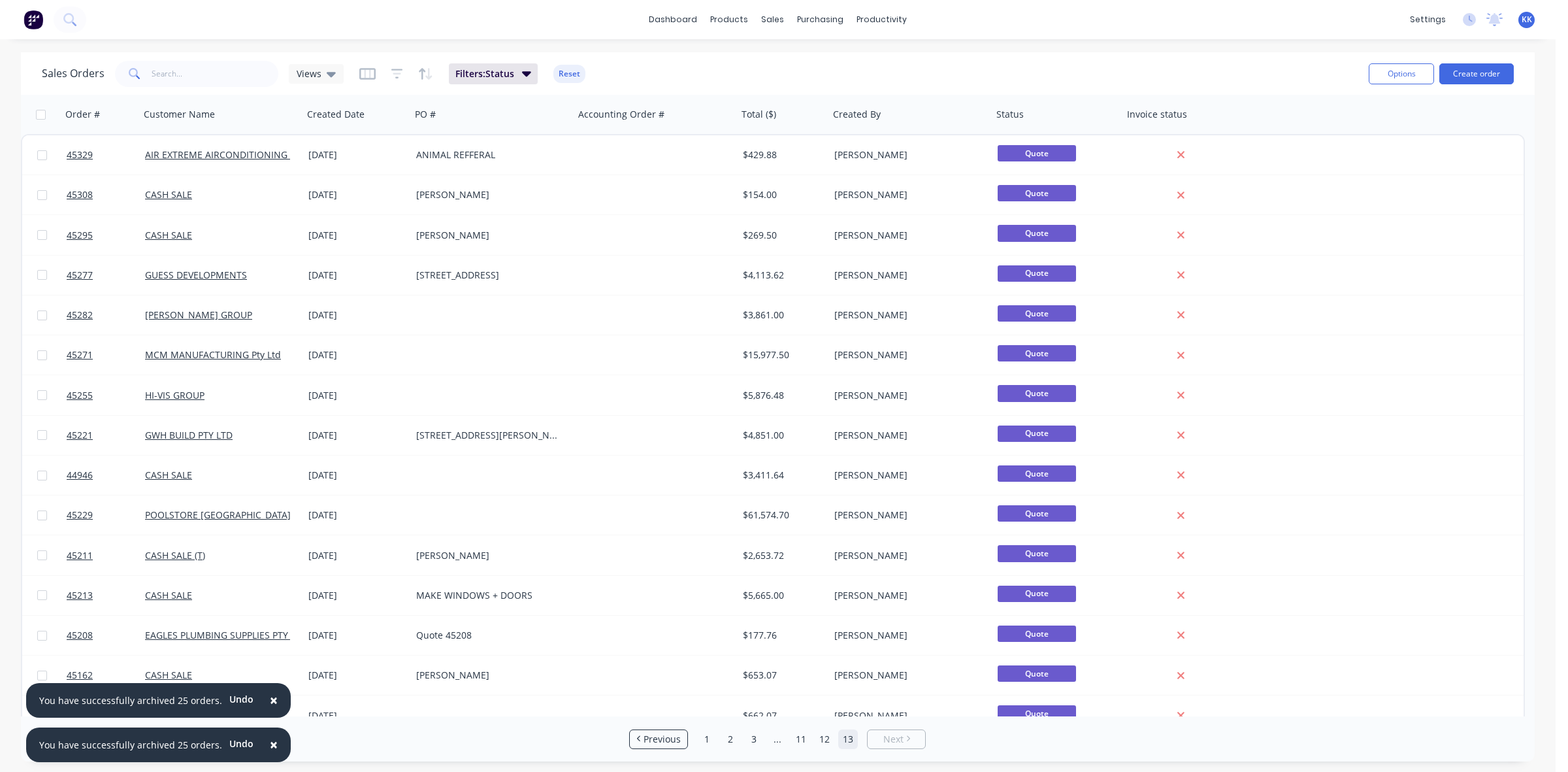
click at [37, 113] on input "checkbox" at bounding box center [41, 115] width 10 height 10
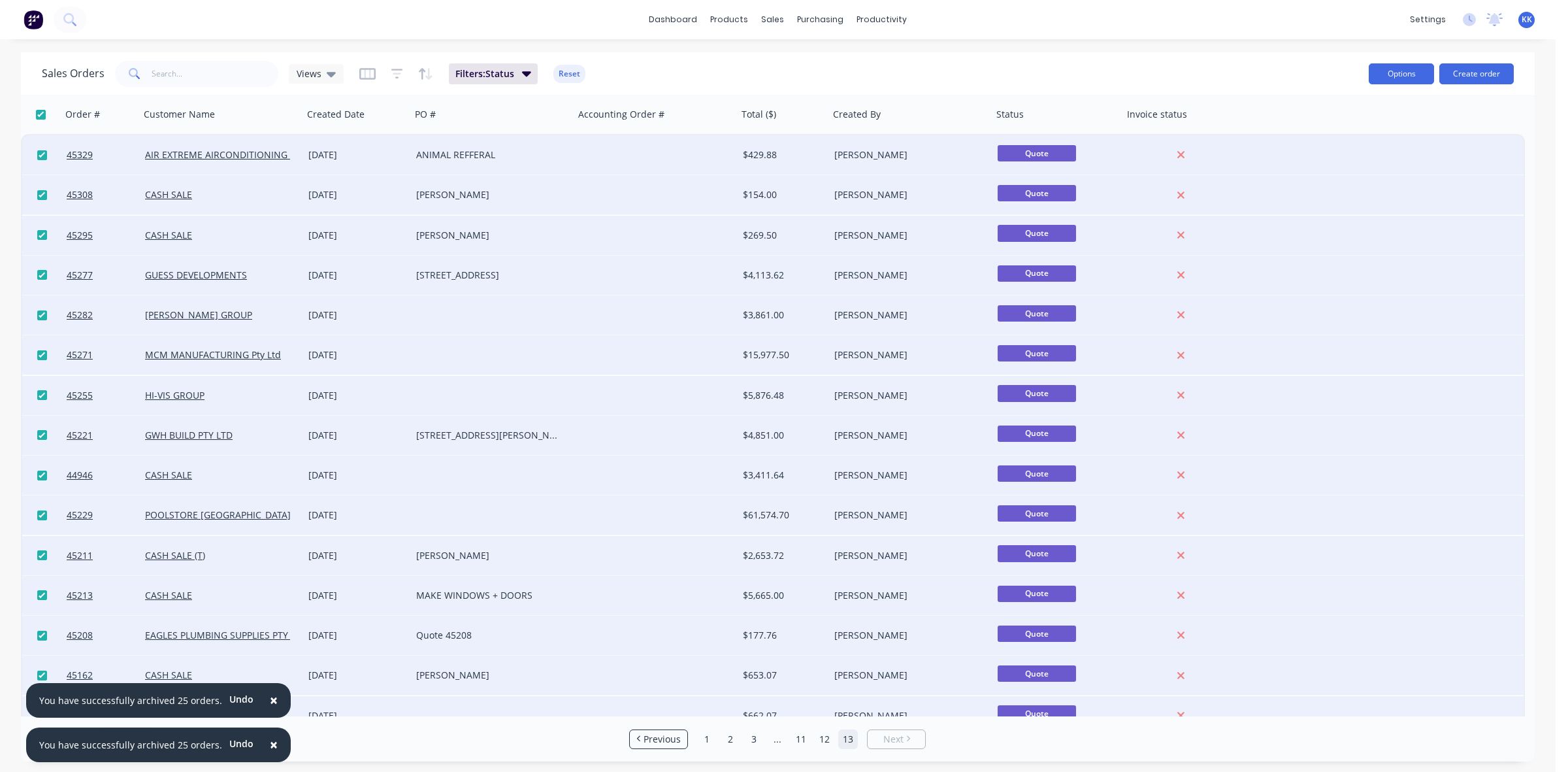
click at [1407, 74] on button "Options" at bounding box center [1401, 74] width 66 height 21
click at [1366, 128] on div "Archive" at bounding box center [1362, 133] width 120 height 19
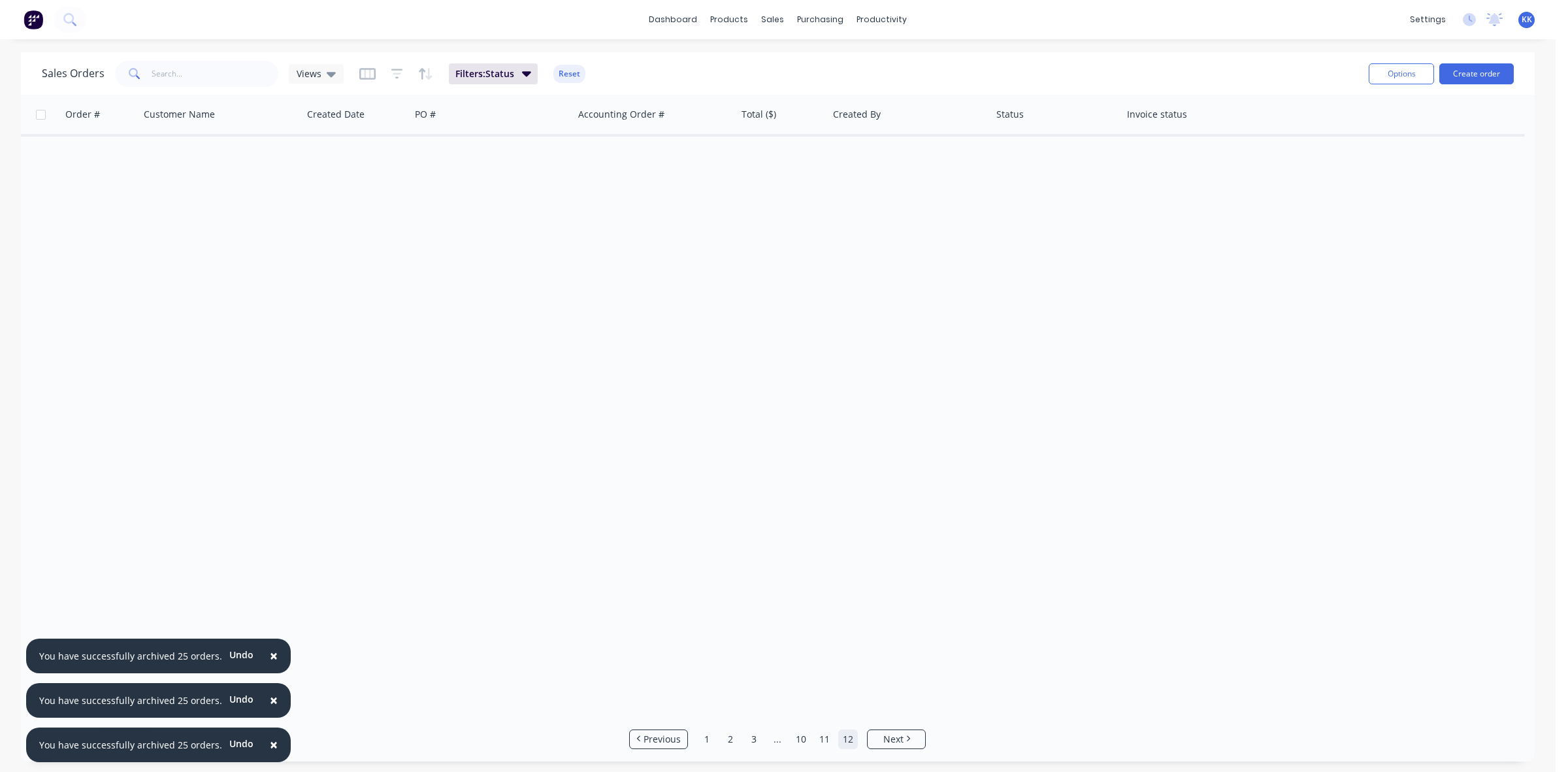
click at [849, 738] on link "12" at bounding box center [847, 739] width 19 height 19
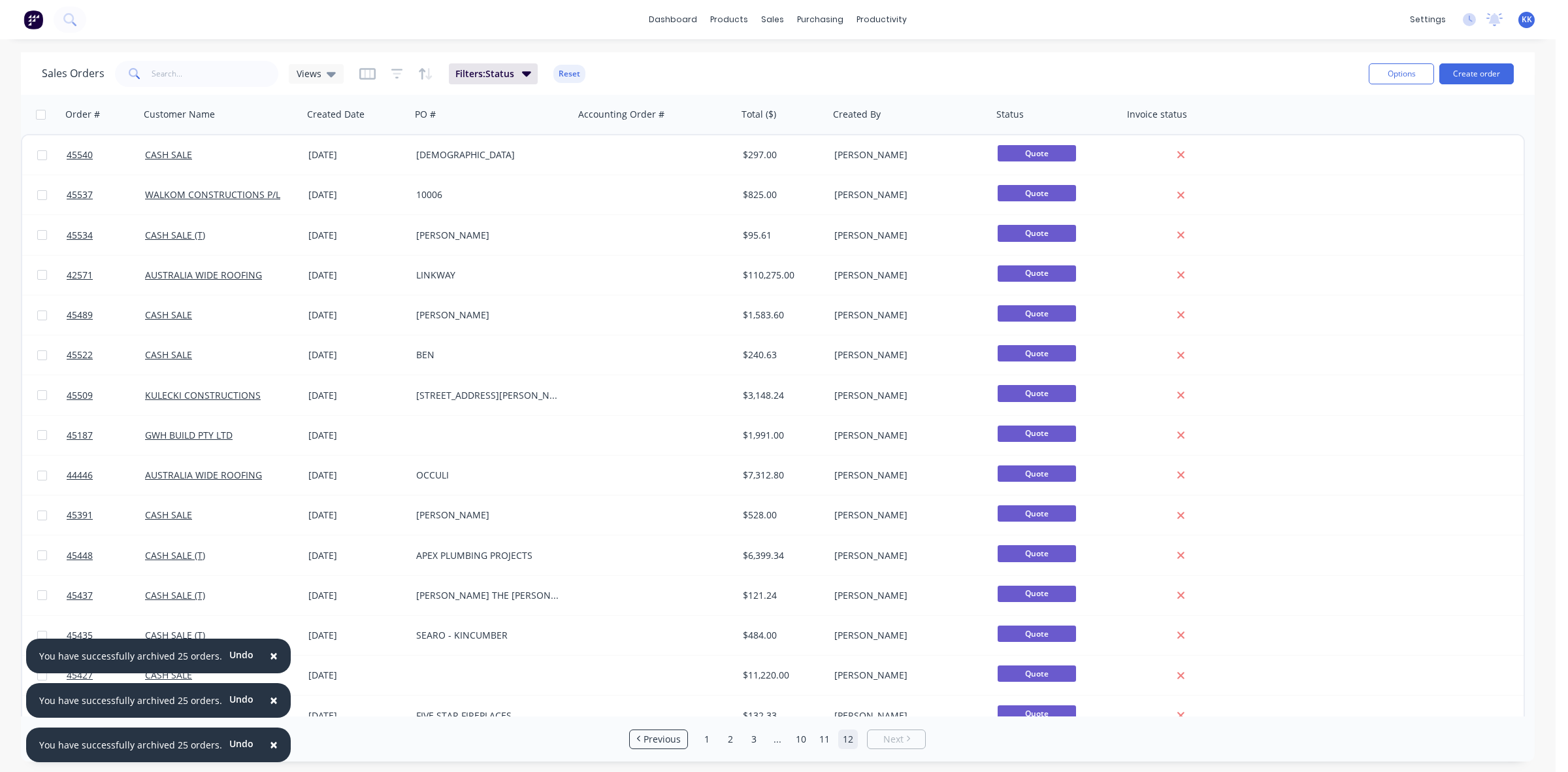
click at [43, 115] on input "checkbox" at bounding box center [41, 115] width 10 height 10
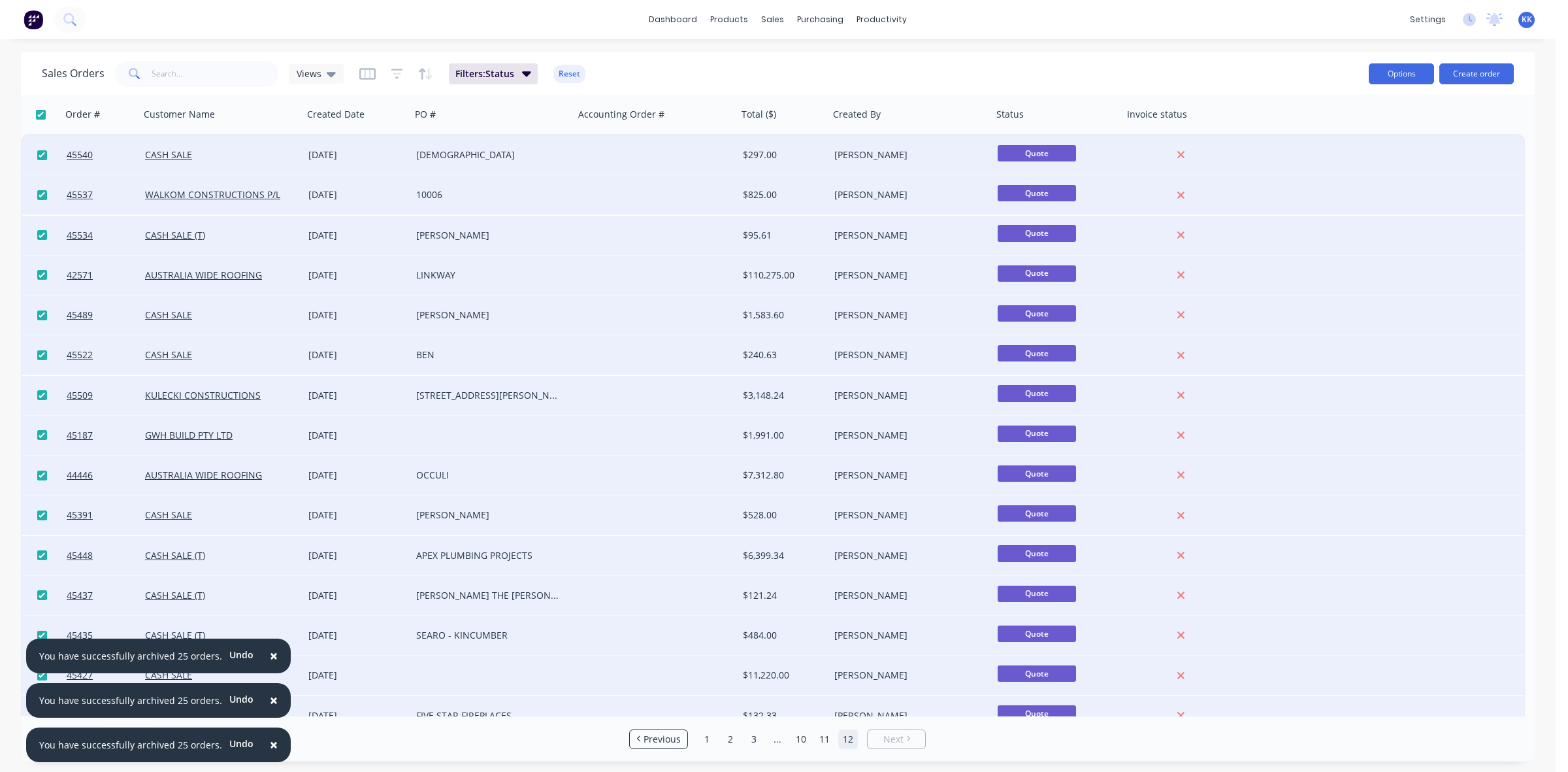
click at [1378, 79] on button "Options" at bounding box center [1401, 74] width 66 height 21
click at [1370, 128] on div "Archive" at bounding box center [1362, 133] width 120 height 19
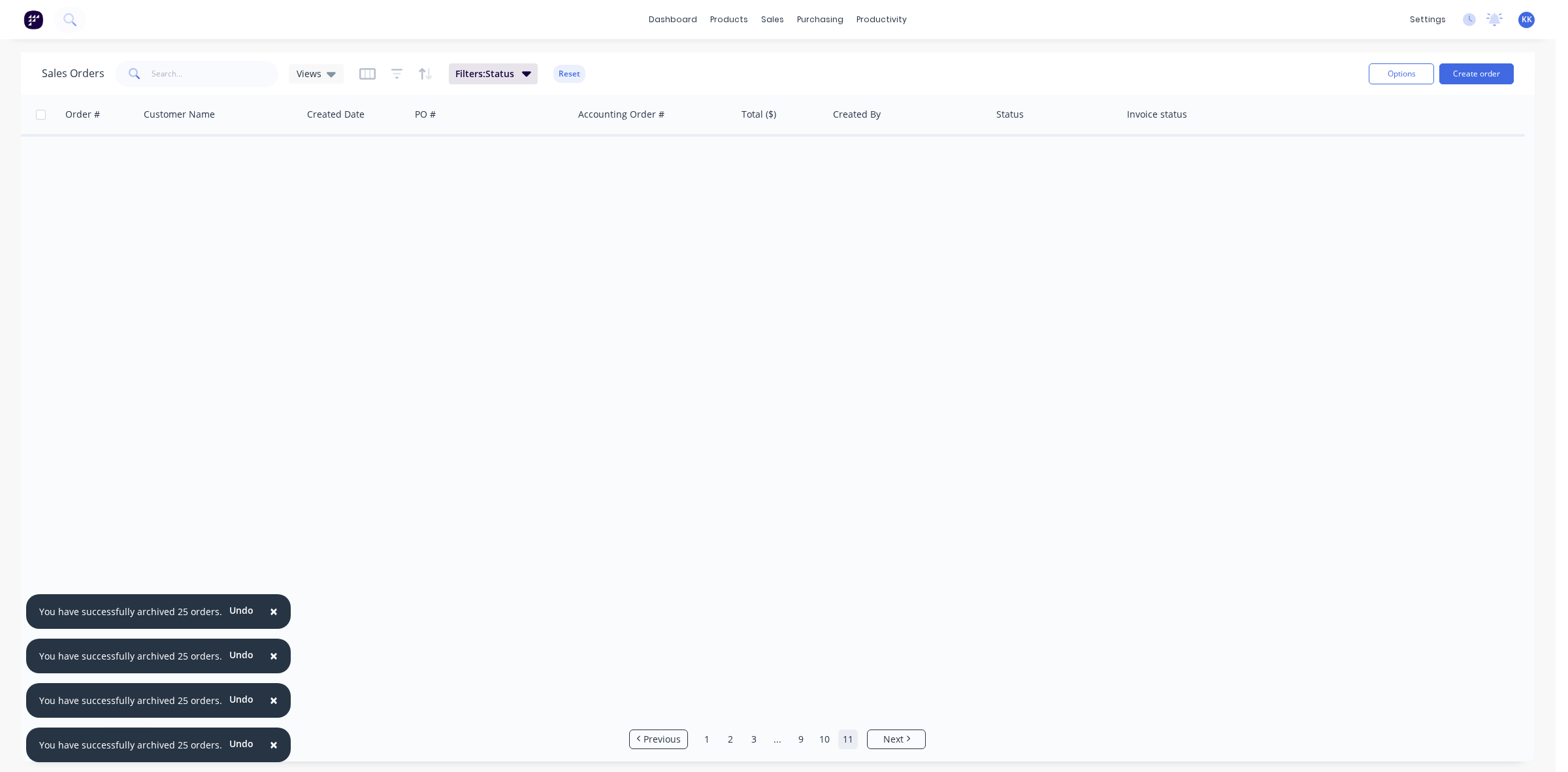
click at [844, 740] on link "11" at bounding box center [847, 739] width 19 height 19
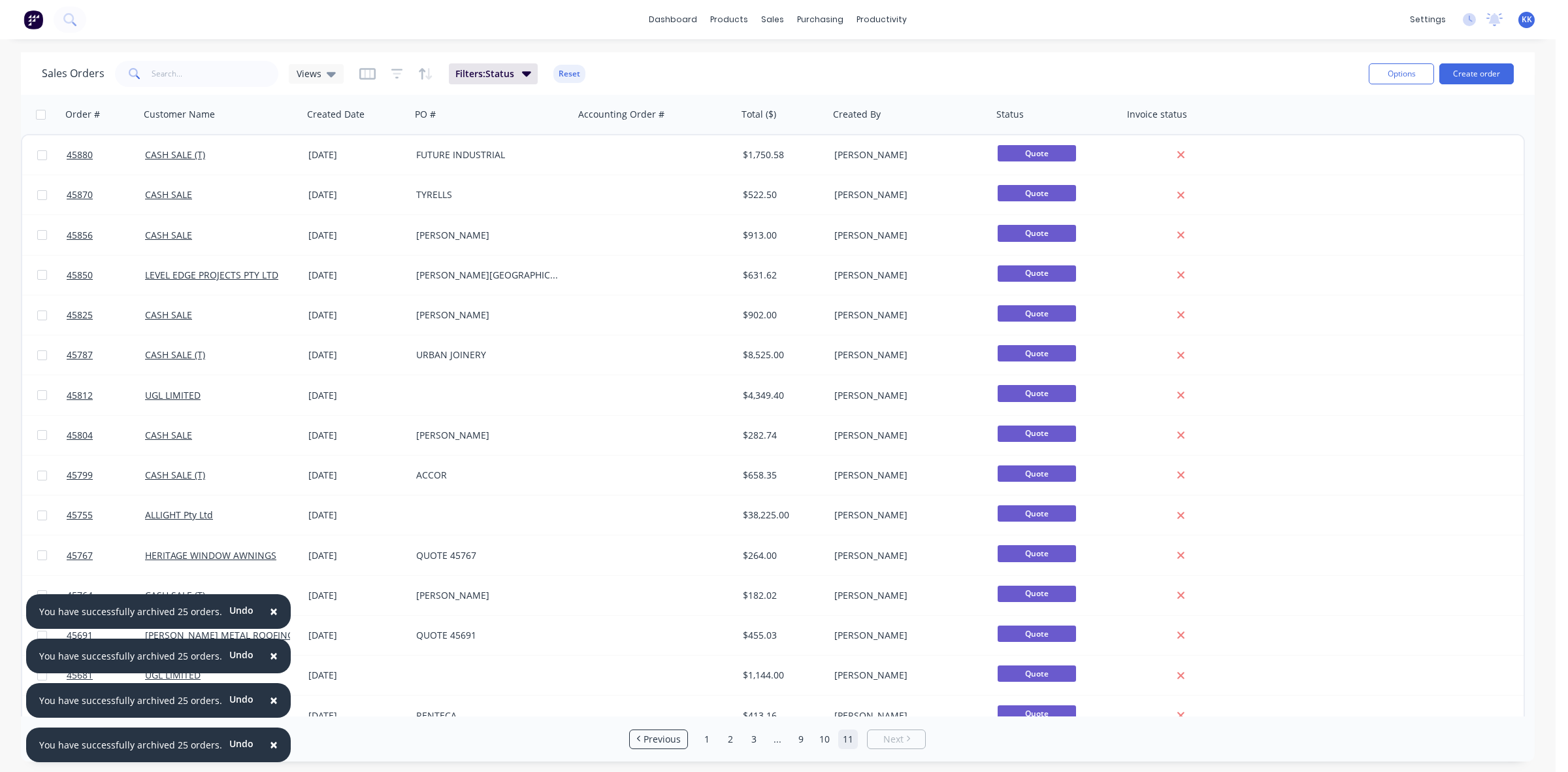
click at [36, 117] on input "checkbox" at bounding box center [41, 115] width 10 height 10
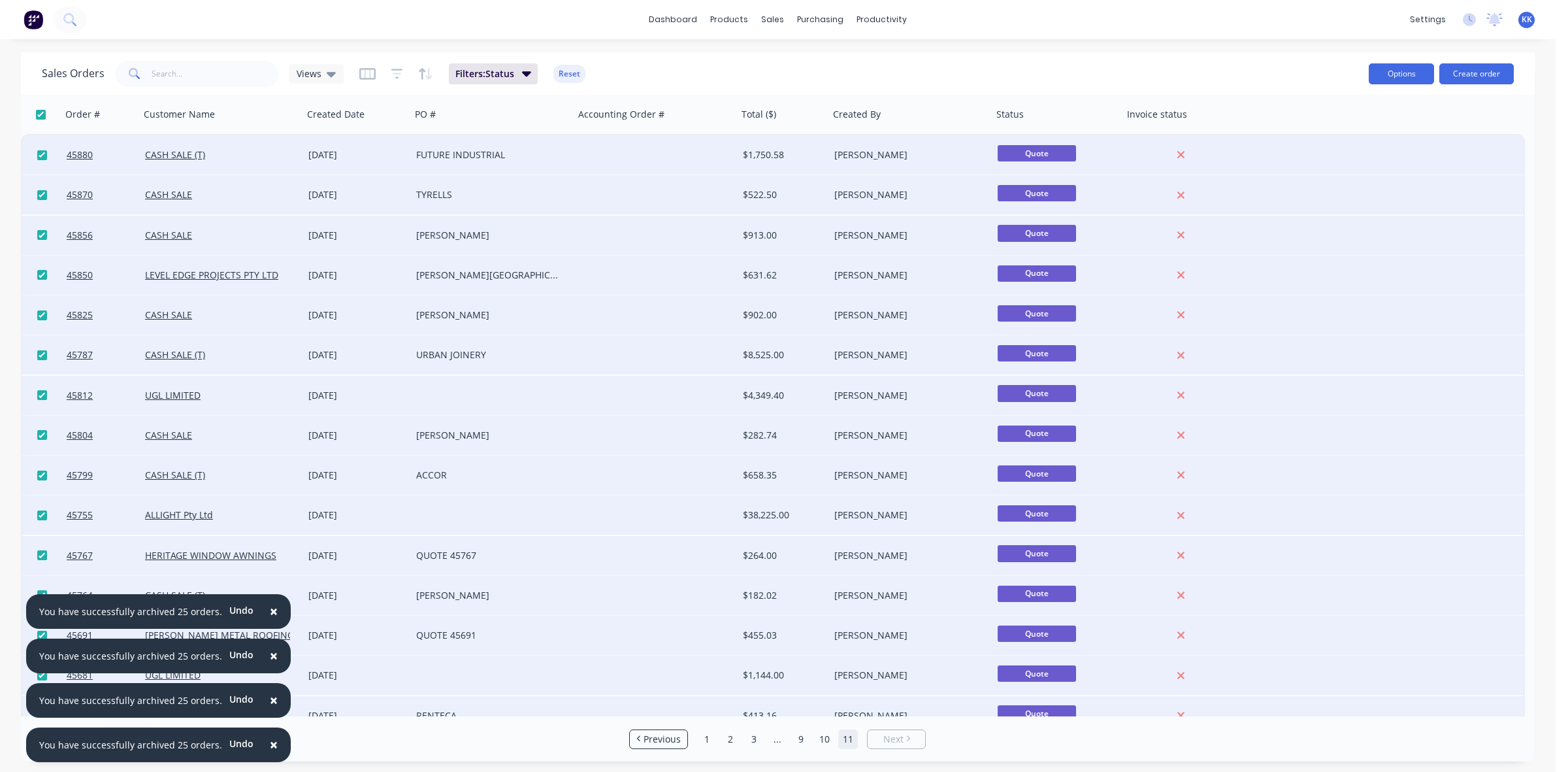
click at [1386, 74] on button "Options" at bounding box center [1401, 74] width 66 height 21
click at [1382, 125] on div "Archive" at bounding box center [1362, 133] width 120 height 19
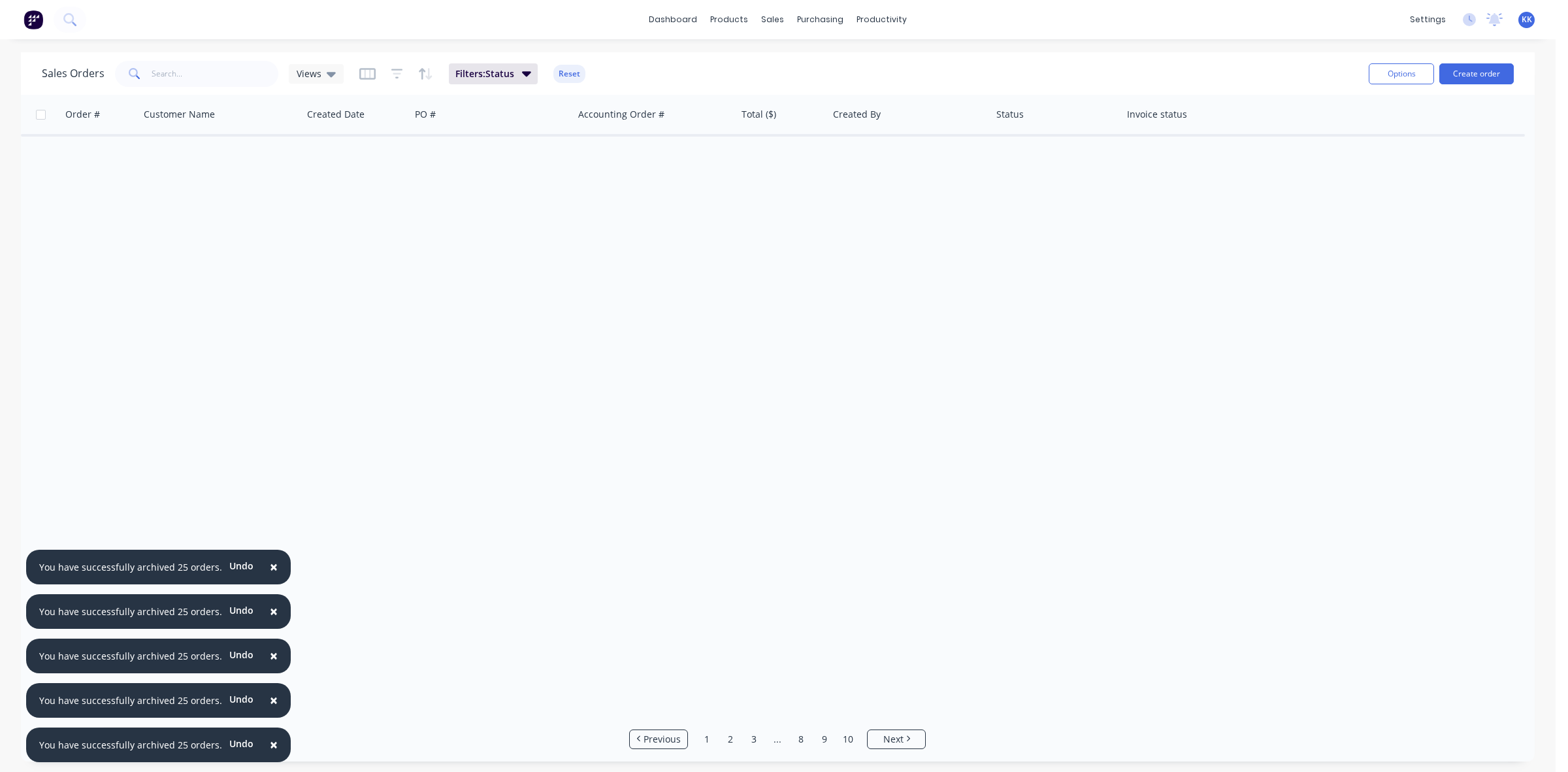
click at [270, 742] on span "×" at bounding box center [273, 744] width 8 height 18
click at [270, 709] on span "×" at bounding box center [273, 699] width 8 height 18
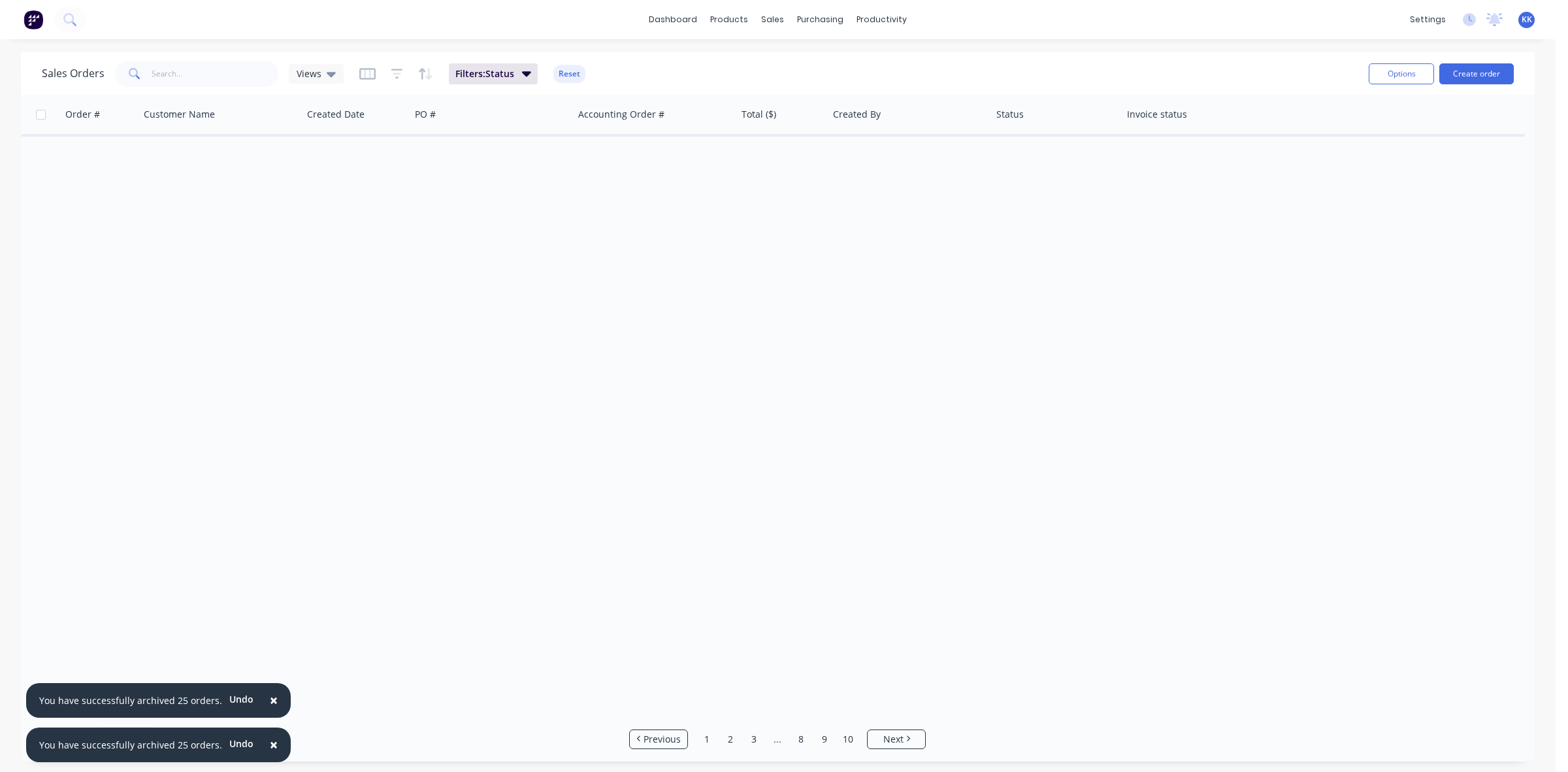
click at [270, 742] on span "×" at bounding box center [273, 744] width 8 height 18
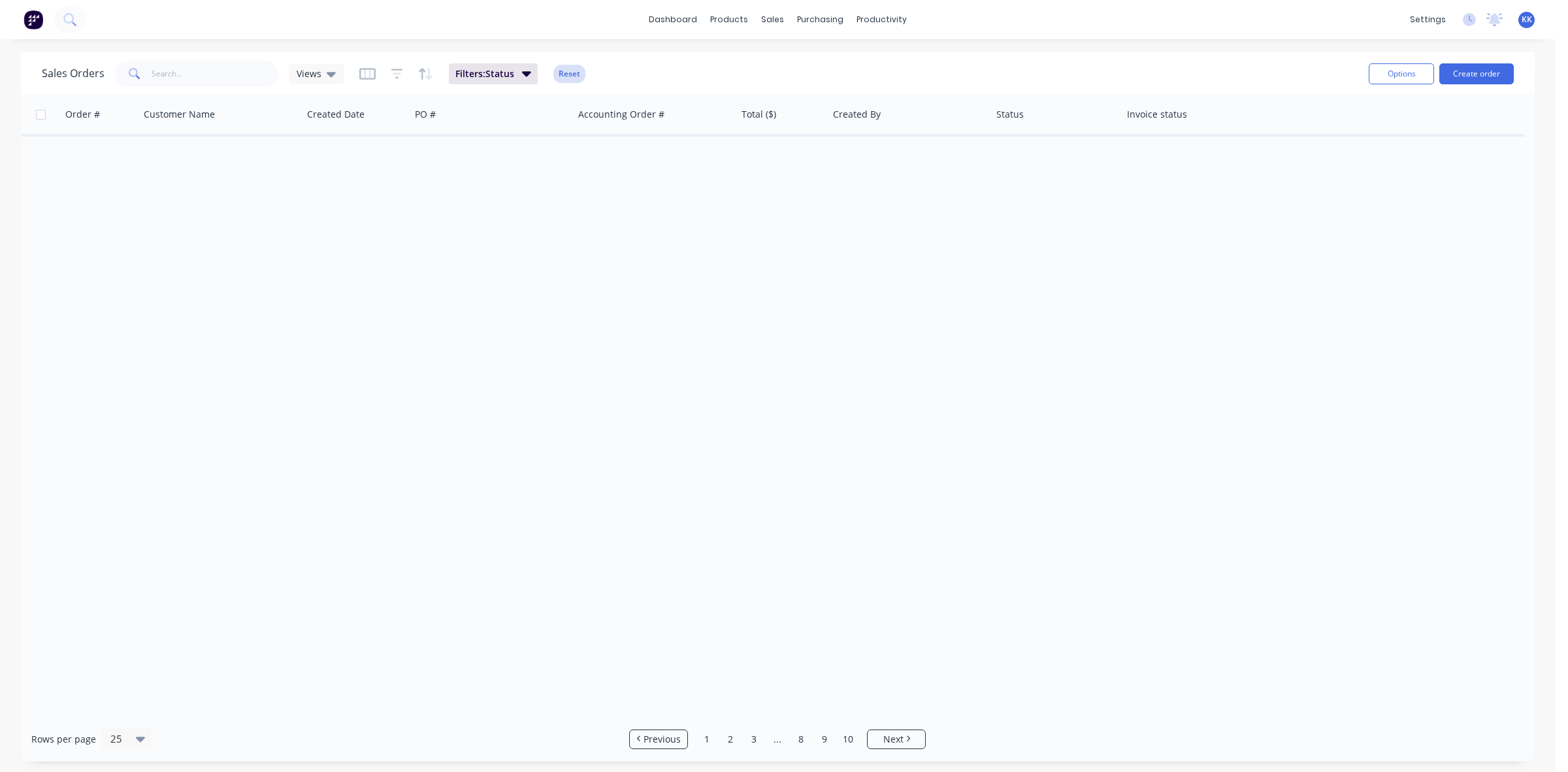
click at [582, 73] on button "Reset" at bounding box center [569, 74] width 32 height 18
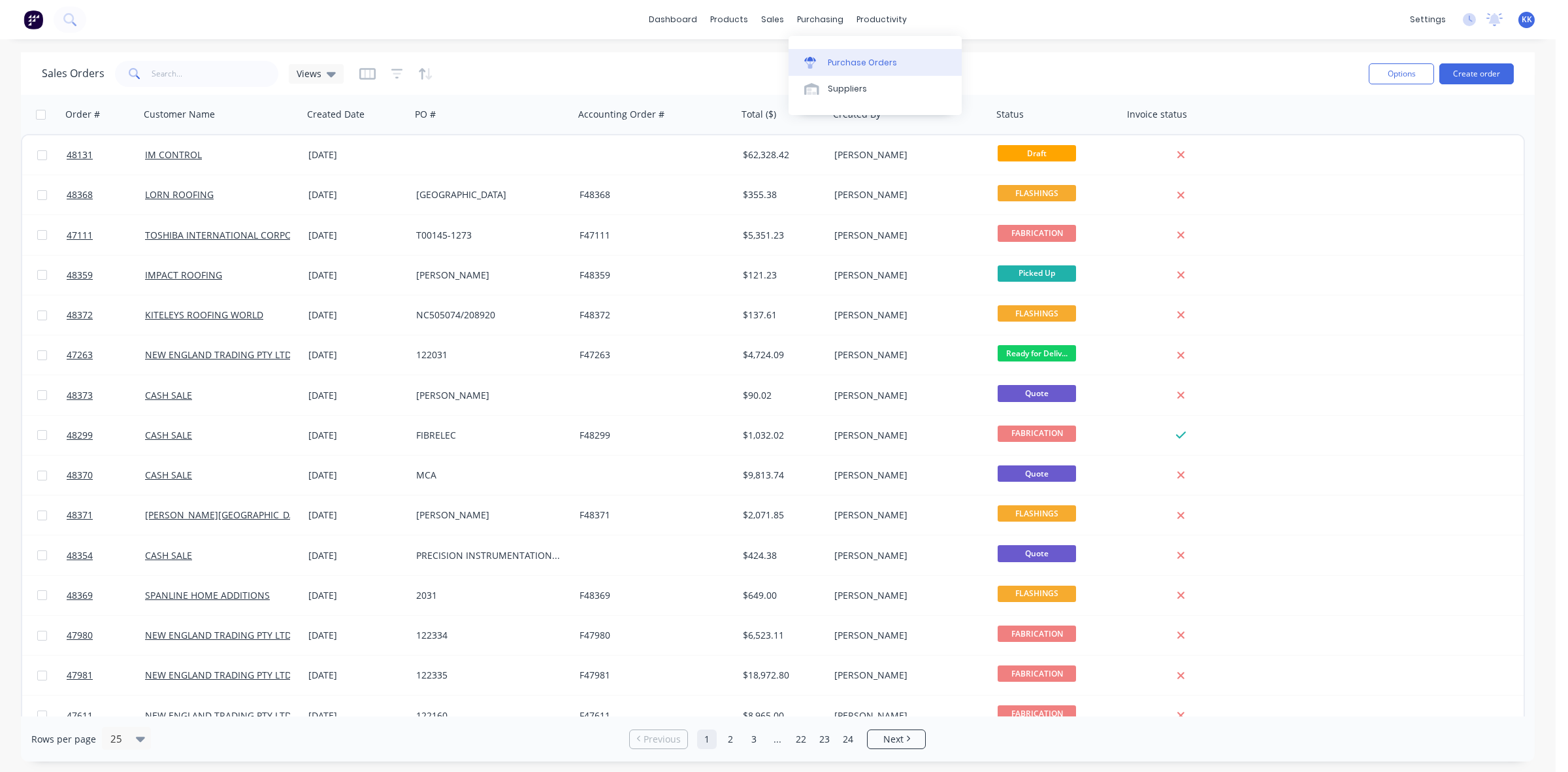
click at [827, 68] on link "Purchase Orders" at bounding box center [875, 62] width 173 height 26
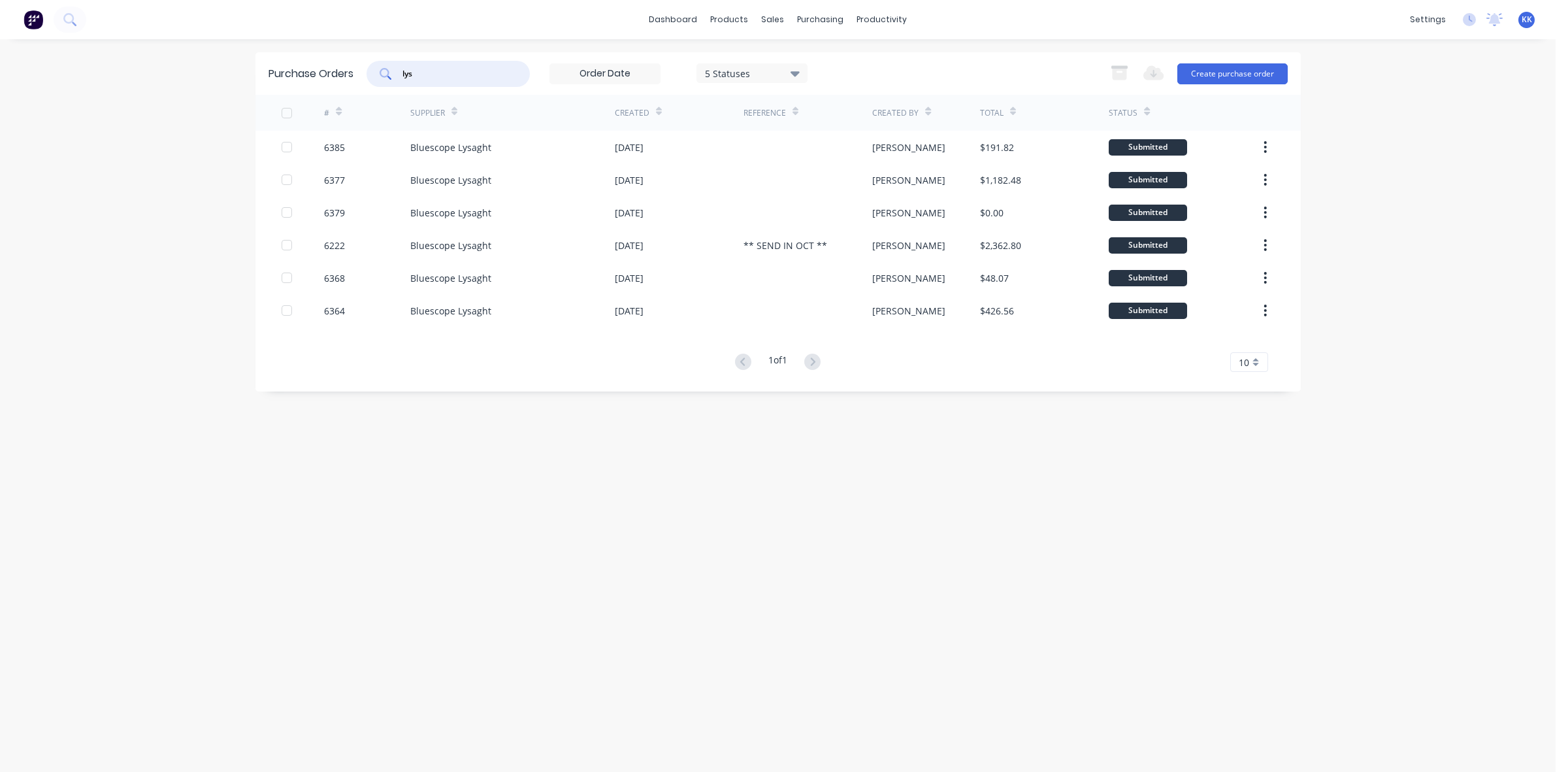
drag, startPoint x: 463, startPoint y: 71, endPoint x: 370, endPoint y: 69, distance: 93.0
click at [370, 69] on div "lys" at bounding box center [448, 74] width 164 height 26
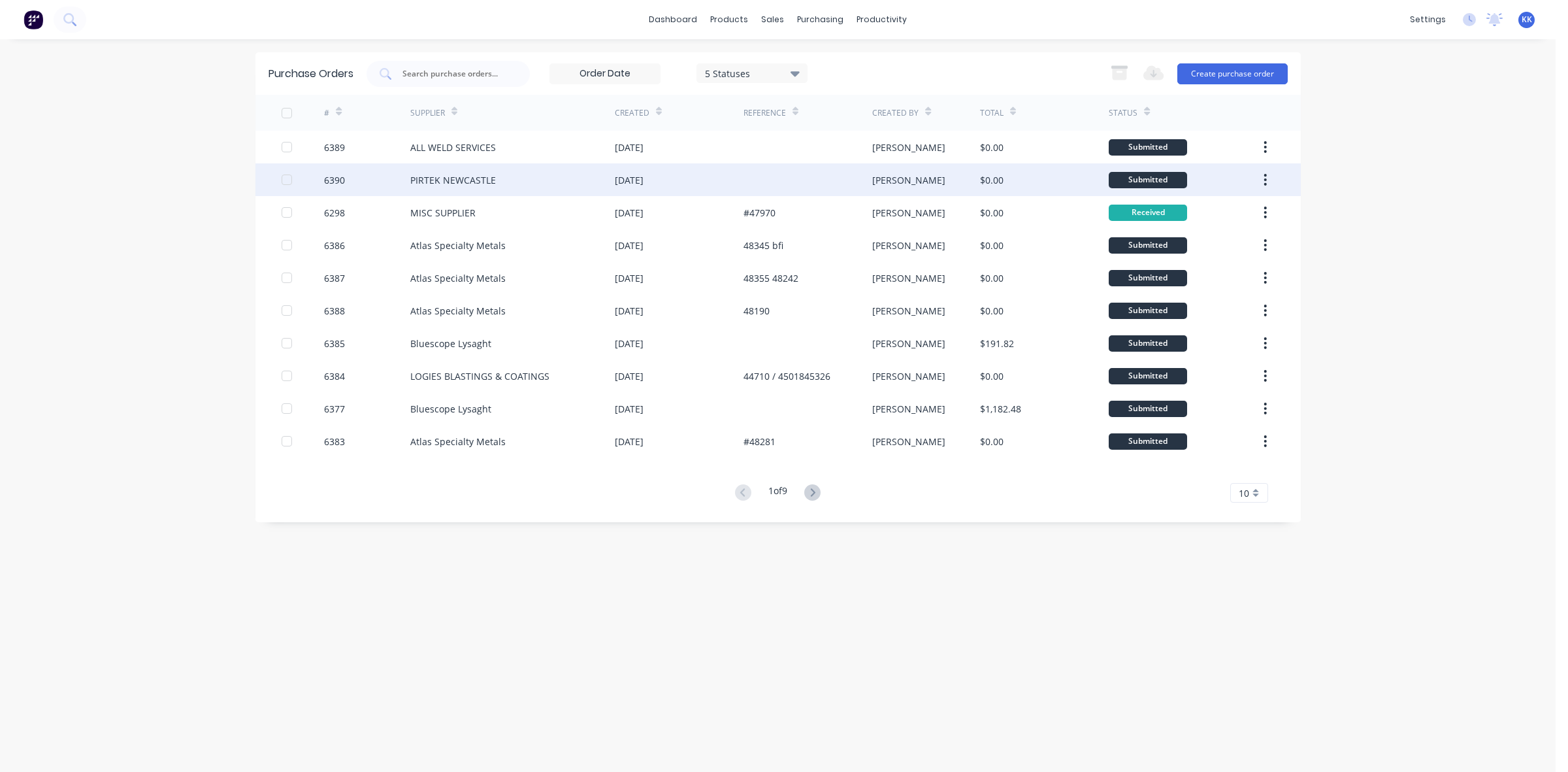
click at [467, 182] on div "PIRTEK NEWCASTLE" at bounding box center [453, 179] width 86 height 14
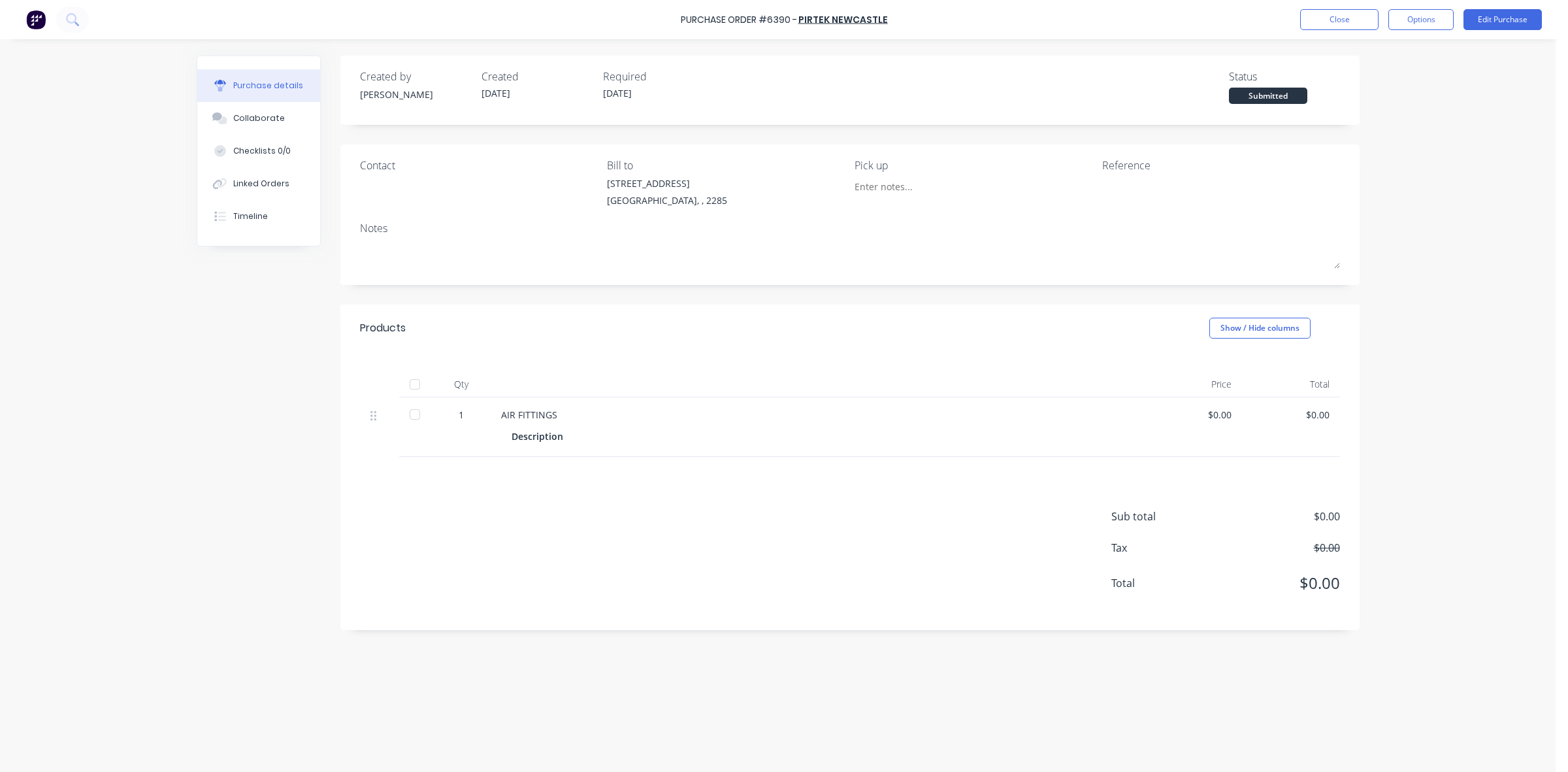
click at [415, 414] on div at bounding box center [414, 414] width 26 height 26
click at [1350, 17] on button "Close" at bounding box center [1339, 19] width 79 height 21
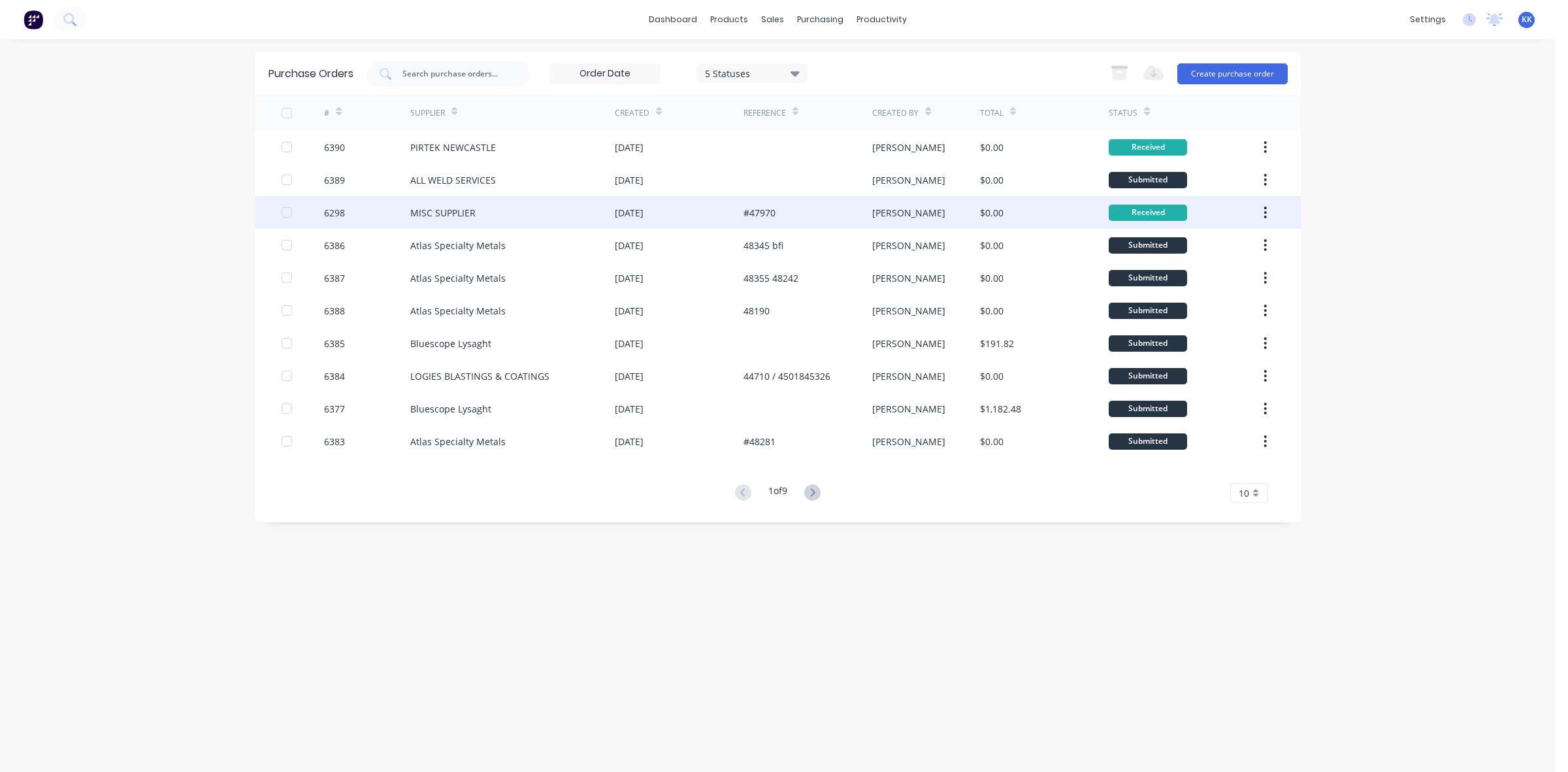
click at [282, 216] on div at bounding box center [287, 212] width 26 height 26
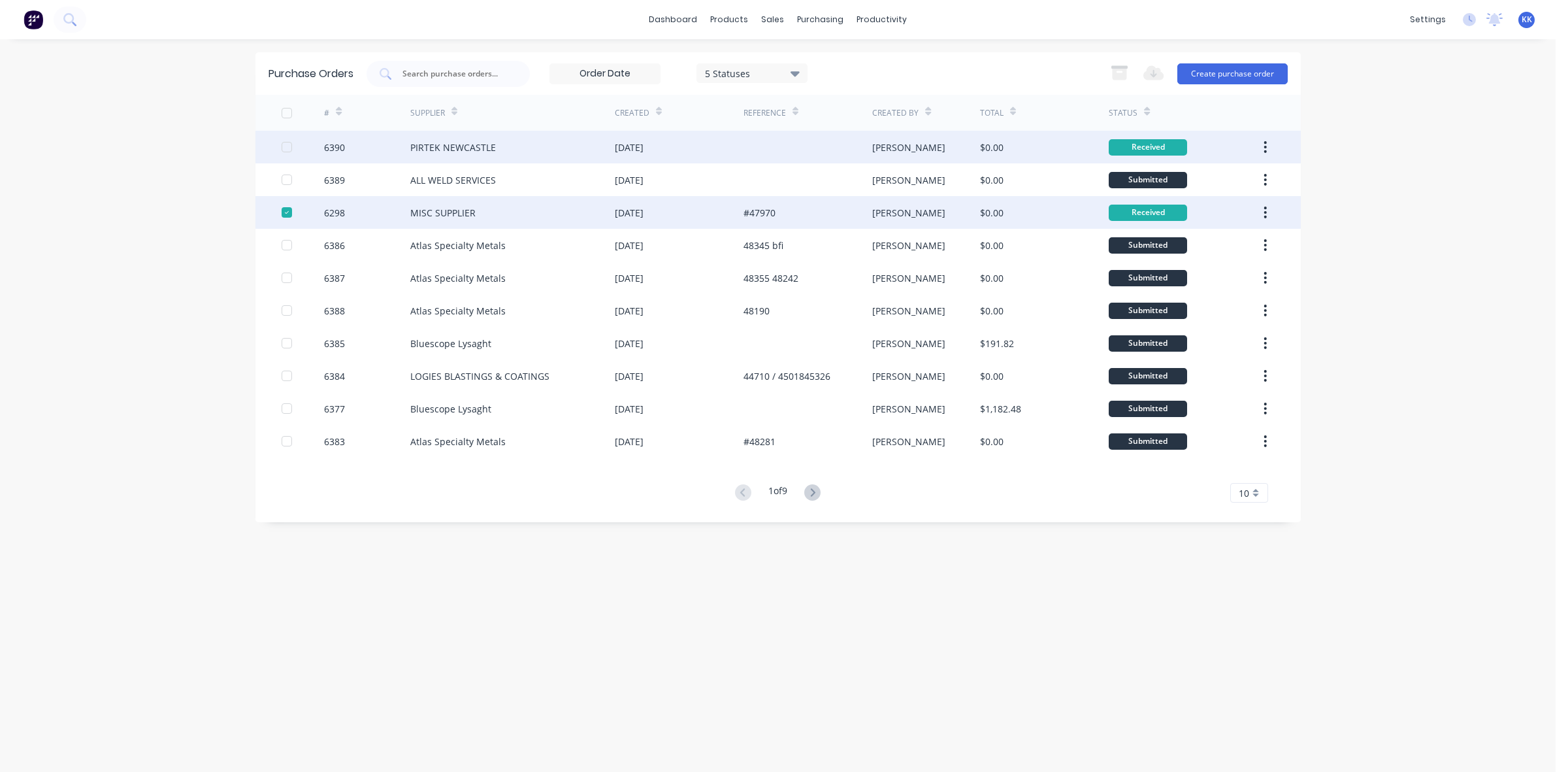
click at [285, 143] on div at bounding box center [287, 147] width 26 height 26
click at [1118, 69] on icon "button" at bounding box center [1120, 74] width 14 height 11
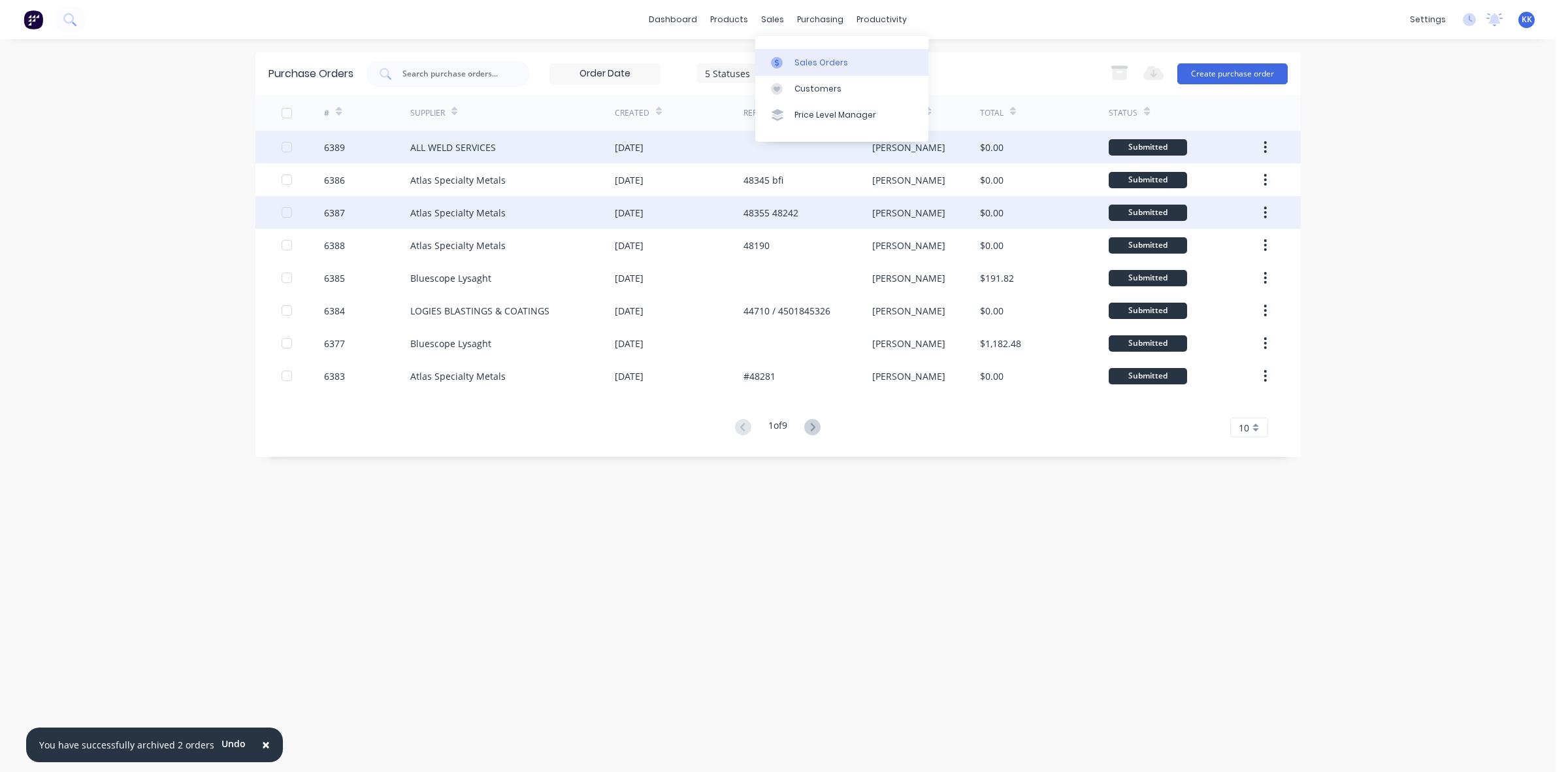
click at [801, 62] on div "Sales Orders" at bounding box center [821, 63] width 53 height 12
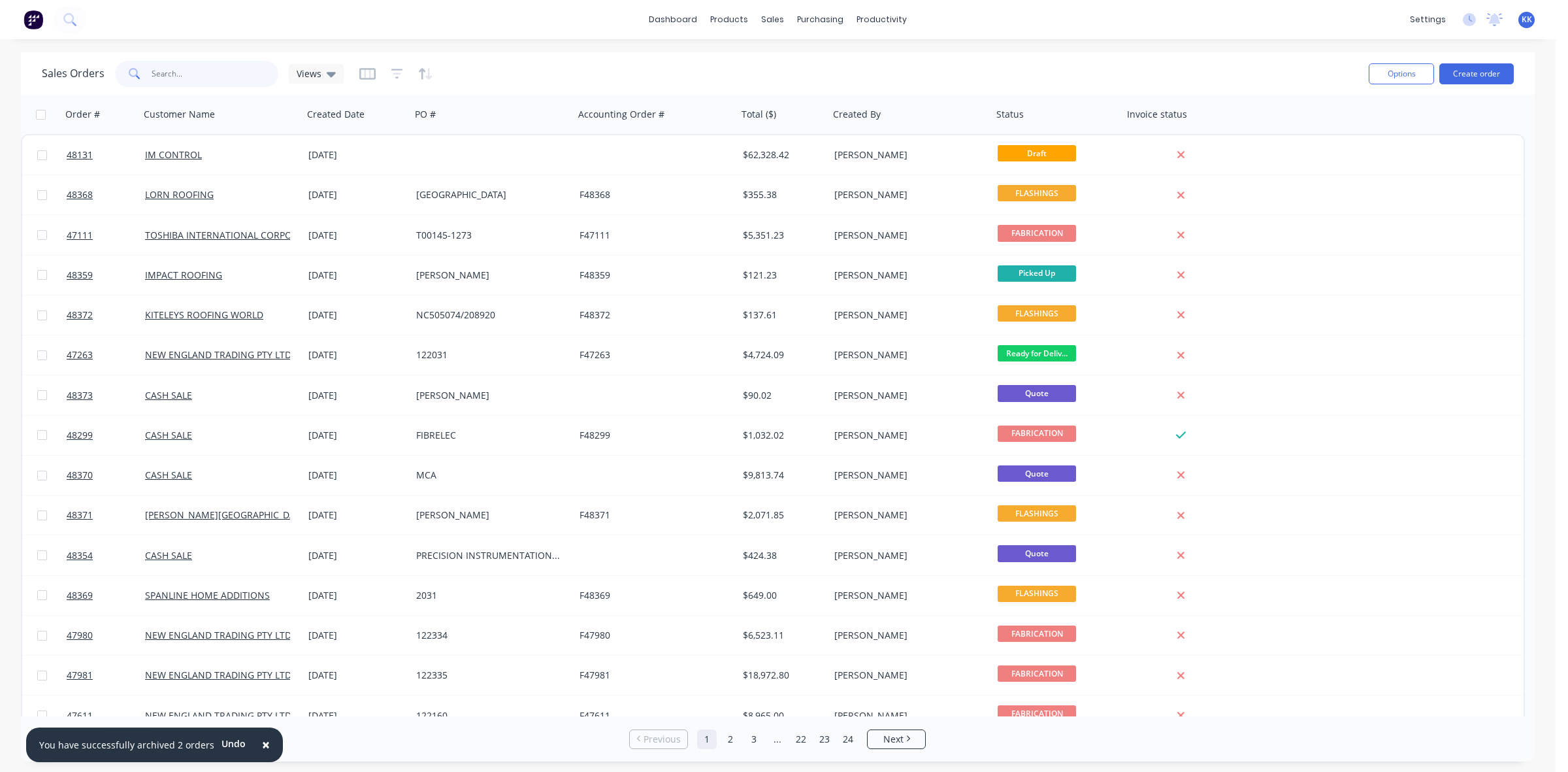
drag, startPoint x: 236, startPoint y: 81, endPoint x: 226, endPoint y: 80, distance: 10.0
click at [226, 80] on input "text" at bounding box center [215, 74] width 128 height 26
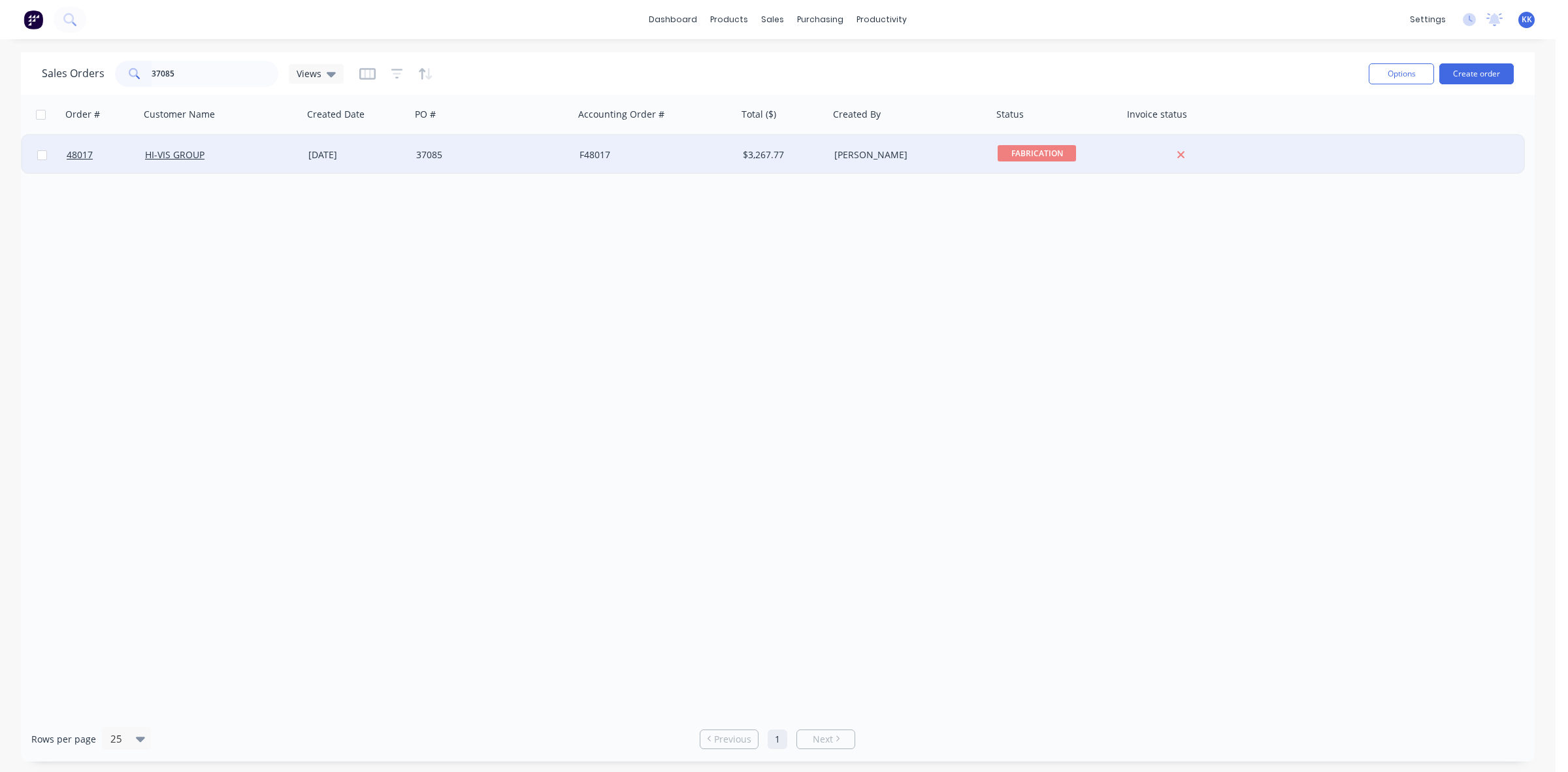
click at [360, 151] on div "23 Sep 2025" at bounding box center [357, 155] width 97 height 13
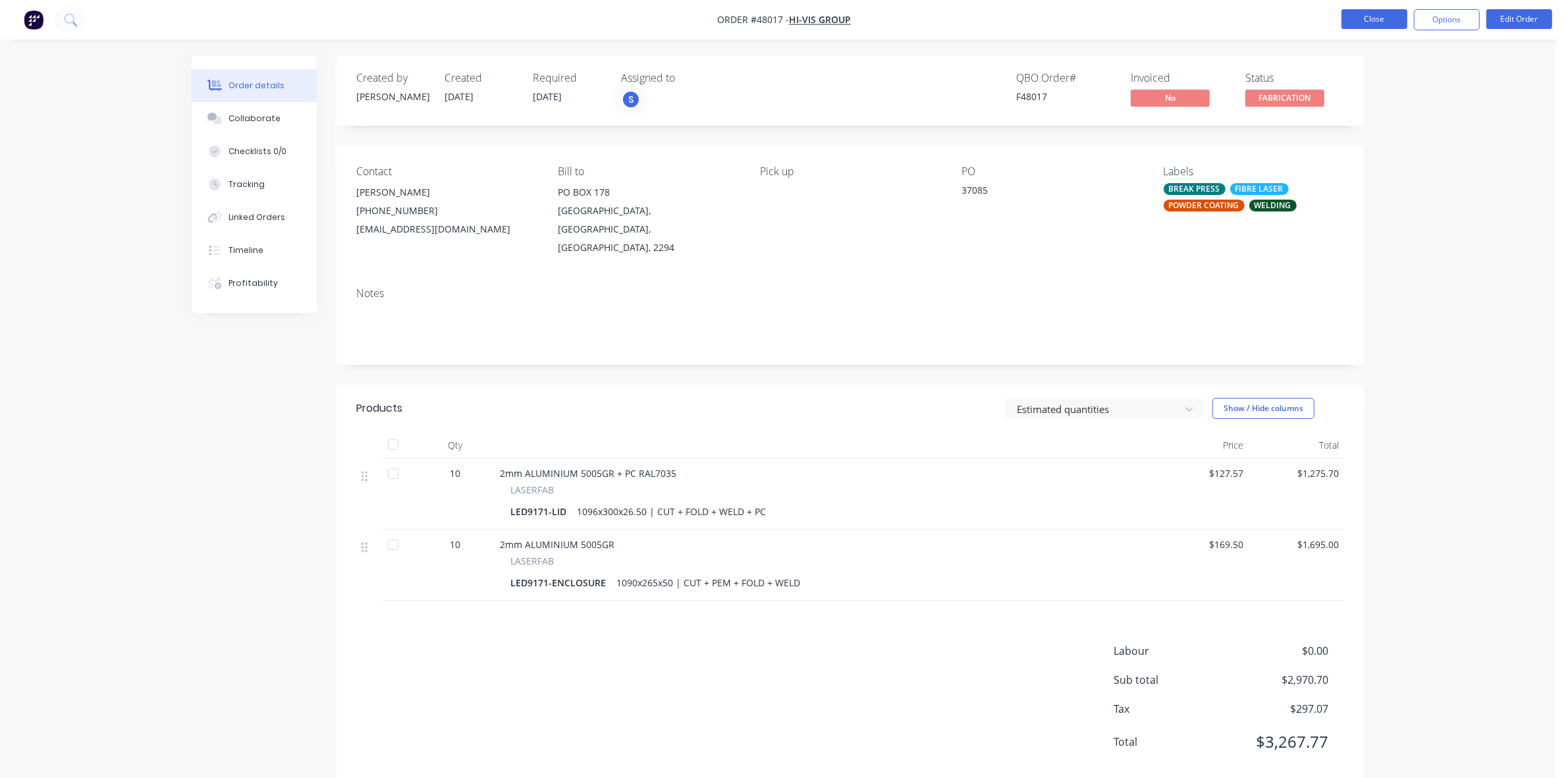
click at [1390, 22] on button "Close" at bounding box center [1374, 19] width 66 height 20
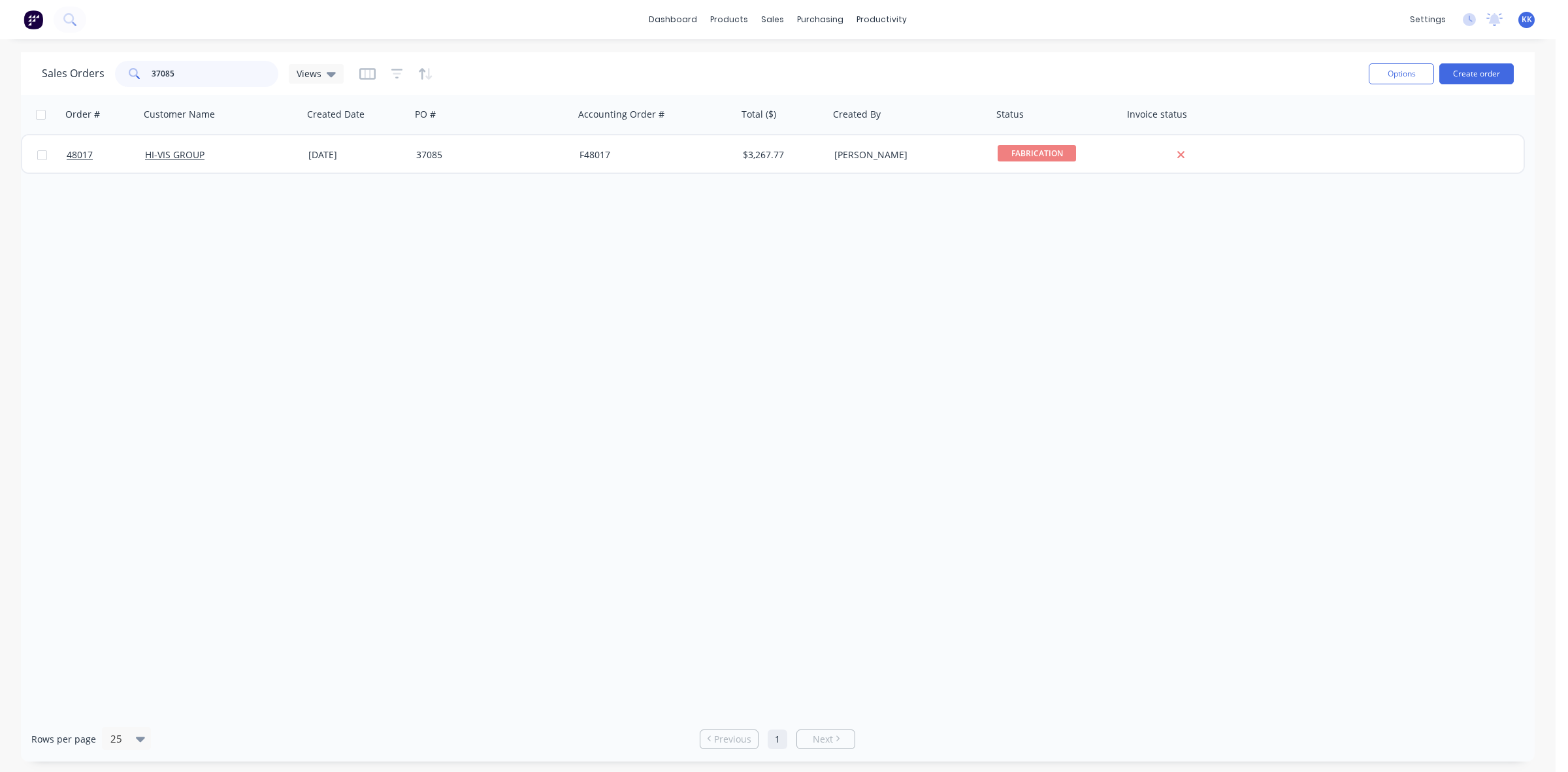
drag, startPoint x: 226, startPoint y: 70, endPoint x: 118, endPoint y: 71, distance: 108.0
click at [118, 71] on div "37085" at bounding box center [197, 74] width 164 height 26
drag, startPoint x: 188, startPoint y: 66, endPoint x: 139, endPoint y: 69, distance: 49.1
click at [139, 69] on div "6353" at bounding box center [197, 74] width 164 height 26
click at [1479, 70] on button "Create order" at bounding box center [1476, 74] width 74 height 21
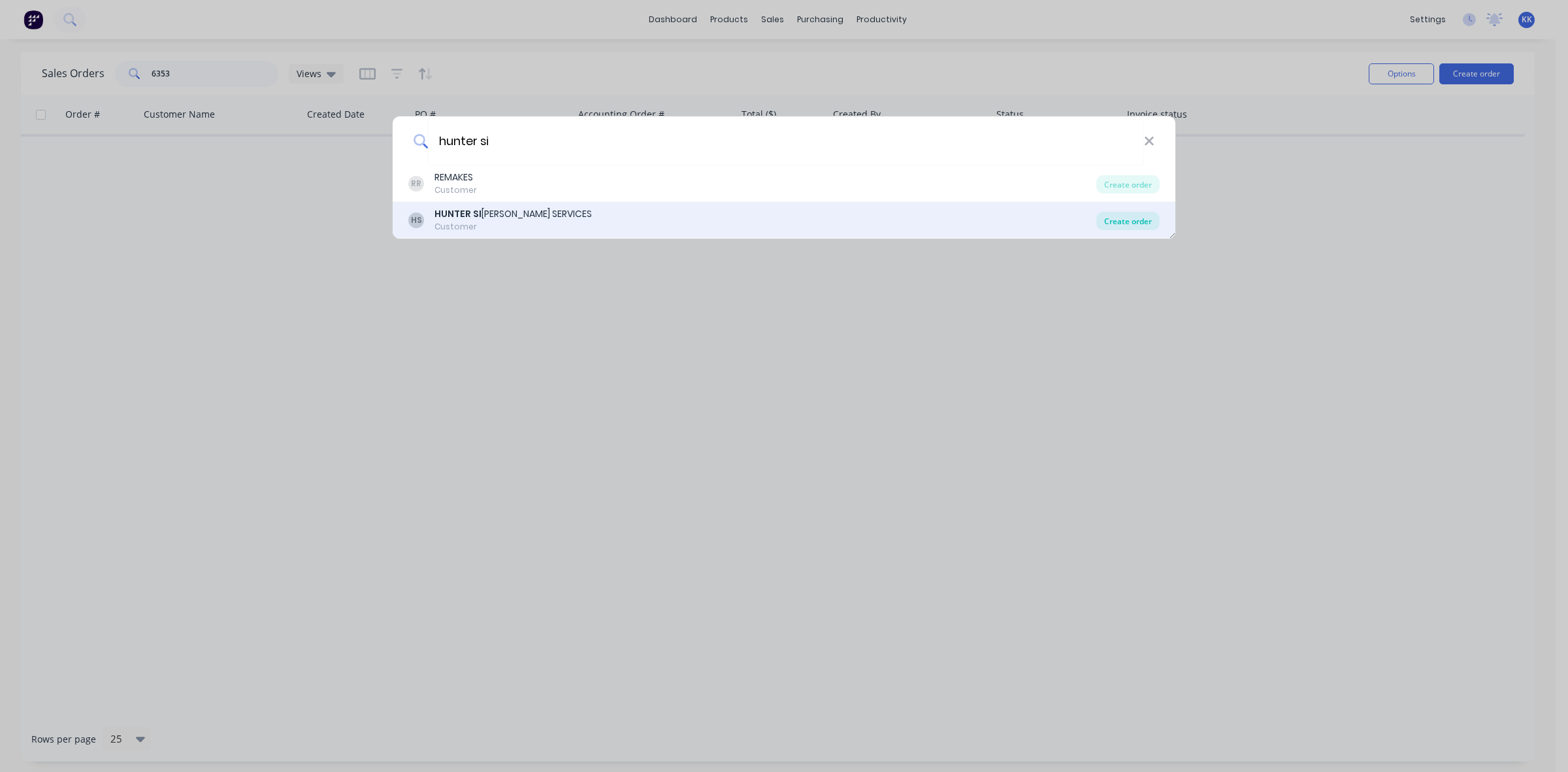
click at [1130, 220] on div "Create order" at bounding box center [1128, 221] width 63 height 18
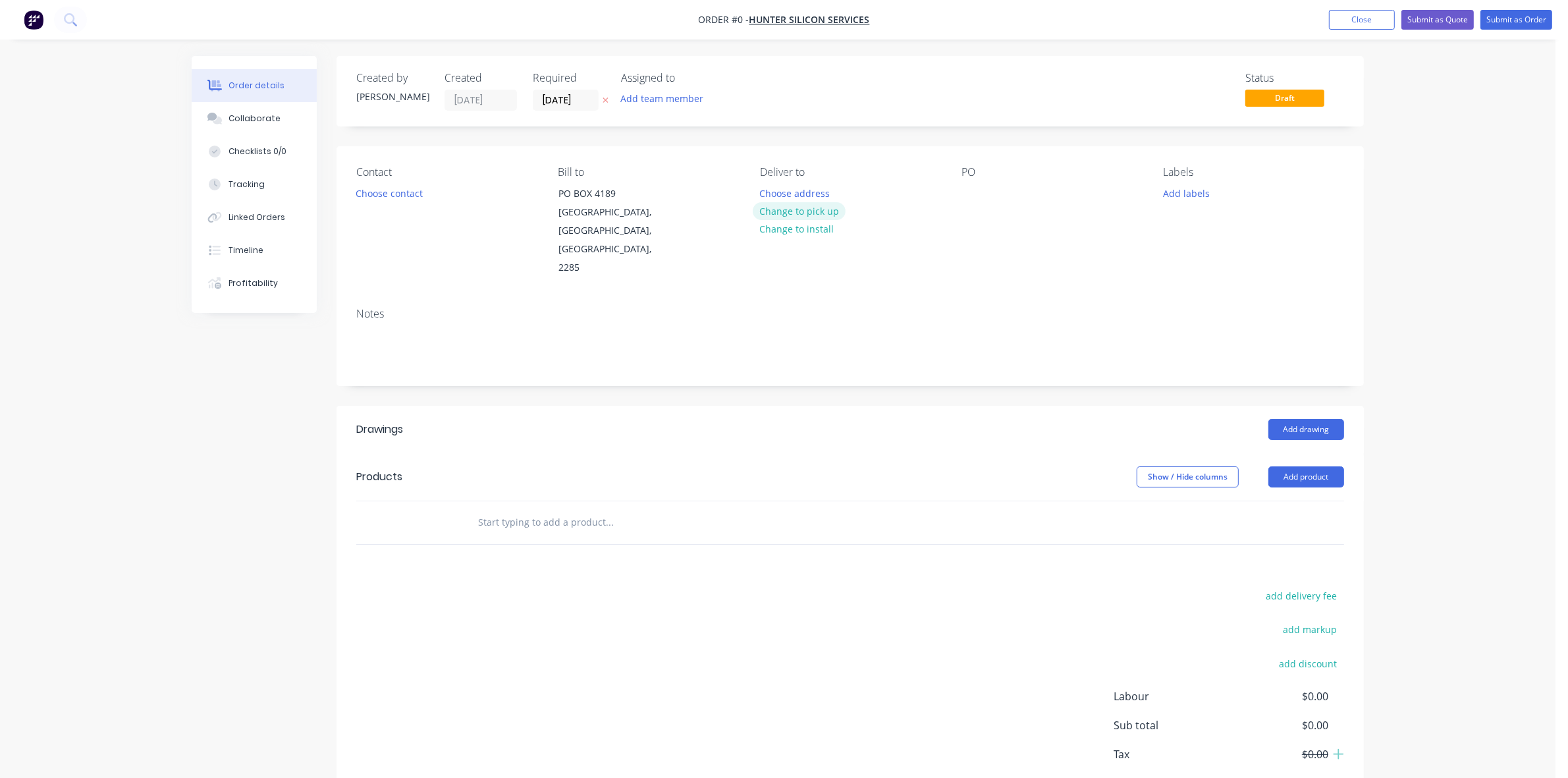
click at [782, 208] on button "Change to pick up" at bounding box center [799, 211] width 94 height 17
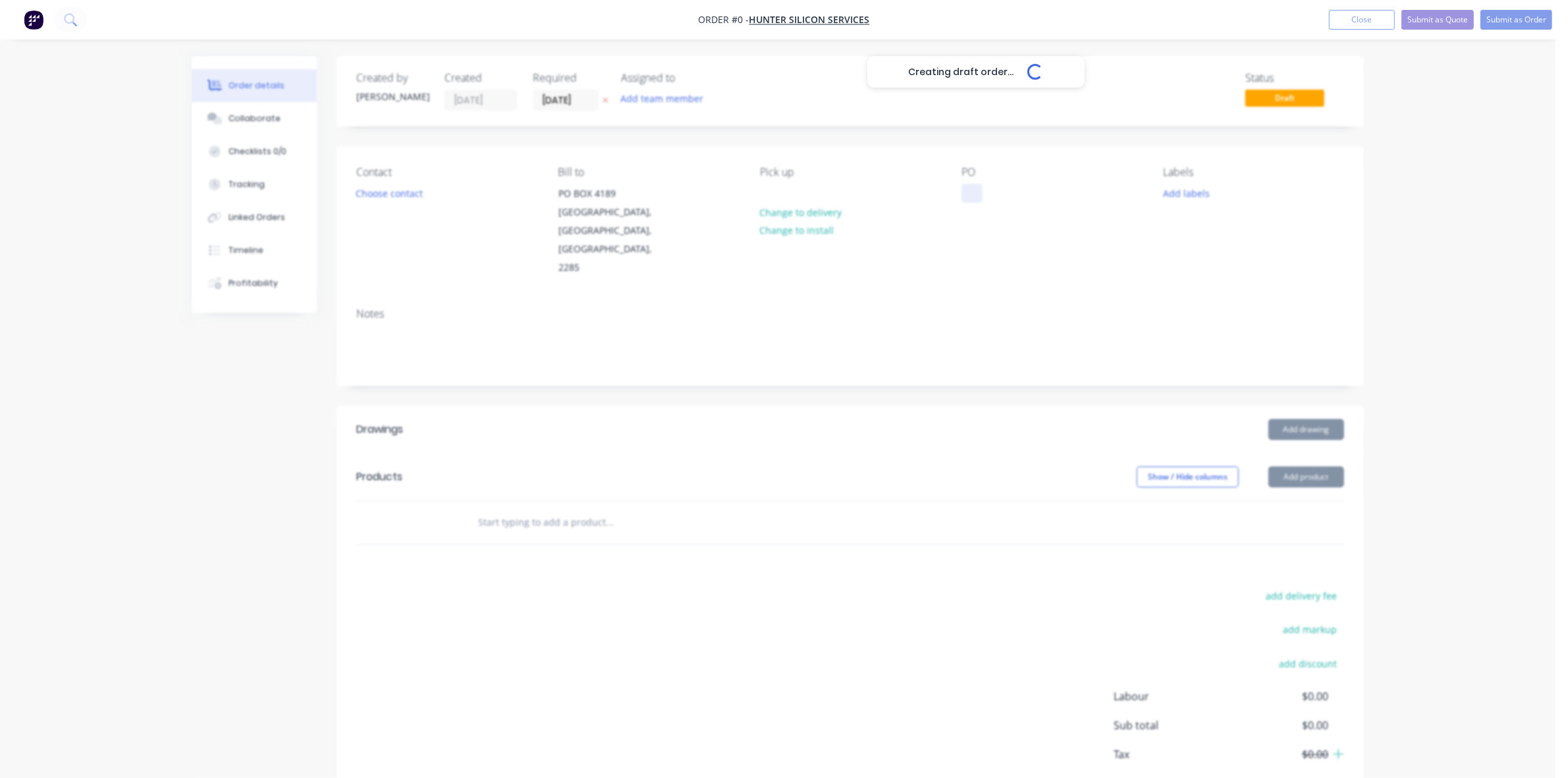
click at [971, 199] on div at bounding box center [971, 193] width 21 height 19
click at [384, 194] on button "Choose contact" at bounding box center [389, 193] width 81 height 17
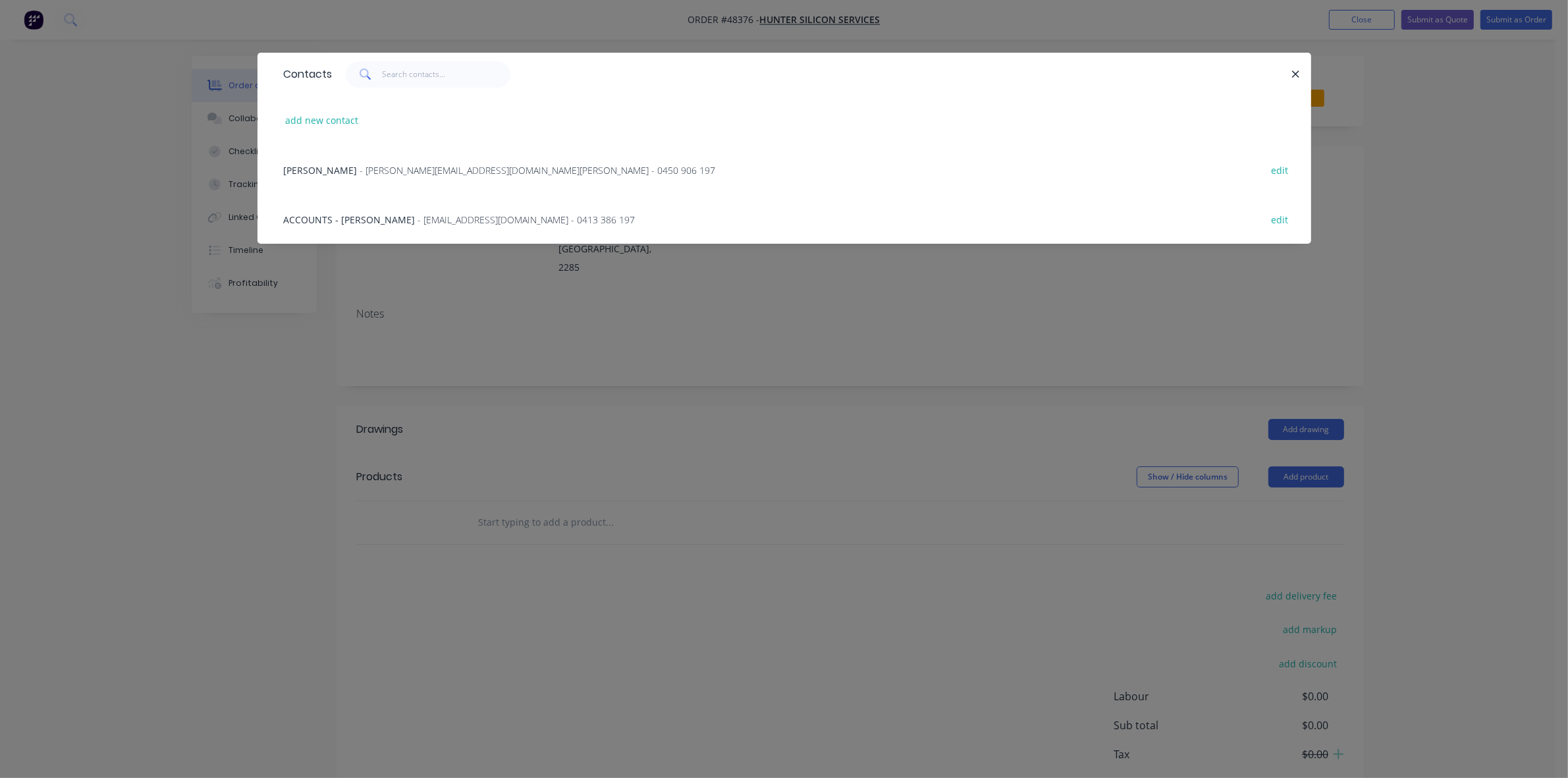
click at [393, 169] on span "- malcolm@huntersiliconeservices.com.au - 0450 906 197" at bounding box center [538, 170] width 355 height 12
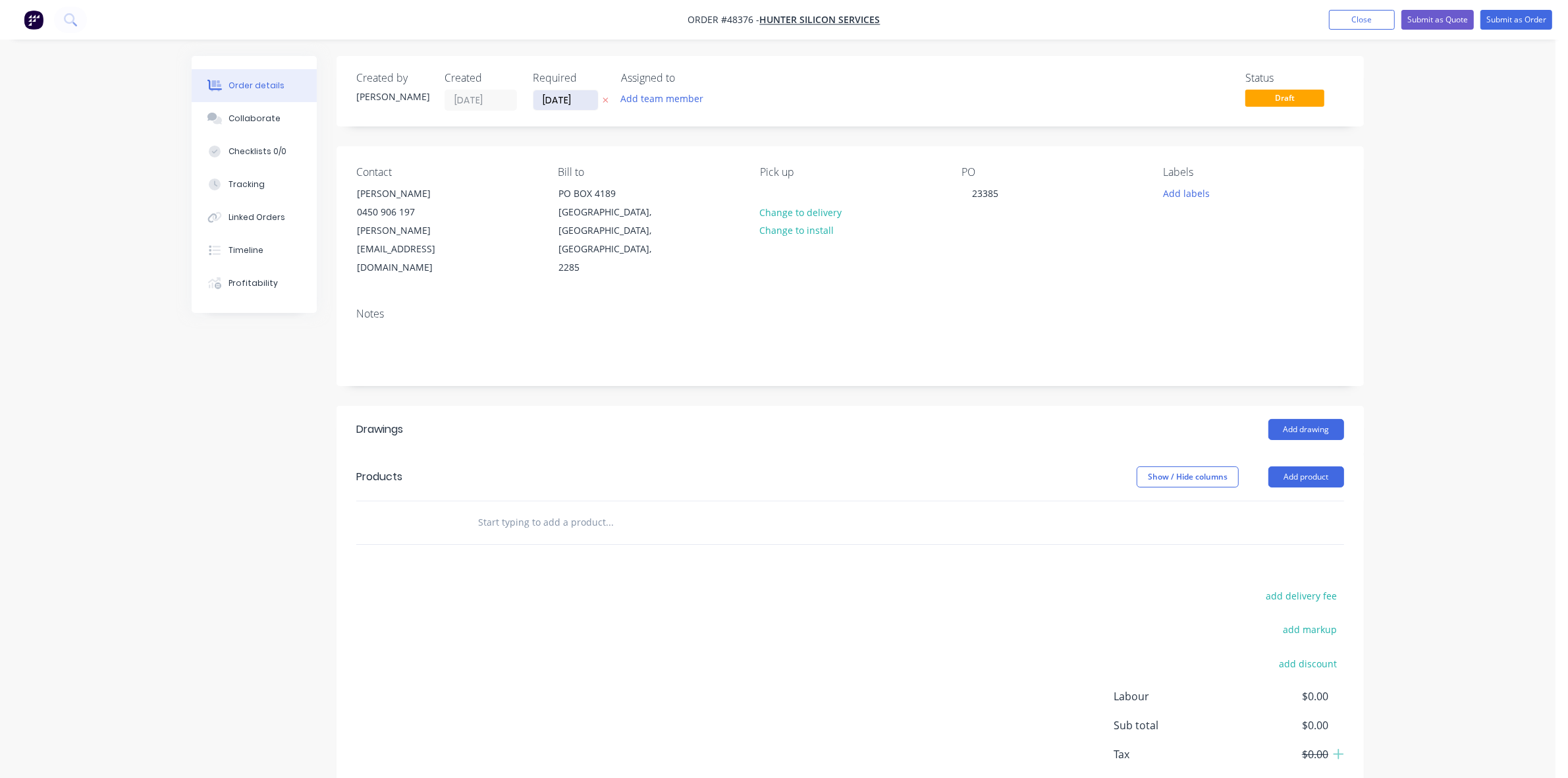
click at [552, 100] on input "[DATE]" at bounding box center [565, 100] width 65 height 20
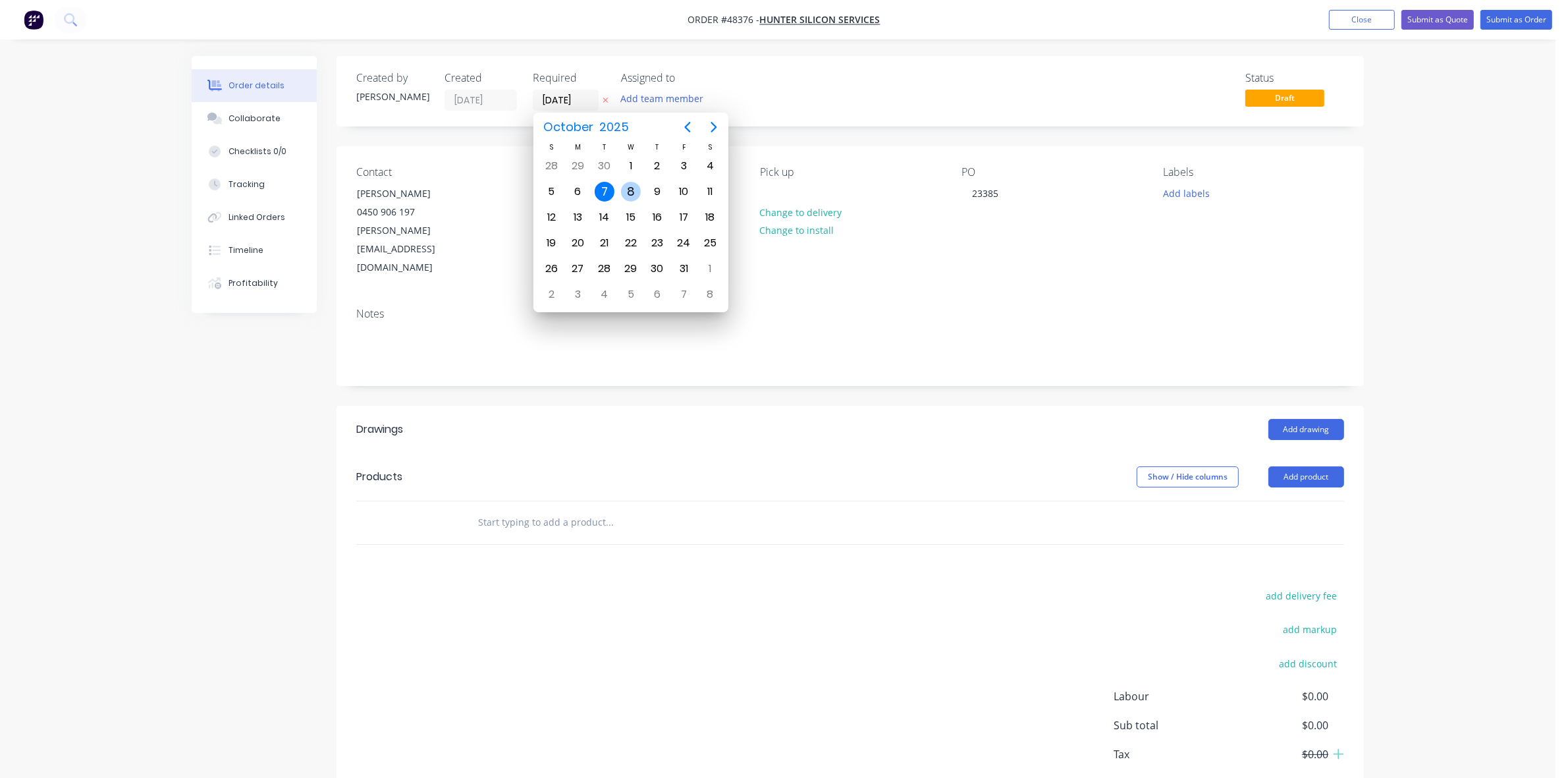
click at [637, 189] on div "8" at bounding box center [631, 191] width 20 height 20
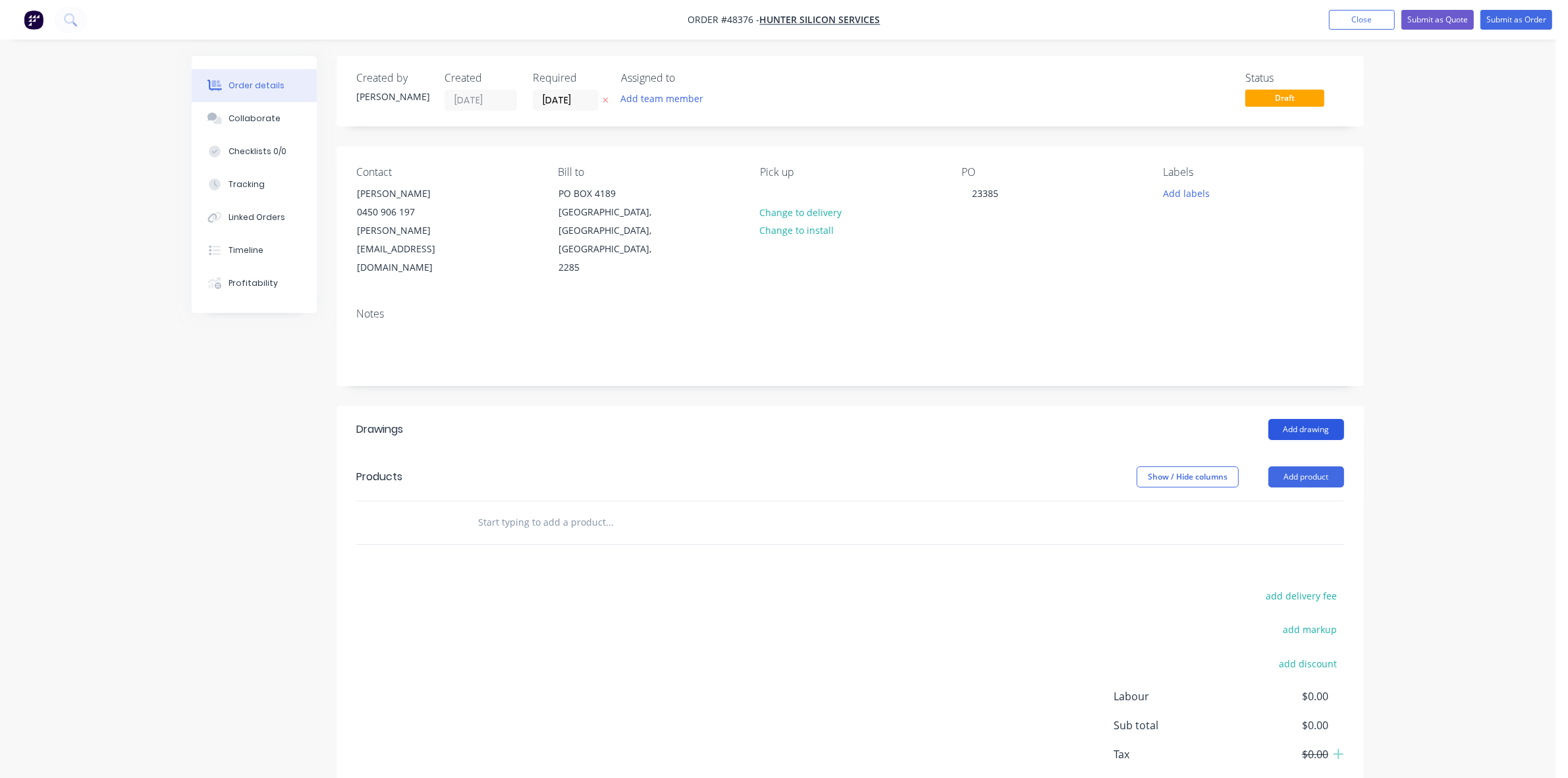
click at [1327, 419] on button "Add drawing" at bounding box center [1306, 429] width 76 height 21
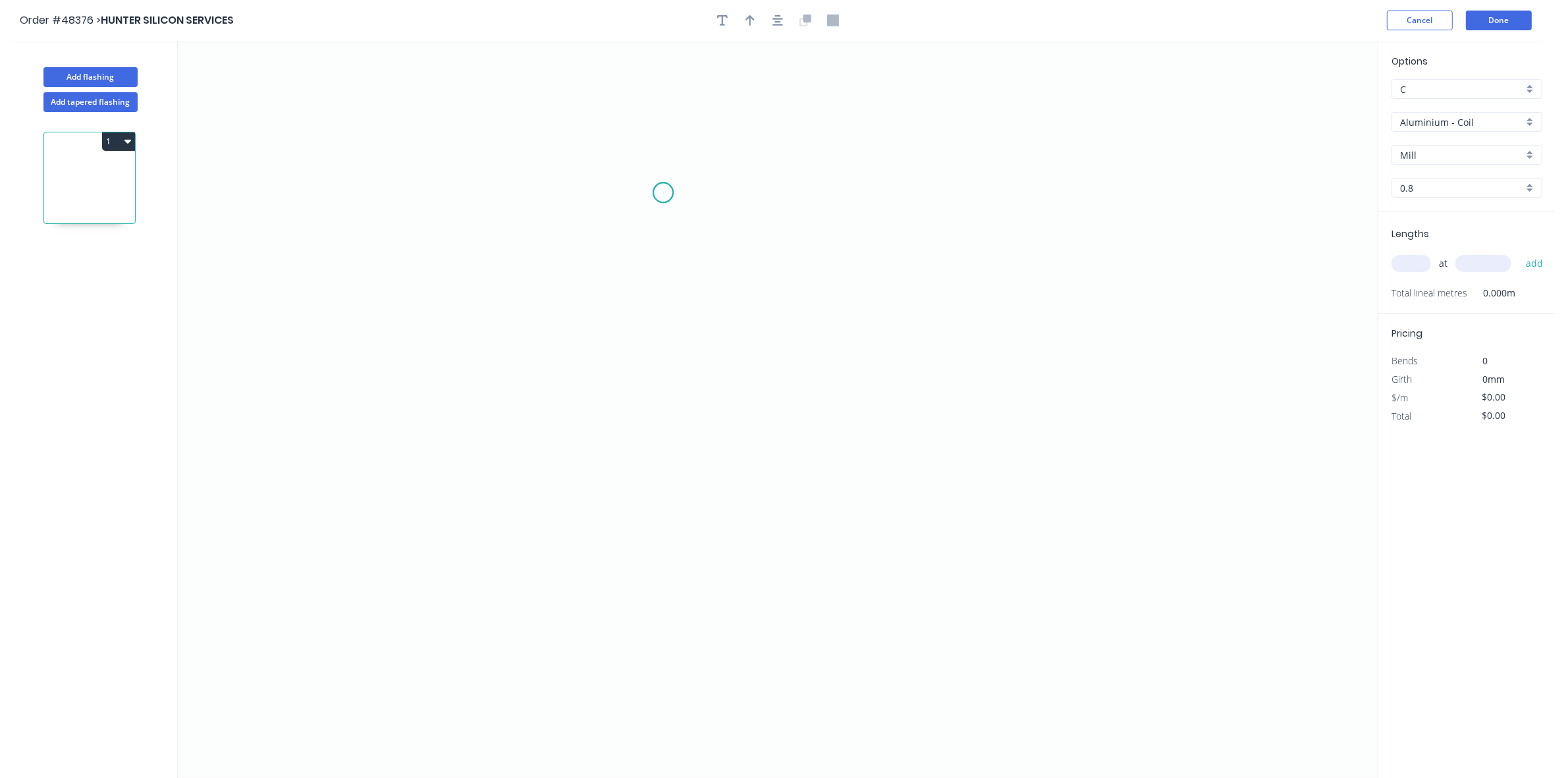
click at [663, 193] on icon "0" at bounding box center [778, 409] width 1200 height 737
click at [663, 458] on icon "0" at bounding box center [778, 409] width 1200 height 737
click at [762, 458] on icon "0 ?" at bounding box center [778, 409] width 1200 height 737
click at [684, 228] on div "Crush & Fold" at bounding box center [730, 239] width 132 height 27
click at [692, 242] on div "Flip bend" at bounding box center [732, 238] width 132 height 27
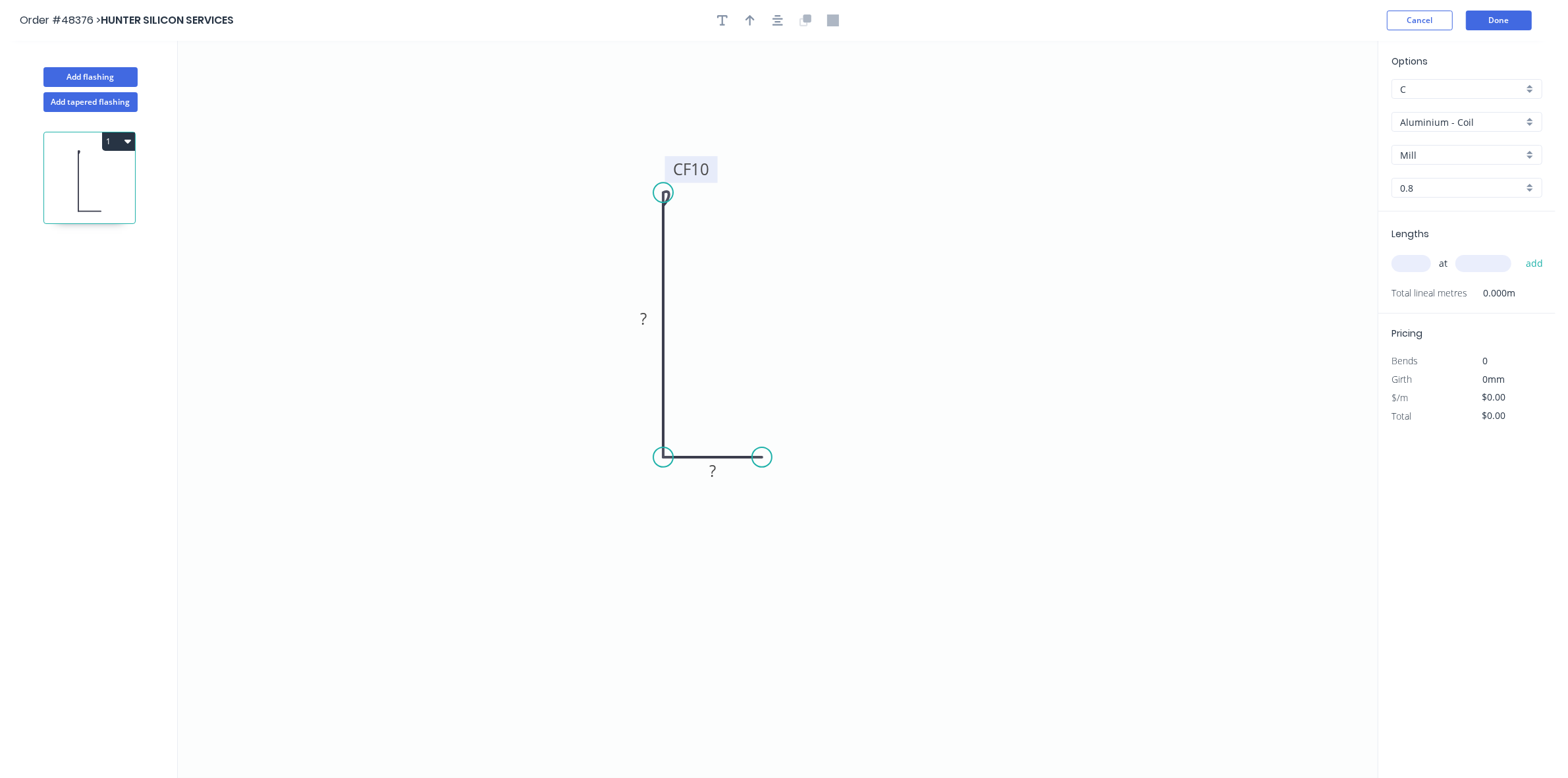
click at [702, 171] on tspan "10" at bounding box center [700, 169] width 18 height 22
click at [755, 17] on button "button" at bounding box center [750, 20] width 20 height 20
drag, startPoint x: 1309, startPoint y: 106, endPoint x: 647, endPoint y: 384, distance: 718.0
click at [647, 384] on icon at bounding box center [647, 368] width 12 height 42
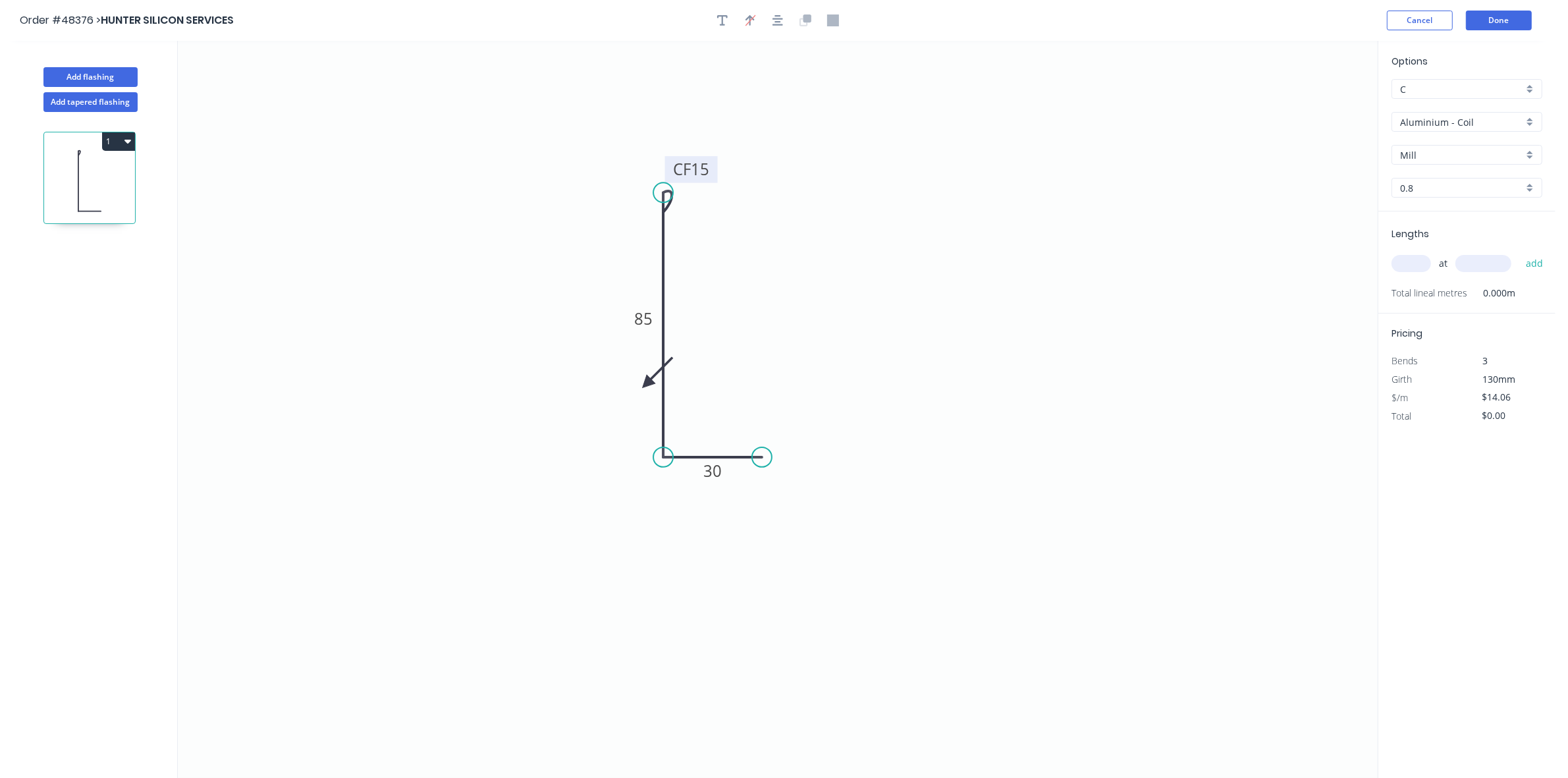
click at [647, 384] on icon at bounding box center [657, 373] width 39 height 39
click at [647, 384] on icon at bounding box center [662, 383] width 42 height 12
click at [647, 384] on icon at bounding box center [647, 398] width 12 height 42
click at [647, 384] on icon at bounding box center [636, 394] width 39 height 39
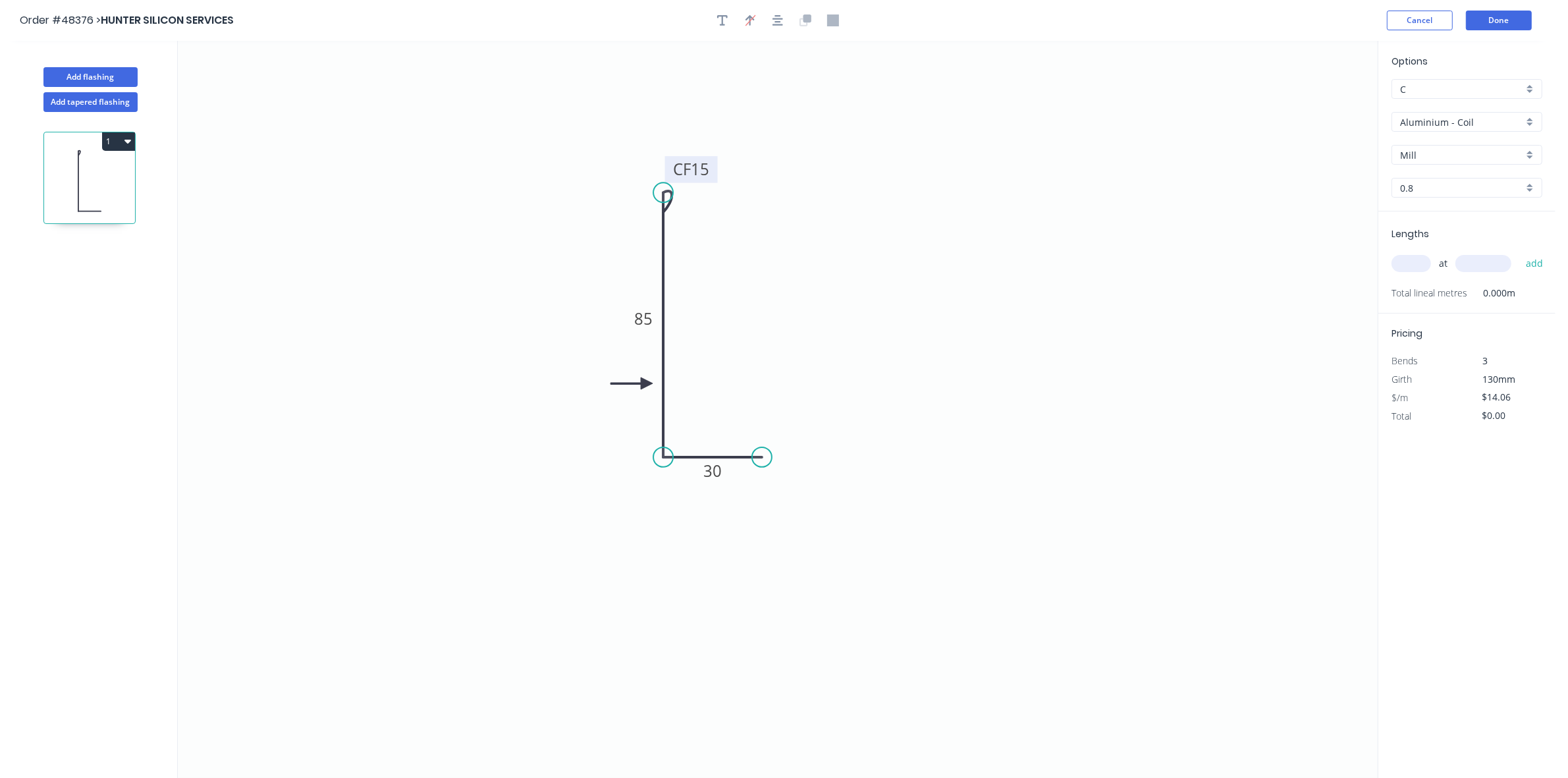
click at [1463, 122] on input "Aluminium - Coil" at bounding box center [1462, 122] width 124 height 14
drag, startPoint x: 1460, startPoint y: 208, endPoint x: 1447, endPoint y: 169, distance: 41.1
click at [1460, 208] on div "Colorbond" at bounding box center [1467, 217] width 150 height 23
click at [1444, 163] on div "Basalt" at bounding box center [1467, 154] width 151 height 20
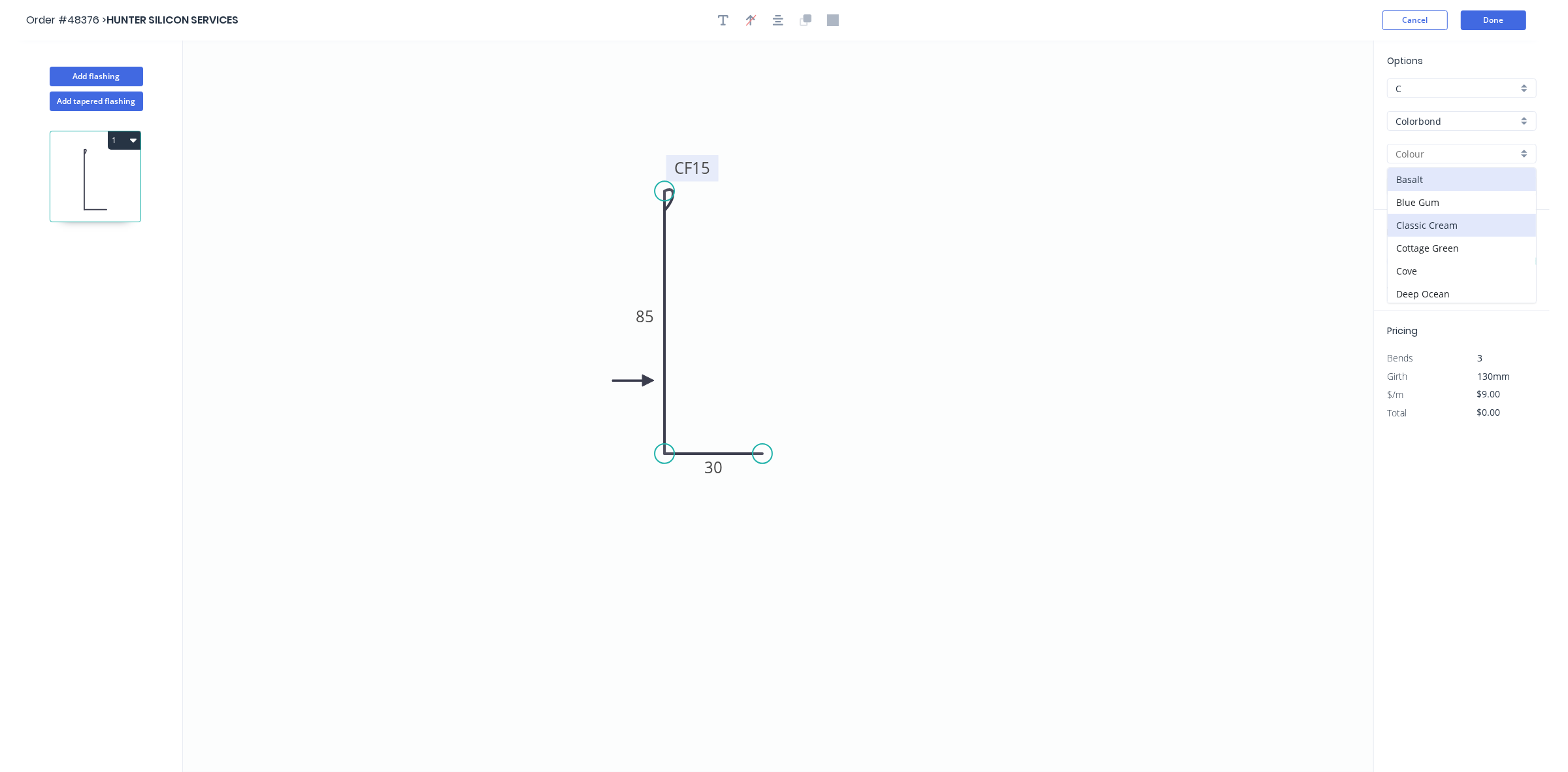
scroll to position [461, 0]
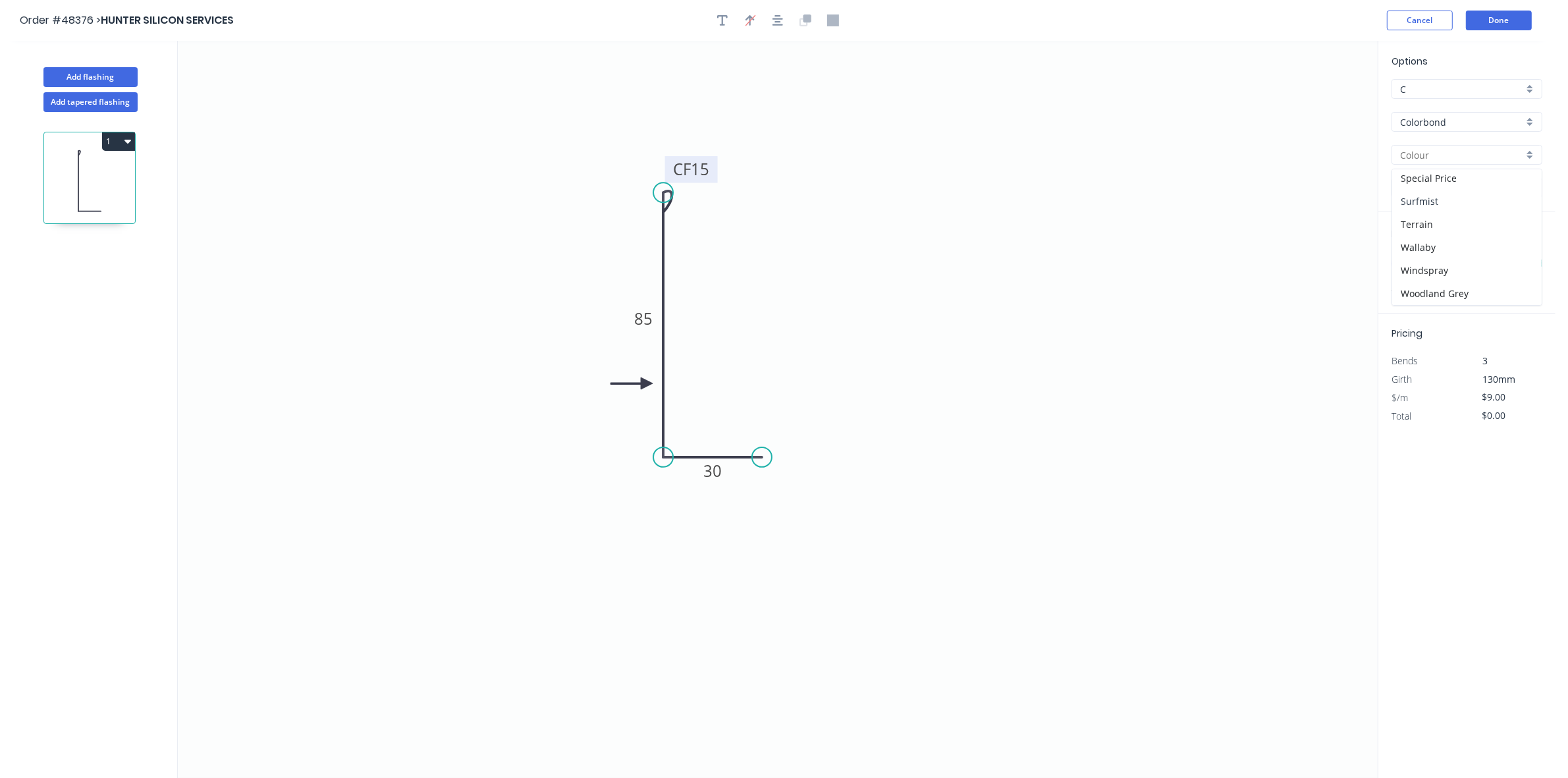
click at [1444, 208] on div "Surfmist" at bounding box center [1467, 201] width 150 height 23
click at [1412, 256] on input "text" at bounding box center [1411, 264] width 39 height 17
click at [1519, 252] on button "add" at bounding box center [1535, 263] width 31 height 23
click at [1502, 20] on button "Done" at bounding box center [1499, 20] width 66 height 20
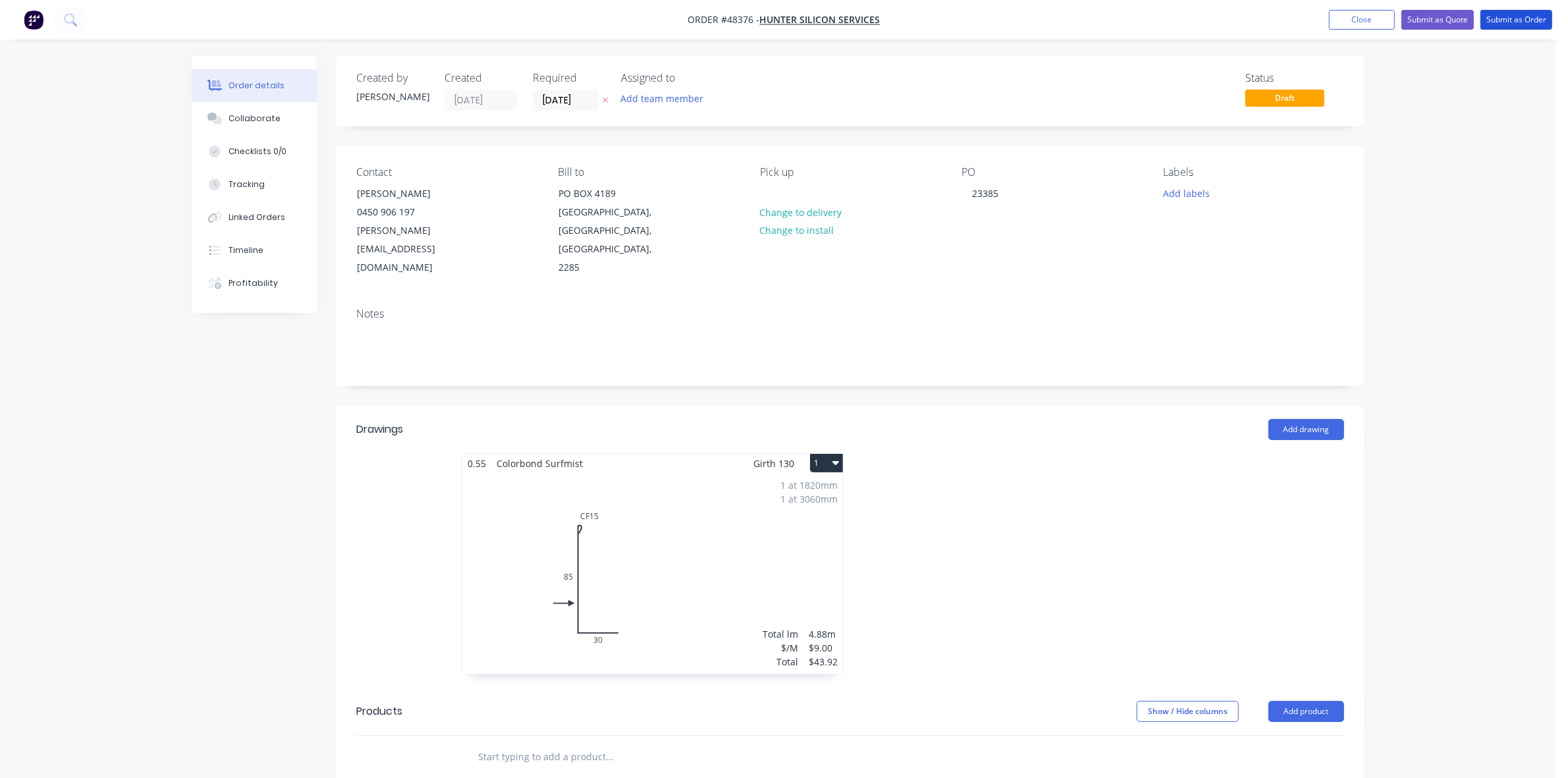
click at [1502, 20] on button "Submit as Order" at bounding box center [1516, 20] width 72 height 20
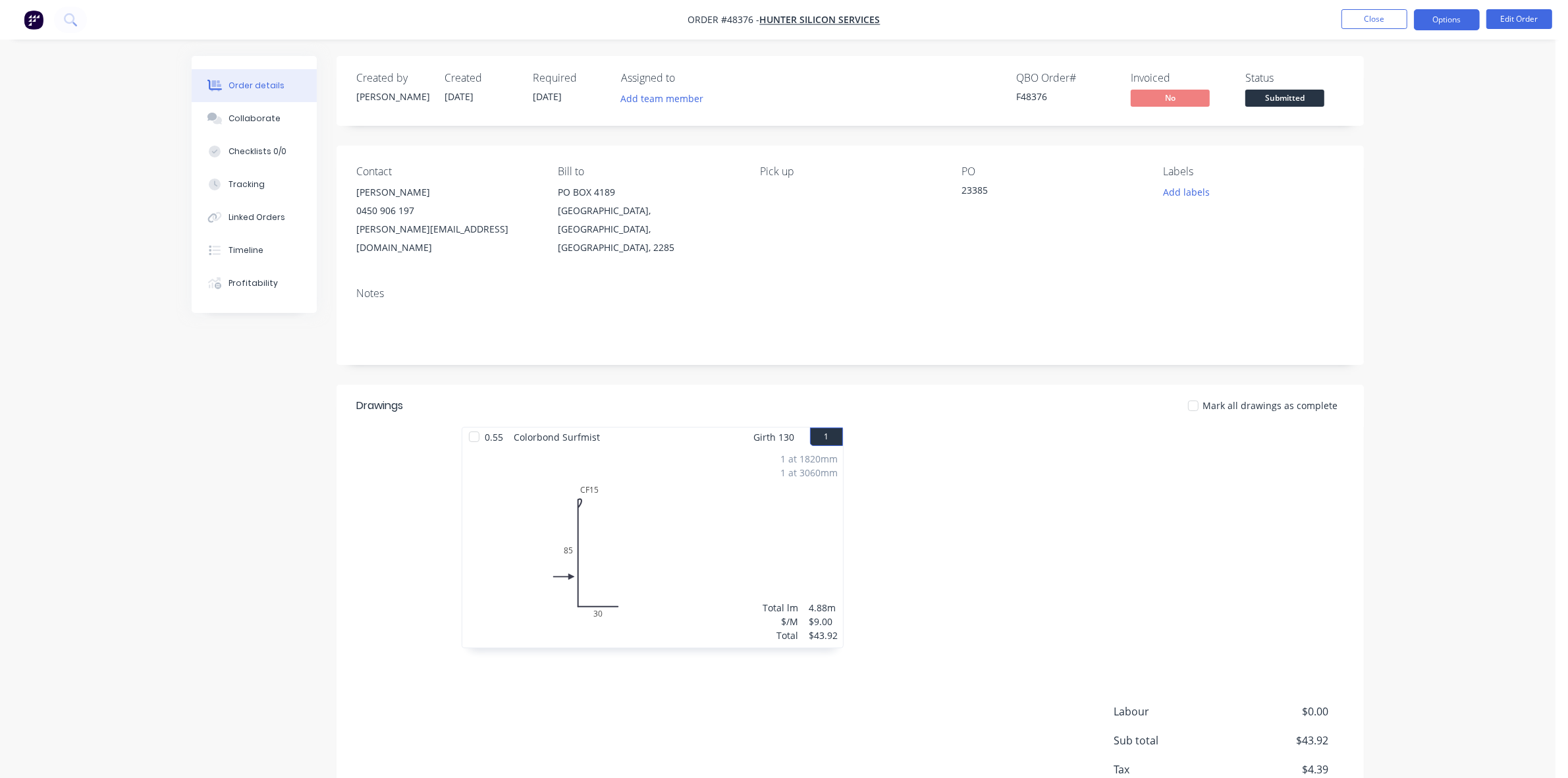
click at [1439, 24] on button "Options" at bounding box center [1447, 20] width 66 height 21
click at [1410, 152] on div "Work Order" at bounding box center [1407, 159] width 121 height 19
click at [1403, 133] on div "Without pricing" at bounding box center [1407, 133] width 121 height 19
click at [1295, 94] on span "Submitted" at bounding box center [1285, 97] width 79 height 17
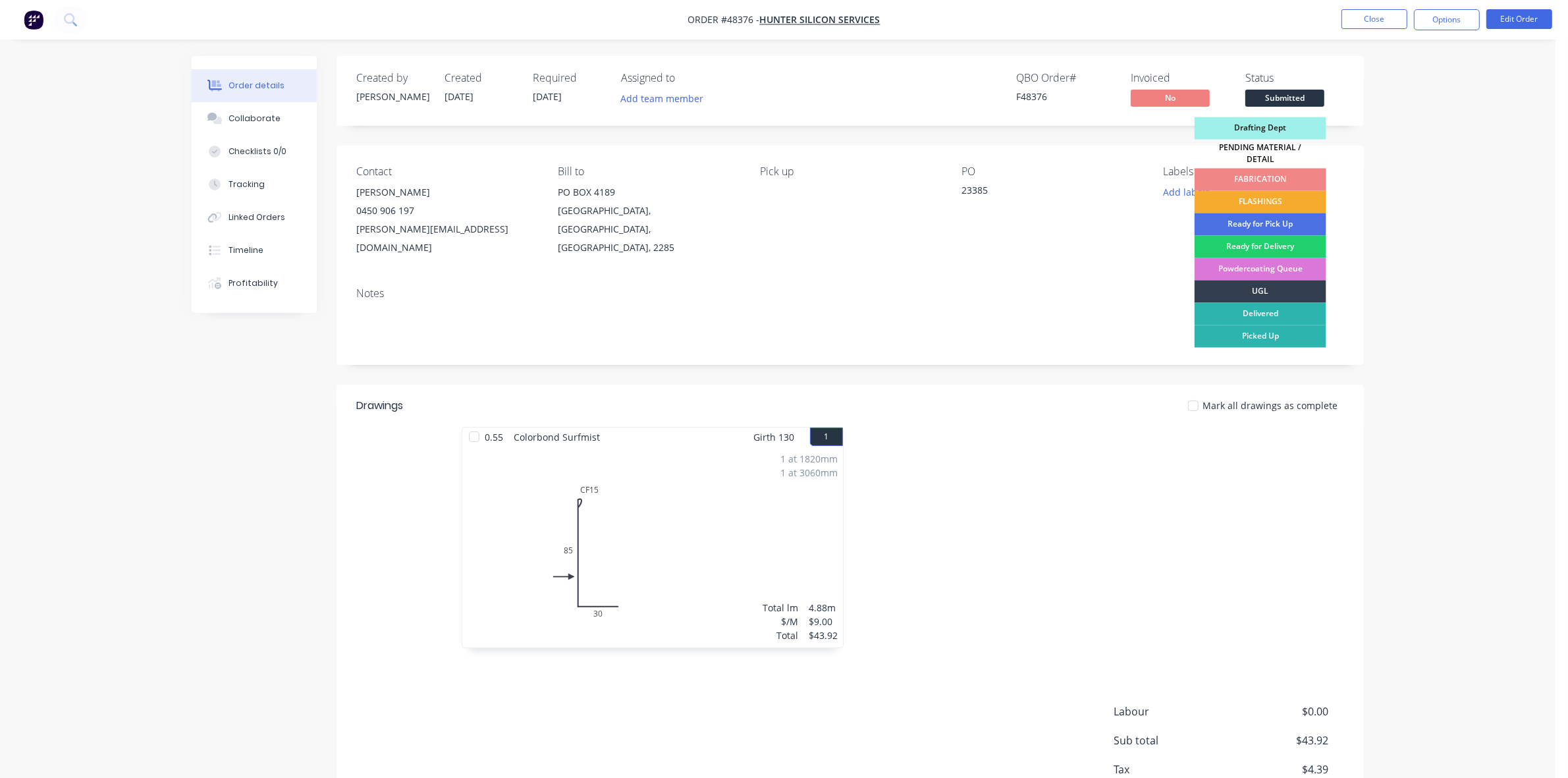
click at [1279, 200] on div "FLASHINGS" at bounding box center [1260, 202] width 132 height 23
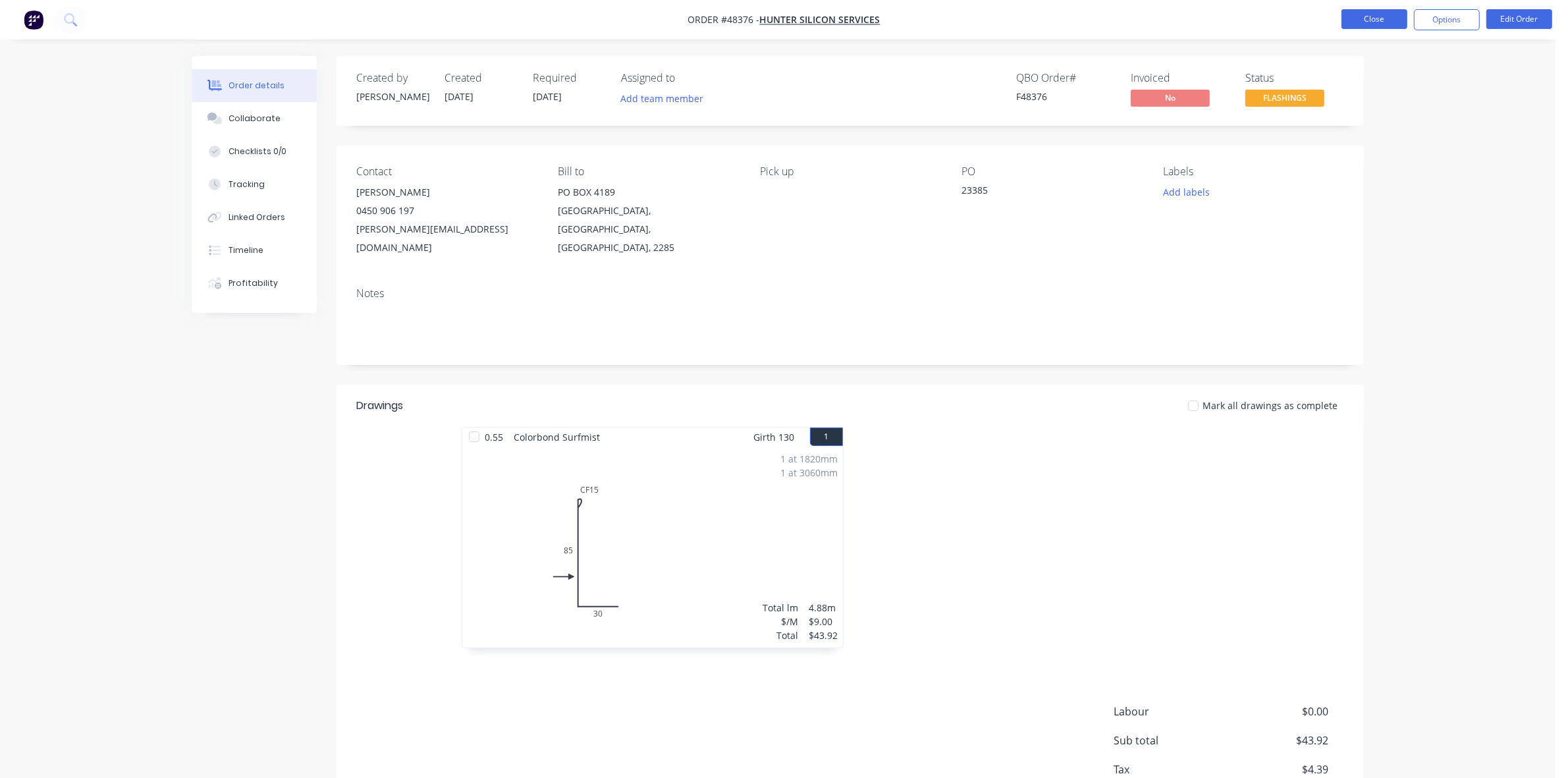
click at [1357, 17] on button "Close" at bounding box center [1374, 19] width 66 height 20
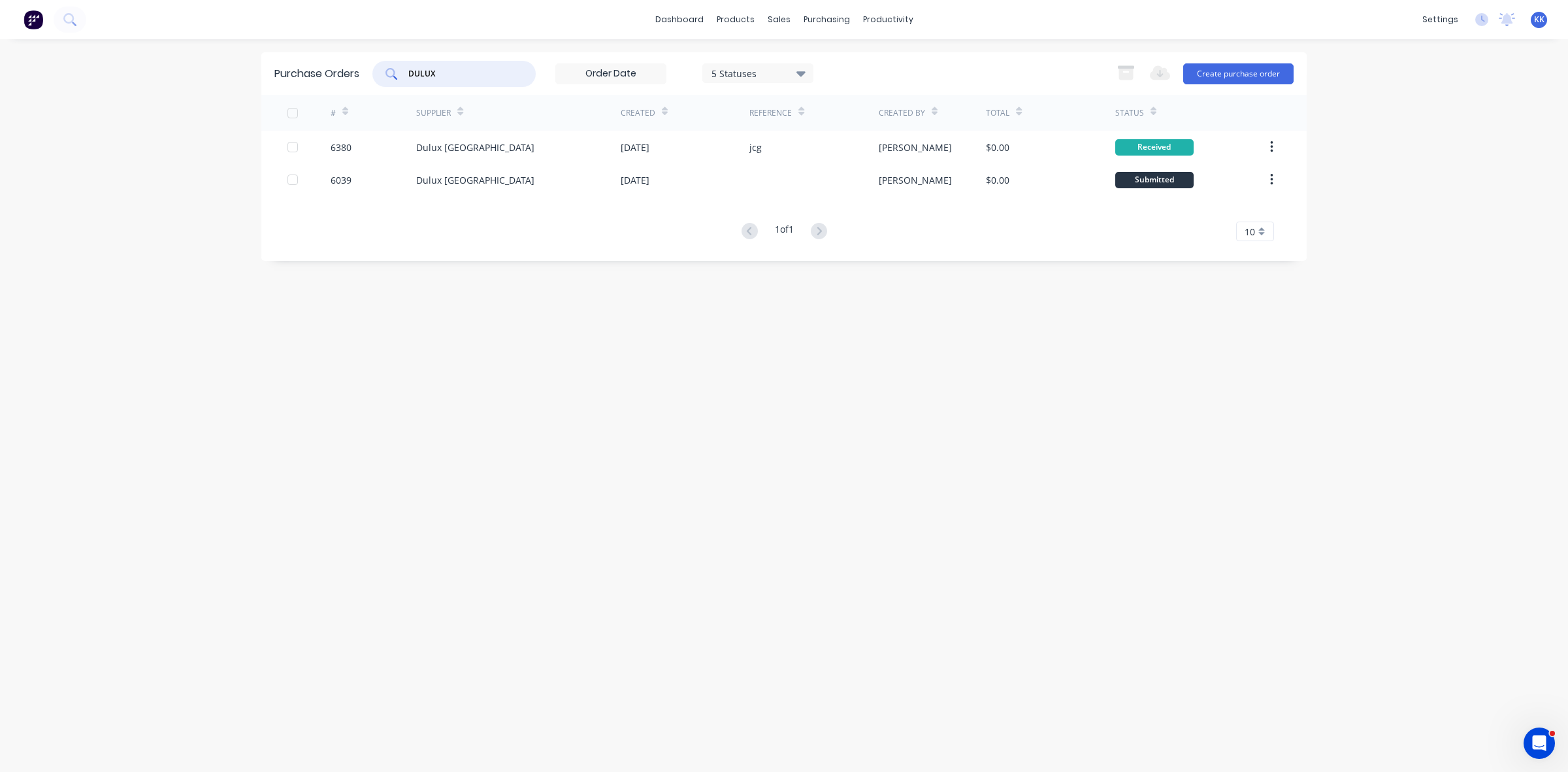
drag, startPoint x: 486, startPoint y: 64, endPoint x: 370, endPoint y: 69, distance: 116.1
click at [370, 69] on div "Purchase Orders DULUX 5 Statuses 5 Statuses Export to Excel (XLSX) Create purch…" at bounding box center [784, 74] width 1045 height 43
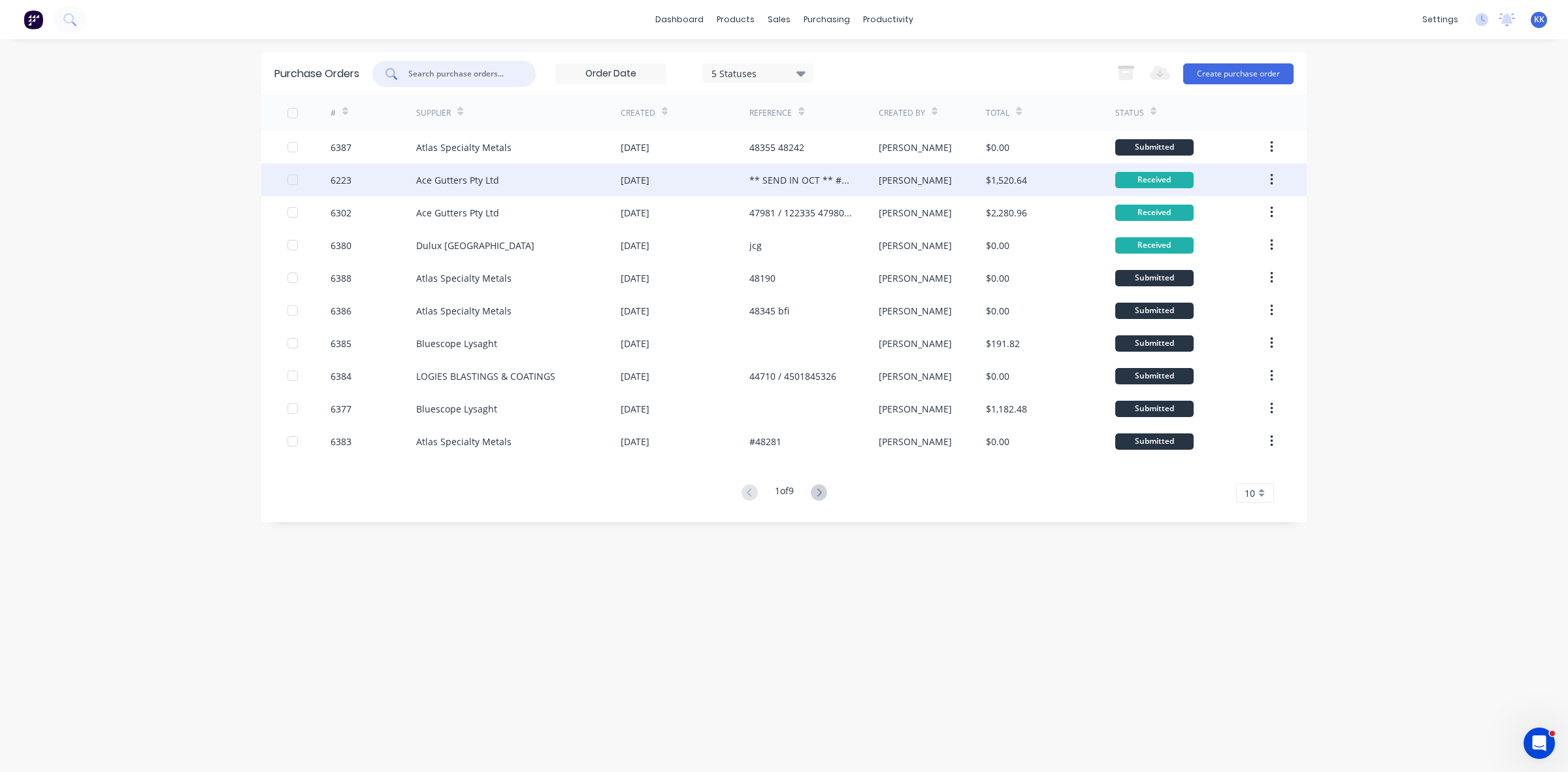
click at [291, 182] on div at bounding box center [293, 179] width 26 height 26
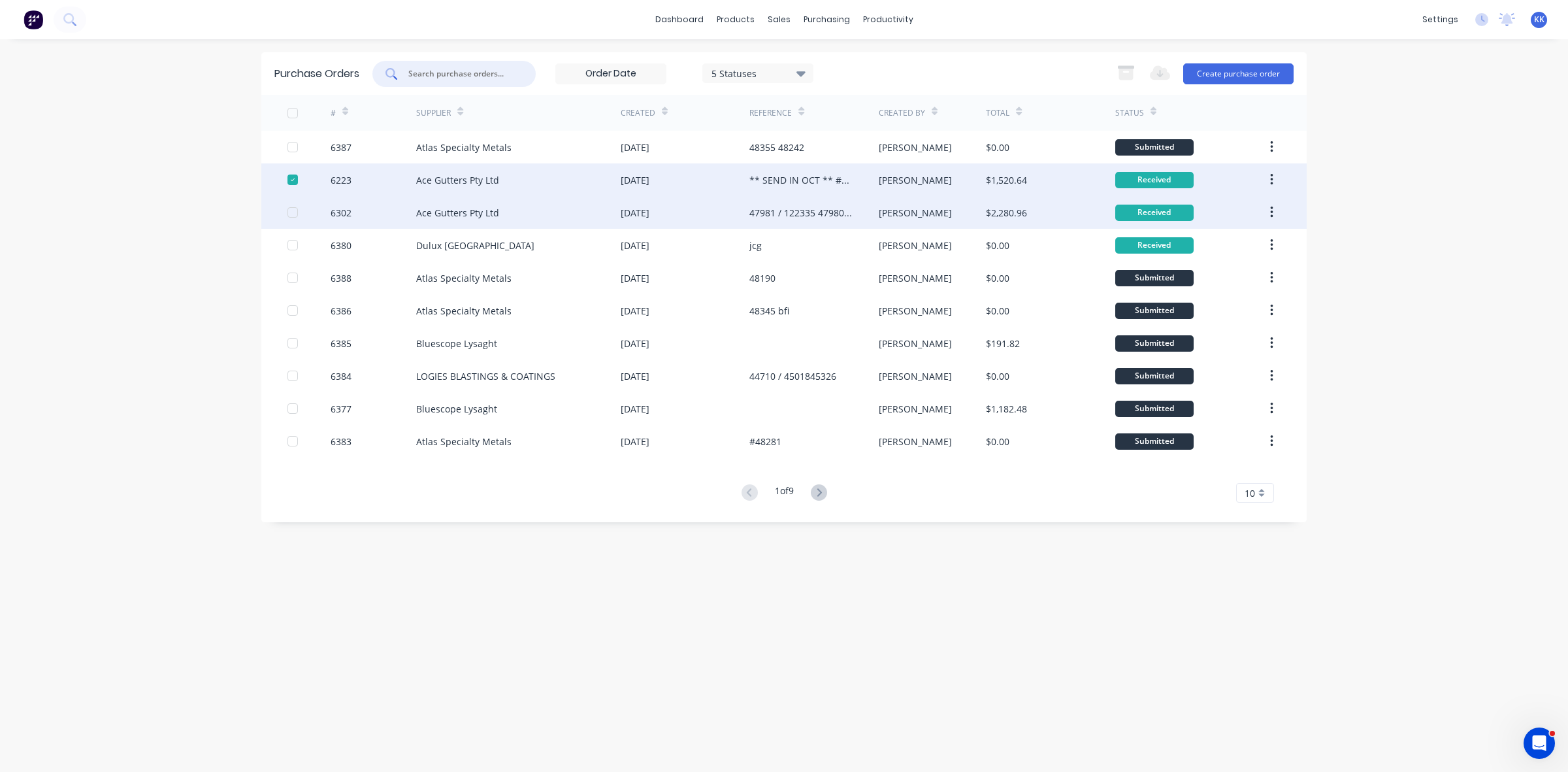
drag, startPoint x: 295, startPoint y: 208, endPoint x: 294, endPoint y: 236, distance: 28.0
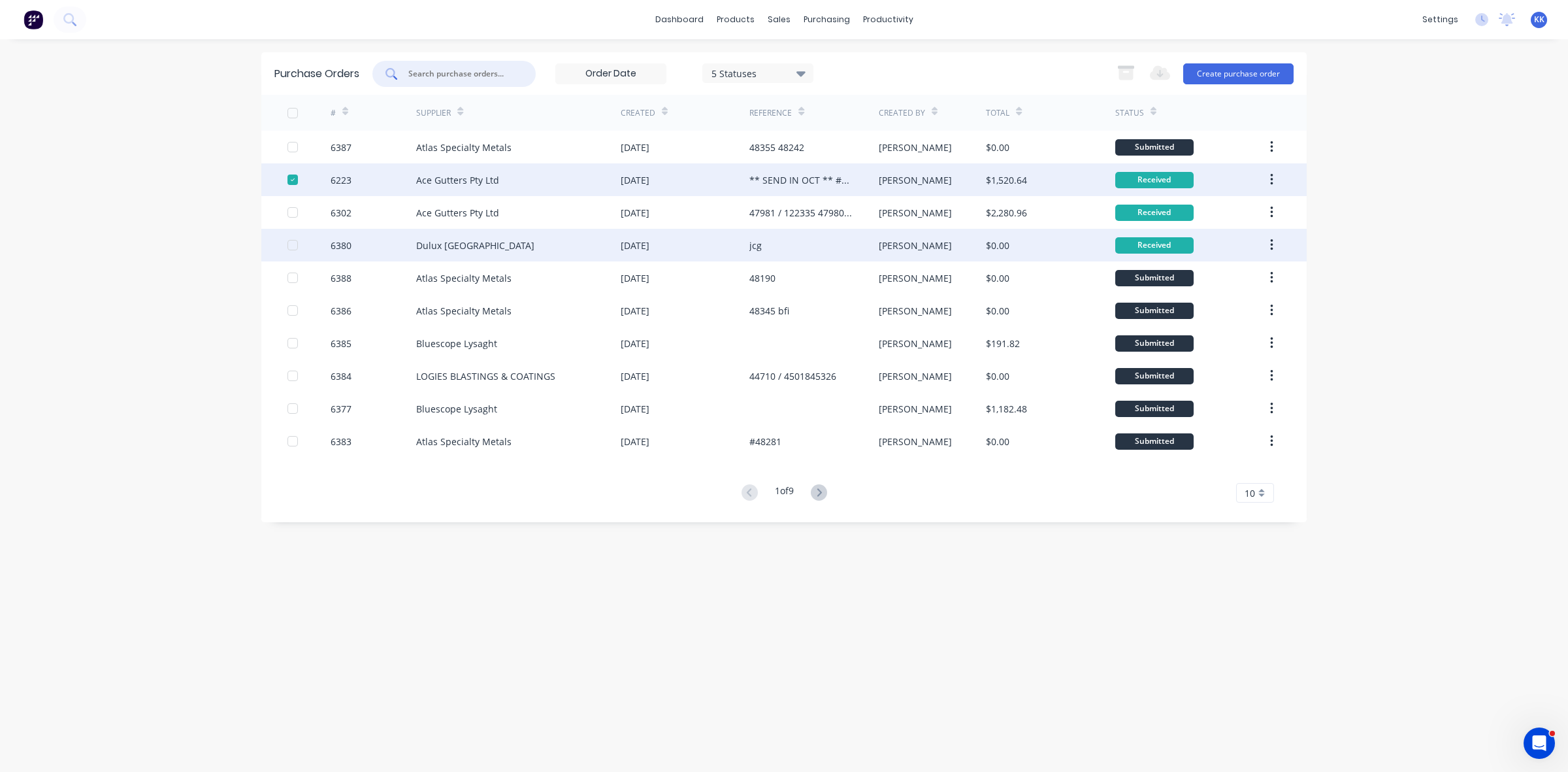
click at [295, 209] on div at bounding box center [293, 212] width 26 height 26
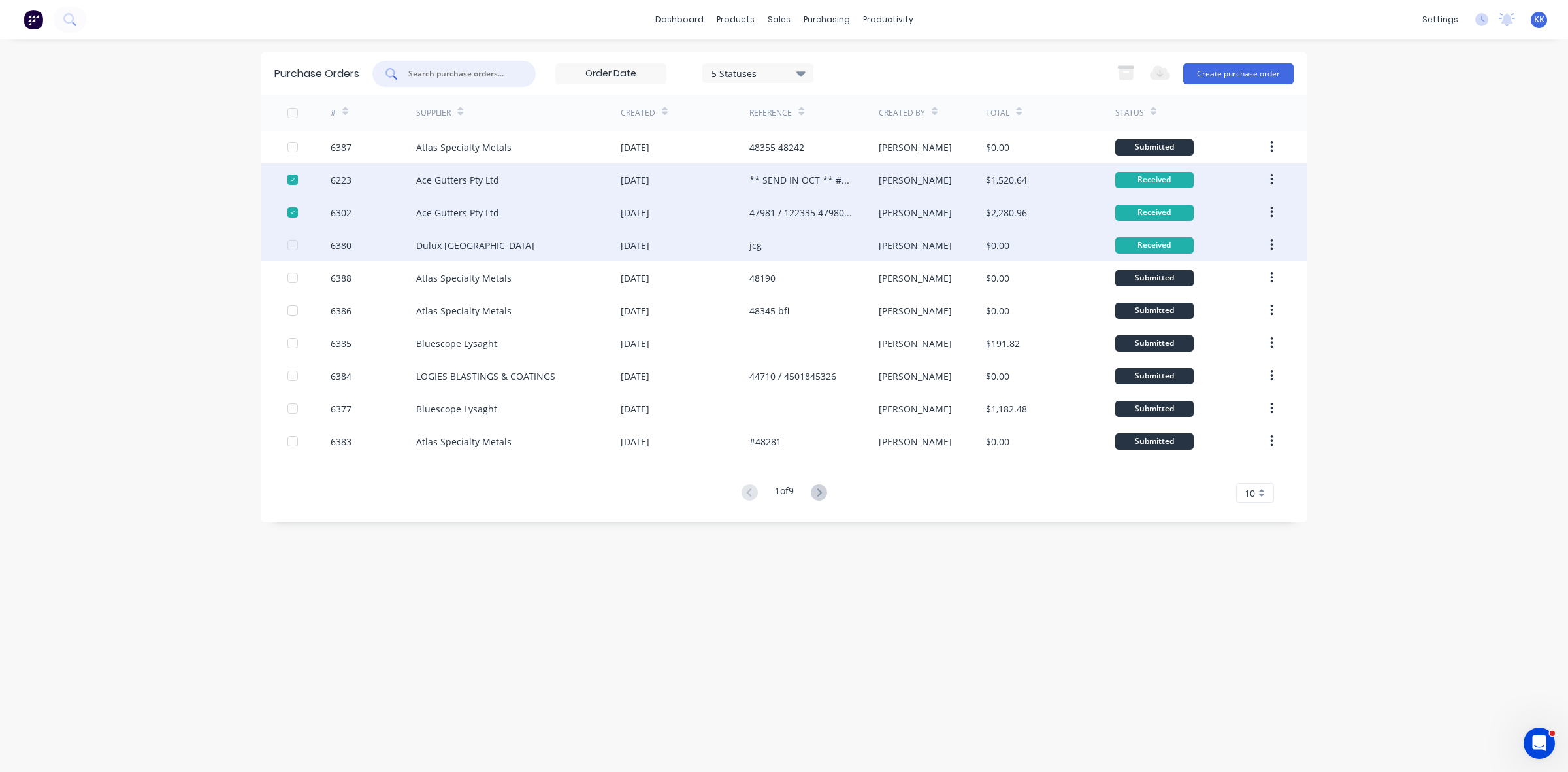
click at [291, 246] on div at bounding box center [293, 245] width 26 height 26
click at [1123, 74] on icon "button" at bounding box center [1126, 74] width 14 height 11
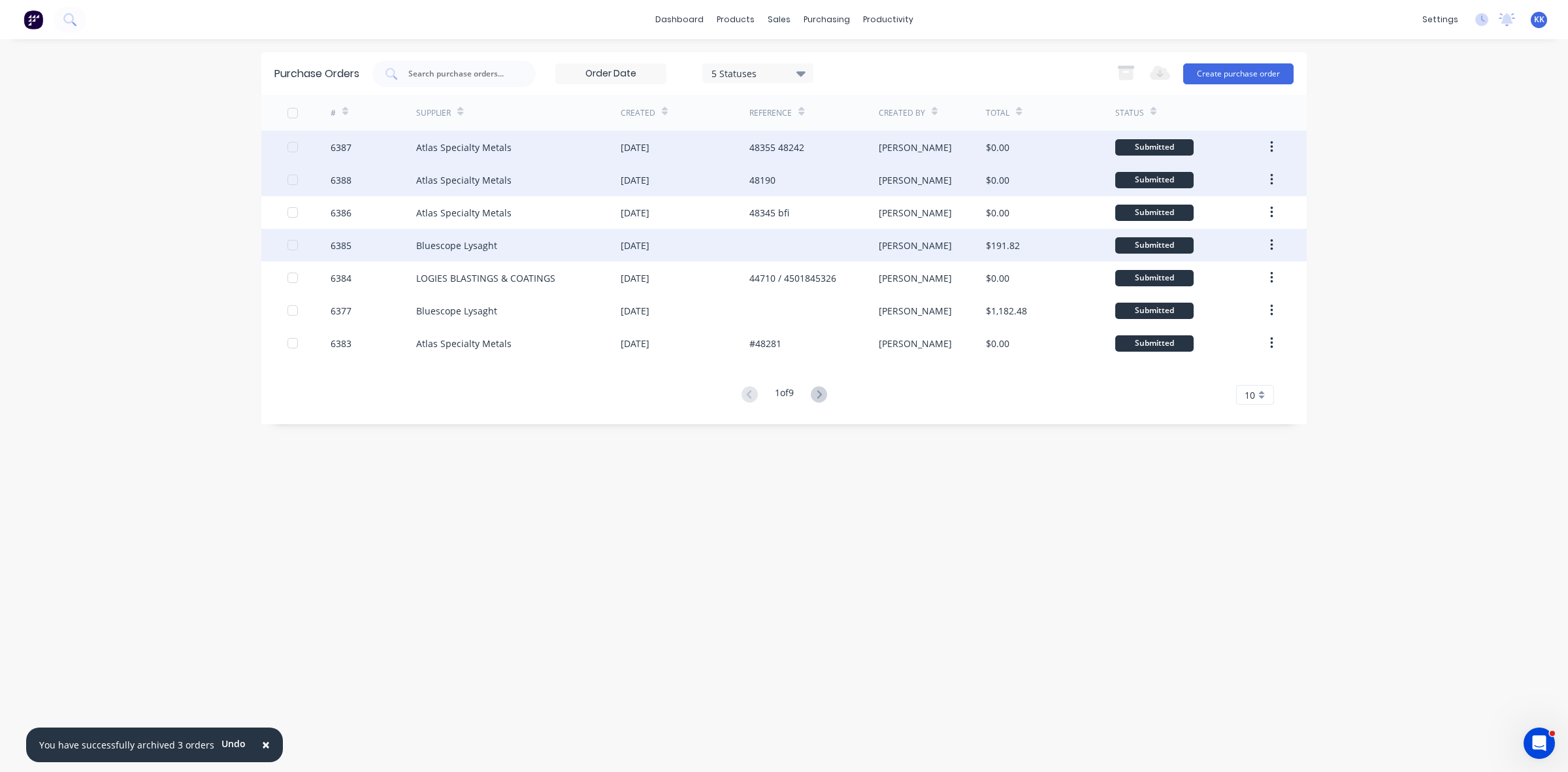
click at [579, 157] on div "Atlas Specialty Metals" at bounding box center [518, 146] width 205 height 32
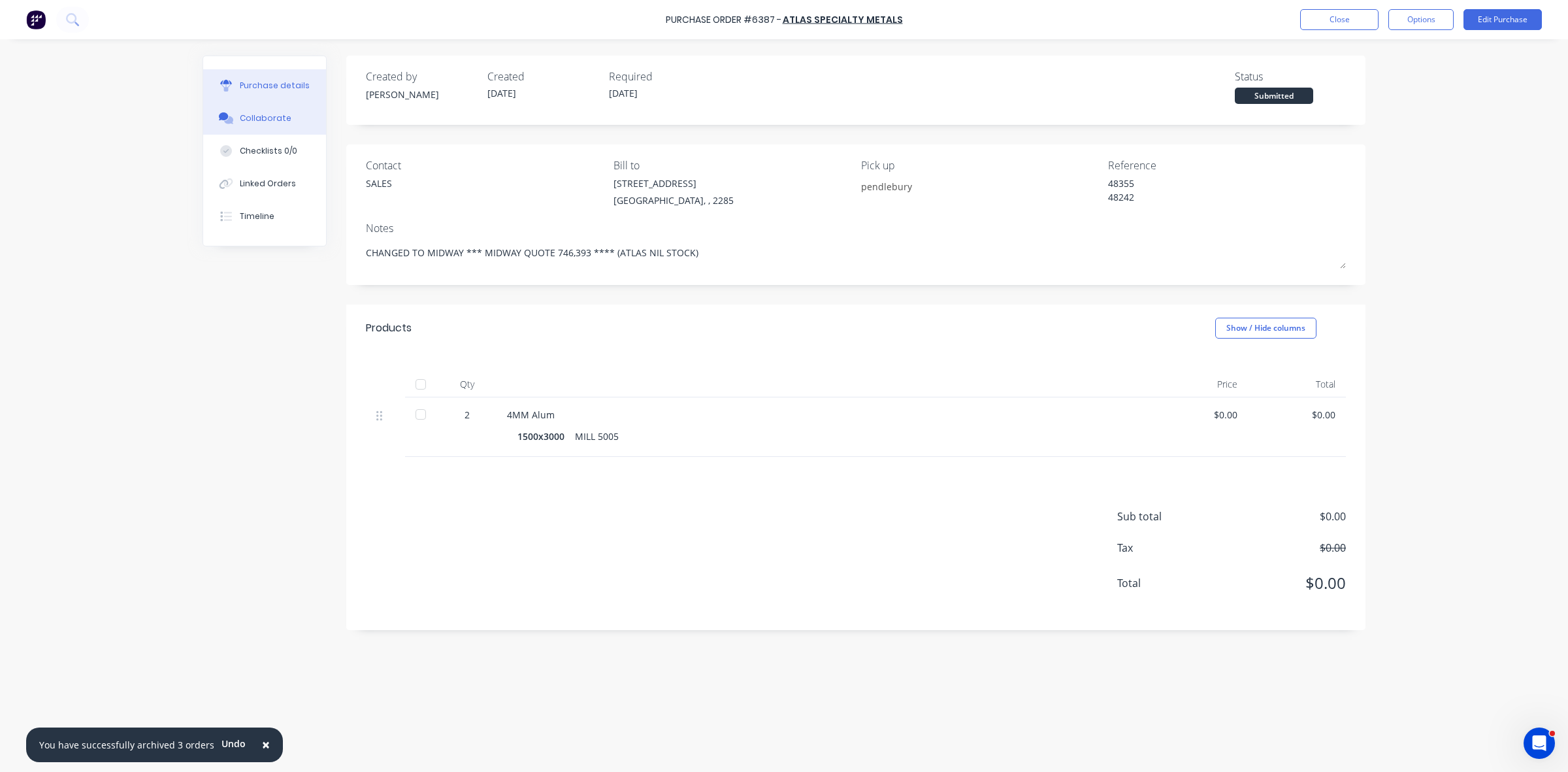
click at [223, 120] on icon at bounding box center [224, 116] width 10 height 8
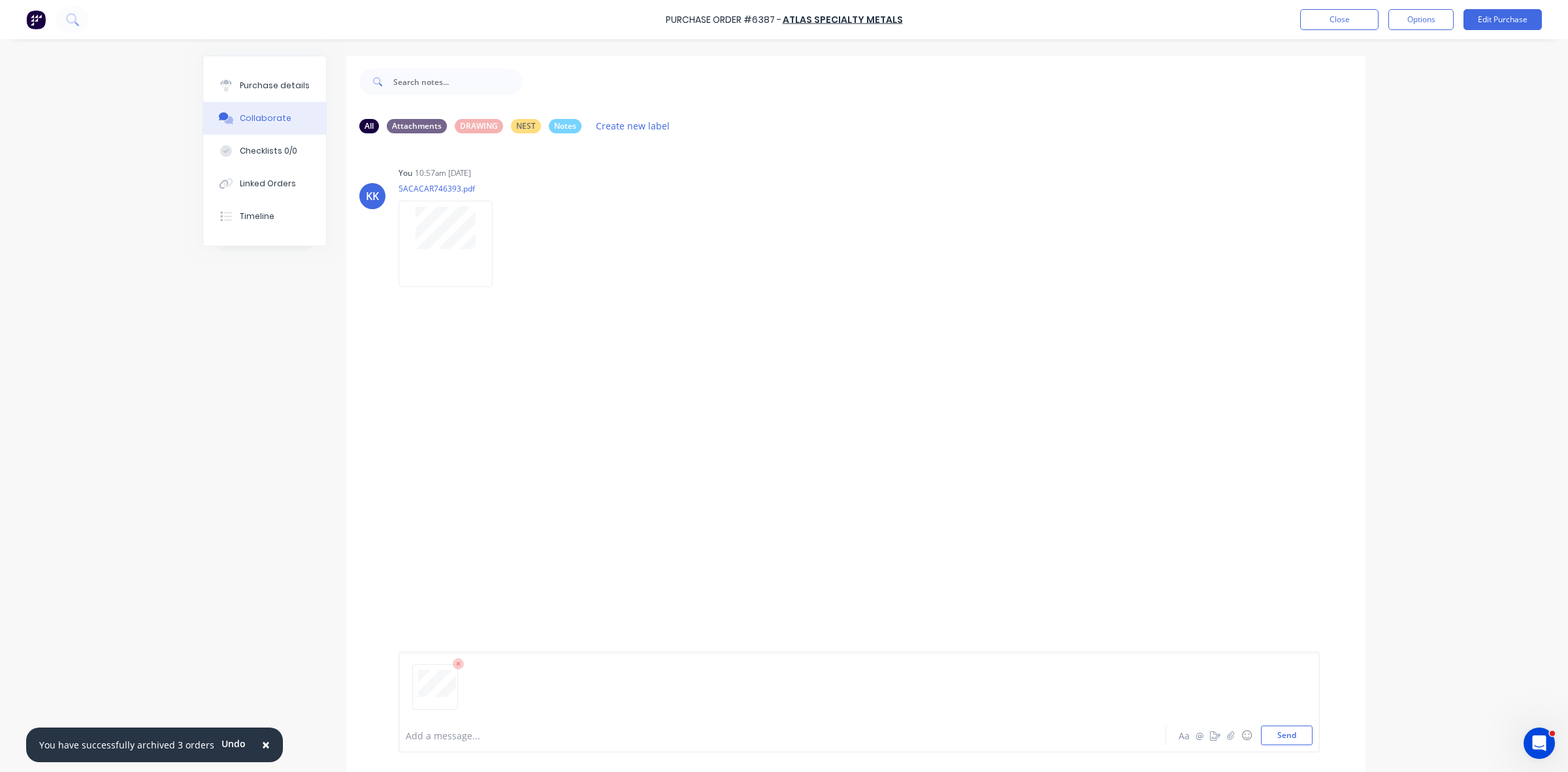
click at [437, 737] on div at bounding box center [746, 735] width 680 height 14
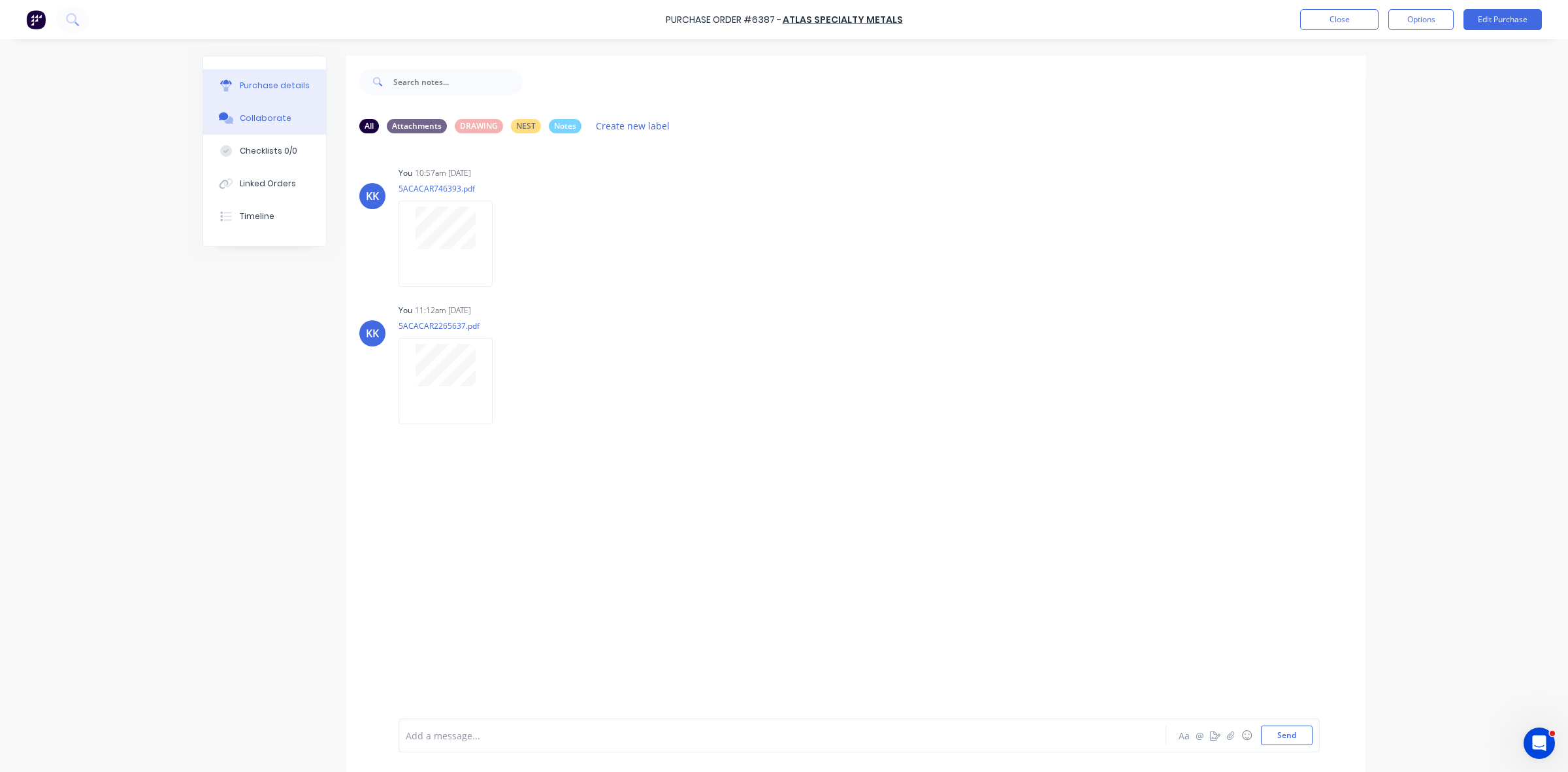
click at [296, 80] on div "Purchase details" at bounding box center [275, 86] width 70 height 12
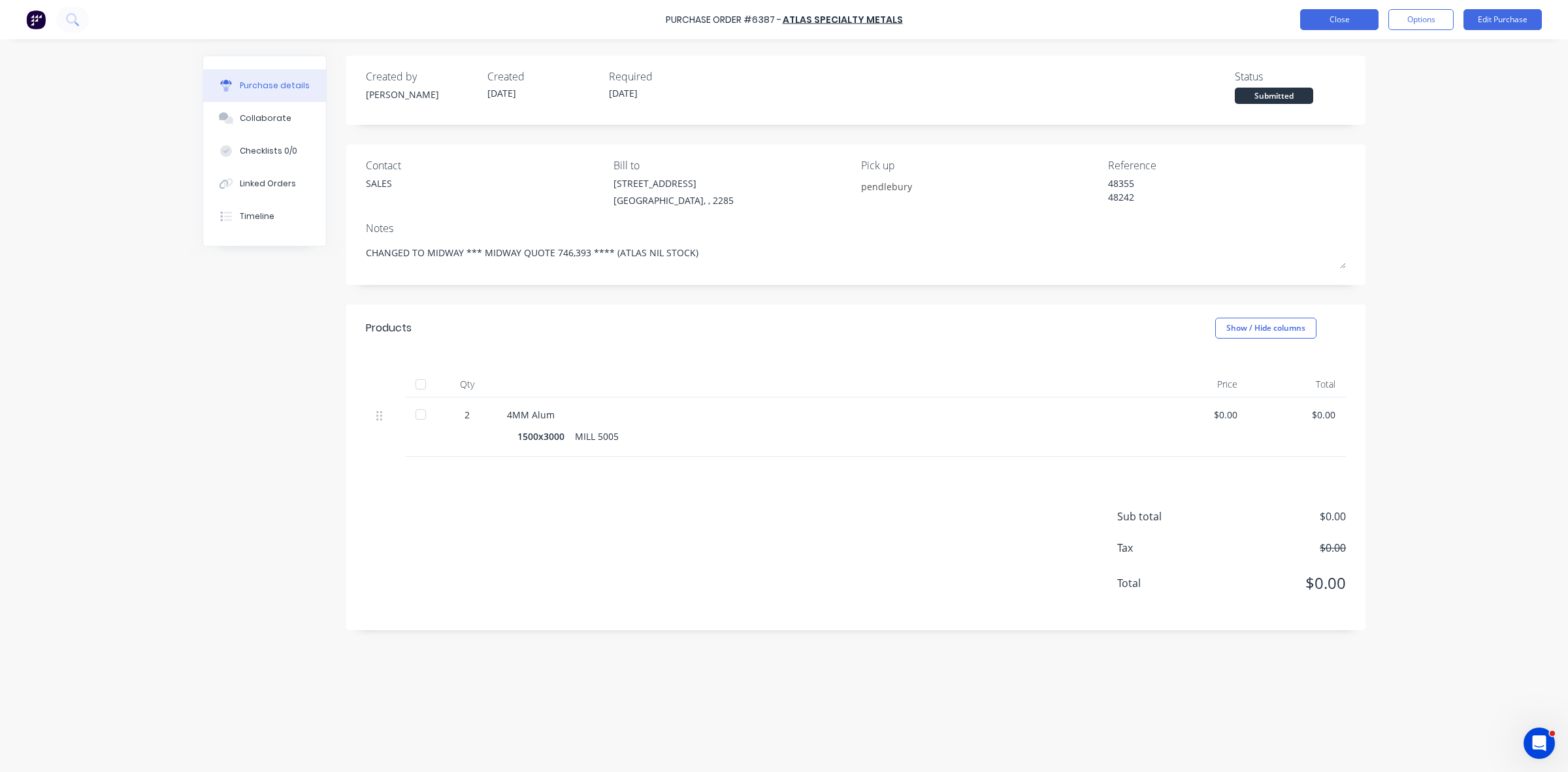
click at [1348, 17] on button "Close" at bounding box center [1339, 19] width 79 height 21
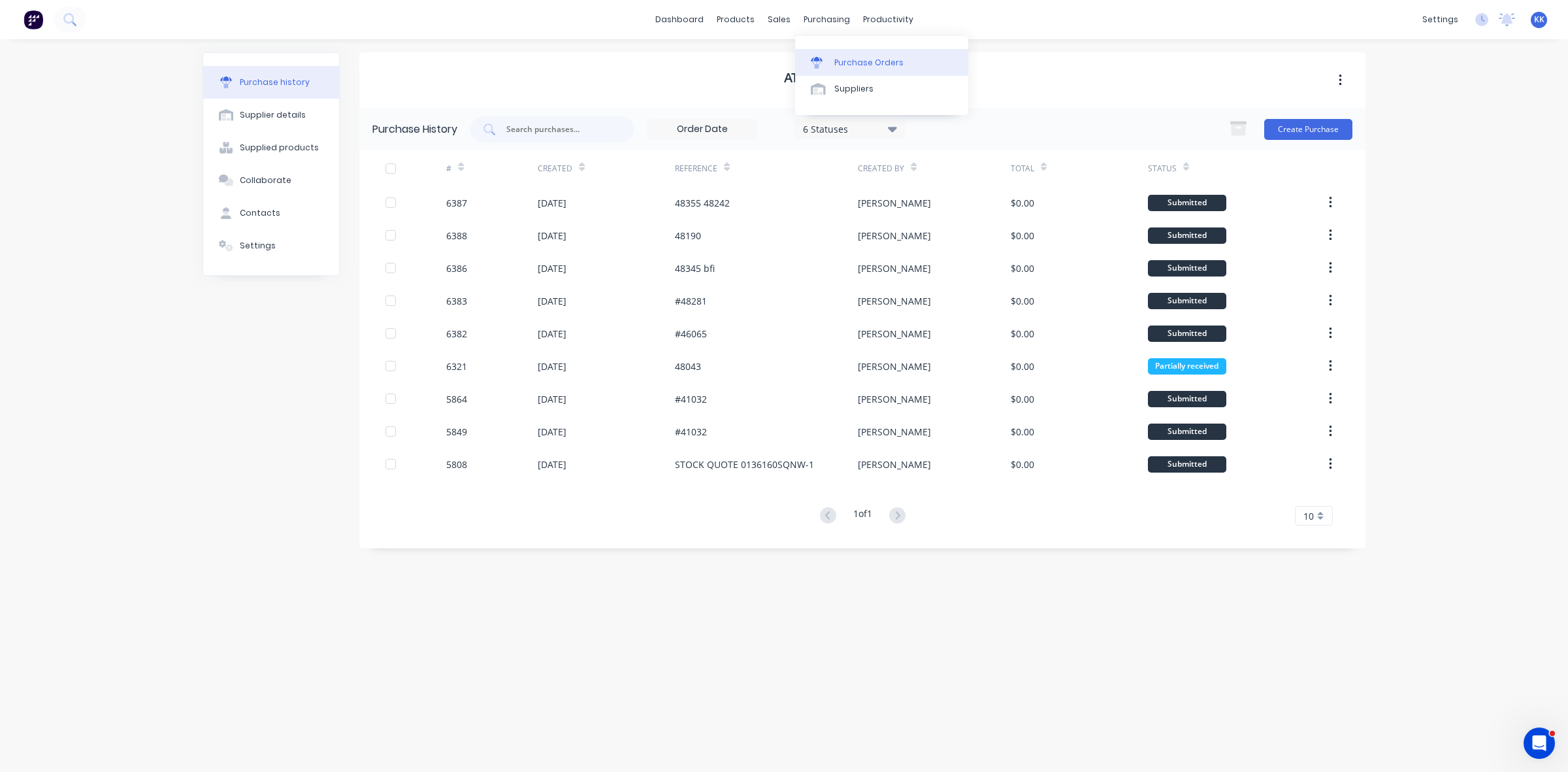
click at [850, 50] on link "Purchase Orders" at bounding box center [881, 62] width 173 height 26
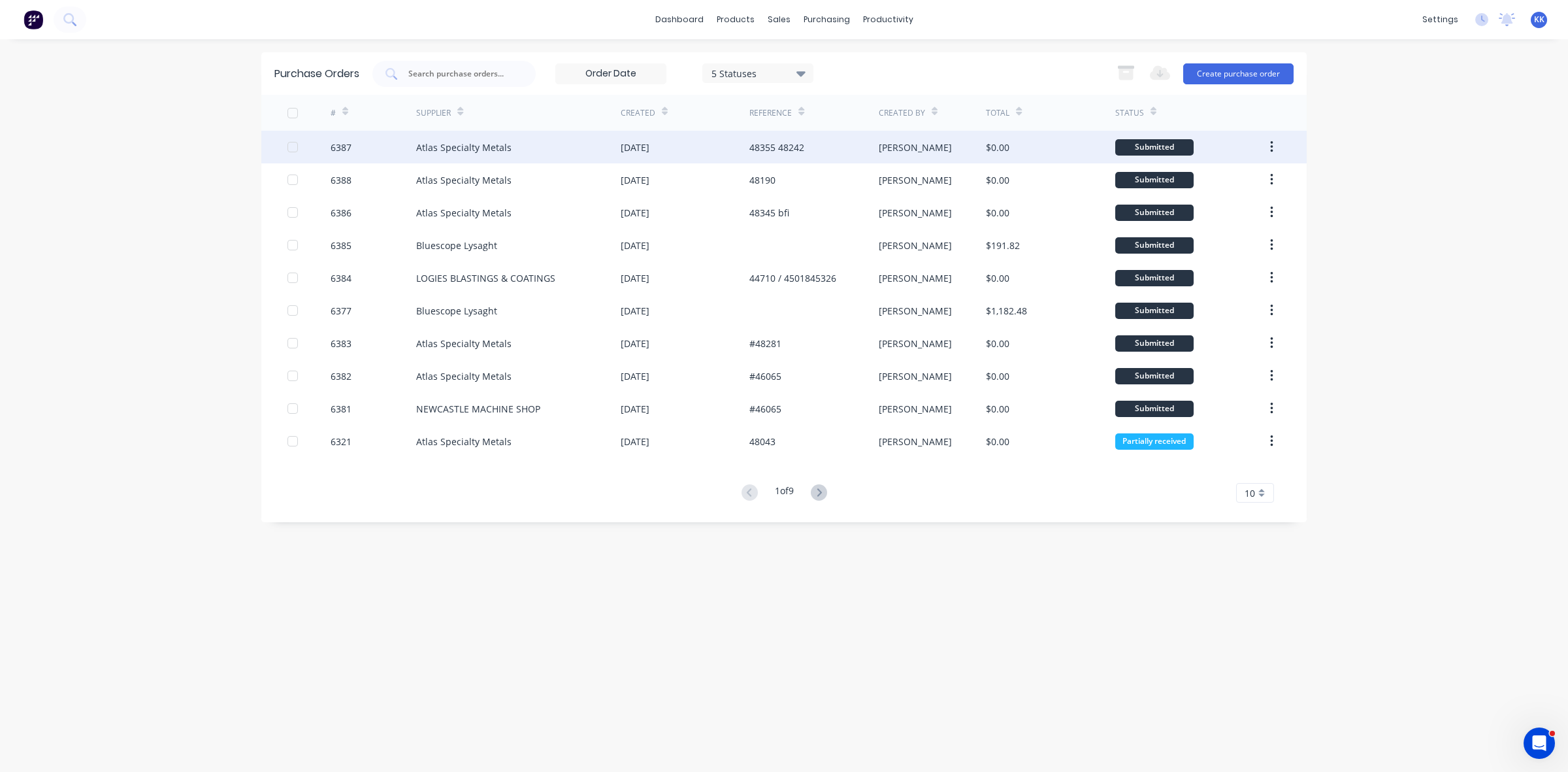
click at [739, 152] on div "[DATE]" at bounding box center [685, 146] width 129 height 32
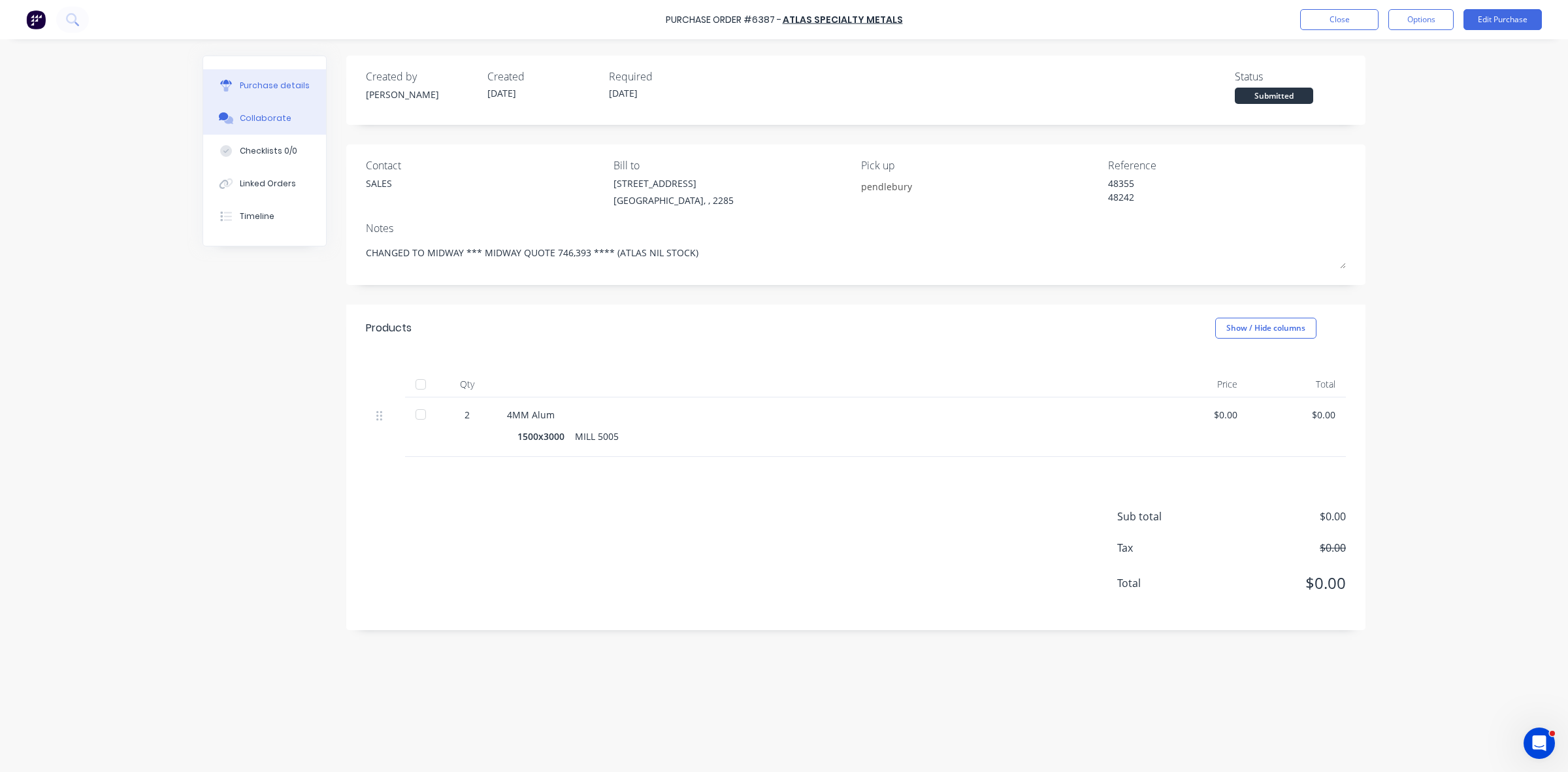
click at [263, 118] on div "Collaborate" at bounding box center [266, 118] width 52 height 12
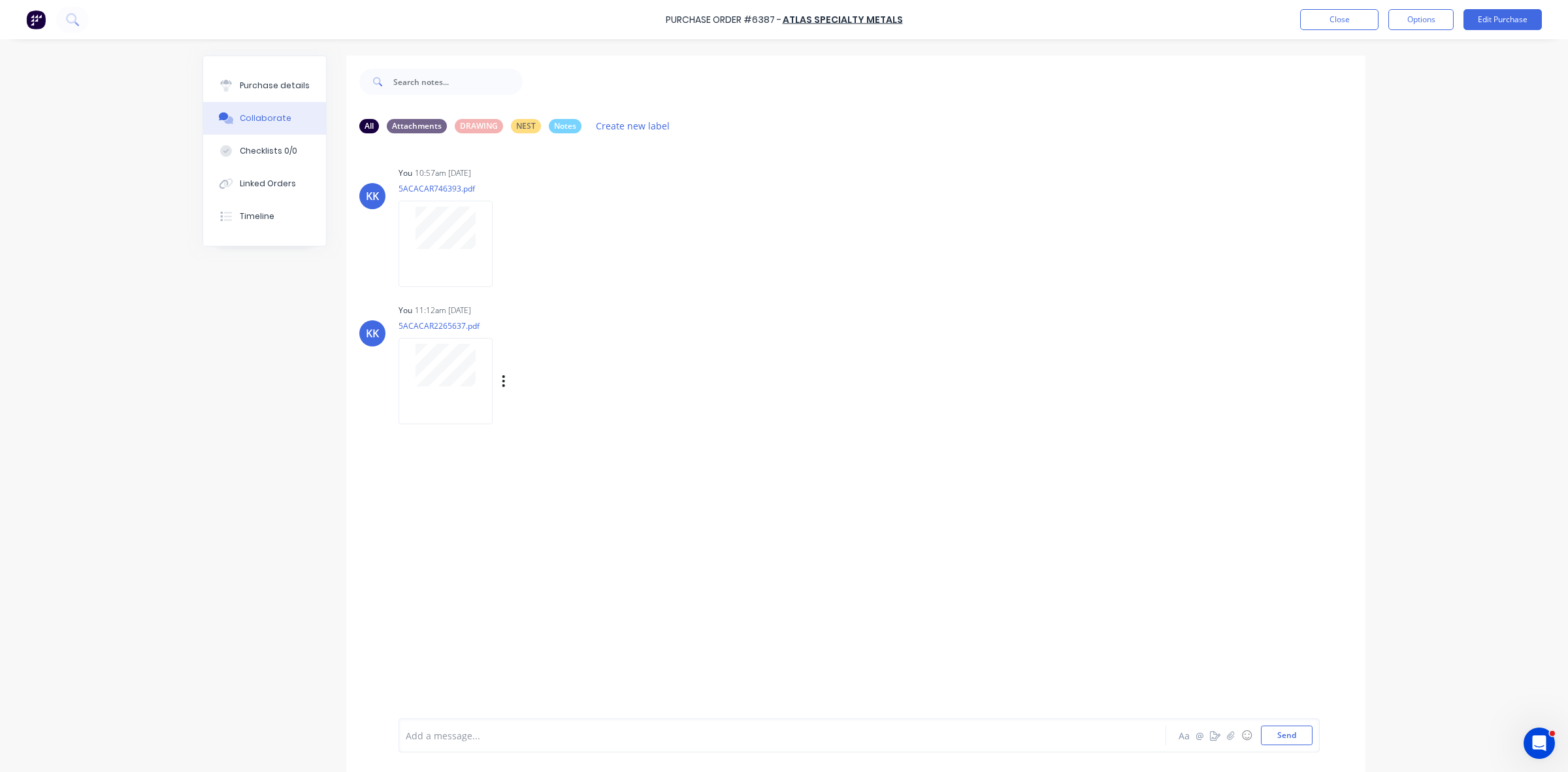
click at [425, 389] on div at bounding box center [445, 381] width 94 height 86
click at [501, 380] on button "button" at bounding box center [503, 381] width 5 height 19
click at [545, 448] on button "Delete" at bounding box center [590, 445] width 147 height 30
click at [442, 259] on div at bounding box center [445, 243] width 94 height 86
click at [502, 241] on icon "button" at bounding box center [503, 244] width 4 height 15
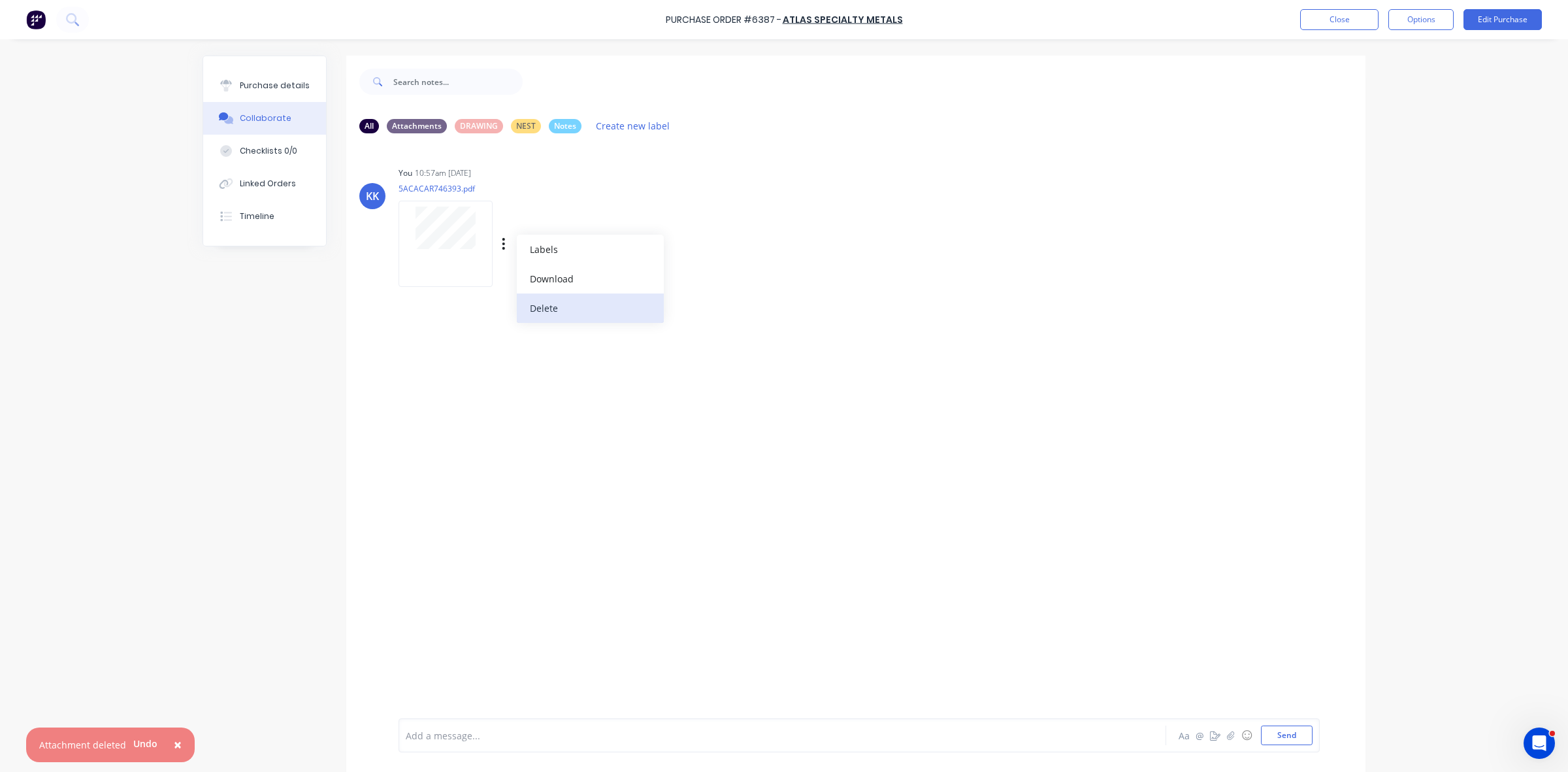
click at [540, 302] on button "Delete" at bounding box center [590, 308] width 147 height 30
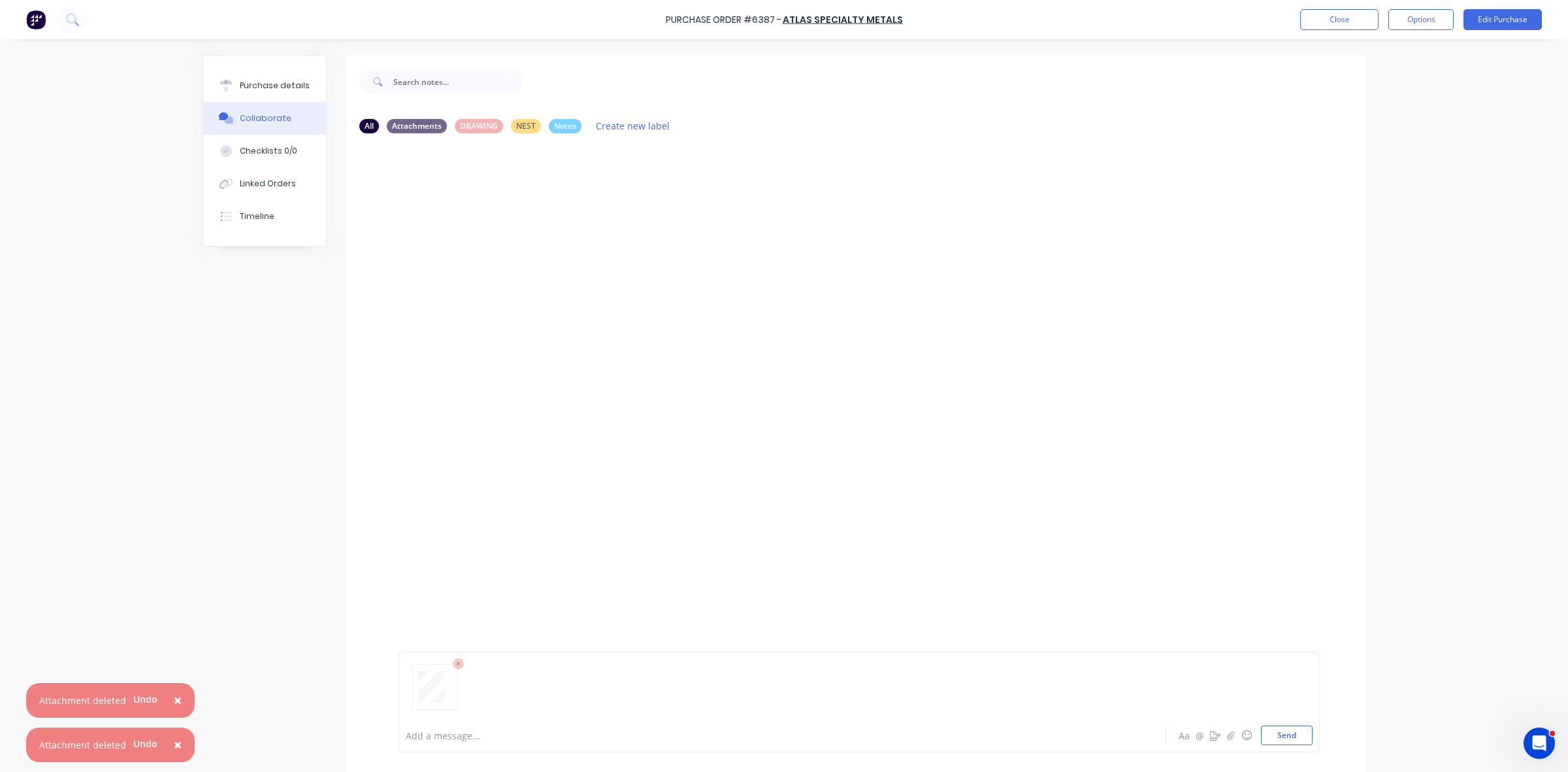
click at [432, 740] on div at bounding box center [746, 735] width 680 height 14
drag, startPoint x: 285, startPoint y: 90, endPoint x: 141, endPoint y: 138, distance: 151.8
click at [285, 90] on div "Purchase details" at bounding box center [275, 86] width 70 height 12
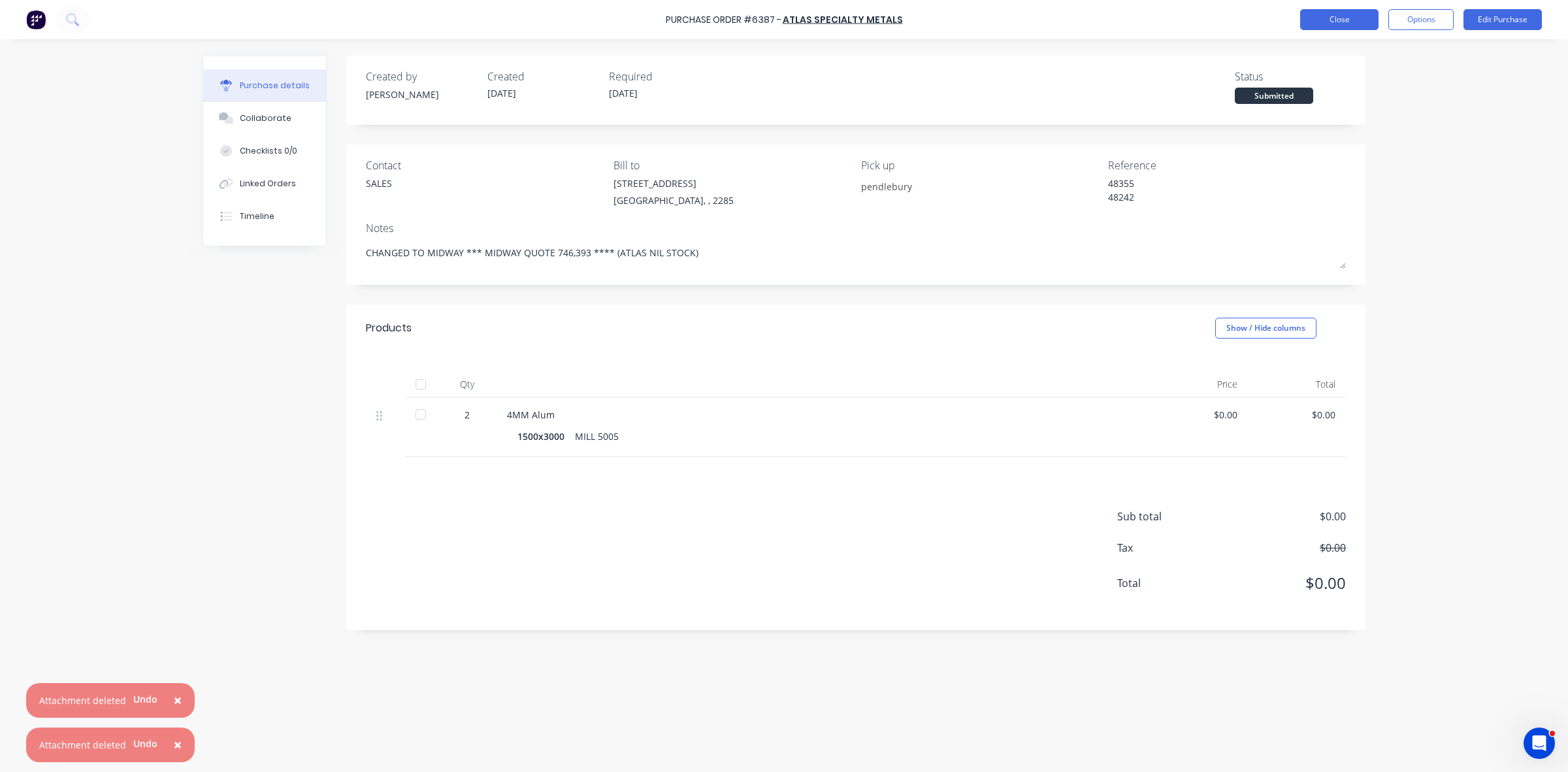
click at [1344, 14] on button "Close" at bounding box center [1339, 19] width 79 height 21
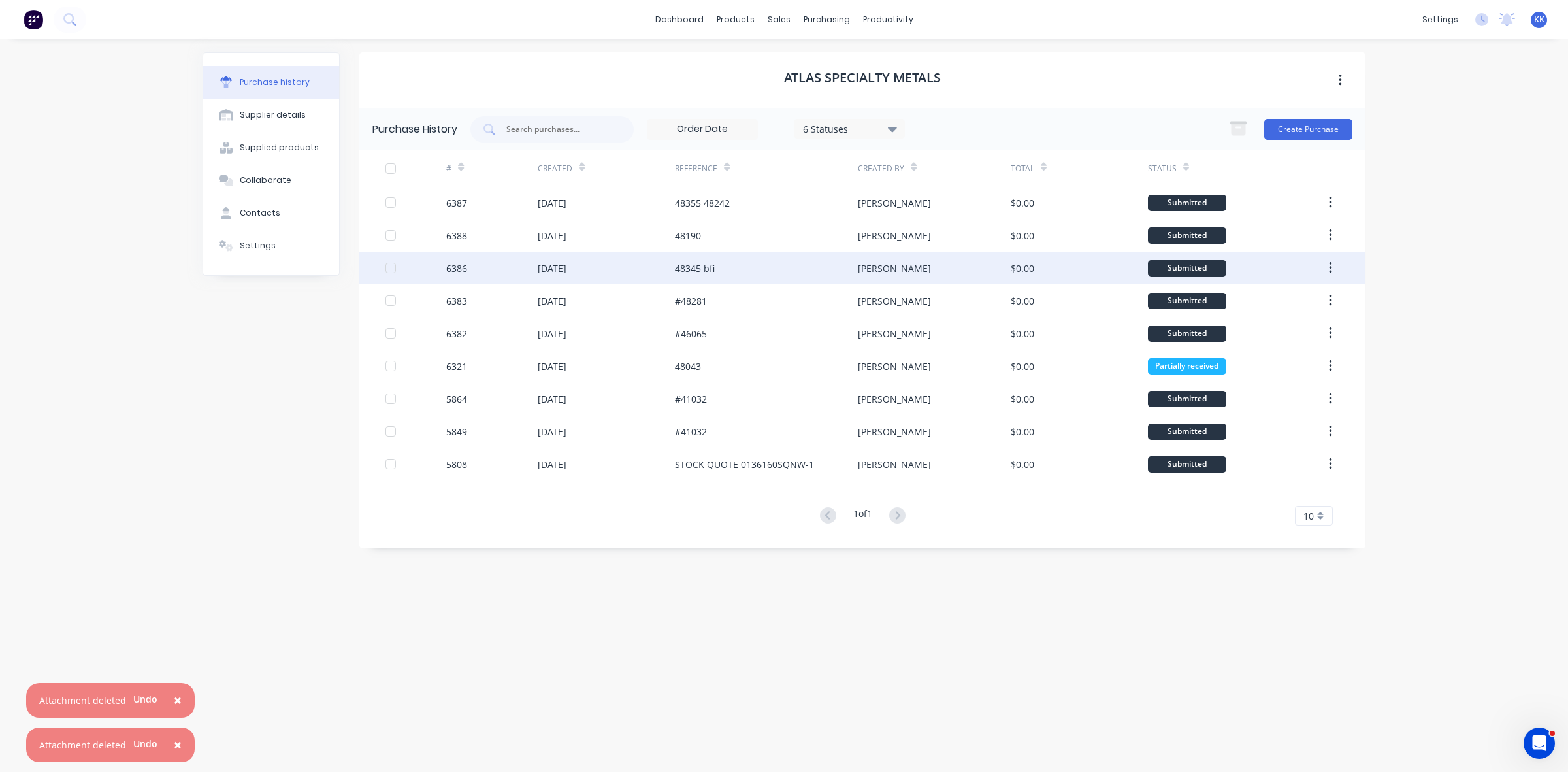
click at [687, 271] on div "48345 bfi" at bounding box center [694, 268] width 40 height 14
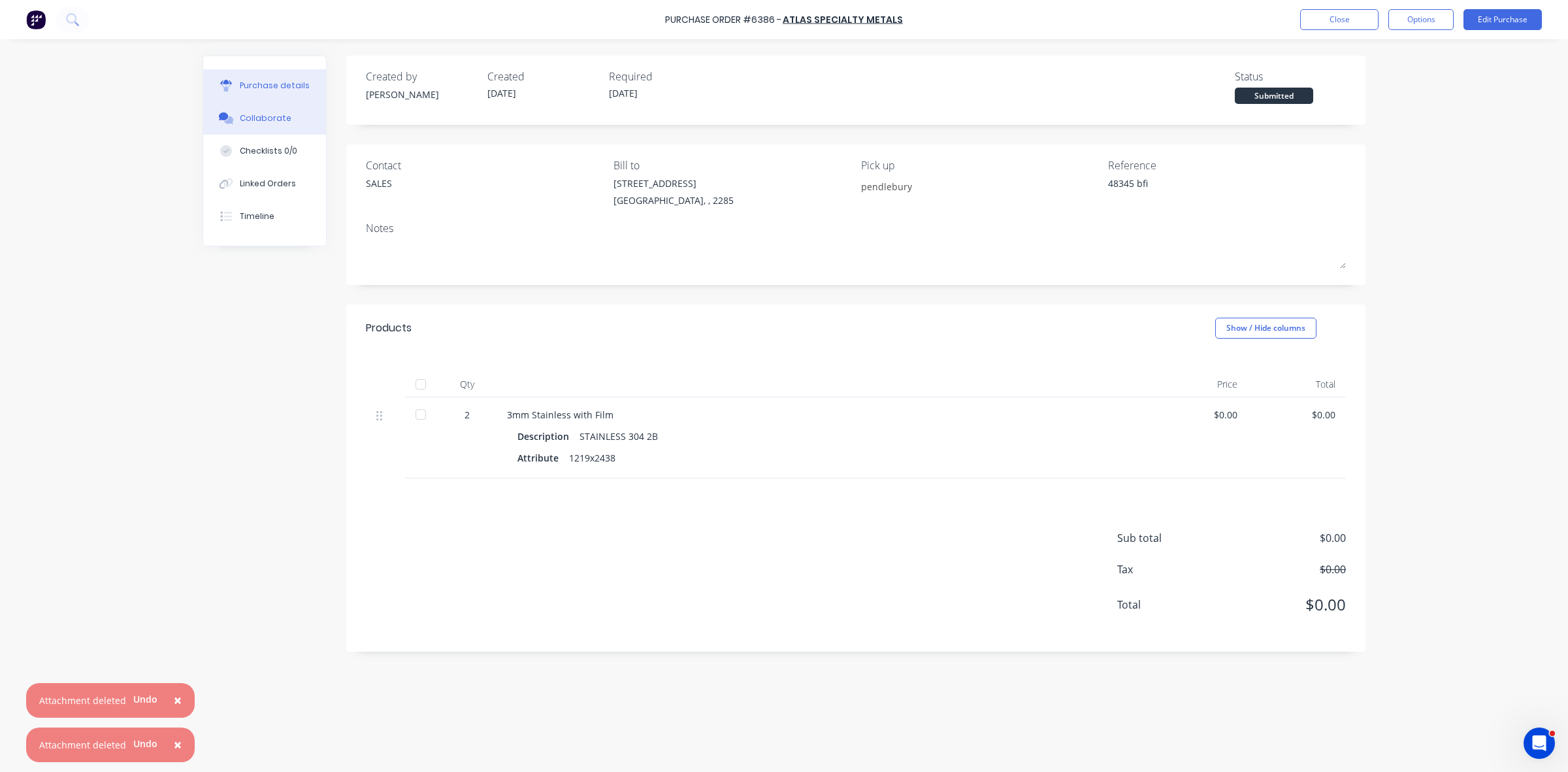
click at [253, 112] on button "Collaborate" at bounding box center [264, 117] width 122 height 32
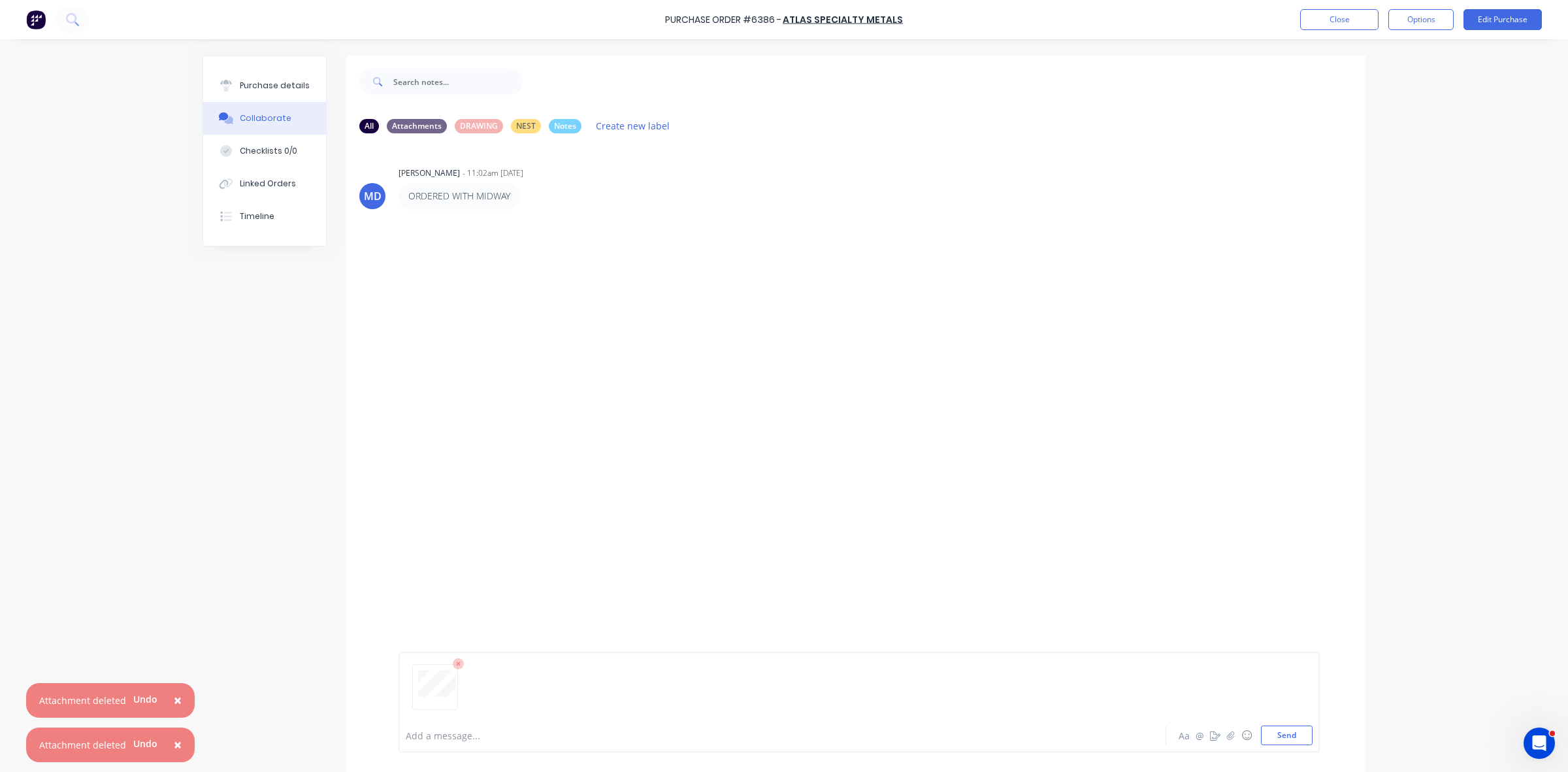
click at [453, 730] on div at bounding box center [746, 735] width 680 height 14
click at [286, 90] on div "Purchase details" at bounding box center [275, 86] width 70 height 12
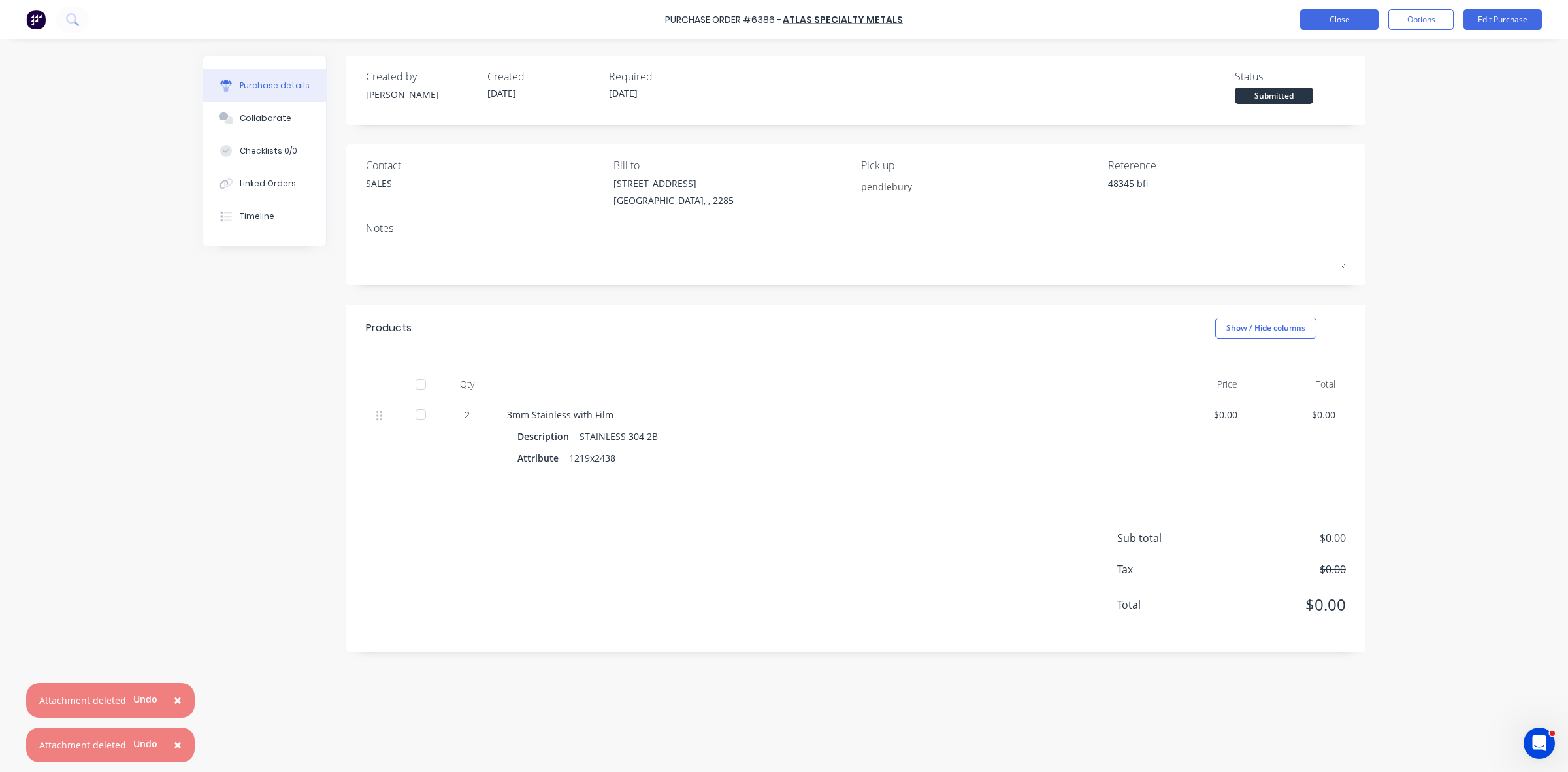
click at [1359, 13] on button "Close" at bounding box center [1339, 19] width 79 height 21
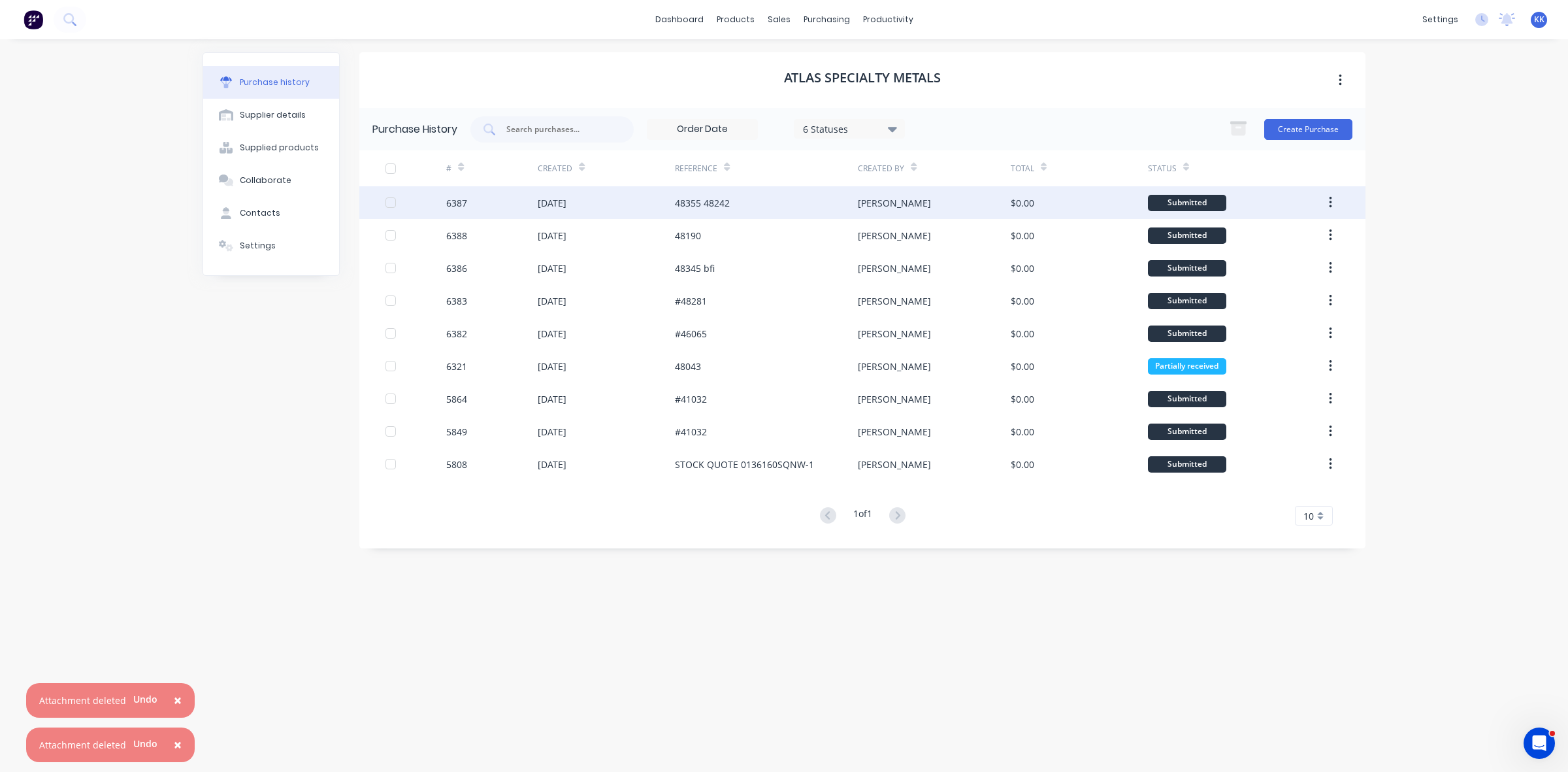
click at [810, 198] on div "48355 48242" at bounding box center [766, 202] width 183 height 32
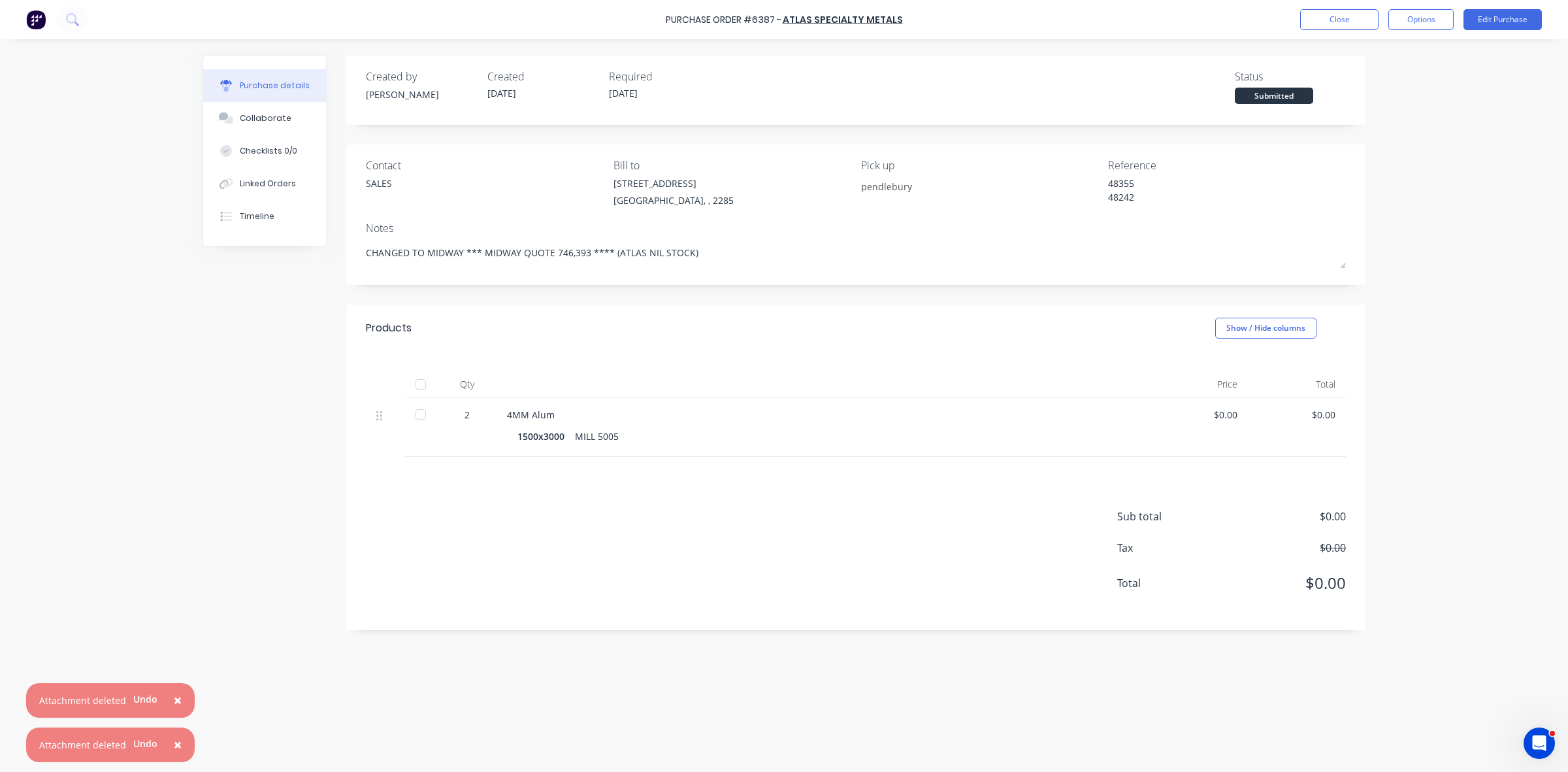
drag, startPoint x: 713, startPoint y: 258, endPoint x: 354, endPoint y: 259, distance: 359.0
click at [354, 259] on div "Contact SALES Bill to [STREET_ADDRESS] [GEOGRAPHIC_DATA], , 2285 Pick up pendle…" at bounding box center [855, 214] width 1019 height 141
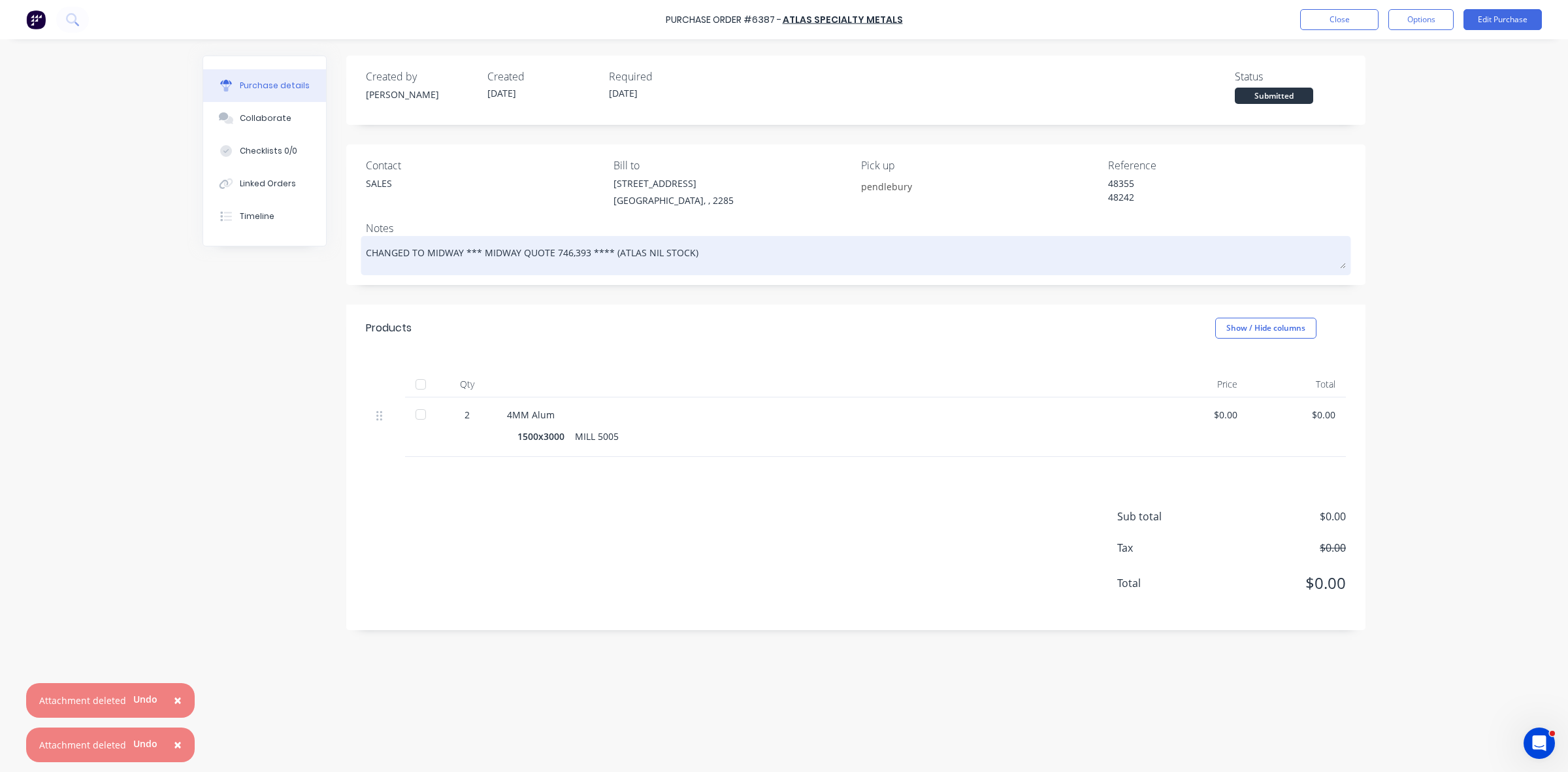
click at [699, 255] on textarea "CHANGED TO MIDWAY *** MIDWAY QUOTE 746,393 **** (ATLAS NIL STOCK)" at bounding box center [856, 254] width 980 height 30
click at [697, 252] on textarea "CHANGED TO MIDWAY *** MIDWAY QUOTE 746,393 **** (ATLAS NIL STOCK)" at bounding box center [856, 254] width 980 height 30
type textarea "x"
type textarea "CHANGED TO MIDWAY *** MIDWAY QUOTE 746,393 **** (ATLAS NIL STOCK"
type textarea "x"
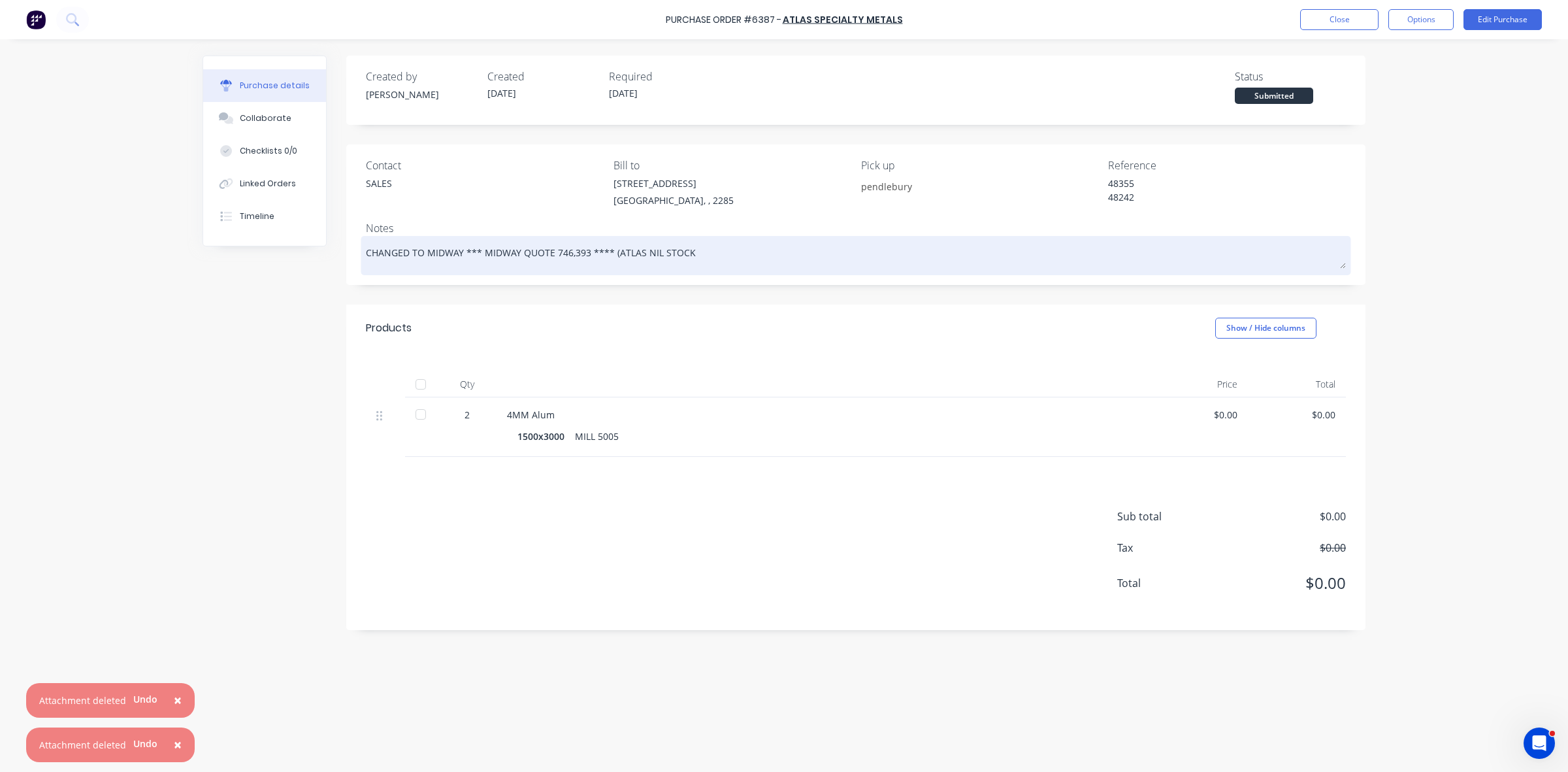
type textarea "CHANGED TO MIDWAY *** MIDWAY QUOTE 746,393 **** (ATLAS NIL STOC"
type textarea "x"
type textarea "CHANGED TO MIDWAY *** MIDWAY QUOTE 746,393 **** (ATLAS NIL STO"
type textarea "x"
type textarea "CHANGED TO MIDWAY *** MIDWAY QUOTE 746,393 **** (ATLAS NIL ST"
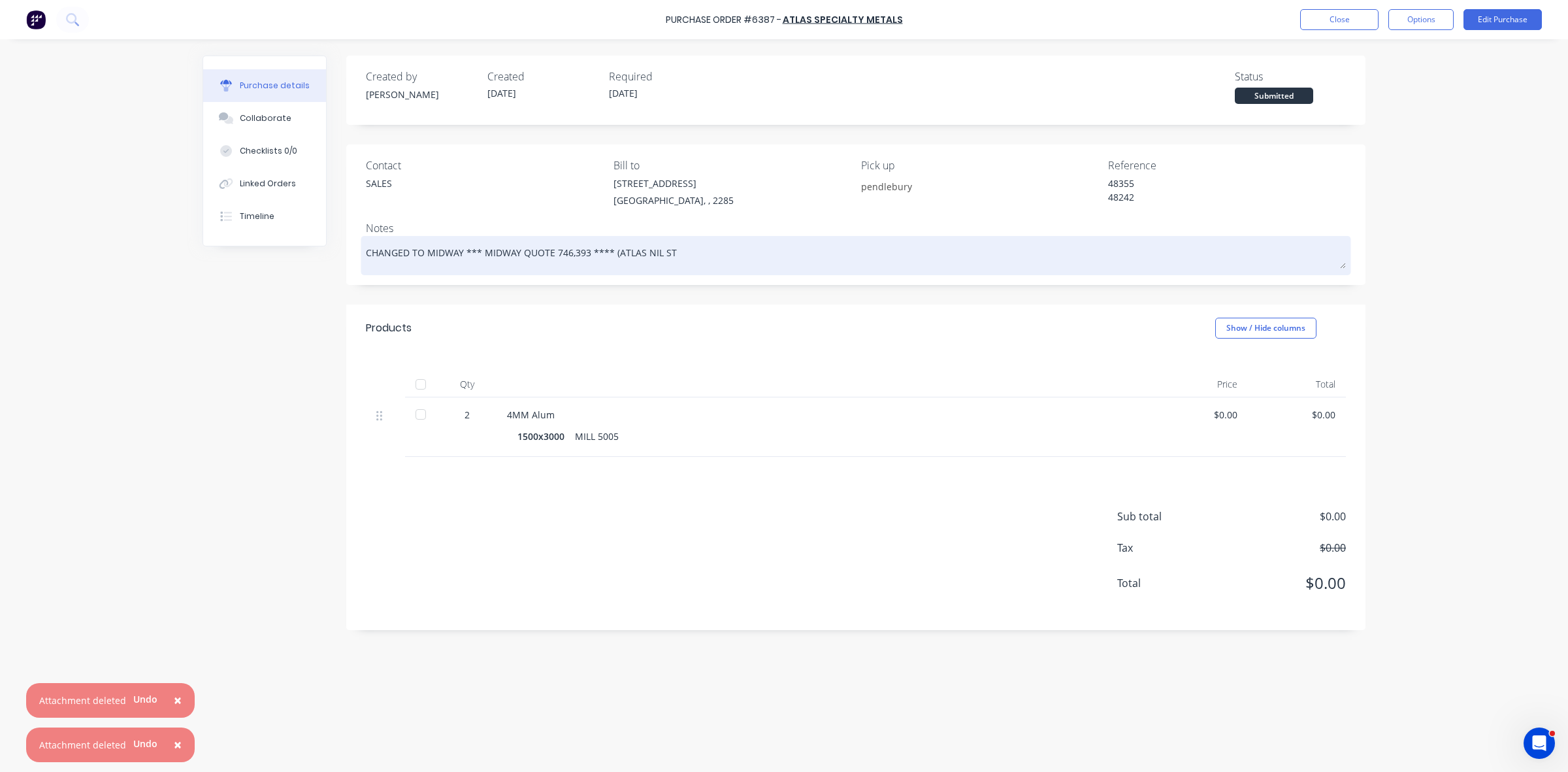
type textarea "x"
type textarea "CHANGED TO MIDWAY *** MIDWAY QUOTE 746,393 **** (ATLAS [PERSON_NAME]"
type textarea "x"
type textarea "CHANGED TO MIDWAY *** MIDWAY QUOTE 746,393 **** (ATLAS NIL"
type textarea "x"
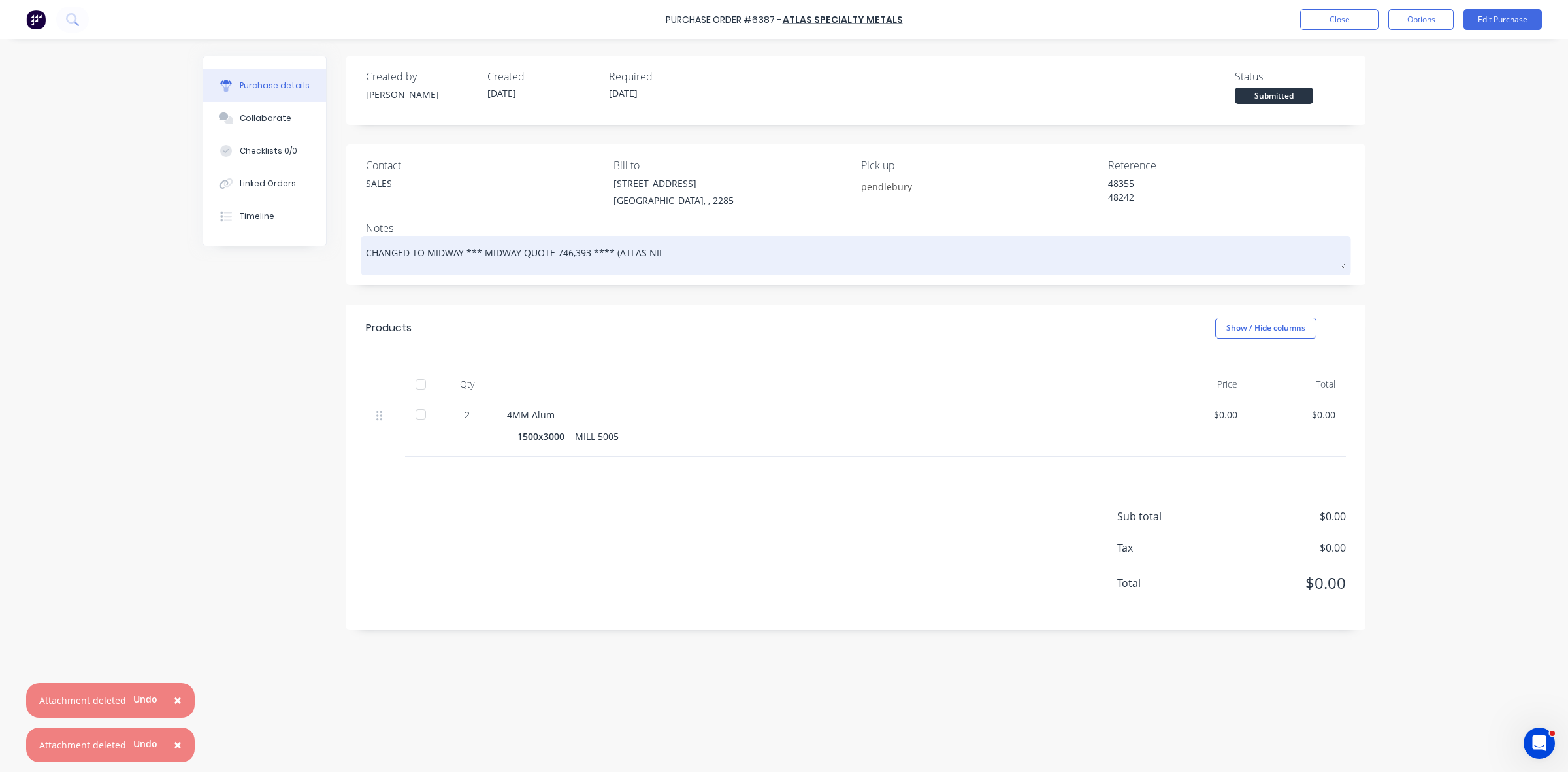
type textarea "CHANGED TO MIDWAY *** MIDWAY QUOTE 746,393 **** (ATLAS NIL"
type textarea "x"
type textarea "CHANGED TO MIDWAY *** MIDWAY QUOTE 746,393 **** (ATLAS NI"
type textarea "x"
type textarea "CHANGED TO MIDWAY *** MIDWAY QUOTE 746,393 **** (ATLAS N"
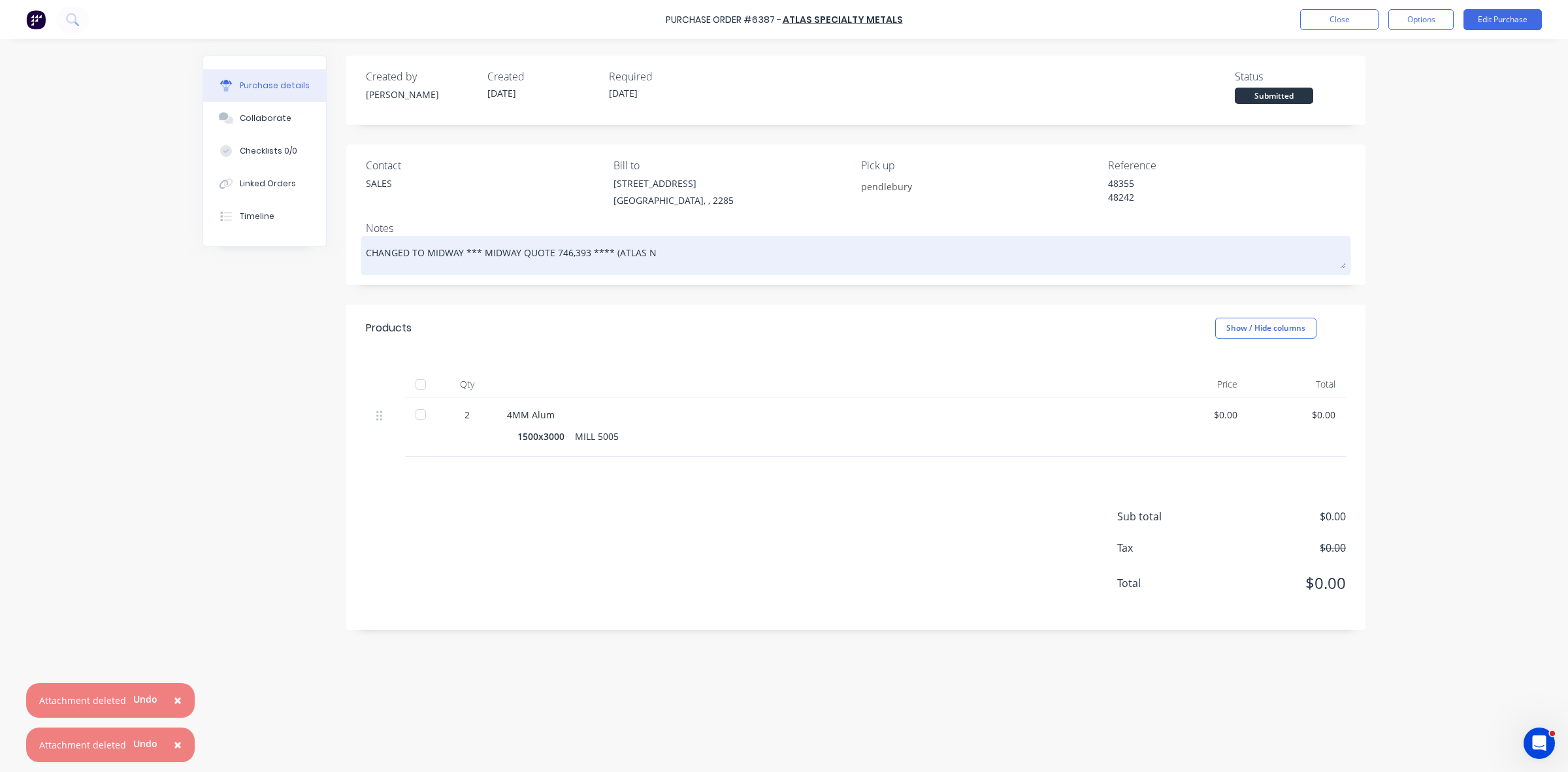
type textarea "x"
type textarea "CHANGED TO MIDWAY *** MIDWAY QUOTE 746,393 **** (ATLAS"
type textarea "x"
type textarea "CHANGED TO MIDWAY *** MIDWAY QUOTE 746,393 **** (ATLAS"
type textarea "x"
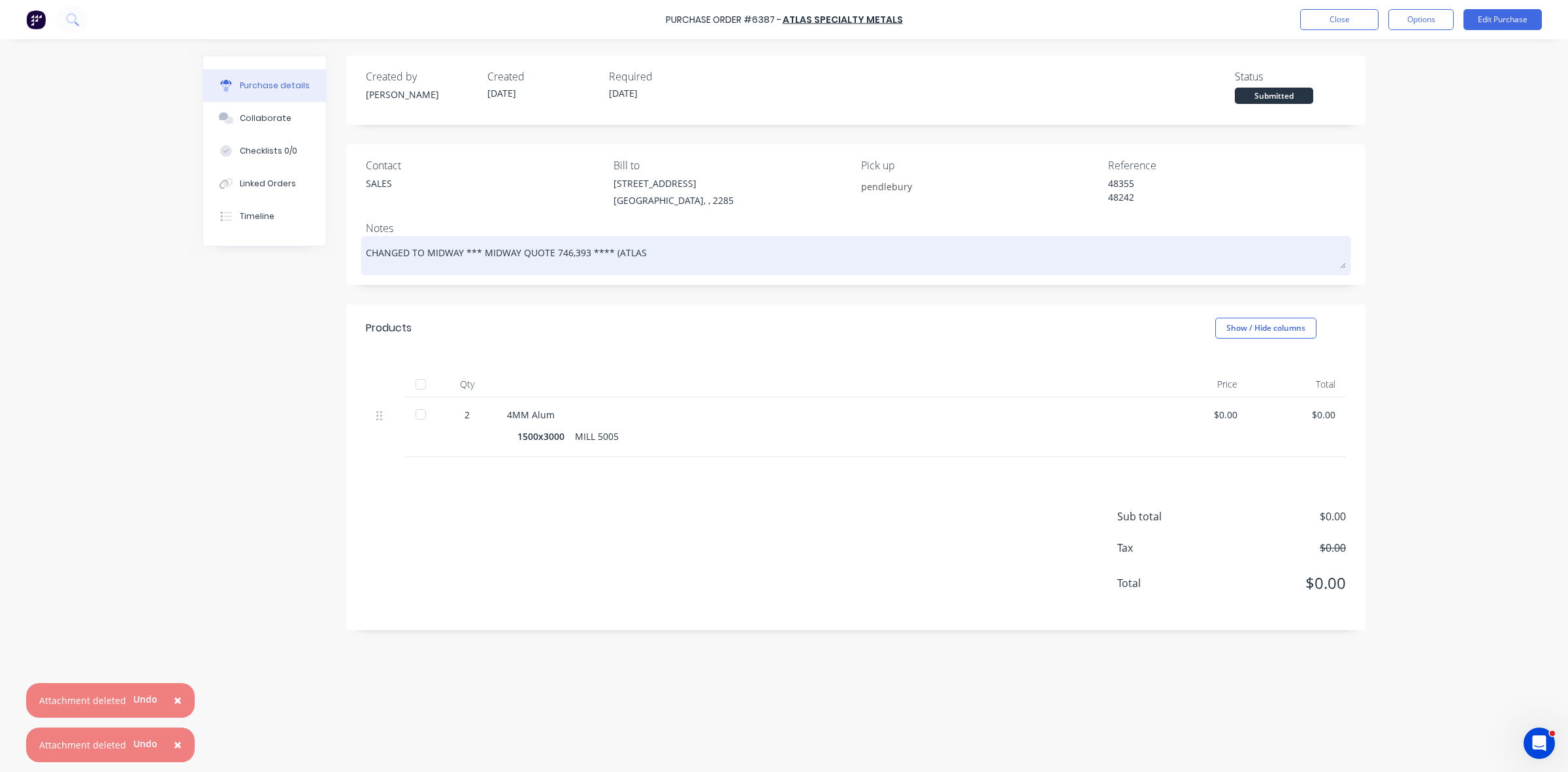
type textarea "CHANGED TO MIDWAY *** MIDWAY QUOTE 746,393 **** (ATLA"
type textarea "x"
type textarea "CHANGED TO MIDWAY *** MIDWAY QUOTE 746,393 **** (ATL"
type textarea "x"
type textarea "CHANGED TO MIDWAY *** MIDWAY QUOTE 746,393 **** (AT"
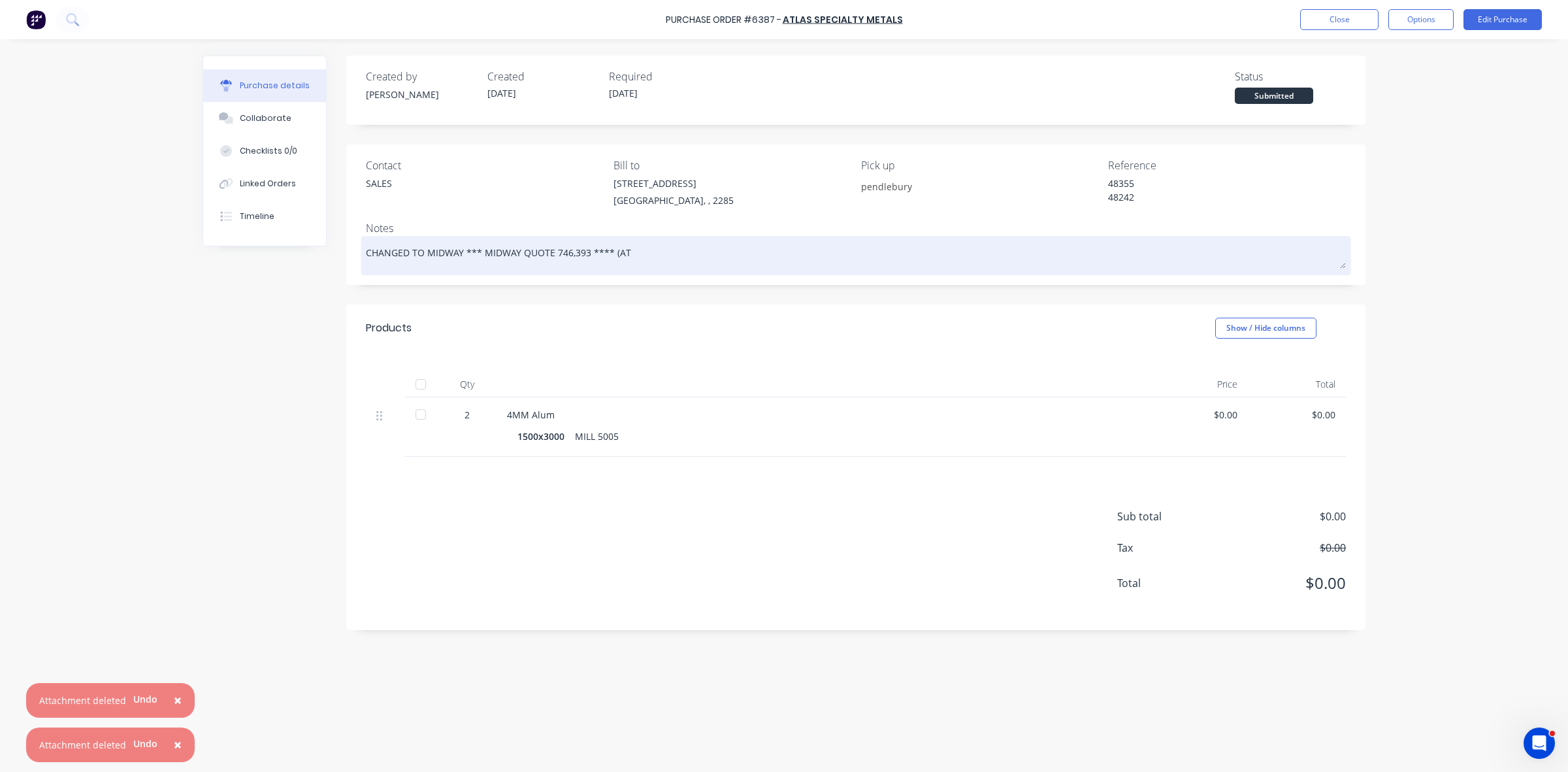
type textarea "x"
type textarea "CHANGED TO MIDWAY *** MIDWAY QUOTE 746,393 **** (A"
type textarea "x"
type textarea "CHANGED TO MIDWAY *** MIDWAY QUOTE 746,393 **** ("
type textarea "x"
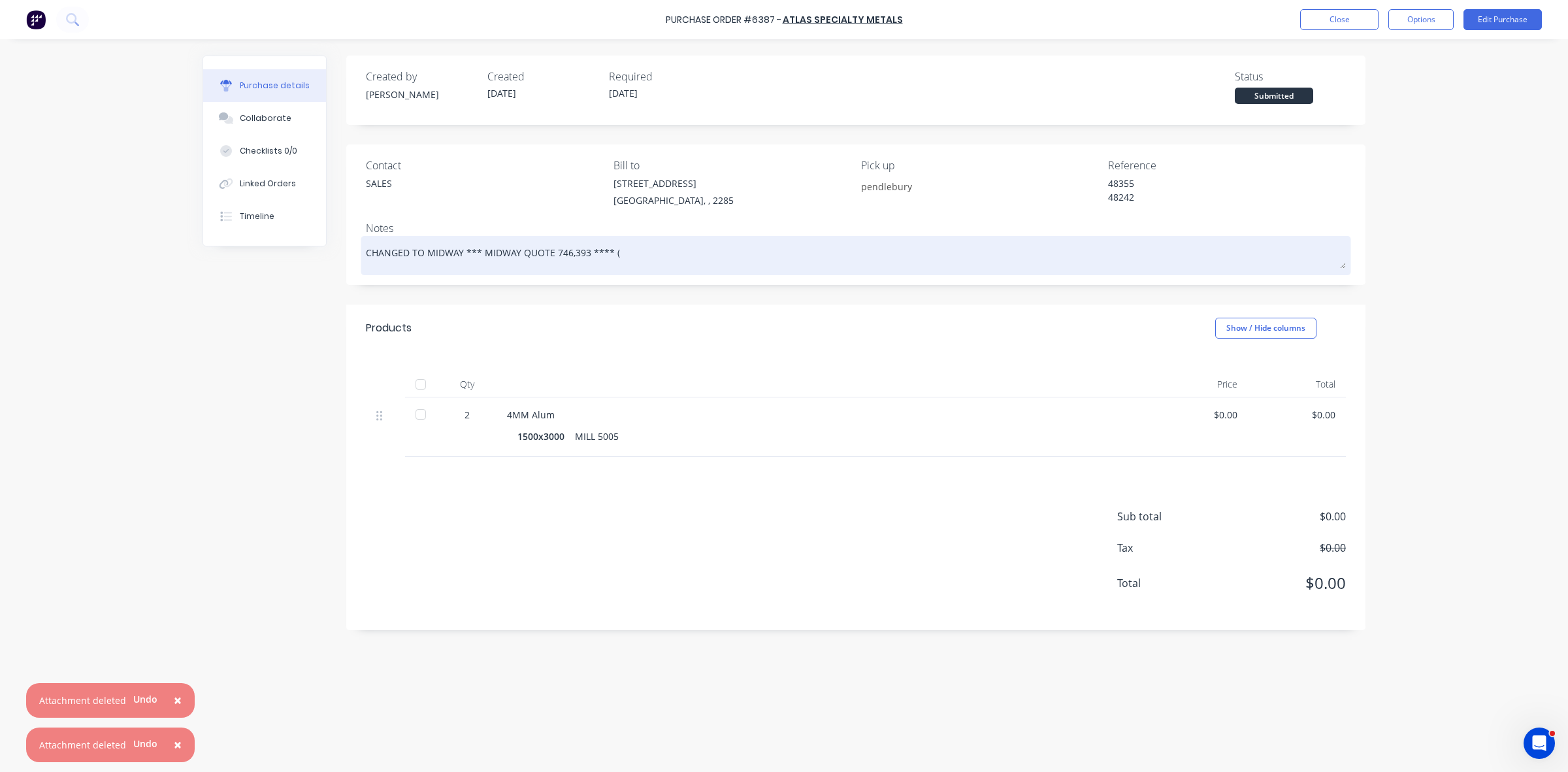
type textarea "CHANGED TO MIDWAY *** MIDWAY QUOTE 746,393 ****"
type textarea "x"
type textarea "CHANGED TO MIDWAY *** MIDWAY QUOTE 746,393 ****"
type textarea "x"
type textarea "CHANGED TO MIDWAY *** MIDWAY QUOTE 746,393 ***"
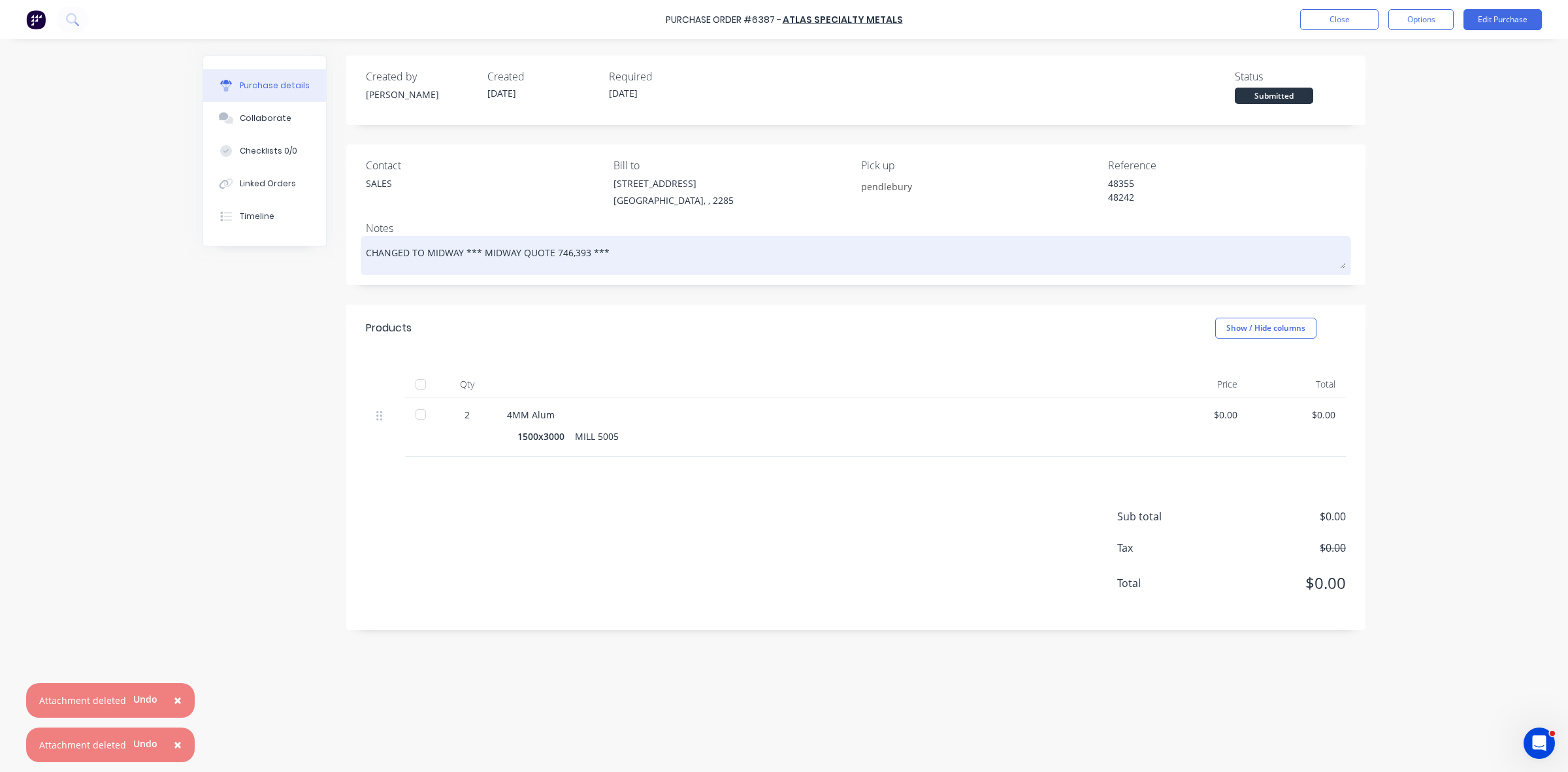
type textarea "x"
type textarea "CHANGED TO MIDWAY *** MIDWAY QUOTE 746,393 **"
type textarea "x"
type textarea "CHANGED TO MIDWAY *** MIDWAY QUOTE 746,393 *"
type textarea "x"
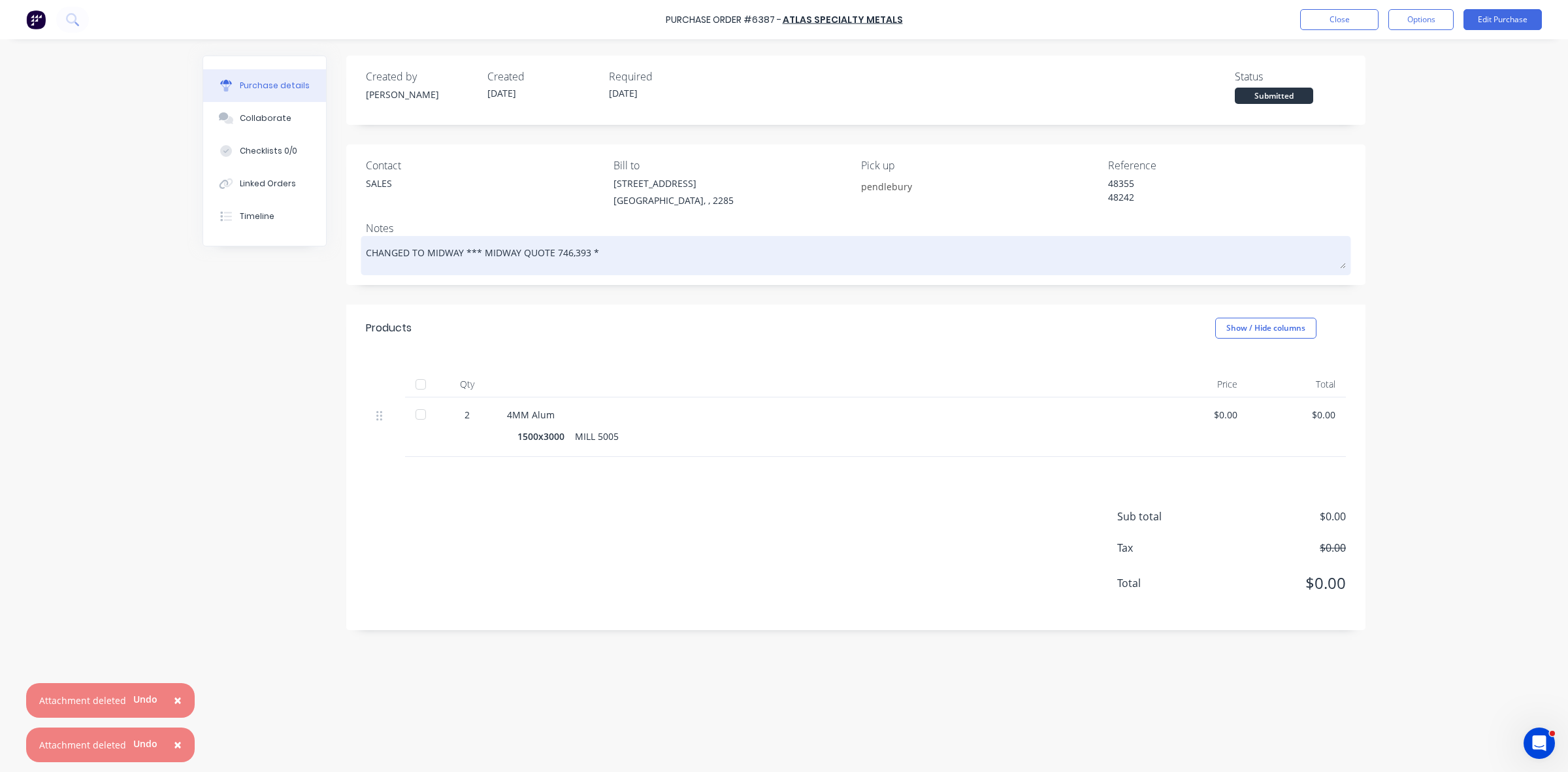
type textarea "CHANGED TO MIDWAY *** MIDWAY QUOTE 746,393"
type textarea "x"
type textarea "CHANGED TO MIDWAY *** MIDWAY QUOTE 746,393"
type textarea "x"
type textarea "CHANGED TO MIDWAY *** MIDWAY QUOTE 746,39"
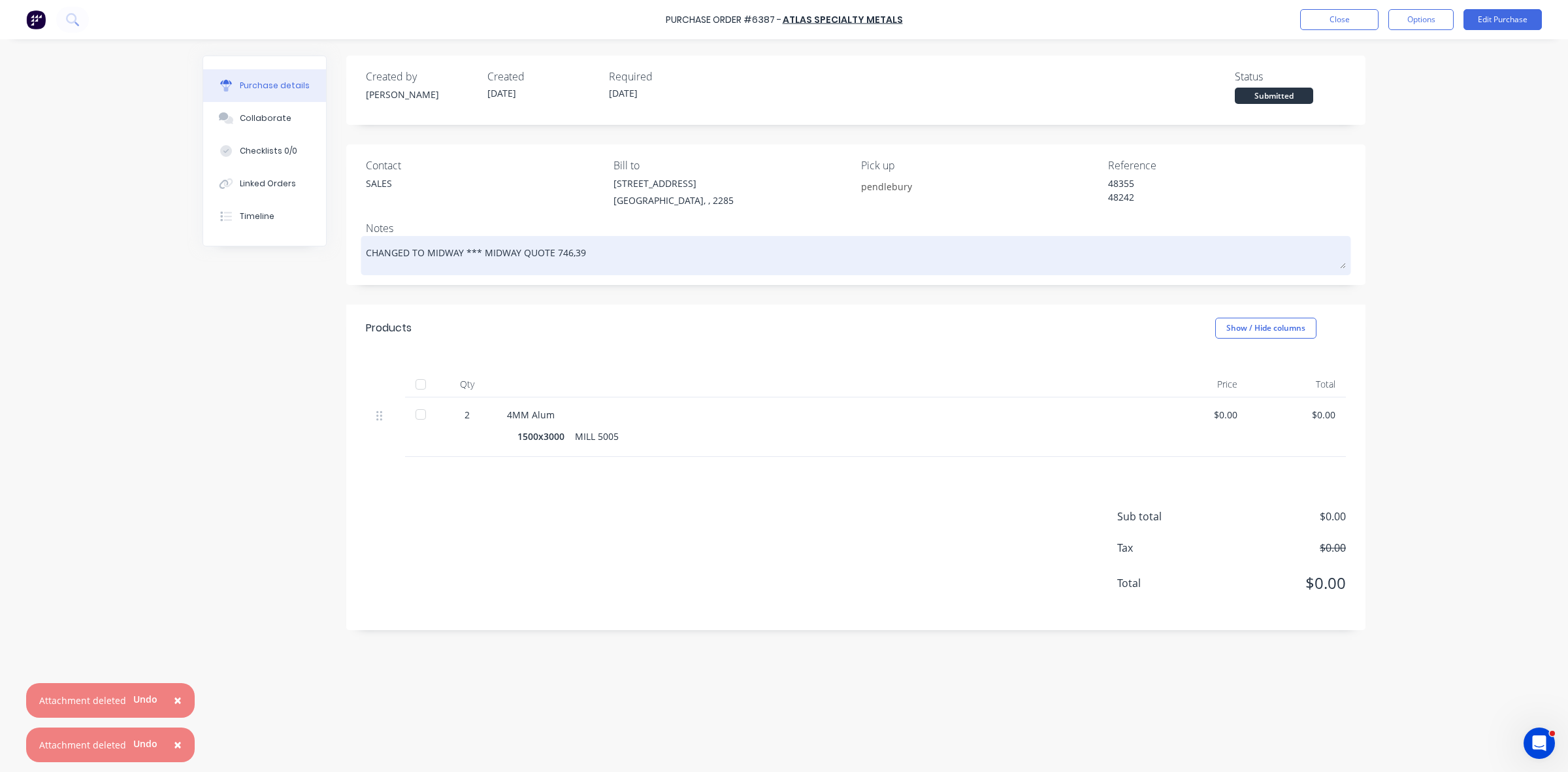
type textarea "x"
type textarea "CHANGED TO MIDWAY *** MIDWAY QUOTE 746,3"
type textarea "x"
type textarea "CHANGED TO MIDWAY *** MIDWAY QUOTE 746,"
type textarea "x"
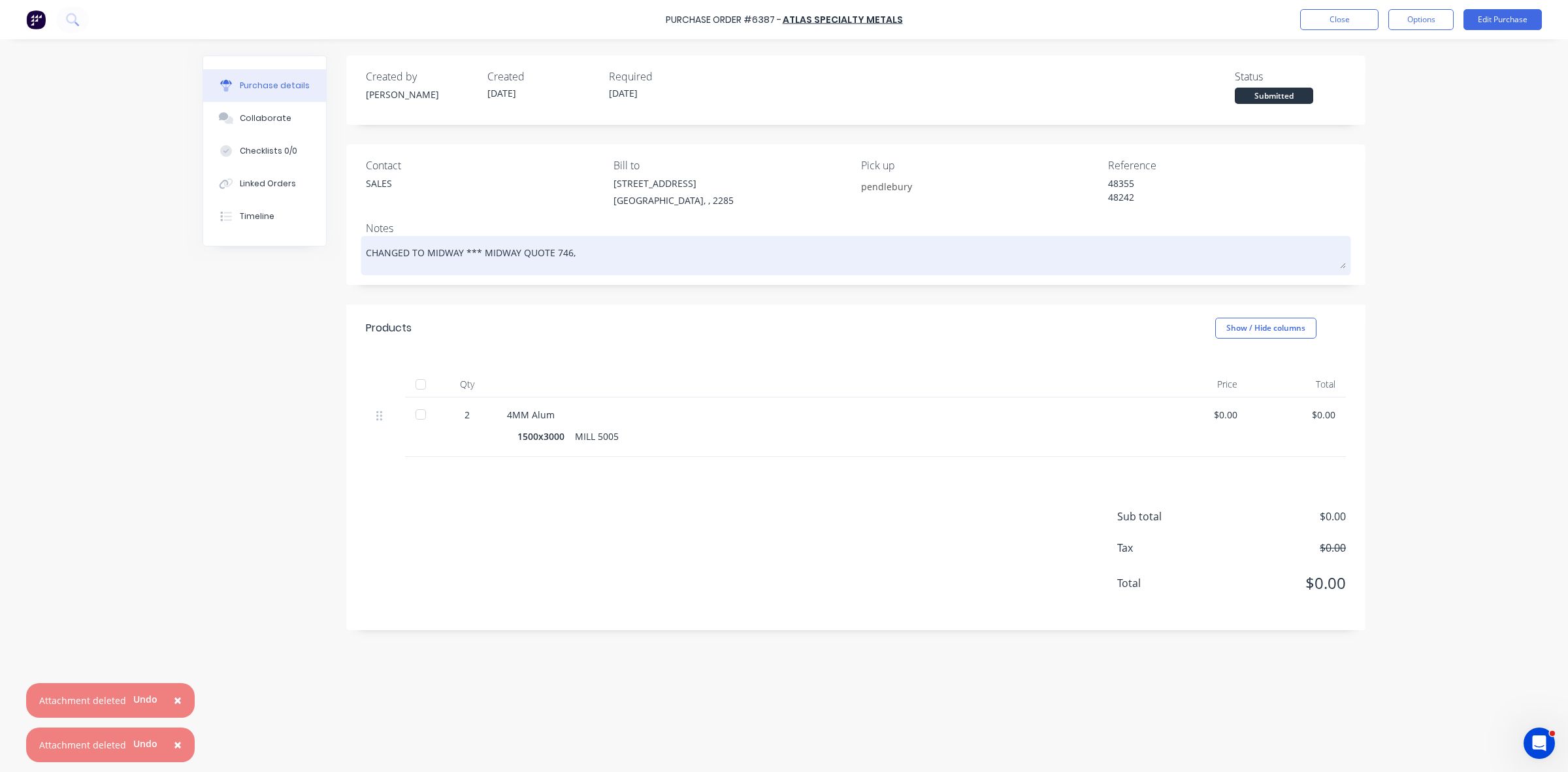
type textarea "CHANGED TO MIDWAY *** MIDWAY QUOTE 746"
type textarea "x"
type textarea "CHANGED TO MIDWAY *** MIDWAY QUOTE 74"
type textarea "x"
type textarea "CHANGED TO MIDWAY *** MIDWAY QUOTE 7"
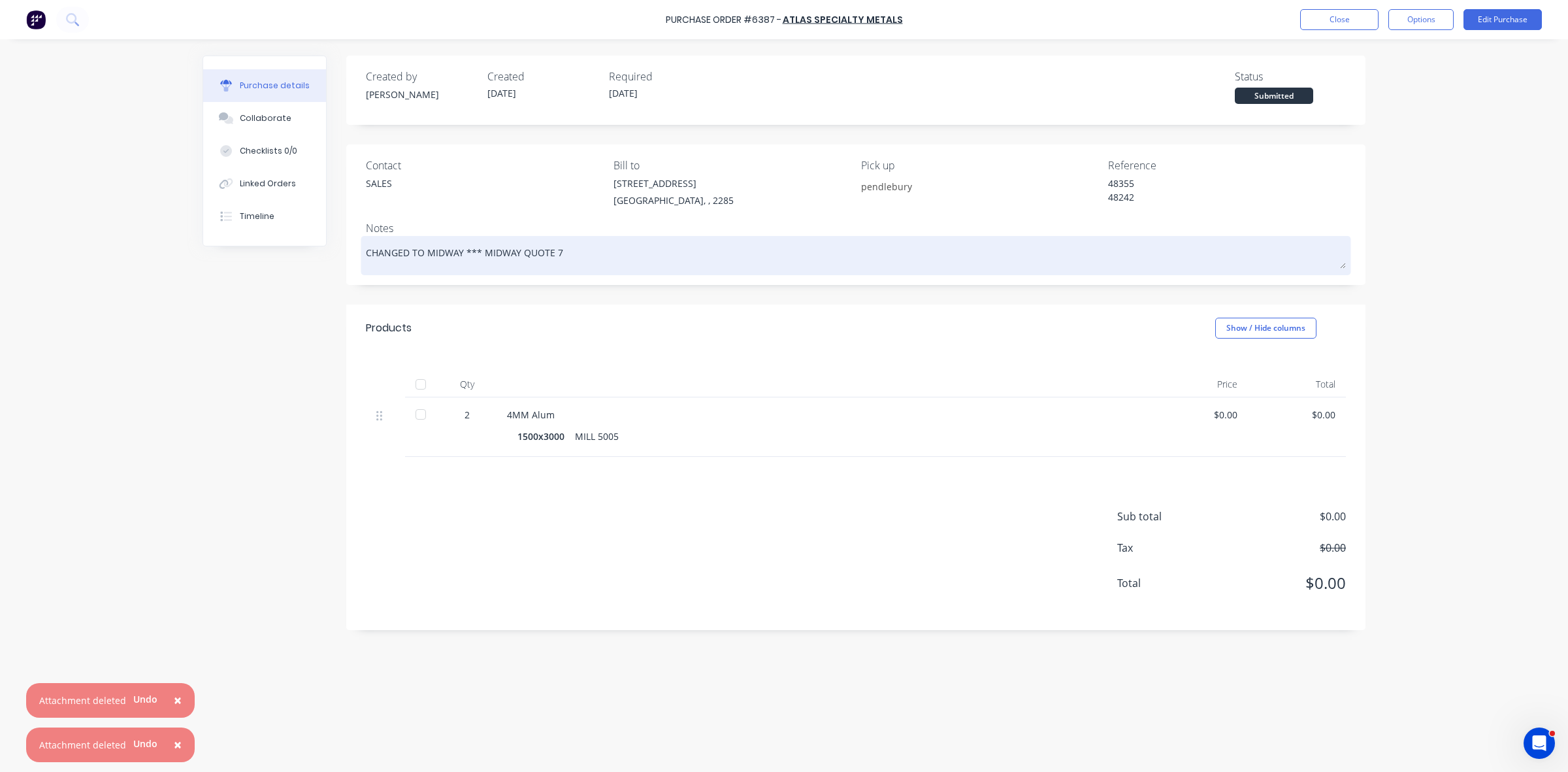
type textarea "x"
type textarea "CHANGED TO MIDWAY *** MIDWAY QUOTE"
type textarea "x"
type textarea "CHANGED TO MIDWAY *** MIDWAY QUOTE"
type textarea "x"
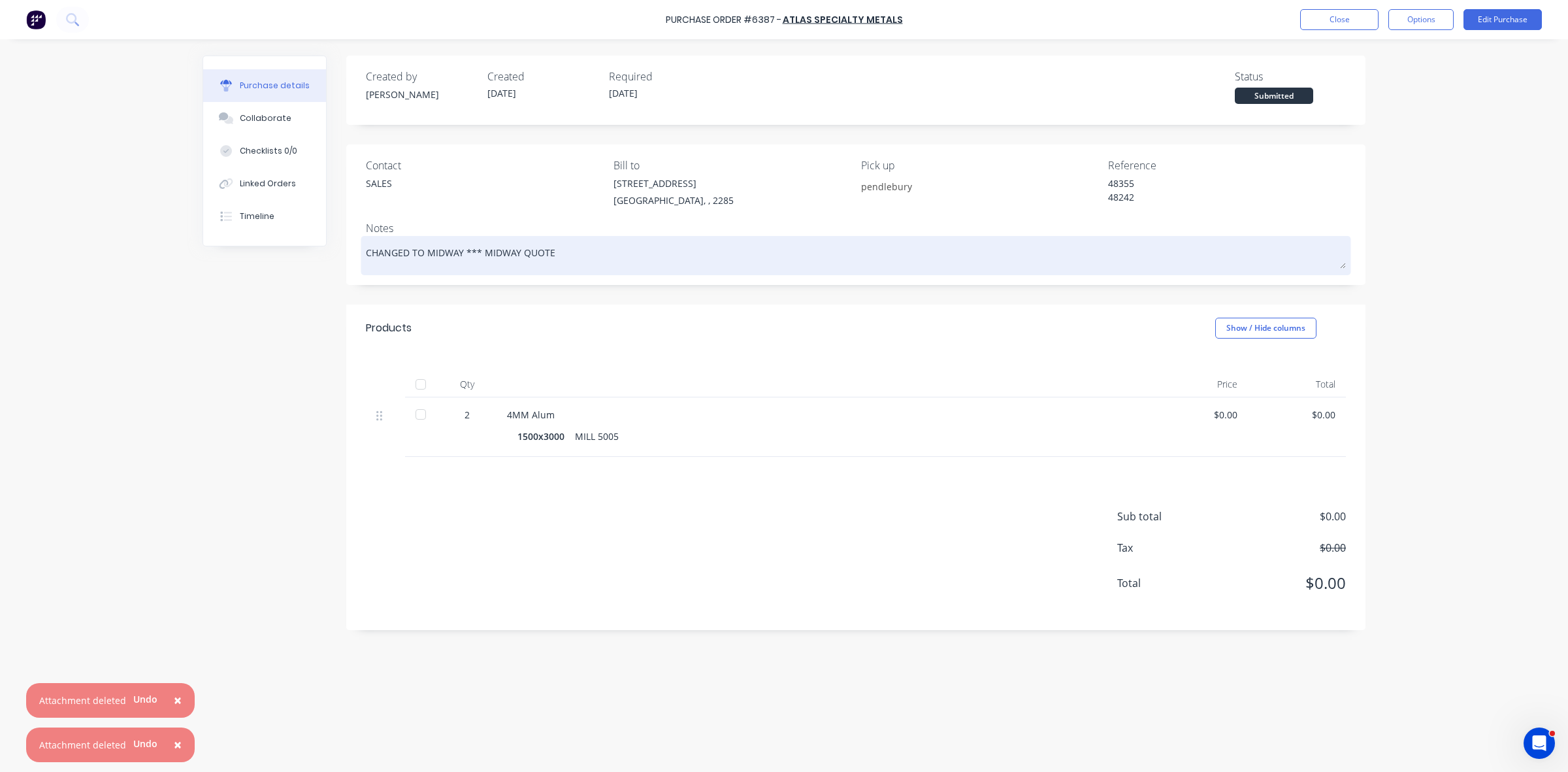
type textarea "CHANGED TO MIDWAY *** MIDWAY QUOT"
type textarea "x"
type textarea "CHANGED TO MIDWAY *** MIDWAY QUO"
type textarea "x"
type textarea "CHANGED TO MIDWAY *** MIDWAY Q"
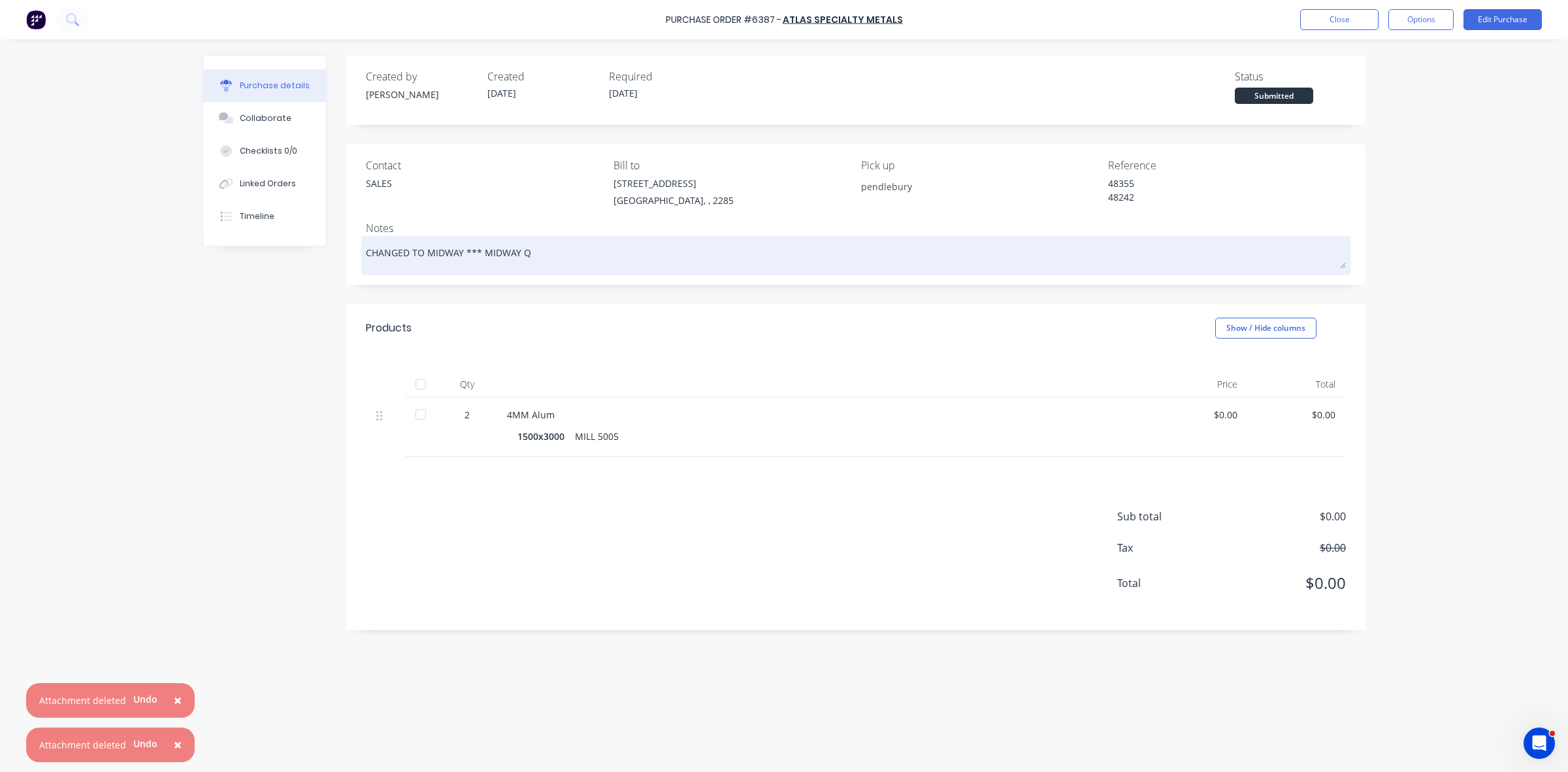
type textarea "x"
type textarea "CHANGED TO MIDWAY *** [GEOGRAPHIC_DATA]"
type textarea "x"
type textarea "CHANGED TO MIDWAY *** [GEOGRAPHIC_DATA]"
type textarea "x"
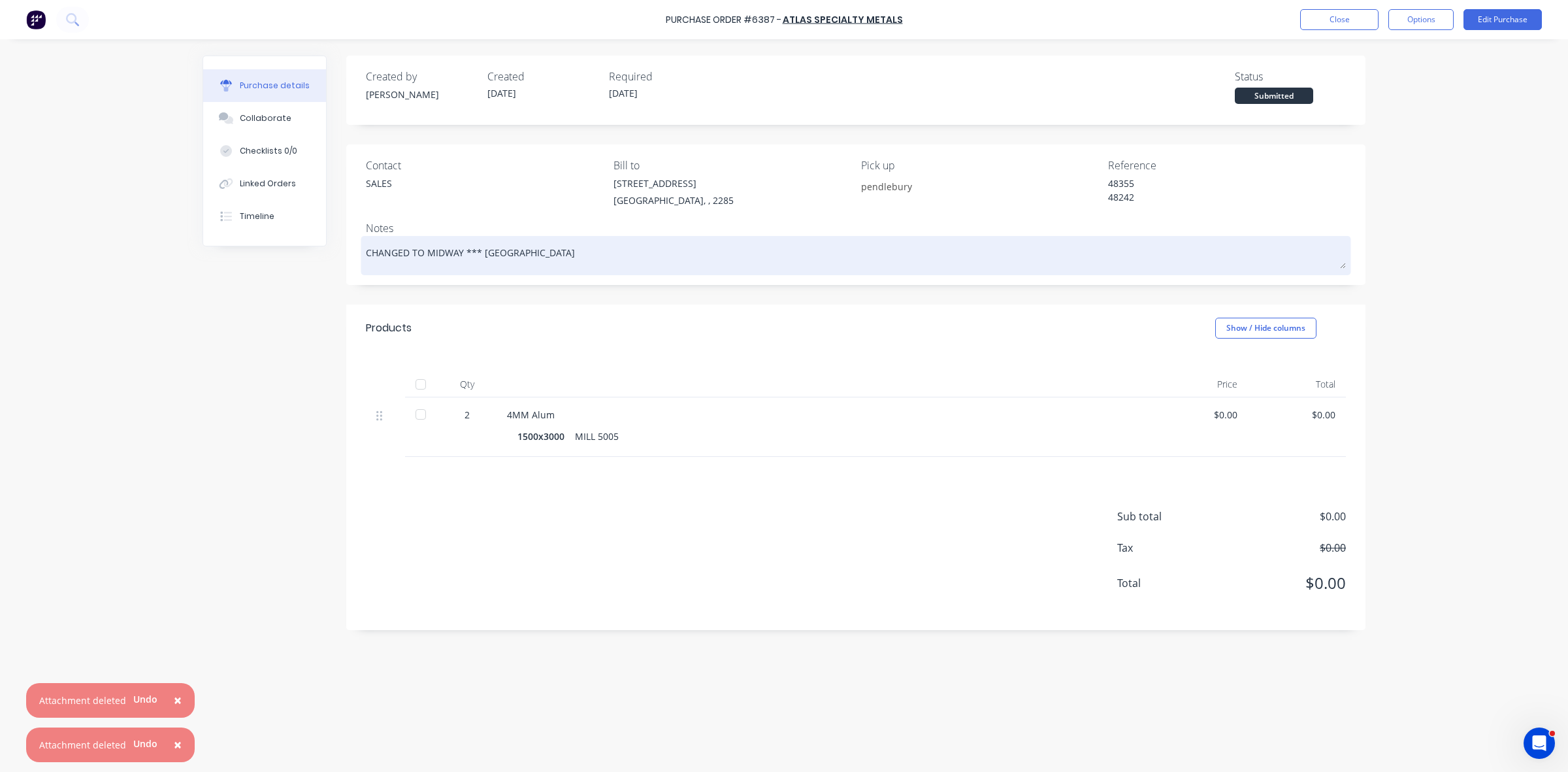
type textarea "CHANGED TO MIDWAY *** MIDWA"
type textarea "x"
type textarea "CHANGED TO MIDWAY *** MIDW"
type textarea "x"
type textarea "CHANGED TO MIDWAY *** MID"
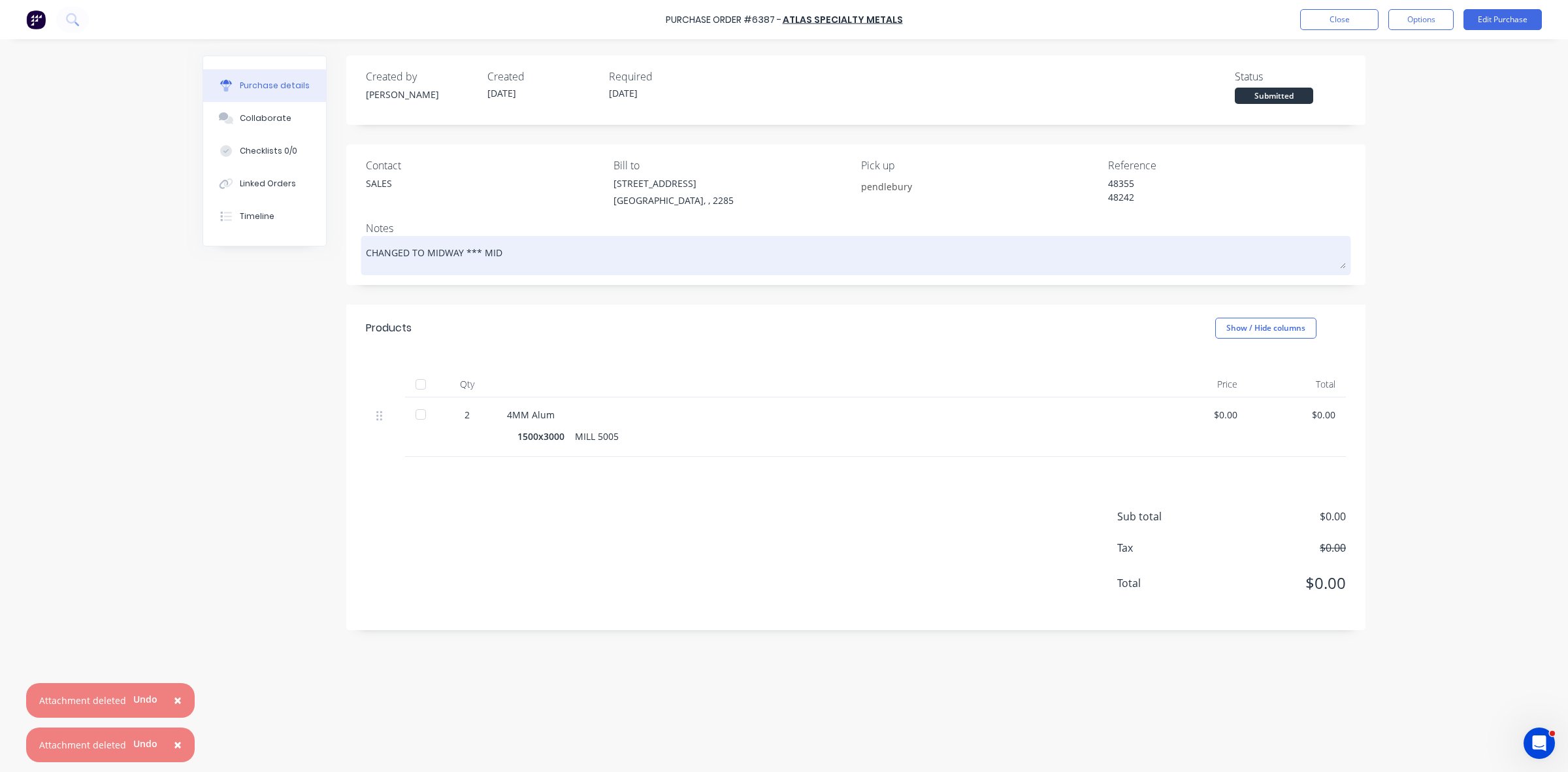
type textarea "x"
type textarea "CHANGED TO MIDWAY *** MI"
type textarea "x"
type textarea "CHANGED TO MIDWAY *** M"
type textarea "x"
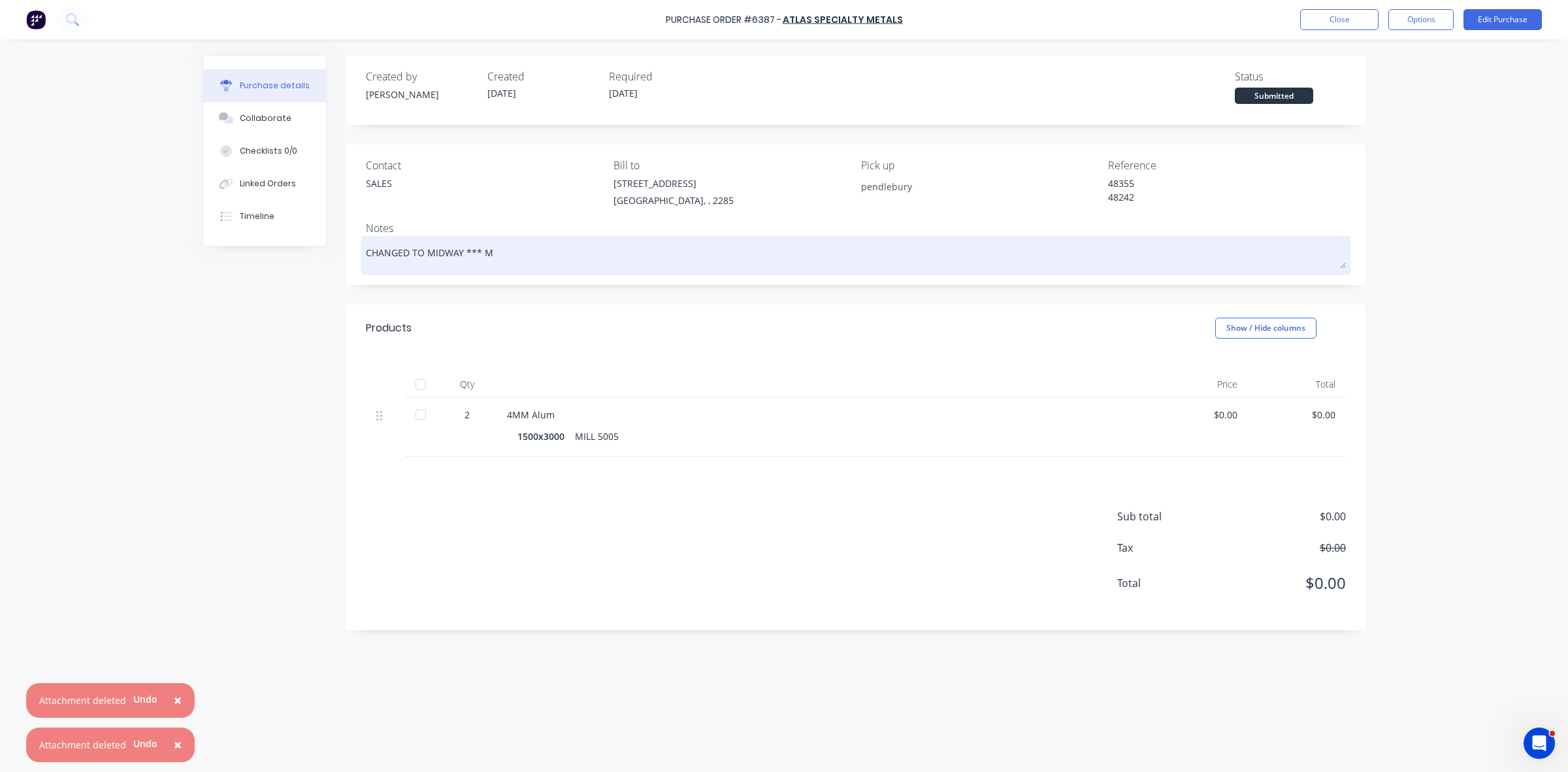
type textarea "CHANGED TO MIDWAY ***"
type textarea "x"
type textarea "CHANGED TO MIDWAY ***"
type textarea "x"
type textarea "CHANGED TO MIDWAY **"
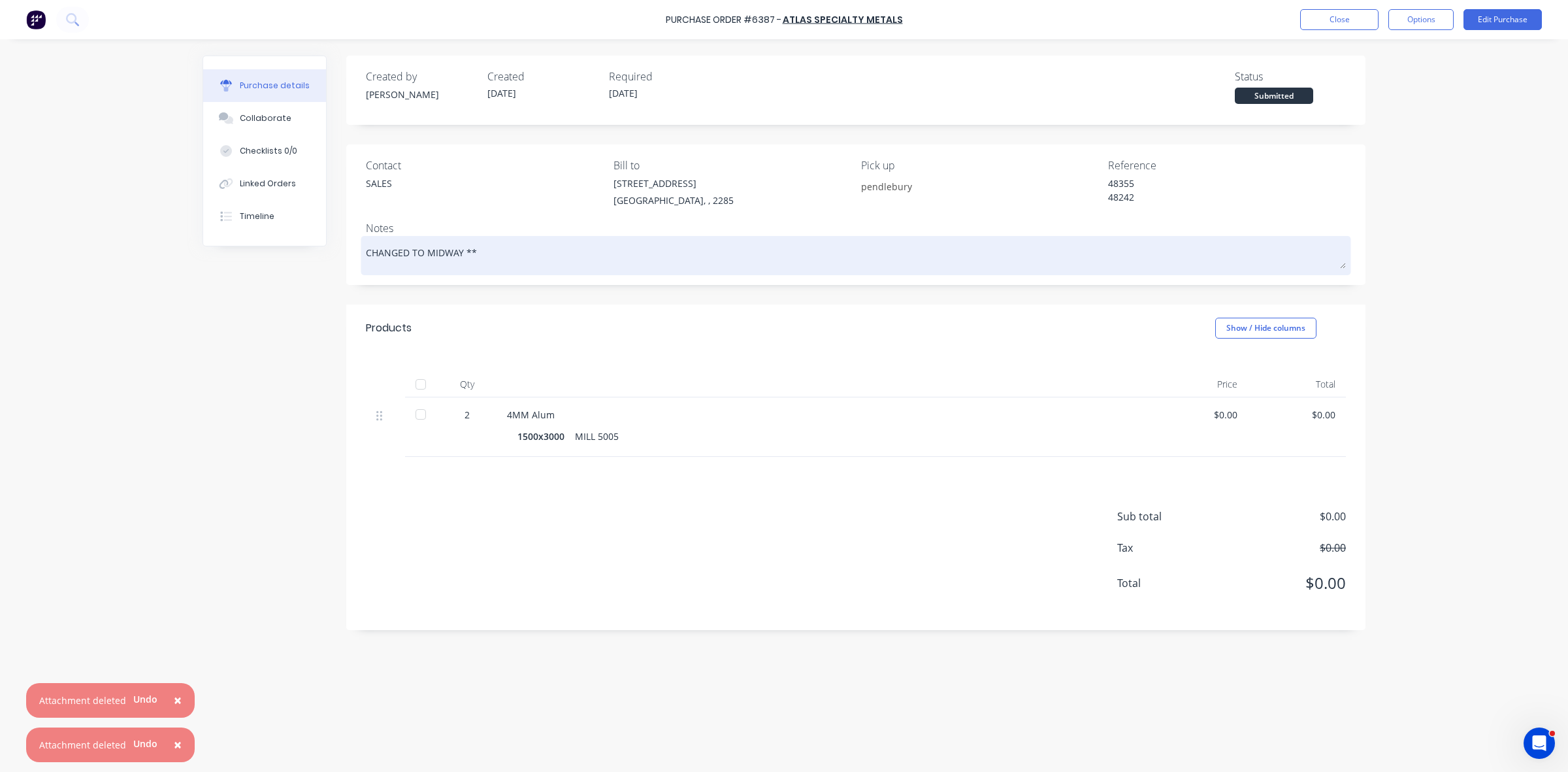
type textarea "x"
type textarea "CHANGED TO MIDWAY *"
type textarea "x"
type textarea "CHANGED TO [GEOGRAPHIC_DATA]"
type textarea "x"
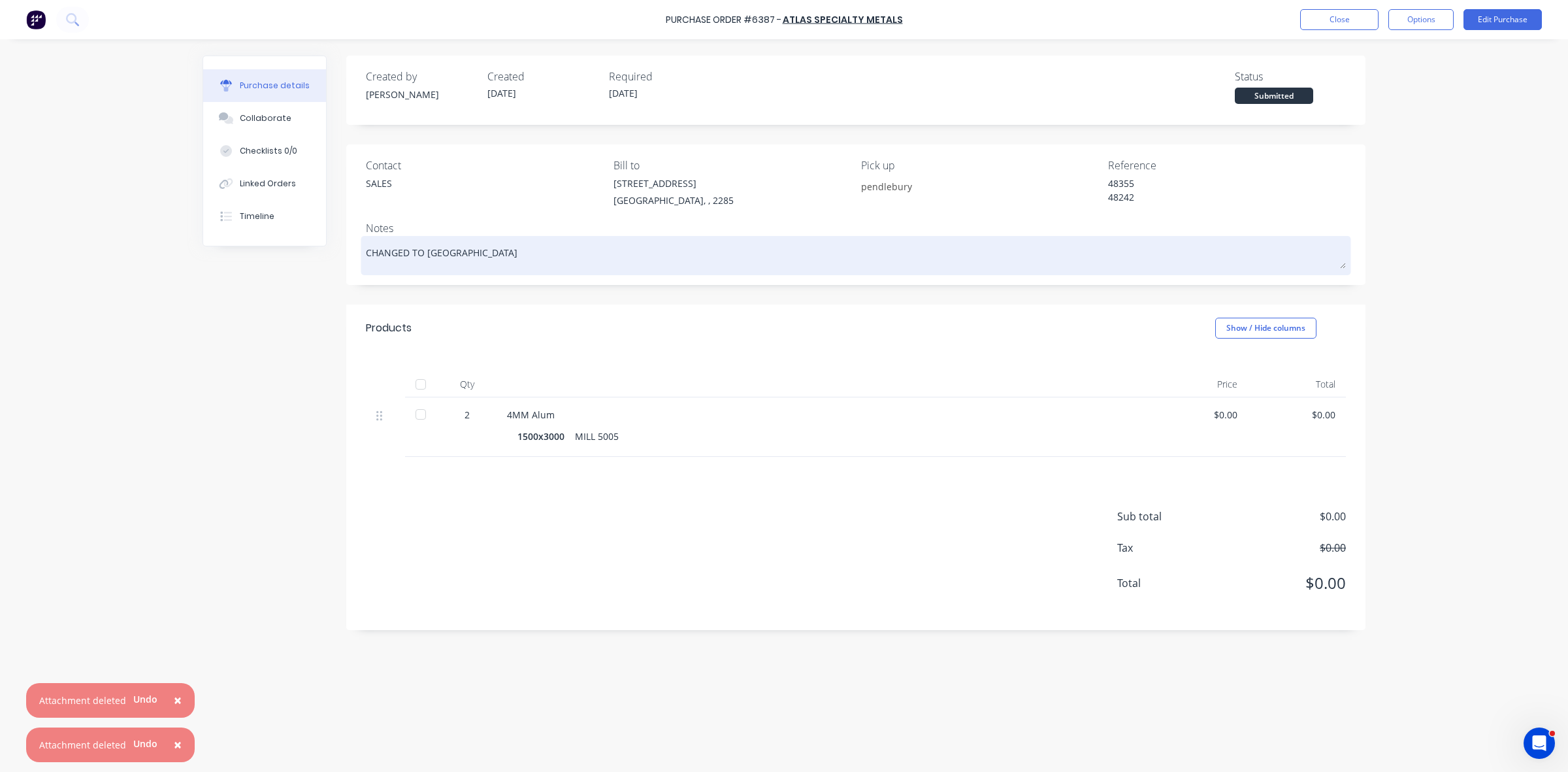
type textarea "CHANGED TO [GEOGRAPHIC_DATA]"
type textarea "x"
type textarea "CHANGED TO MIDWA"
type textarea "x"
type textarea "CHANGED TO MIDW"
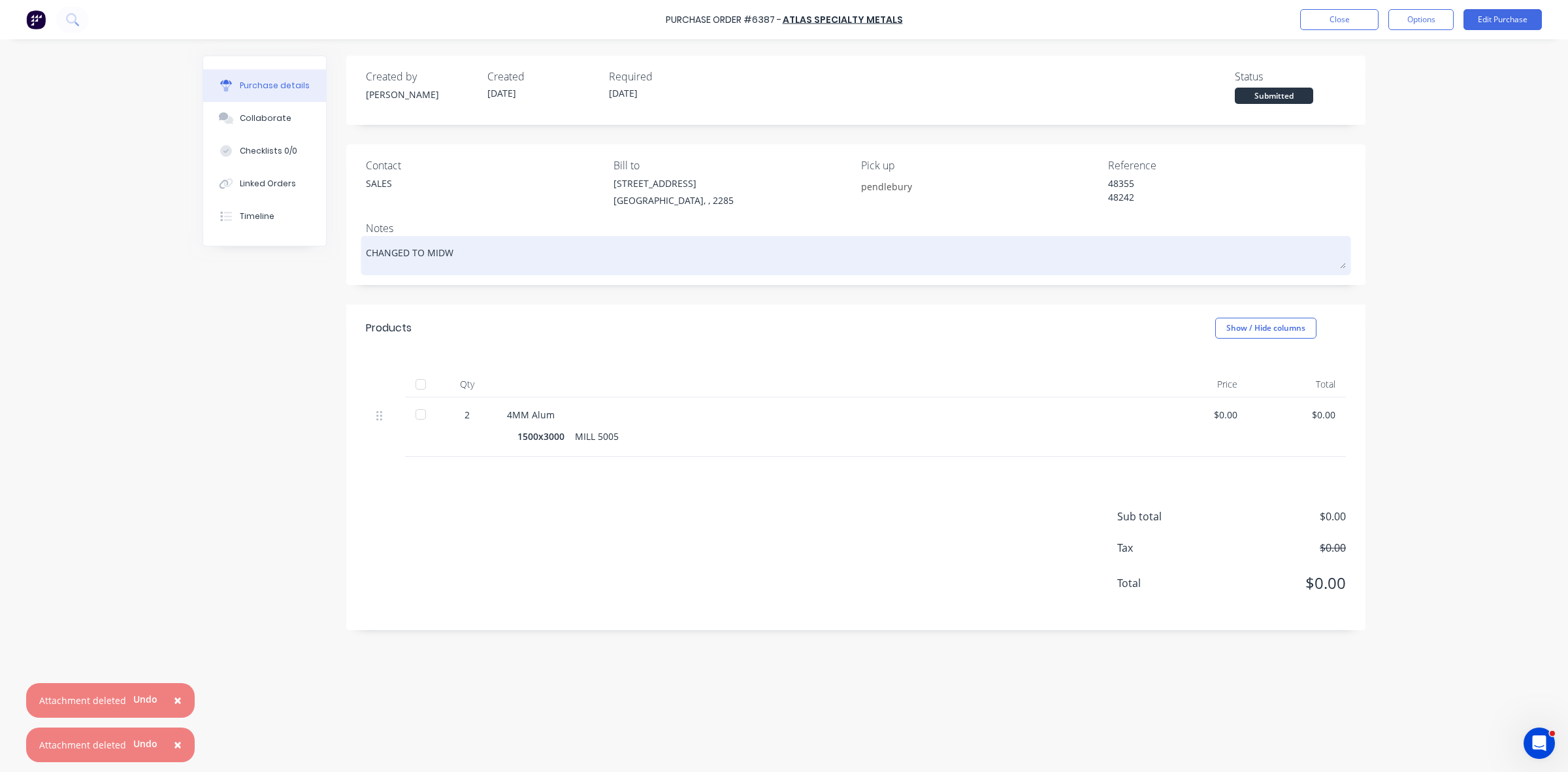
type textarea "x"
type textarea "CHANGED TO MID"
type textarea "x"
type textarea "CHANGED TO MI"
type textarea "x"
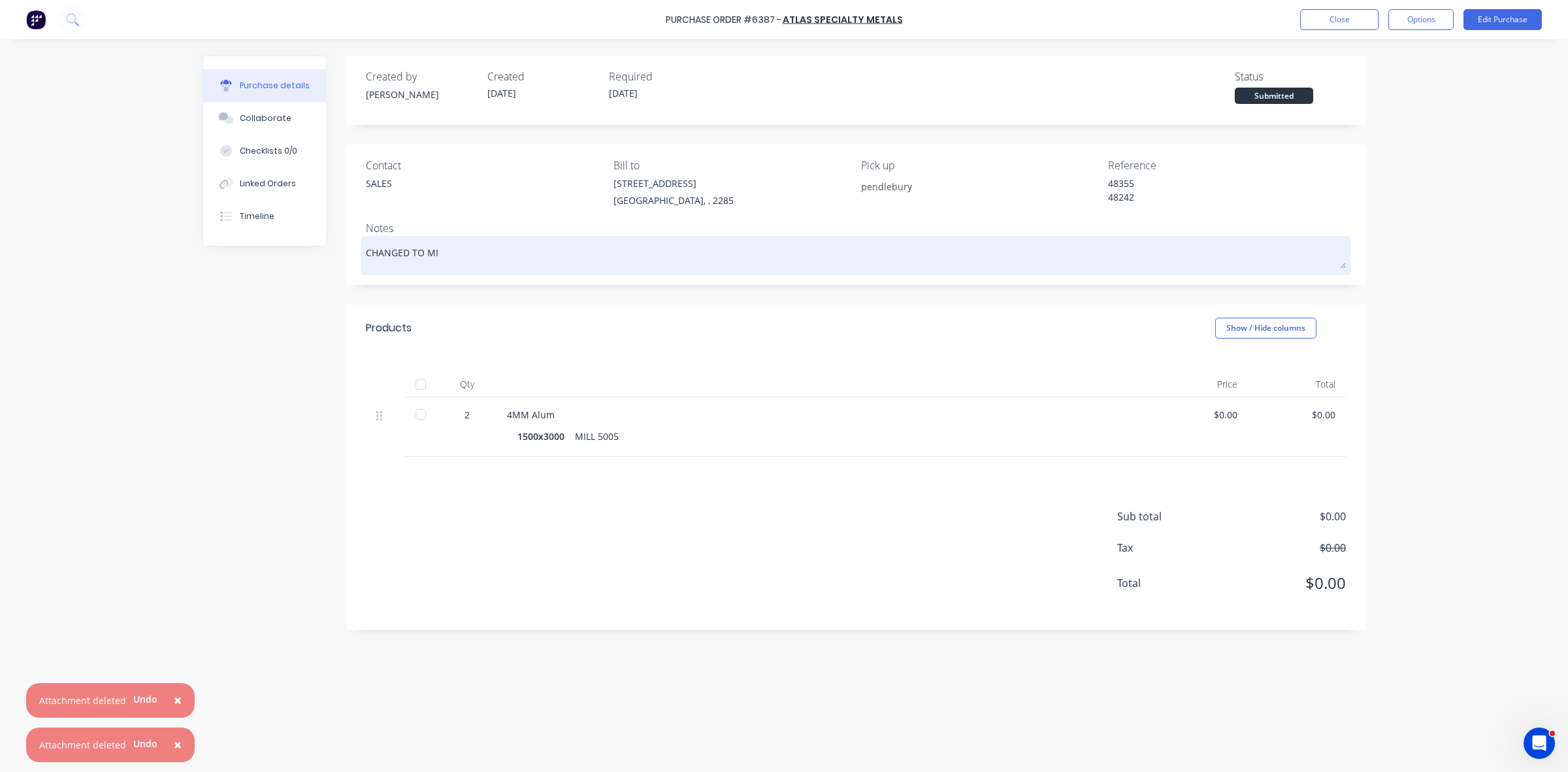
type textarea "CHANGED TO M"
type textarea "x"
type textarea "CHANGED TO"
type textarea "x"
type textarea "CHANGED T"
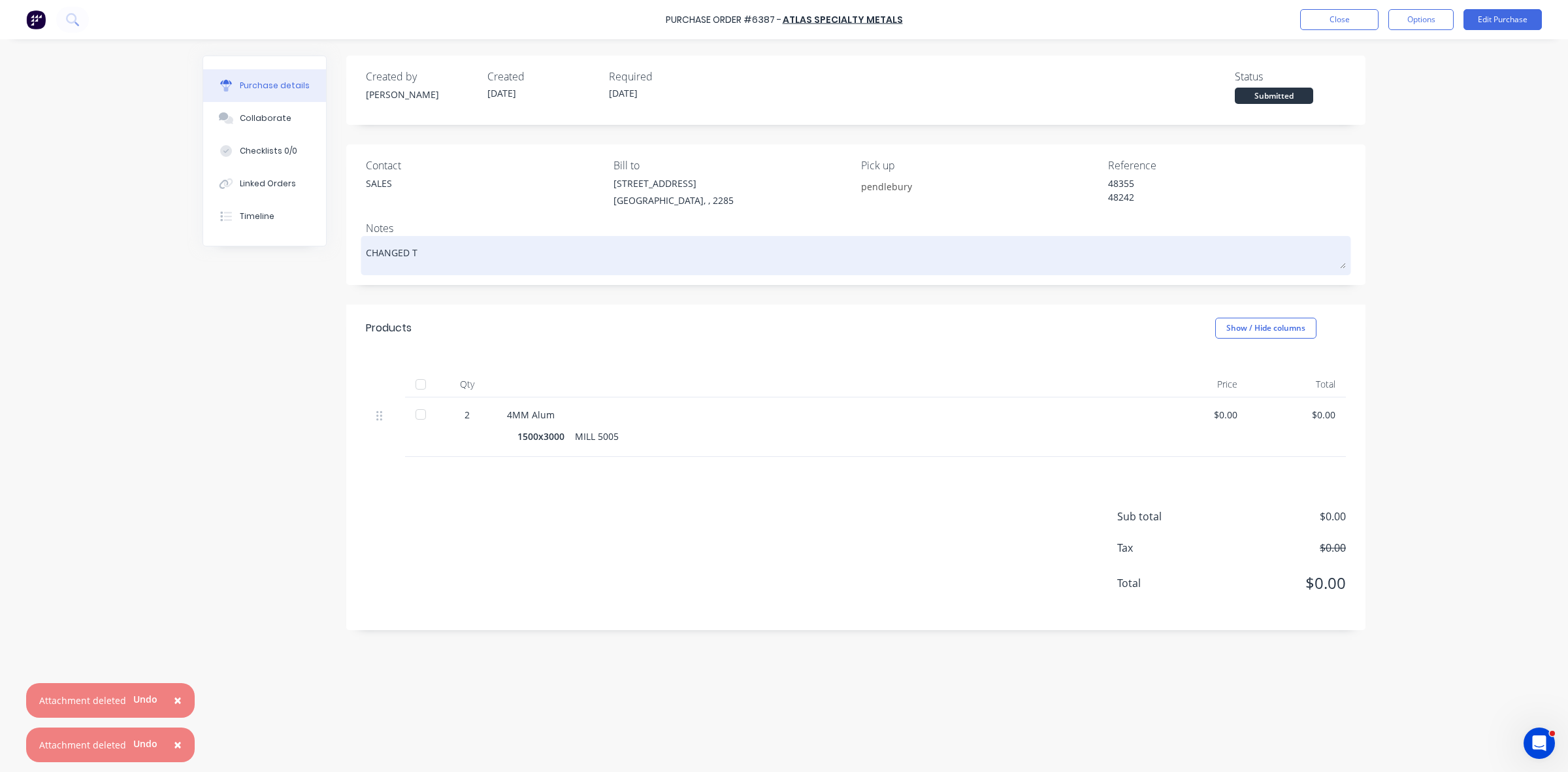
type textarea "x"
type textarea "CHANGED"
type textarea "x"
type textarea "CHANGED"
type textarea "x"
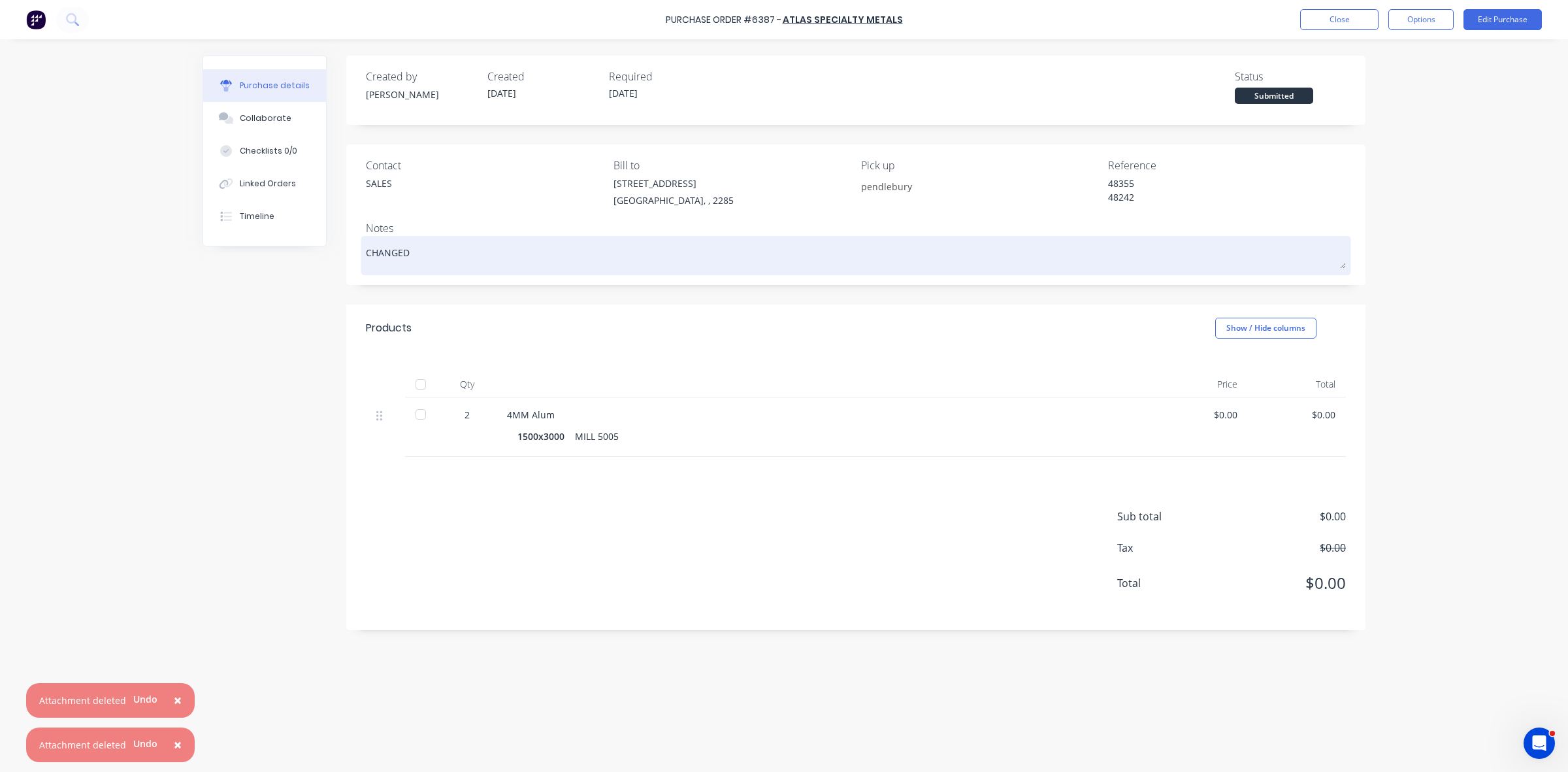
type textarea "CHANGE"
type textarea "x"
type textarea "[PERSON_NAME]"
type textarea "x"
type textarea "CHAN"
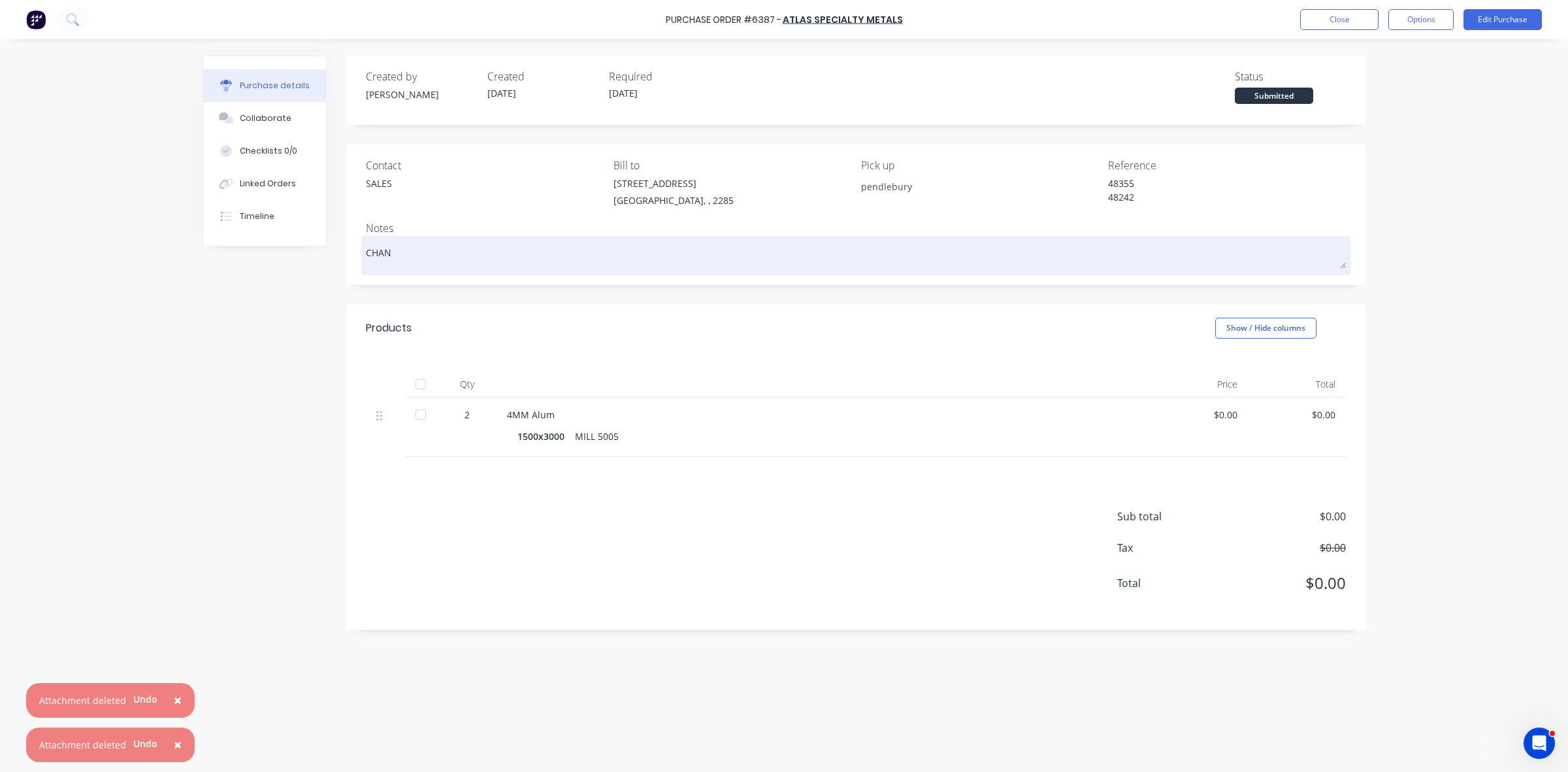
type textarea "x"
type textarea "CHA"
type textarea "x"
type textarea "CH"
type textarea "x"
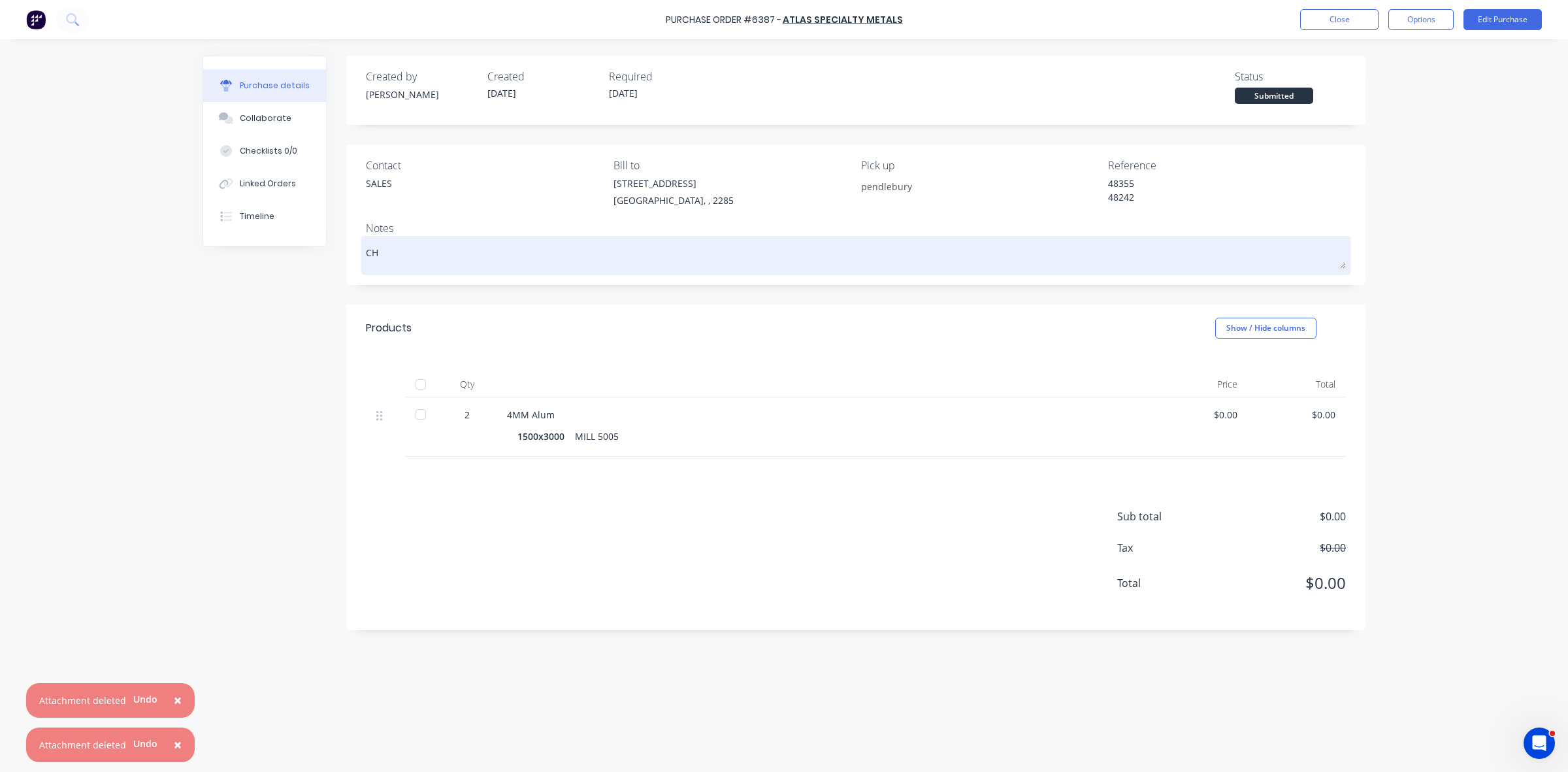
type textarea "C"
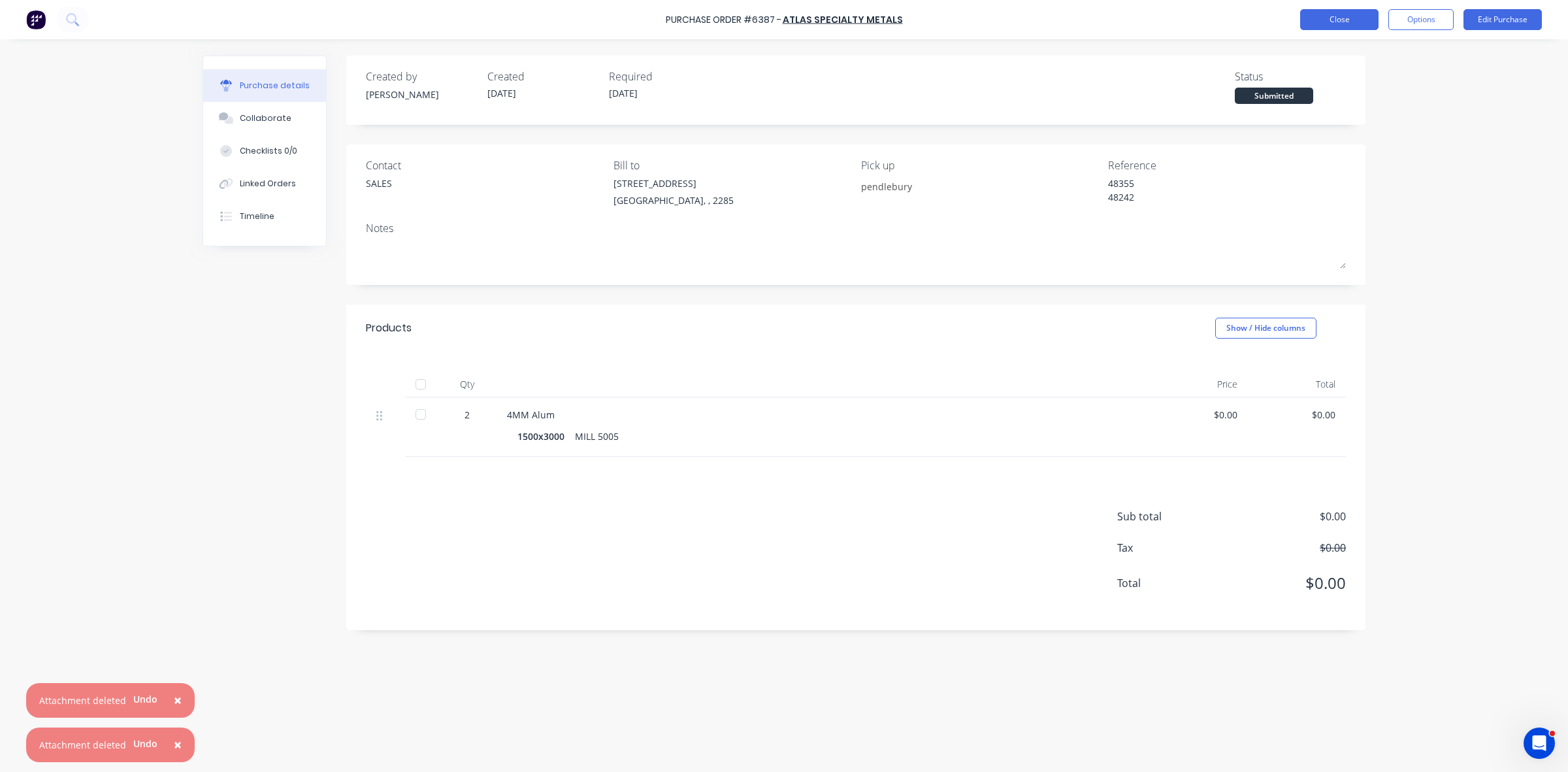
type textarea "x"
click at [1358, 21] on button "Close" at bounding box center [1339, 19] width 79 height 21
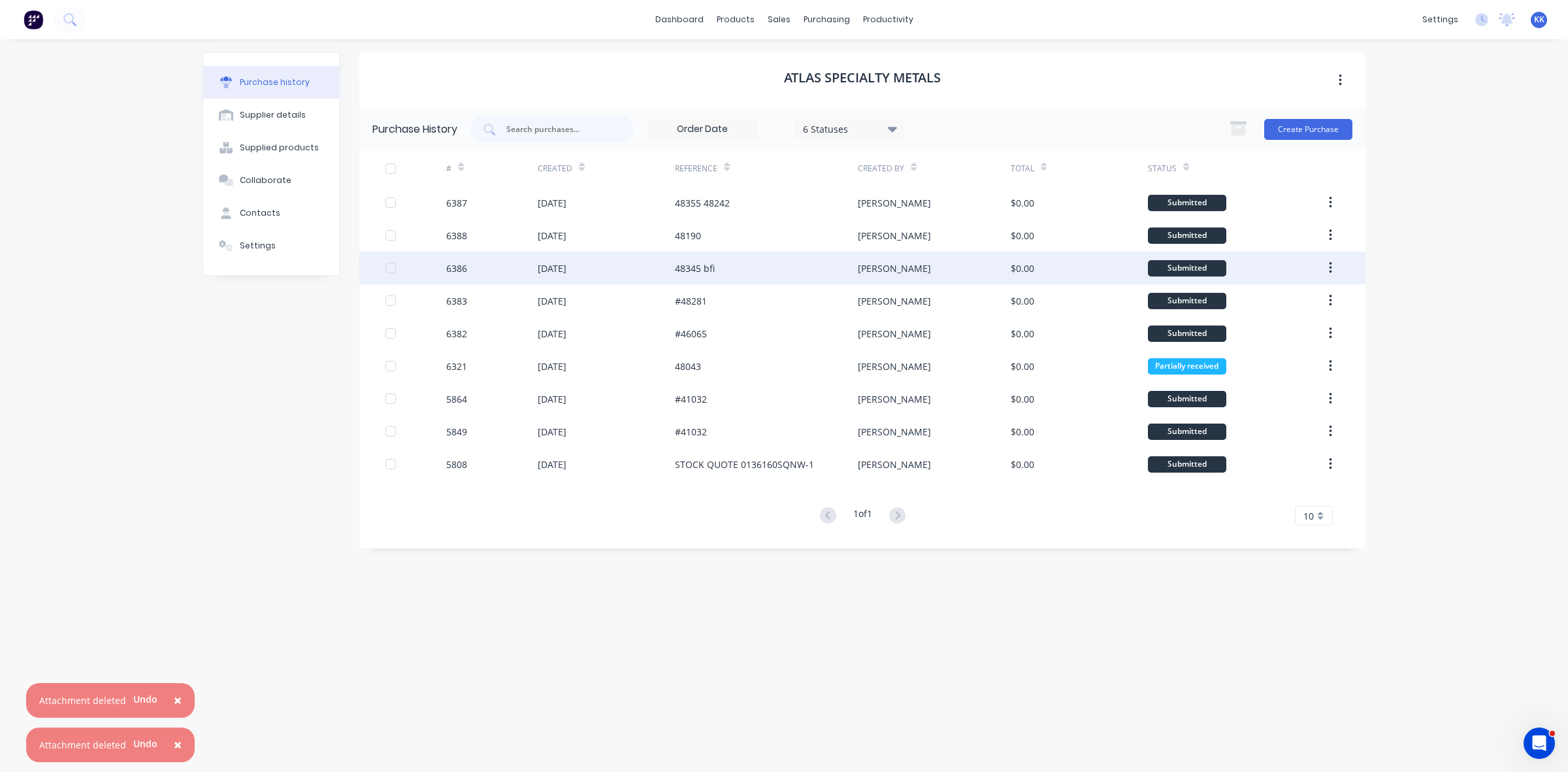
click at [723, 262] on div "48345 bfi" at bounding box center [766, 267] width 183 height 32
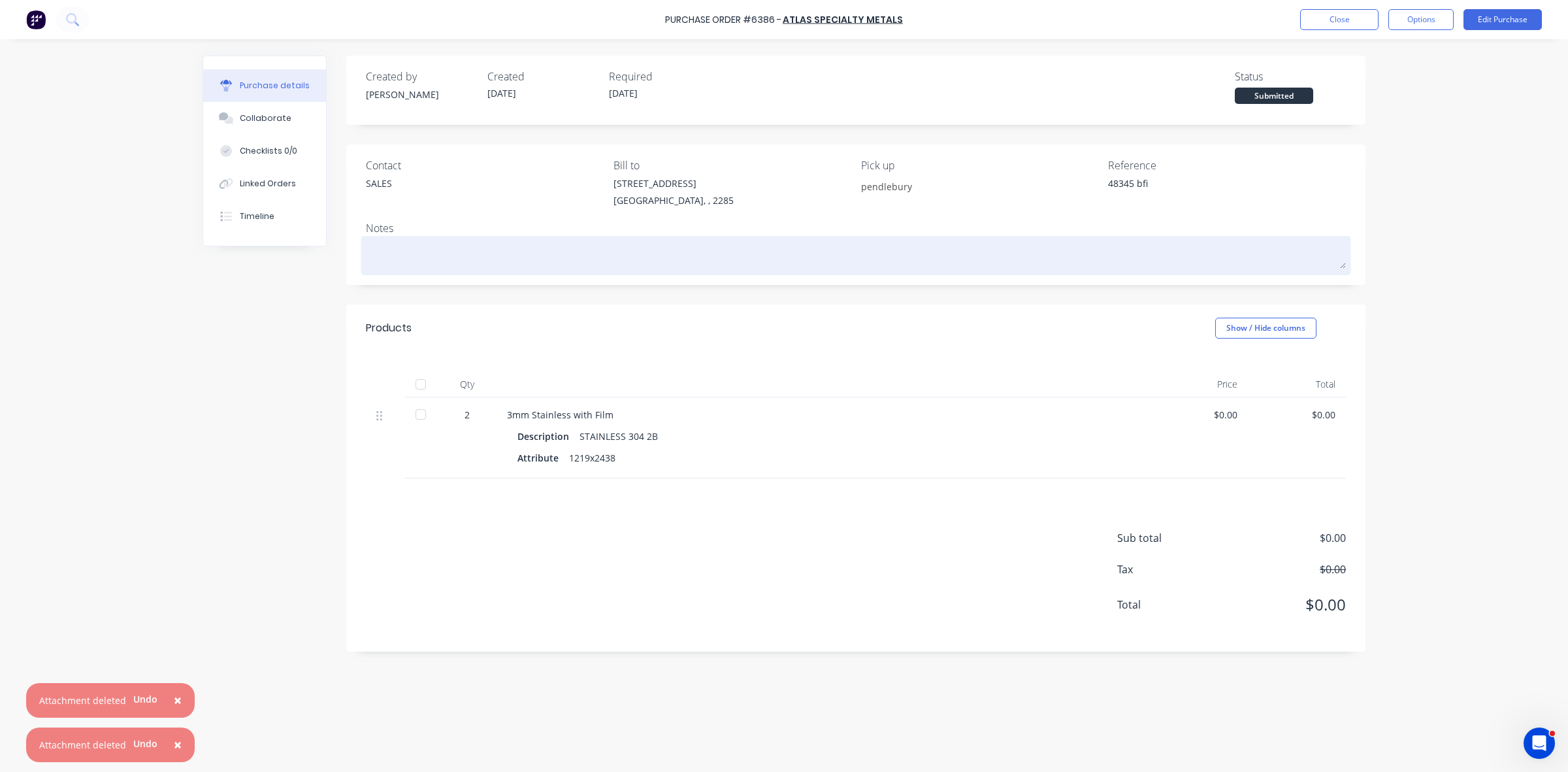
click at [419, 268] on textarea at bounding box center [856, 254] width 980 height 30
paste textarea "CHANGED TO MIDWAY *** MIDWAY QUOTE 746,393 **** (ATLAS NIL STOCK)"
type textarea "x"
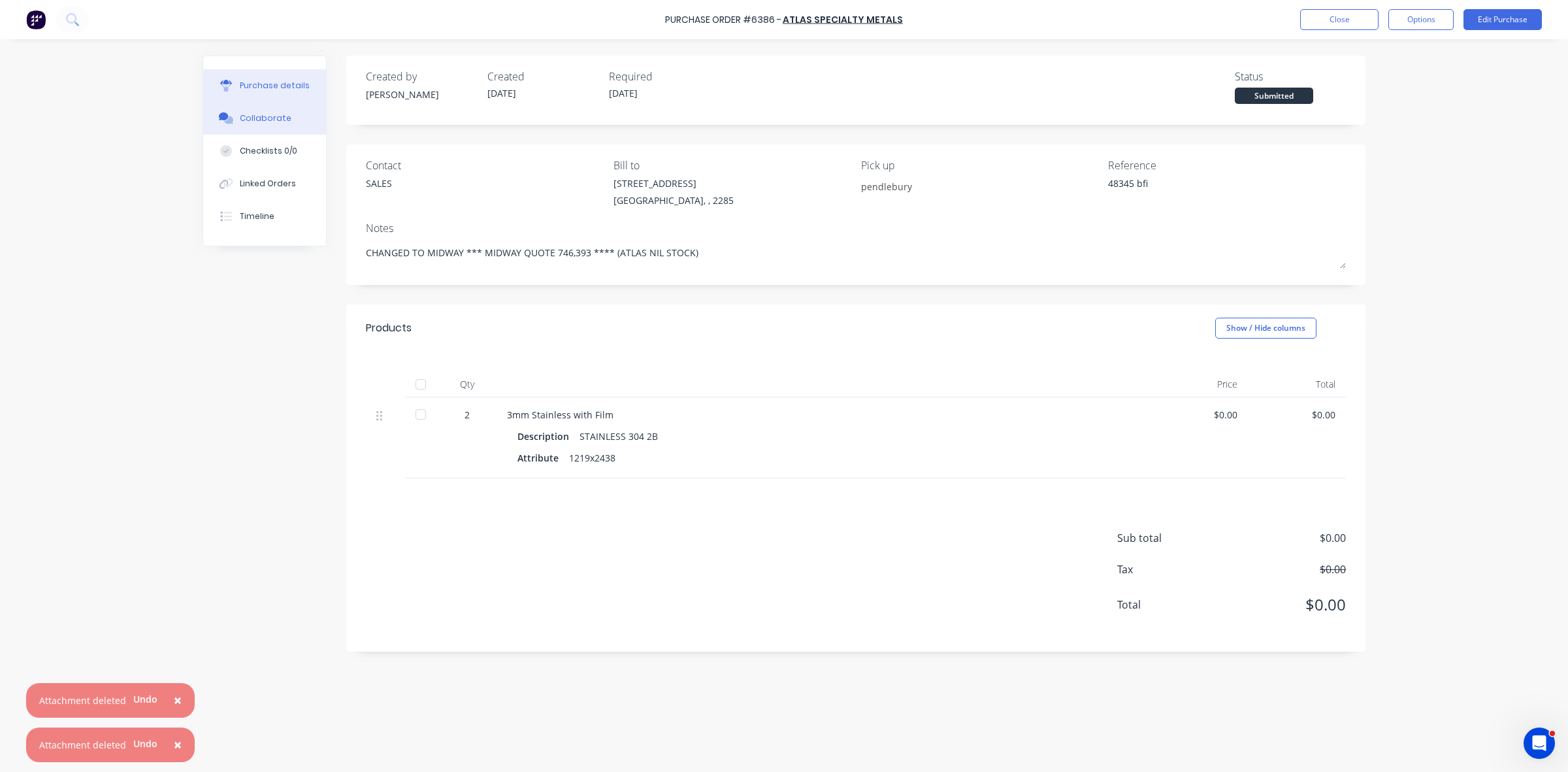
type textarea "CHANGED TO MIDWAY *** MIDWAY QUOTE 746,393 **** (ATLAS NIL STOCK)"
type textarea "x"
type textarea "CHANGED TO MIDWAY *** MIDWAY QUOTE 746,393 **** (ATLAS NIL STOCK)"
click at [270, 121] on div "Collaborate" at bounding box center [266, 118] width 52 height 12
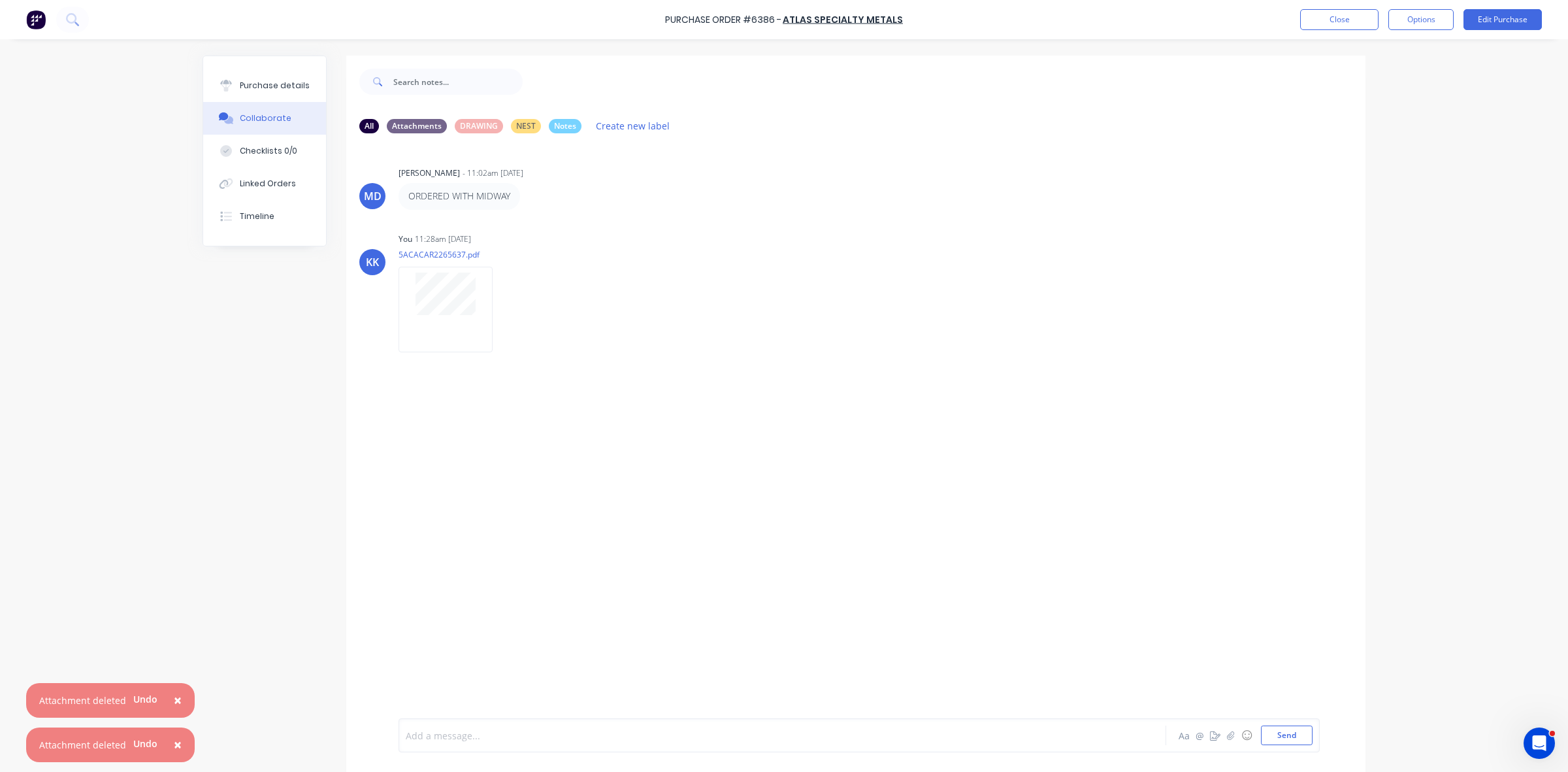
click at [452, 734] on div at bounding box center [746, 735] width 680 height 14
click at [271, 83] on div "Purchase details" at bounding box center [275, 86] width 70 height 12
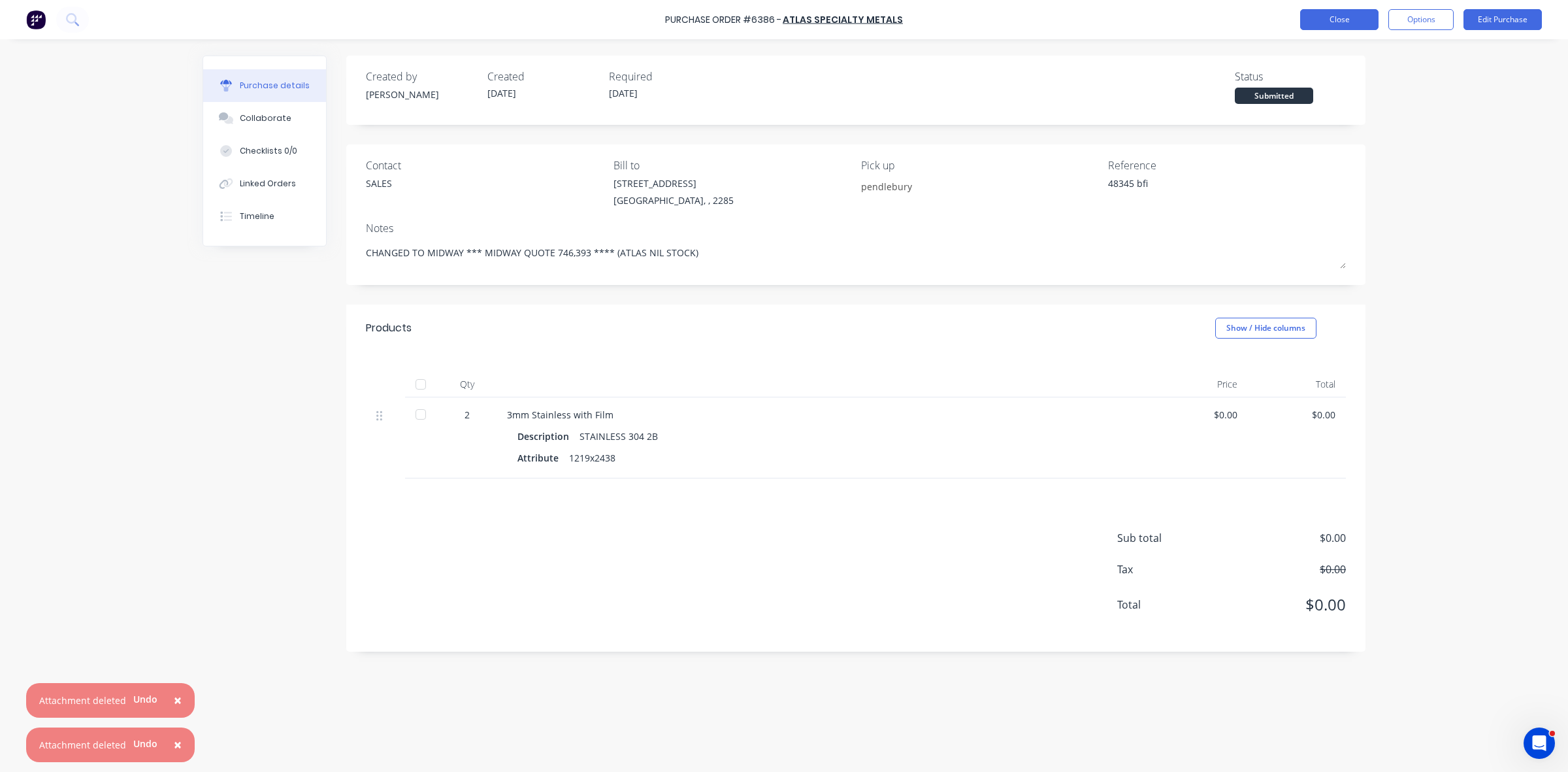
click at [1344, 25] on button "Close" at bounding box center [1339, 19] width 79 height 21
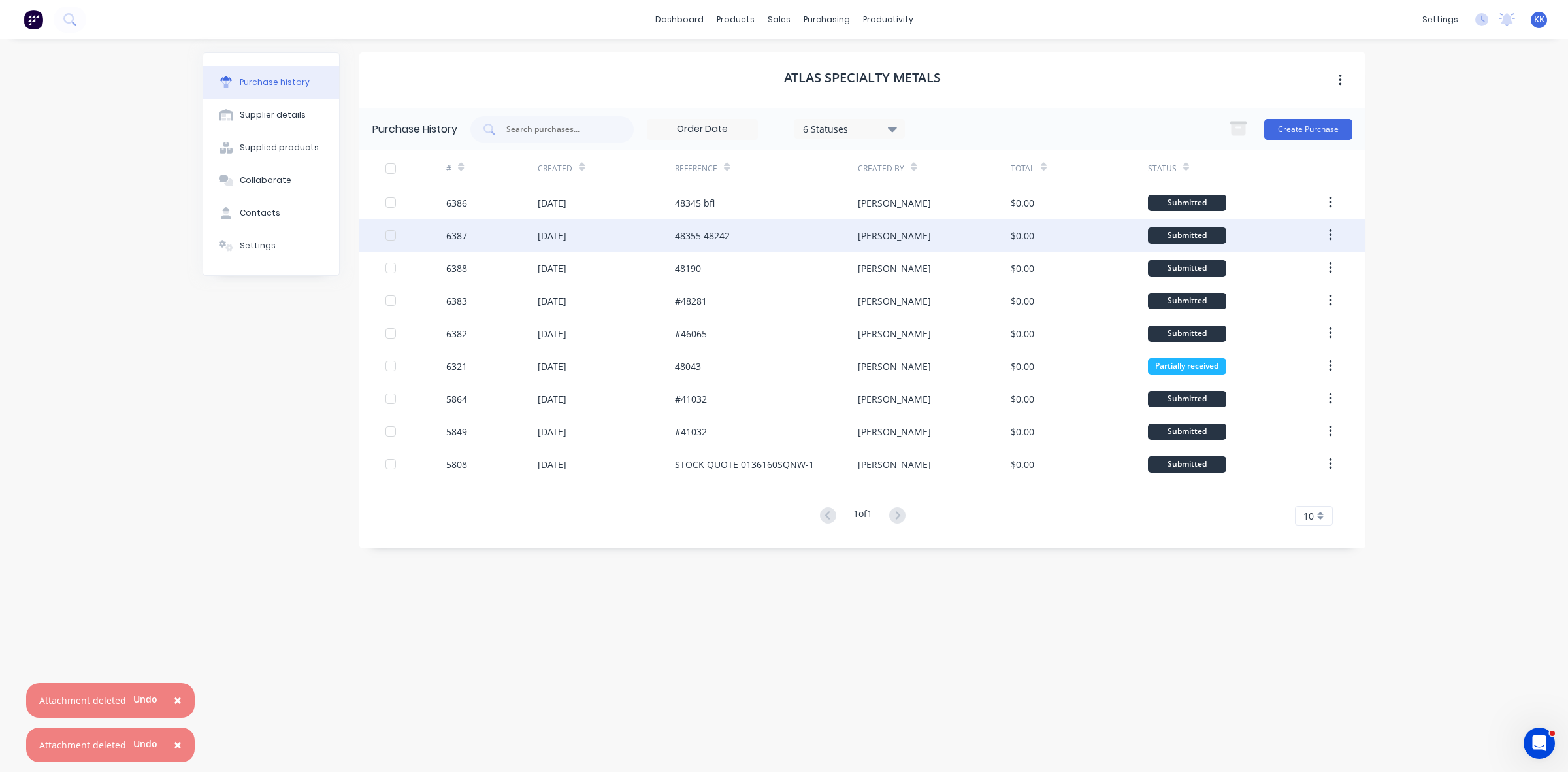
click at [723, 235] on div "48355 48242" at bounding box center [702, 235] width 55 height 14
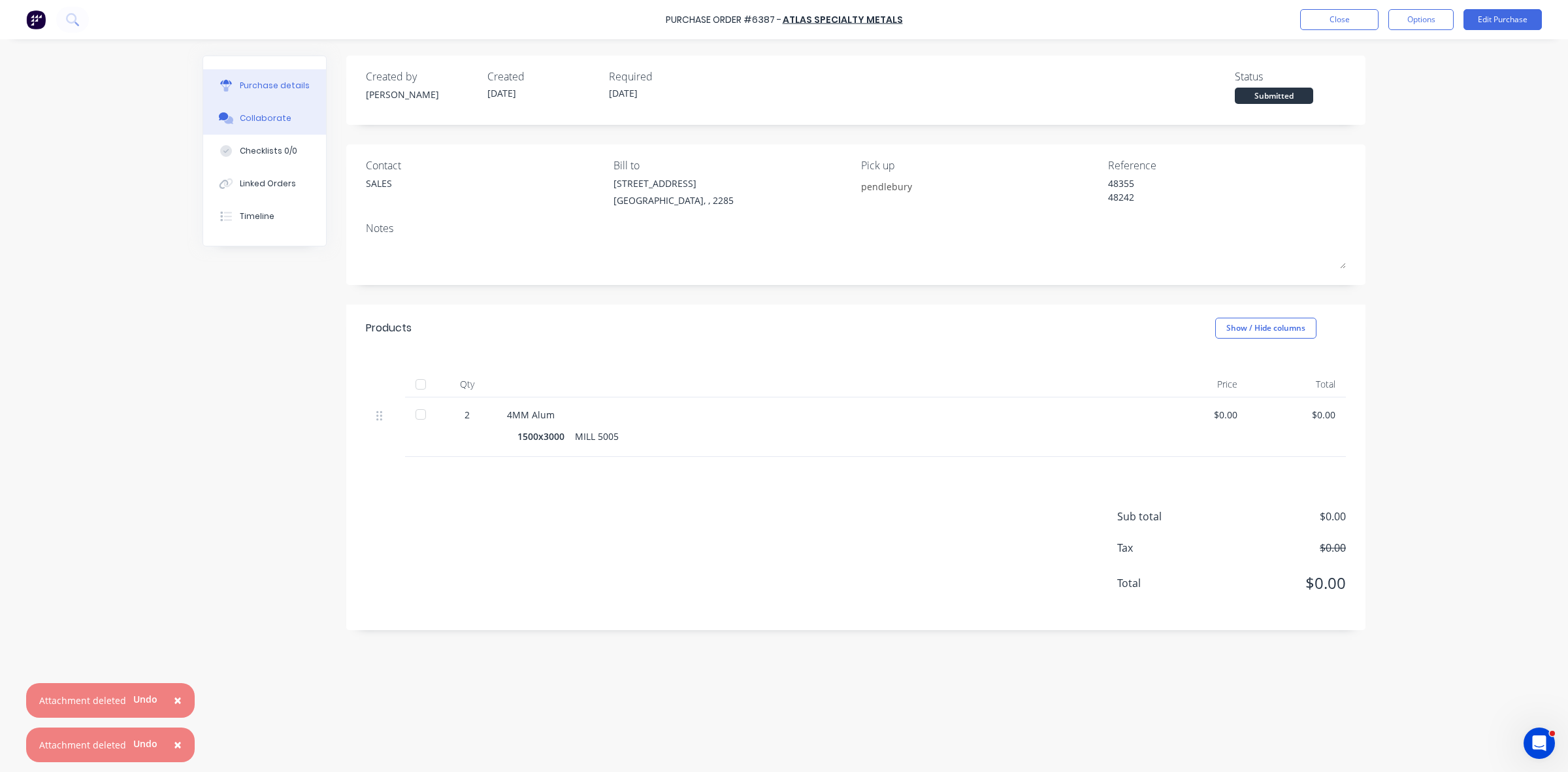
click at [289, 111] on button "Collaborate" at bounding box center [264, 117] width 122 height 32
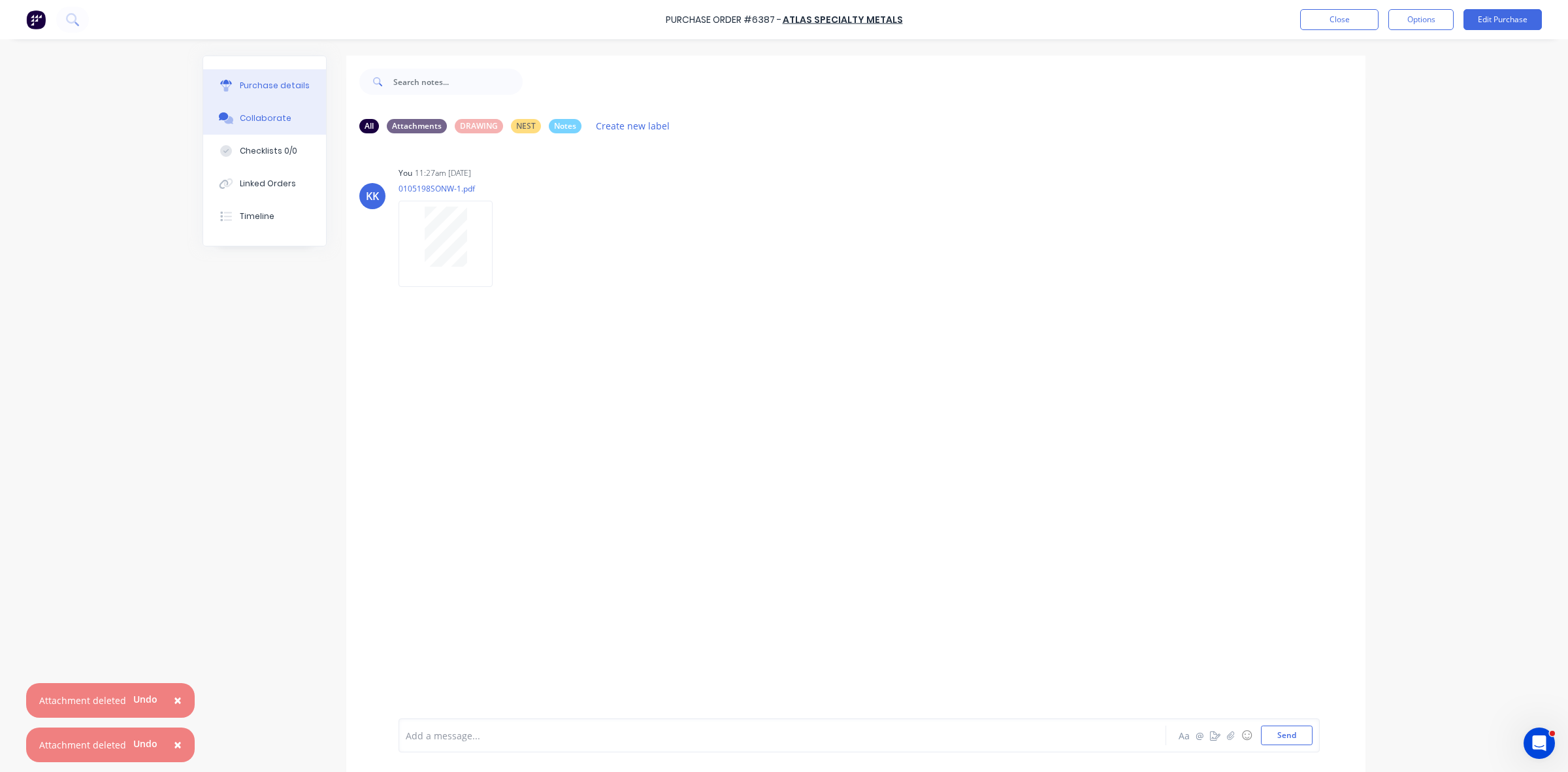
click at [248, 80] on div "Purchase details" at bounding box center [275, 86] width 70 height 12
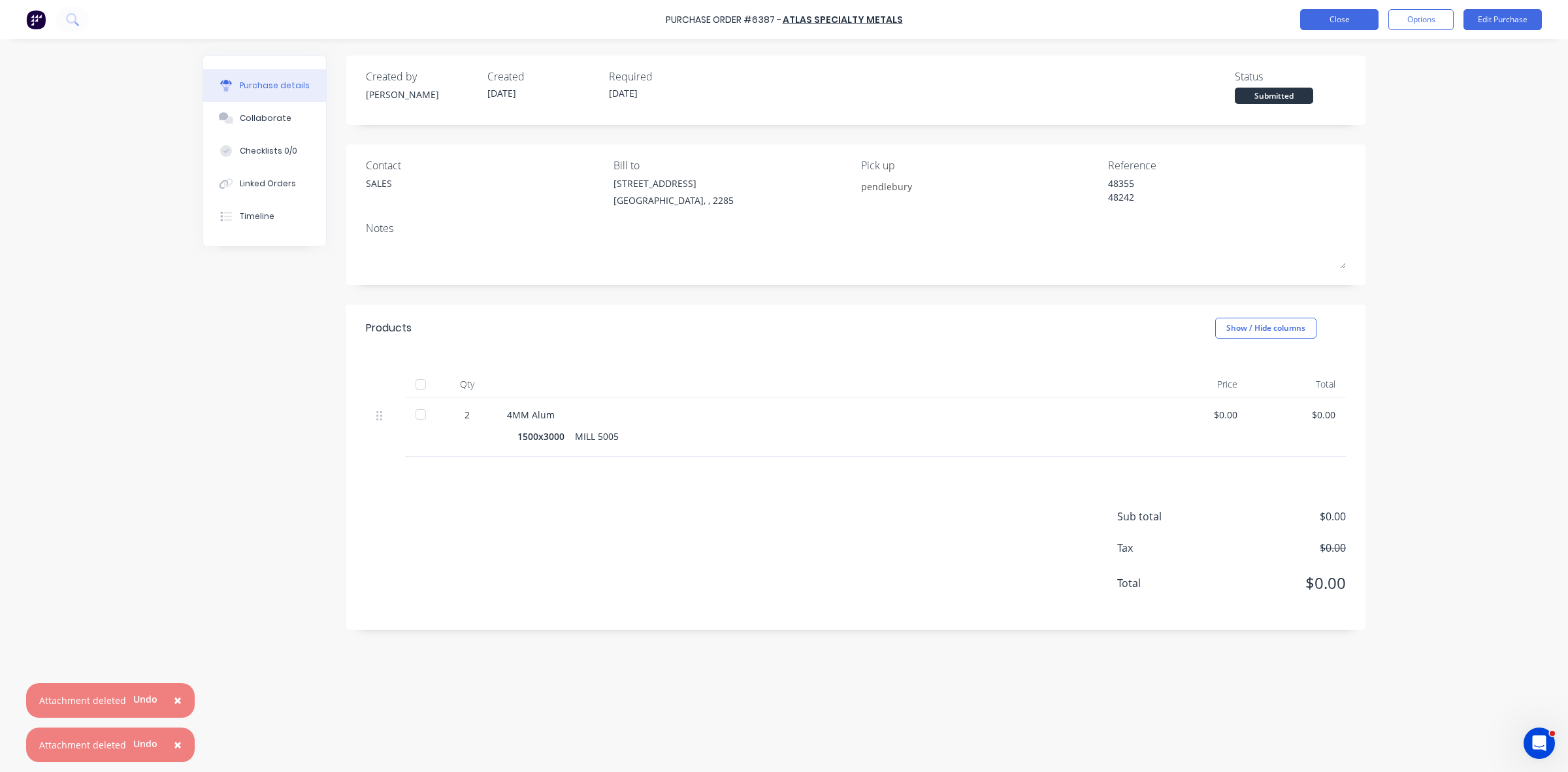
click at [1327, 26] on button "Close" at bounding box center [1339, 19] width 79 height 21
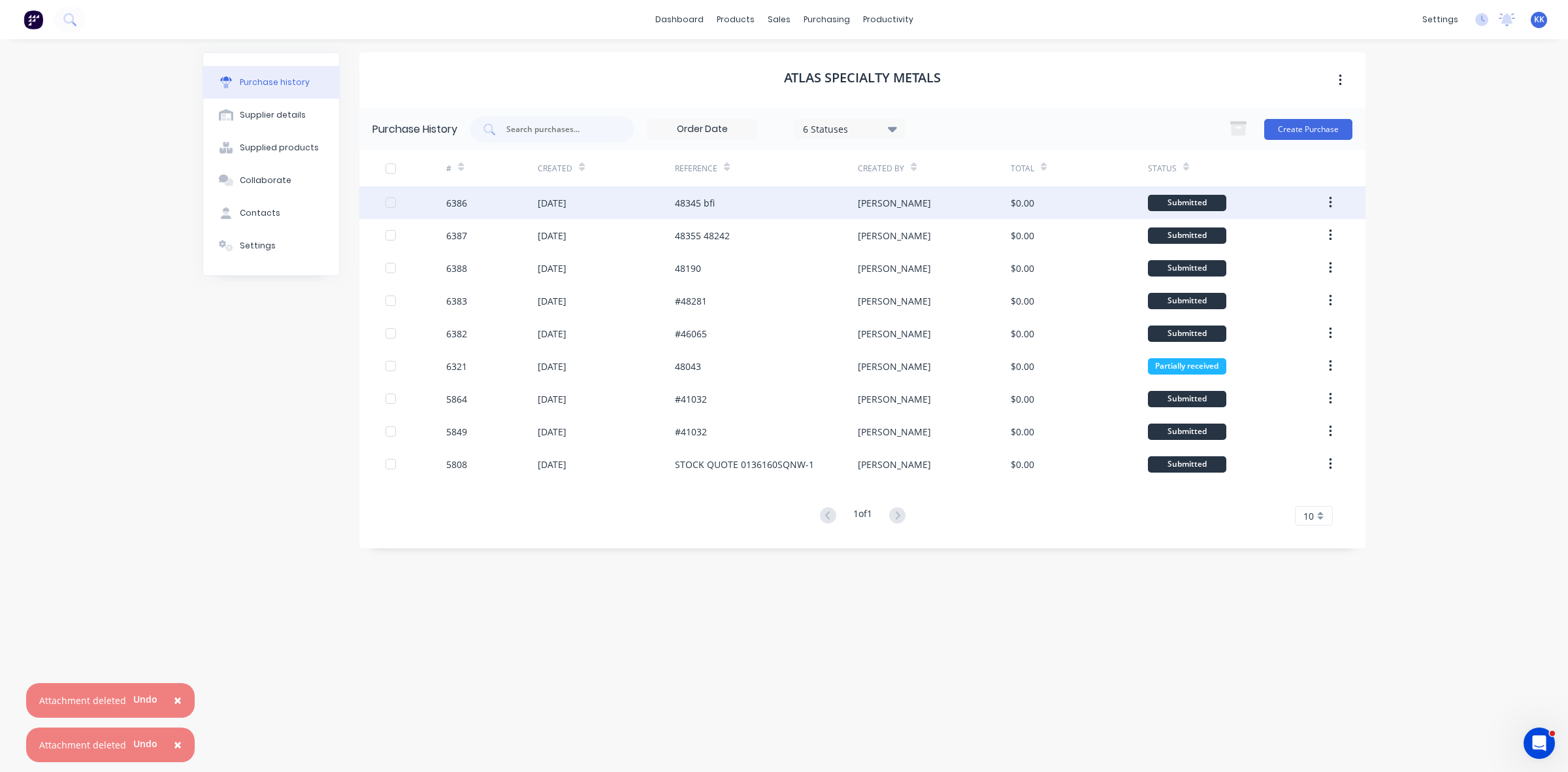
click at [779, 199] on div "48345 bfi" at bounding box center [766, 202] width 183 height 32
type textarea "x"
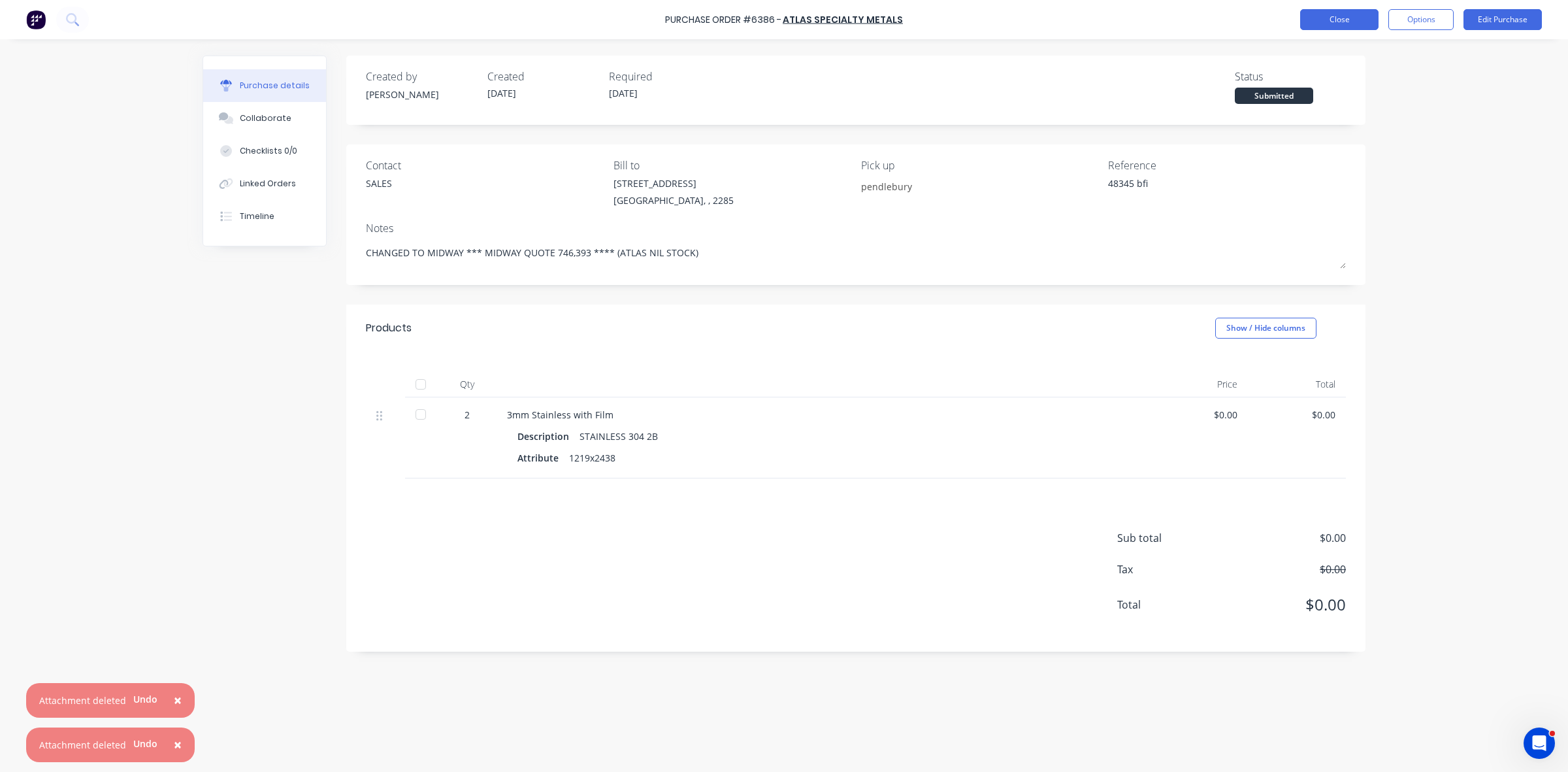
click at [1323, 23] on button "Close" at bounding box center [1339, 19] width 79 height 21
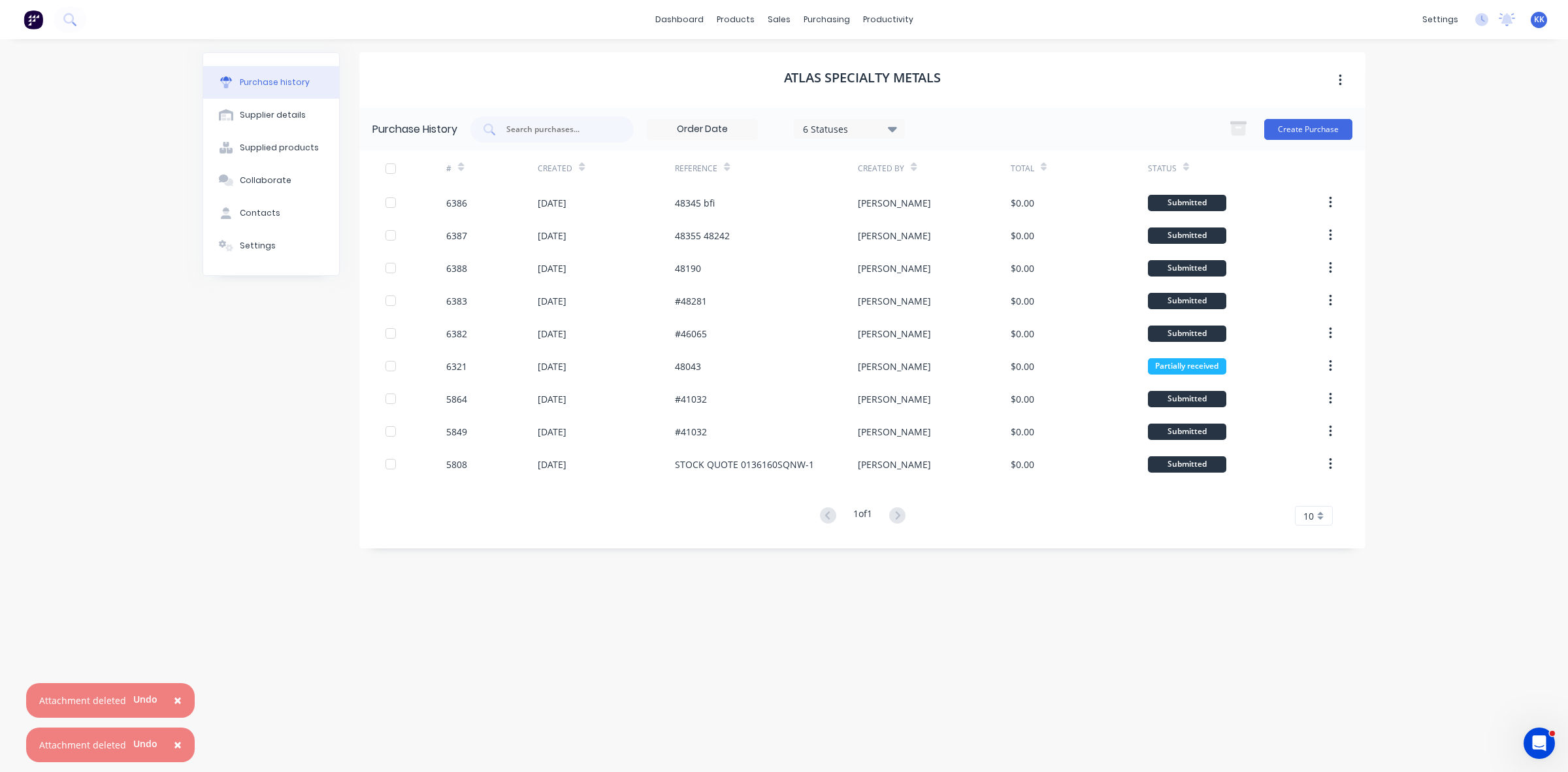
click at [177, 748] on span "×" at bounding box center [177, 744] width 8 height 18
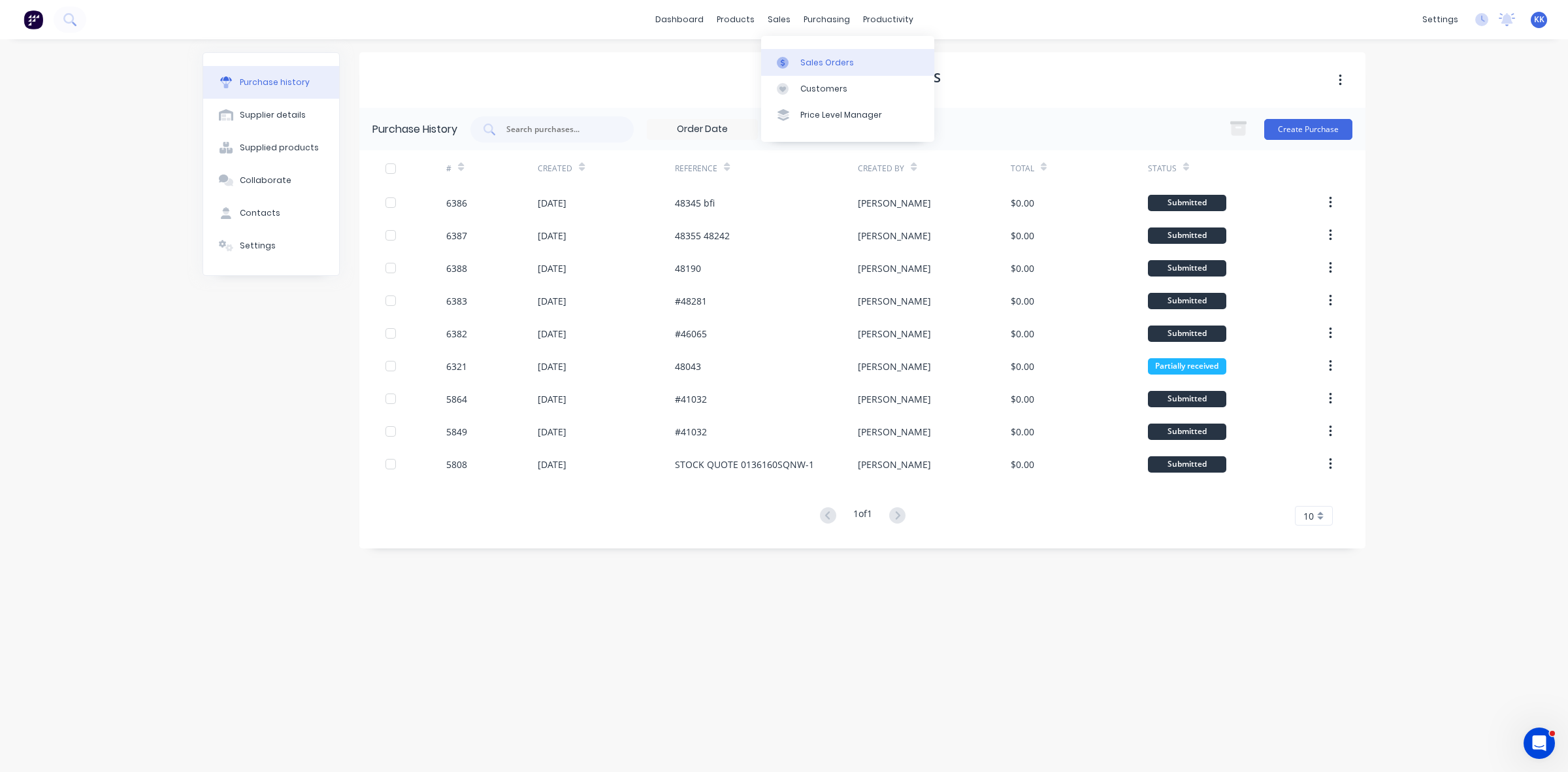
click at [811, 66] on div "Sales Orders" at bounding box center [827, 63] width 53 height 12
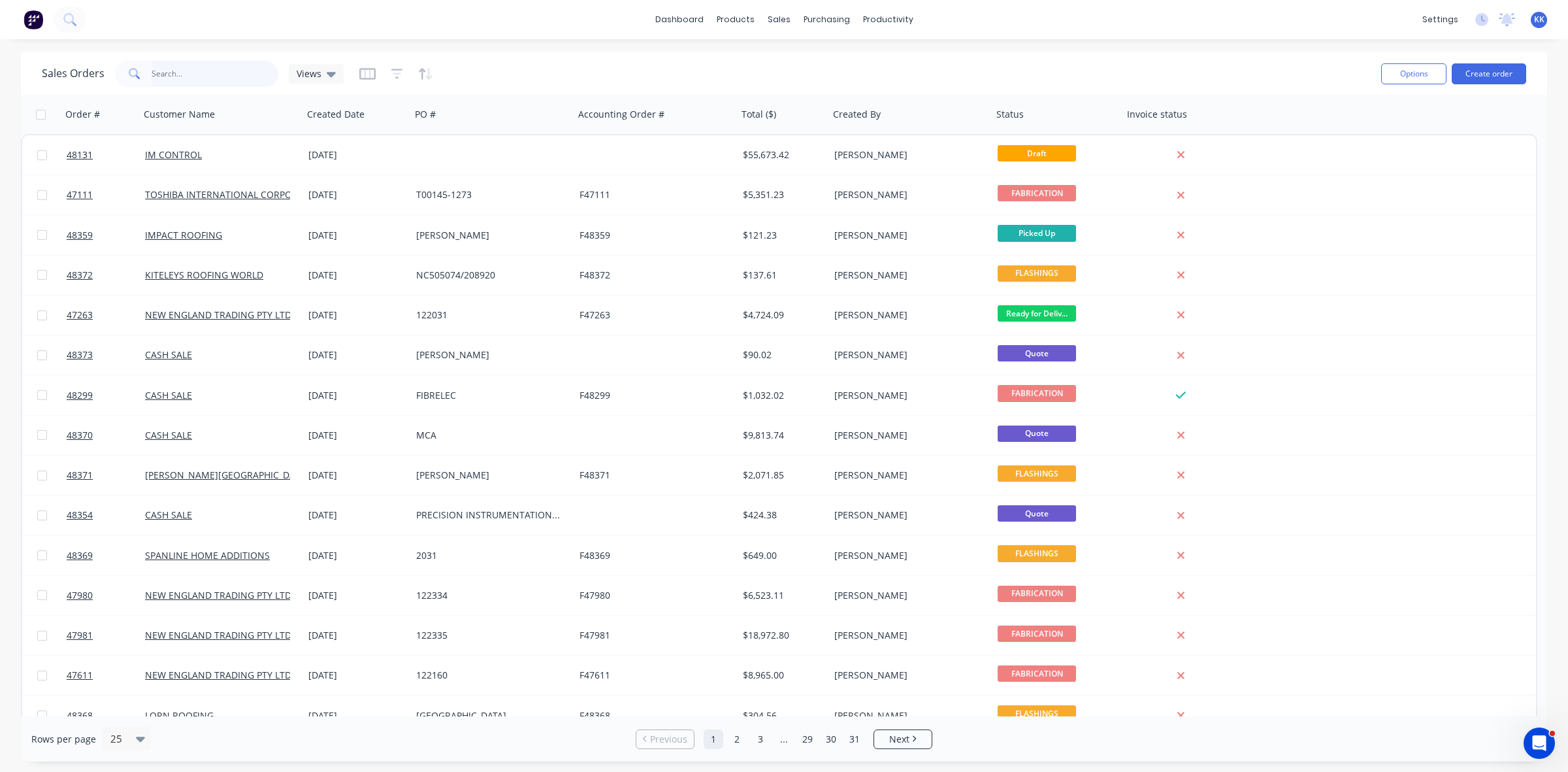
click at [181, 76] on input "text" at bounding box center [215, 74] width 128 height 26
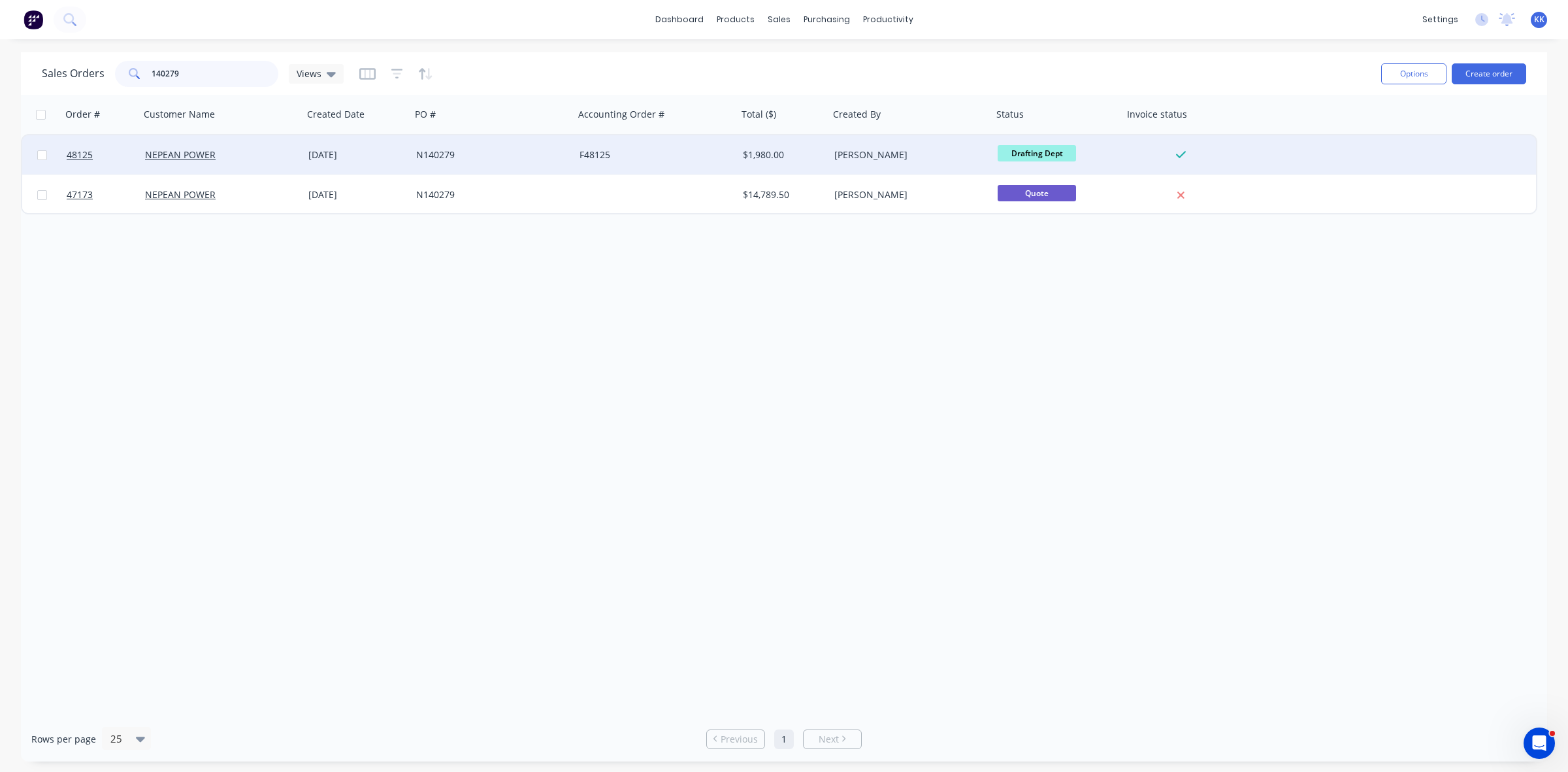
type input "140279"
click at [608, 154] on div "F48125" at bounding box center [651, 155] width 145 height 13
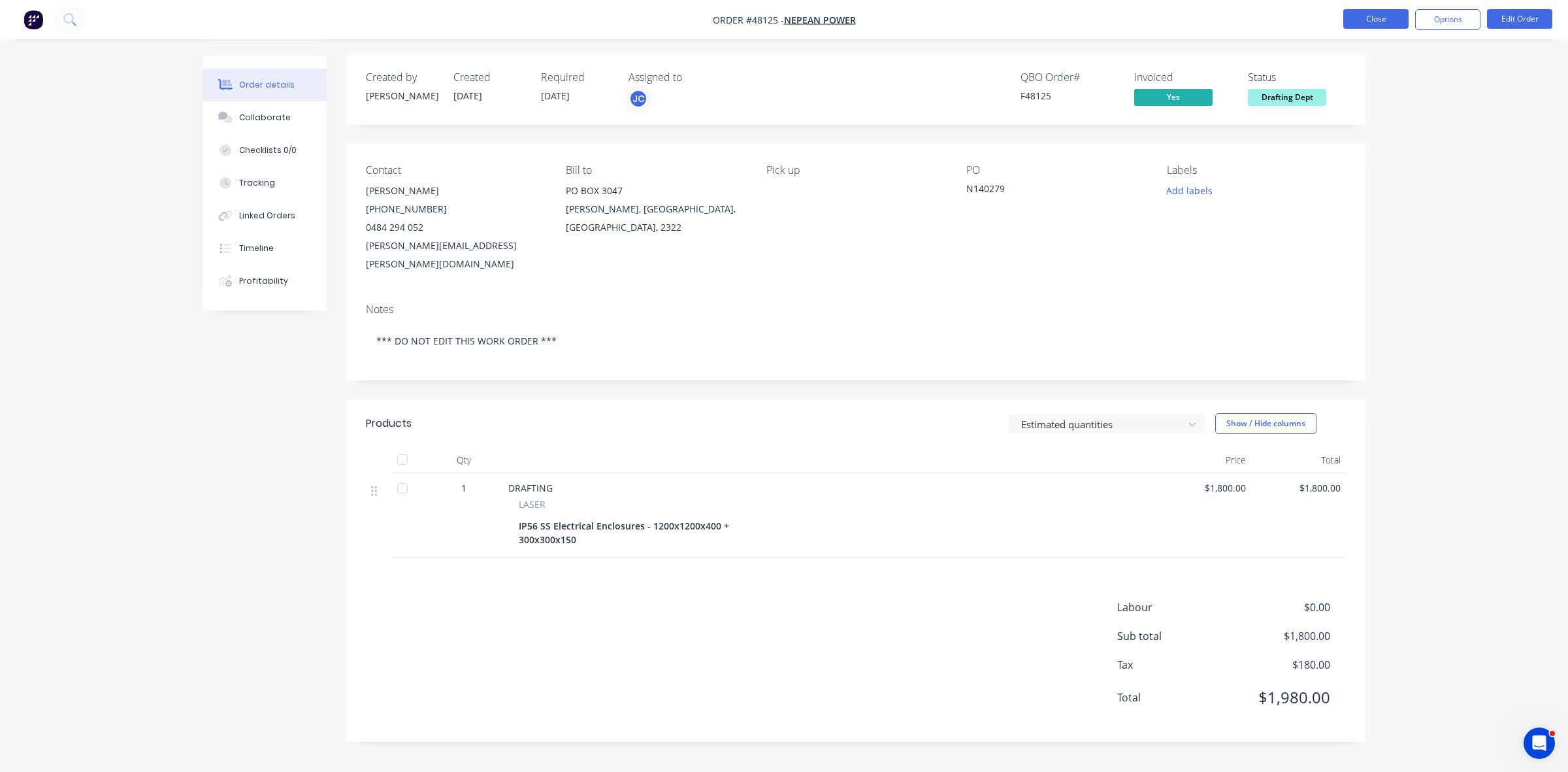
click at [1396, 23] on button "Close" at bounding box center [1376, 19] width 66 height 19
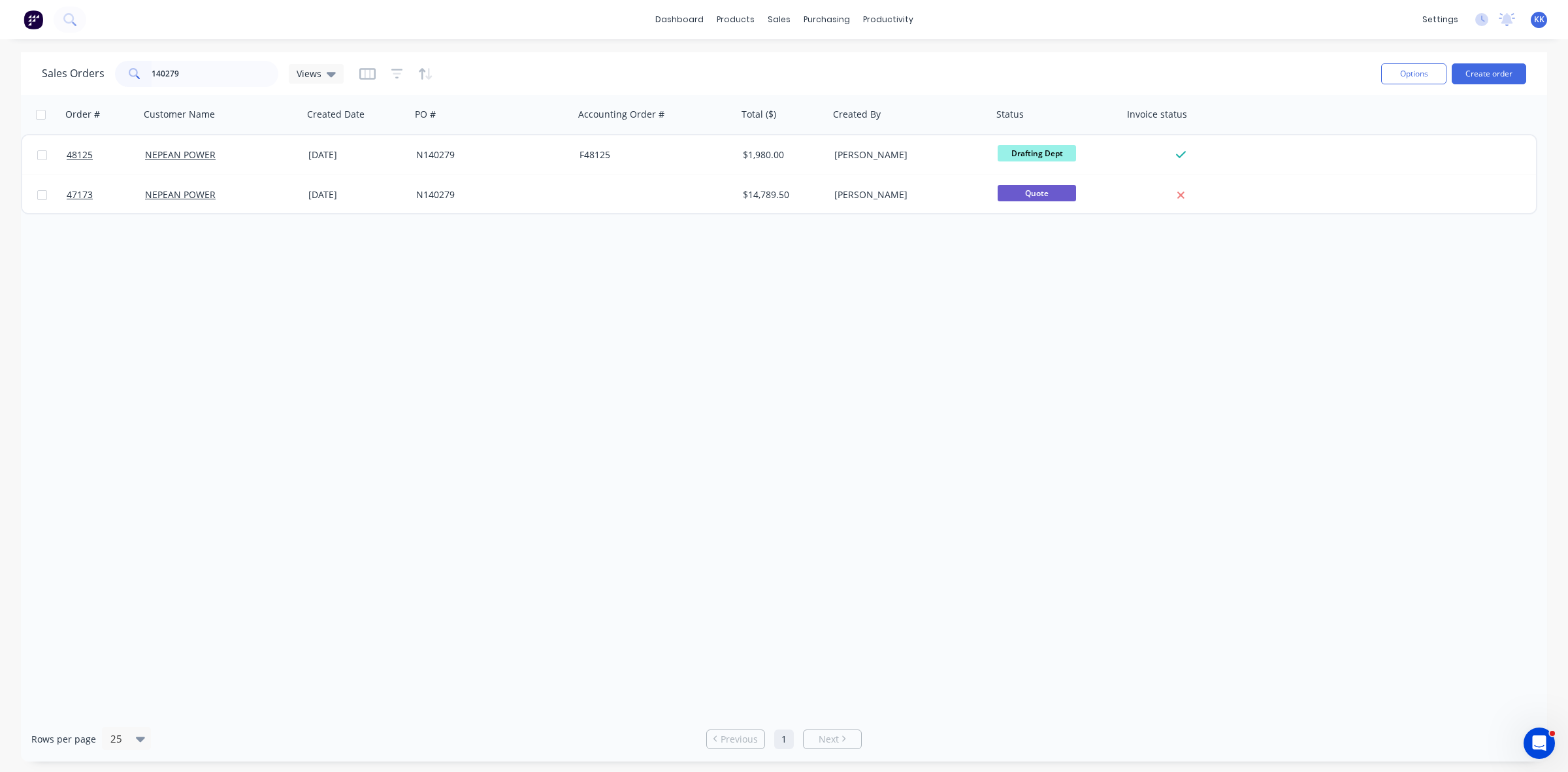
click at [149, 75] on div "140279" at bounding box center [197, 74] width 164 height 26
